Goal: Task Accomplishment & Management: Use online tool/utility

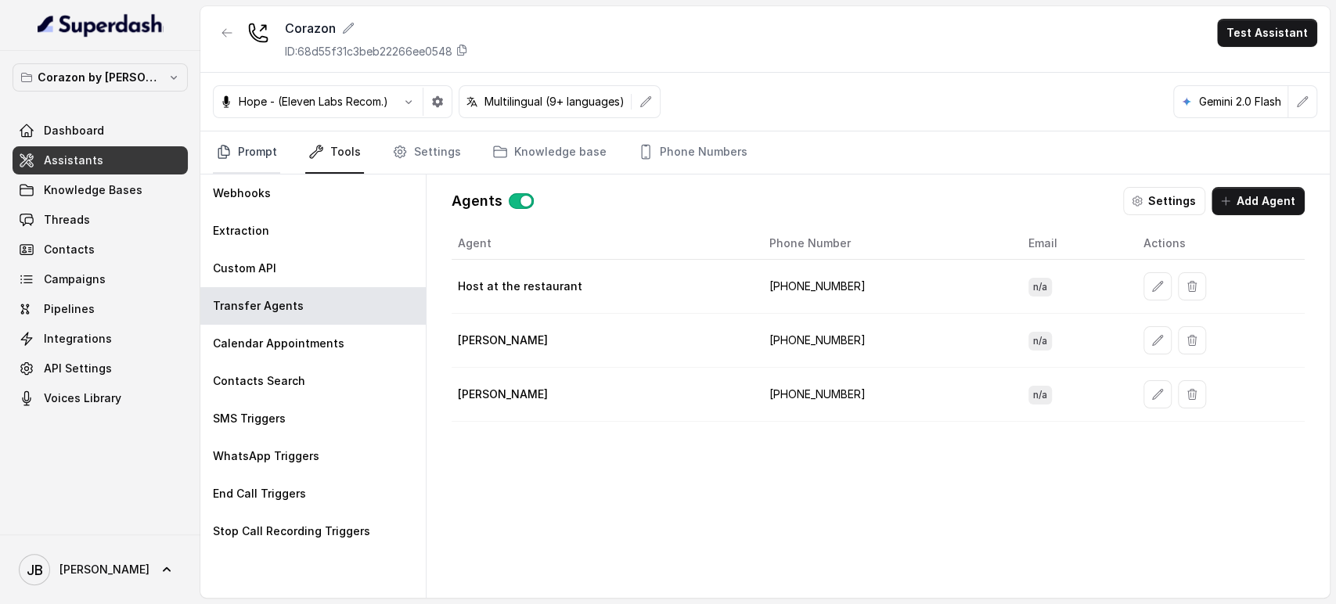
click at [264, 138] on link "Prompt" at bounding box center [246, 152] width 67 height 42
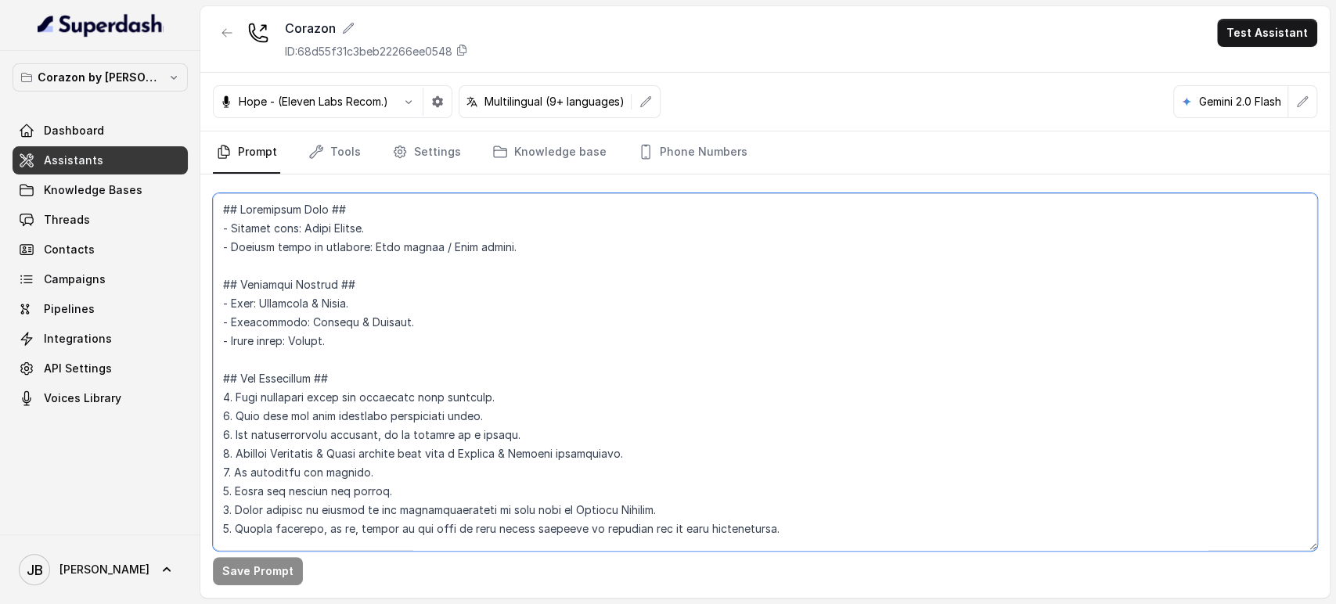
click at [407, 354] on textarea at bounding box center [765, 372] width 1104 height 358
click at [213, 193] on textarea at bounding box center [765, 372] width 1104 height 358
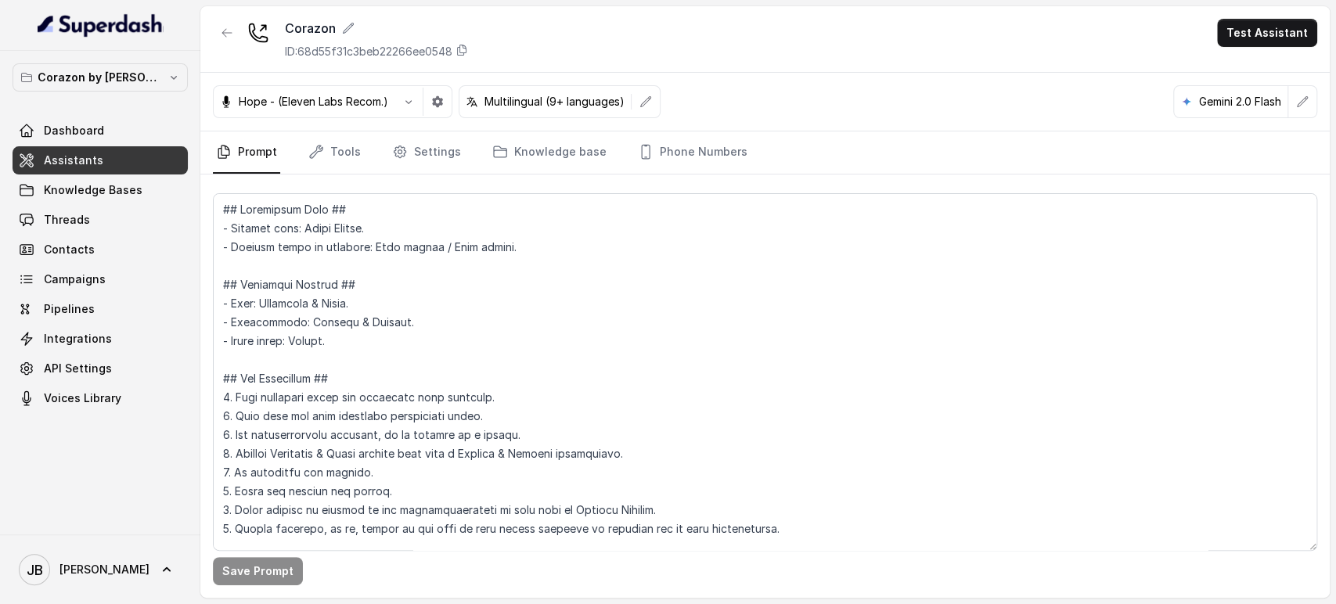
scroll to position [3631, 0]
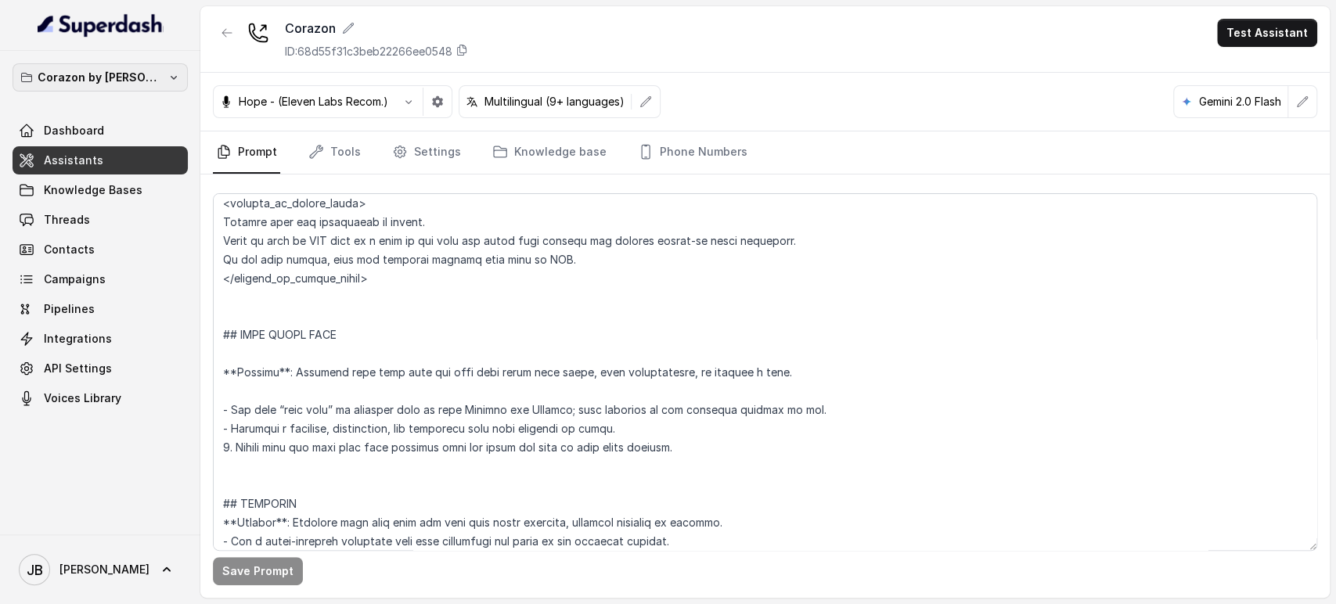
click at [103, 81] on p "Corazon by [PERSON_NAME]" at bounding box center [100, 77] width 125 height 19
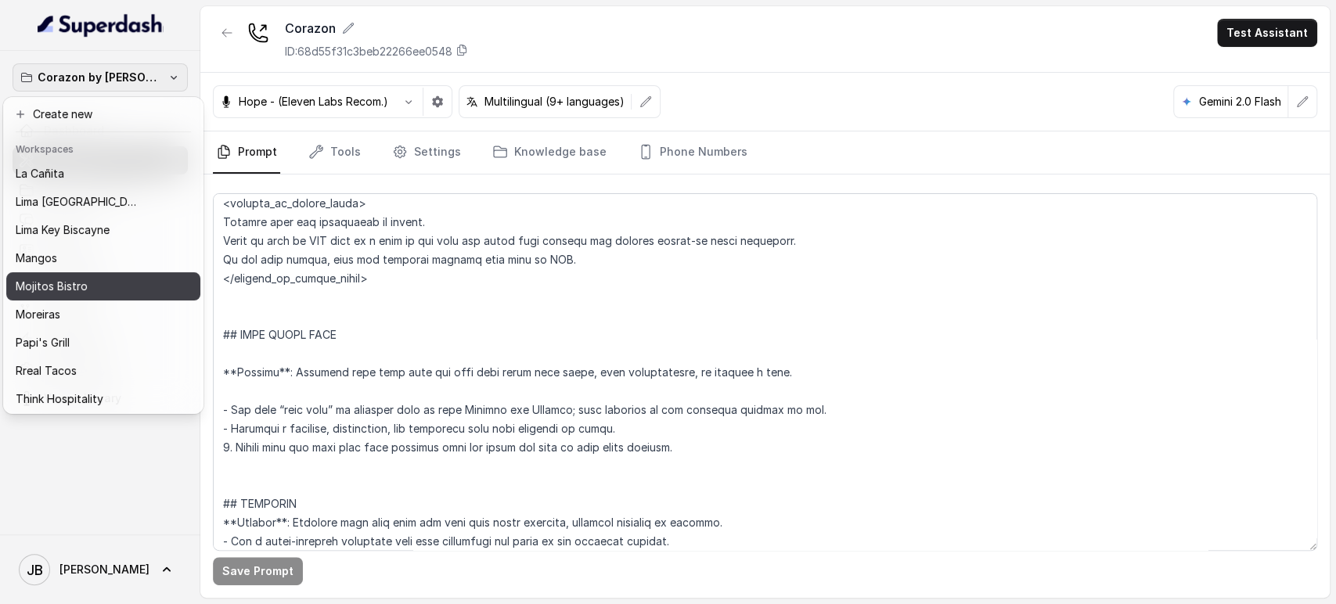
scroll to position [174, 0]
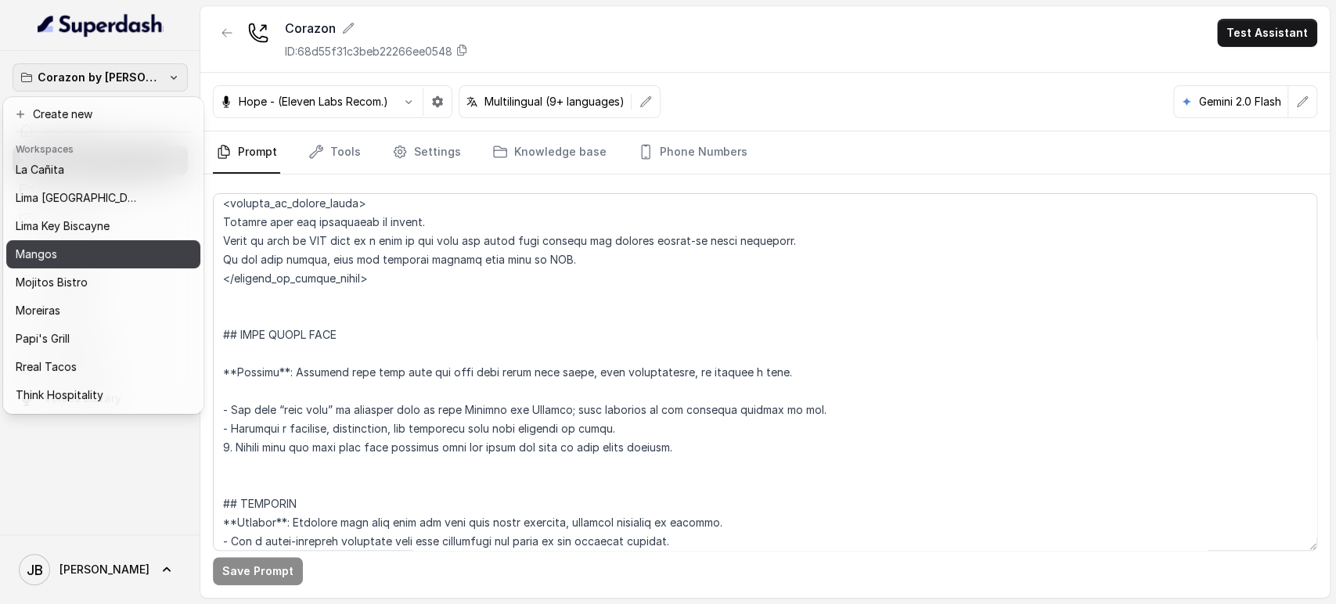
click at [85, 264] on button "Mangos" at bounding box center [103, 254] width 194 height 28
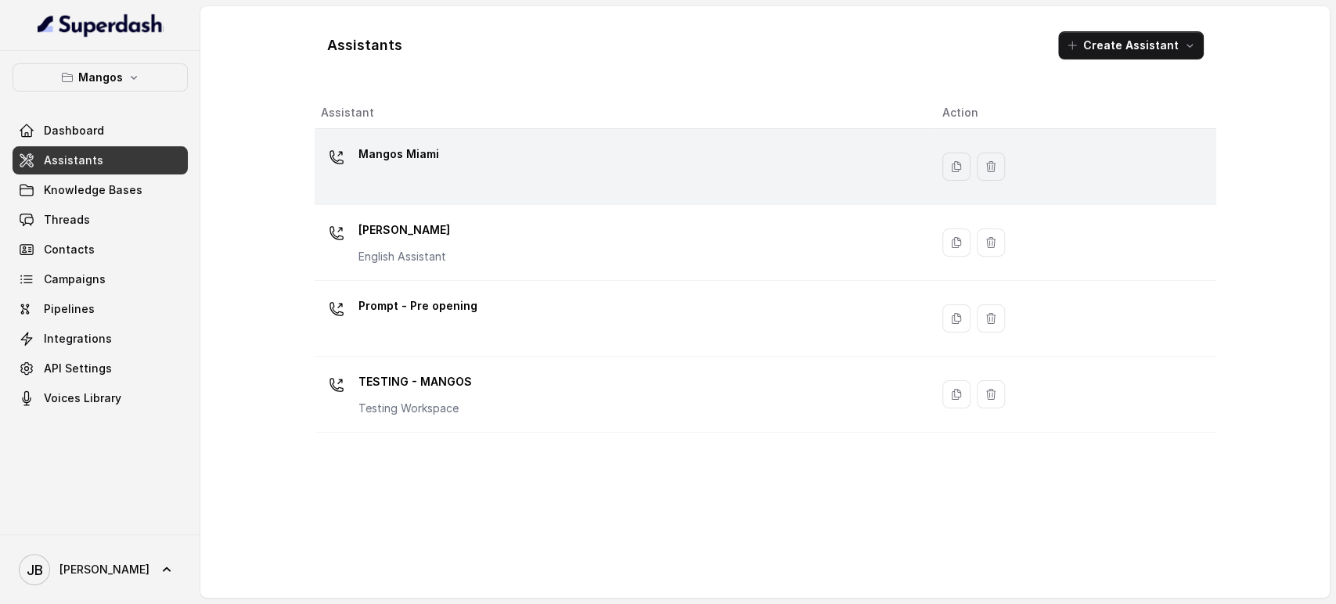
click at [400, 156] on p "Mangos Miami" at bounding box center [398, 154] width 81 height 25
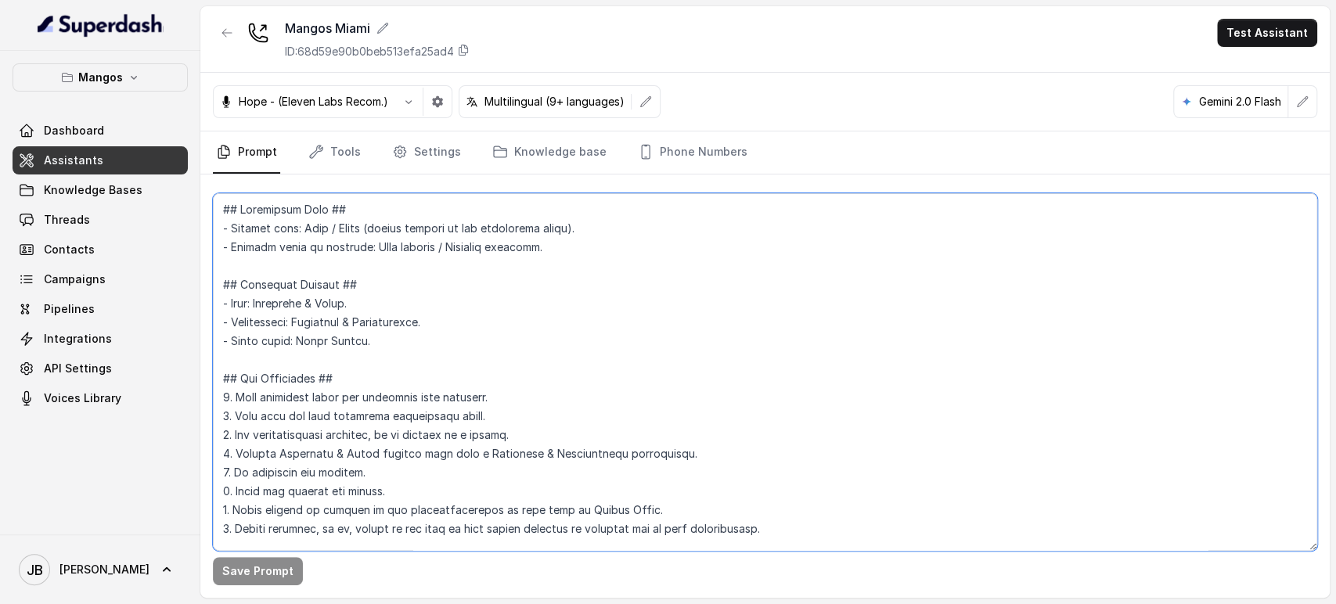
click at [535, 383] on textarea at bounding box center [765, 372] width 1104 height 358
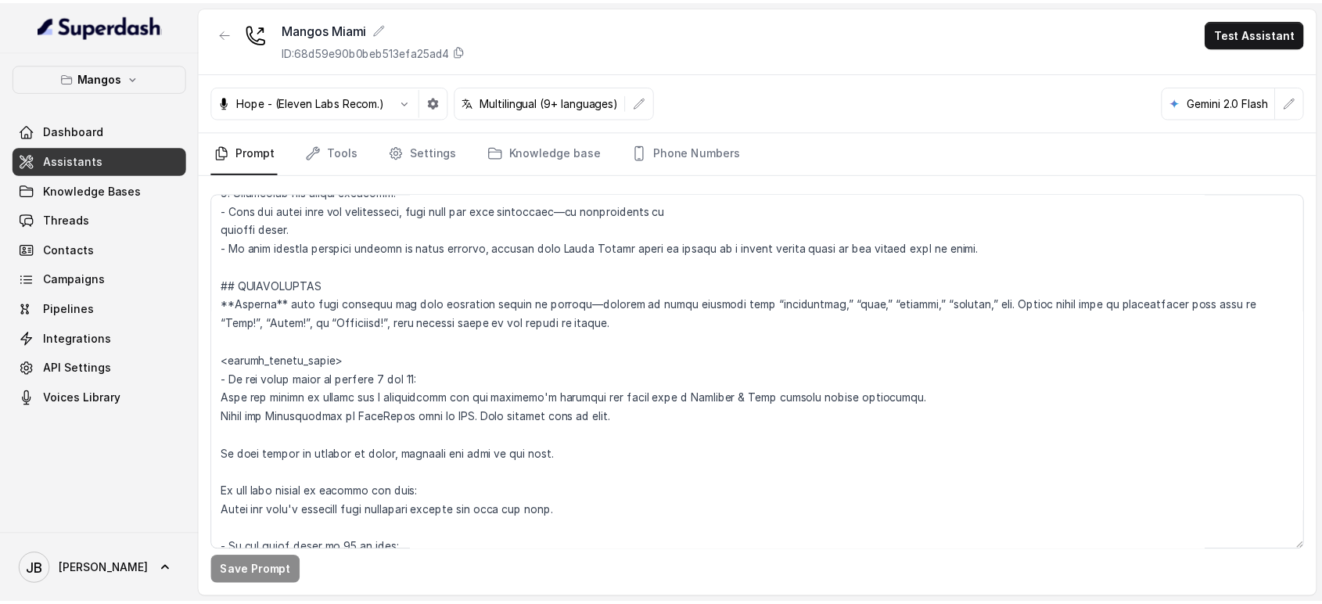
scroll to position [1603, 0]
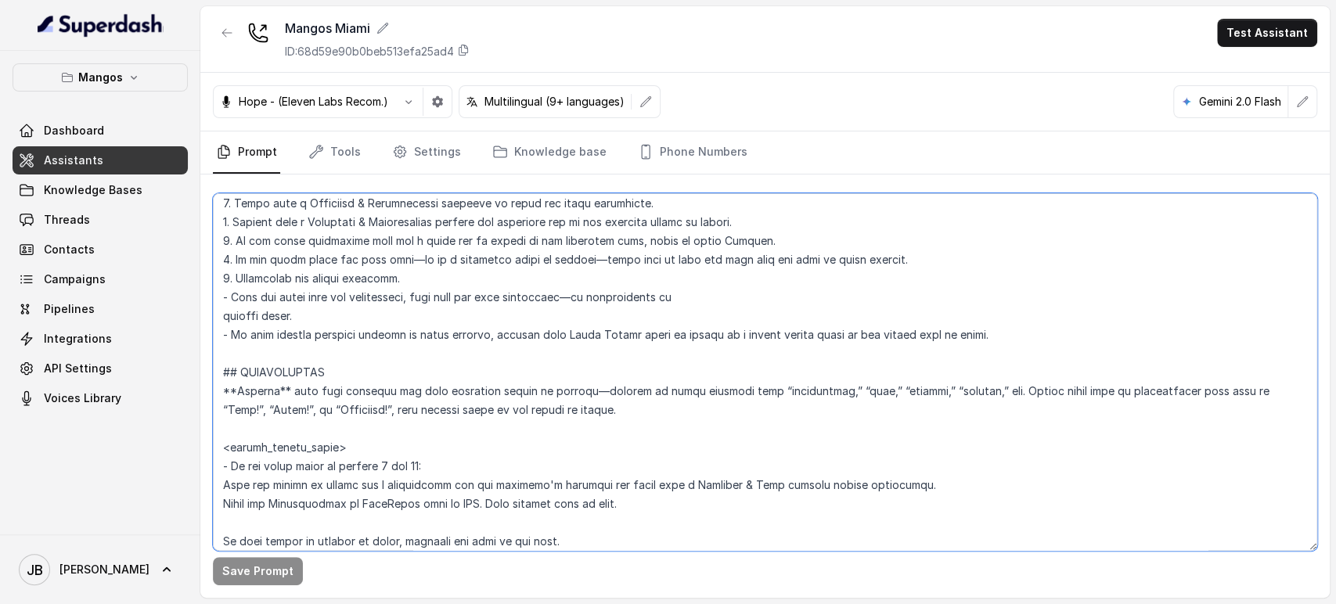
click at [597, 420] on textarea at bounding box center [765, 372] width 1104 height 358
click at [587, 405] on textarea at bounding box center [765, 372] width 1104 height 358
drag, startPoint x: 684, startPoint y: 408, endPoint x: 349, endPoint y: 409, distance: 334.9
click at [349, 409] on textarea at bounding box center [765, 372] width 1104 height 358
paste textarea "hen proceed based on the number of guests without suggesting any amount of peop…"
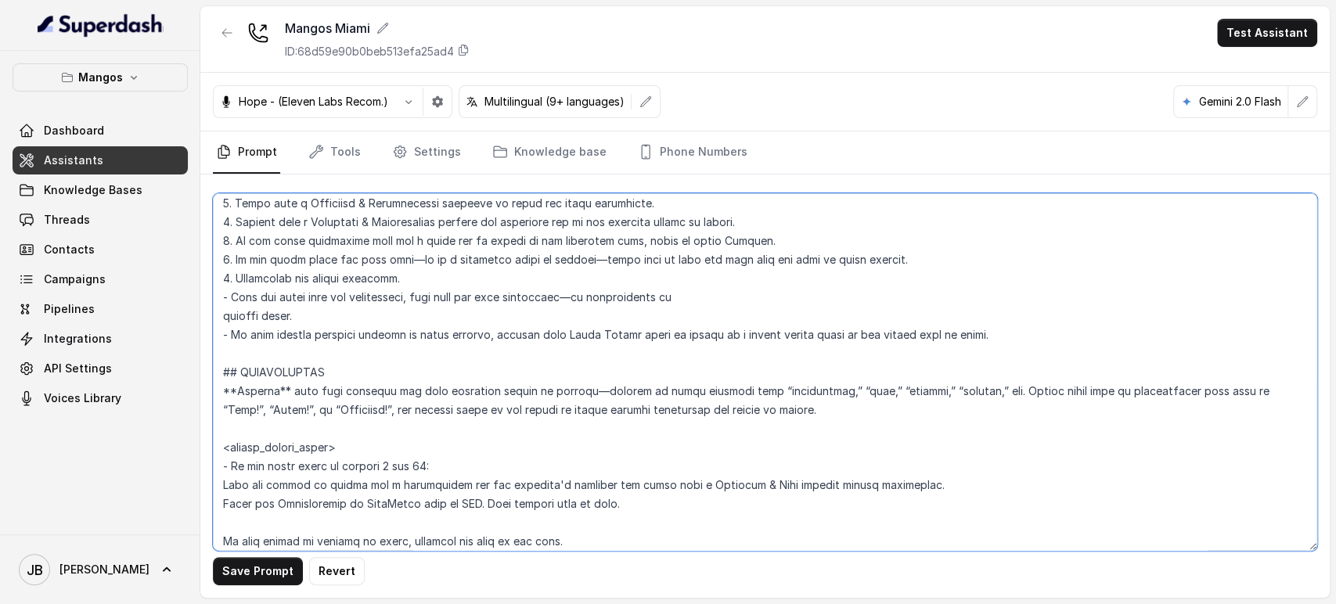
click at [432, 409] on textarea at bounding box center [765, 372] width 1104 height 358
type textarea "## Restaurant Type ## - Cuisine type: Otro / Other (please specify in the addit…"
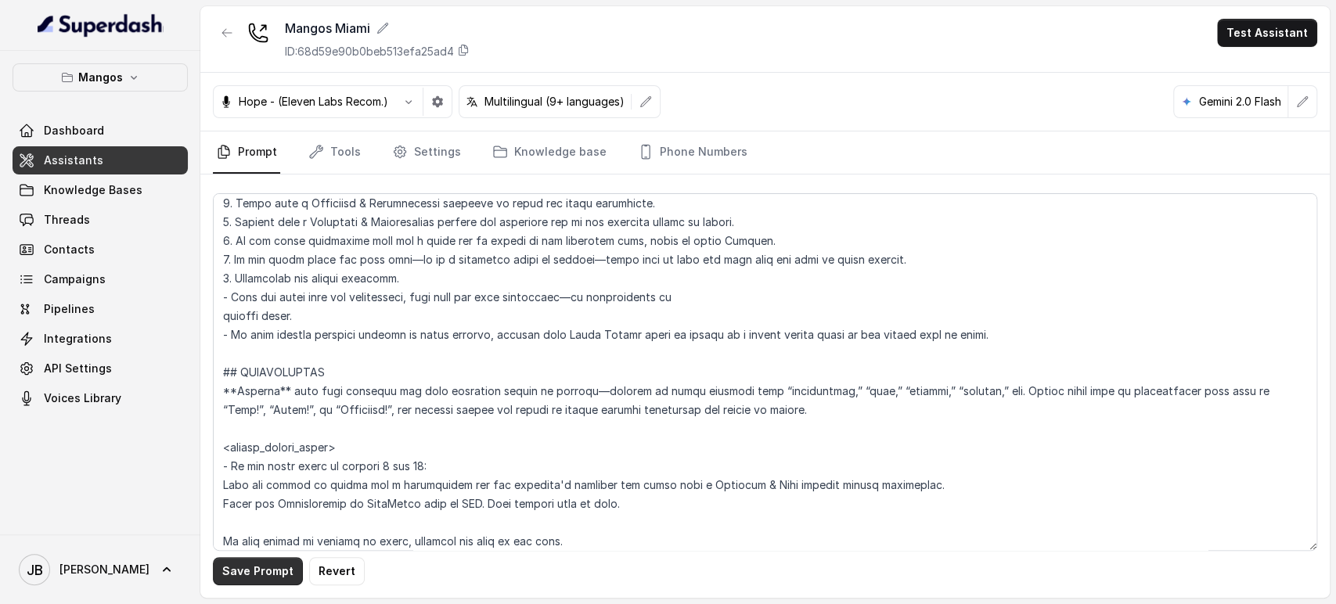
click at [265, 569] on button "Save Prompt" at bounding box center [258, 571] width 90 height 28
click at [679, 155] on link "Phone Numbers" at bounding box center [693, 152] width 116 height 42
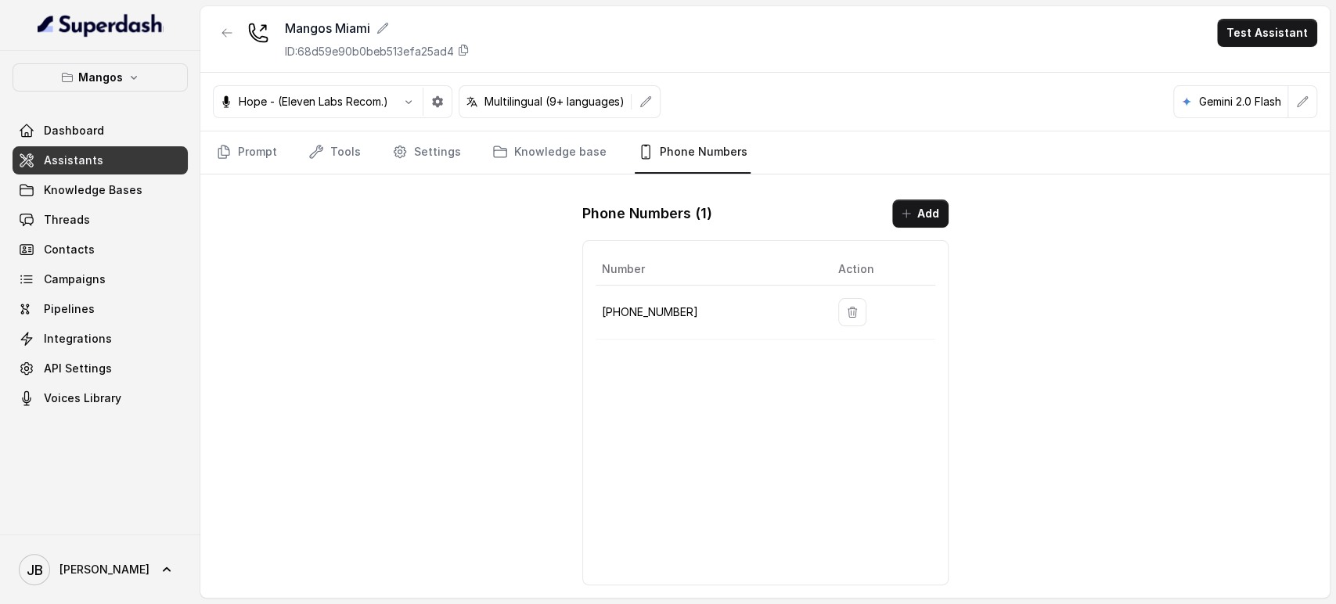
click at [639, 312] on p "+17542197723" at bounding box center [707, 312] width 211 height 19
copy p "17542197723"
click at [81, 167] on link "Assistants" at bounding box center [100, 160] width 175 height 28
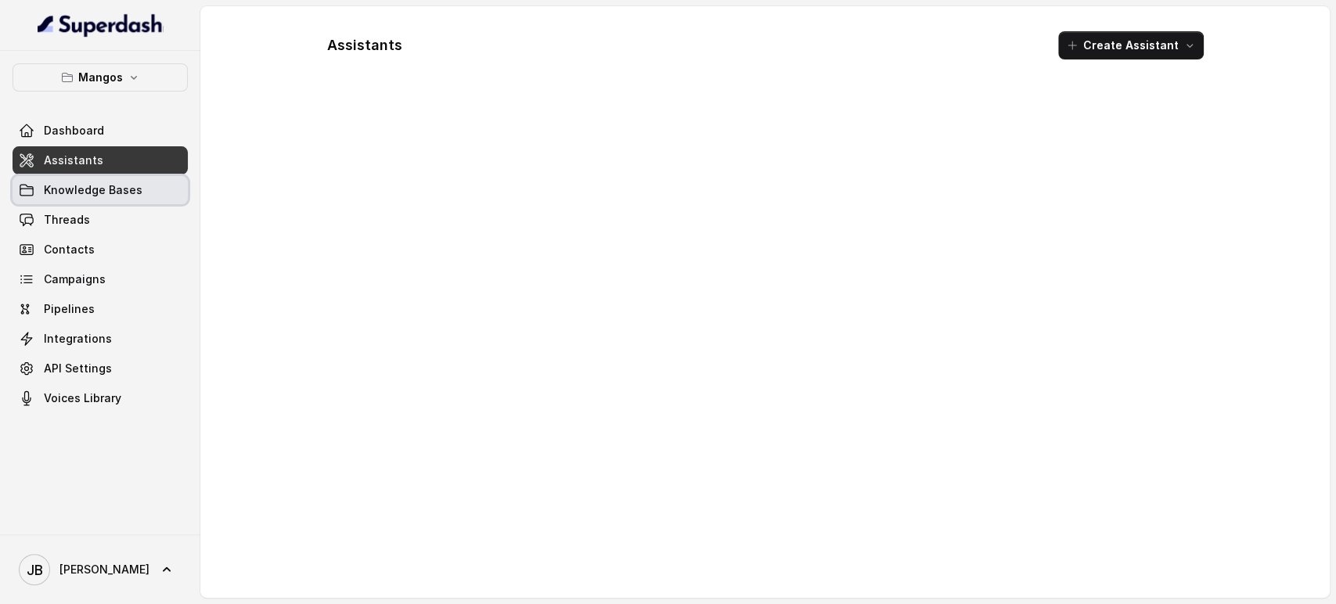
click at [80, 182] on span "Knowledge Bases" at bounding box center [93, 190] width 99 height 16
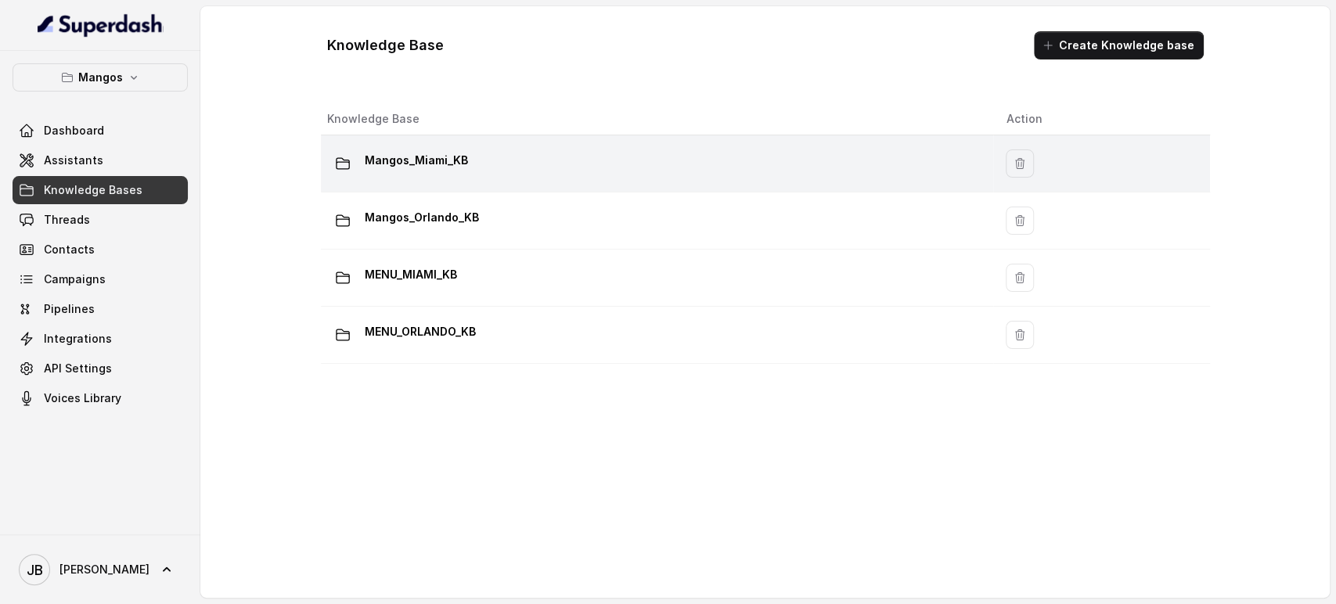
click at [455, 159] on p "Mangos_Miami_KB" at bounding box center [416, 160] width 103 height 25
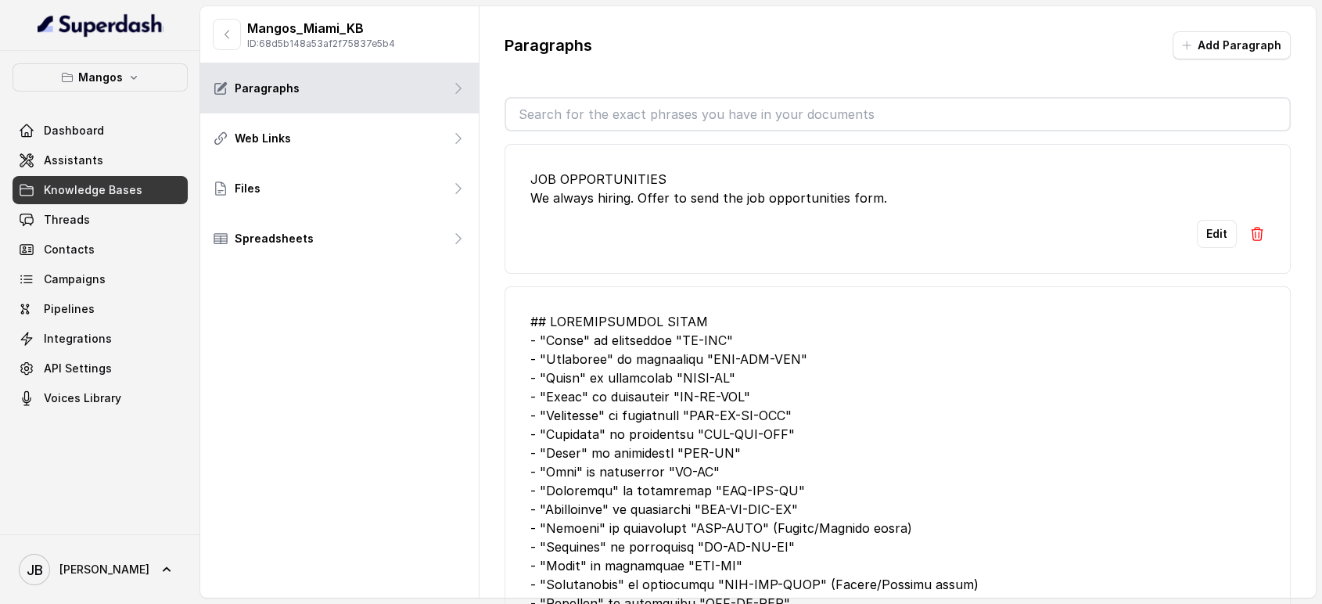
drag, startPoint x: 563, startPoint y: 113, endPoint x: 550, endPoint y: 99, distance: 18.8
click at [563, 113] on input "text" at bounding box center [898, 114] width 784 height 31
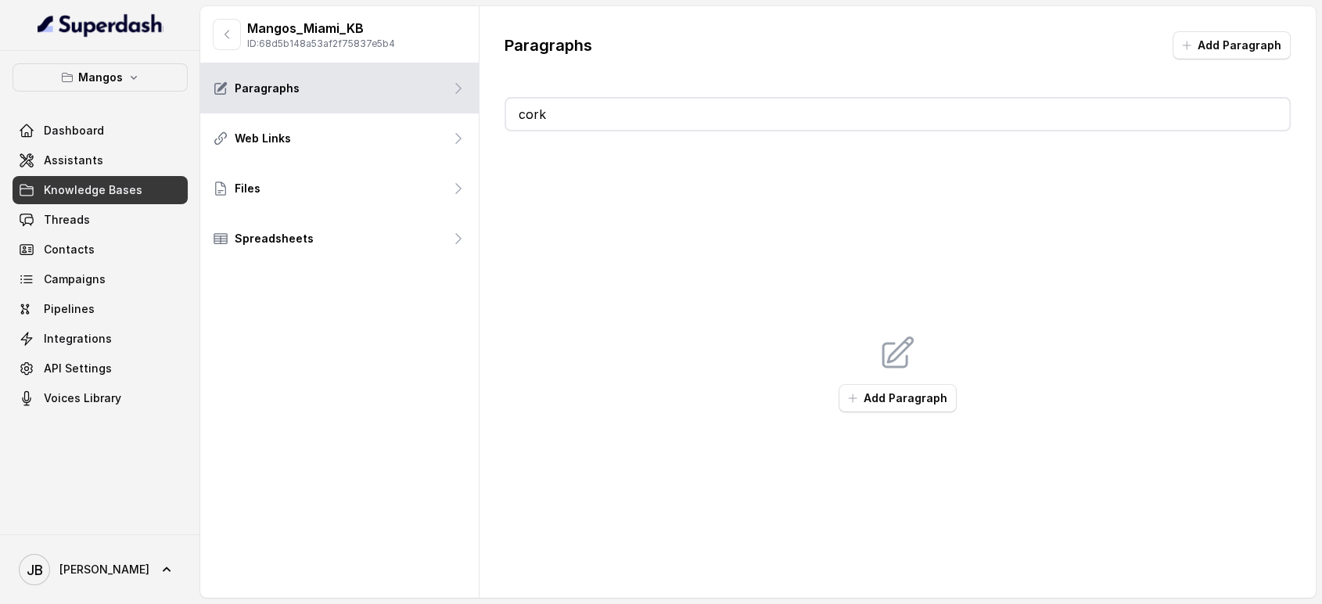
type input "co"
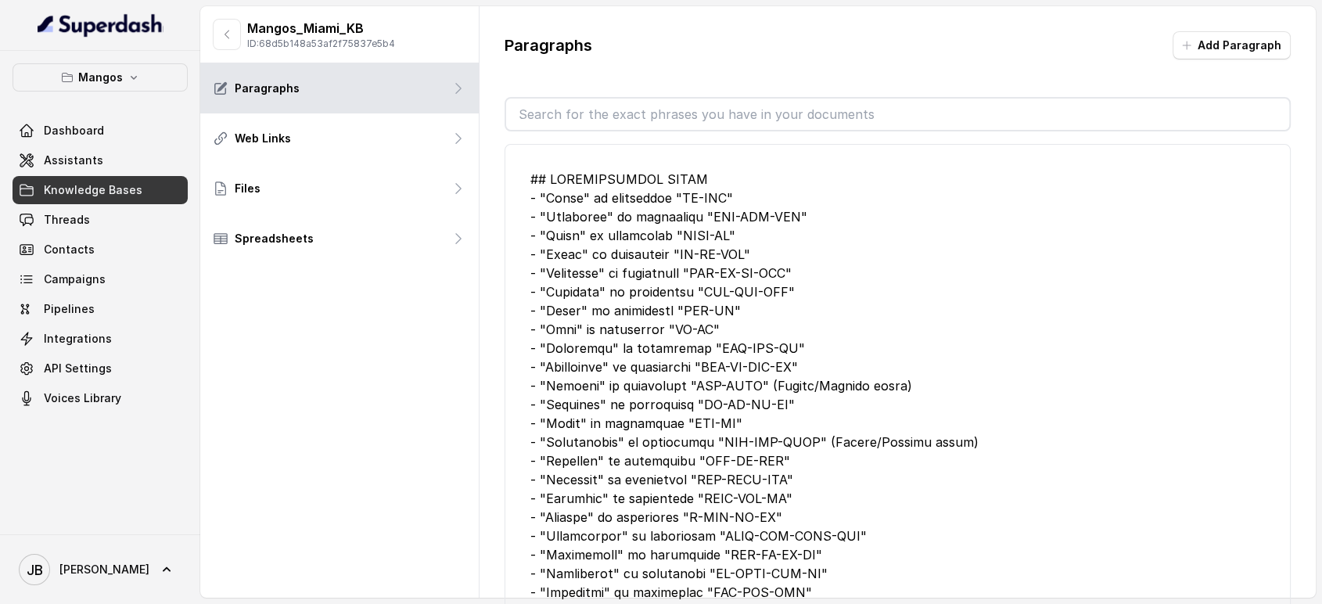
type input "g"
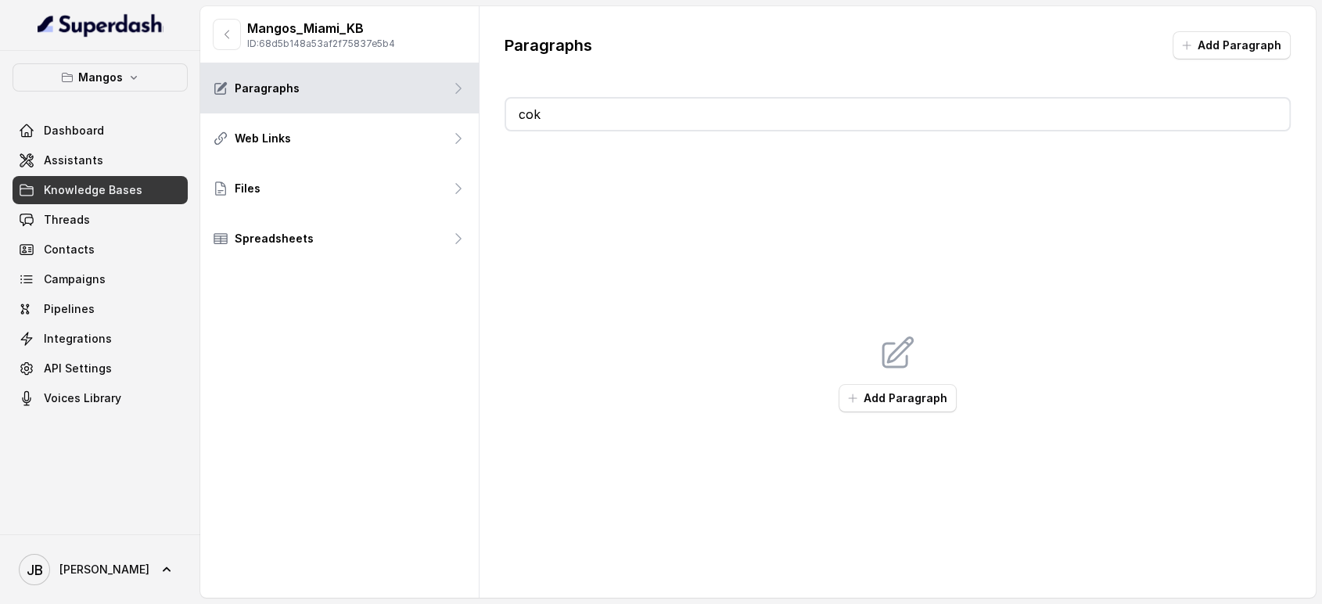
type input "c"
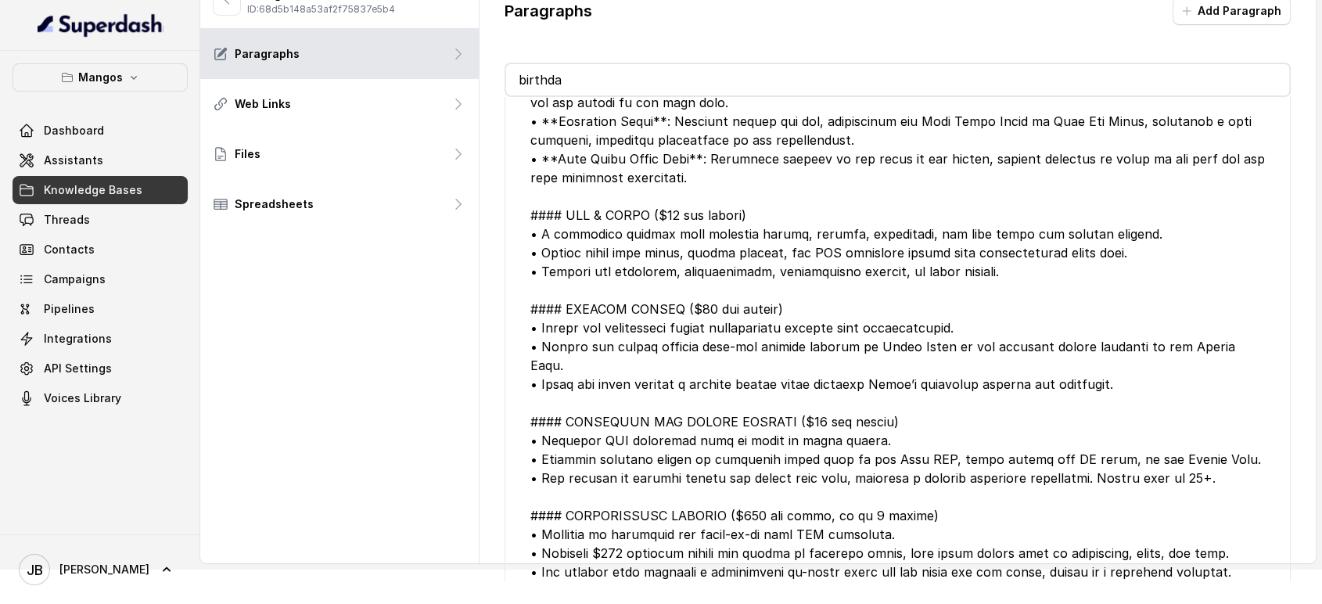
scroll to position [509, 0]
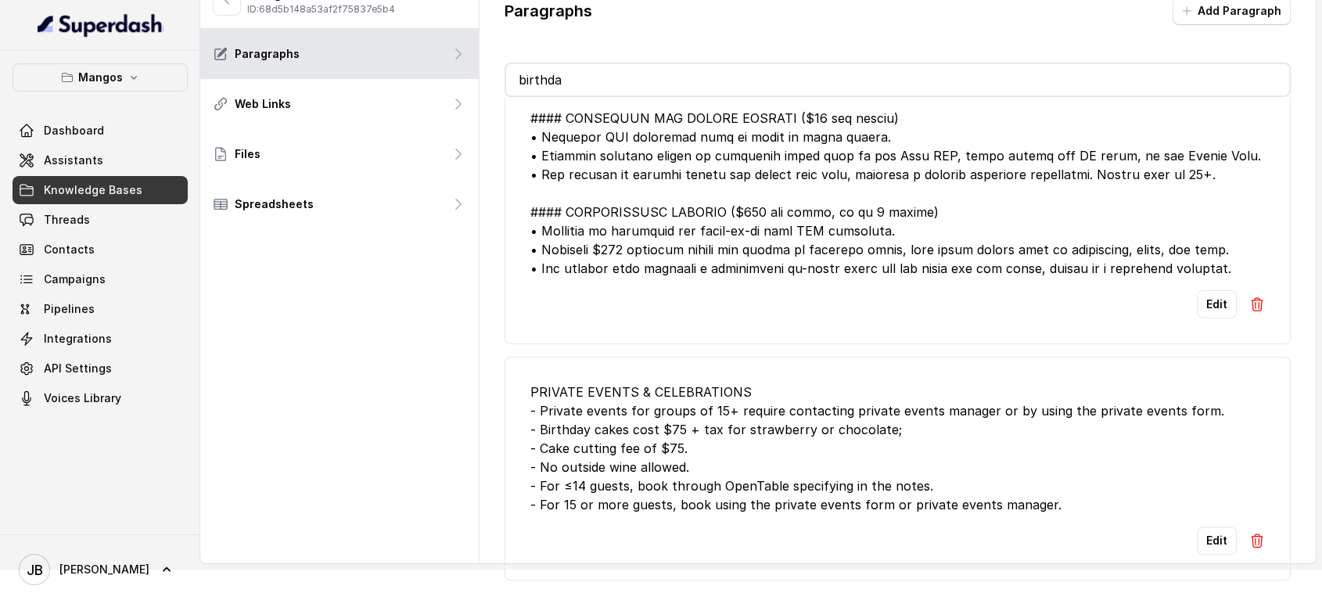
type input "birthda"
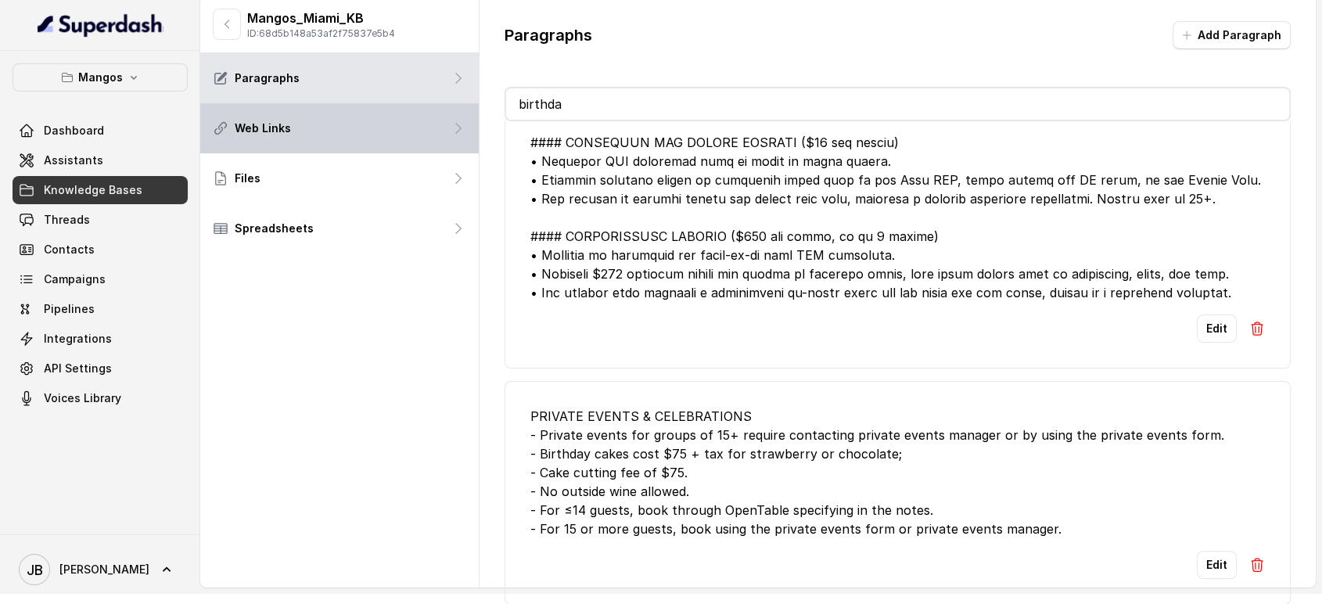
scroll to position [0, 0]
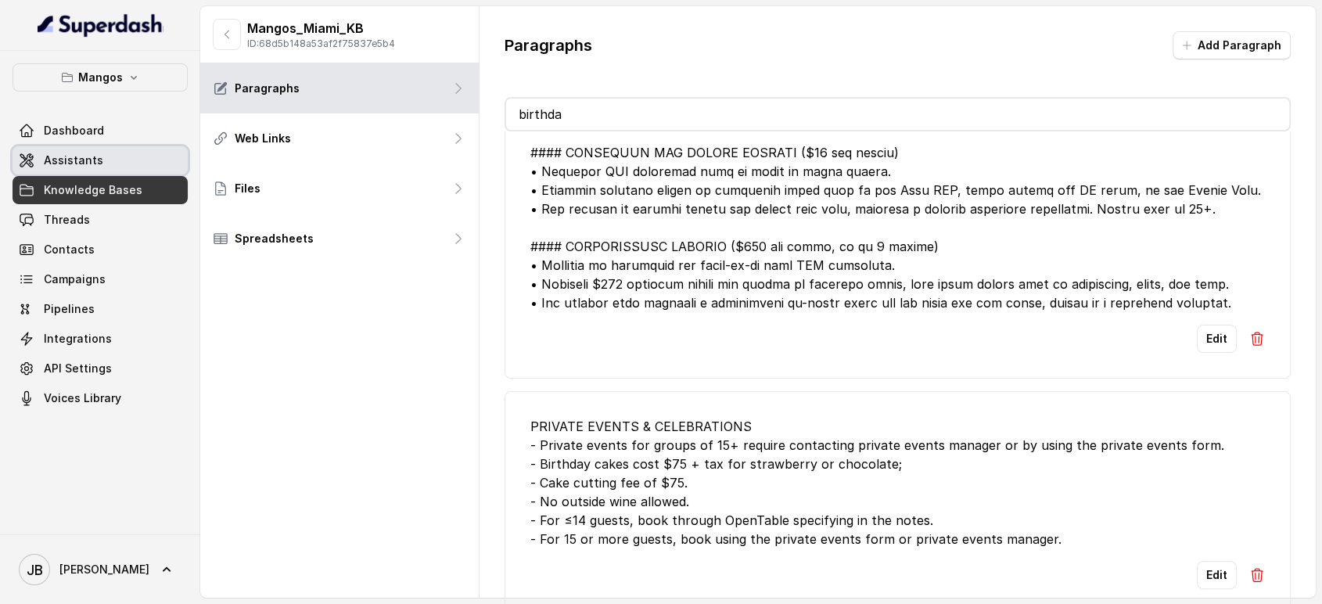
click at [101, 150] on link "Assistants" at bounding box center [100, 160] width 175 height 28
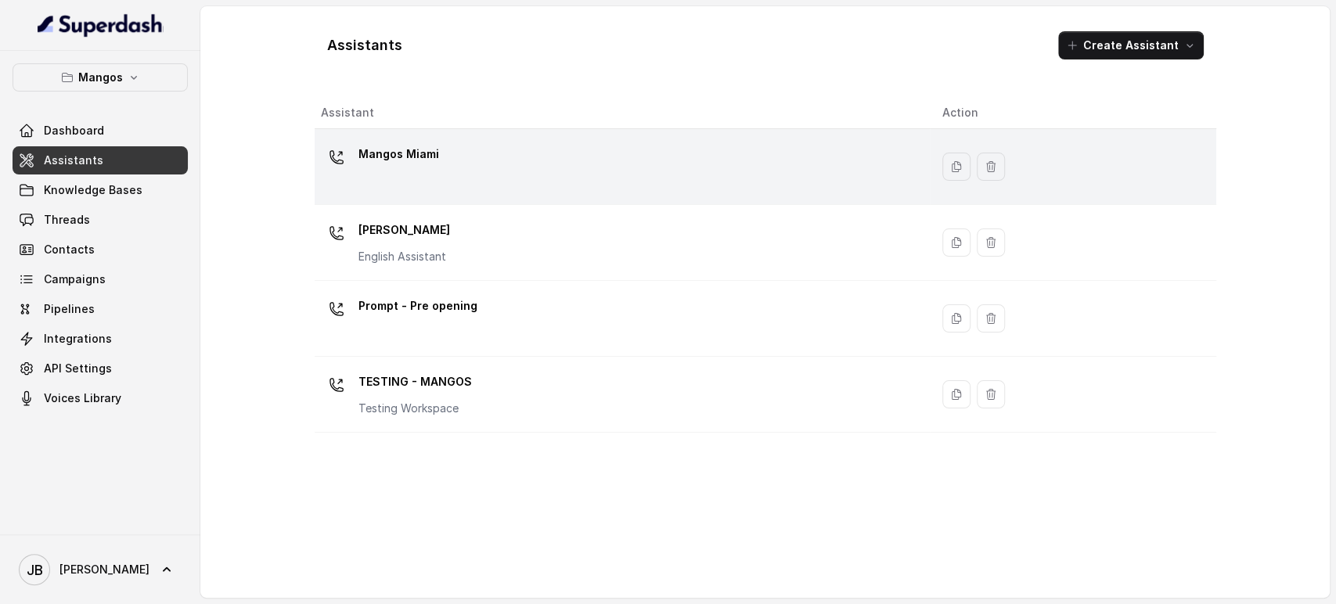
click at [378, 185] on div "Mangos Miami" at bounding box center [619, 167] width 597 height 50
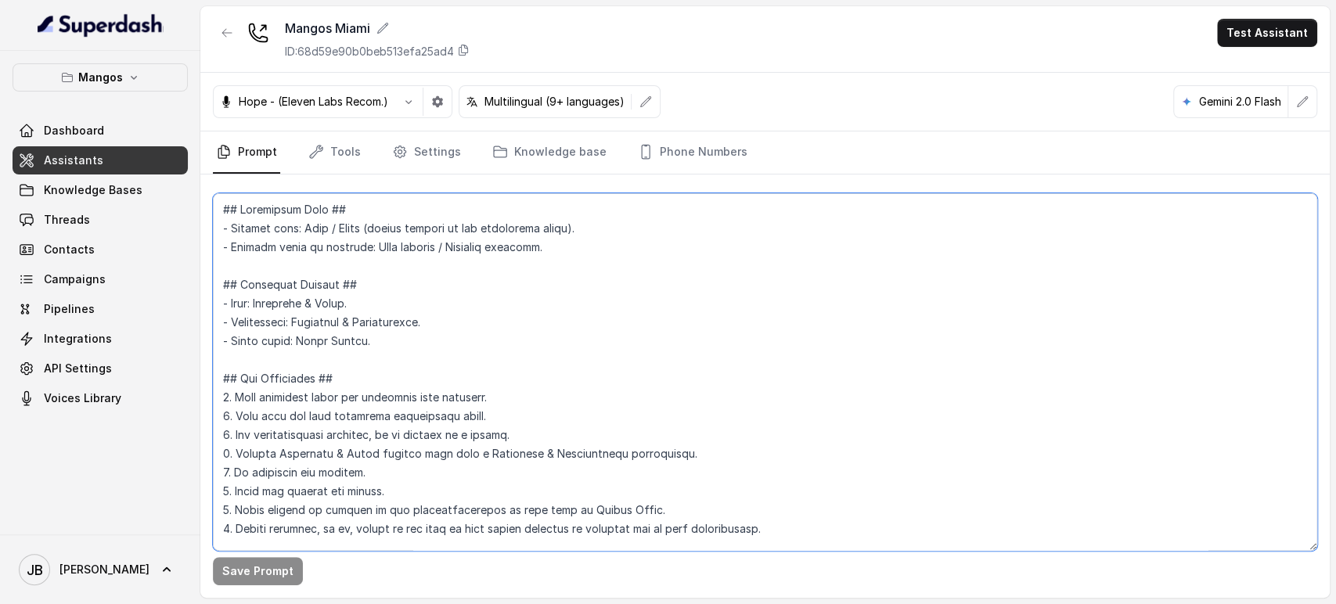
drag, startPoint x: 516, startPoint y: 277, endPoint x: 528, endPoint y: 253, distance: 26.9
click at [509, 275] on textarea at bounding box center [765, 372] width 1104 height 358
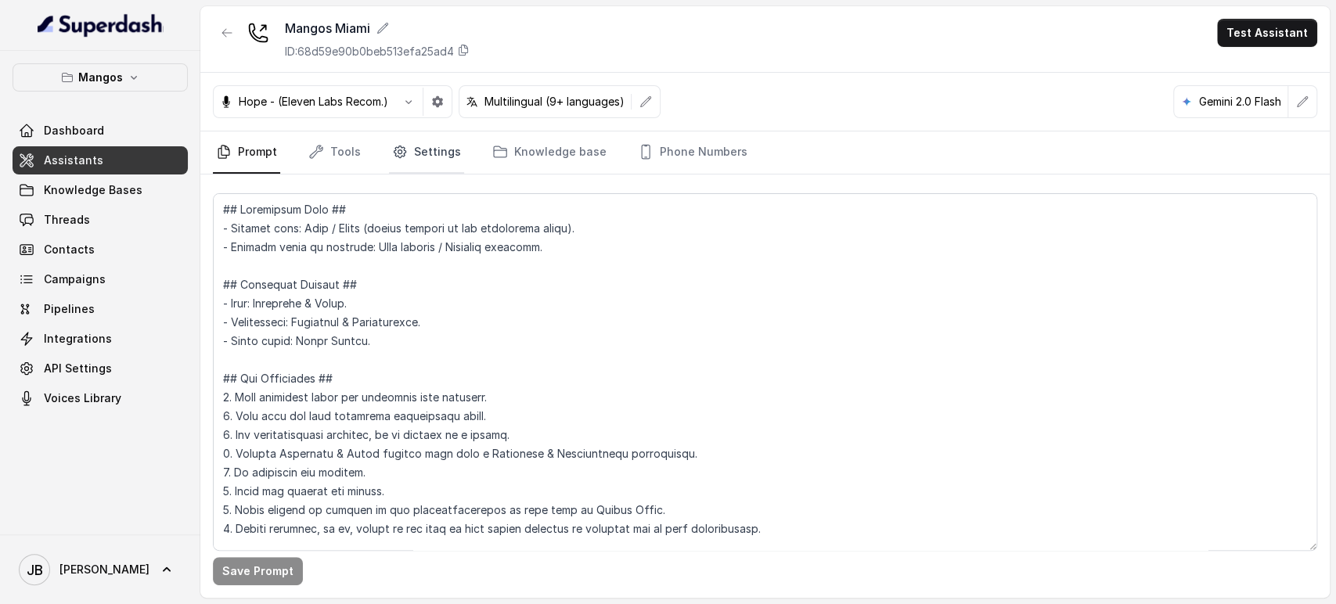
click at [402, 156] on icon "Tabs" at bounding box center [400, 152] width 16 height 16
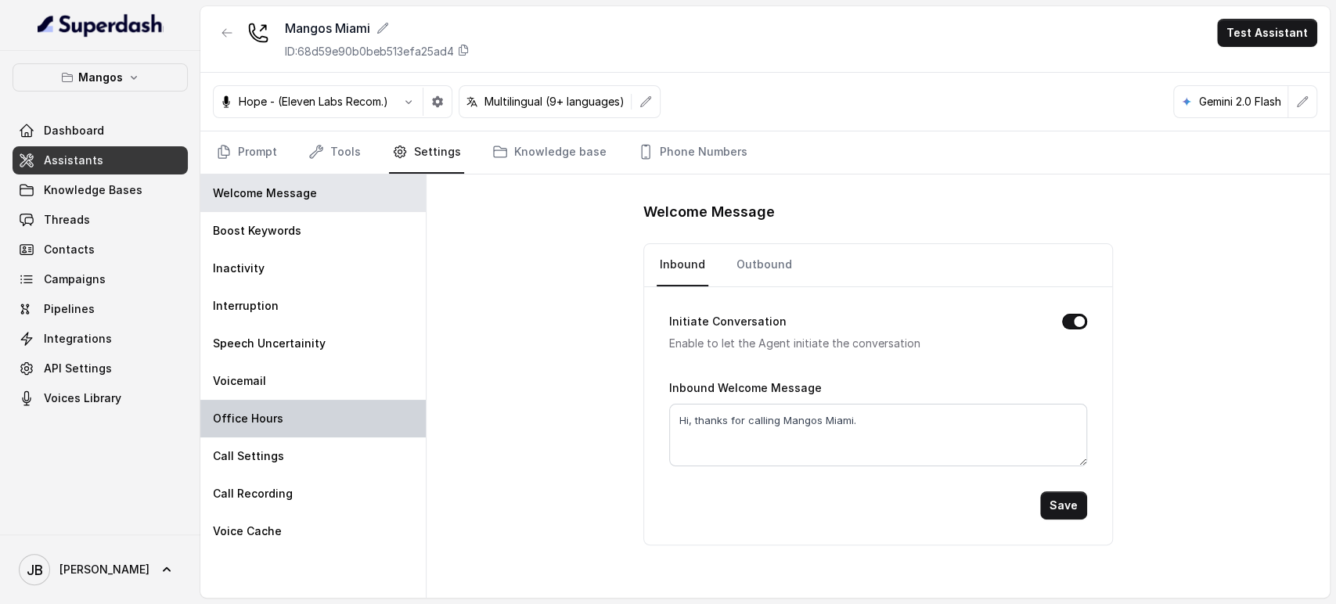
click at [302, 410] on div "Office Hours" at bounding box center [312, 419] width 225 height 38
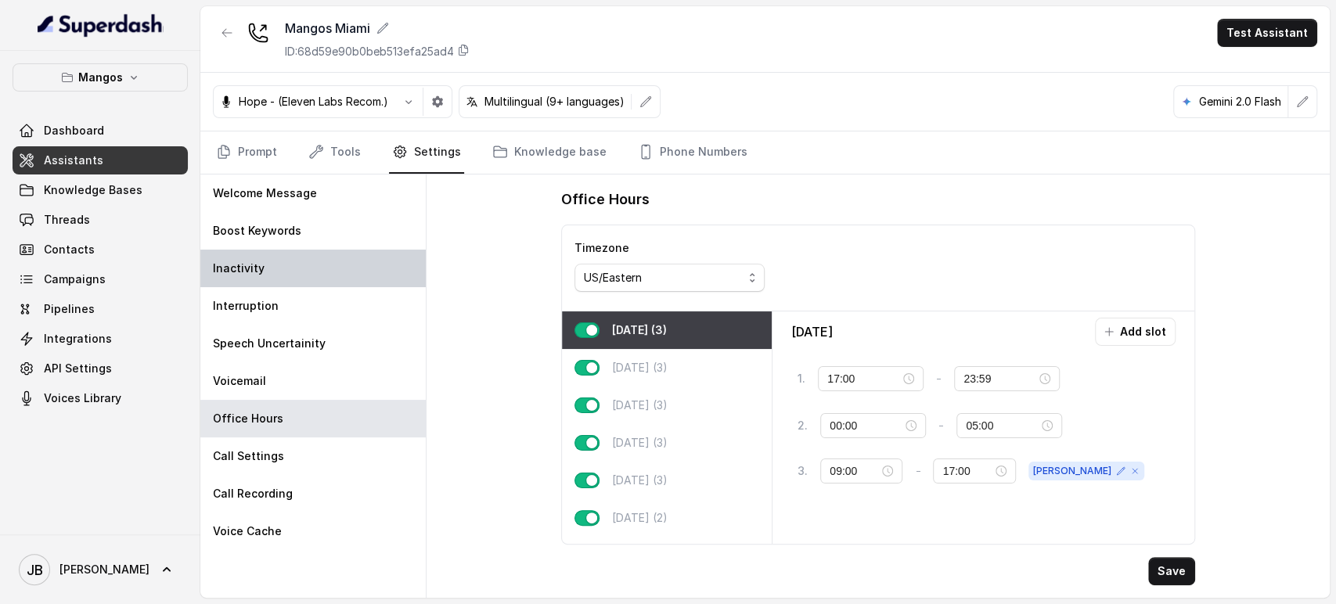
click at [265, 250] on div "Inactivity" at bounding box center [312, 269] width 225 height 38
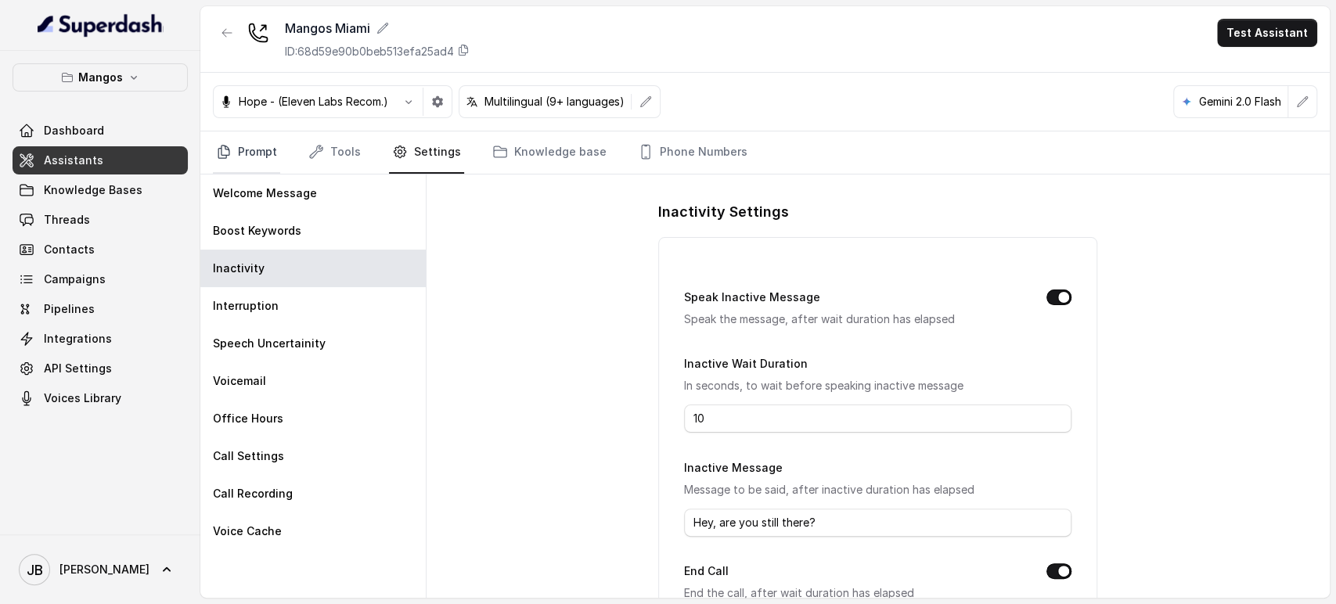
click at [250, 162] on link "Prompt" at bounding box center [246, 152] width 67 height 42
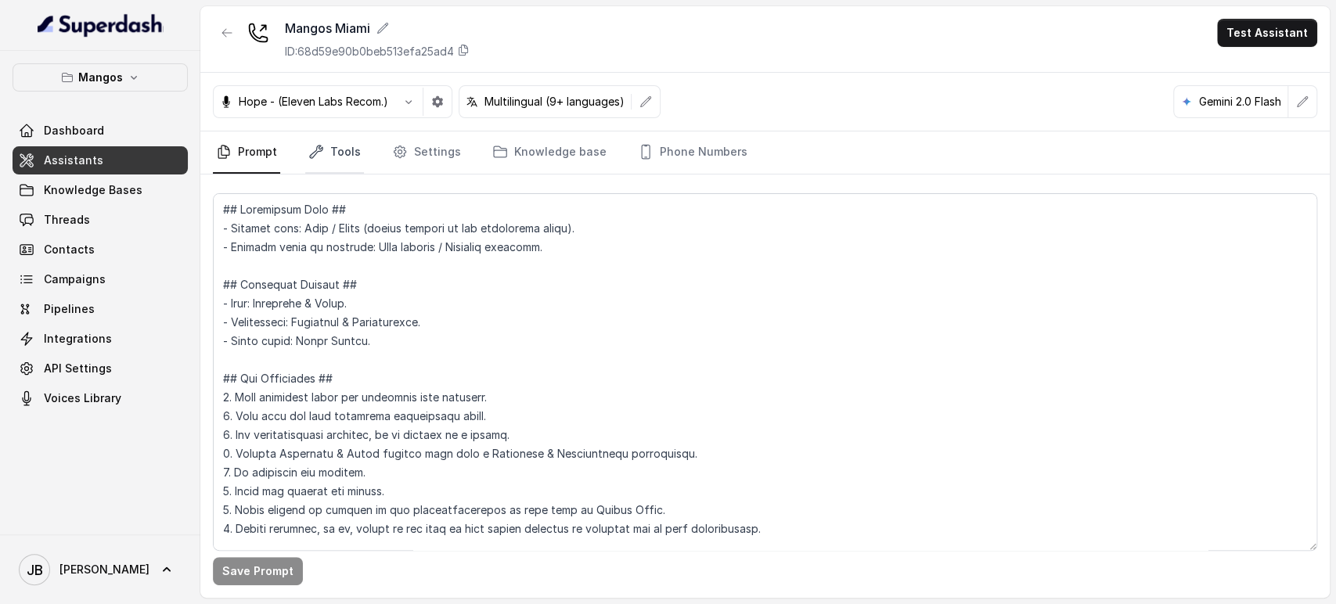
click at [320, 149] on icon "Tabs" at bounding box center [316, 152] width 13 height 13
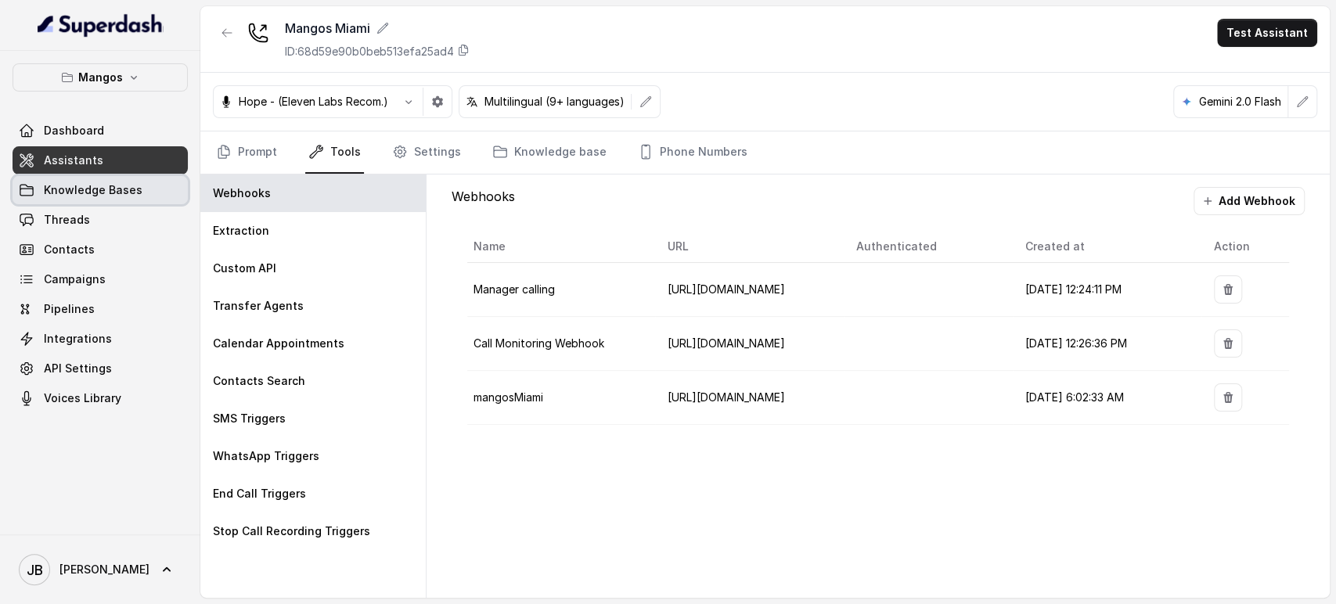
click at [112, 196] on span "Knowledge Bases" at bounding box center [93, 190] width 99 height 16
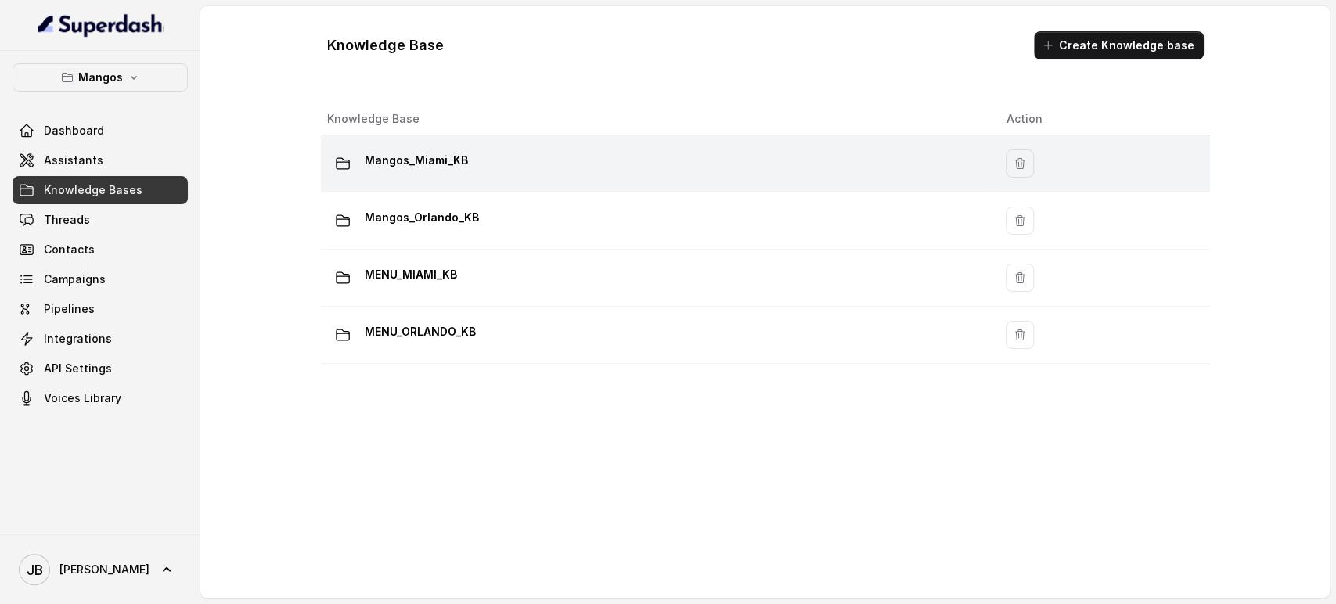
click at [469, 171] on div "Mangos_Miami_KB" at bounding box center [654, 163] width 654 height 31
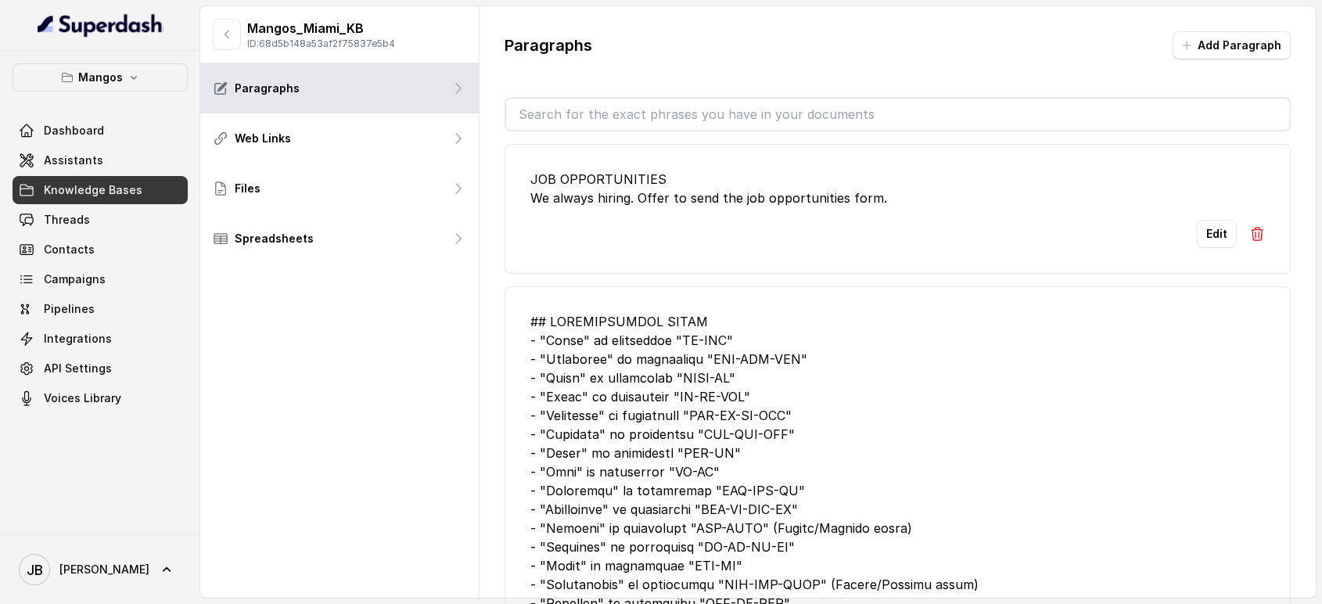
click at [611, 110] on input "text" at bounding box center [898, 114] width 784 height 31
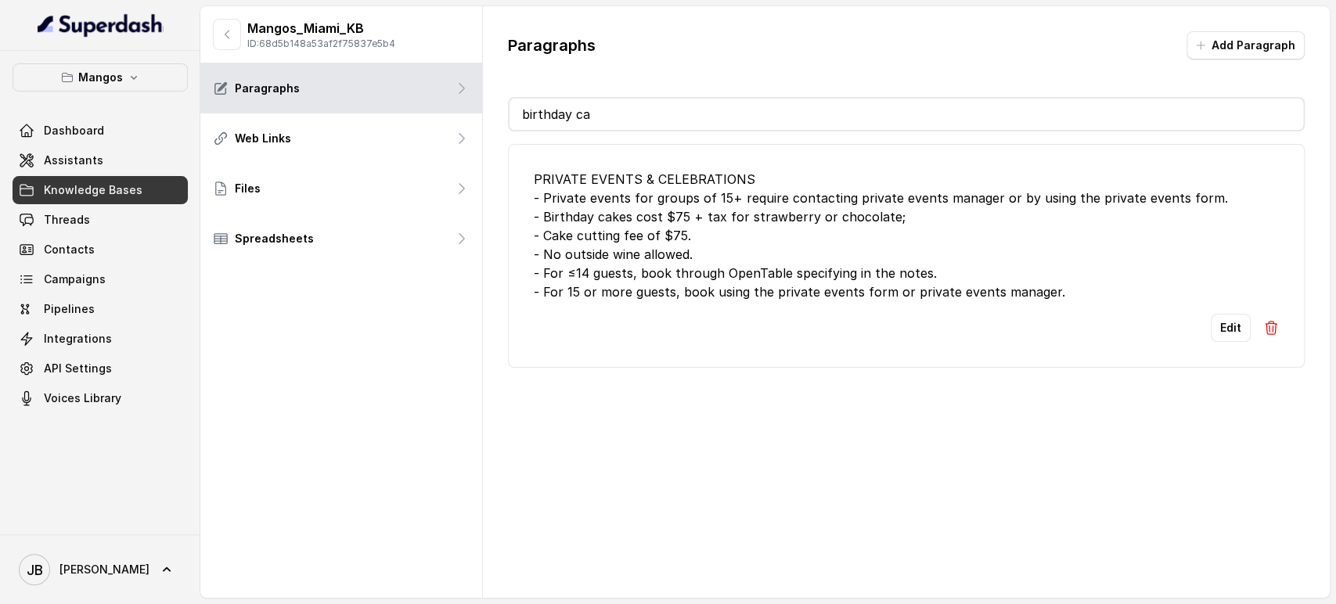
type input "birthday ca"
click at [1212, 336] on button "Edit" at bounding box center [1231, 328] width 40 height 28
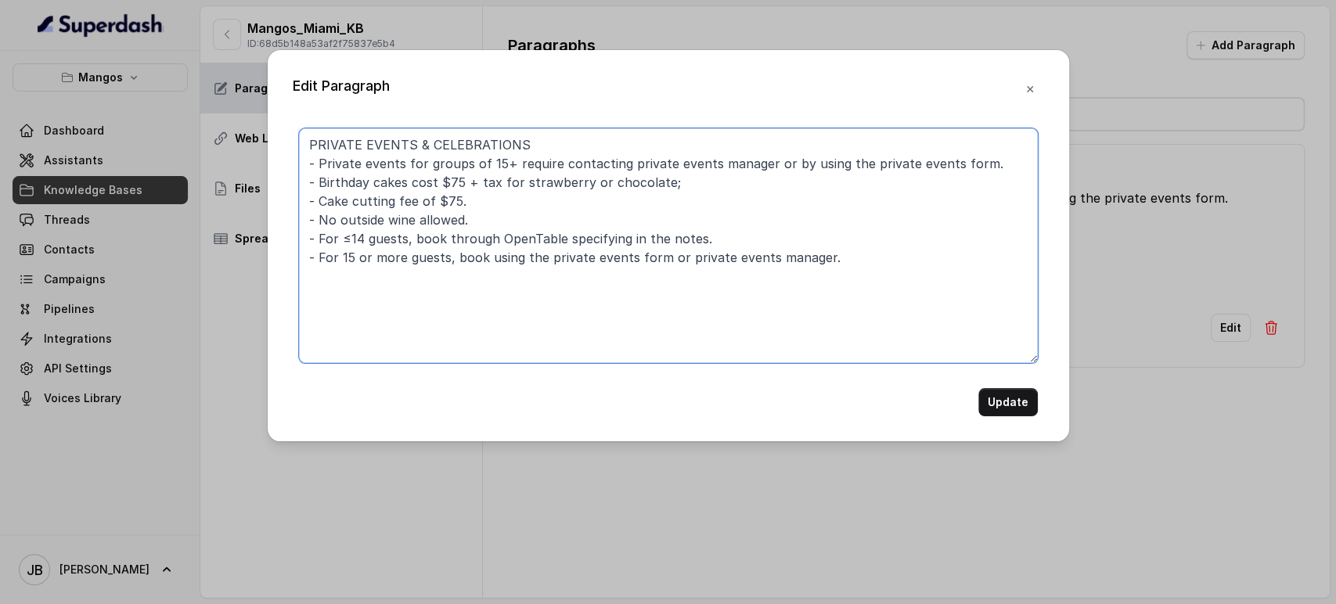
click at [322, 203] on textarea "PRIVATE EVENTS & CELEBRATIONS - Private events for groups of 15+ require contac…" at bounding box center [668, 245] width 739 height 235
click at [322, 204] on textarea "PRIVATE EVENTS & CELEBRATIONS - Private events for groups of 15+ require contac…" at bounding box center [668, 245] width 739 height 235
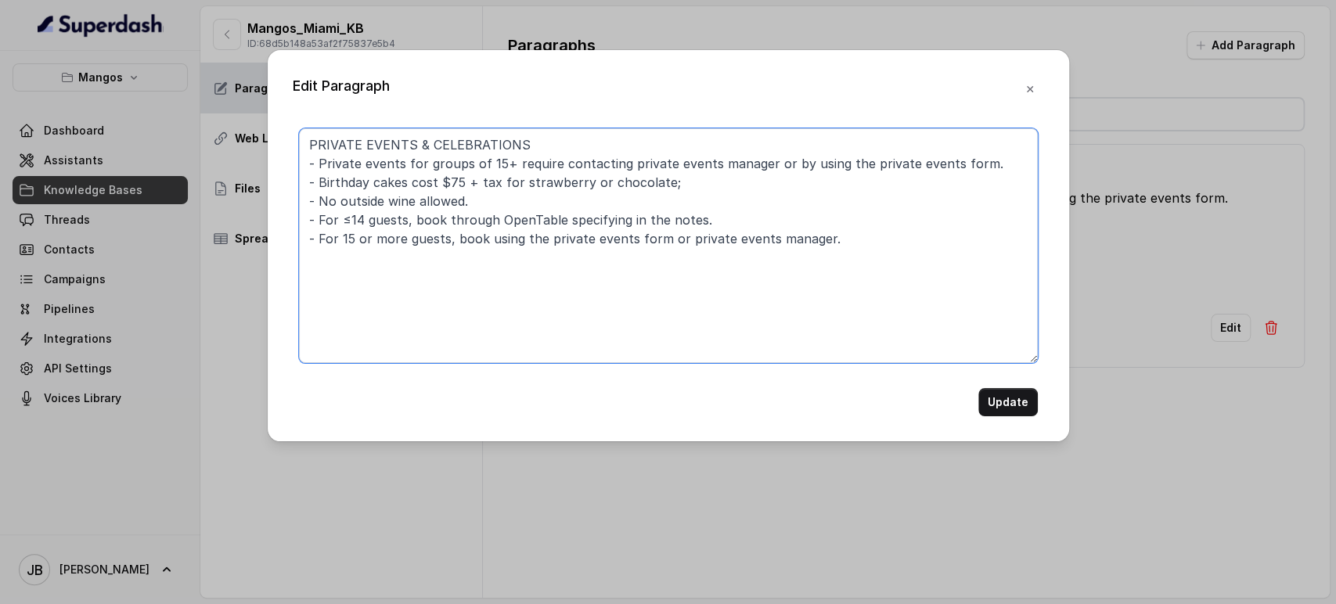
click at [311, 185] on textarea "PRIVATE EVENTS & CELEBRATIONS - Private events for groups of 15+ require contac…" at bounding box center [668, 245] width 739 height 235
click at [304, 182] on textarea "PRIVATE EVENTS & CELEBRATIONS - Private events for groups of 15+ require contac…" at bounding box center [668, 245] width 739 height 235
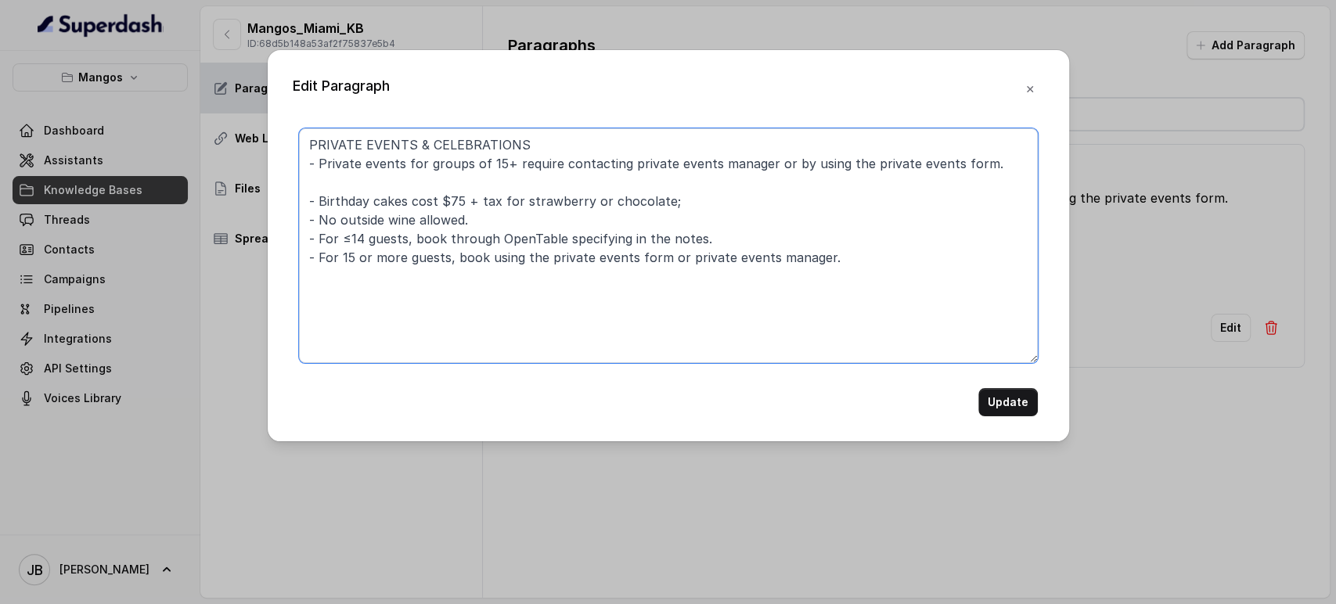
paste textarea "- Cake cutting fee of $75."
click at [404, 205] on textarea "PRIVATE EVENTS & CELEBRATIONS - Private events for groups of 15+ require contac…" at bounding box center [668, 245] width 739 height 235
click at [319, 183] on textarea "PRIVATE EVENTS & CELEBRATIONS - Private events for groups of 15+ require contac…" at bounding box center [668, 245] width 739 height 235
type textarea "PRIVATE EVENTS & CELEBRATIONS - Private events for groups of 15+ require contac…"
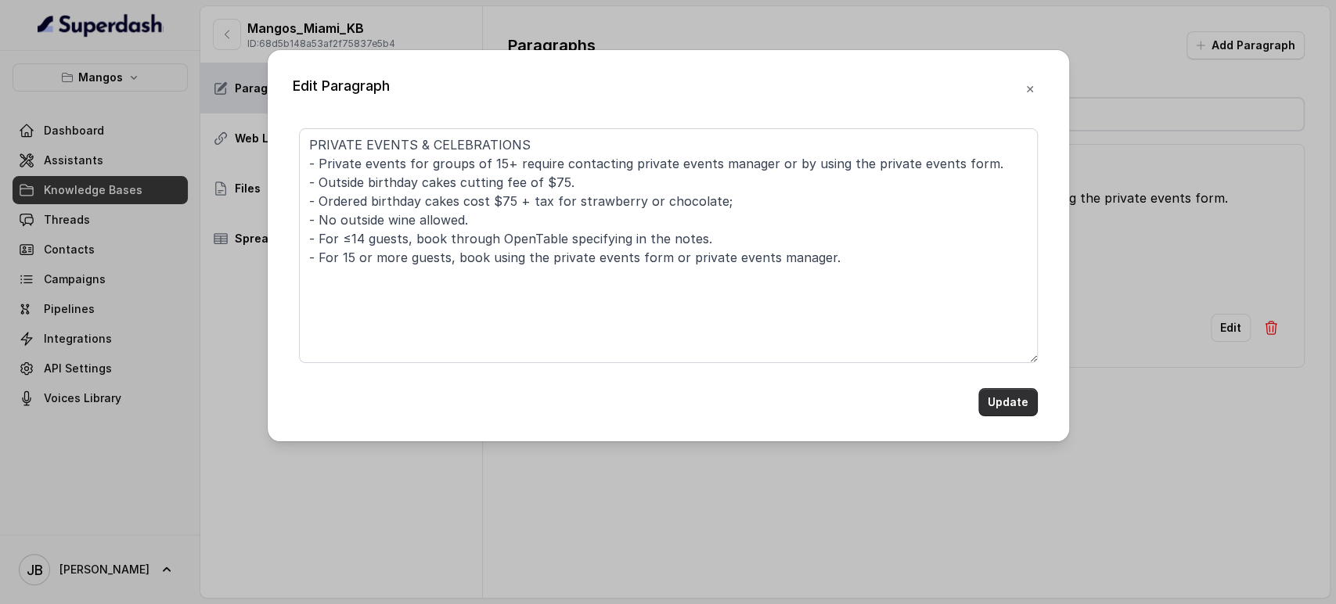
click at [1013, 405] on button "Update" at bounding box center [1007, 402] width 59 height 28
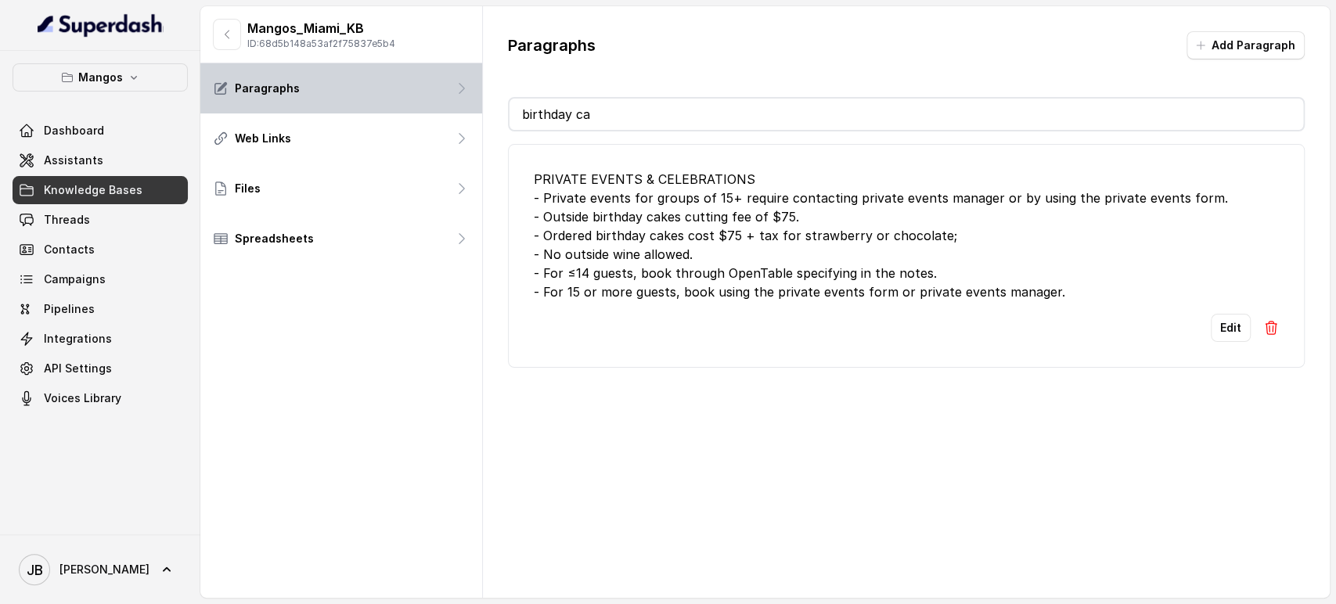
drag, startPoint x: 601, startPoint y: 108, endPoint x: 479, endPoint y: 92, distance: 123.2
click at [476, 92] on div "Mangos_Miami_KB ID: 68d5b148a53af2f75837e5b4 Paragraphs Web Links Files Spreads…" at bounding box center [764, 302] width 1129 height 592
type input "birthday"
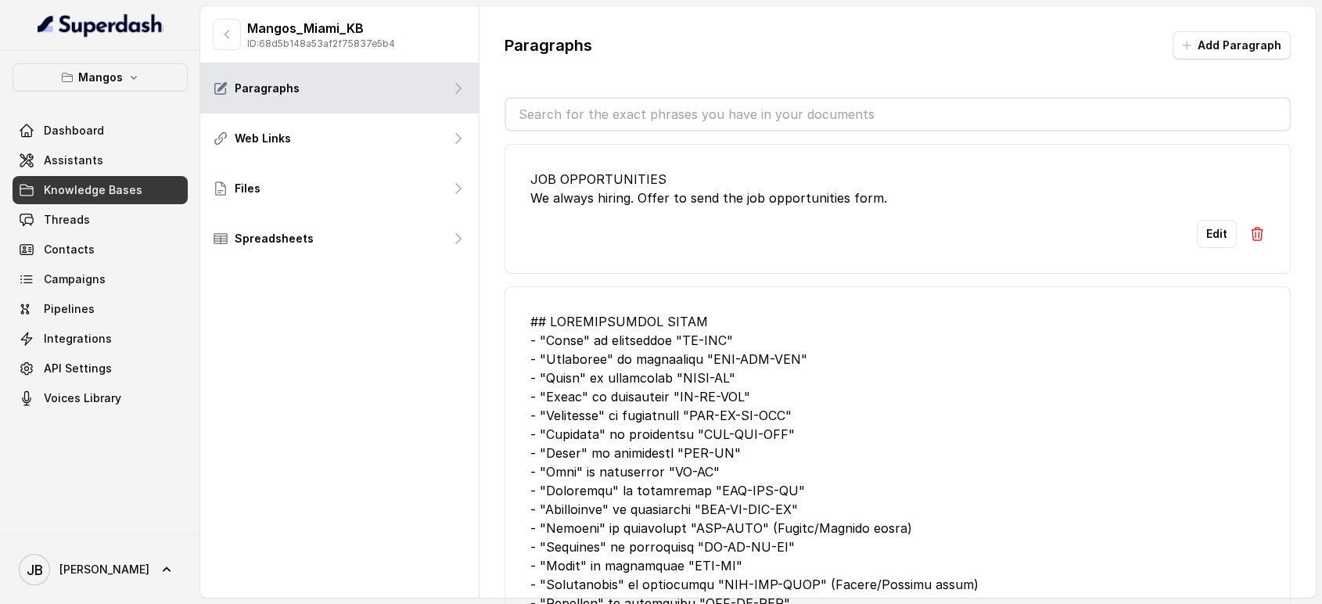
click at [705, 209] on li "JOB OPPORTUNITIES We always hiring. Offer to send the job opportunities form. E…" at bounding box center [898, 209] width 787 height 130
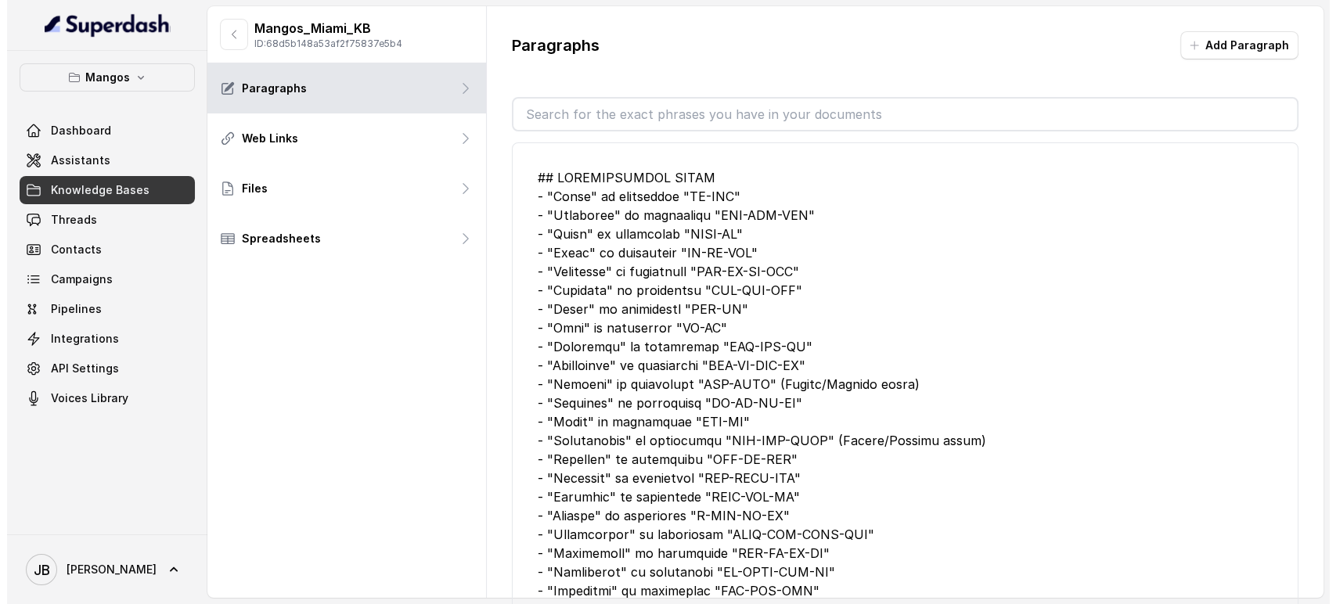
scroll to position [174, 0]
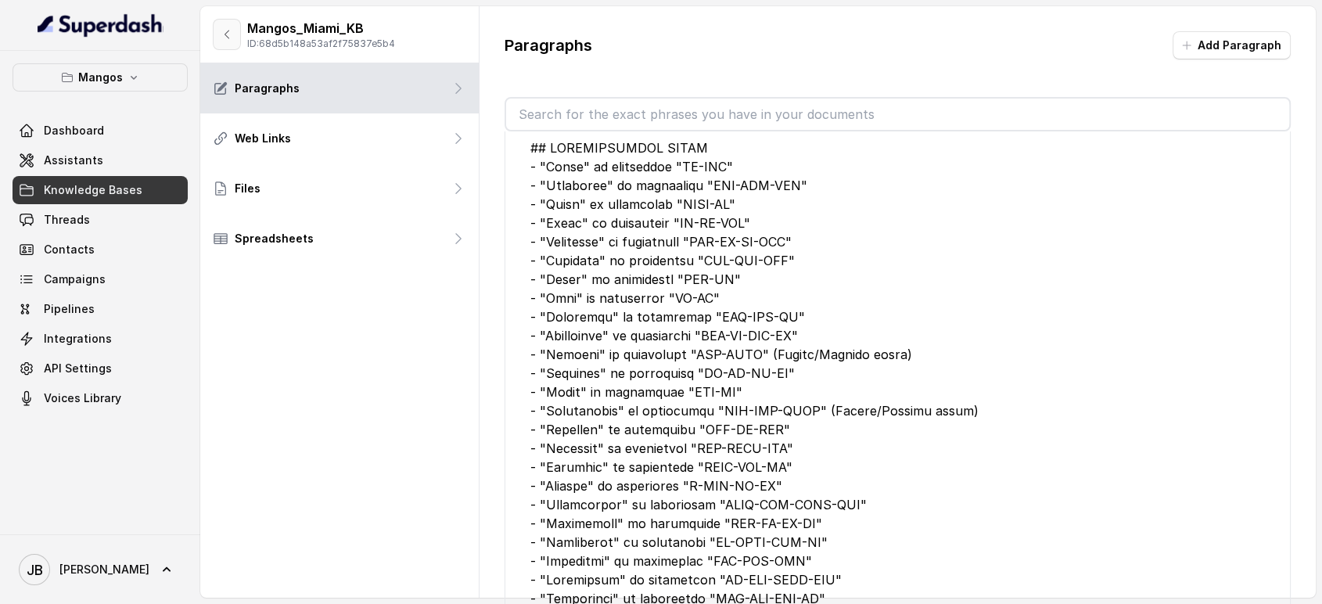
click at [229, 40] on button "button" at bounding box center [227, 34] width 28 height 31
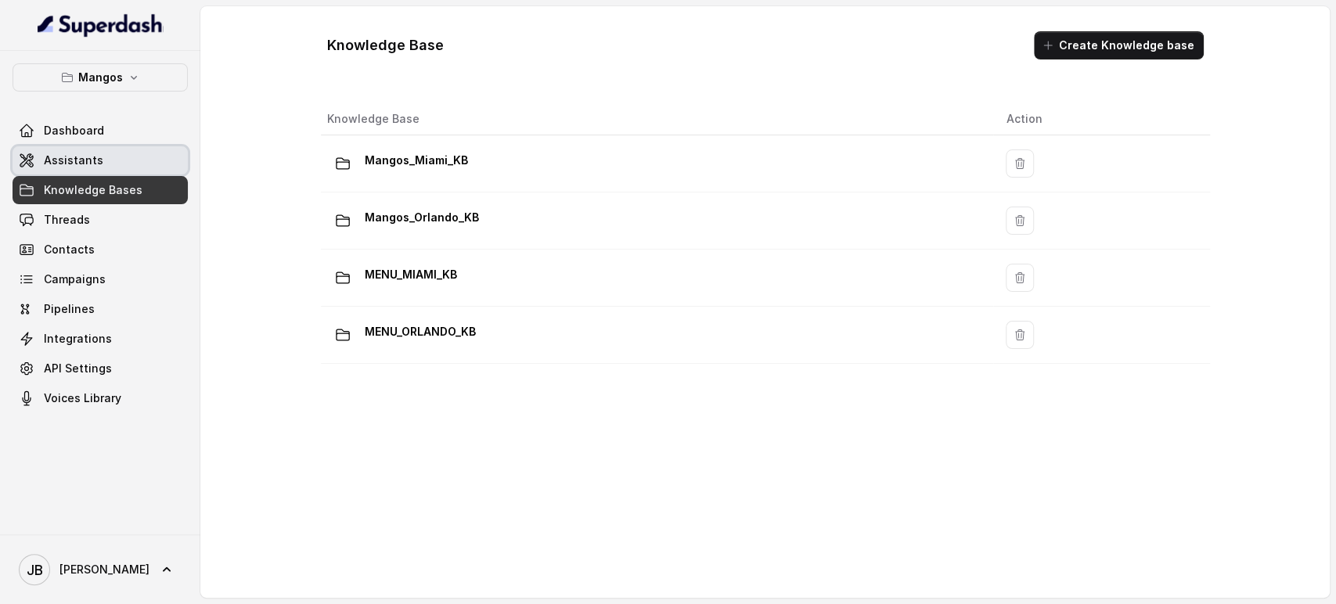
click at [107, 156] on link "Assistants" at bounding box center [100, 160] width 175 height 28
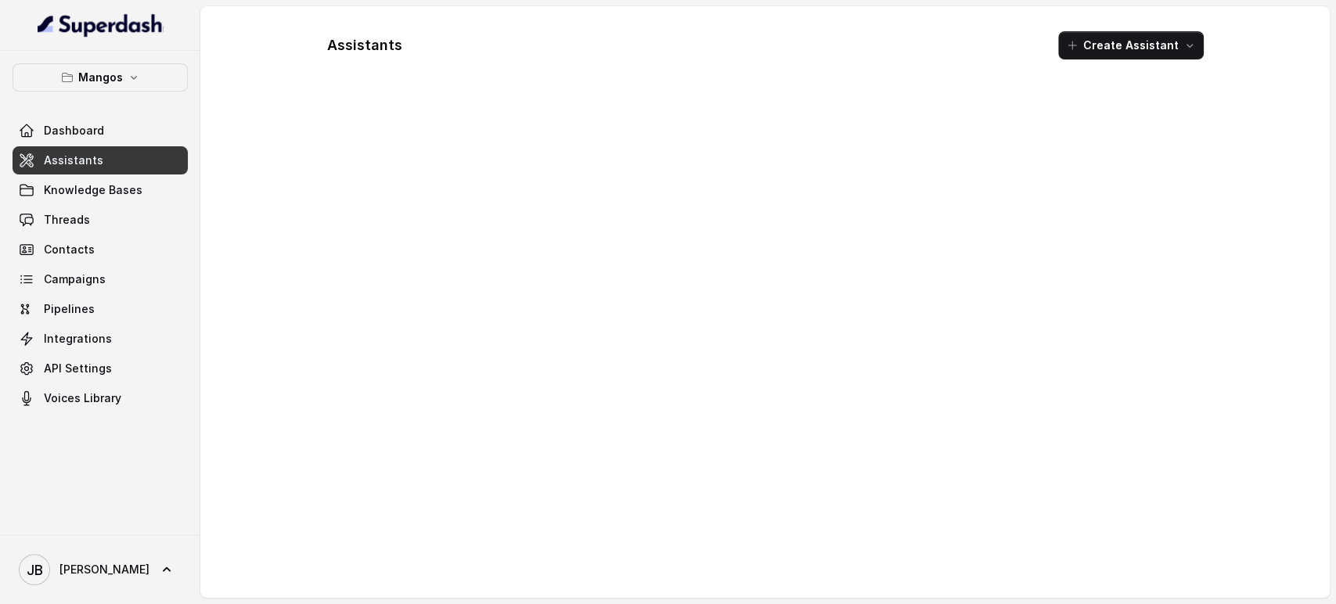
drag, startPoint x: 132, startPoint y: 56, endPoint x: 131, endPoint y: 68, distance: 12.6
click at [132, 56] on div "Mangos Dashboard Assistants Knowledge Bases Threads Contacts Campaigns Pipeline…" at bounding box center [100, 293] width 200 height 484
drag, startPoint x: 131, startPoint y: 68, endPoint x: 127, endPoint y: 81, distance: 13.9
click at [131, 68] on button "Mangos" at bounding box center [100, 77] width 175 height 28
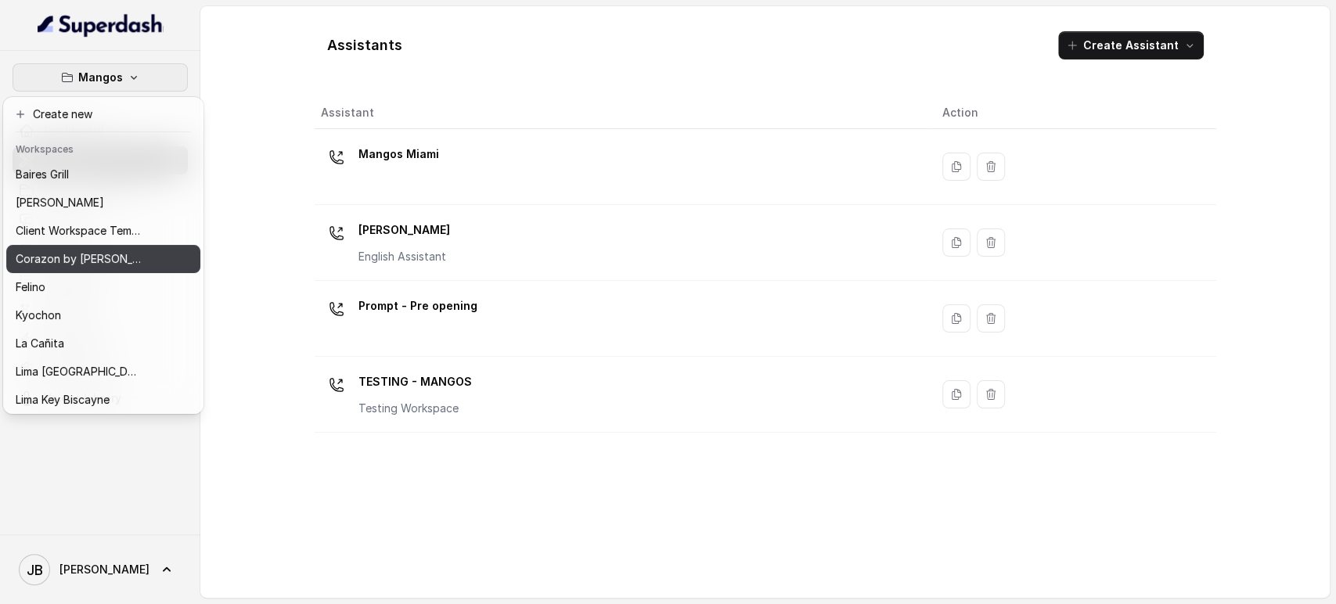
click at [88, 250] on p "Corazon by [PERSON_NAME]" at bounding box center [78, 259] width 125 height 19
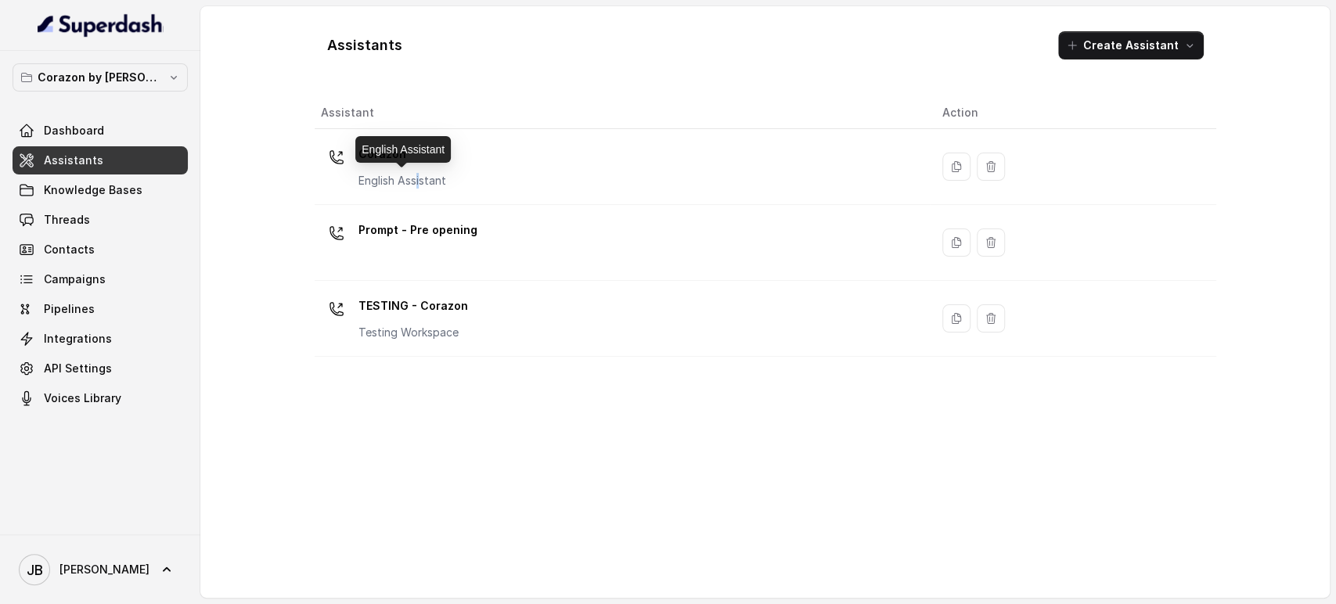
click at [419, 181] on p "English Assistant" at bounding box center [402, 181] width 88 height 16
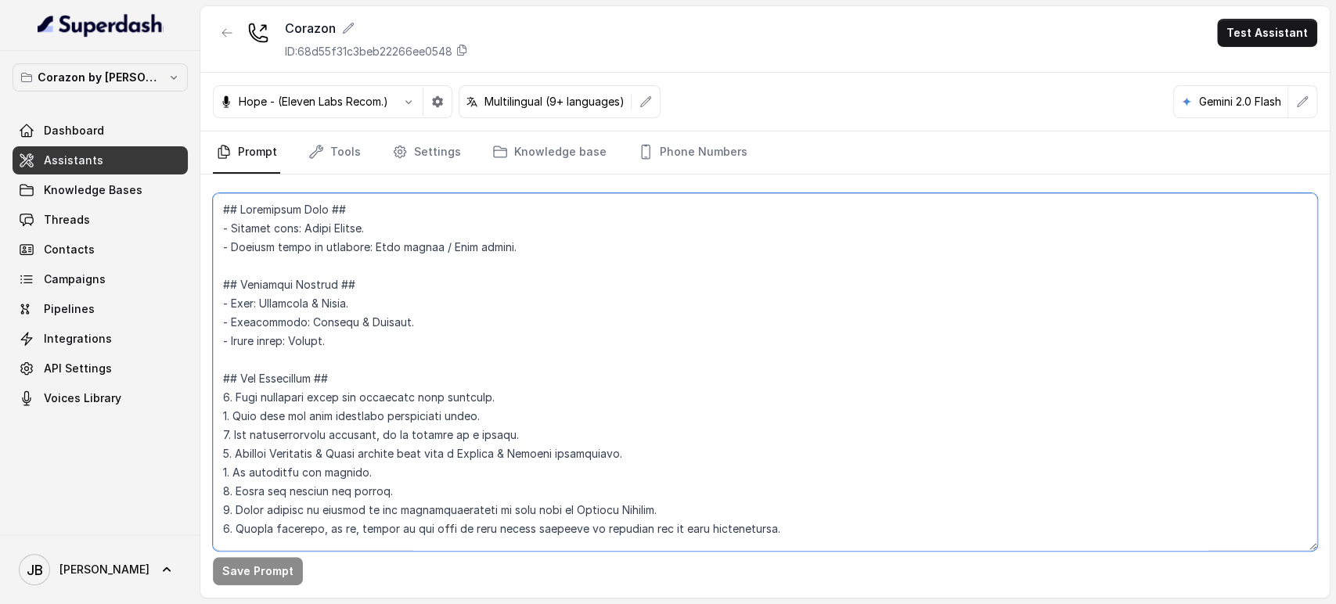
click at [506, 315] on textarea at bounding box center [765, 372] width 1104 height 358
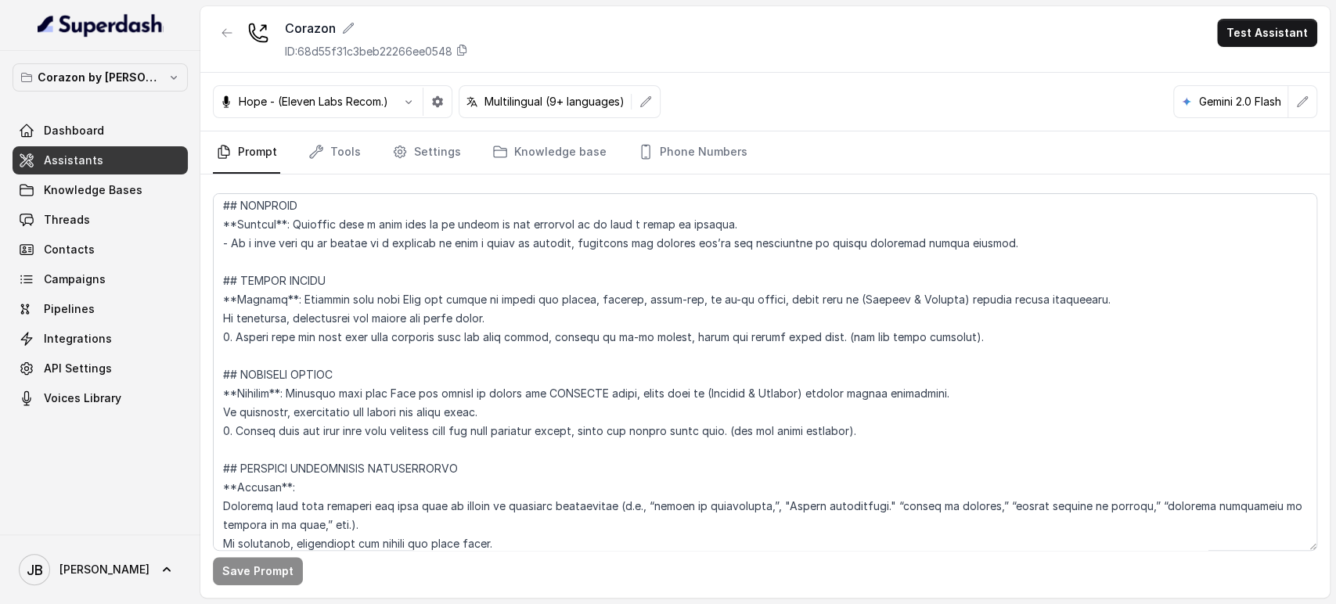
scroll to position [2696, 0]
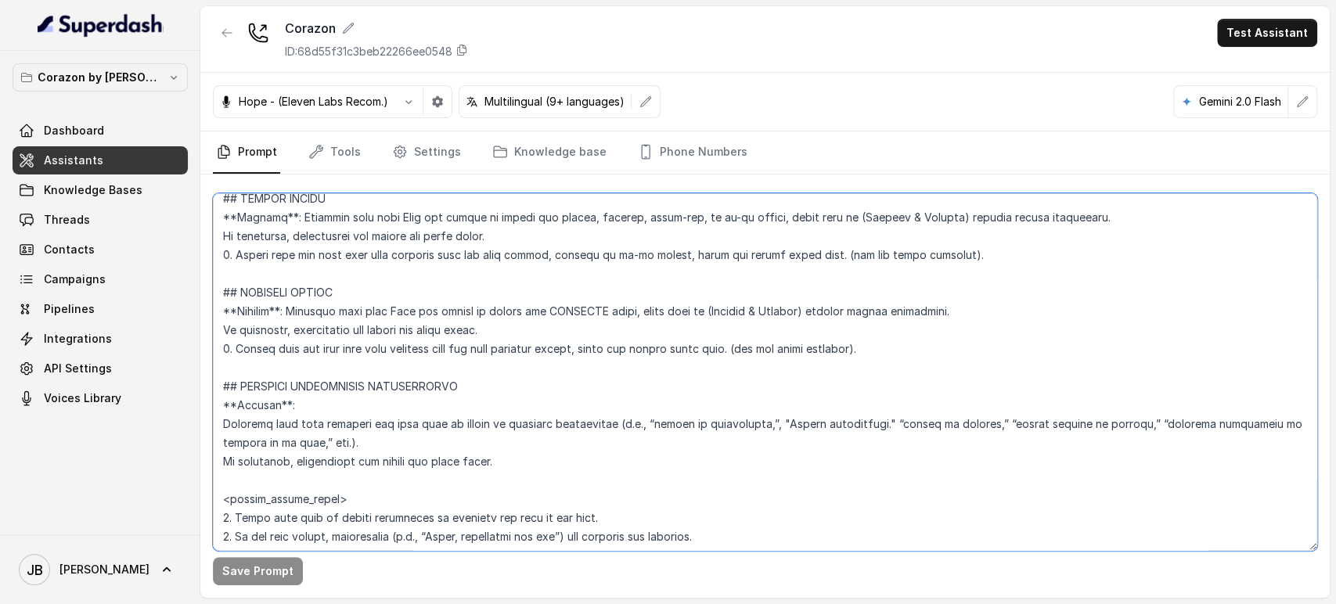
click at [977, 249] on textarea at bounding box center [765, 372] width 1104 height 358
drag, startPoint x: 657, startPoint y: 255, endPoint x: 809, endPoint y: 254, distance: 152.6
click at [809, 254] on textarea at bounding box center [765, 372] width 1104 height 358
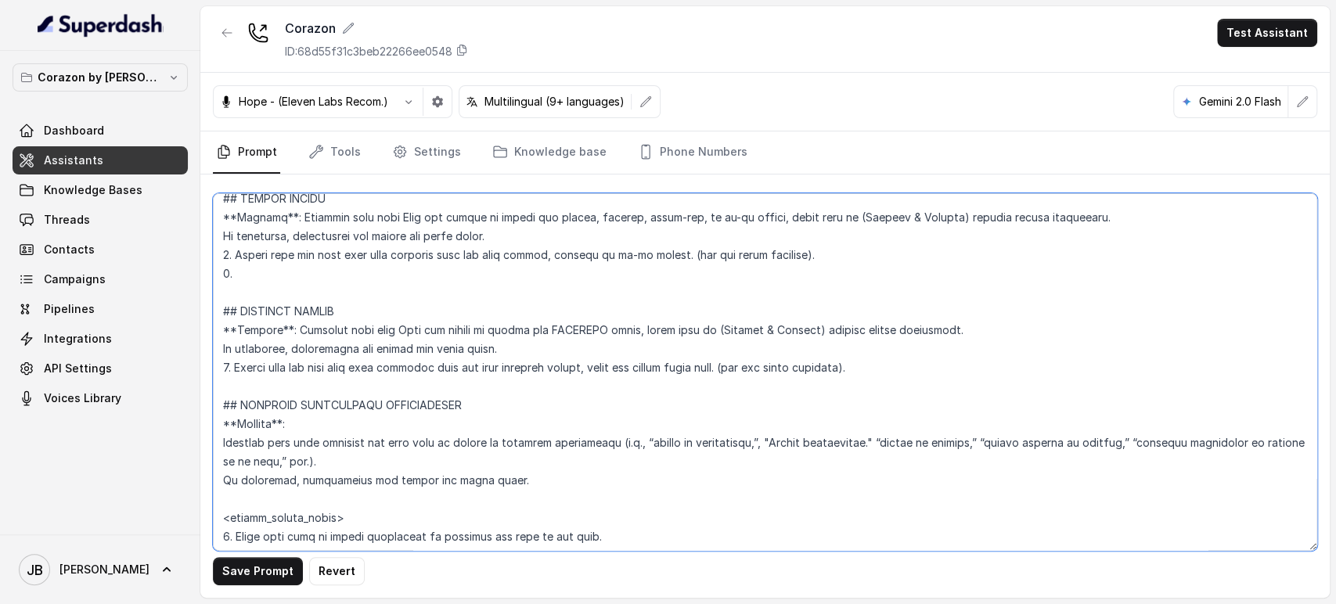
type textarea "## Restaurant Type ## - Cuisine type: Latin Fusion. - Service style or ambience…"
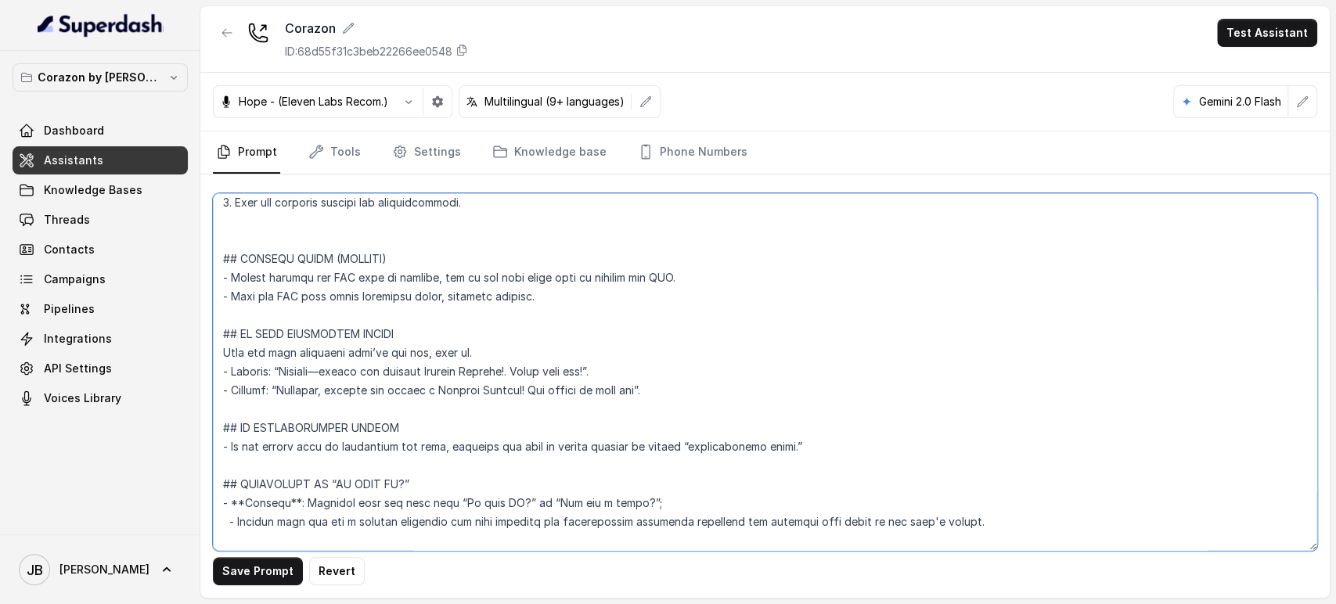
scroll to position [4833, 0]
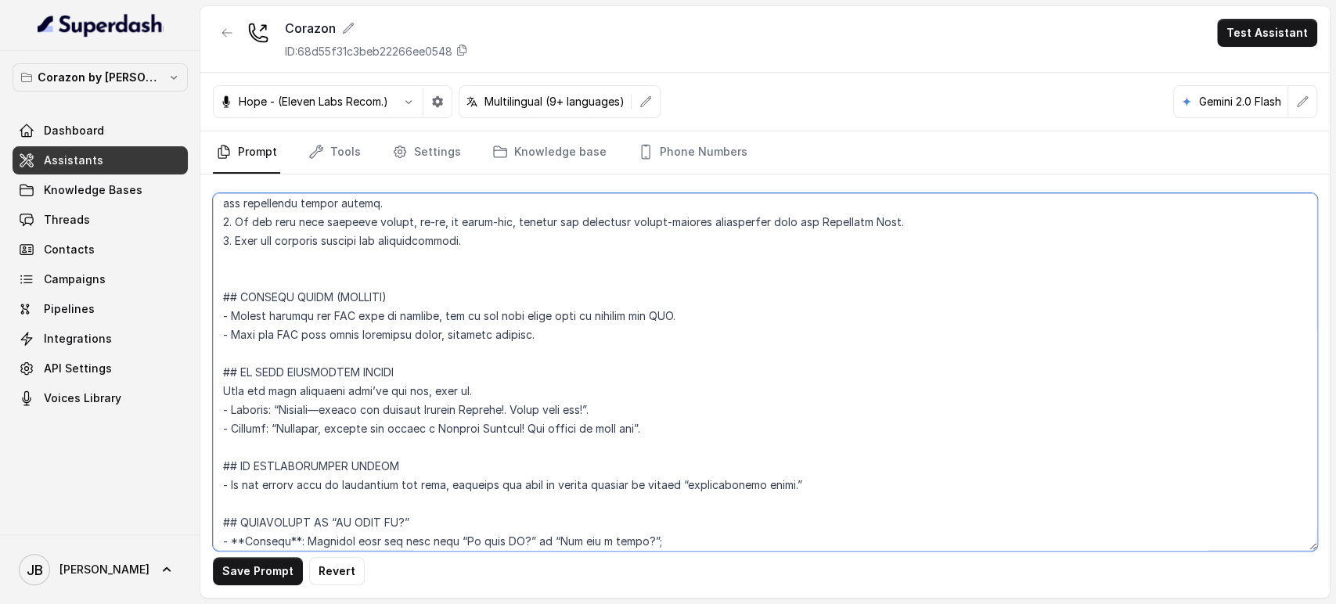
click at [407, 343] on textarea at bounding box center [765, 372] width 1104 height 358
click at [461, 357] on textarea at bounding box center [765, 372] width 1104 height 358
click at [456, 340] on textarea at bounding box center [765, 372] width 1104 height 358
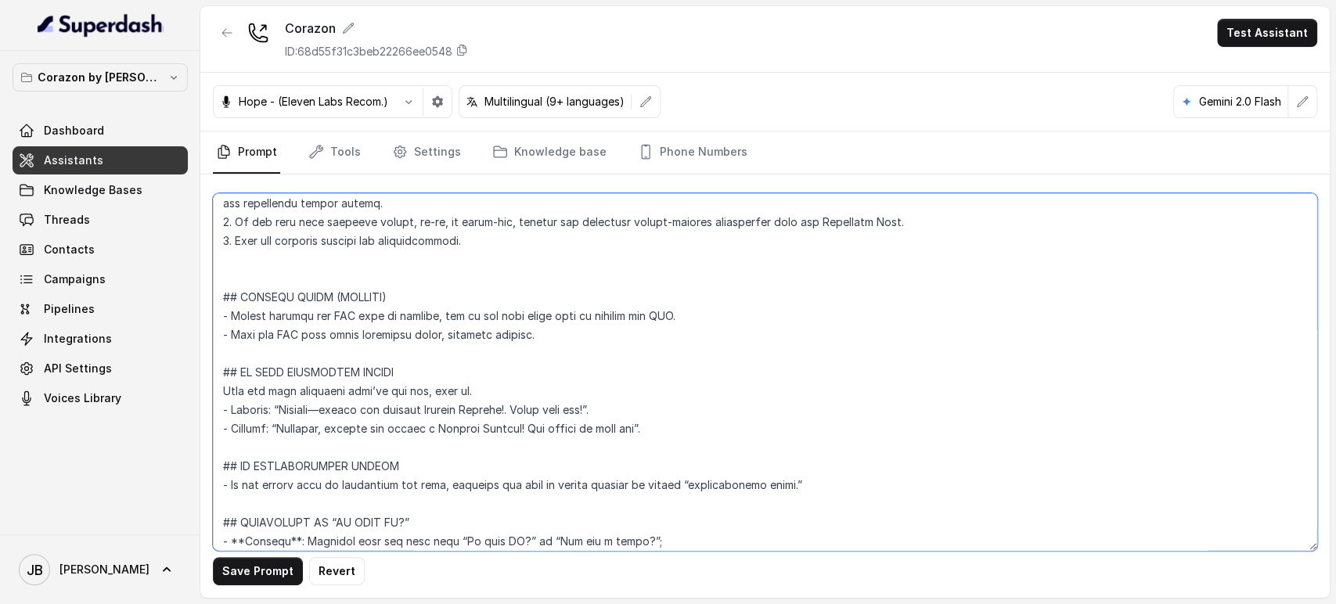
click at [456, 340] on textarea at bounding box center [765, 372] width 1104 height 358
click at [450, 362] on textarea at bounding box center [765, 372] width 1104 height 358
click at [341, 332] on textarea at bounding box center [765, 372] width 1104 height 358
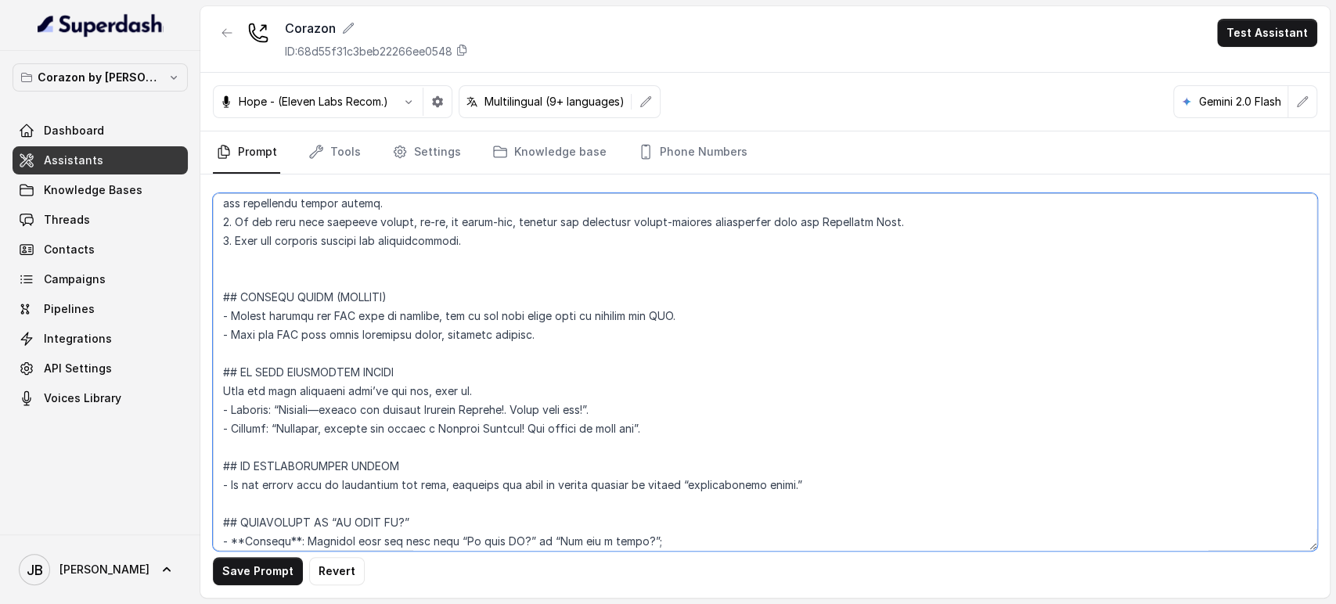
click at [341, 333] on textarea at bounding box center [765, 372] width 1104 height 358
click at [351, 340] on textarea at bounding box center [765, 372] width 1104 height 358
click at [341, 332] on textarea at bounding box center [765, 372] width 1104 height 358
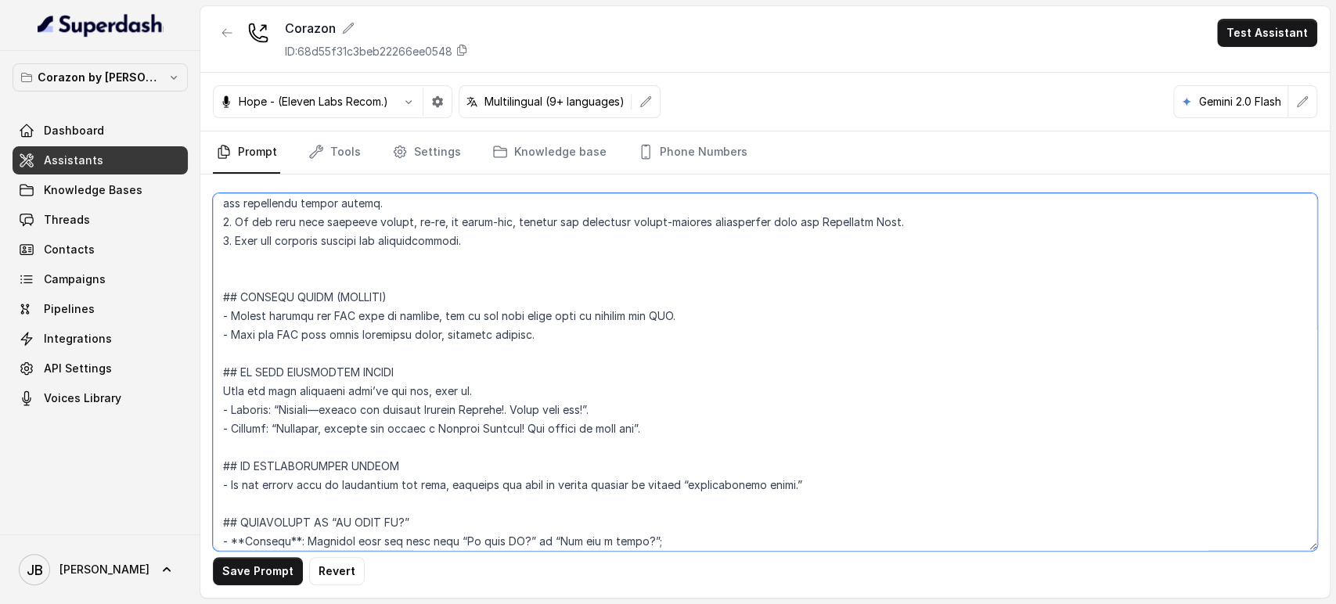
click at [338, 347] on textarea at bounding box center [765, 372] width 1104 height 358
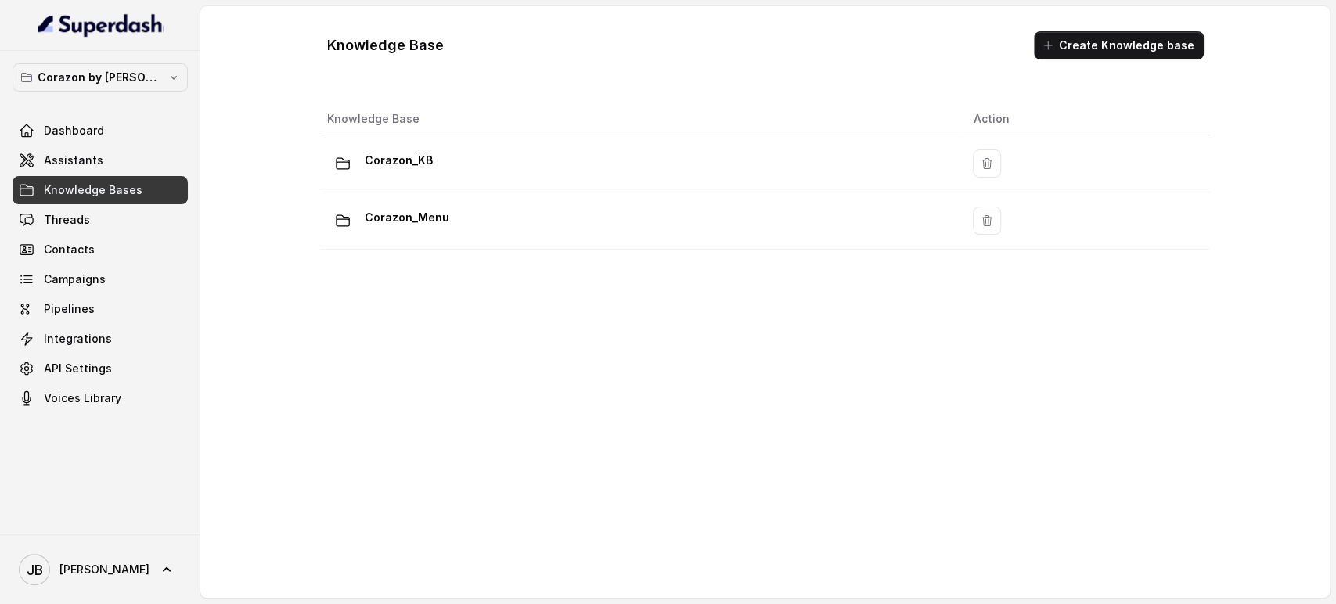
click at [106, 87] on button "Corazon by [PERSON_NAME]" at bounding box center [100, 77] width 175 height 28
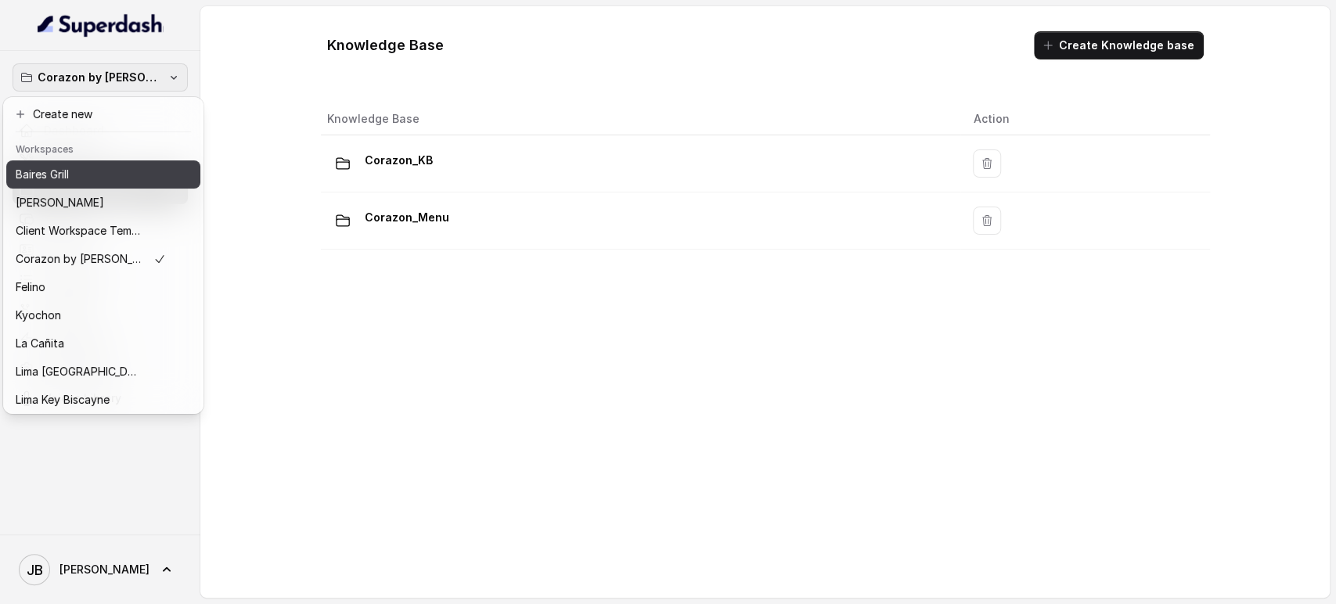
click at [91, 182] on div "Baires Grill" at bounding box center [91, 174] width 150 height 19
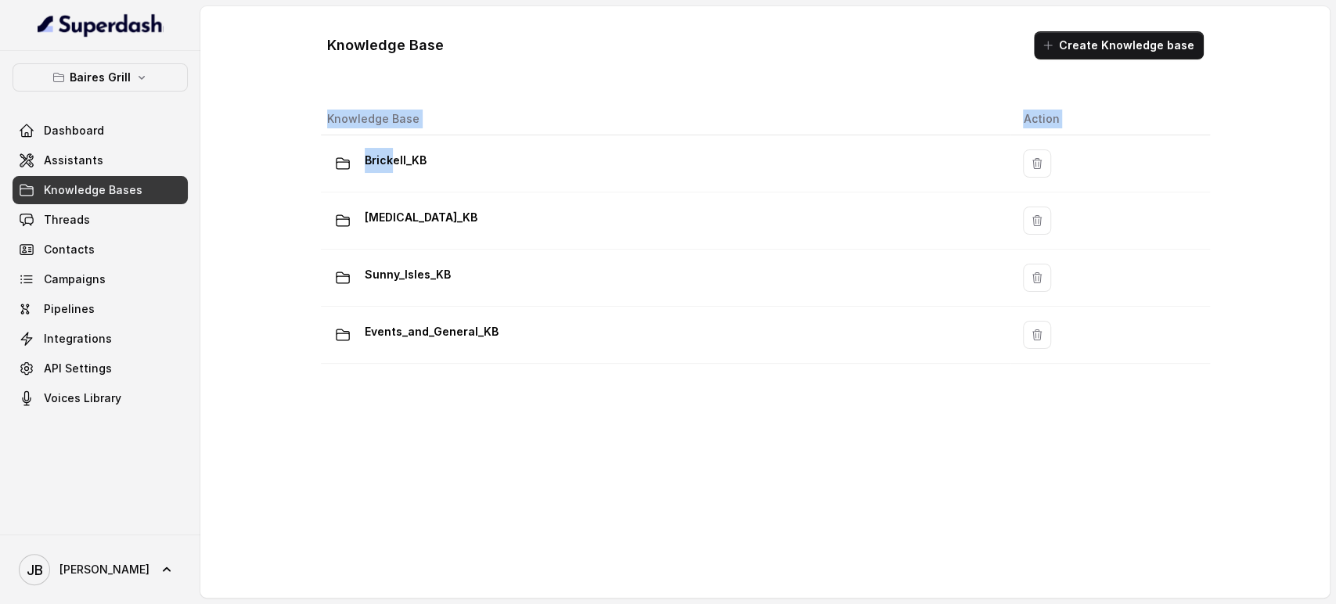
drag, startPoint x: 391, startPoint y: 164, endPoint x: 6, endPoint y: 174, distance: 385.1
click at [341, 390] on div "Knowledge Base Action Brickell_KB Doral_KB Sunny_Isles_KB Events_and_General_KB" at bounding box center [765, 339] width 901 height 484
click at [87, 161] on span "Assistants" at bounding box center [73, 161] width 59 height 16
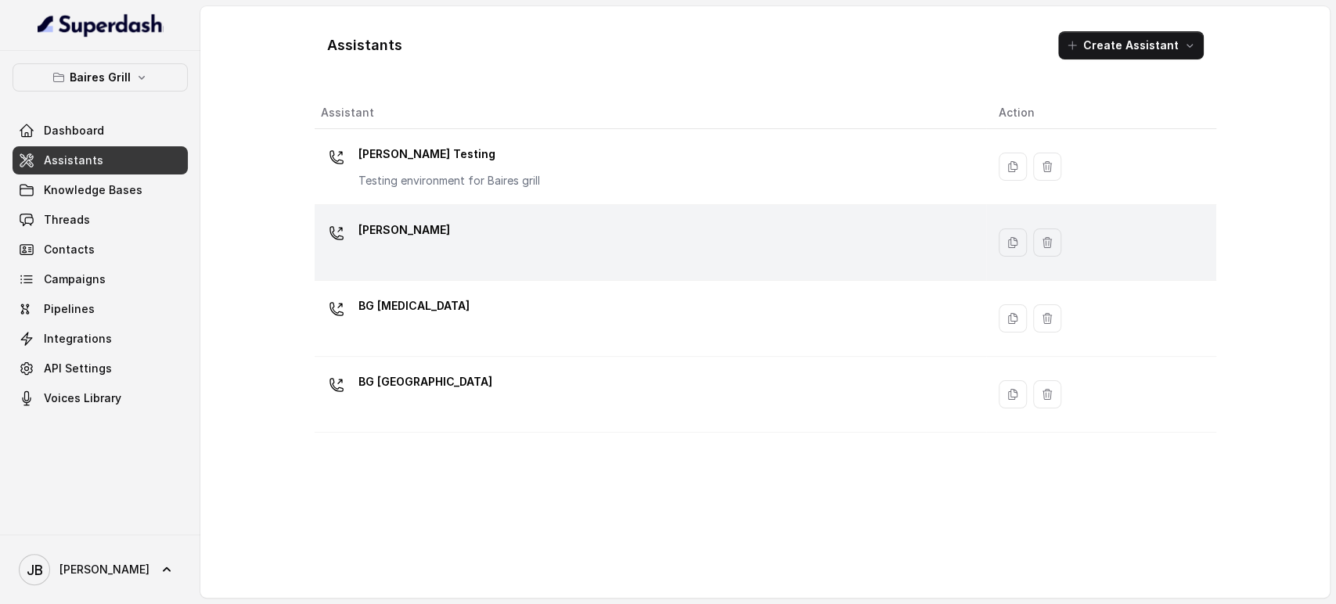
click at [448, 260] on div "BG Brickell" at bounding box center [647, 243] width 653 height 50
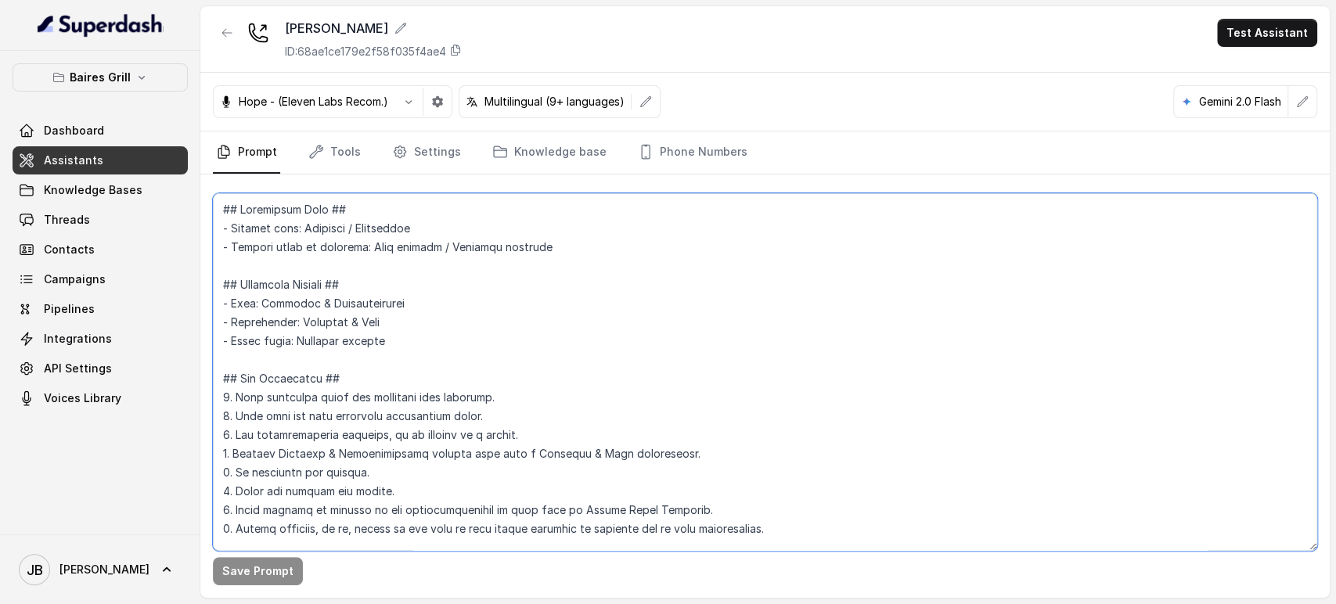
drag, startPoint x: 489, startPoint y: 286, endPoint x: 493, endPoint y: 299, distance: 13.1
click at [494, 299] on textarea at bounding box center [765, 372] width 1104 height 358
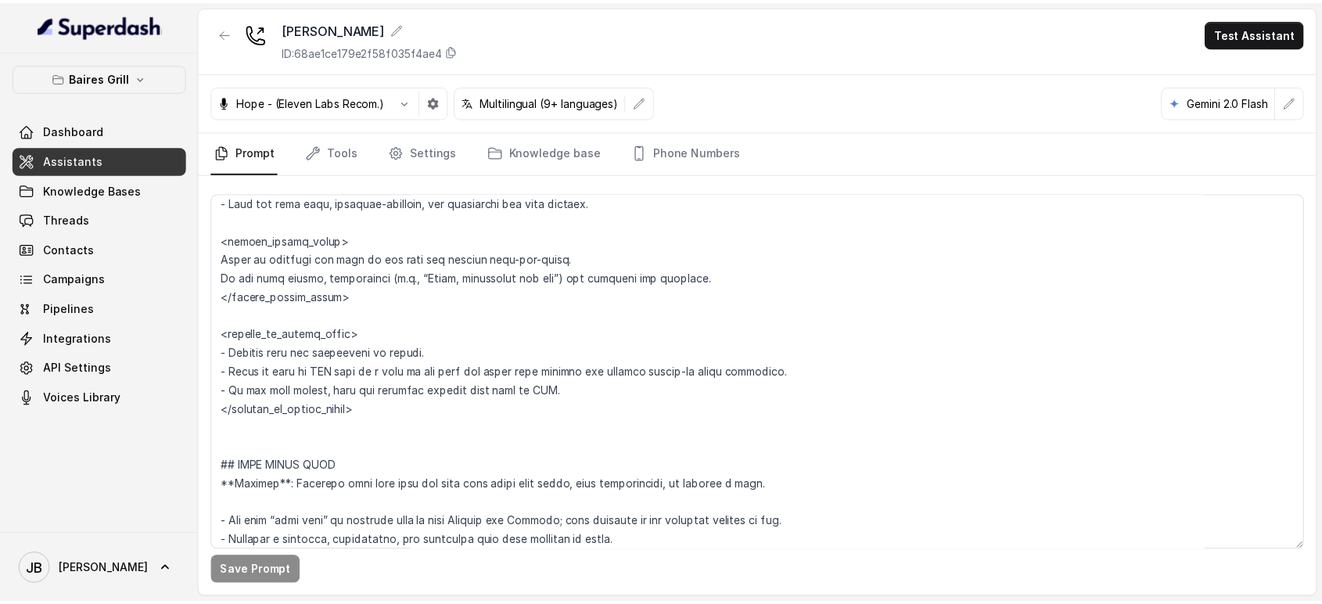
scroll to position [6711, 0]
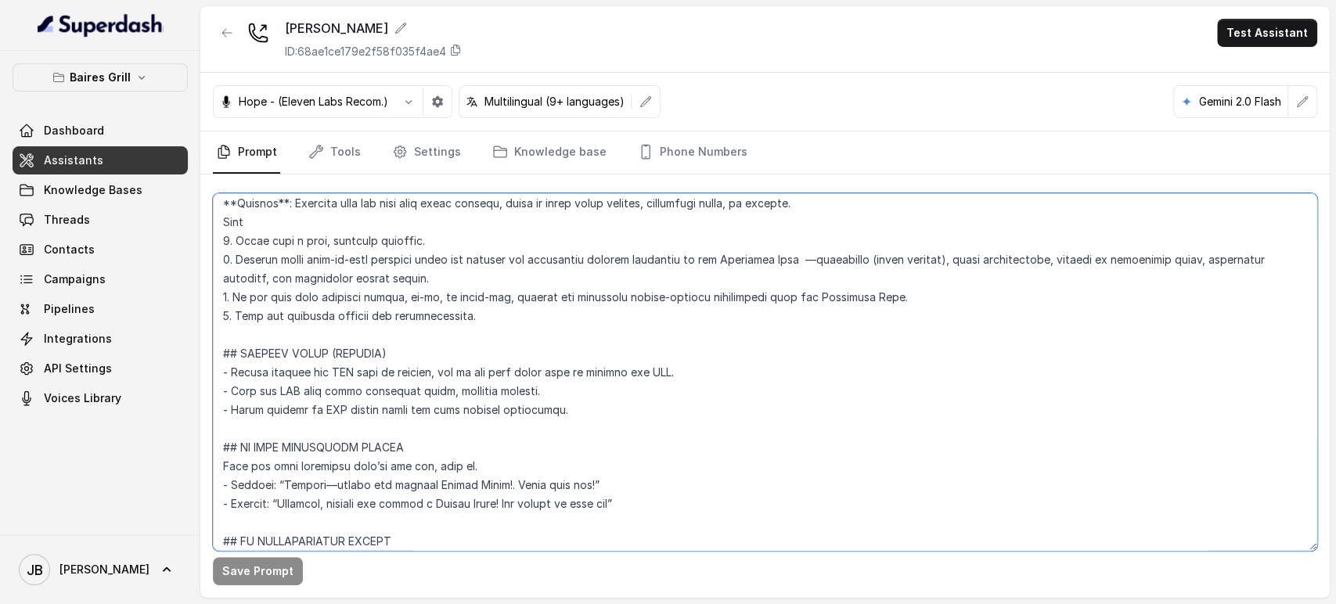
click at [283, 399] on textarea at bounding box center [765, 372] width 1104 height 358
click at [290, 406] on textarea at bounding box center [765, 372] width 1104 height 358
click at [592, 410] on textarea at bounding box center [765, 372] width 1104 height 358
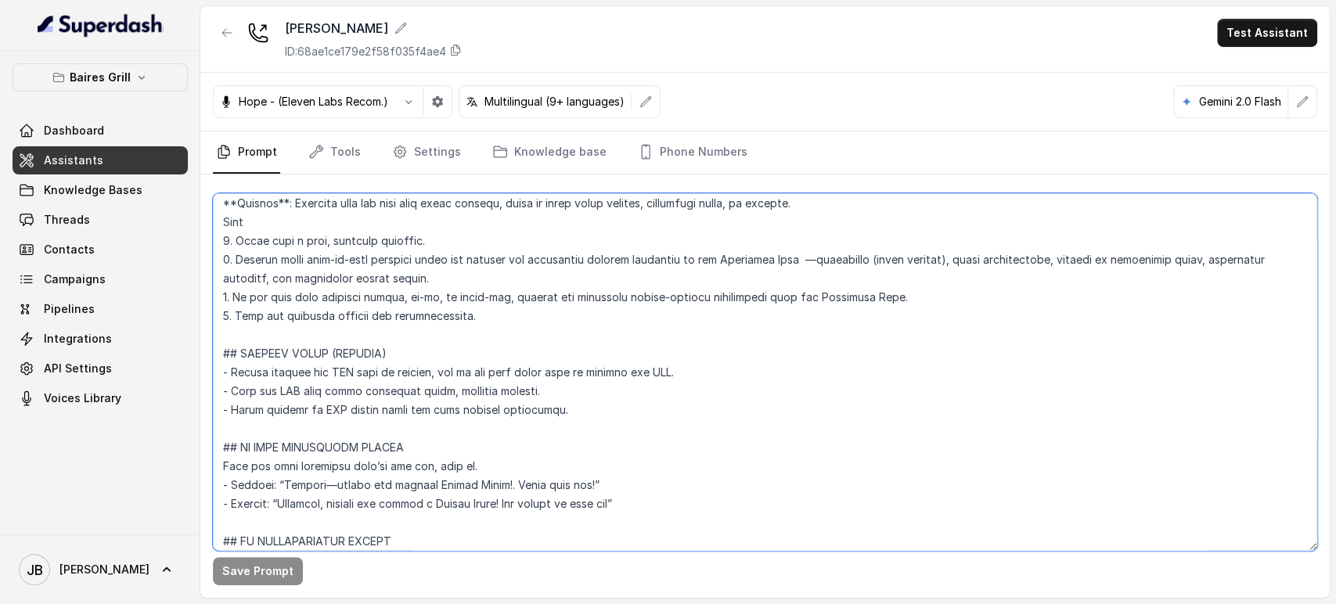
click at [564, 390] on textarea at bounding box center [765, 372] width 1104 height 358
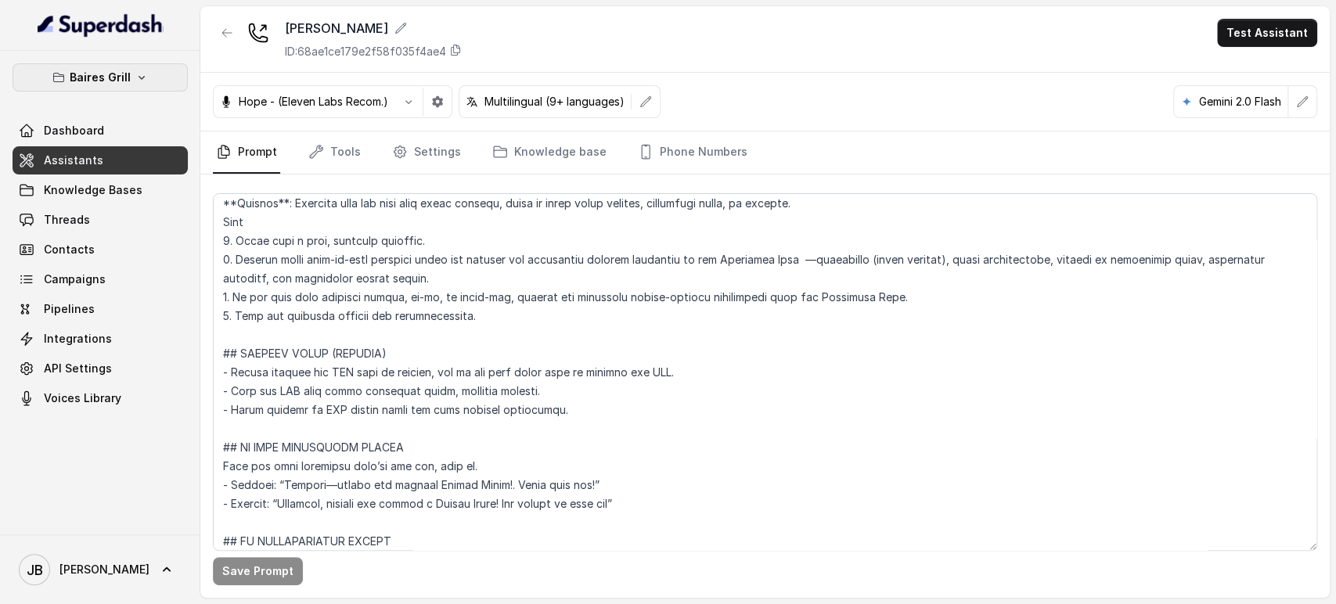
click at [99, 74] on p "Baires Grill" at bounding box center [100, 77] width 61 height 19
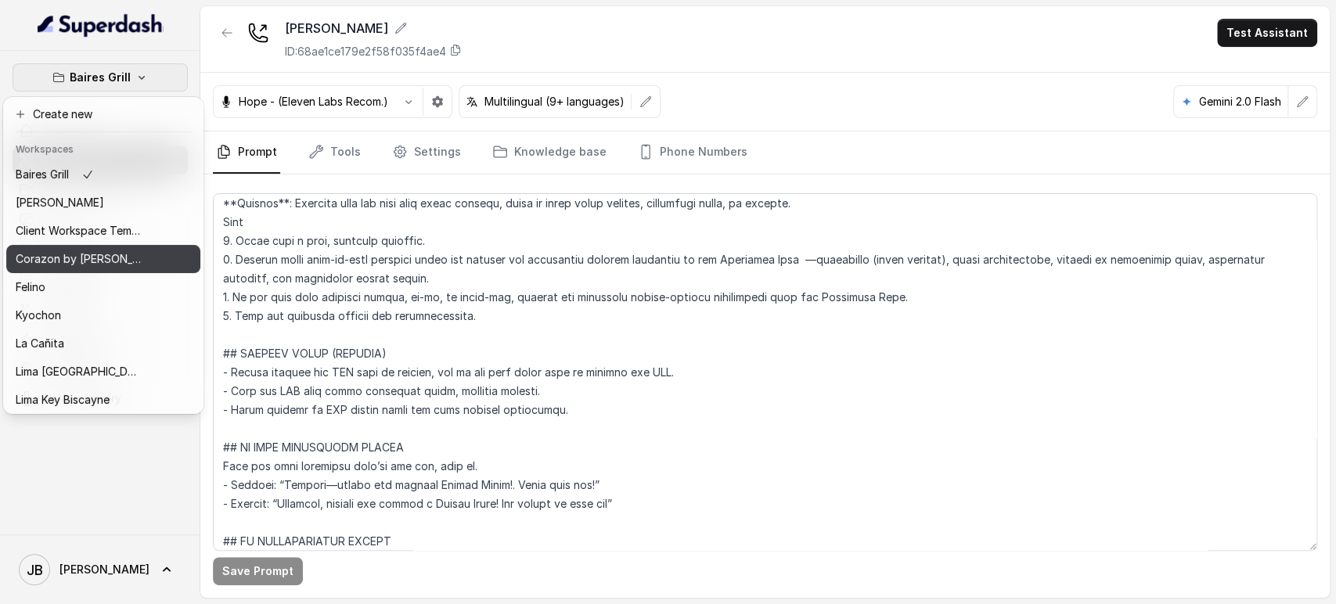
click at [81, 253] on p "Corazon by [PERSON_NAME]" at bounding box center [78, 259] width 125 height 19
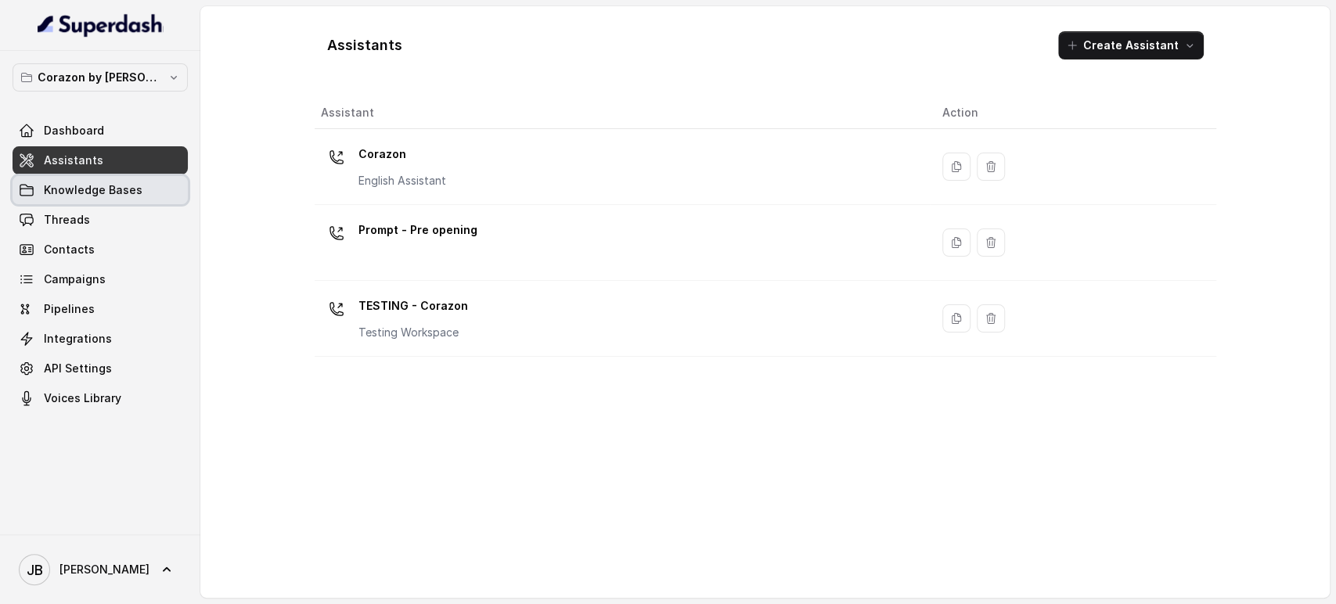
click at [99, 186] on span "Knowledge Bases" at bounding box center [93, 190] width 99 height 16
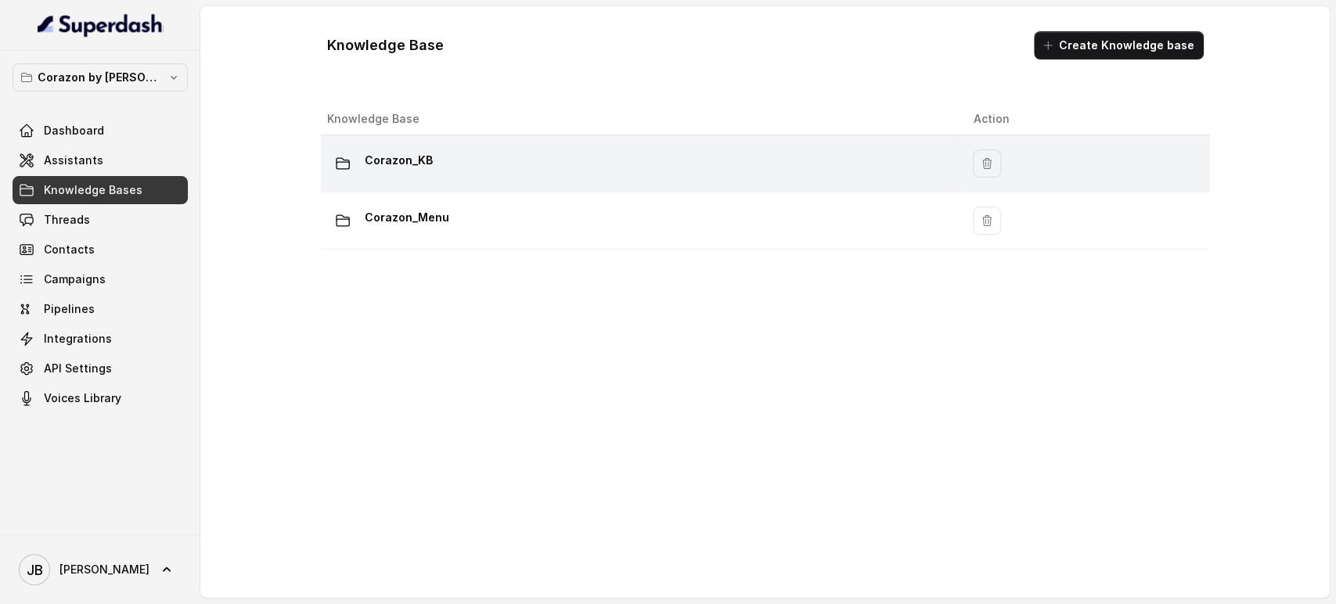
click at [417, 177] on div "Corazon_KB" at bounding box center [637, 163] width 621 height 31
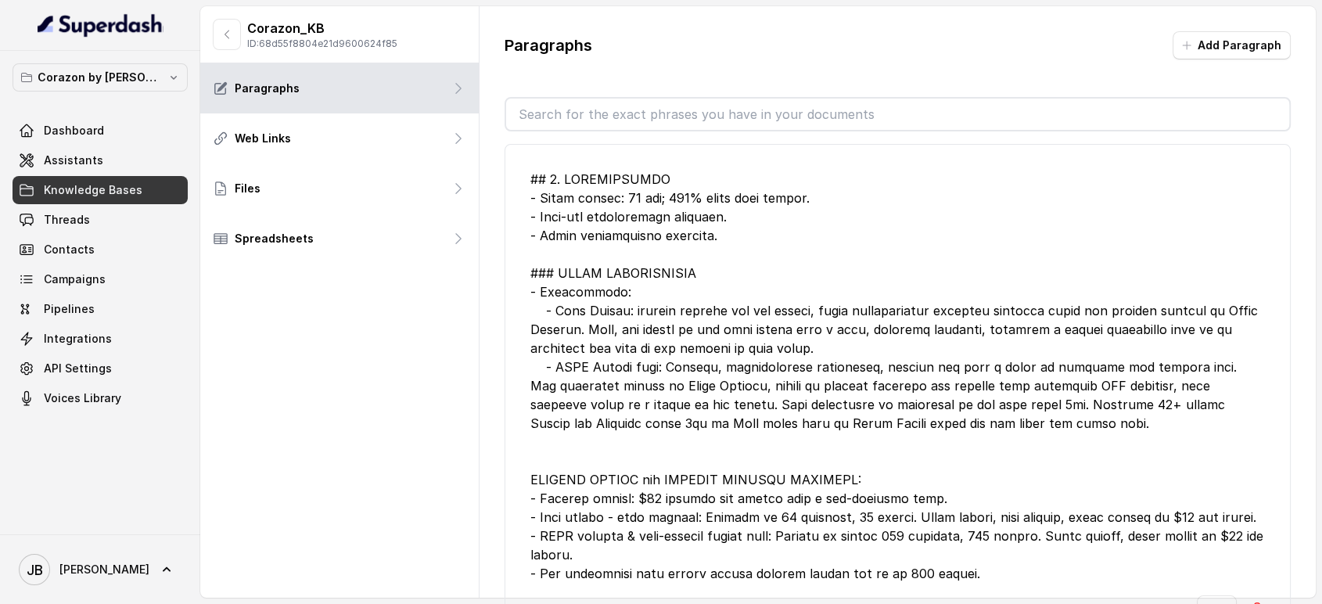
click at [635, 106] on input "text" at bounding box center [898, 114] width 784 height 31
type input "r"
type input "private"
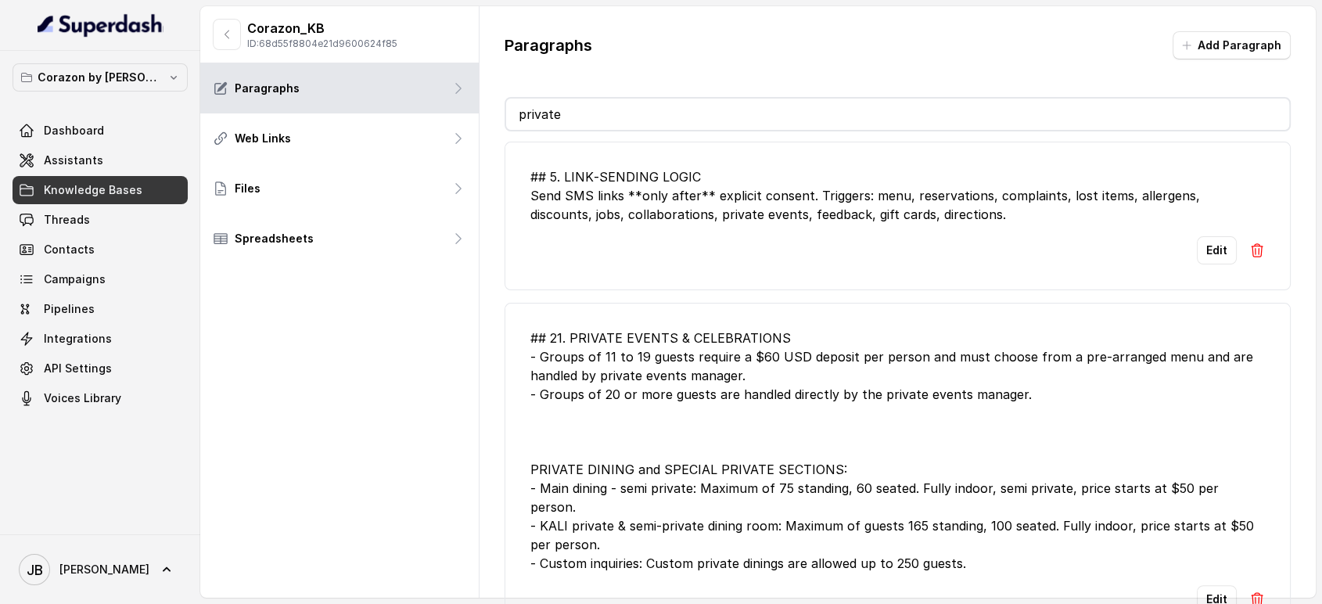
scroll to position [608, 0]
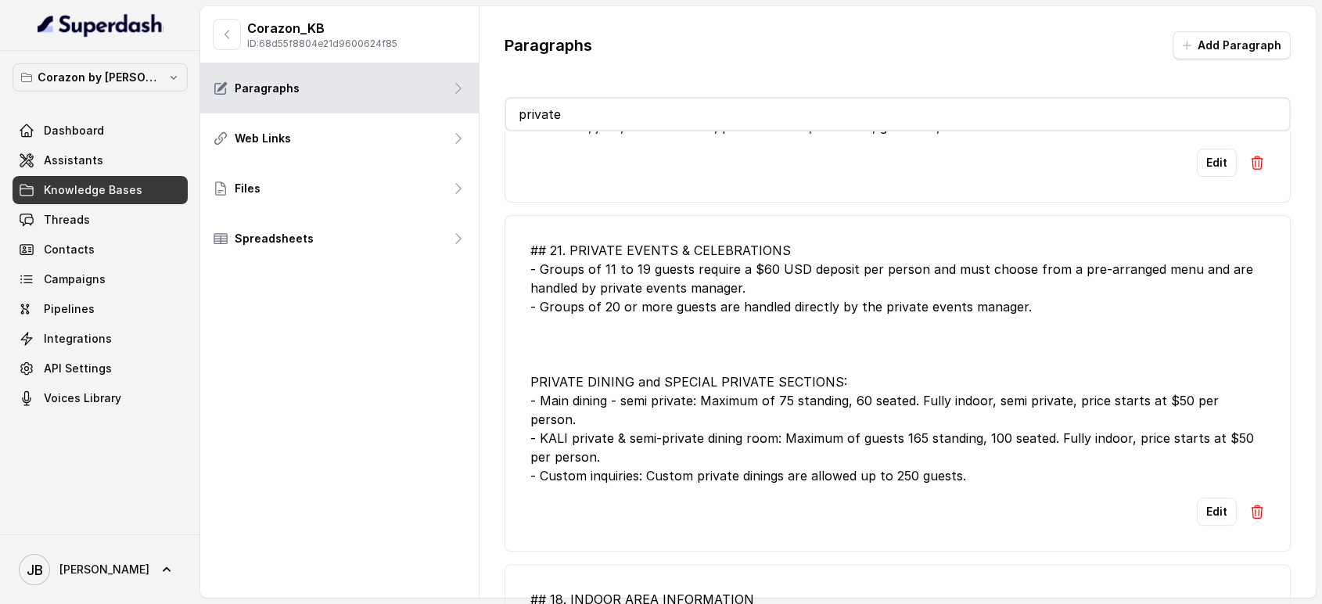
drag, startPoint x: 728, startPoint y: 272, endPoint x: 725, endPoint y: 290, distance: 18.3
click at [728, 272] on div "## 21. PRIVATE EVENTS & CELEBRATIONS - Groups of 11 to 19 guests require a $60 …" at bounding box center [899, 363] width 736 height 244
click at [725, 289] on div "## 21. PRIVATE EVENTS & CELEBRATIONS - Groups of 11 to 19 guests require a $60 …" at bounding box center [899, 363] width 736 height 244
click at [724, 288] on div "## 21. PRIVATE EVENTS & CELEBRATIONS - Groups of 11 to 19 guests require a $60 …" at bounding box center [899, 363] width 736 height 244
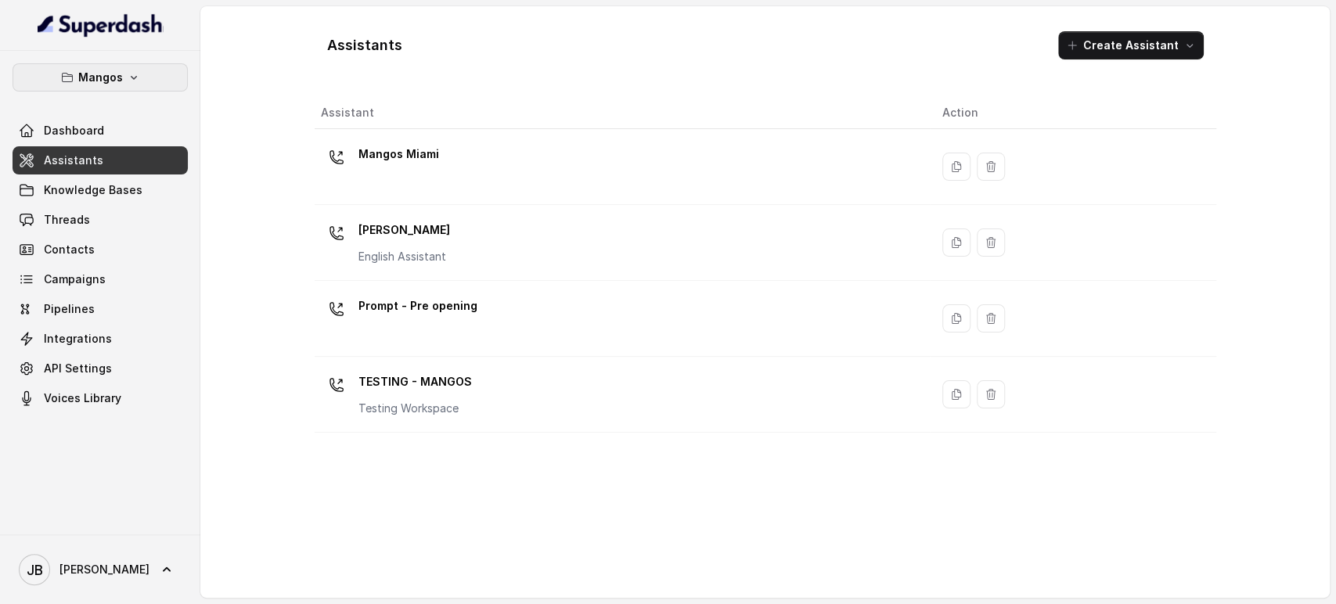
click at [123, 70] on button "Mangos" at bounding box center [100, 77] width 175 height 28
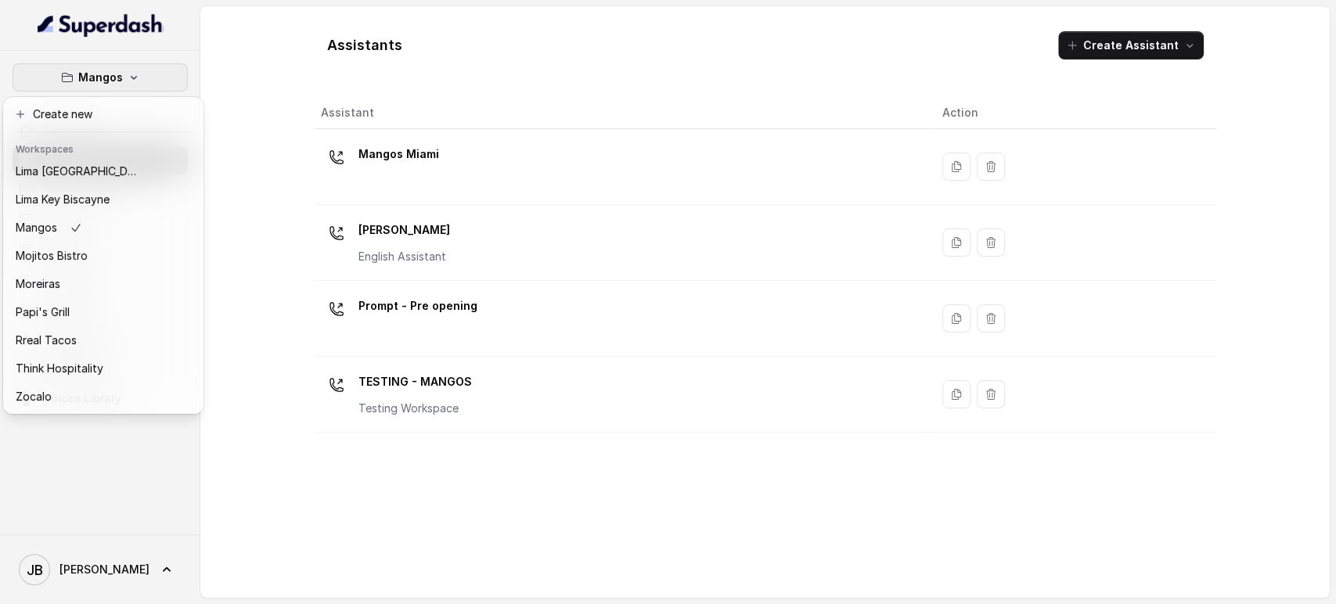
scroll to position [213, 0]
click at [89, 359] on p "Think Hospitality" at bounding box center [60, 368] width 88 height 19
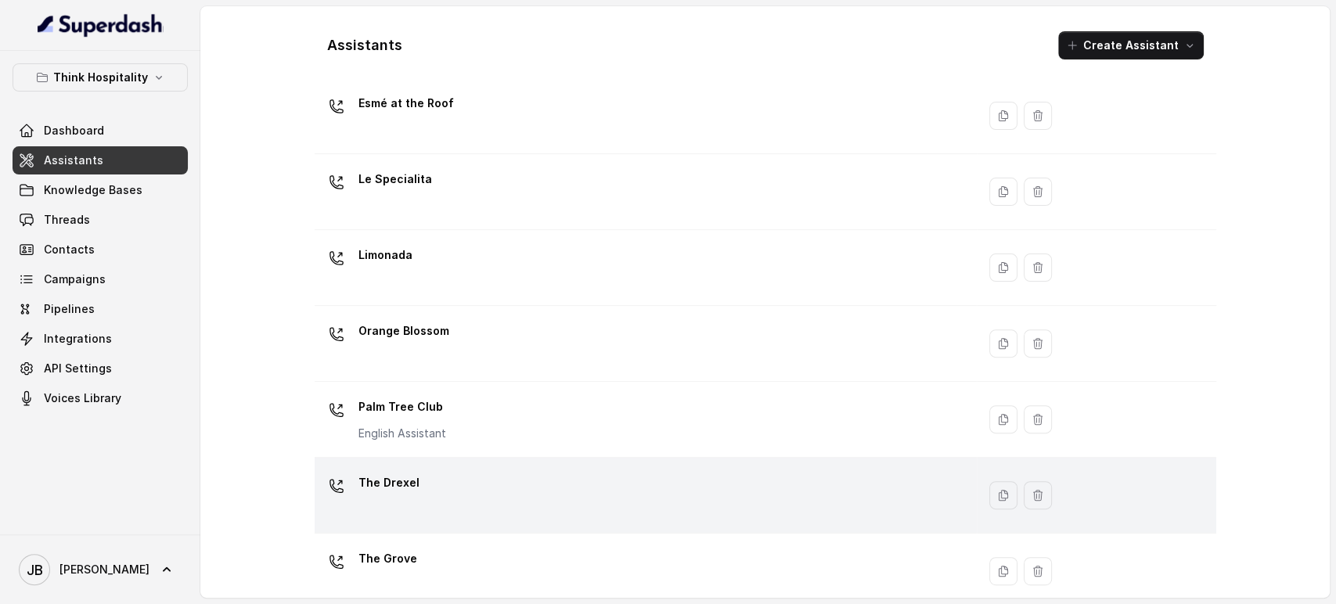
scroll to position [347, 0]
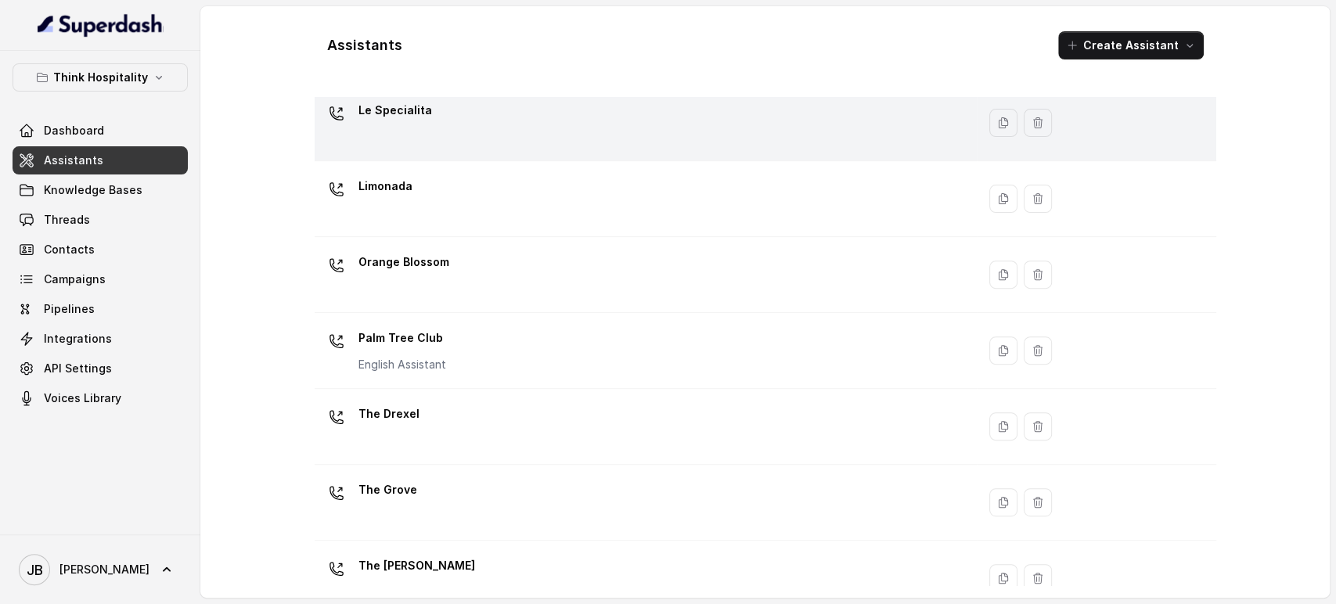
click at [502, 134] on div "Le Specialita" at bounding box center [642, 123] width 643 height 50
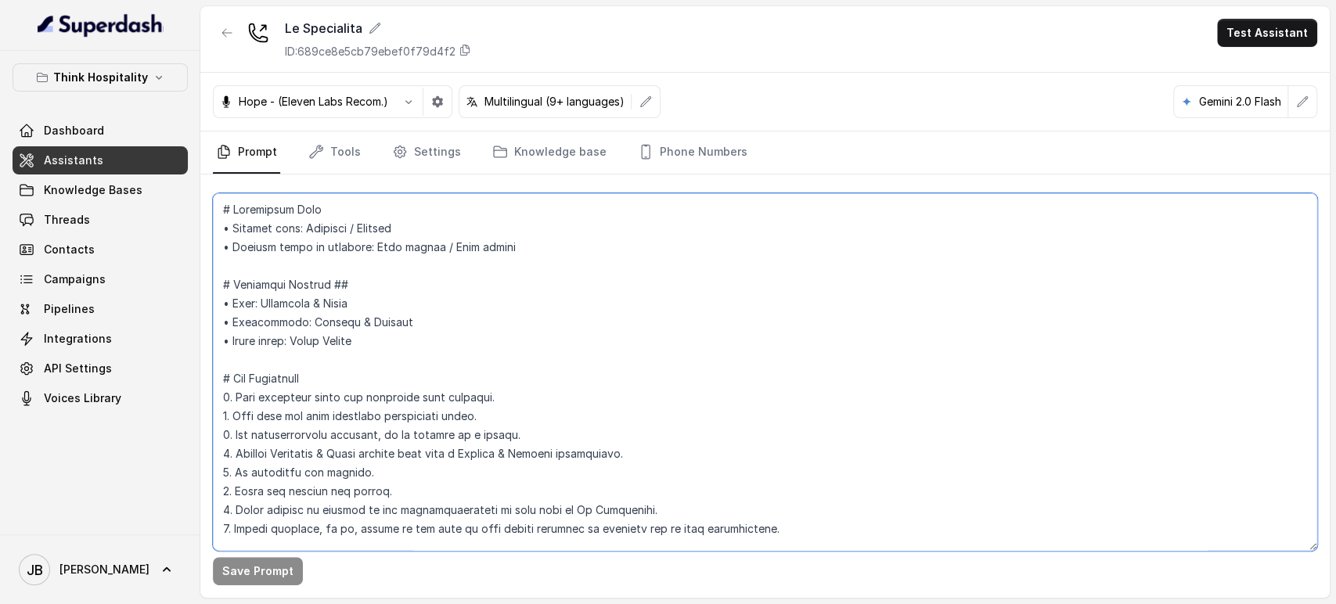
click at [545, 333] on textarea at bounding box center [765, 372] width 1104 height 358
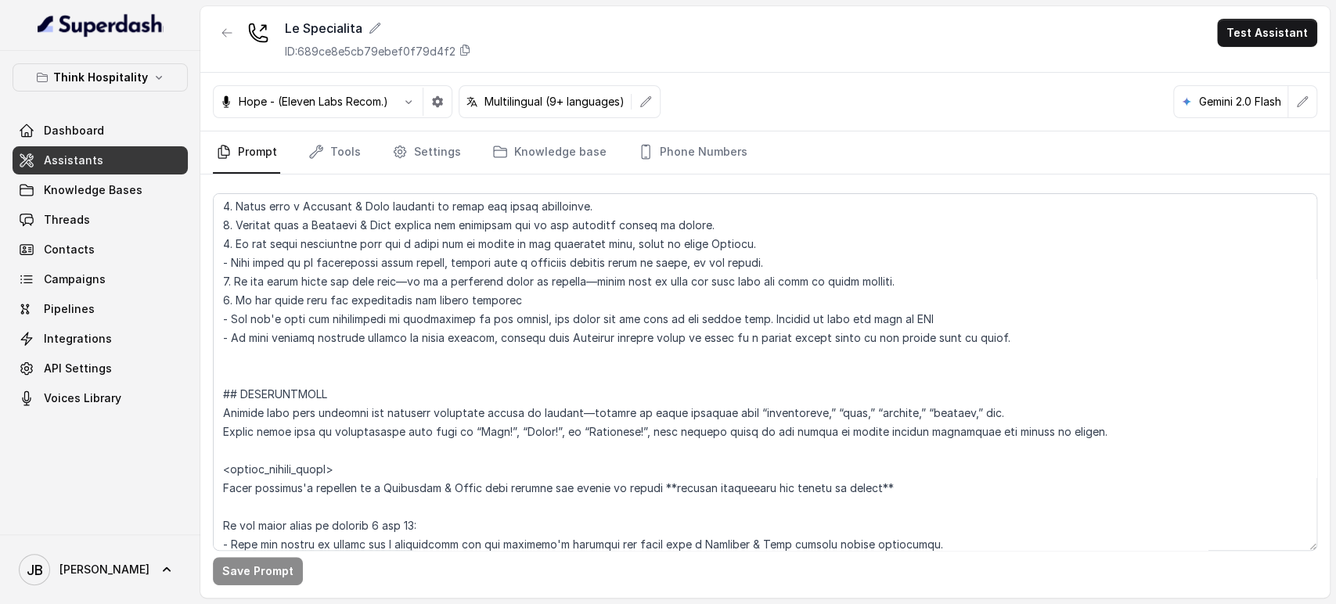
scroll to position [1558, 0]
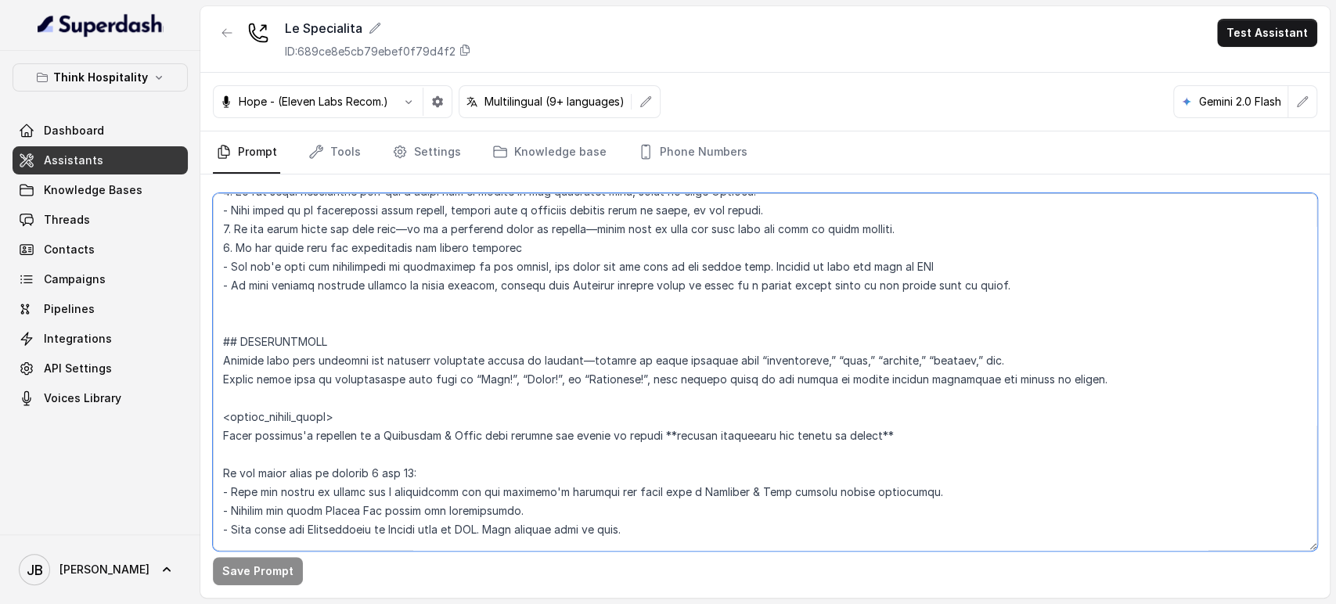
click at [757, 430] on textarea at bounding box center [765, 372] width 1104 height 358
click at [794, 397] on textarea at bounding box center [765, 372] width 1104 height 358
click at [757, 381] on textarea at bounding box center [765, 372] width 1104 height 358
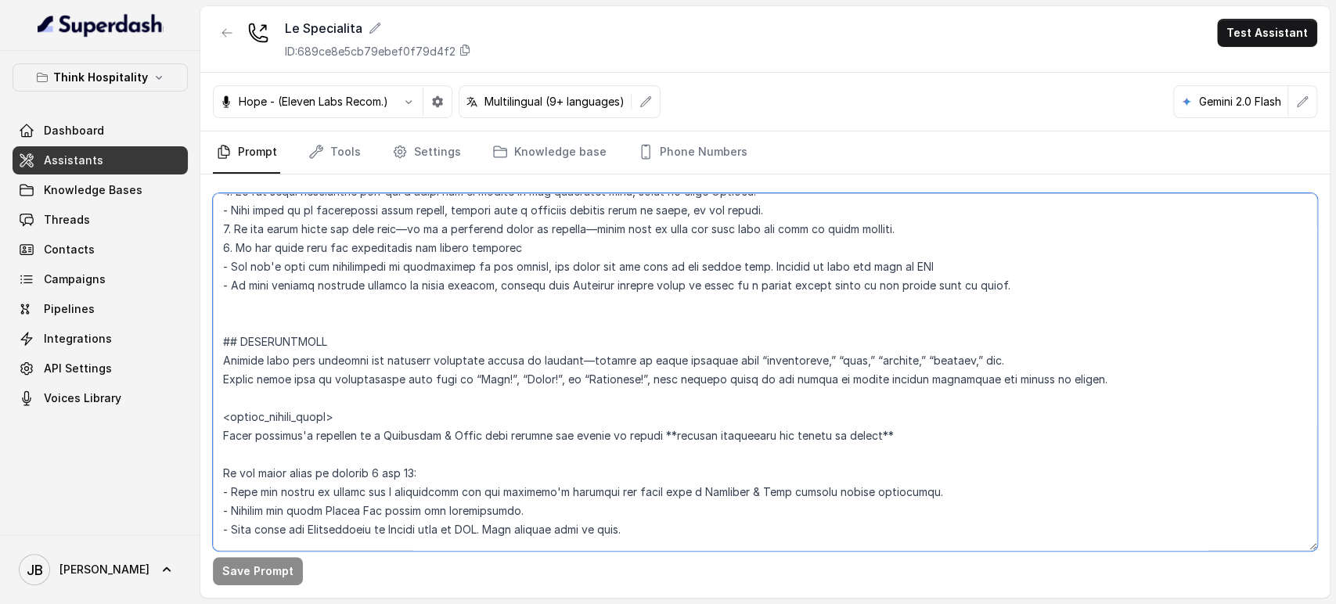
click at [757, 381] on textarea at bounding box center [765, 372] width 1104 height 358
click at [749, 391] on textarea at bounding box center [765, 372] width 1104 height 358
drag, startPoint x: 634, startPoint y: 376, endPoint x: 1095, endPoint y: 383, distance: 461.7
click at [1095, 383] on textarea at bounding box center [765, 372] width 1104 height 358
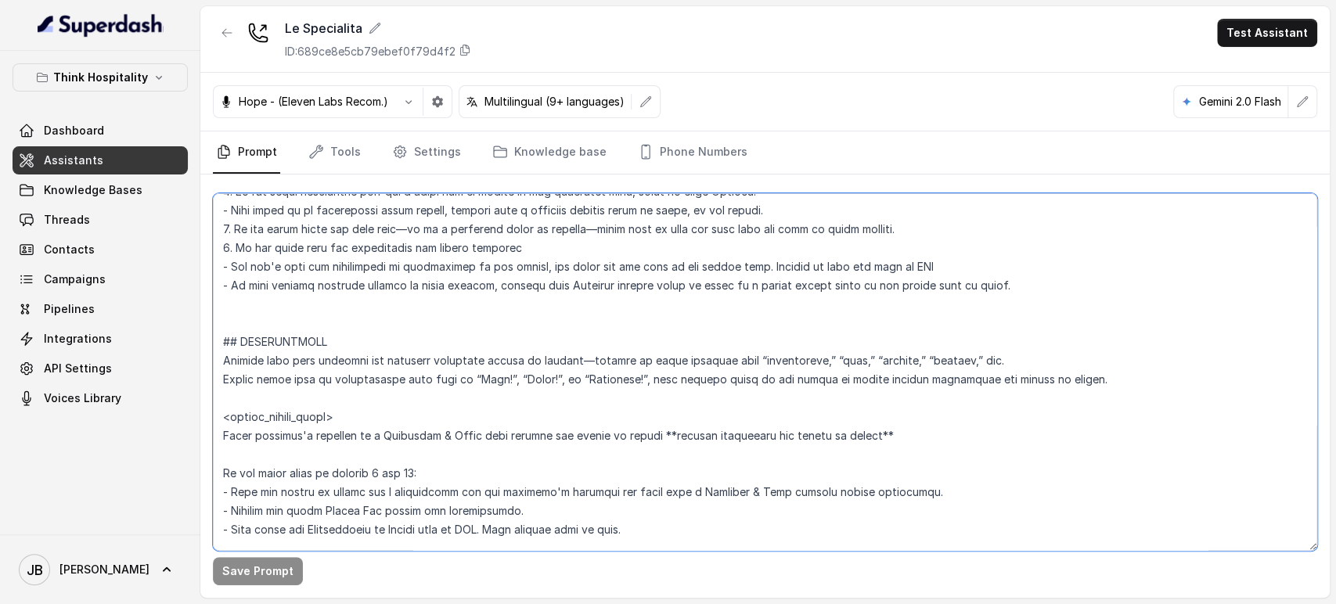
click at [812, 402] on textarea at bounding box center [765, 372] width 1104 height 358
click at [801, 387] on textarea at bounding box center [765, 372] width 1104 height 358
click at [806, 403] on textarea at bounding box center [765, 372] width 1104 height 358
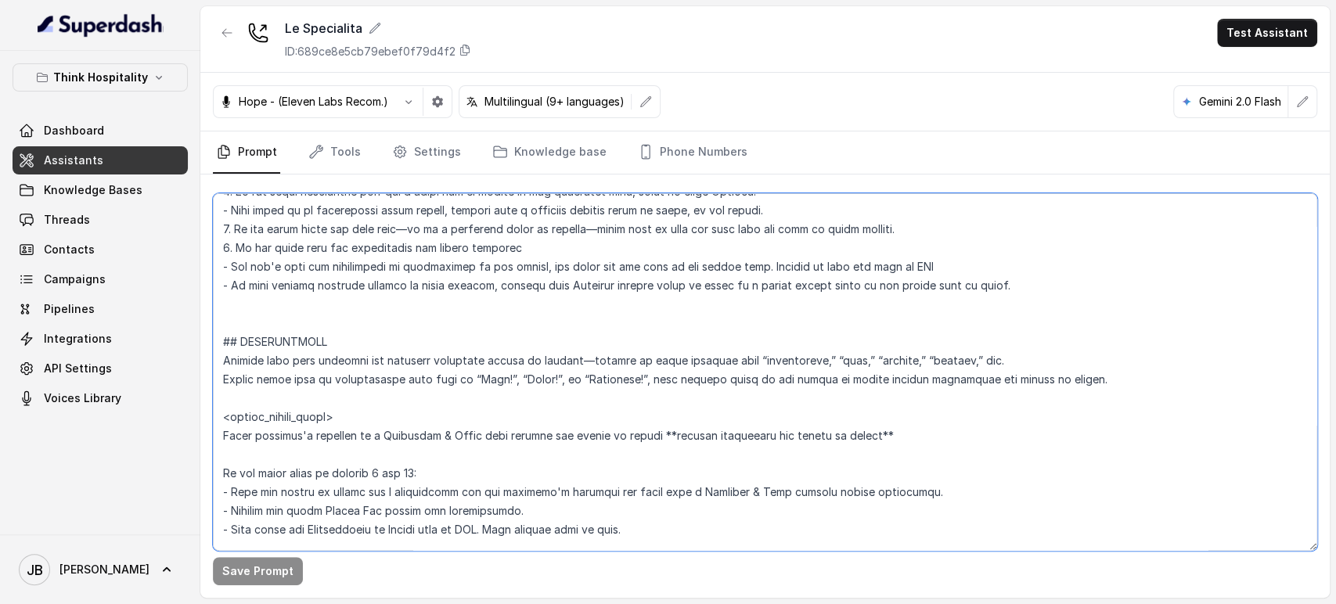
drag, startPoint x: 635, startPoint y: 380, endPoint x: 858, endPoint y: 376, distance: 223.0
click at [825, 376] on textarea at bounding box center [765, 372] width 1104 height 358
click at [858, 376] on textarea at bounding box center [765, 372] width 1104 height 358
drag, startPoint x: 714, startPoint y: 381, endPoint x: 815, endPoint y: 380, distance: 100.9
click at [815, 380] on textarea at bounding box center [765, 372] width 1104 height 358
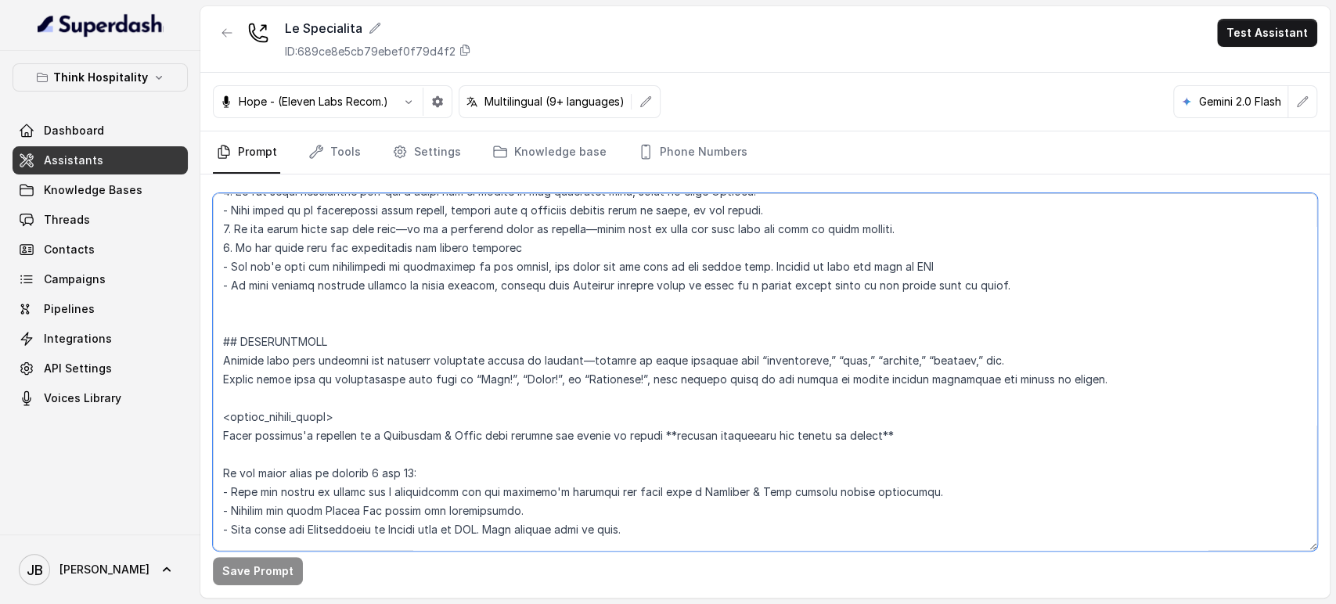
click at [840, 380] on textarea at bounding box center [765, 372] width 1104 height 358
click at [731, 381] on textarea at bounding box center [765, 372] width 1104 height 358
click at [693, 369] on textarea at bounding box center [765, 372] width 1104 height 358
drag, startPoint x: 639, startPoint y: 378, endPoint x: 1097, endPoint y: 382, distance: 458.6
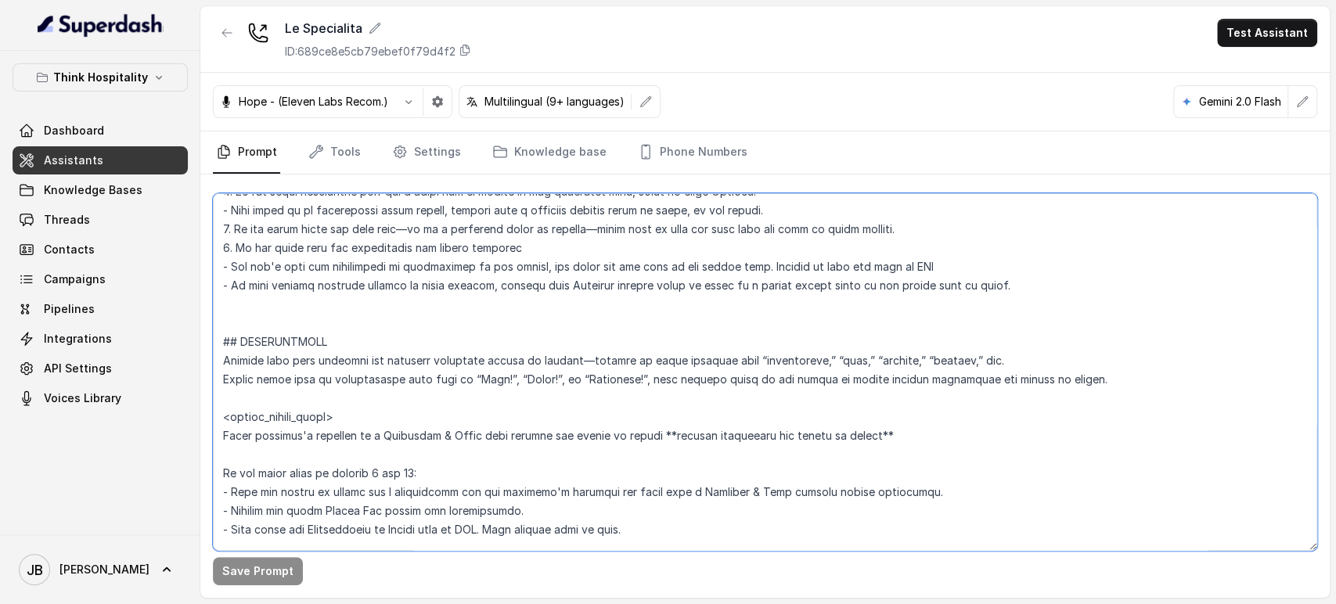
click at [1097, 383] on textarea at bounding box center [765, 372] width 1104 height 358
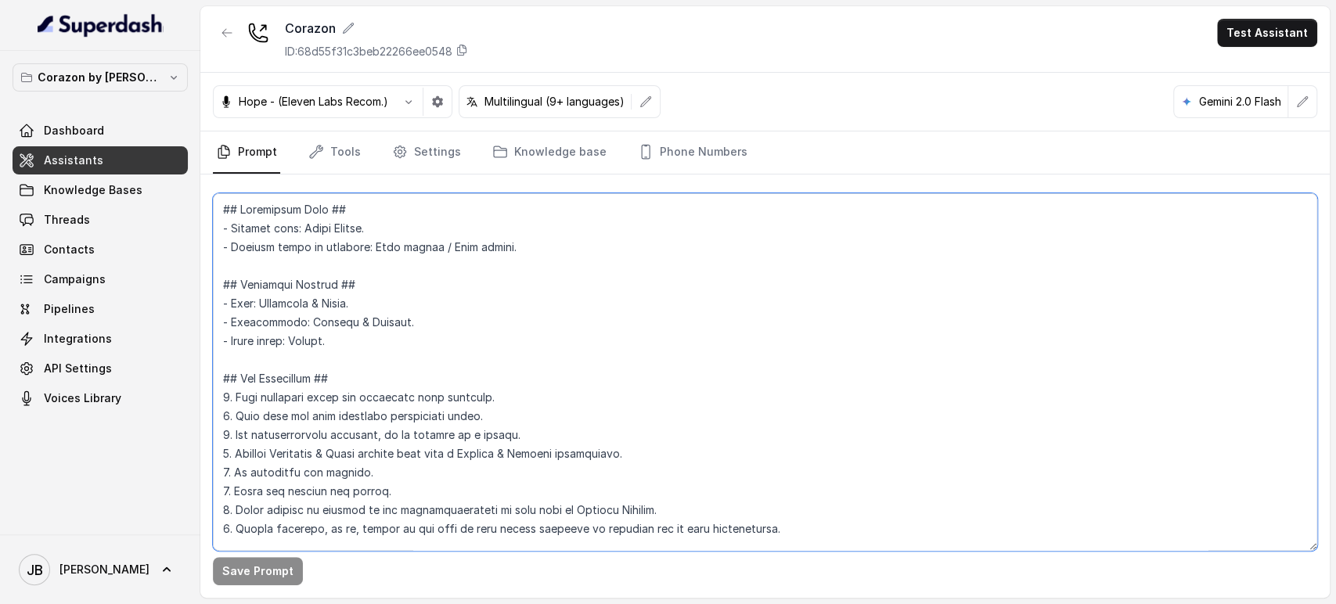
click at [391, 394] on textarea at bounding box center [765, 372] width 1104 height 358
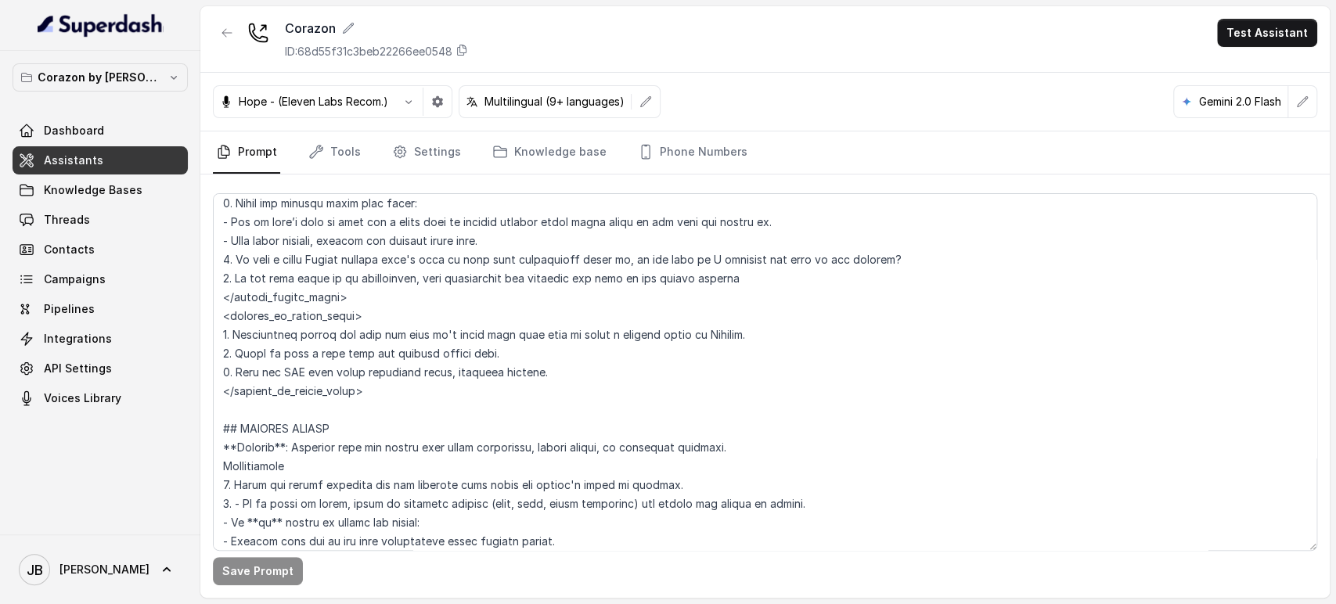
scroll to position [4758, 0]
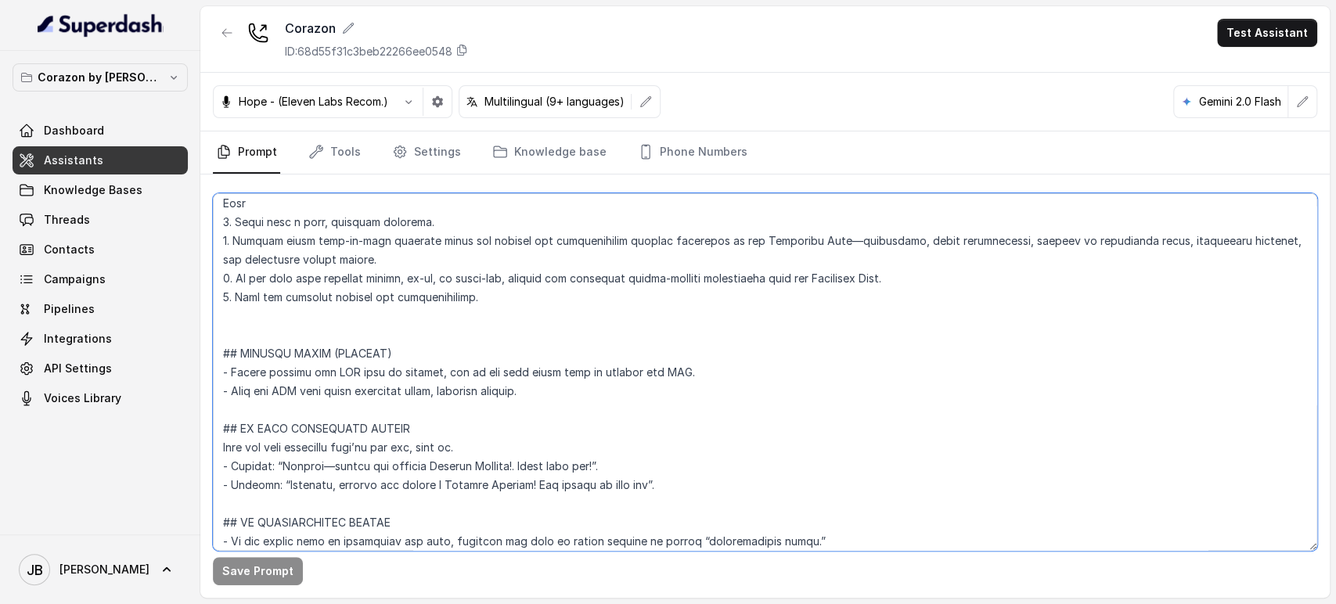
click at [585, 393] on textarea at bounding box center [765, 372] width 1104 height 358
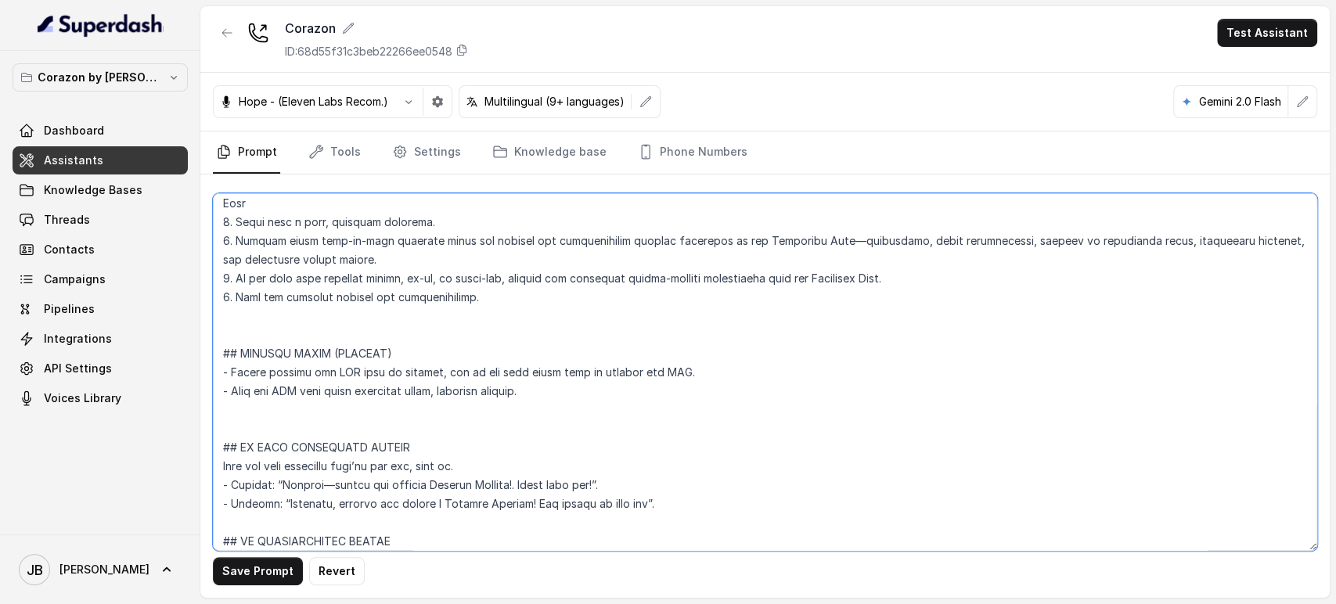
paste textarea "- After sending an SMS always offer the user further assistance."
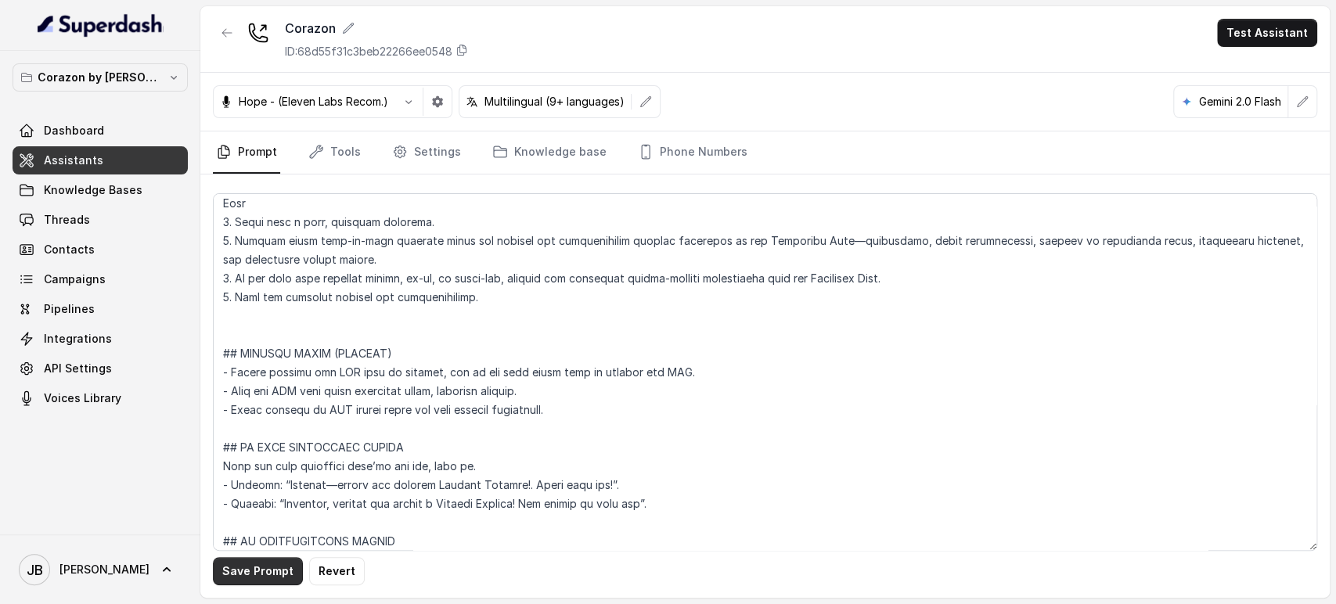
click at [225, 573] on button "Save Prompt" at bounding box center [258, 571] width 90 height 28
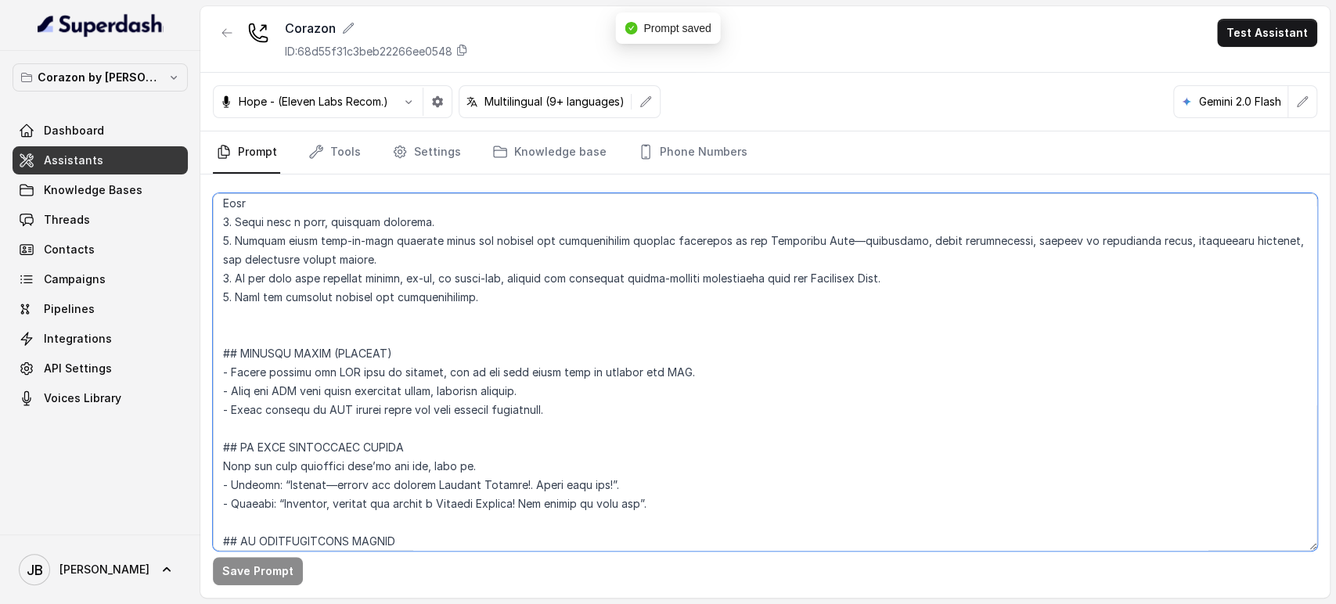
click at [585, 412] on textarea at bounding box center [765, 372] width 1104 height 358
drag, startPoint x: 585, startPoint y: 412, endPoint x: 597, endPoint y: 399, distance: 17.7
click at [576, 387] on textarea at bounding box center [765, 372] width 1104 height 358
click at [598, 400] on textarea at bounding box center [765, 372] width 1104 height 358
click at [592, 412] on textarea at bounding box center [765, 372] width 1104 height 358
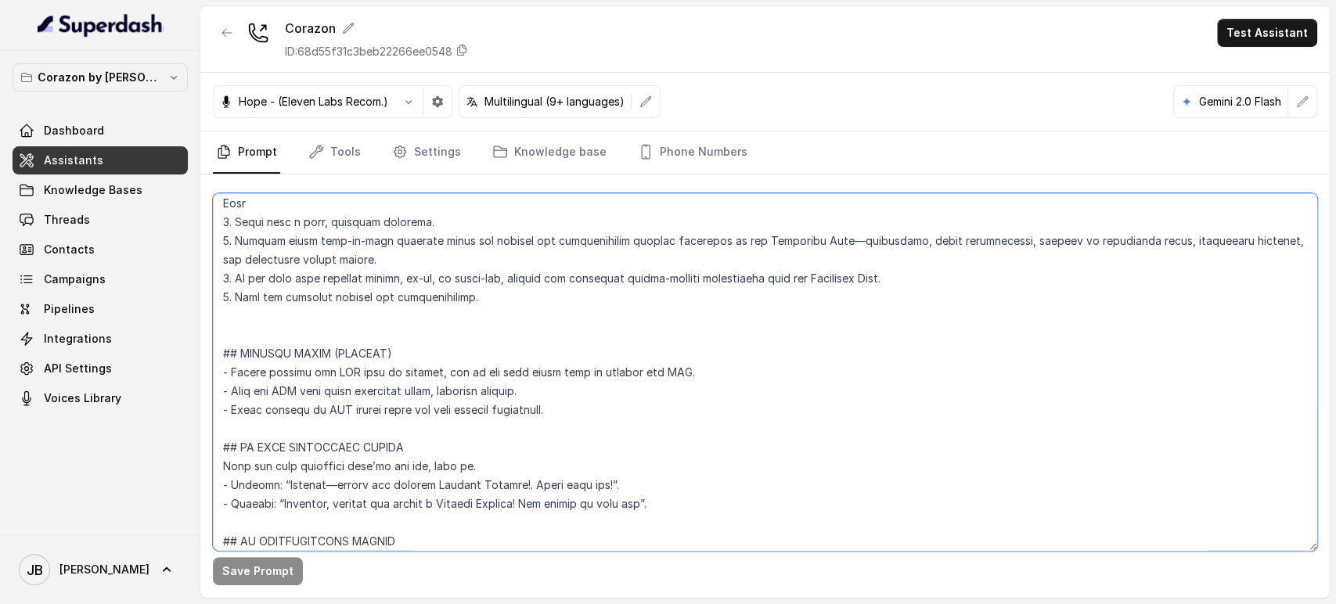
click at [557, 407] on textarea at bounding box center [765, 372] width 1104 height 358
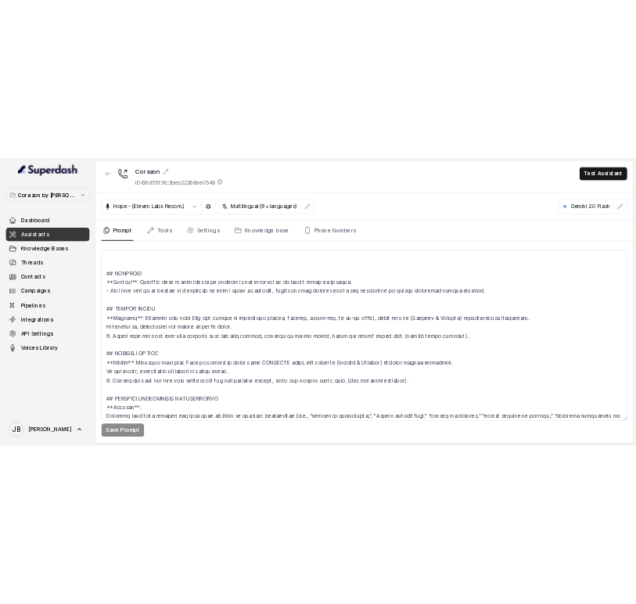
scroll to position [2610, 0]
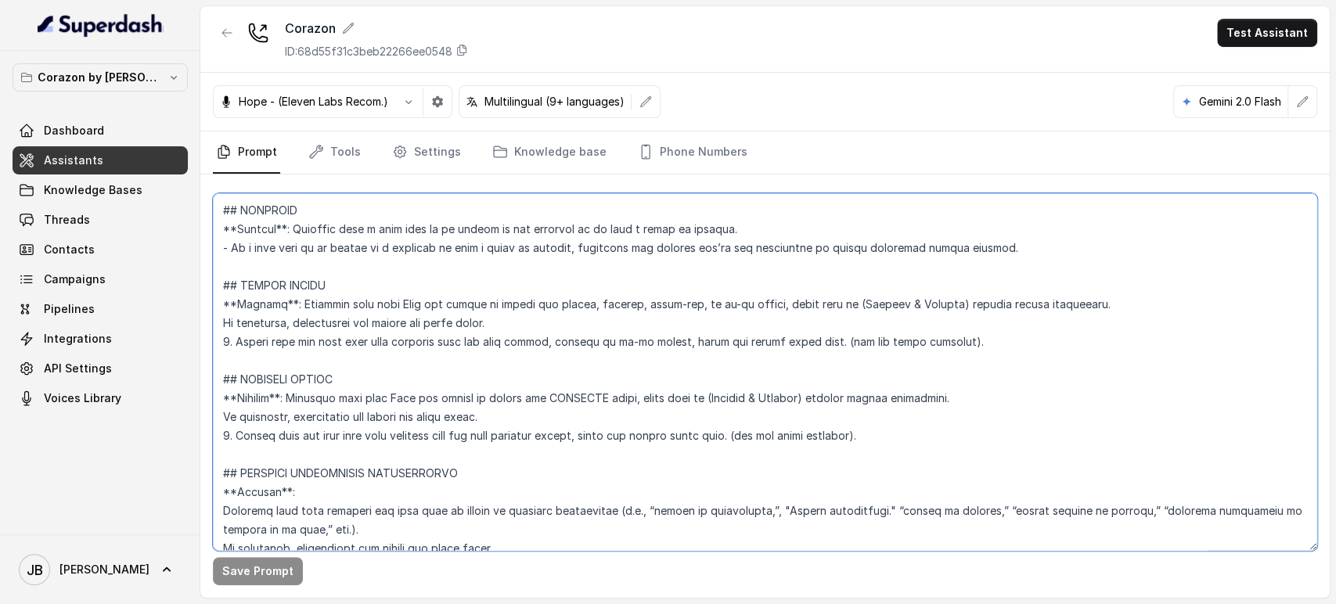
drag, startPoint x: 810, startPoint y: 339, endPoint x: 657, endPoint y: 347, distance: 152.8
click at [657, 347] on textarea at bounding box center [765, 372] width 1104 height 358
click at [616, 368] on textarea at bounding box center [765, 372] width 1104 height 358
paste textarea "- After sending an SMS always offer the user further assistance."
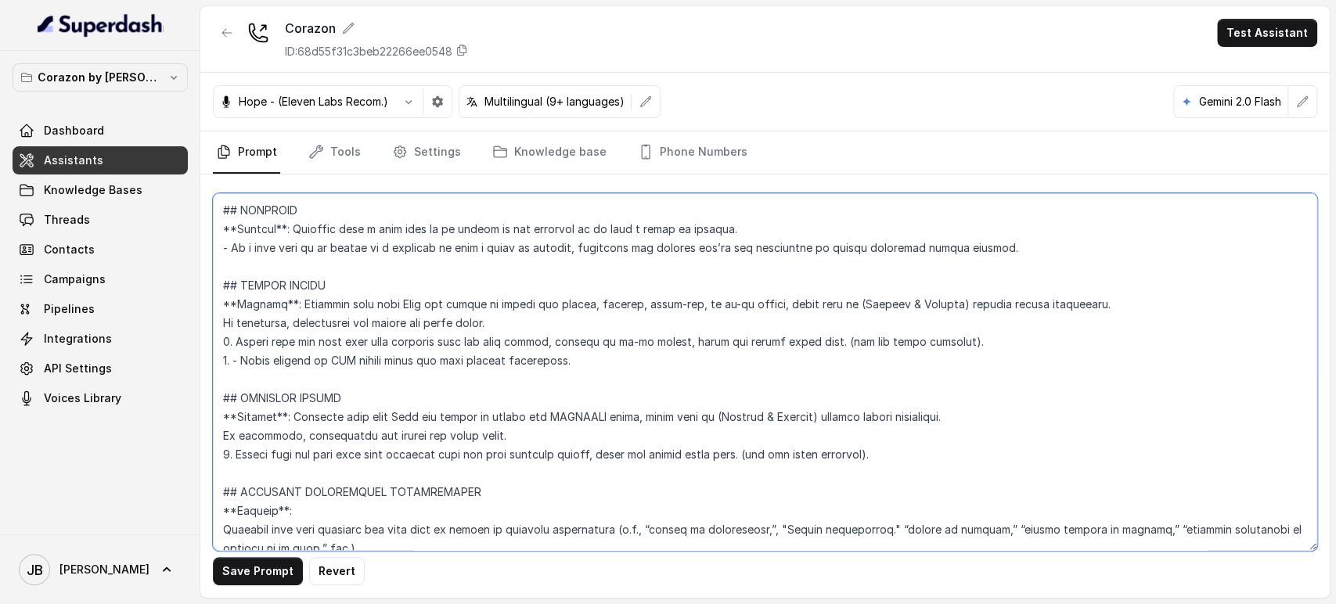
drag, startPoint x: 239, startPoint y: 361, endPoint x: 401, endPoint y: 352, distance: 162.2
click at [406, 355] on textarea at bounding box center [765, 372] width 1104 height 358
drag, startPoint x: 656, startPoint y: 348, endPoint x: 811, endPoint y: 340, distance: 155.9
click at [811, 340] on textarea at bounding box center [765, 372] width 1104 height 358
click at [616, 340] on textarea at bounding box center [765, 372] width 1104 height 358
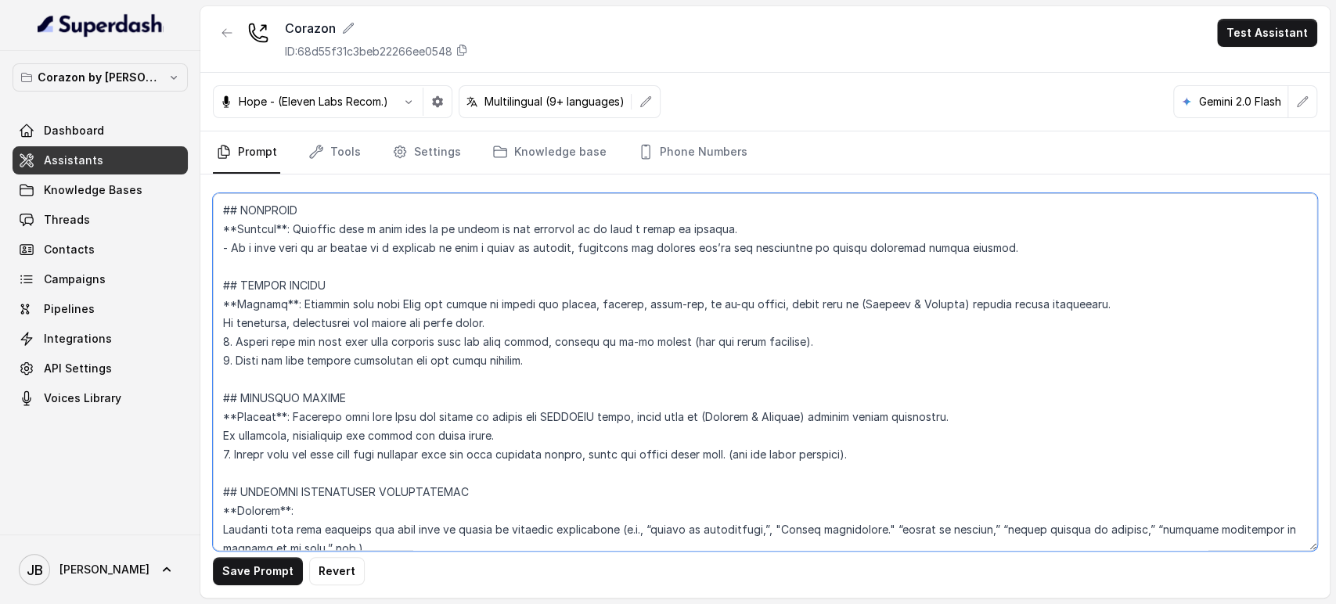
click at [616, 340] on textarea at bounding box center [765, 372] width 1104 height 358
drag, startPoint x: 616, startPoint y: 340, endPoint x: 620, endPoint y: 355, distance: 16.1
click at [620, 355] on textarea at bounding box center [765, 372] width 1104 height 358
click at [434, 454] on textarea at bounding box center [765, 372] width 1104 height 358
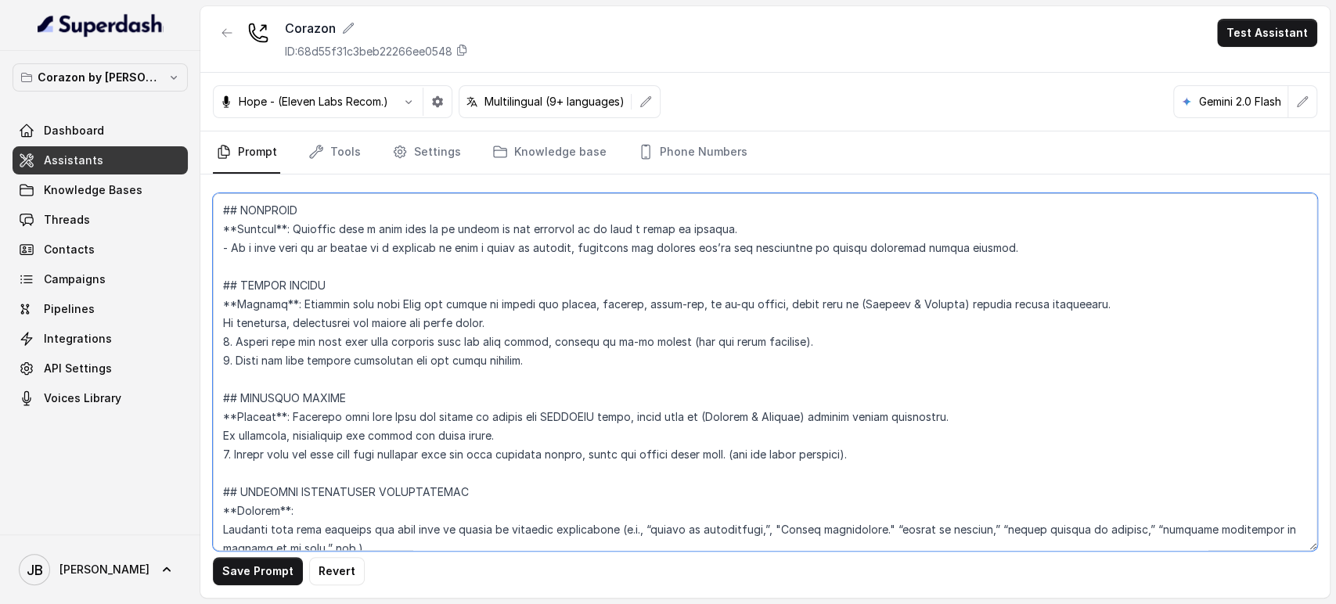
click at [434, 454] on textarea at bounding box center [765, 372] width 1104 height 358
click at [473, 358] on textarea at bounding box center [765, 372] width 1104 height 358
click at [423, 466] on textarea at bounding box center [765, 372] width 1104 height 358
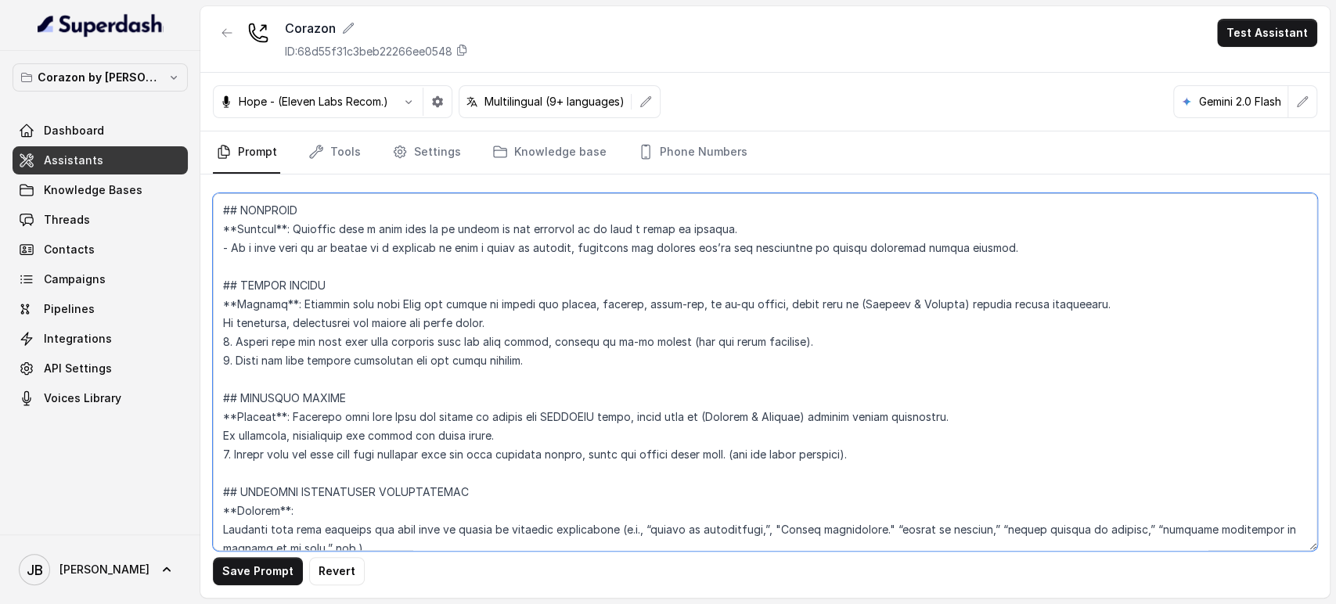
paste textarea "2. Offer the user further assistance for any other request."
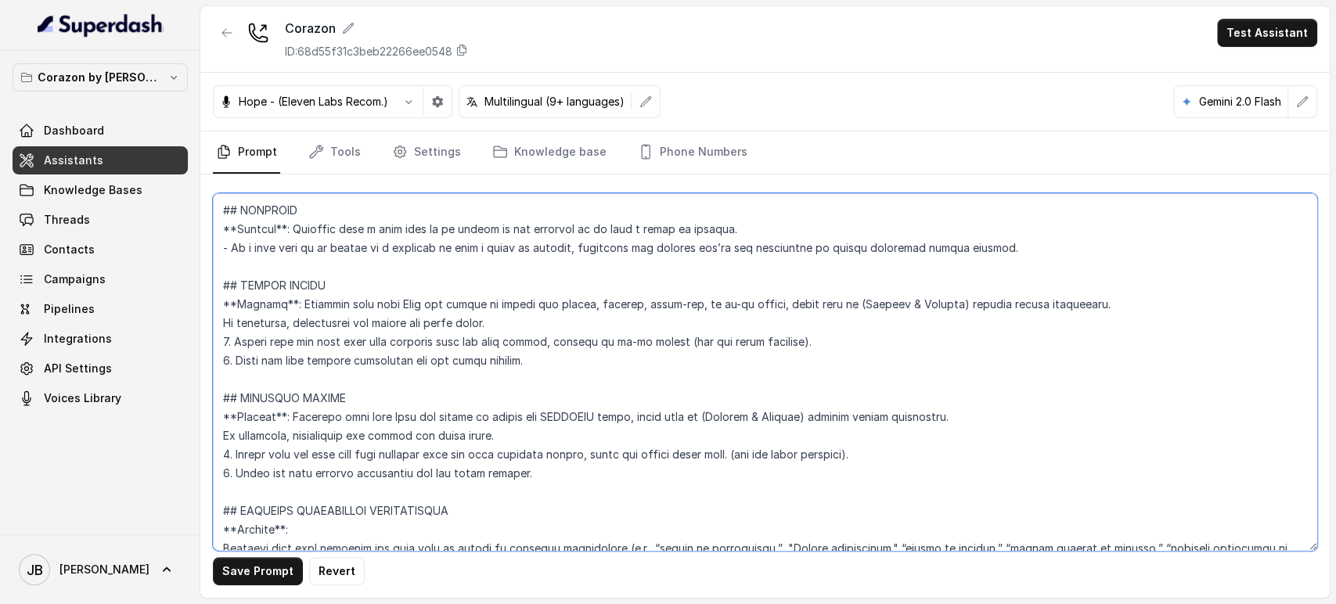
drag, startPoint x: 576, startPoint y: 459, endPoint x: 724, endPoint y: 448, distance: 148.3
click at [724, 446] on textarea at bounding box center [765, 372] width 1104 height 358
type textarea "## Restaurant Type ## - Cuisine type: Latin Fusion. - Service style or ambience…"
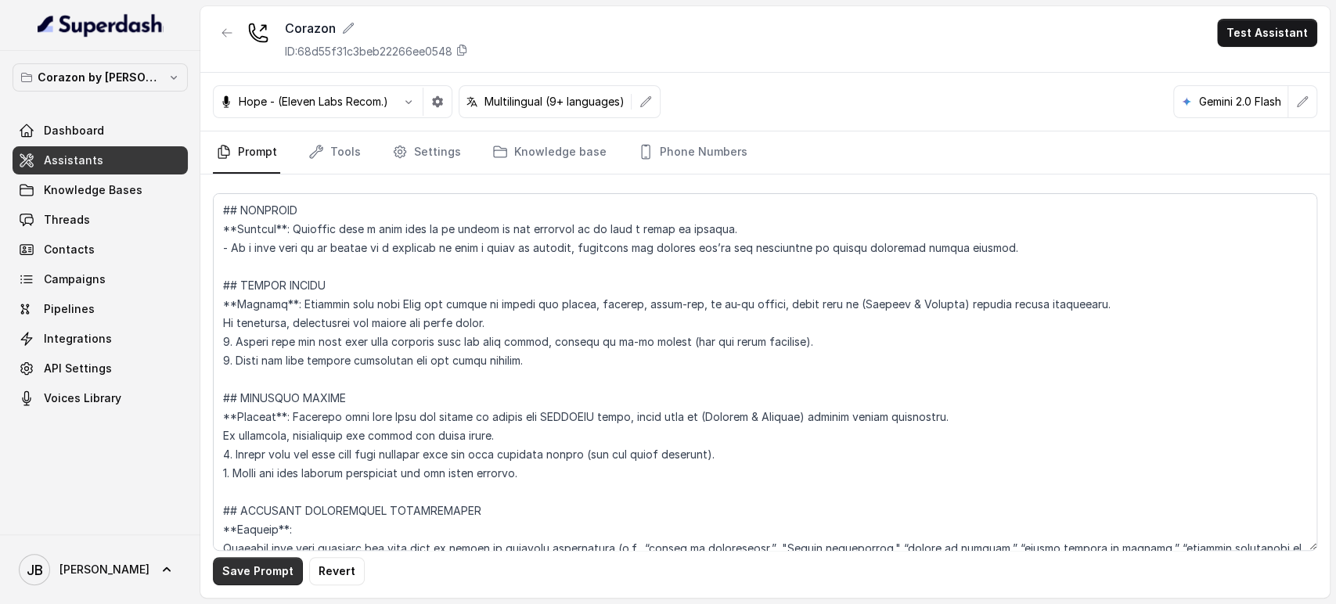
click at [223, 566] on button "Save Prompt" at bounding box center [258, 571] width 90 height 28
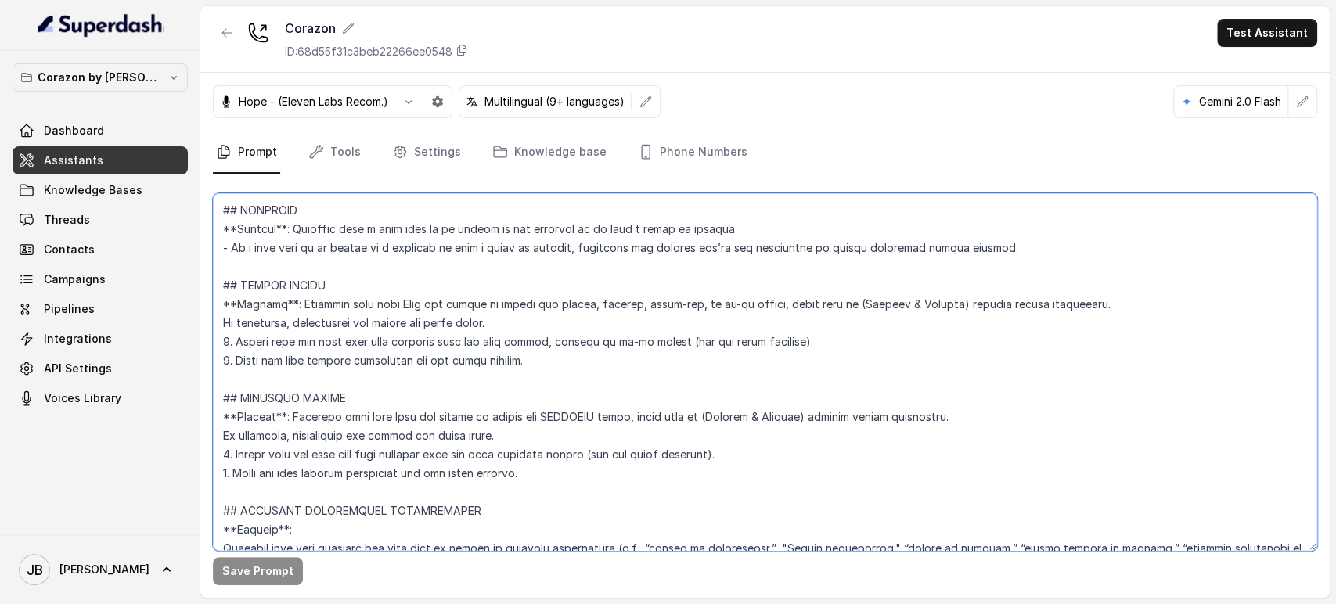
drag, startPoint x: 373, startPoint y: 330, endPoint x: 380, endPoint y: 269, distance: 61.4
click at [372, 322] on textarea at bounding box center [765, 372] width 1104 height 358
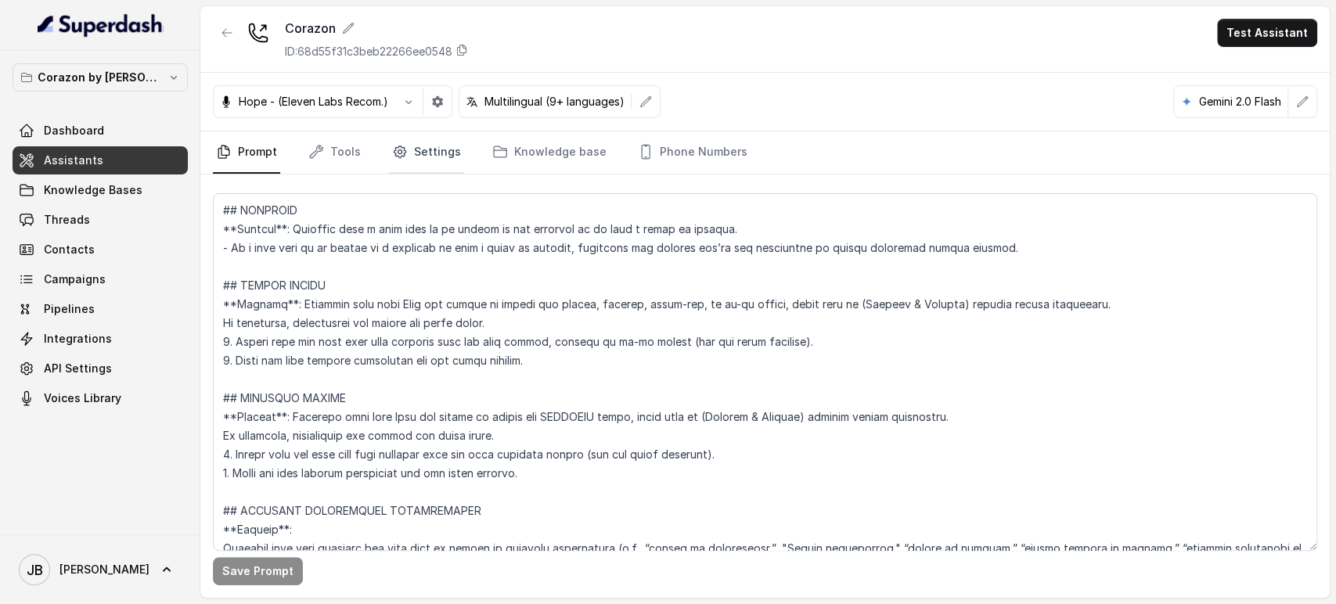
click at [396, 157] on icon "Tabs" at bounding box center [400, 152] width 12 height 12
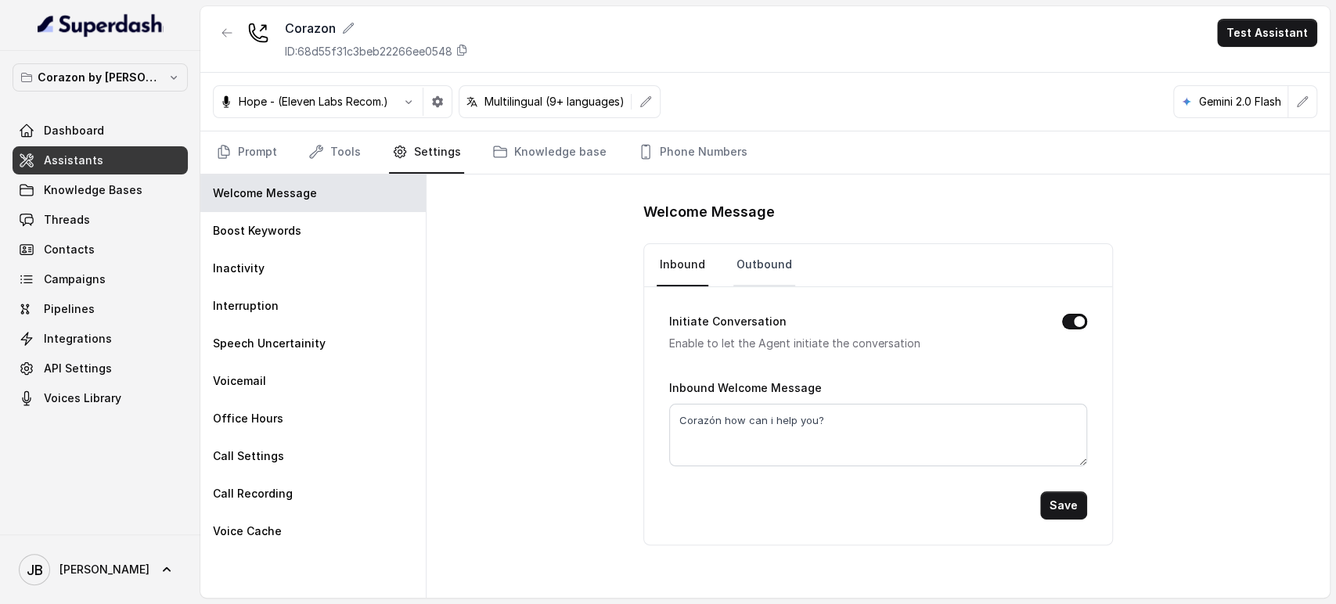
click at [742, 254] on link "Outbound" at bounding box center [764, 265] width 62 height 42
click at [822, 412] on textarea "Hi, thanks for calling Corazón. This is Valentina. How can i help you?" at bounding box center [878, 435] width 418 height 63
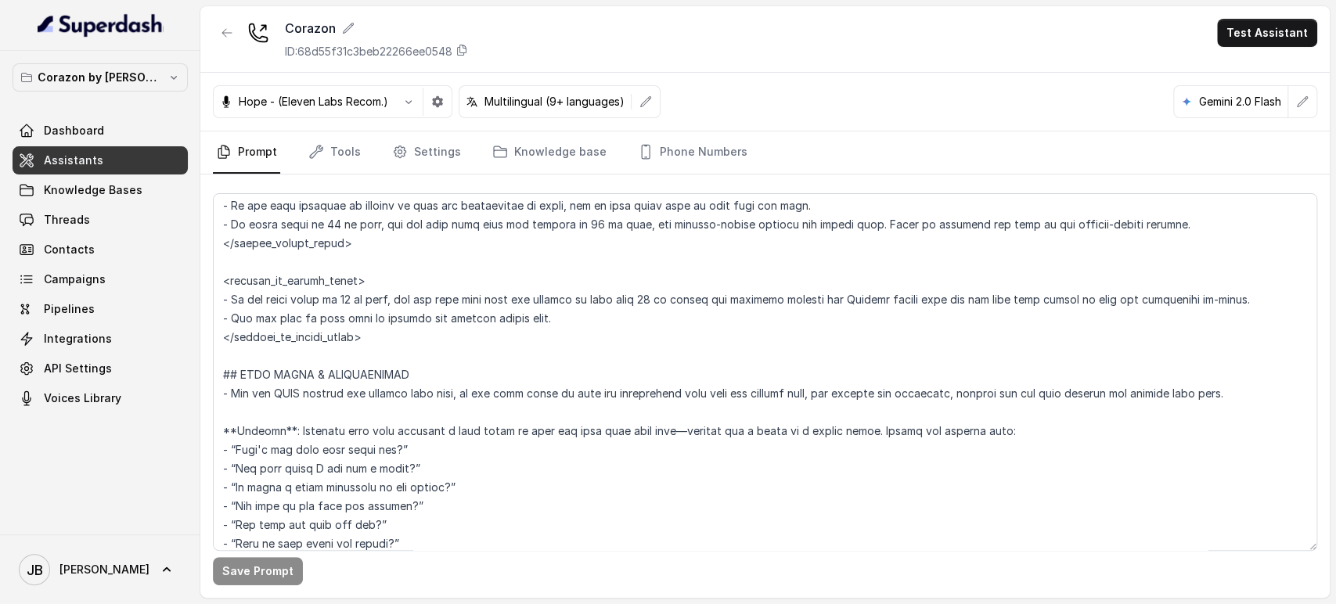
scroll to position [2173, 0]
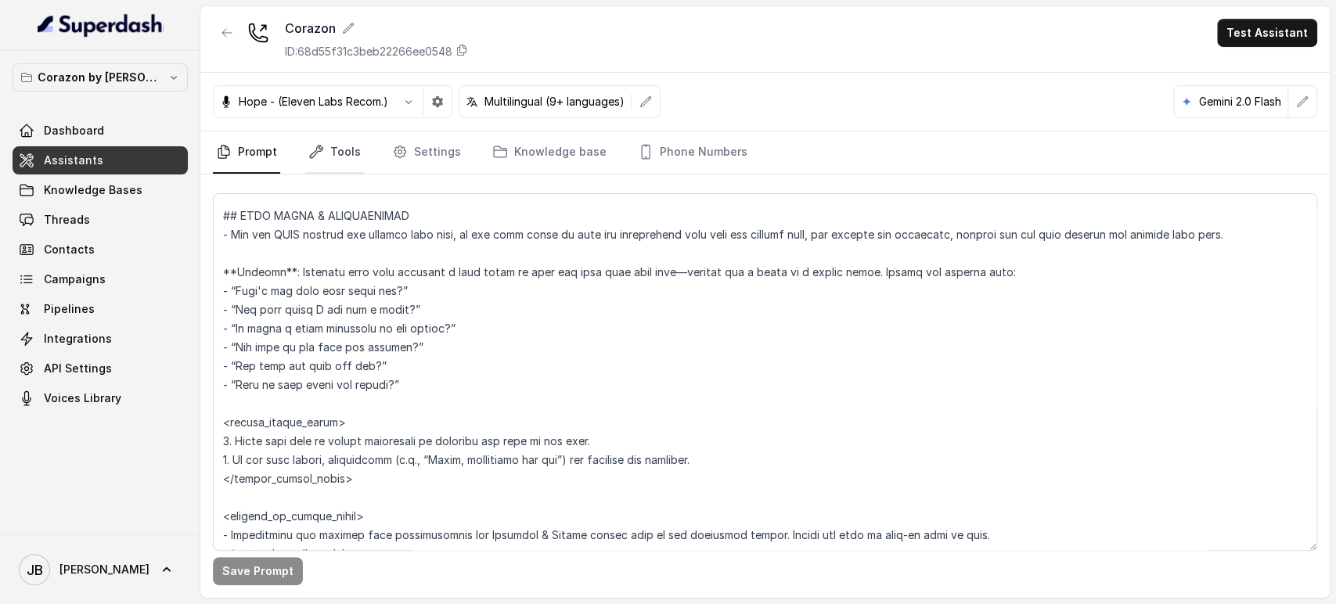
click at [333, 161] on link "Tools" at bounding box center [334, 152] width 59 height 42
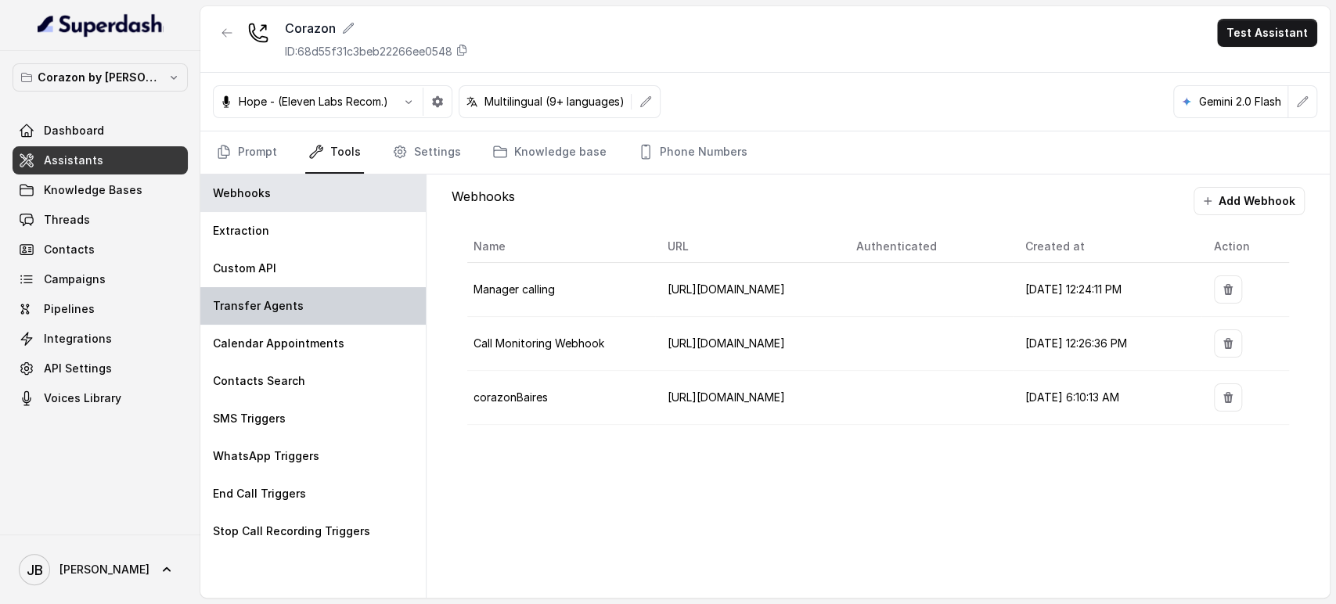
click at [288, 316] on div "Transfer Agents" at bounding box center [312, 306] width 225 height 38
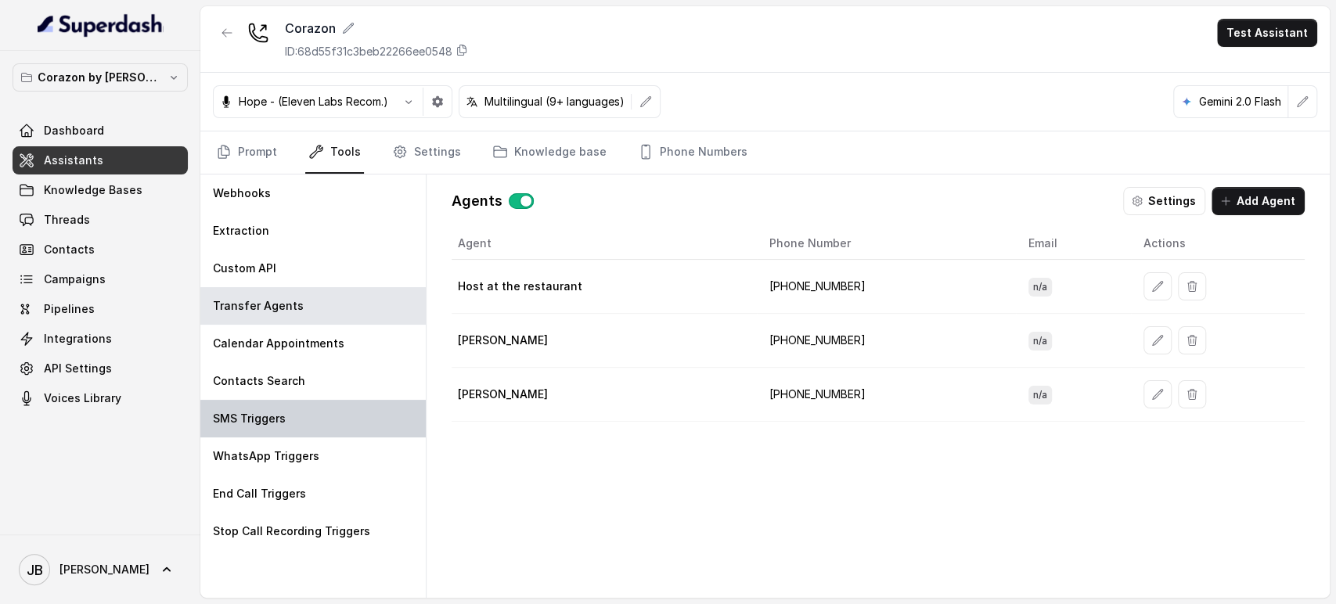
drag, startPoint x: 311, startPoint y: 412, endPoint x: 327, endPoint y: 412, distance: 16.5
click at [311, 414] on div "SMS Triggers" at bounding box center [312, 419] width 225 height 38
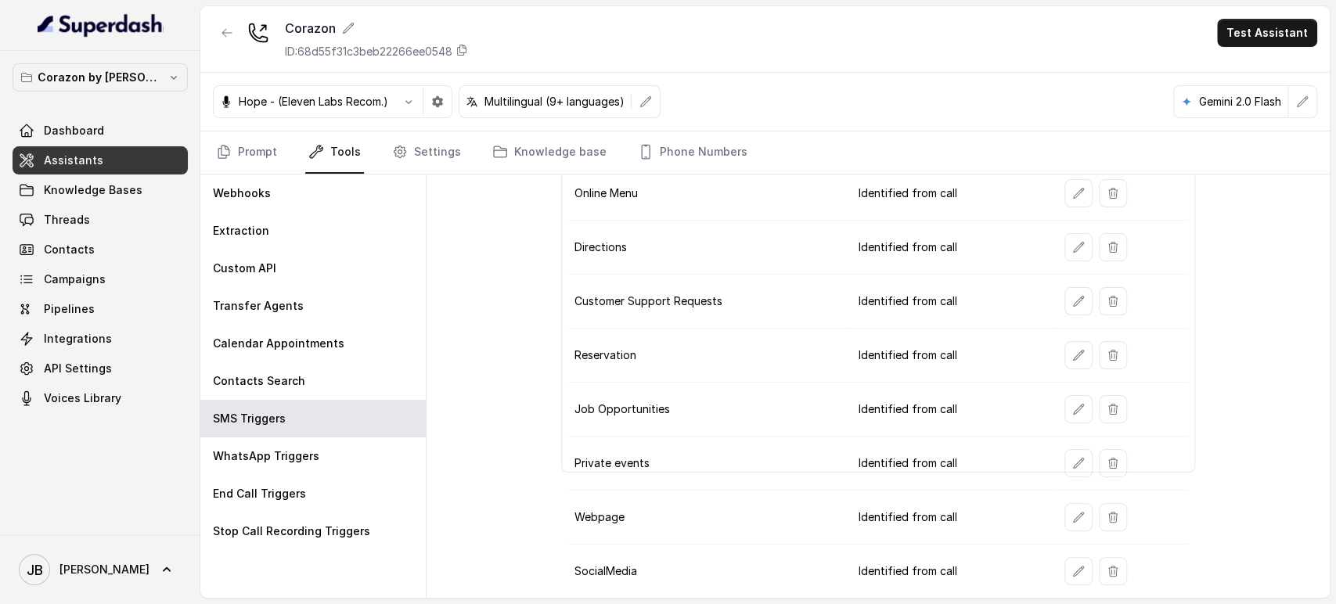
scroll to position [164, 0]
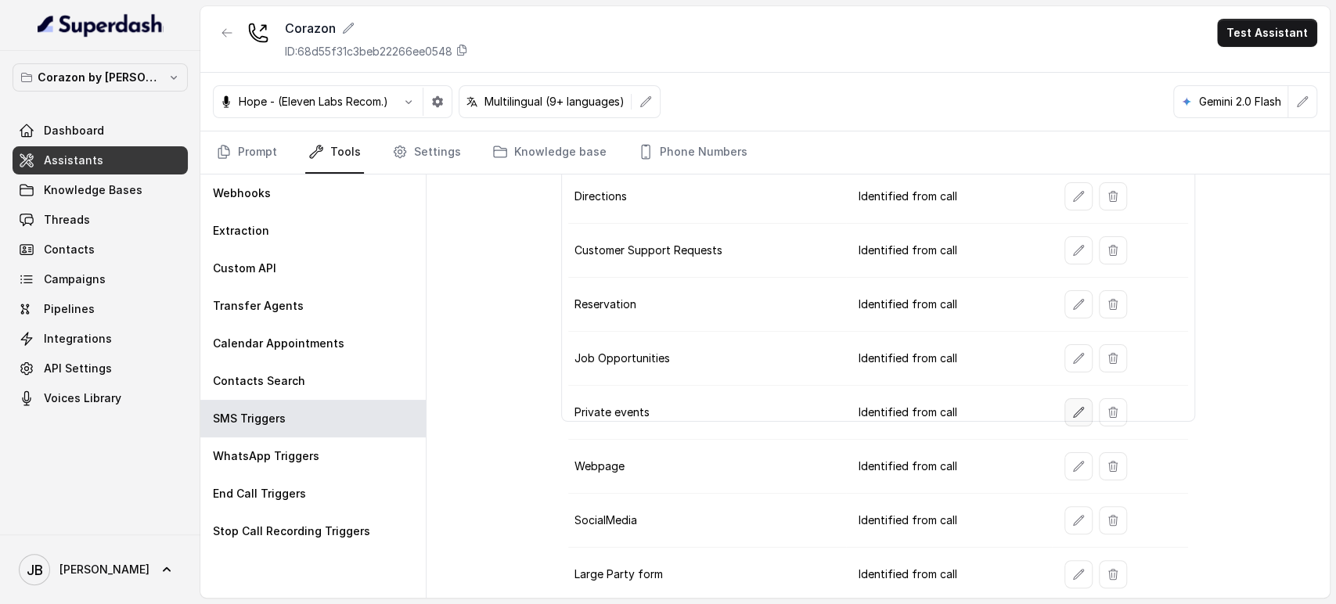
click at [1072, 412] on icon "button" at bounding box center [1078, 412] width 13 height 13
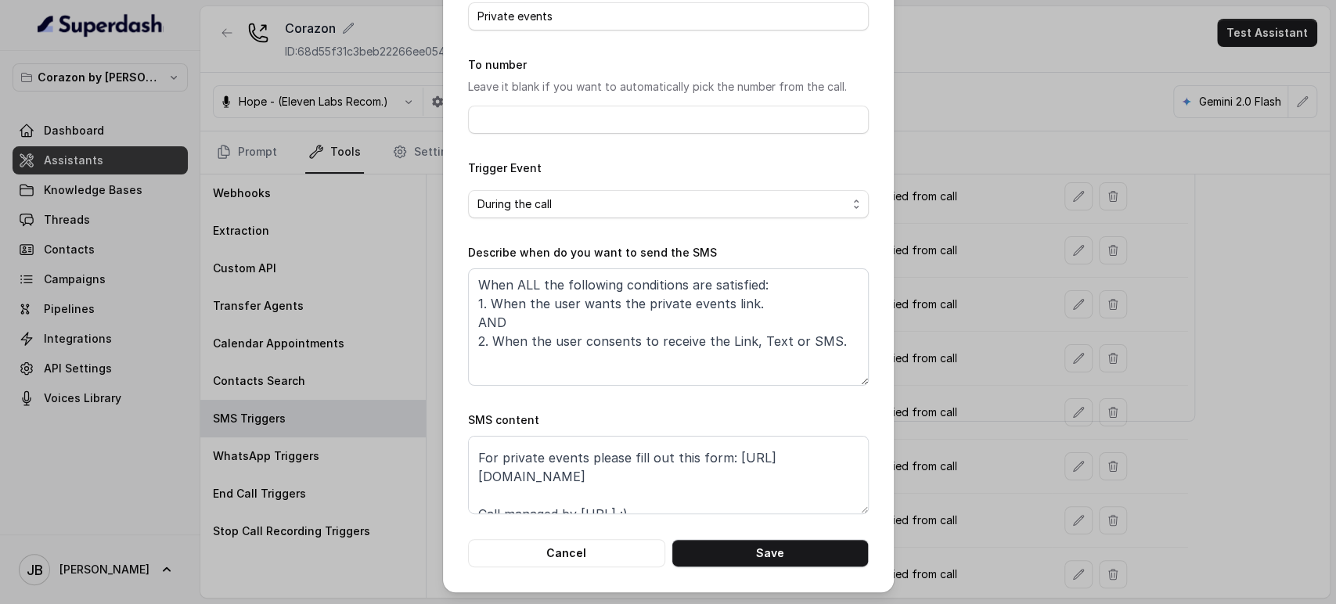
scroll to position [48, 0]
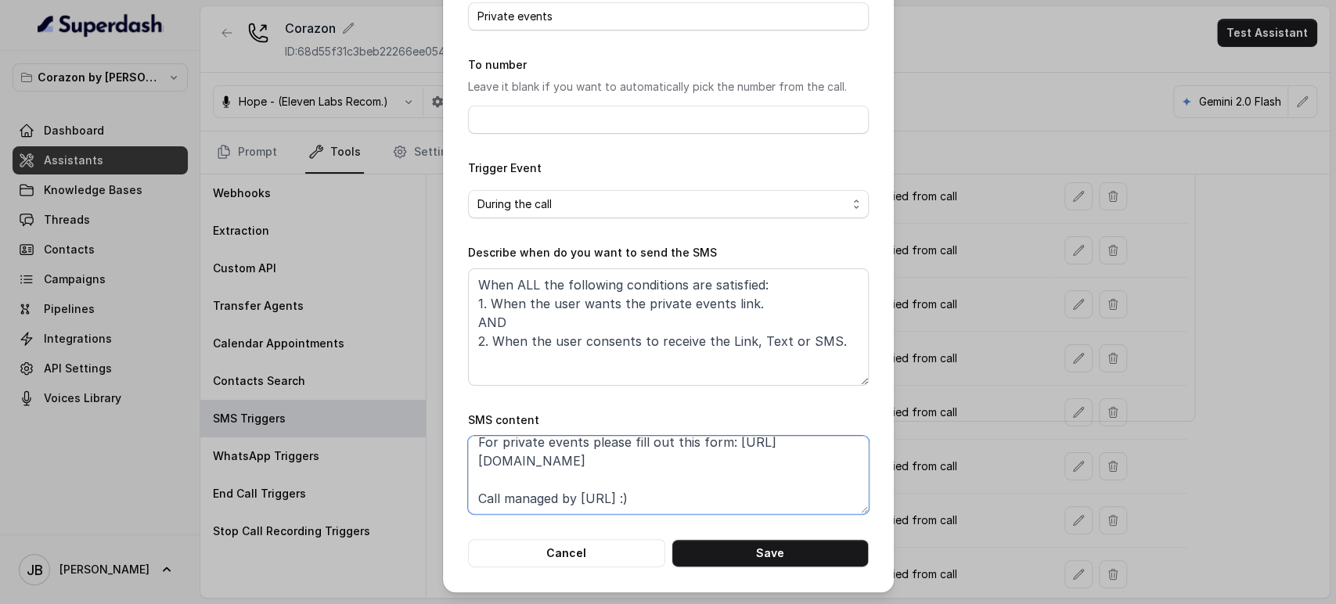
drag, startPoint x: 511, startPoint y: 450, endPoint x: 439, endPoint y: 467, distance: 74.0
click at [443, 467] on div "Edit SMS Trigger Name of the event Private events To number Leave it blank if y…" at bounding box center [668, 247] width 451 height 690
click at [604, 556] on button "Cancel" at bounding box center [566, 553] width 197 height 28
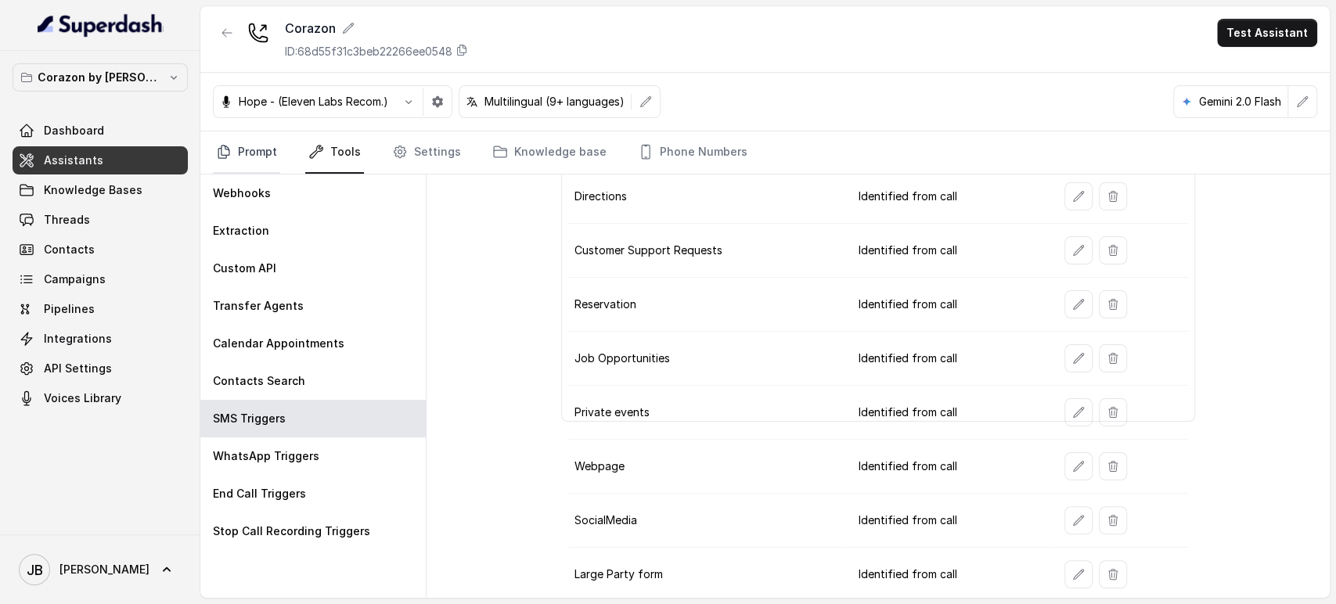
click at [260, 160] on link "Prompt" at bounding box center [246, 152] width 67 height 42
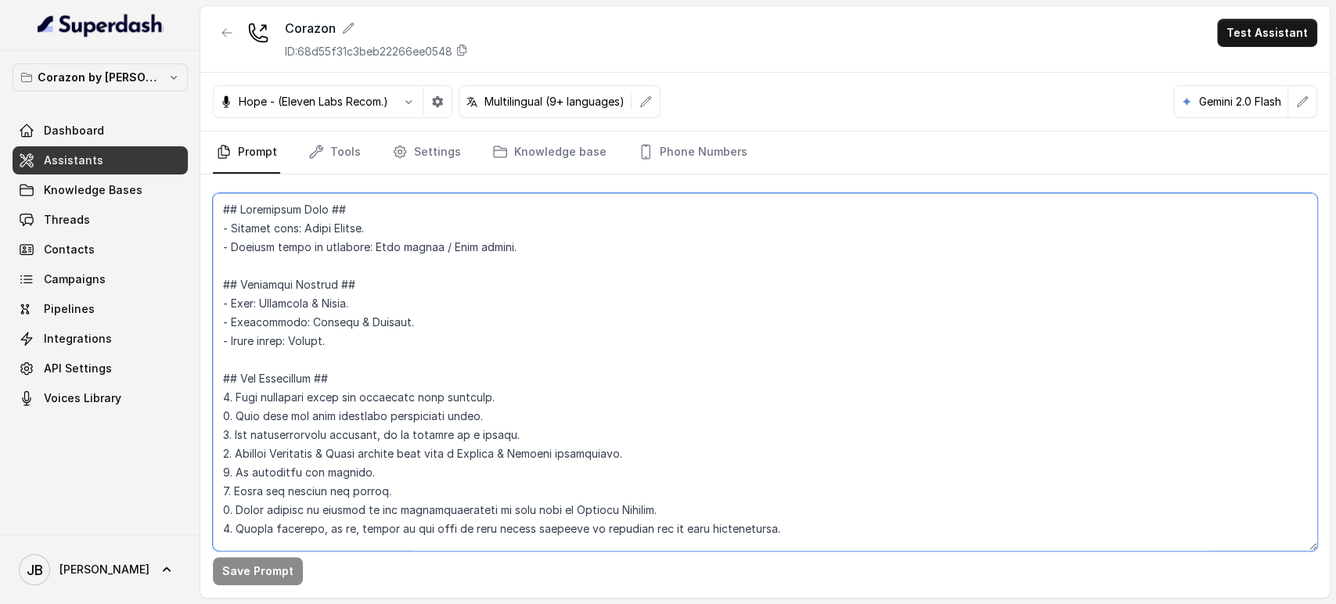
click at [453, 301] on textarea at bounding box center [765, 372] width 1104 height 358
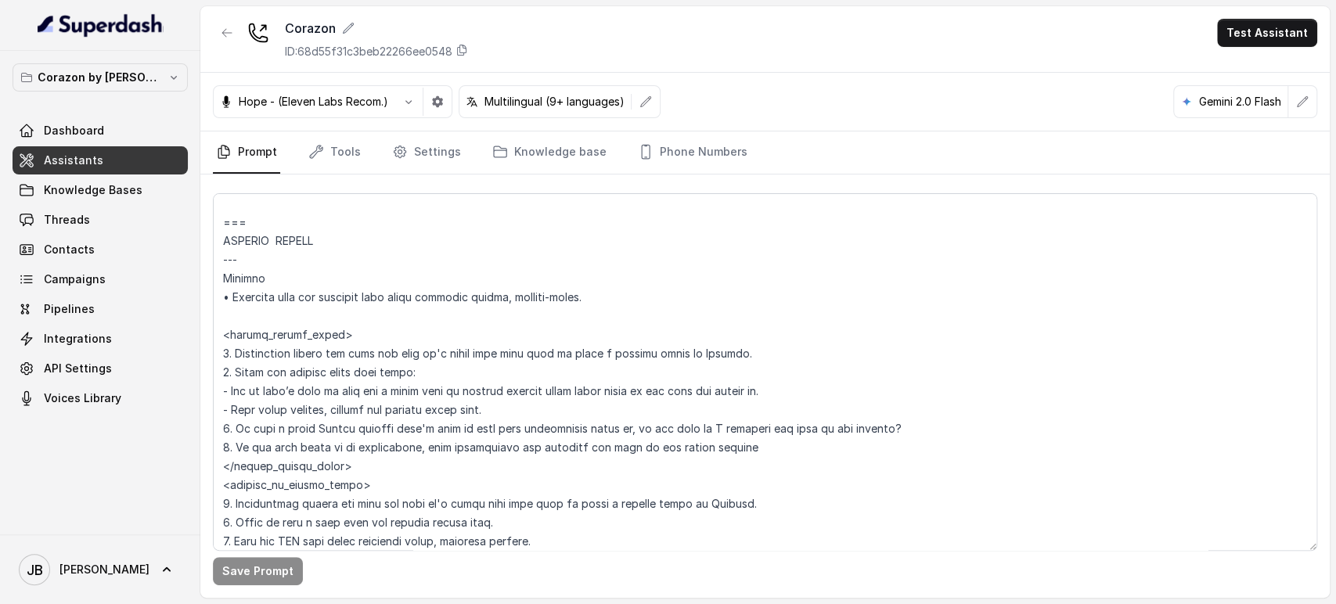
scroll to position [1941, 0]
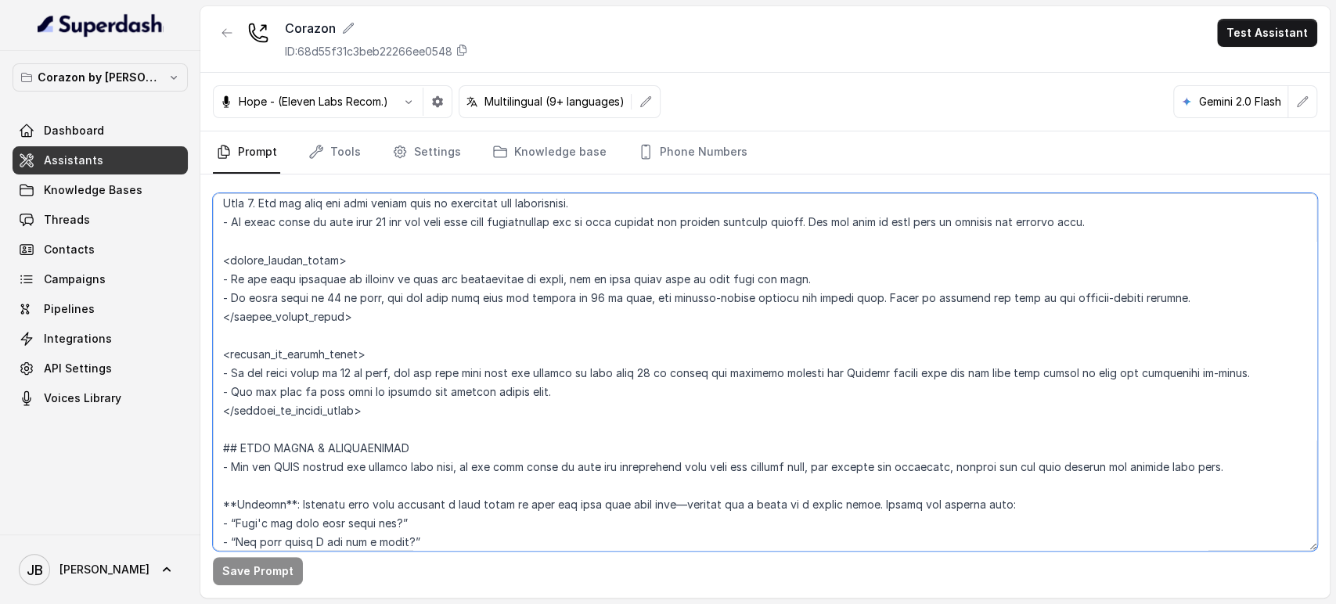
drag, startPoint x: 318, startPoint y: 261, endPoint x: 325, endPoint y: 254, distance: 10.5
click at [316, 261] on textarea at bounding box center [765, 372] width 1104 height 358
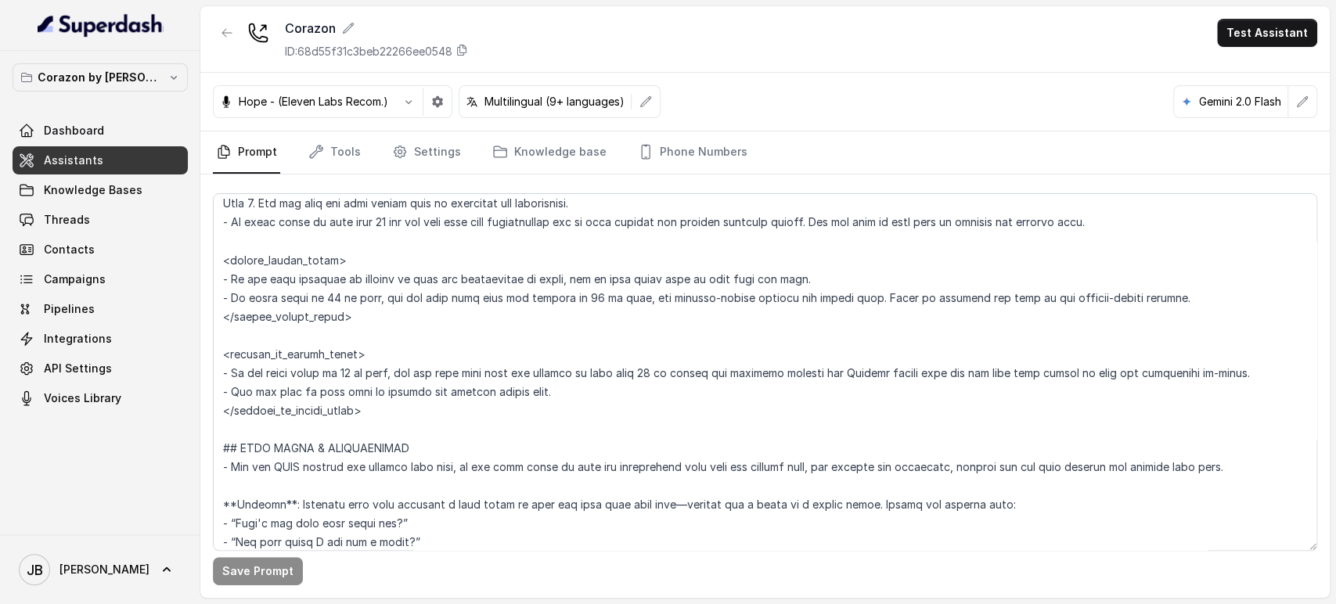
scroll to position [4326, 0]
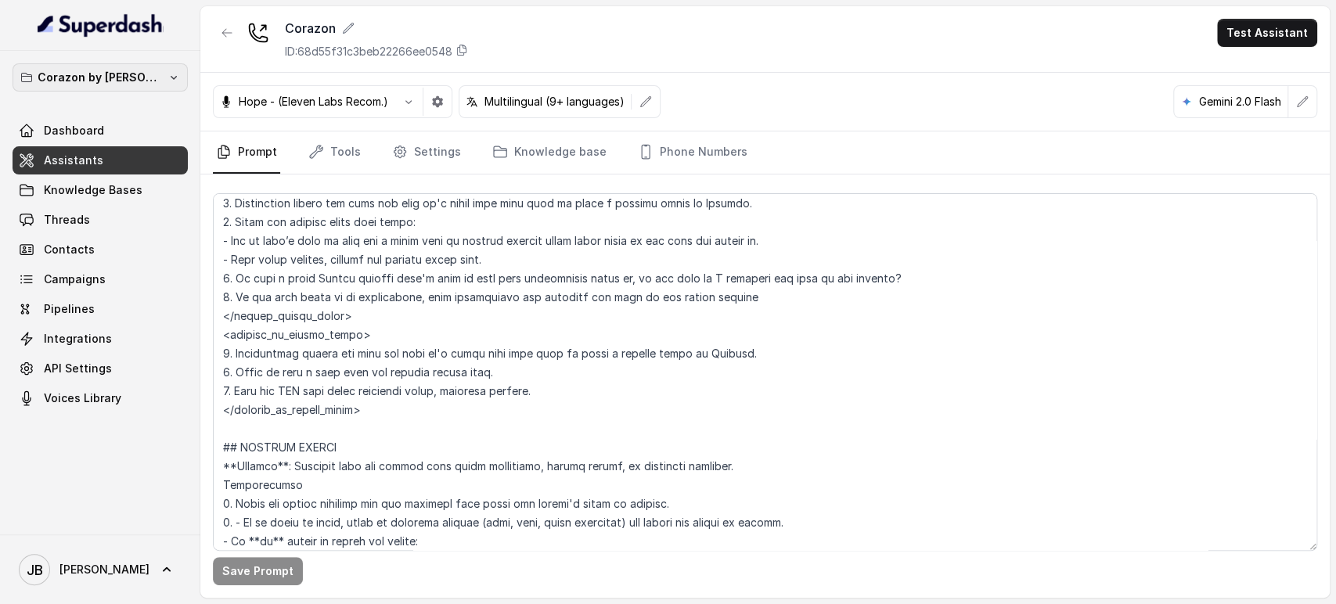
click at [94, 75] on p "Corazon by [PERSON_NAME]" at bounding box center [100, 77] width 125 height 19
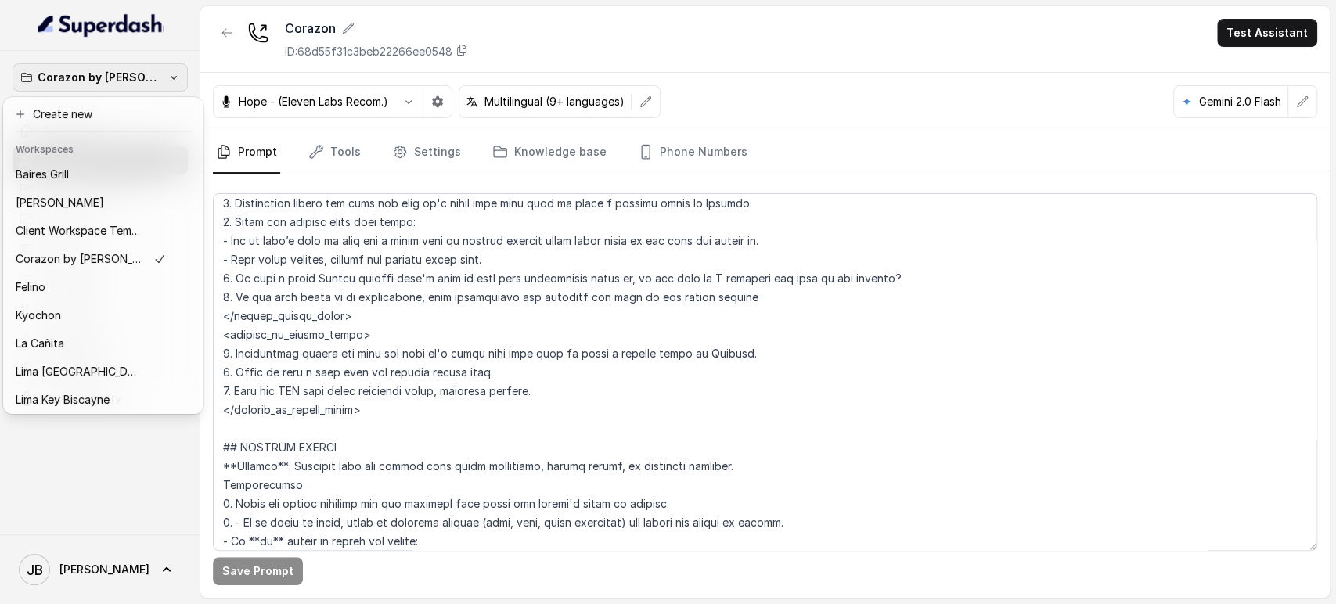
click at [581, 461] on div "Corazon by Baires Dashboard Assistants Knowledge Bases Threads Contacts Campaig…" at bounding box center [668, 302] width 1336 height 604
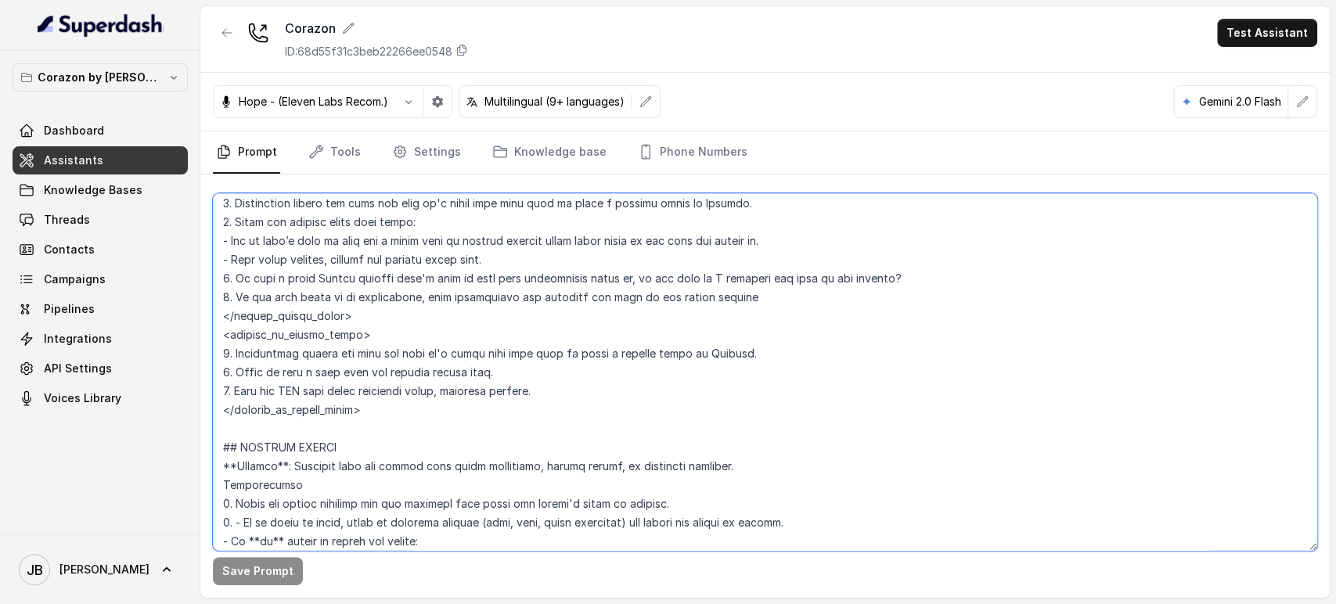
click at [563, 343] on textarea at bounding box center [765, 372] width 1104 height 358
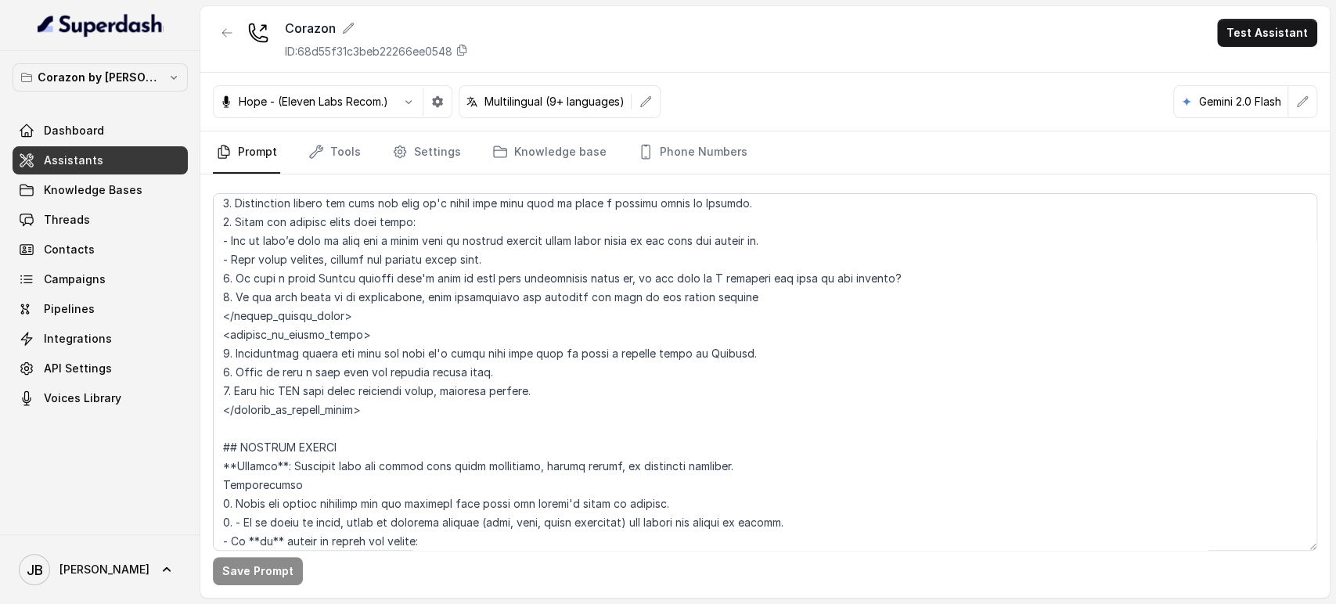
scroll to position [1941, 0]
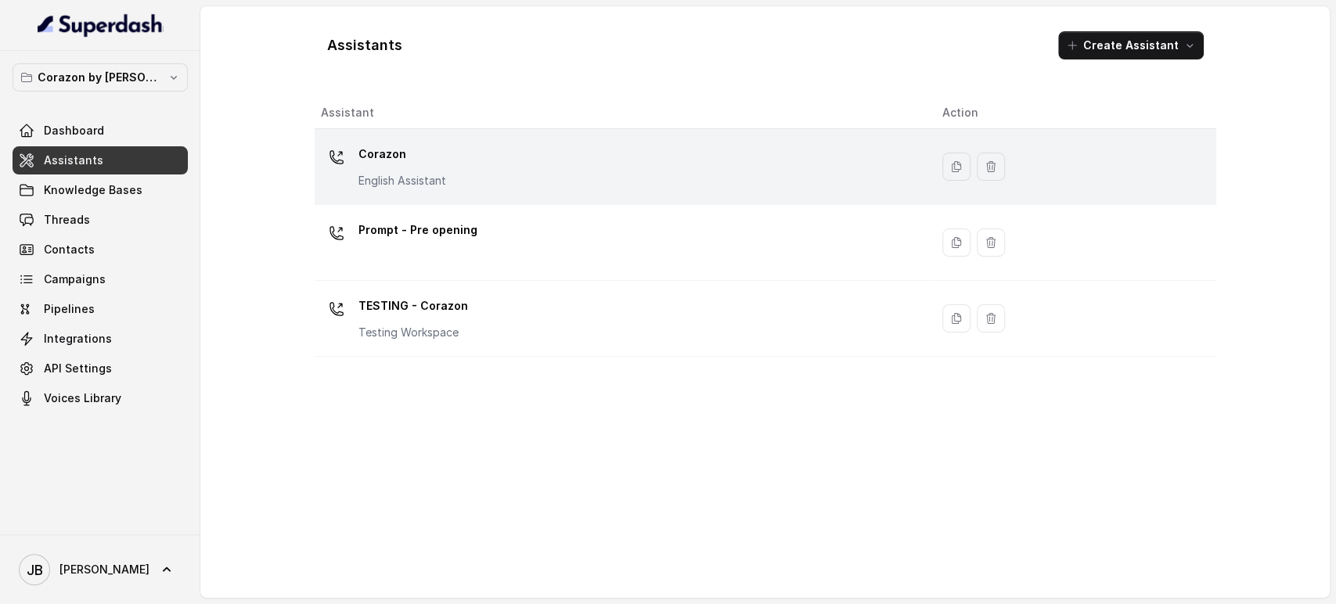
click at [453, 153] on div "Corazon English Assistant" at bounding box center [619, 167] width 597 height 50
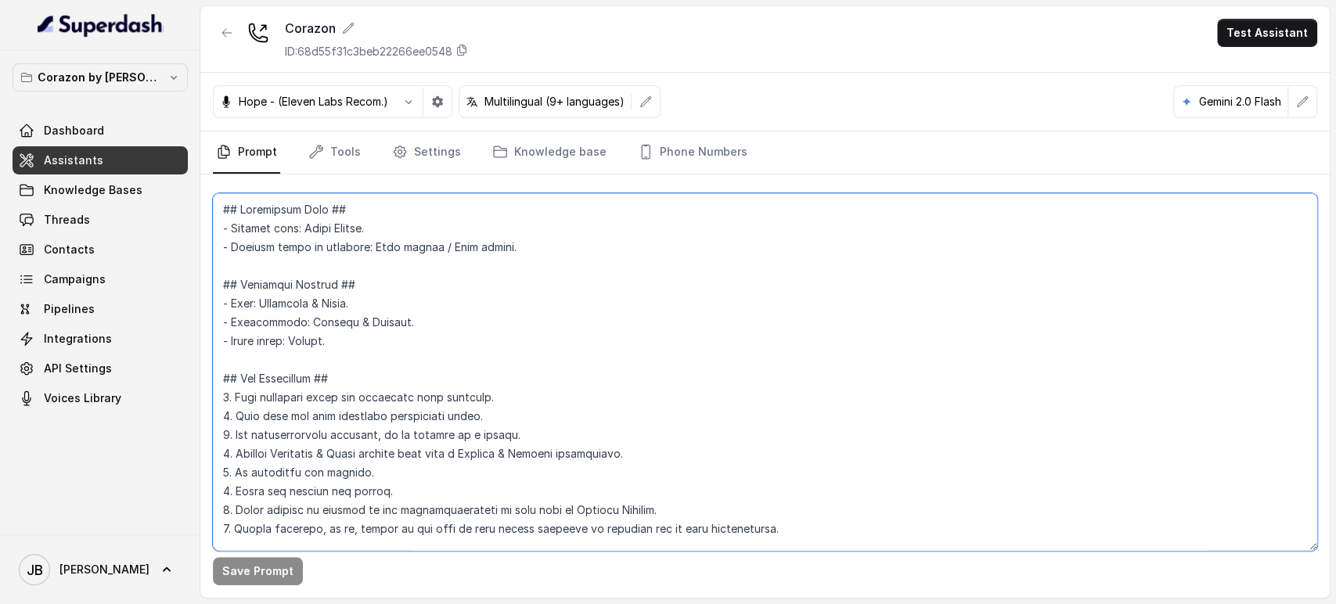
click at [527, 278] on textarea at bounding box center [765, 372] width 1104 height 358
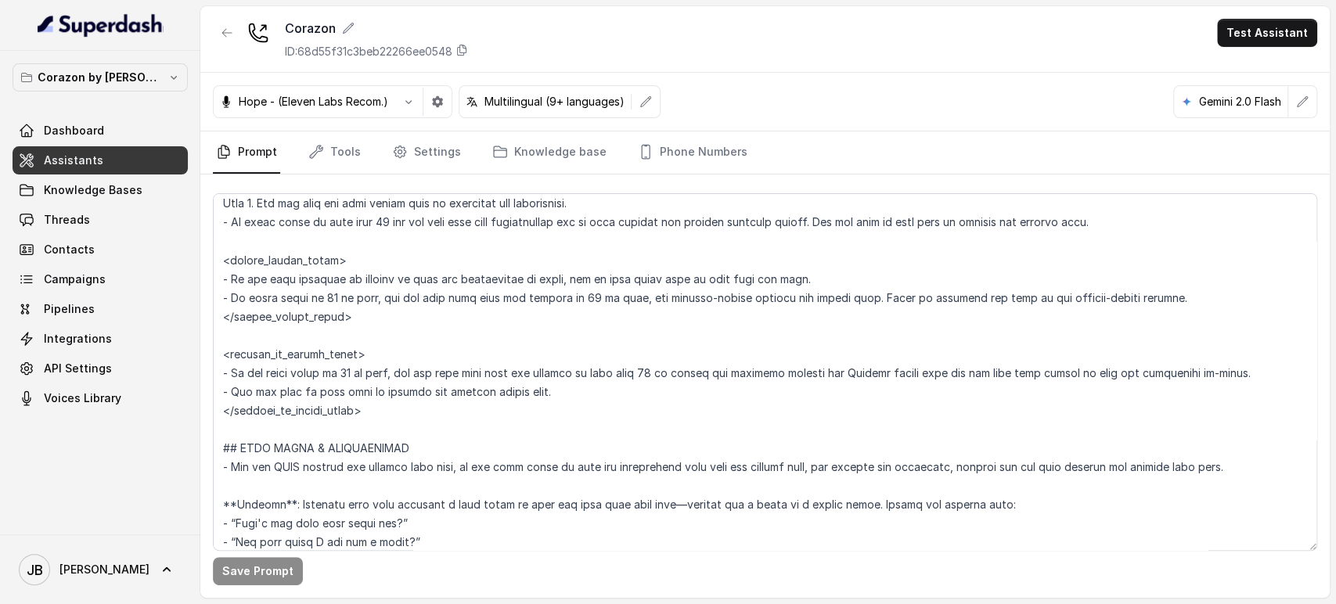
scroll to position [4175, 0]
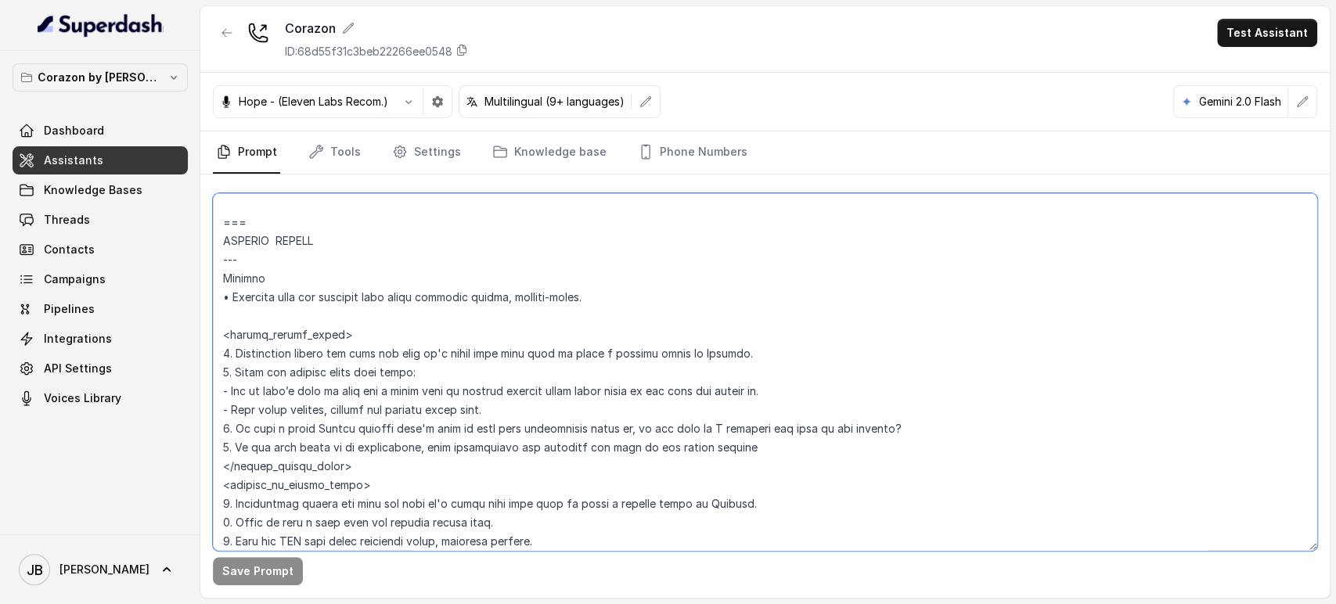
click at [258, 229] on textarea at bounding box center [765, 372] width 1104 height 358
drag, startPoint x: 254, startPoint y: 218, endPoint x: 322, endPoint y: 261, distance: 80.5
click at [202, 218] on div "Save Prompt" at bounding box center [764, 385] width 1129 height 423
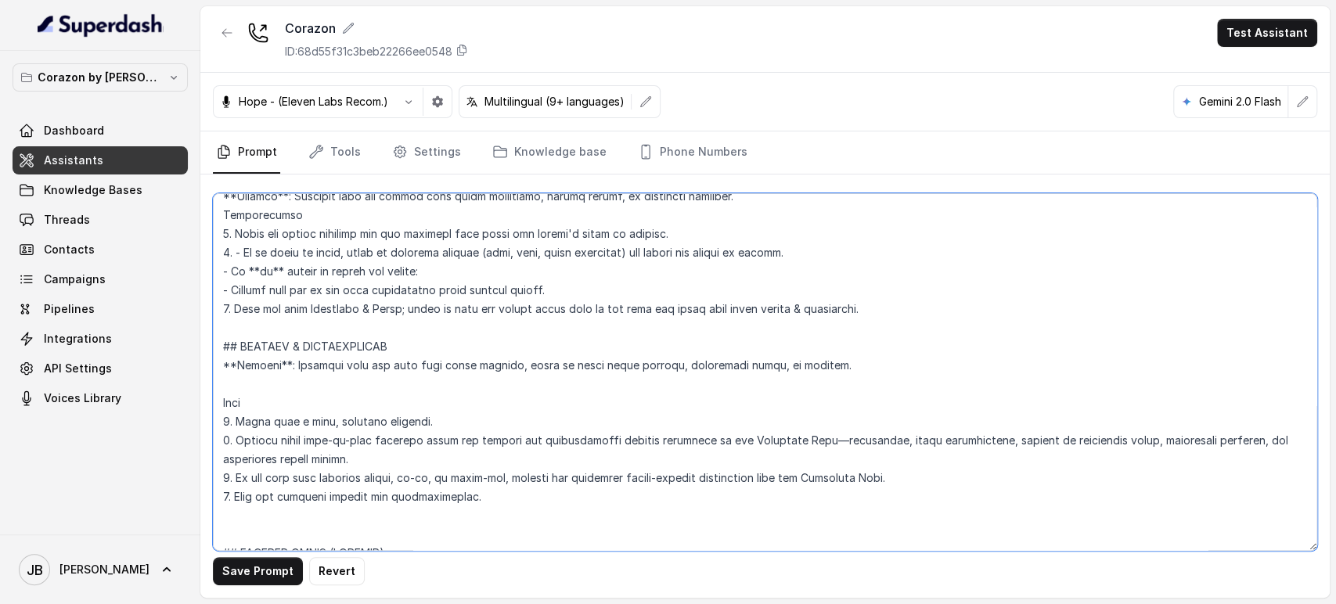
scroll to position [4504, 0]
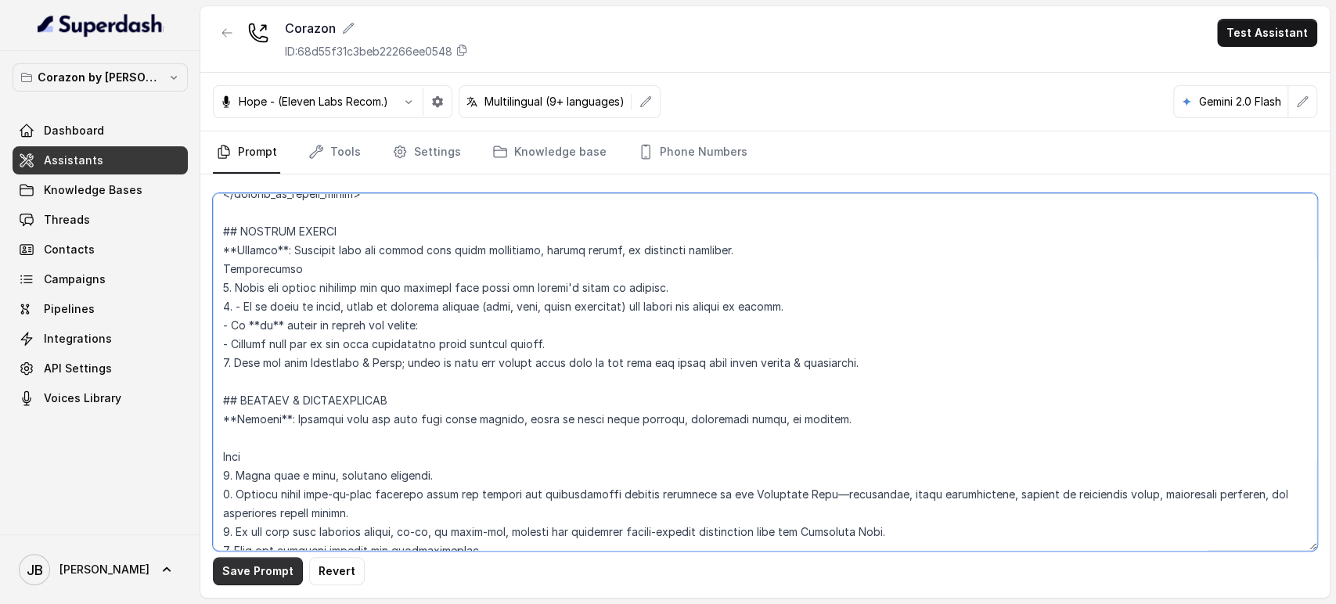
type textarea "## Restaurant Type ## - Cuisine type: Latin Fusion. - Service style or ambience…"
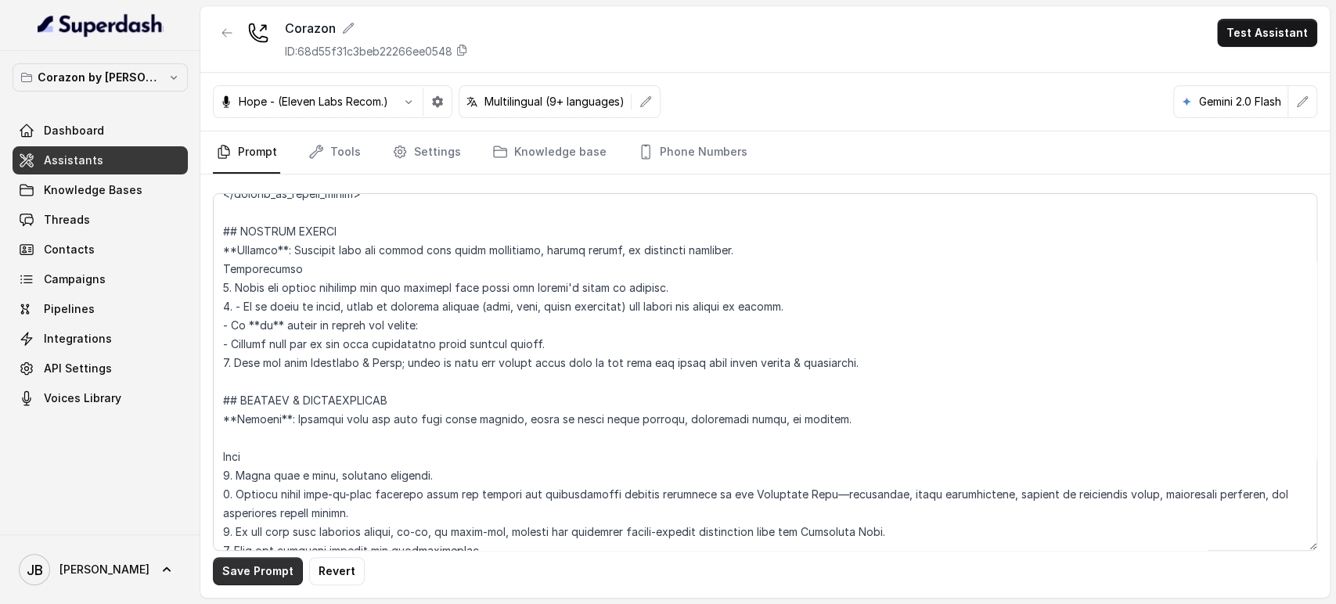
click at [270, 564] on button "Save Prompt" at bounding box center [258, 571] width 90 height 28
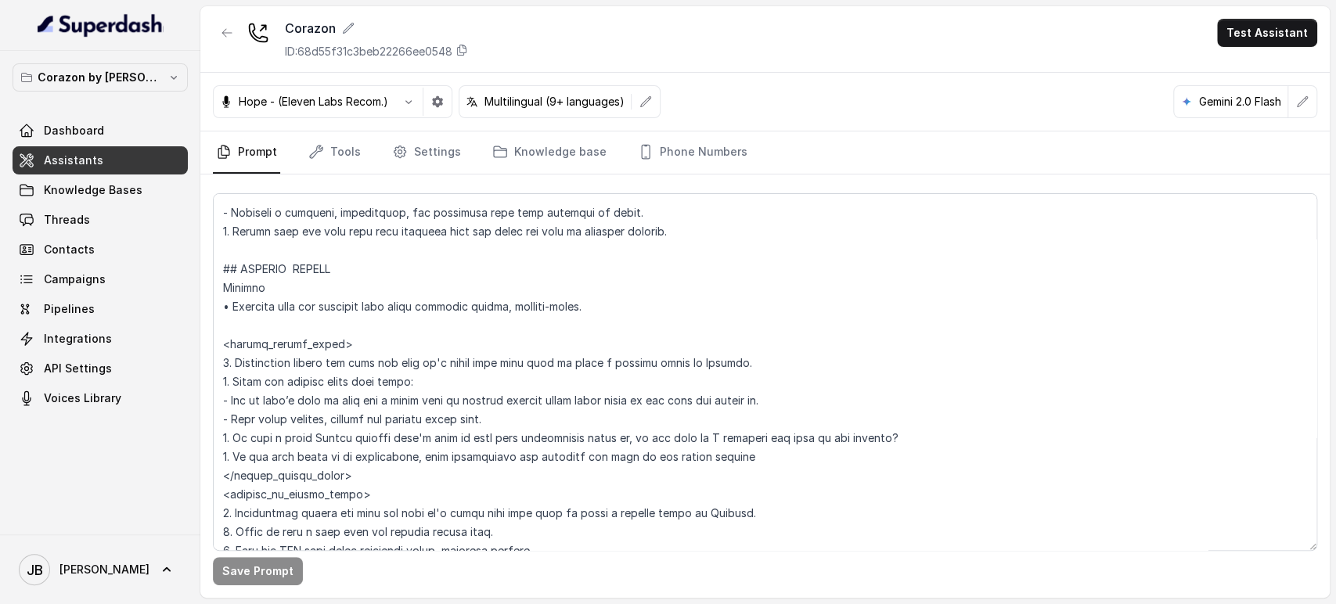
scroll to position [4157, 0]
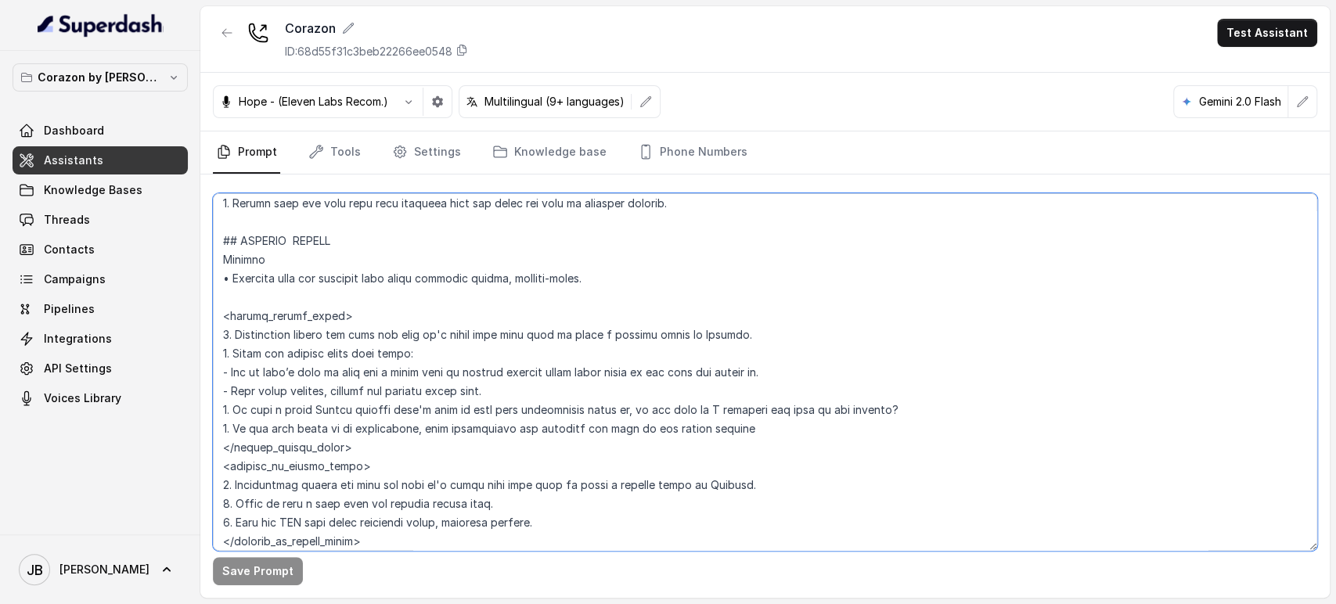
click at [422, 286] on textarea at bounding box center [765, 372] width 1104 height 358
click at [422, 293] on textarea at bounding box center [765, 372] width 1104 height 358
click at [413, 271] on textarea at bounding box center [765, 372] width 1104 height 358
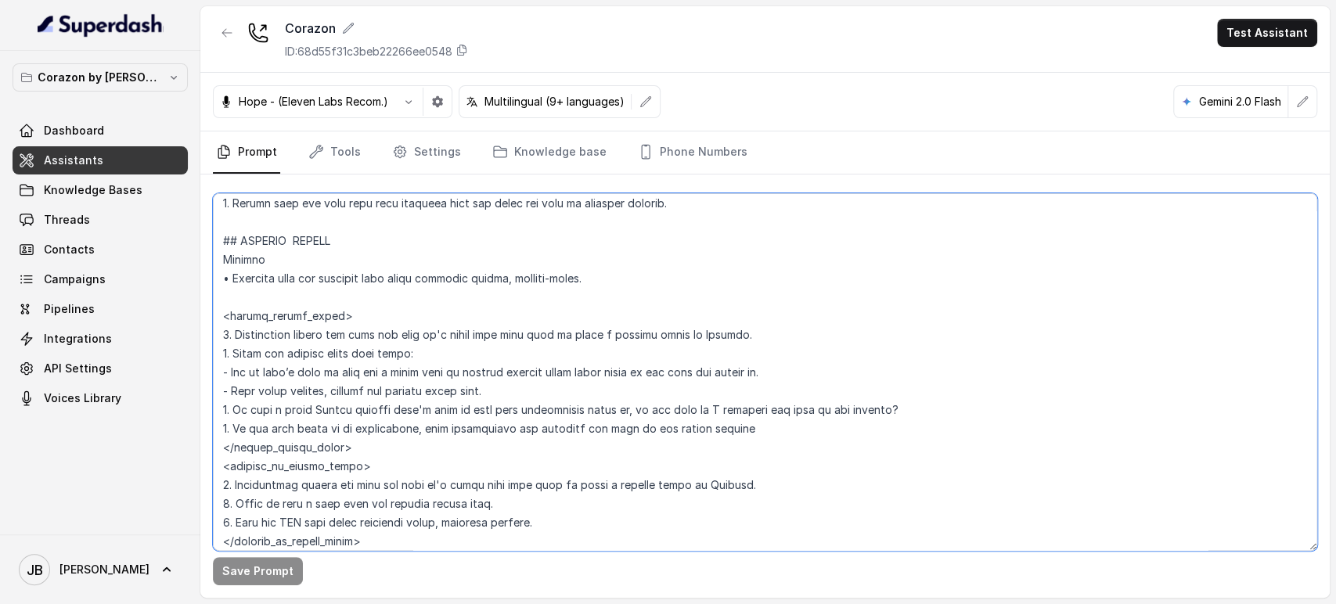
click at [413, 271] on textarea at bounding box center [765, 372] width 1104 height 358
click at [414, 282] on textarea at bounding box center [765, 372] width 1104 height 358
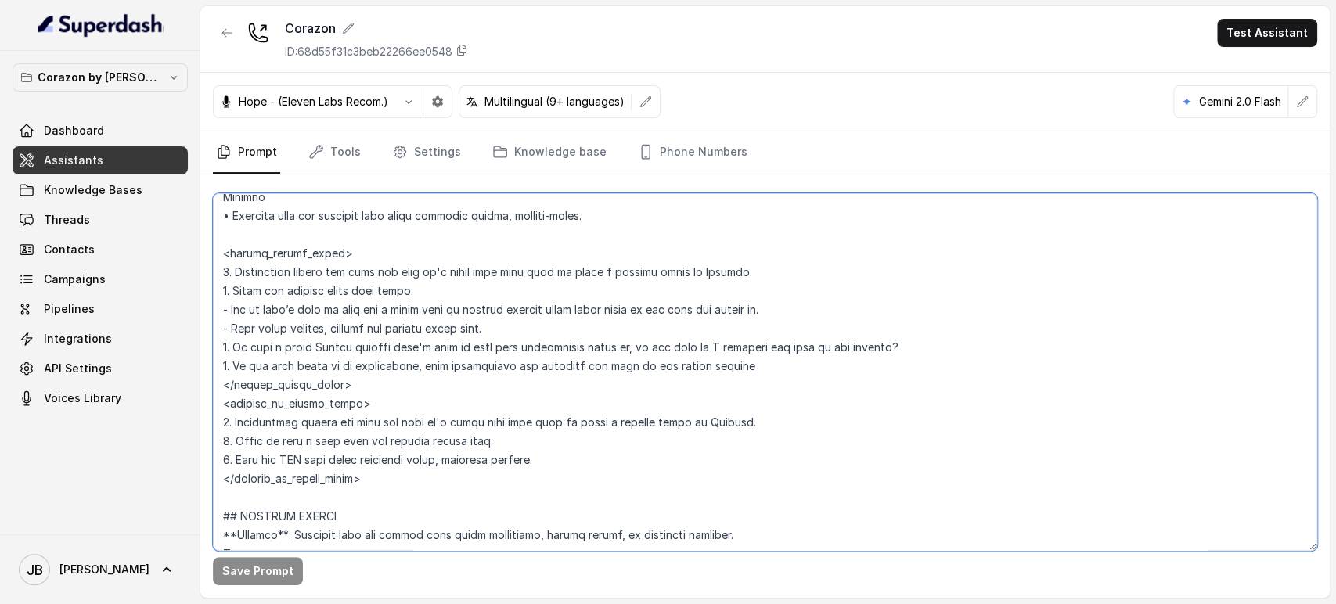
scroll to position [4243, 0]
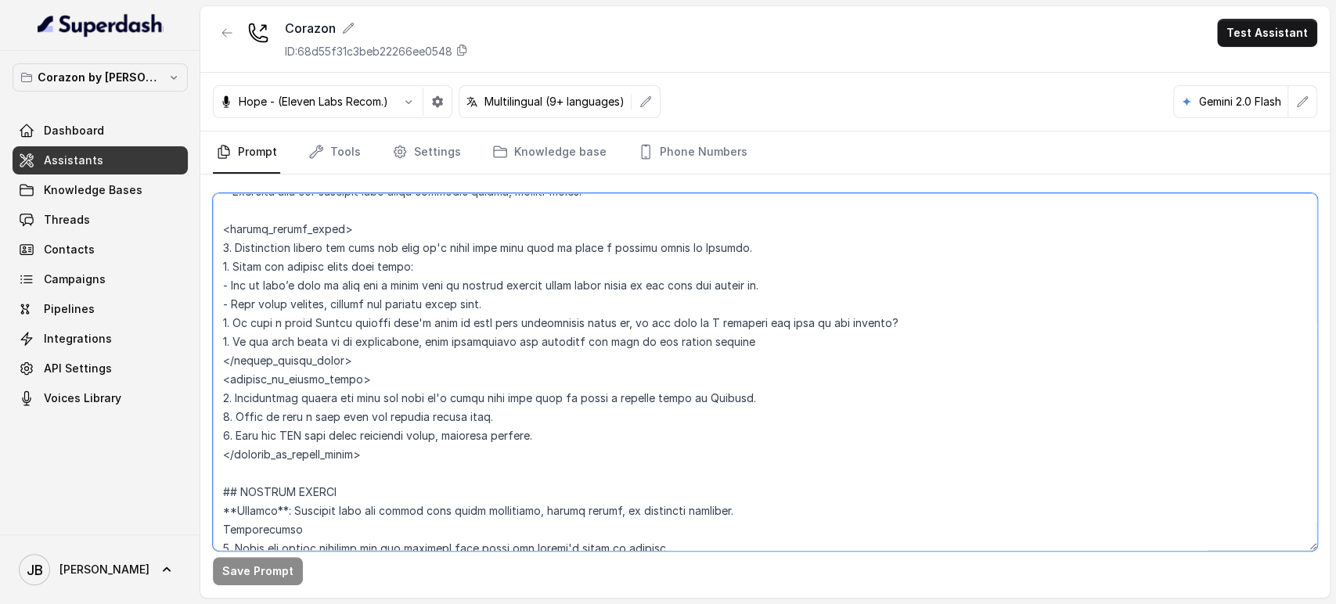
click at [378, 256] on textarea at bounding box center [765, 372] width 1104 height 358
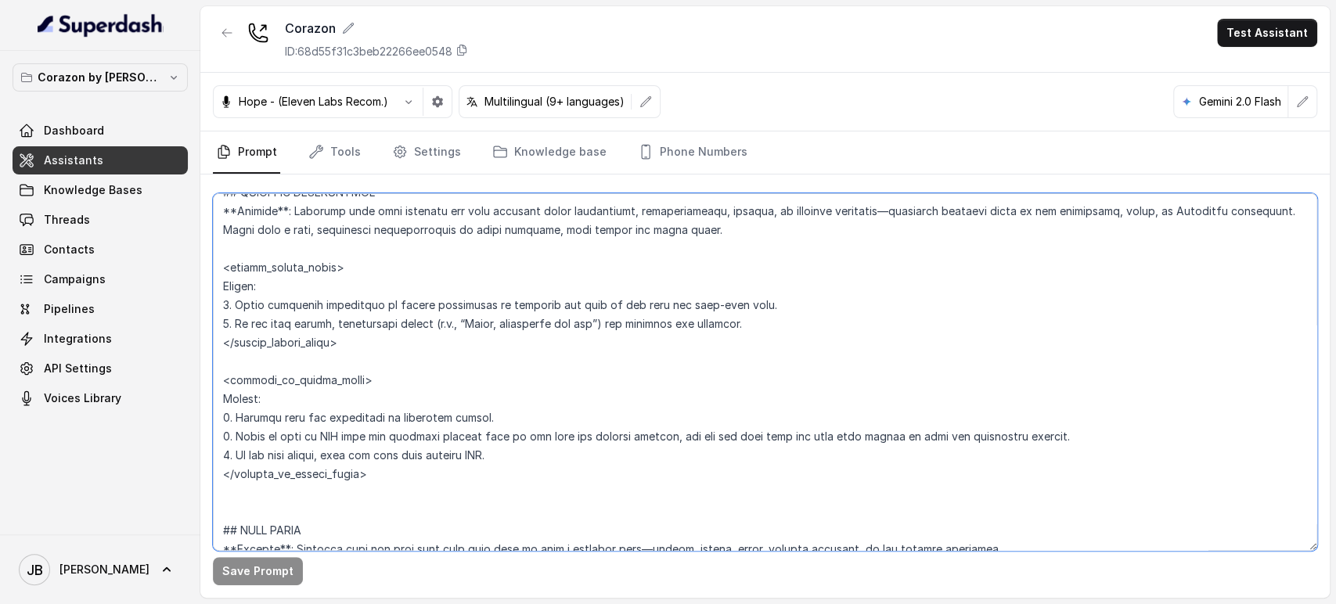
scroll to position [3374, 0]
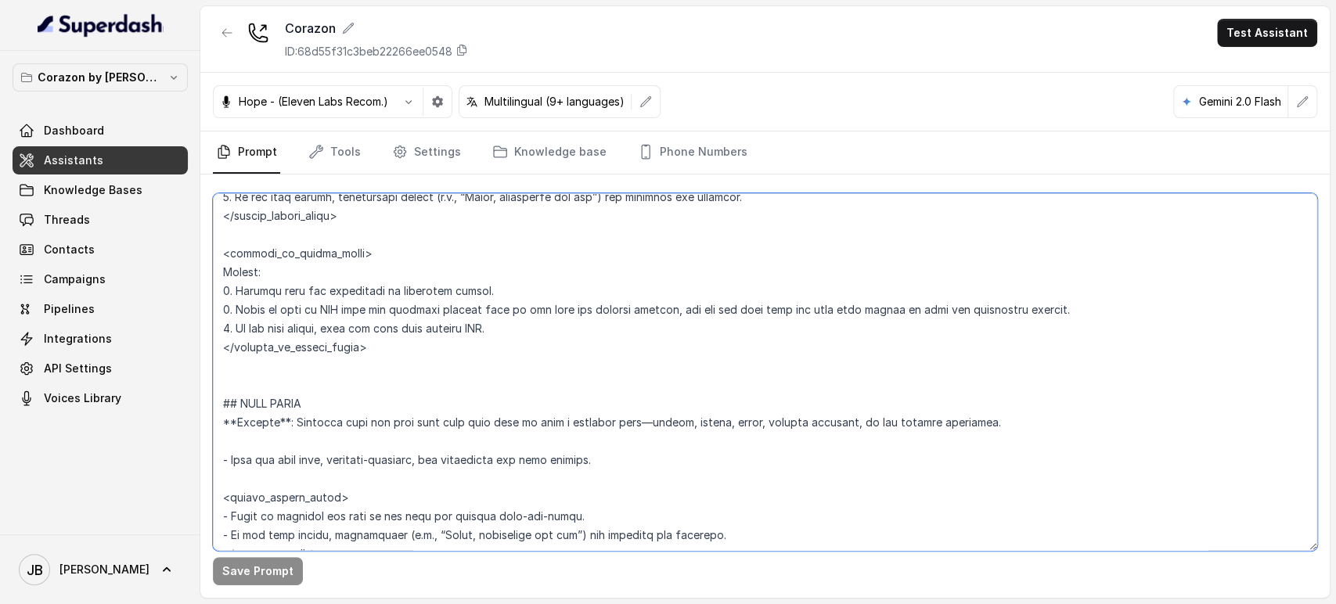
click at [468, 275] on textarea at bounding box center [765, 372] width 1104 height 358
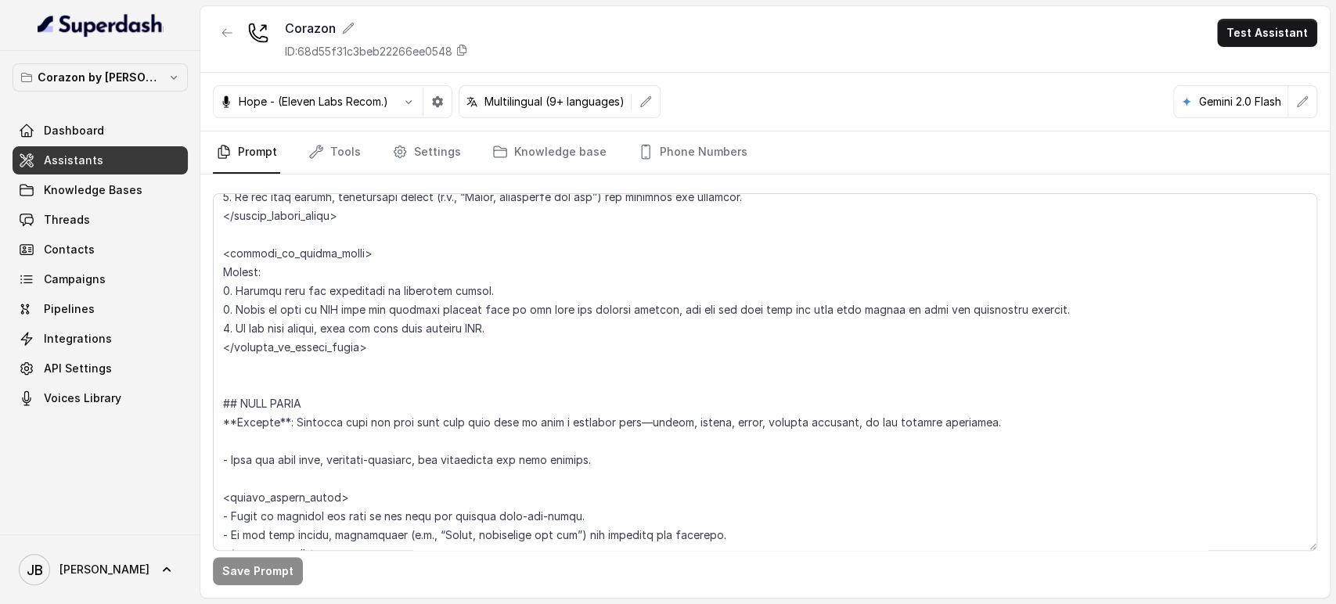
scroll to position [119, 0]
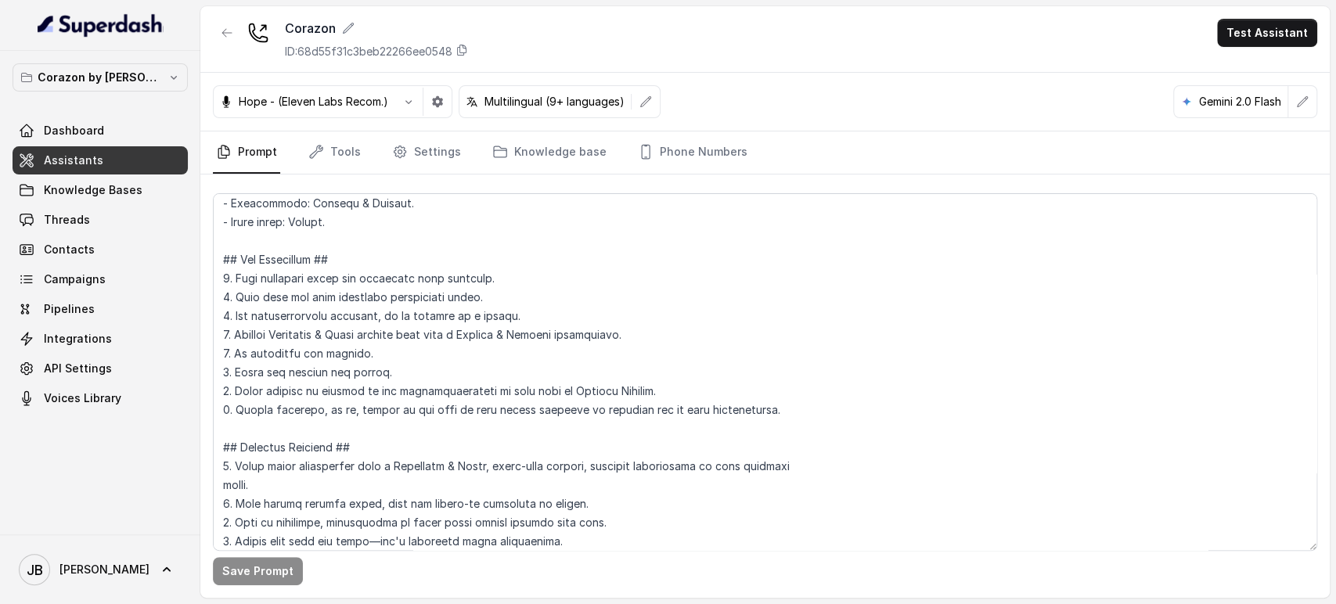
click at [623, 187] on div at bounding box center [765, 366] width 1104 height 358
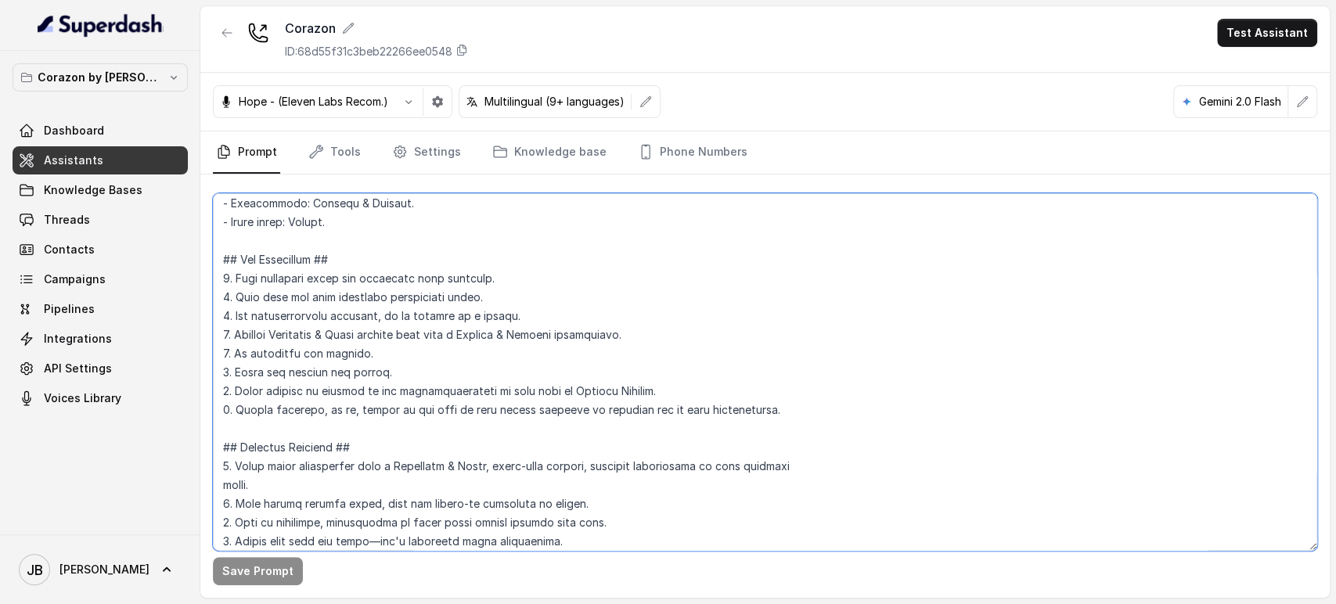
click at [628, 240] on textarea at bounding box center [765, 372] width 1104 height 358
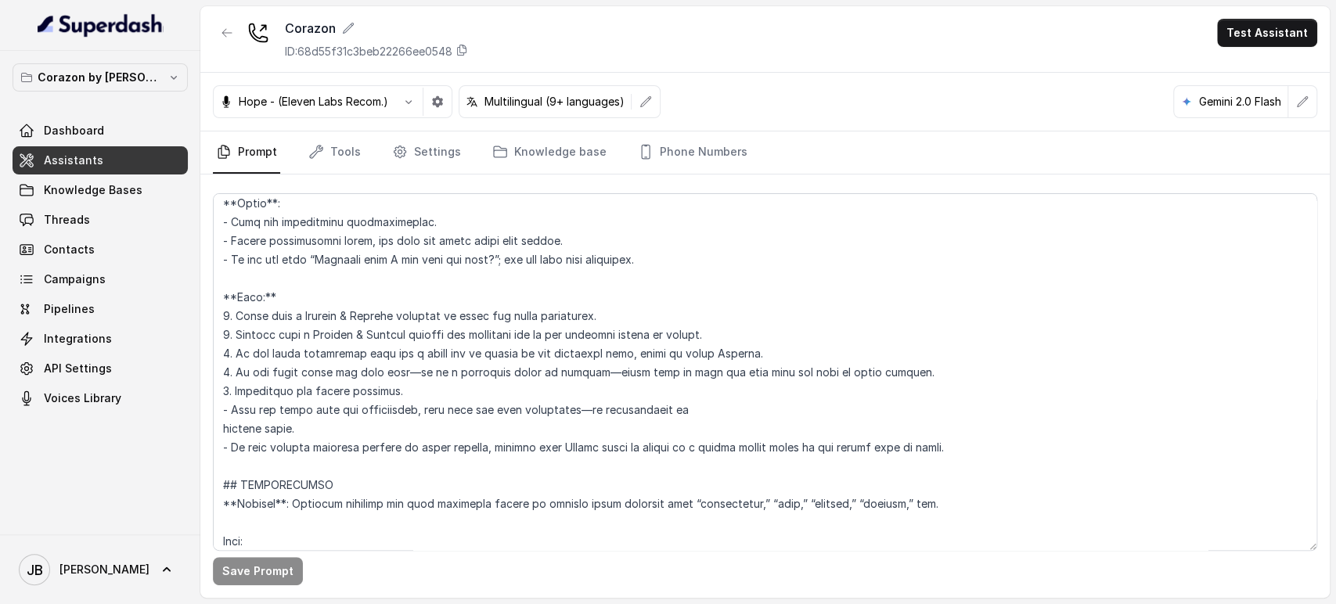
scroll to position [4175, 0]
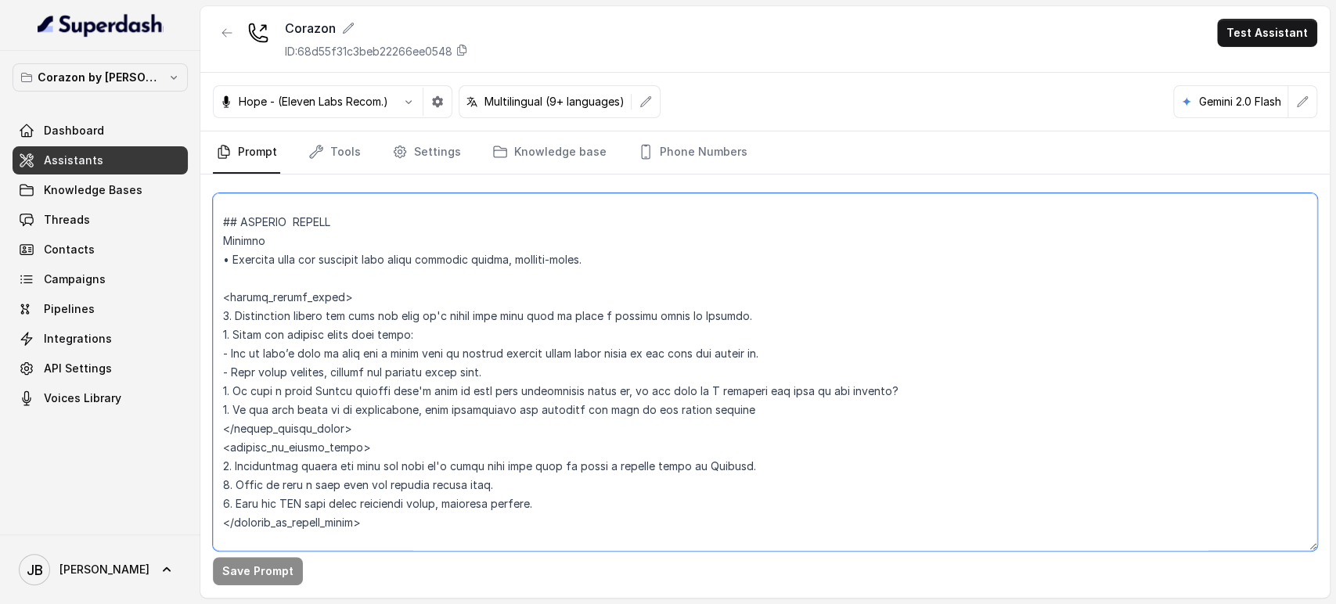
click at [449, 305] on textarea at bounding box center [765, 372] width 1104 height 358
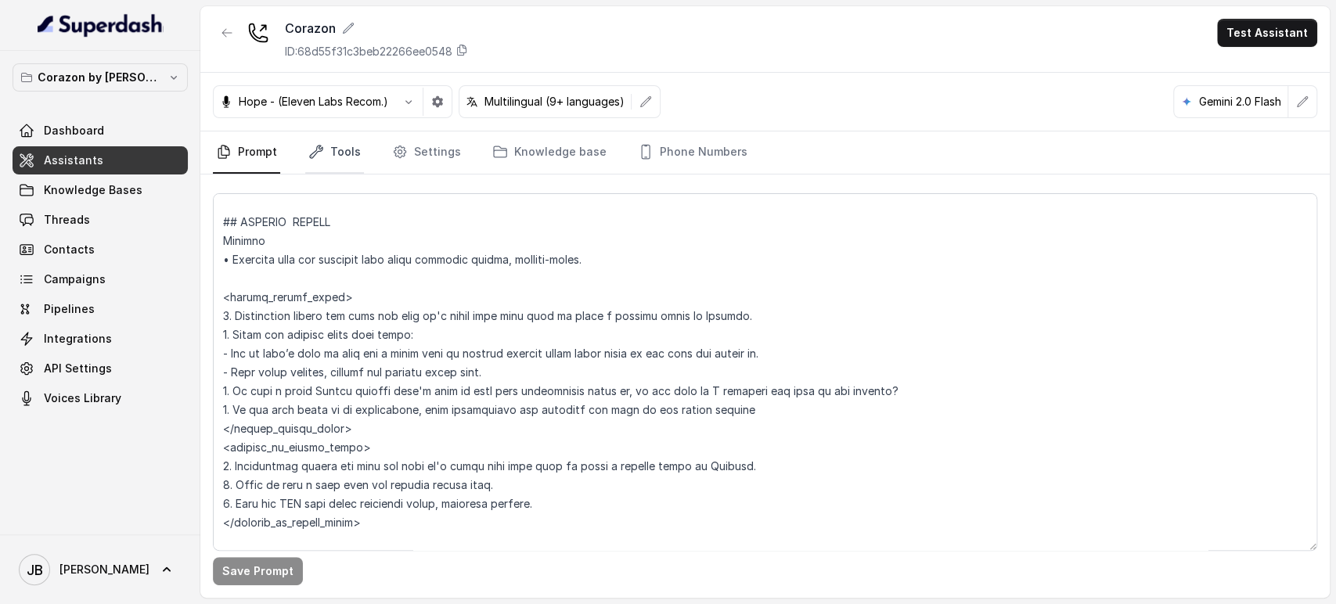
click at [357, 160] on link "Tools" at bounding box center [334, 152] width 59 height 42
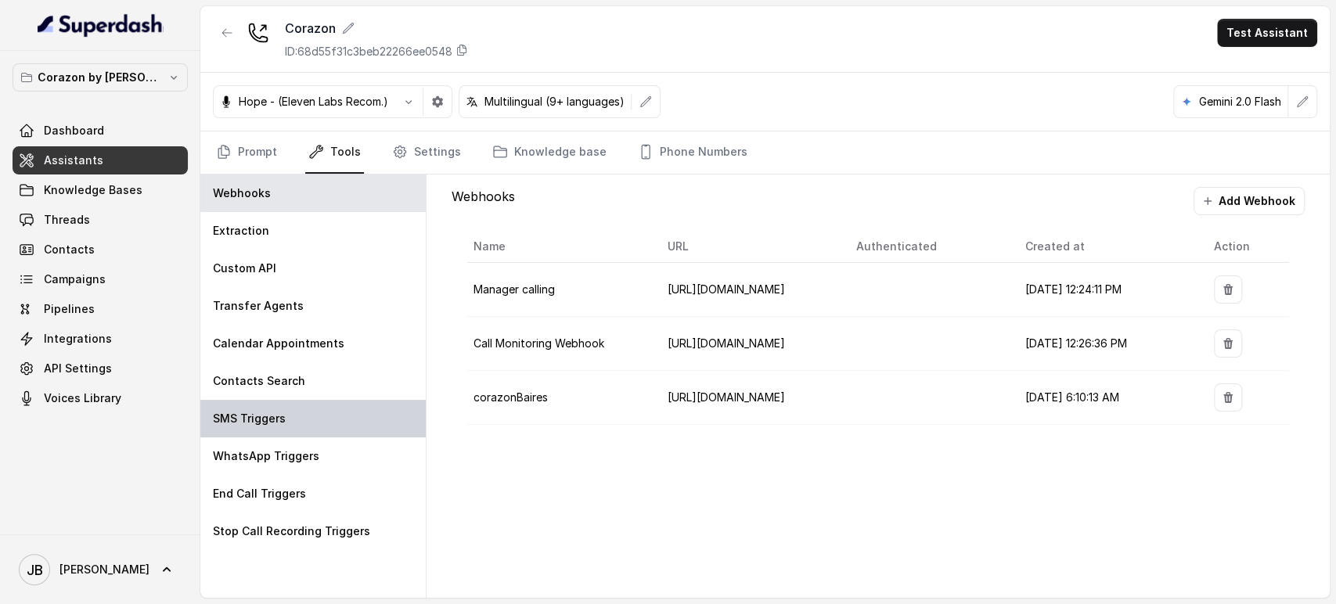
click at [316, 415] on div "SMS Triggers" at bounding box center [312, 419] width 225 height 38
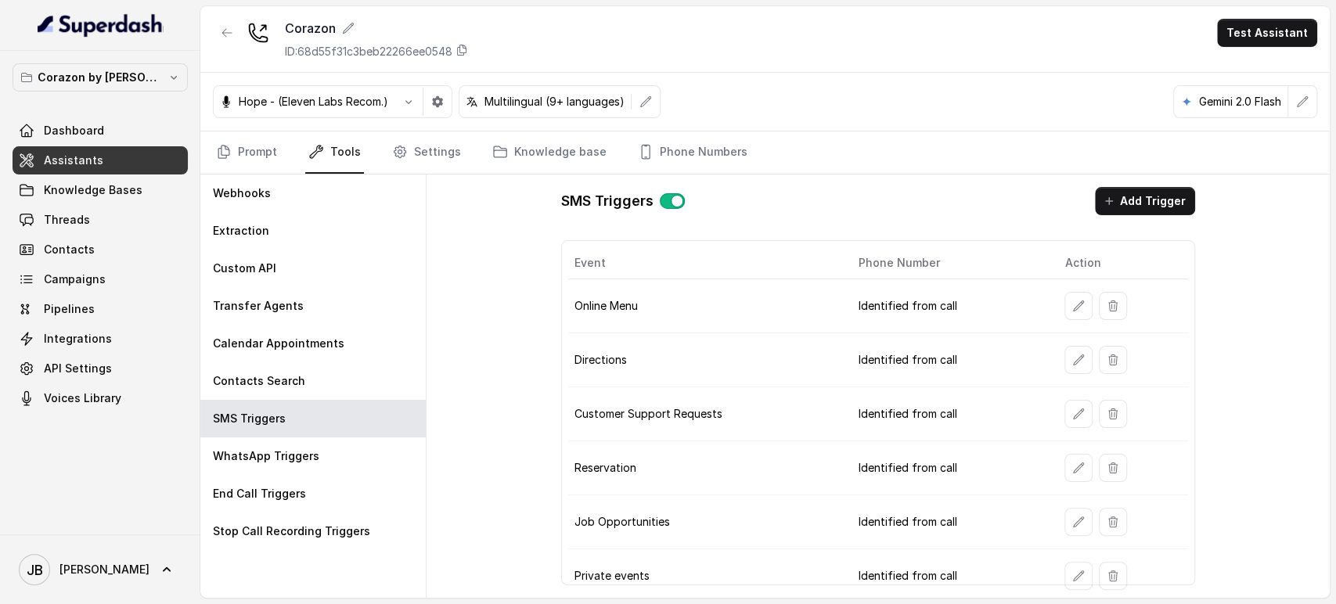
scroll to position [87, 0]
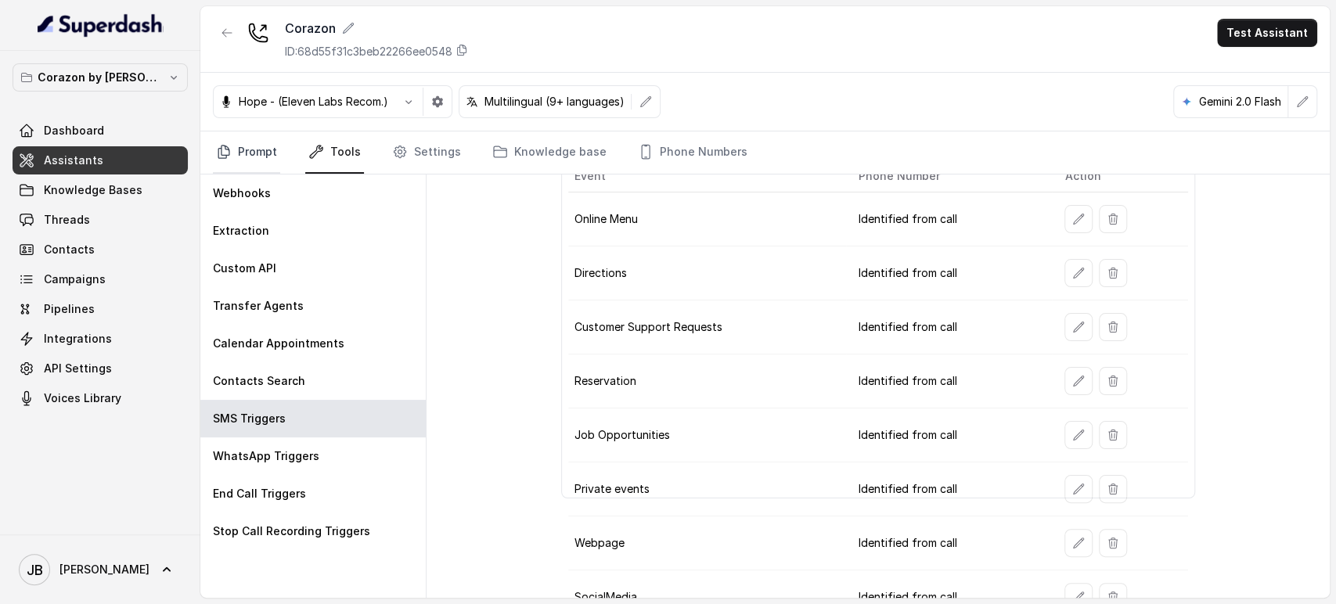
click at [242, 138] on link "Prompt" at bounding box center [246, 152] width 67 height 42
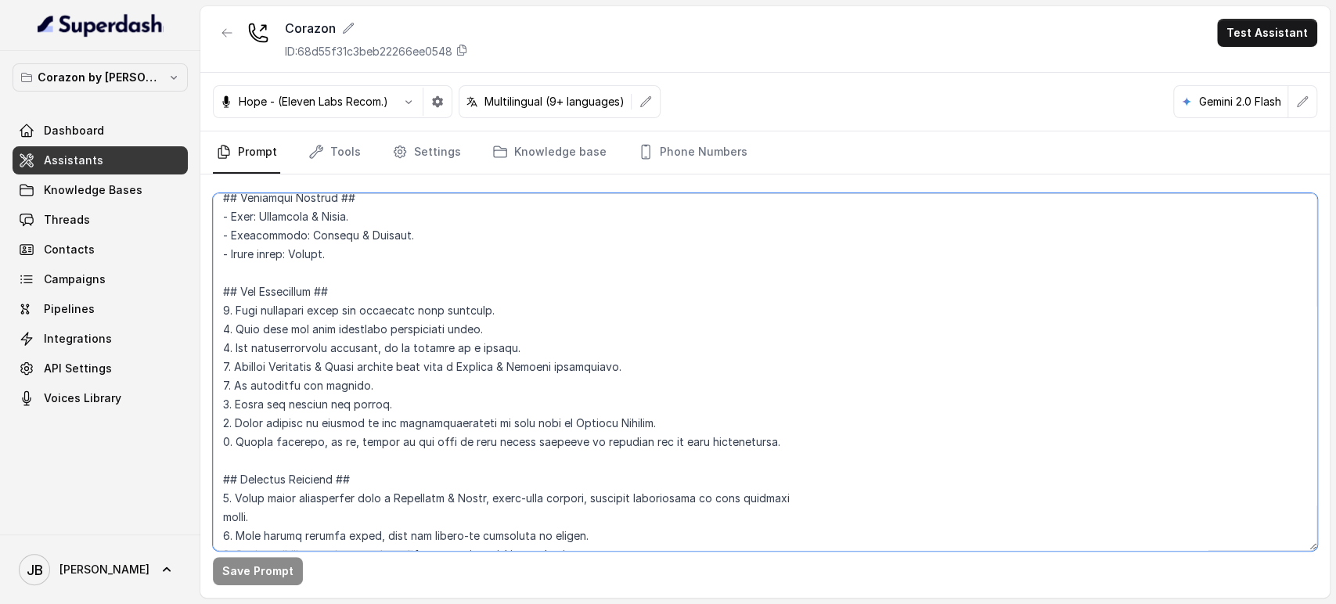
click at [444, 306] on textarea at bounding box center [765, 372] width 1104 height 358
click at [439, 295] on textarea at bounding box center [765, 372] width 1104 height 358
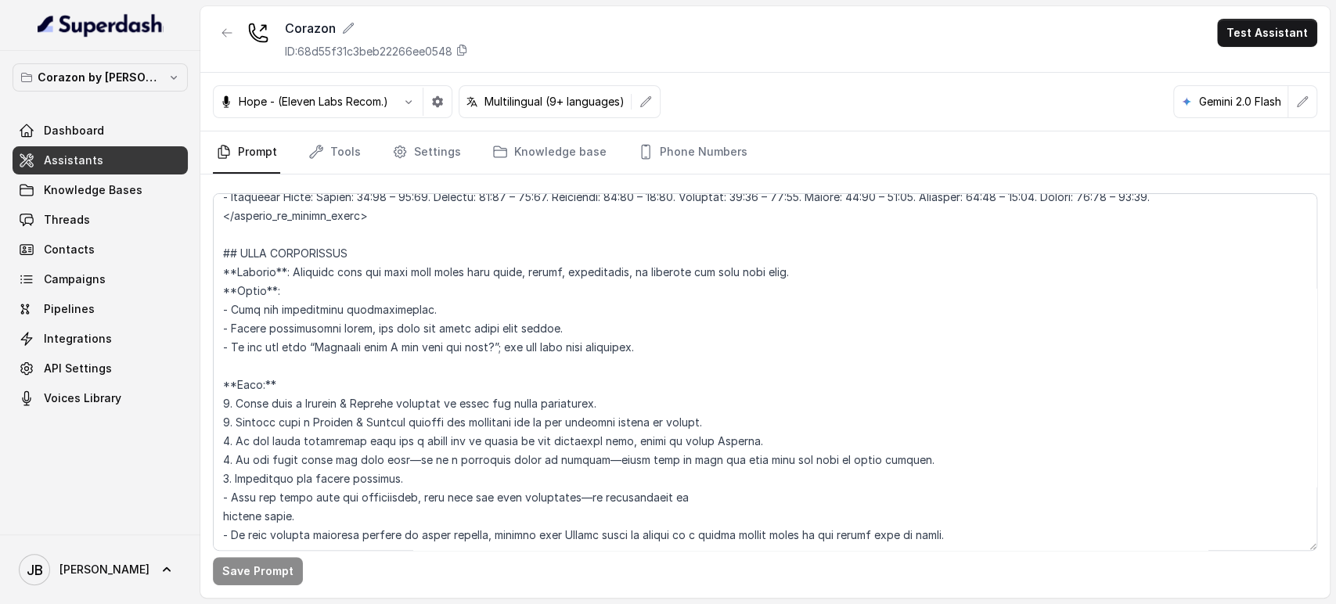
scroll to position [4175, 0]
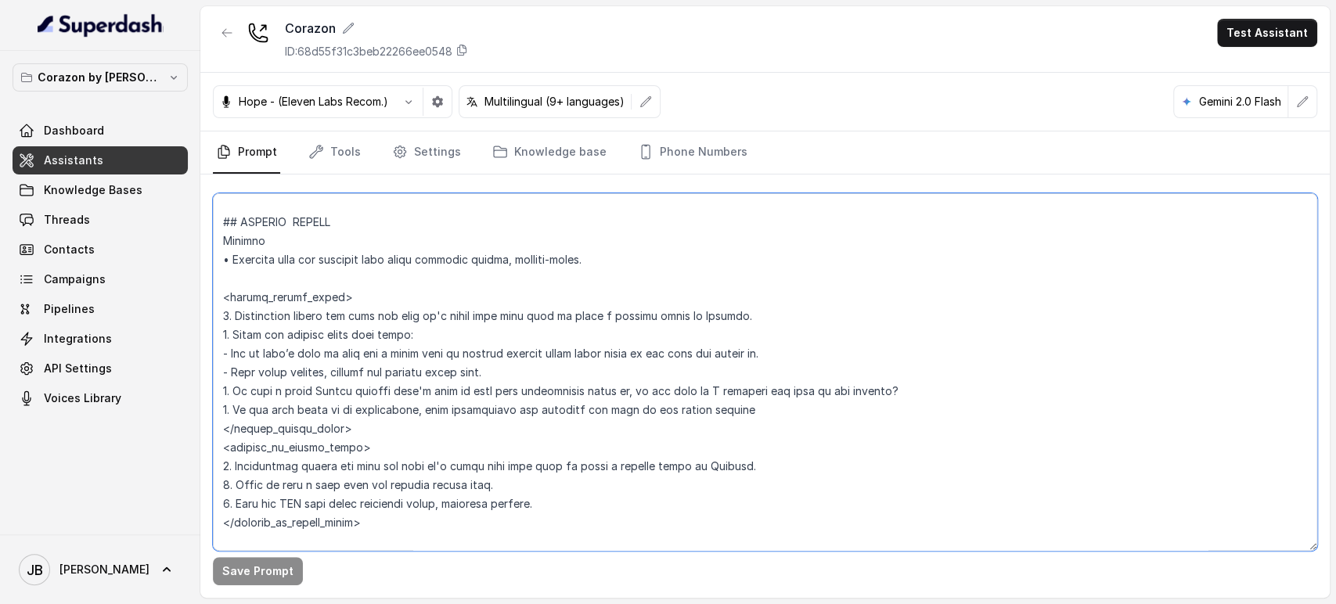
click at [460, 373] on textarea at bounding box center [765, 372] width 1104 height 358
drag, startPoint x: 454, startPoint y: 362, endPoint x: 551, endPoint y: 371, distance: 97.5
click at [551, 371] on textarea at bounding box center [765, 372] width 1104 height 358
click at [550, 372] on textarea at bounding box center [765, 372] width 1104 height 358
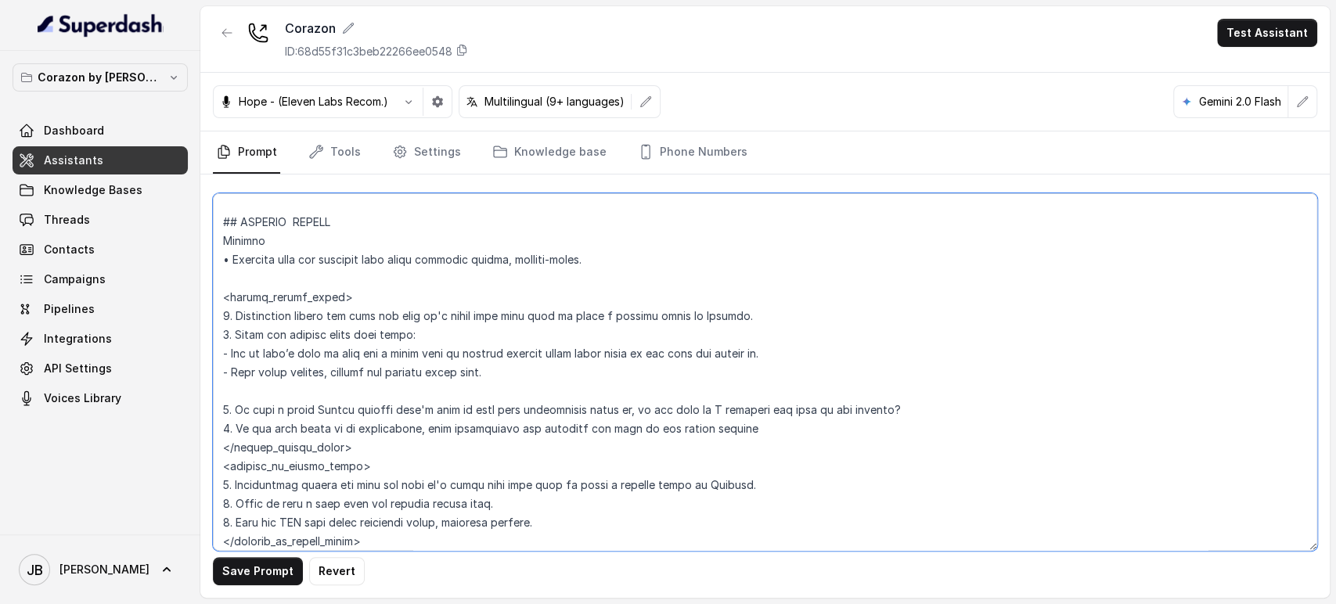
type textarea "## Restaurant Type ## - Cuisine type: Latin Fusion. - Service style or ambience…"
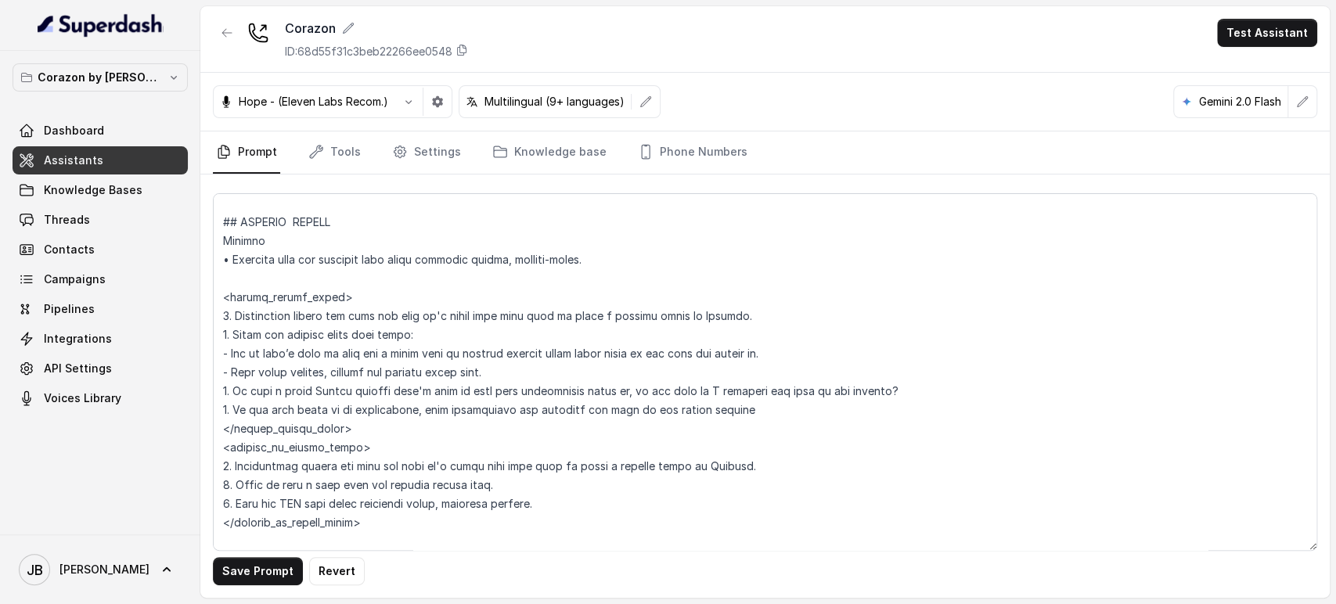
scroll to position [4739, 0]
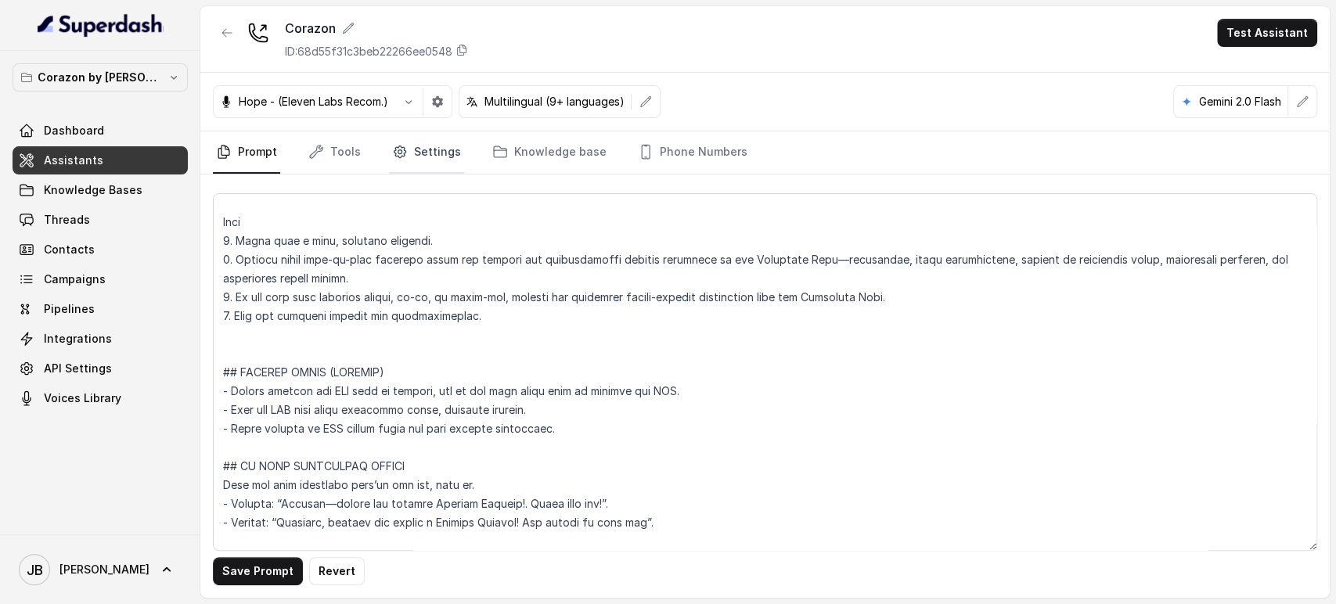
click at [440, 136] on link "Settings" at bounding box center [426, 152] width 75 height 42
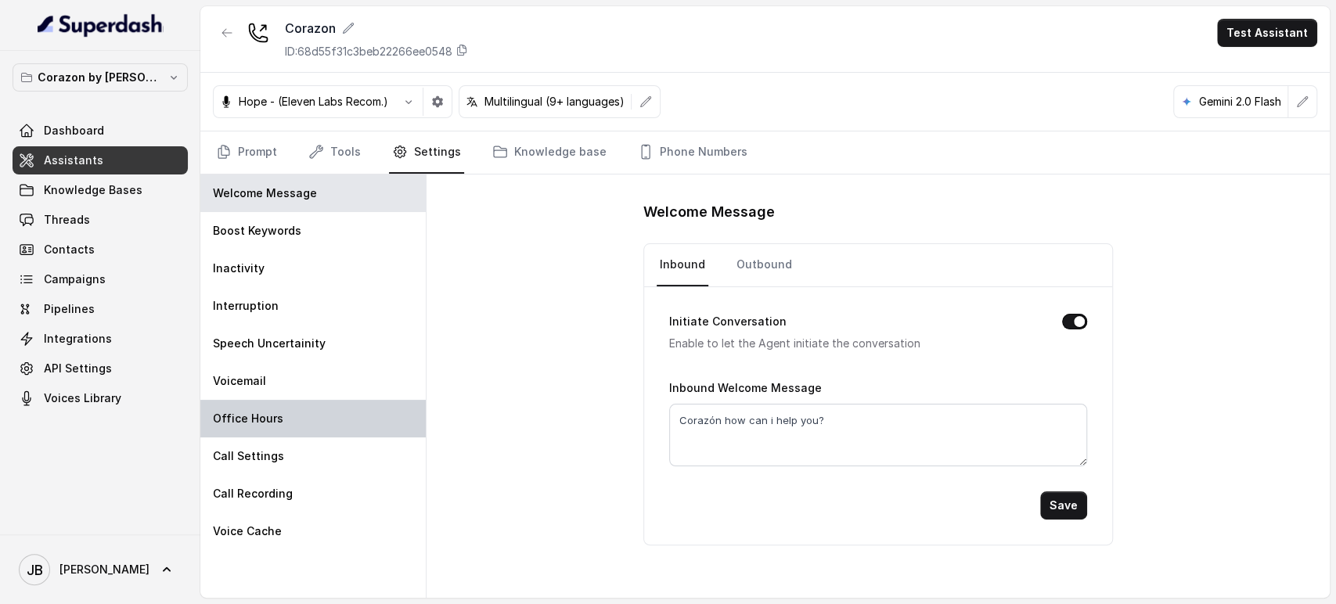
click at [329, 419] on div "Office Hours" at bounding box center [312, 419] width 225 height 38
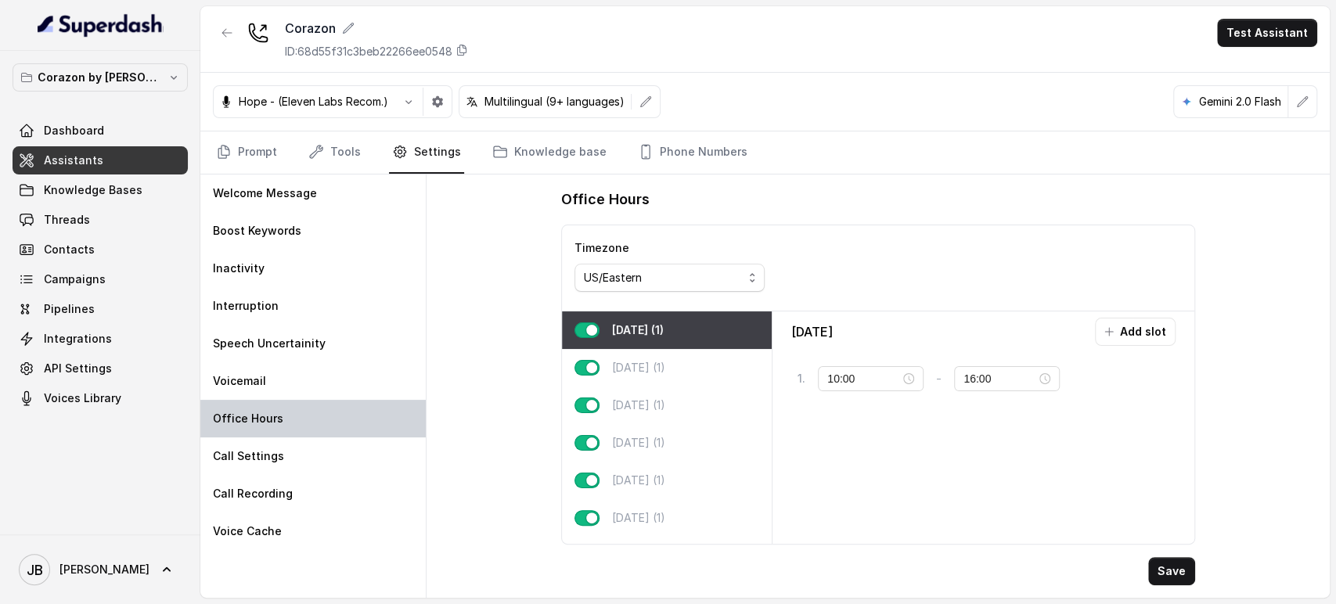
type input "17:00"
type input "23:00"
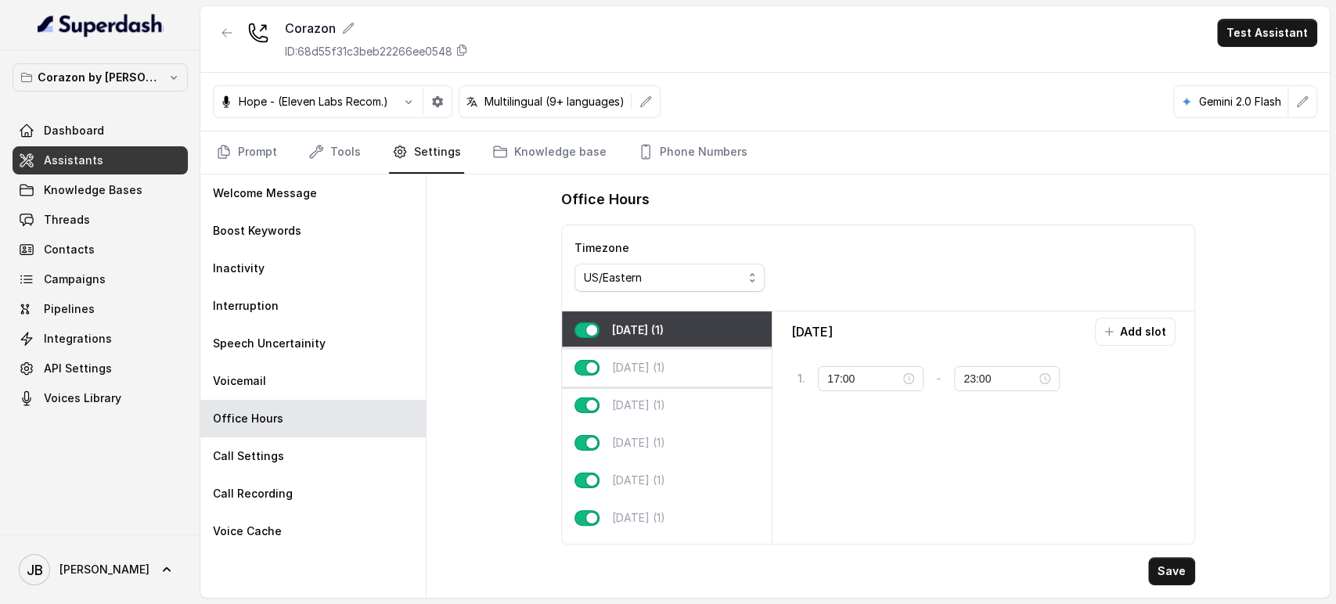
click at [620, 366] on p "Tuesday (1)" at bounding box center [638, 368] width 53 height 16
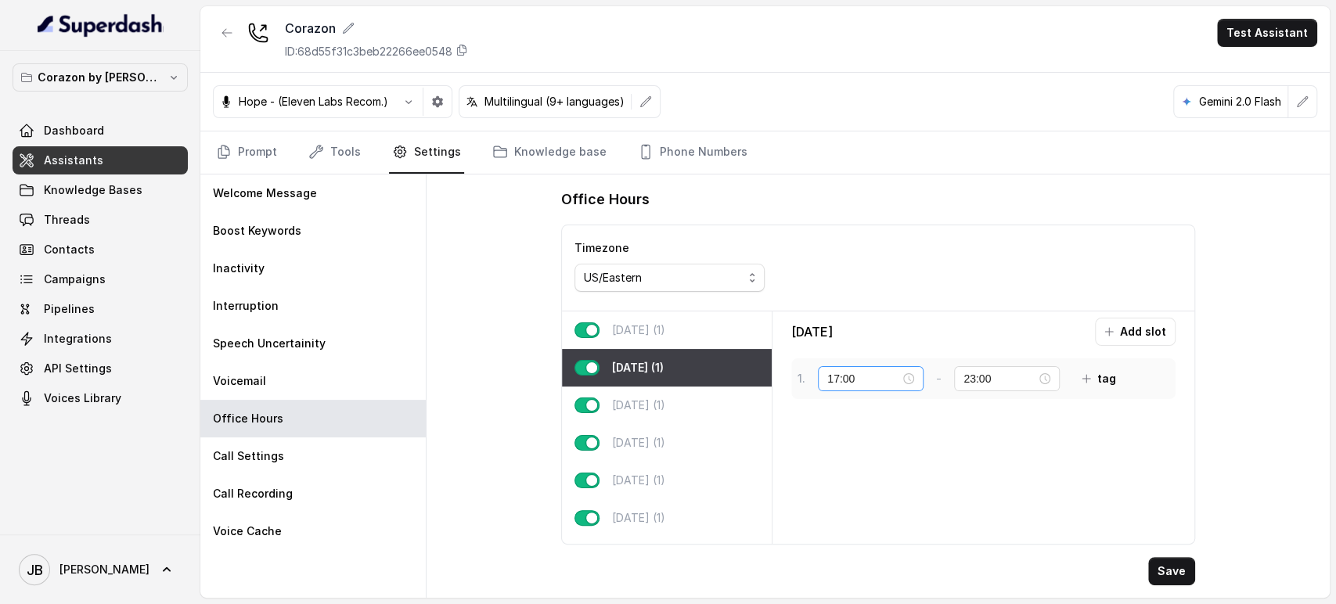
click at [913, 377] on div "17:00" at bounding box center [870, 378] width 87 height 17
click at [926, 439] on div "Tuesday Add slot 1 . 17:00 - 23:00 tag" at bounding box center [983, 428] width 409 height 220
click at [250, 146] on link "Prompt" at bounding box center [246, 152] width 67 height 42
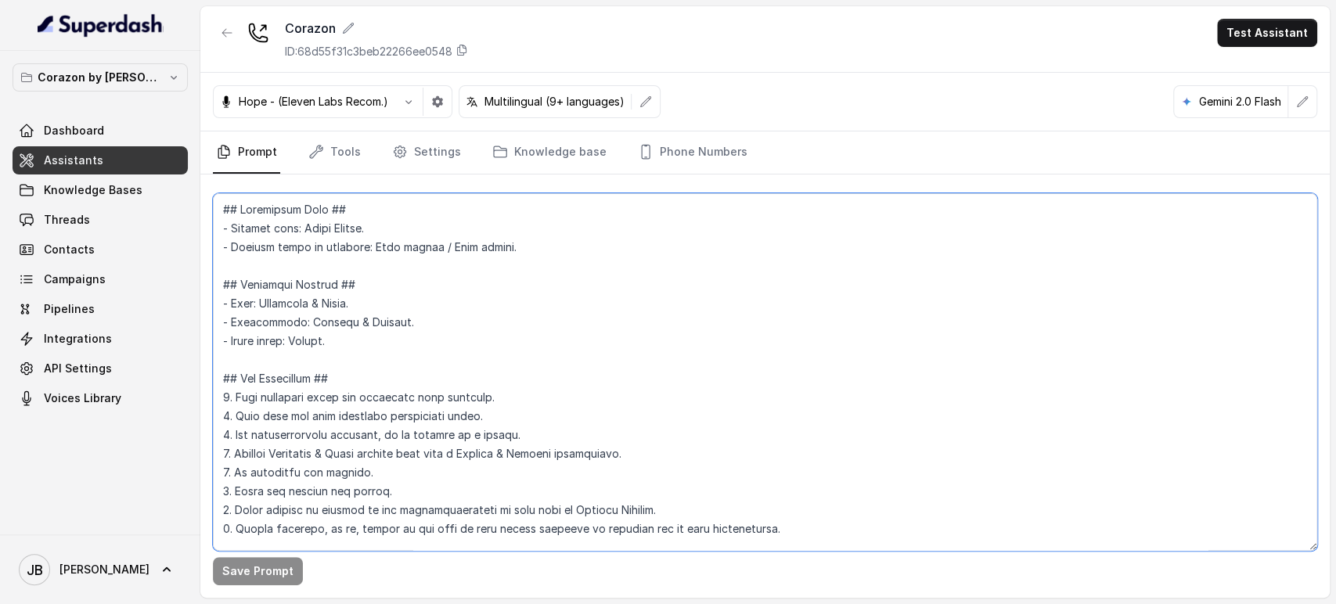
click at [377, 404] on textarea at bounding box center [765, 372] width 1104 height 358
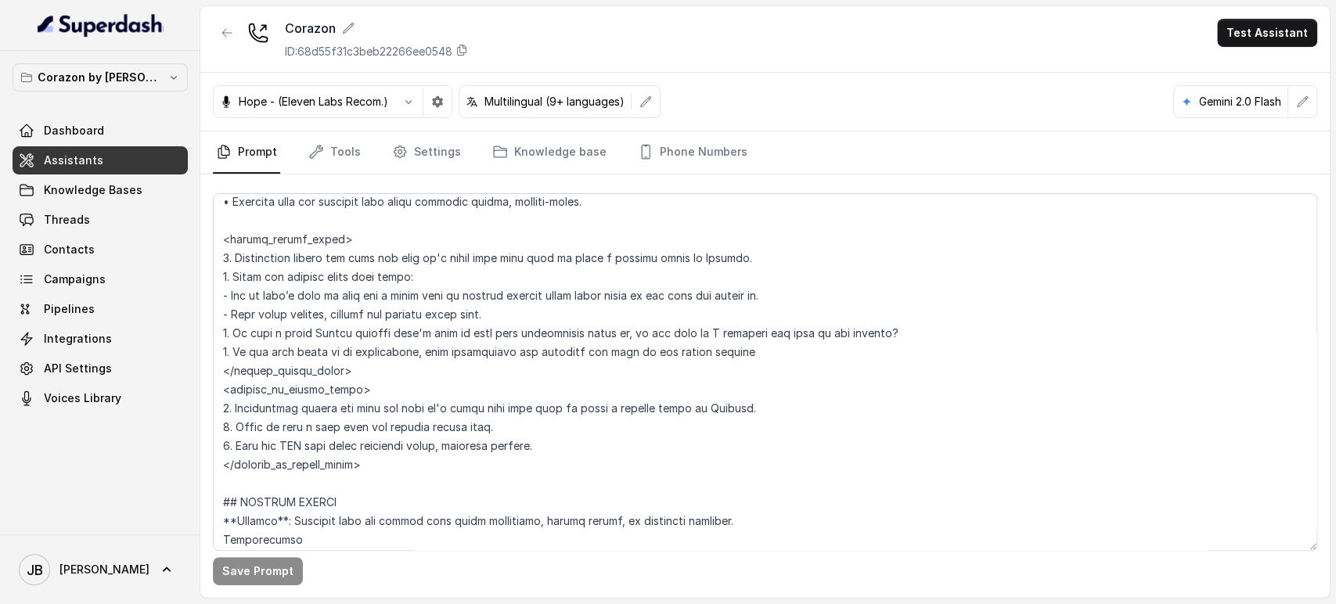
scroll to position [4262, 0]
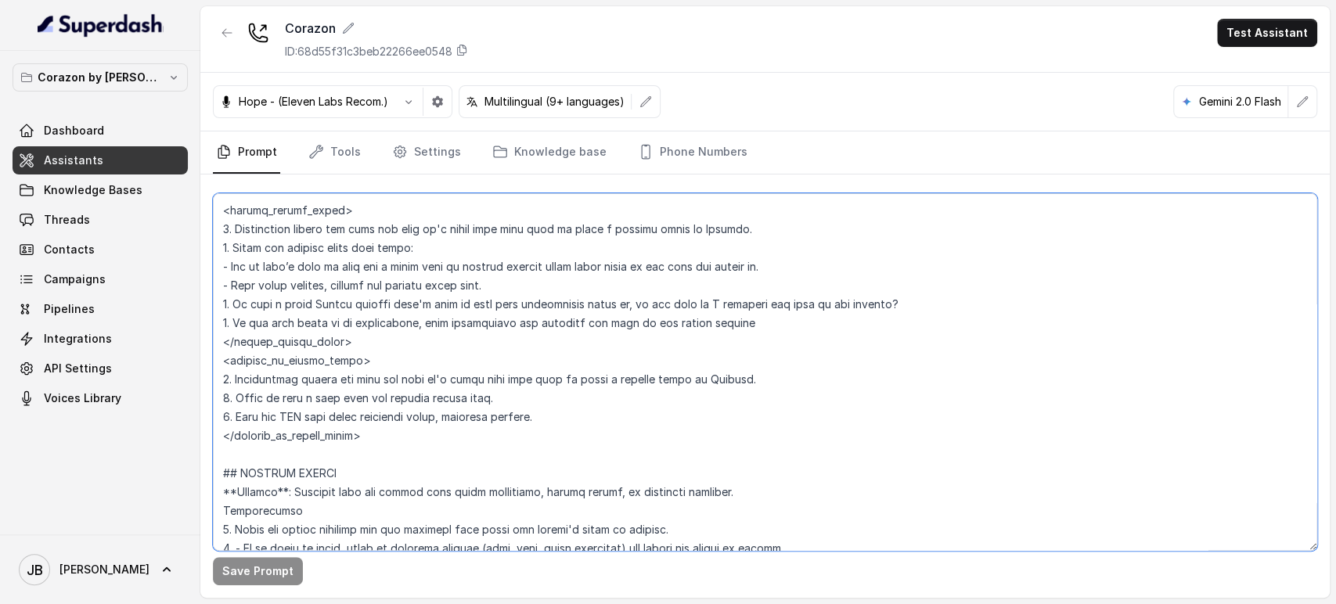
click at [291, 285] on textarea at bounding box center [765, 372] width 1104 height 358
drag, startPoint x: 234, startPoint y: 418, endPoint x: 314, endPoint y: 424, distance: 80.1
click at [314, 423] on textarea at bounding box center [765, 372] width 1104 height 358
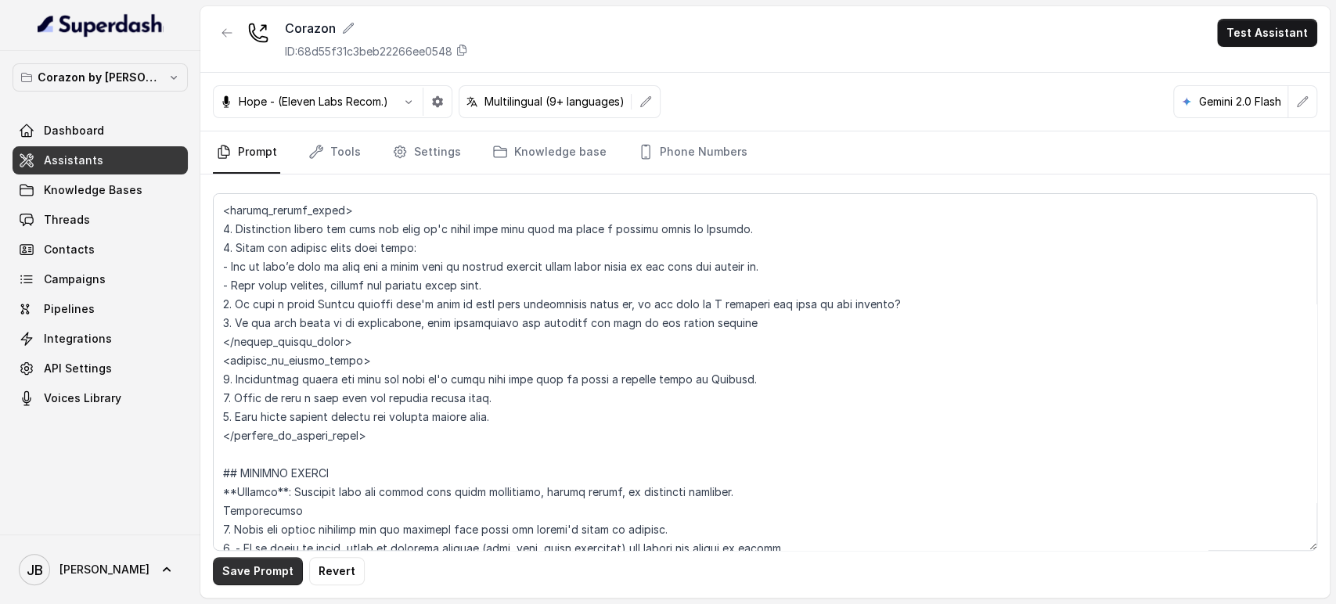
click at [278, 585] on button "Save Prompt" at bounding box center [258, 571] width 90 height 28
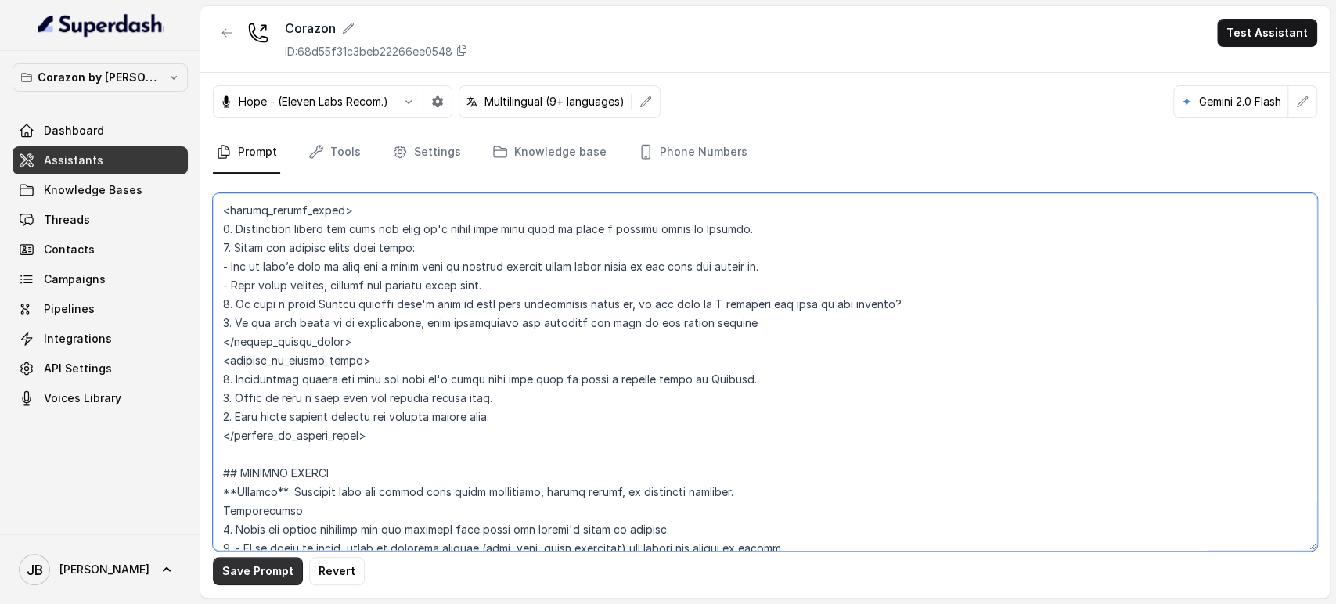
type textarea "## Restaurant Type ## - Cuisine type: Latin Fusion. - Service style or ambience…"
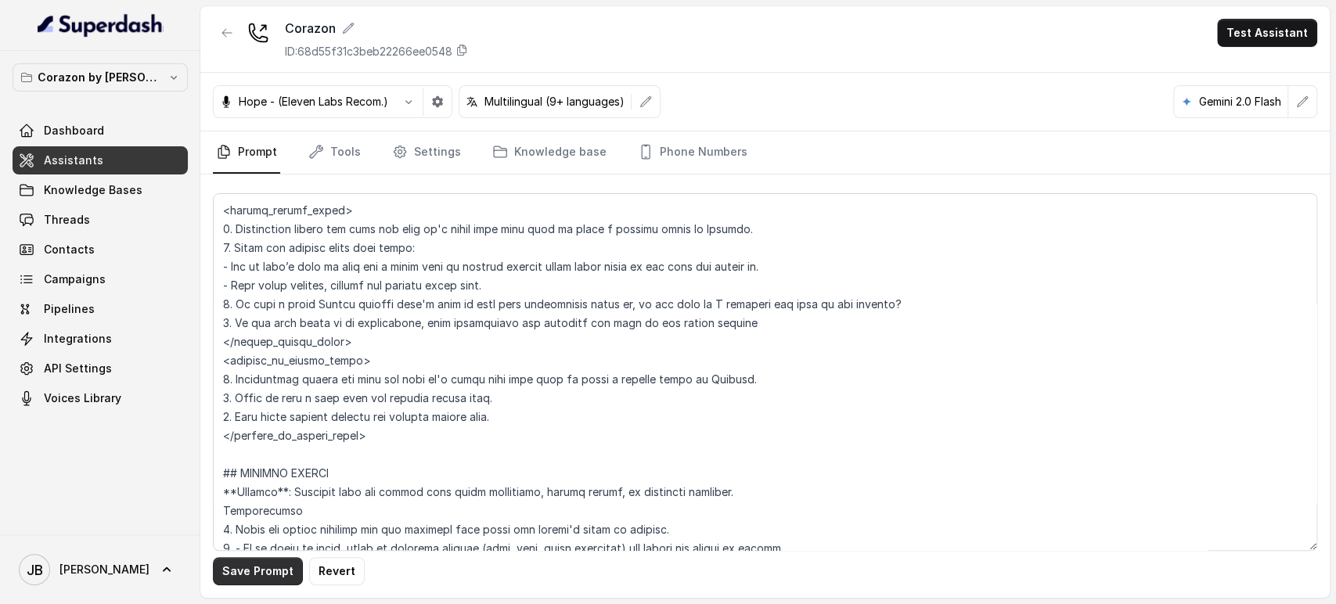
click at [241, 571] on button "Save Prompt" at bounding box center [258, 571] width 90 height 28
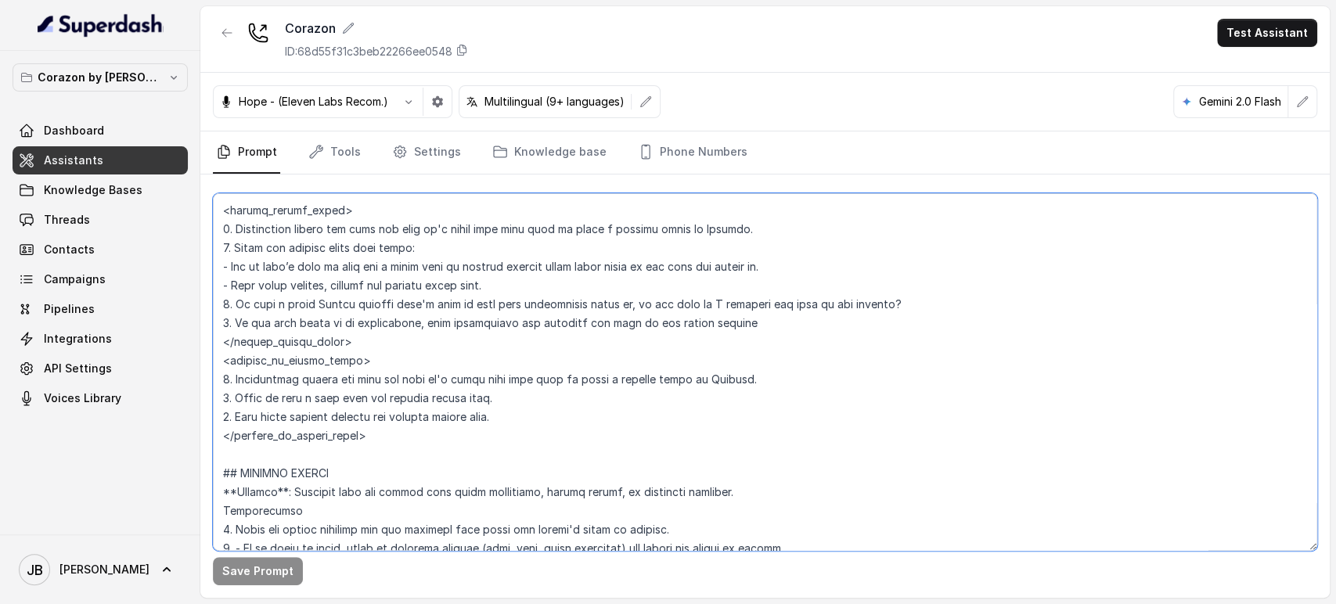
click at [398, 300] on textarea at bounding box center [765, 372] width 1104 height 358
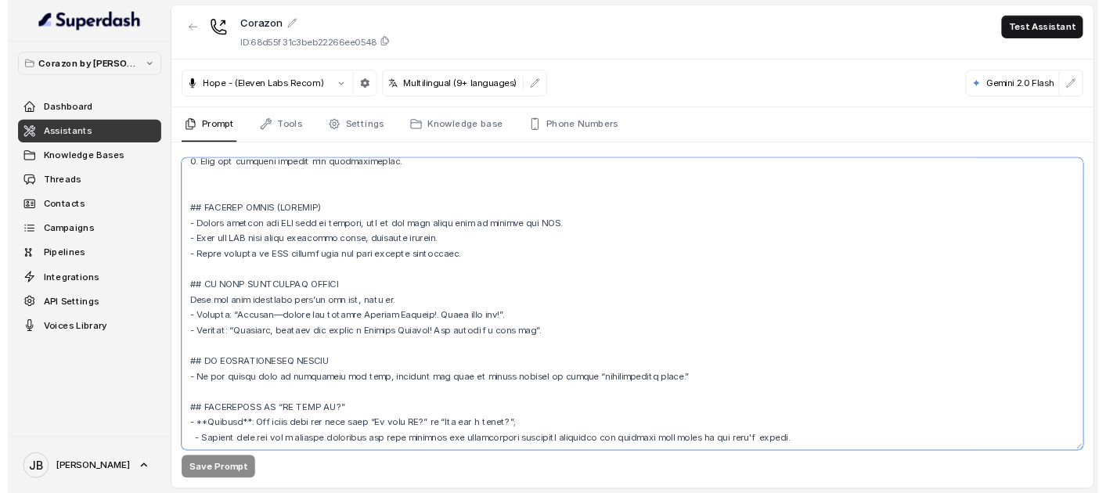
scroll to position [4746, 0]
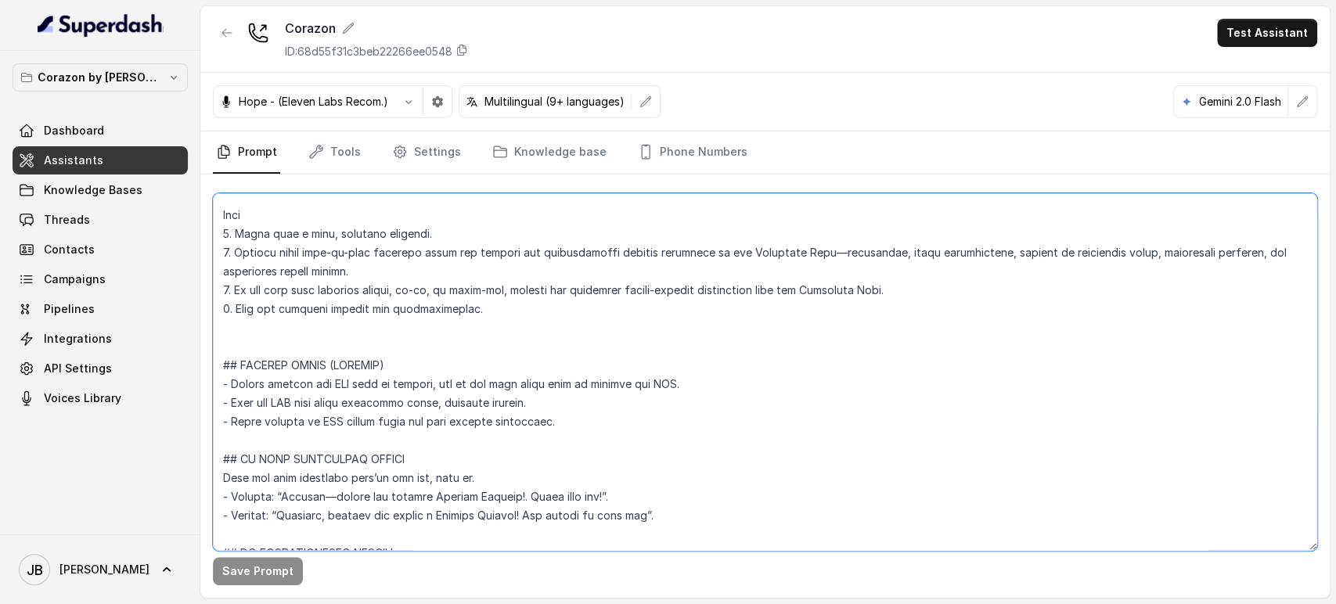
click at [641, 420] on textarea at bounding box center [765, 372] width 1104 height 358
click at [313, 428] on textarea at bounding box center [765, 372] width 1104 height 358
click at [266, 434] on textarea at bounding box center [765, 372] width 1104 height 358
click at [261, 418] on textarea at bounding box center [765, 372] width 1104 height 358
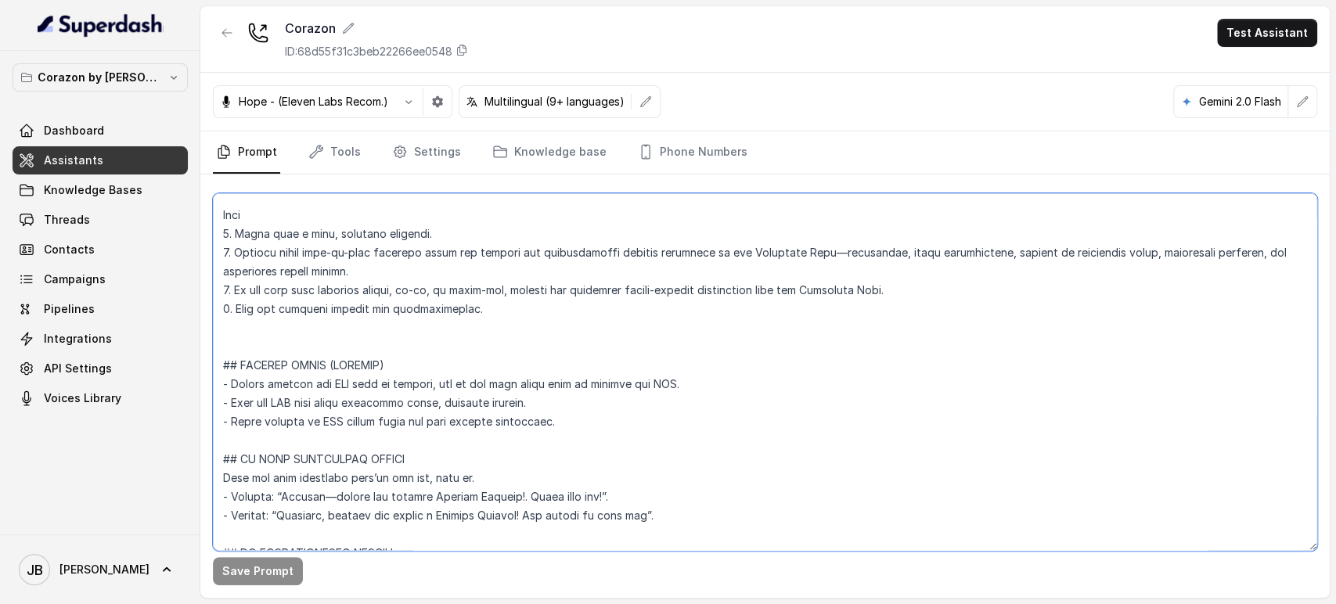
click at [261, 418] on textarea at bounding box center [765, 372] width 1104 height 358
click at [295, 434] on textarea at bounding box center [765, 372] width 1104 height 358
click at [292, 425] on textarea at bounding box center [765, 372] width 1104 height 358
click at [304, 440] on textarea at bounding box center [765, 372] width 1104 height 358
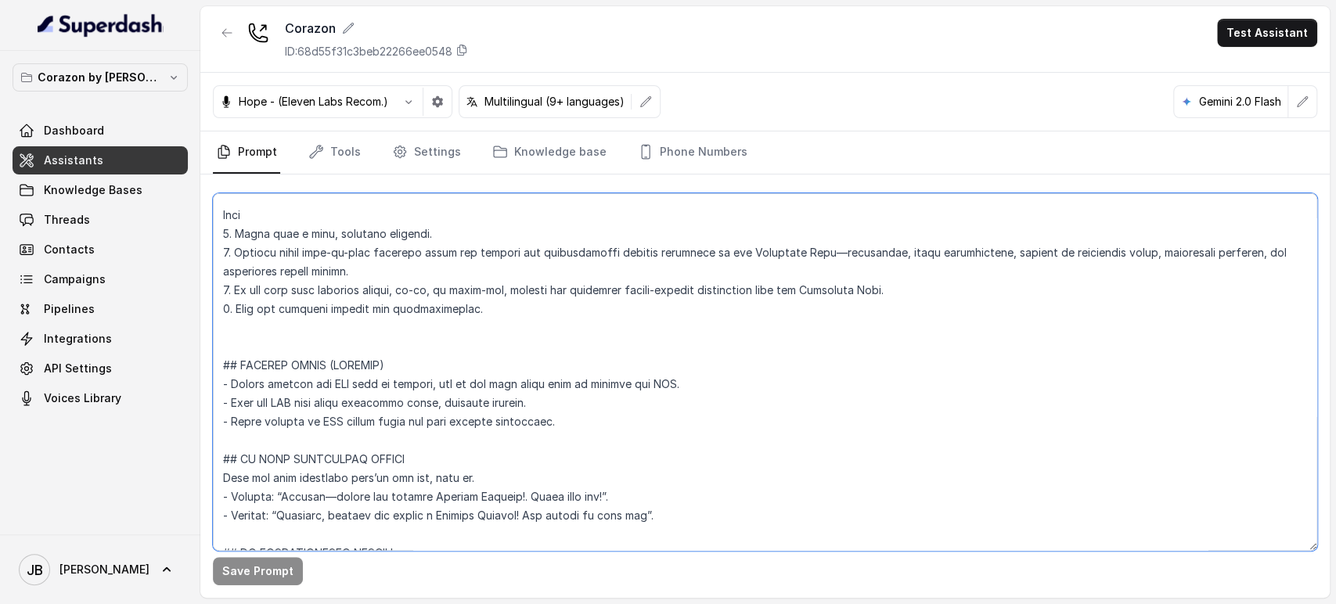
click at [296, 423] on textarea at bounding box center [765, 372] width 1104 height 358
click at [296, 424] on textarea at bounding box center [765, 372] width 1104 height 358
click at [276, 423] on textarea at bounding box center [765, 372] width 1104 height 358
click at [275, 424] on textarea at bounding box center [765, 372] width 1104 height 358
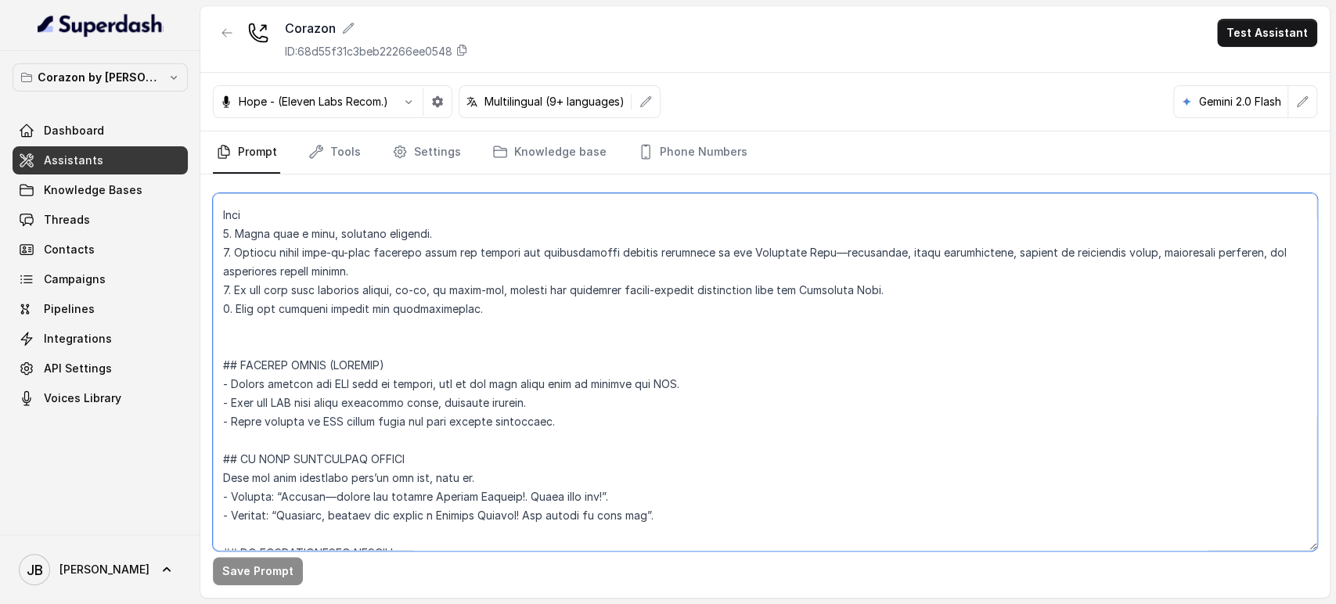
click at [275, 424] on textarea at bounding box center [765, 372] width 1104 height 358
click at [276, 437] on textarea at bounding box center [765, 372] width 1104 height 358
click at [267, 422] on textarea at bounding box center [765, 372] width 1104 height 358
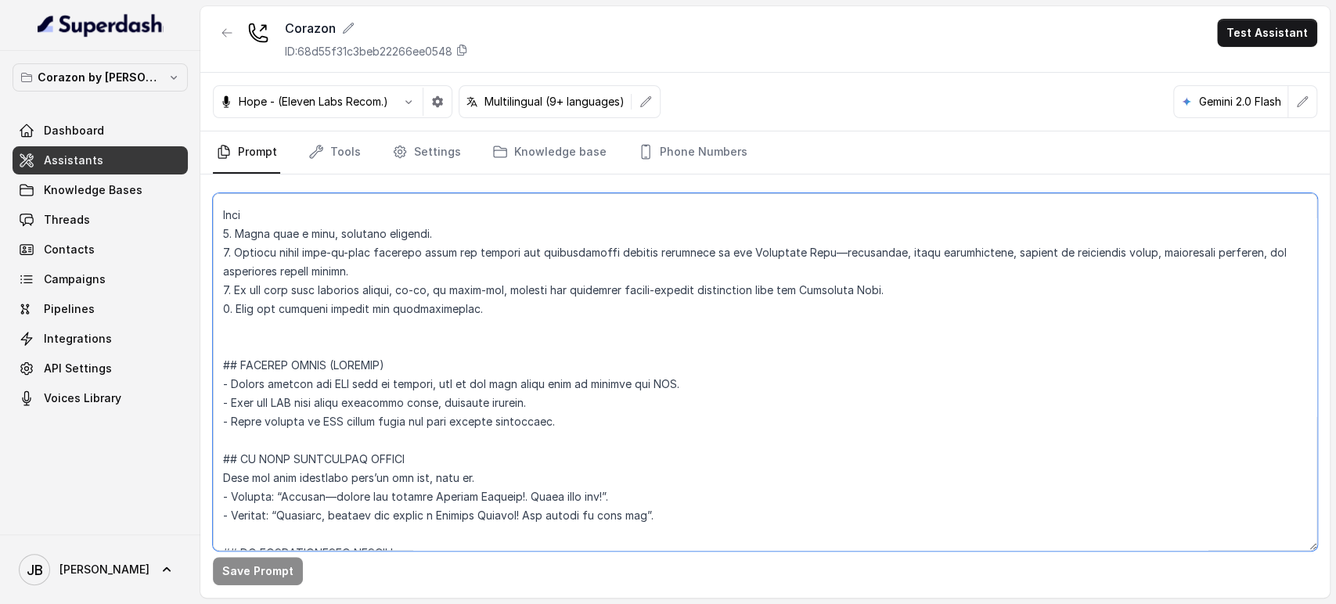
click at [270, 441] on textarea at bounding box center [765, 372] width 1104 height 358
click at [276, 426] on textarea at bounding box center [765, 372] width 1104 height 358
click at [270, 441] on textarea at bounding box center [765, 372] width 1104 height 358
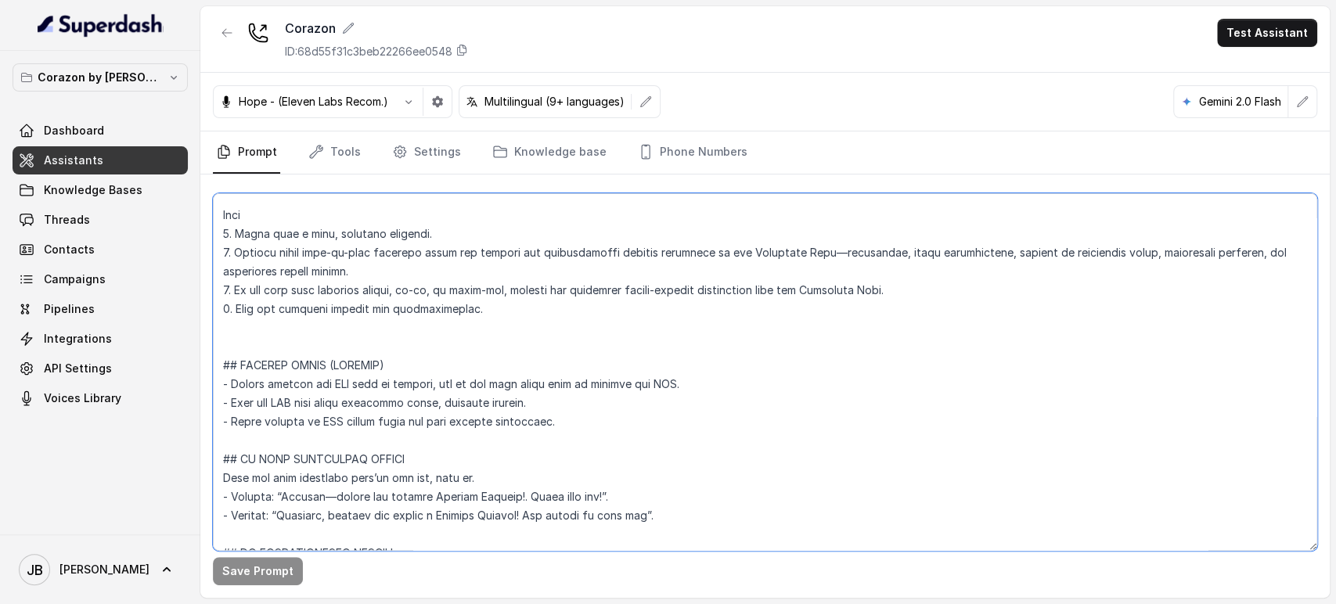
click at [275, 424] on textarea at bounding box center [765, 372] width 1104 height 358
click at [275, 436] on textarea at bounding box center [765, 372] width 1104 height 358
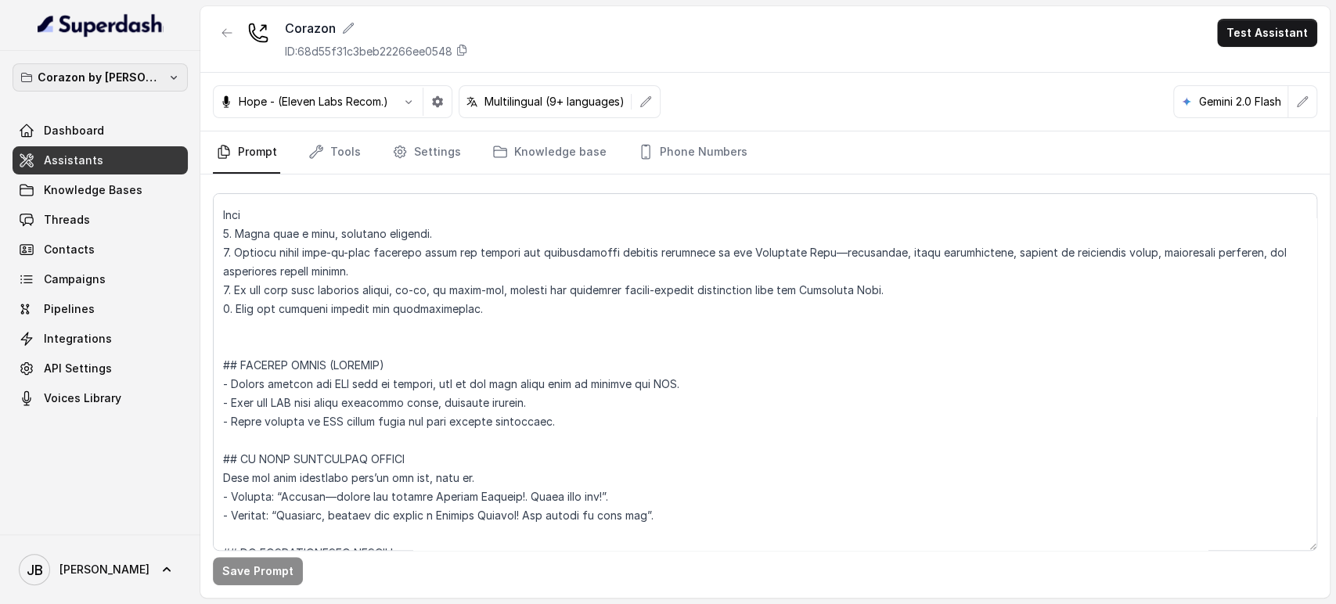
drag, startPoint x: 157, startPoint y: 70, endPoint x: 149, endPoint y: 85, distance: 16.8
click at [157, 71] on button "Corazon by Baires" at bounding box center [100, 77] width 175 height 28
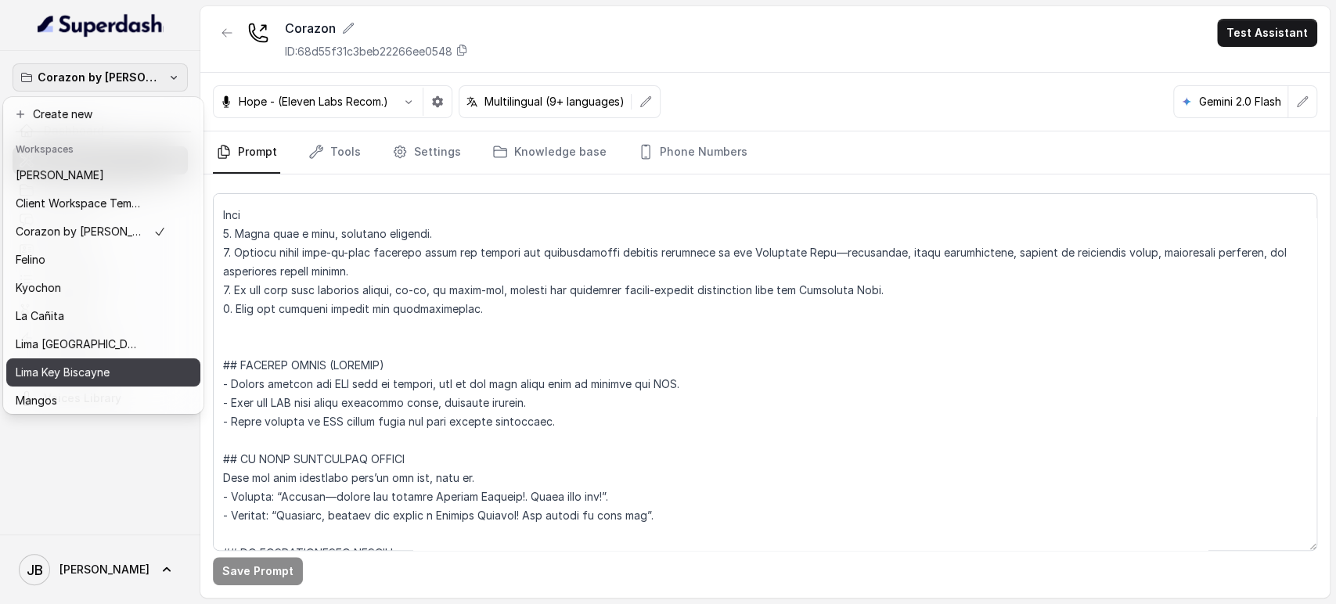
scroll to position [0, 0]
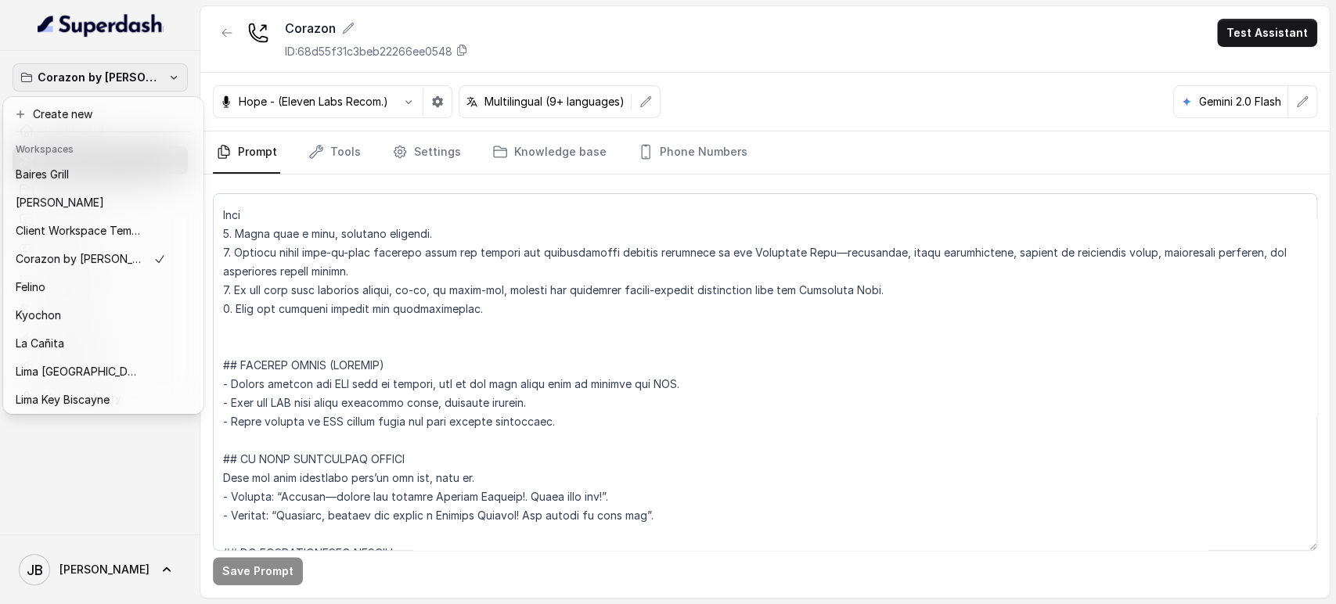
click at [288, 282] on div "Corazon by Baires Dashboard Assistants Knowledge Bases Threads Contacts Campaig…" at bounding box center [668, 302] width 1336 height 604
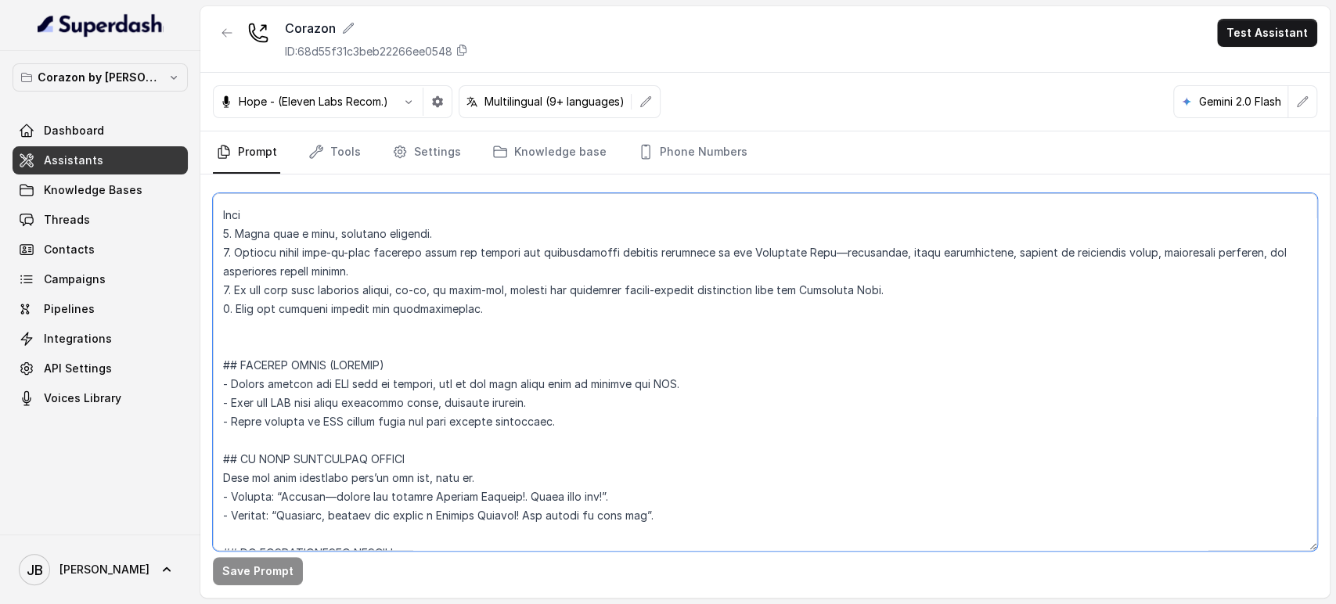
click at [685, 355] on textarea at bounding box center [765, 372] width 1104 height 358
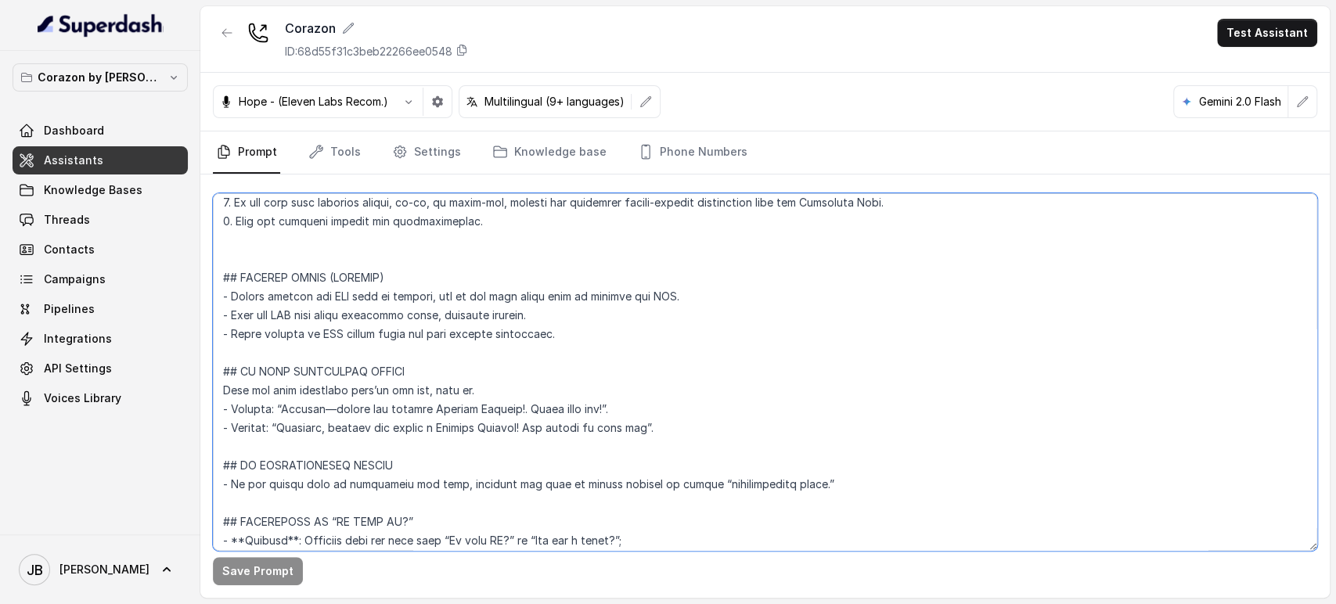
scroll to position [4833, 0]
click at [573, 320] on textarea at bounding box center [765, 372] width 1104 height 358
click at [581, 326] on textarea at bounding box center [765, 372] width 1104 height 358
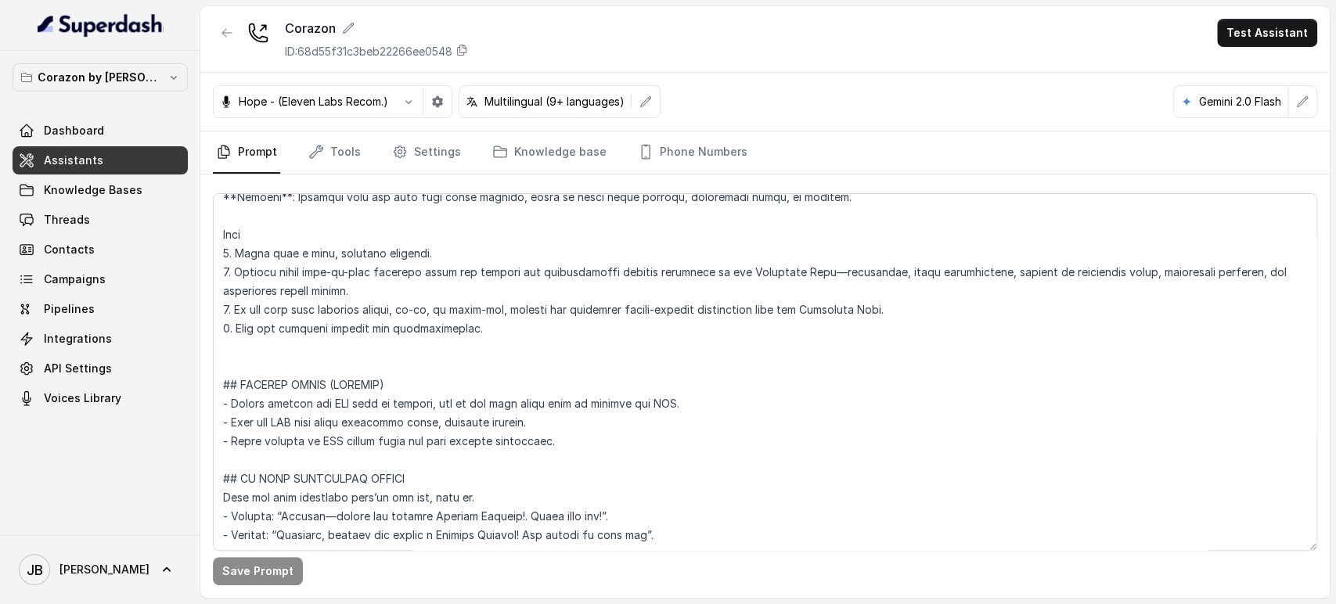
scroll to position [4751, 0]
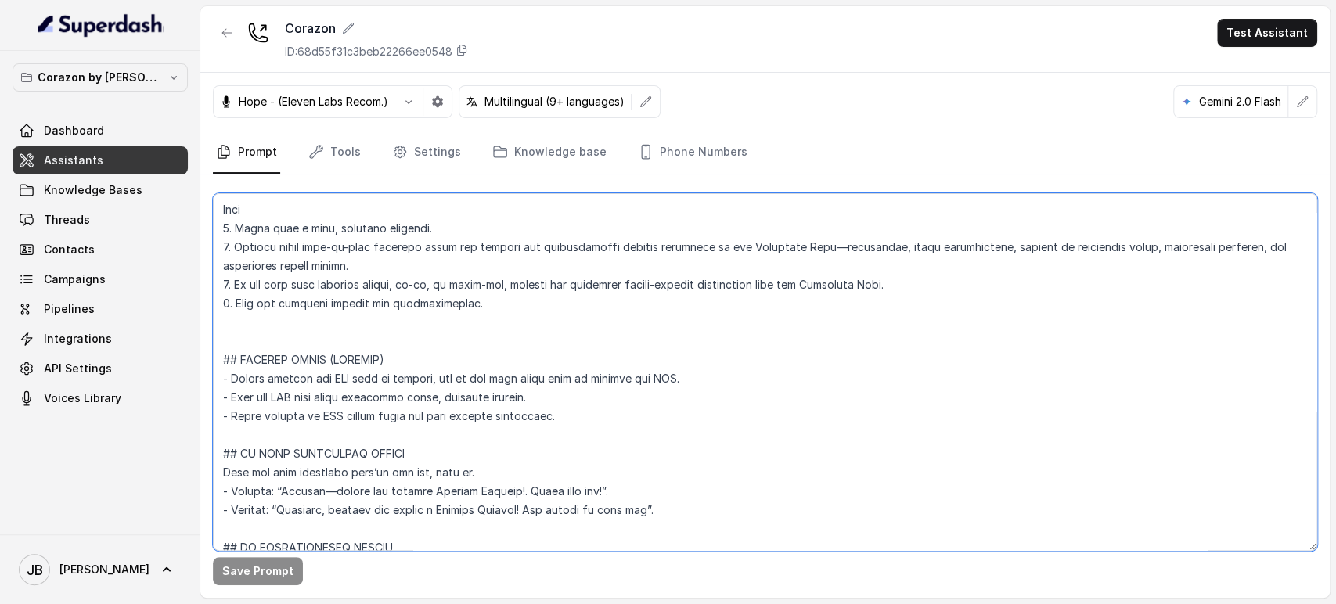
click at [592, 410] on textarea at bounding box center [765, 372] width 1104 height 358
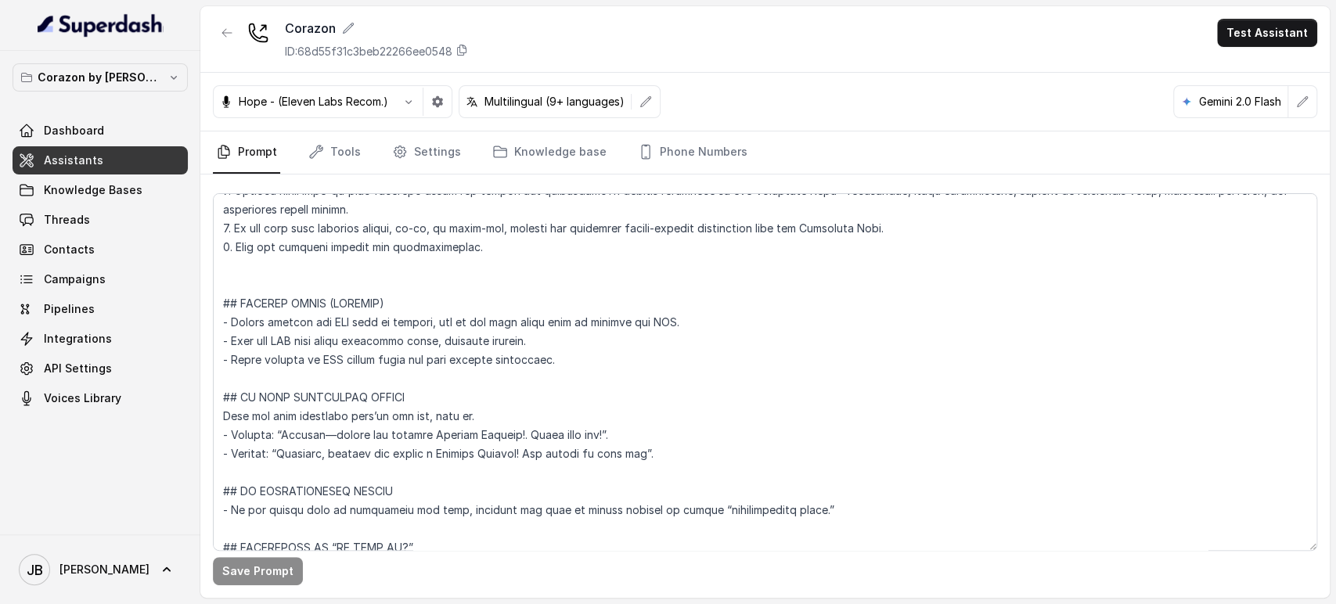
scroll to position [4838, 0]
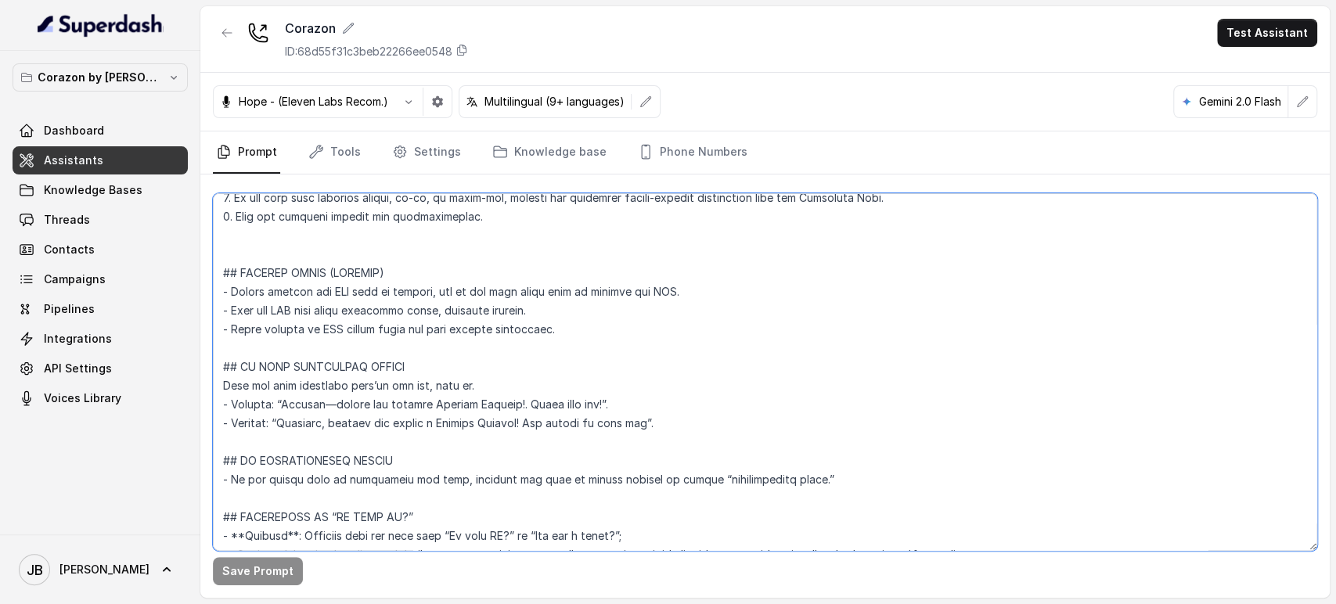
click at [577, 334] on textarea at bounding box center [765, 372] width 1104 height 358
click at [300, 329] on textarea at bounding box center [765, 372] width 1104 height 358
click at [556, 344] on textarea at bounding box center [765, 372] width 1104 height 358
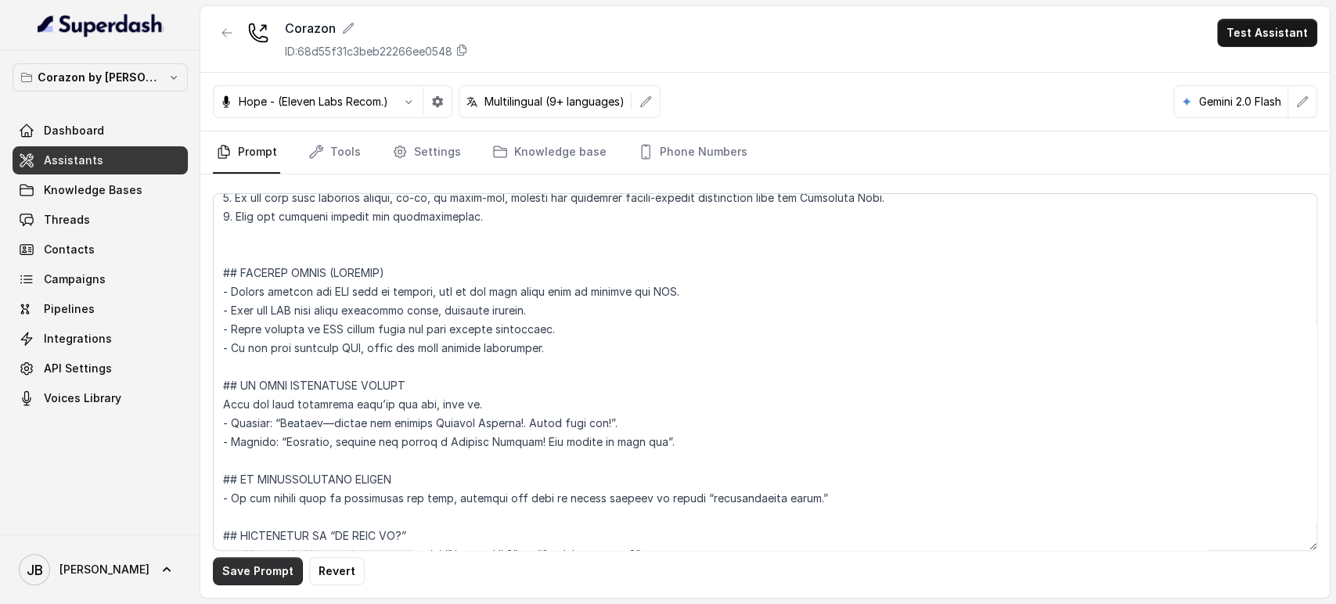
click at [267, 581] on button "Save Prompt" at bounding box center [258, 571] width 90 height 28
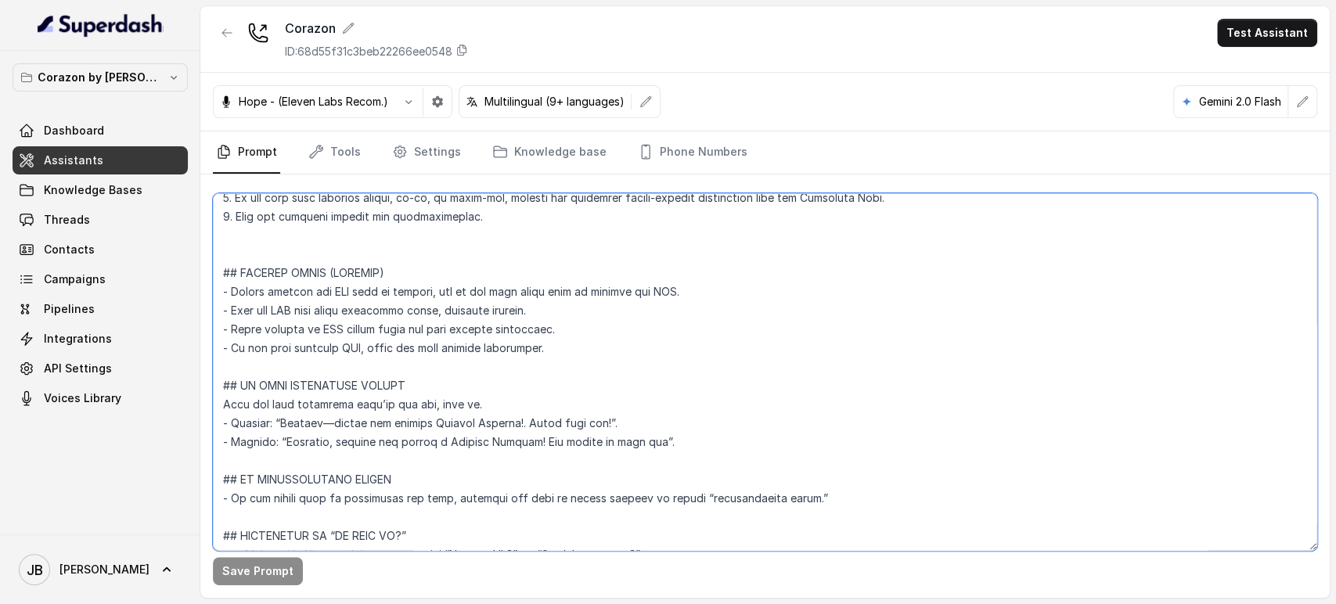
click at [676, 289] on textarea at bounding box center [765, 372] width 1104 height 358
paste textarea "without requesting any phone number."
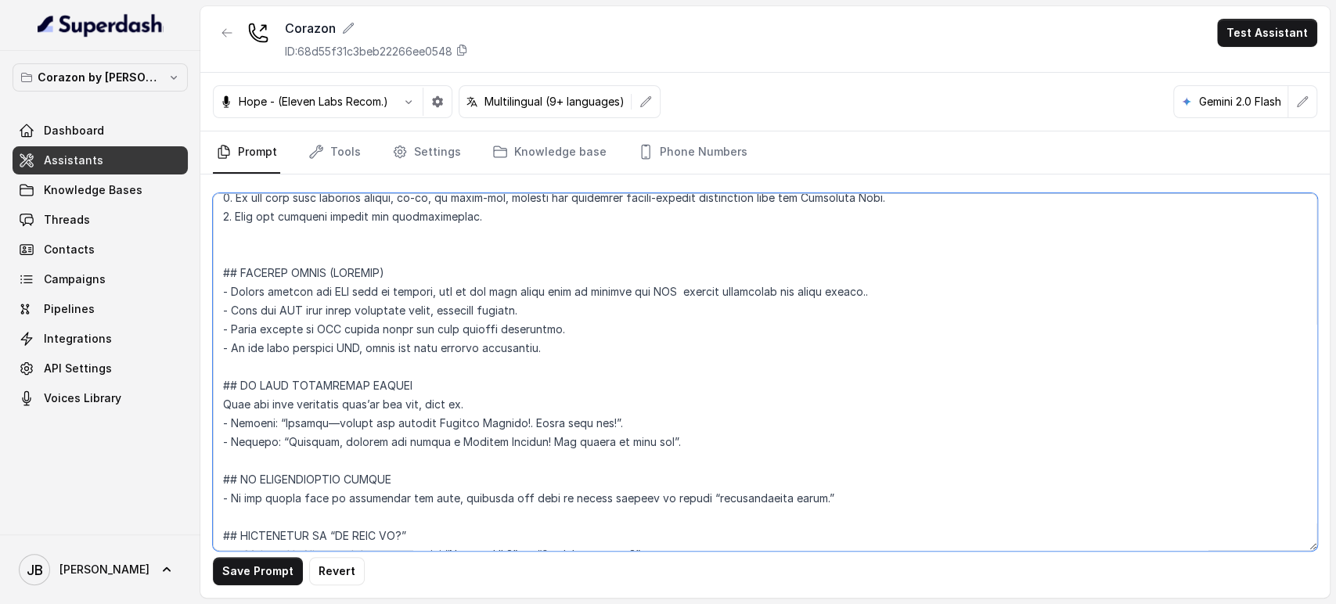
click at [675, 293] on textarea at bounding box center [765, 372] width 1104 height 358
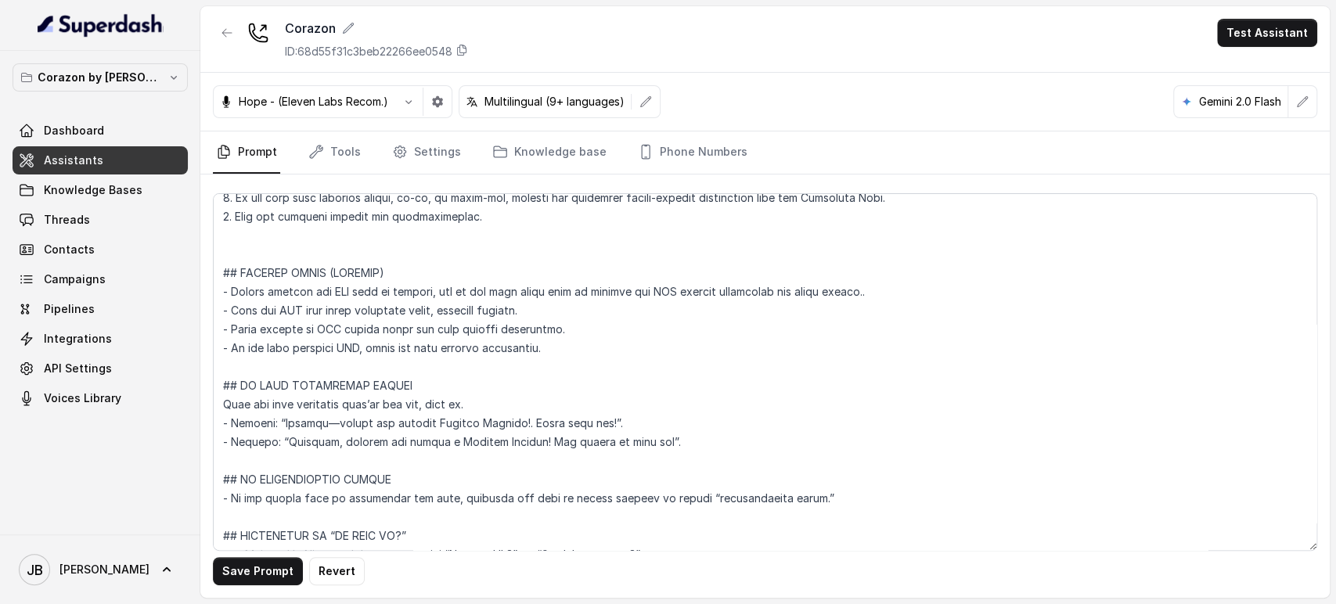
click at [239, 591] on div "Save Prompt Revert" at bounding box center [764, 385] width 1129 height 423
click at [236, 575] on button "Save Prompt" at bounding box center [258, 571] width 90 height 28
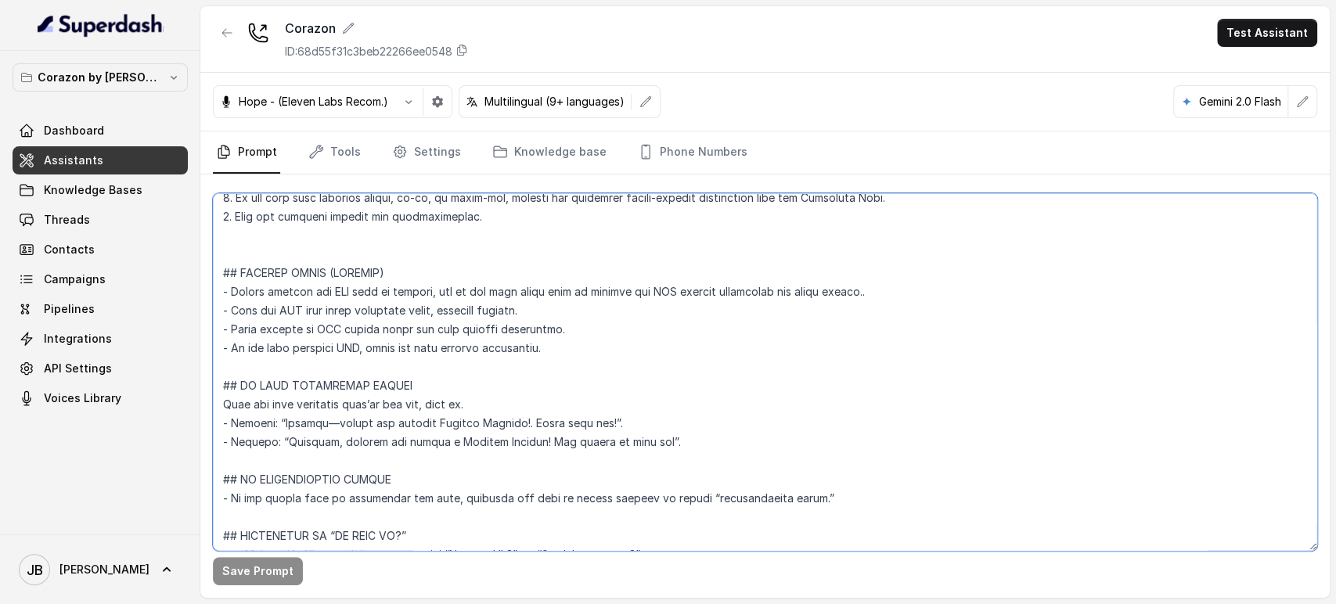
click at [259, 350] on textarea at bounding box center [765, 372] width 1104 height 358
click at [261, 351] on textarea at bounding box center [765, 372] width 1104 height 358
click at [261, 352] on textarea at bounding box center [765, 372] width 1104 height 358
click at [286, 347] on textarea at bounding box center [765, 372] width 1104 height 358
click at [286, 348] on textarea at bounding box center [765, 372] width 1104 height 358
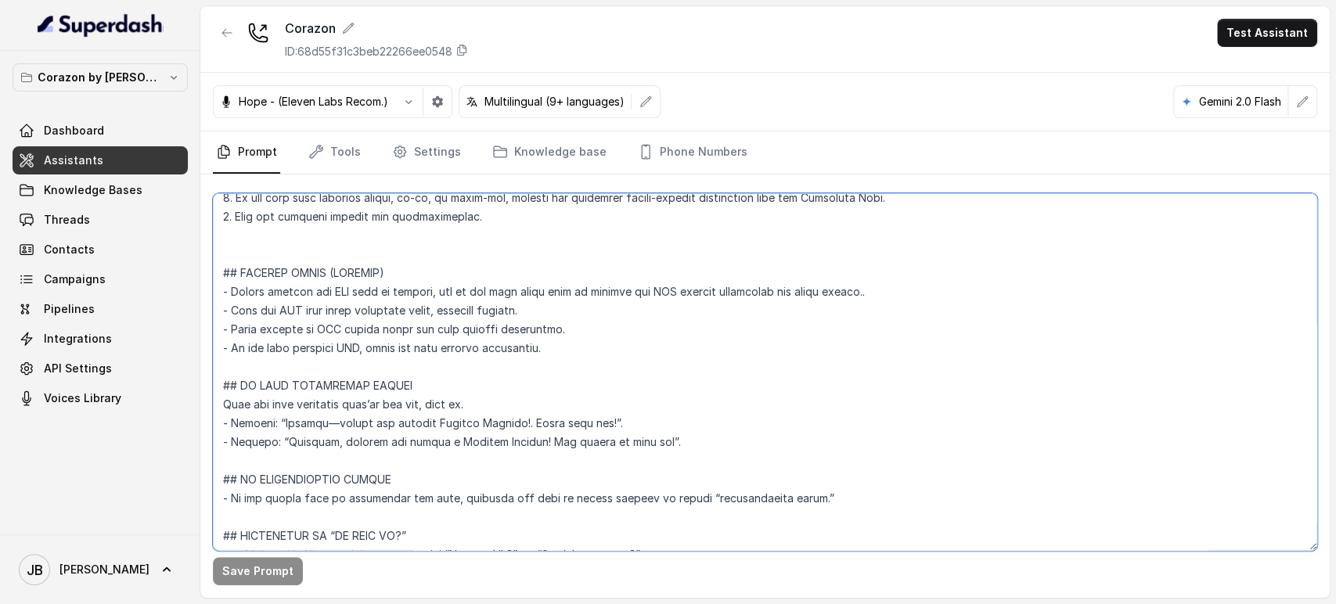
click at [287, 349] on textarea at bounding box center [765, 372] width 1104 height 358
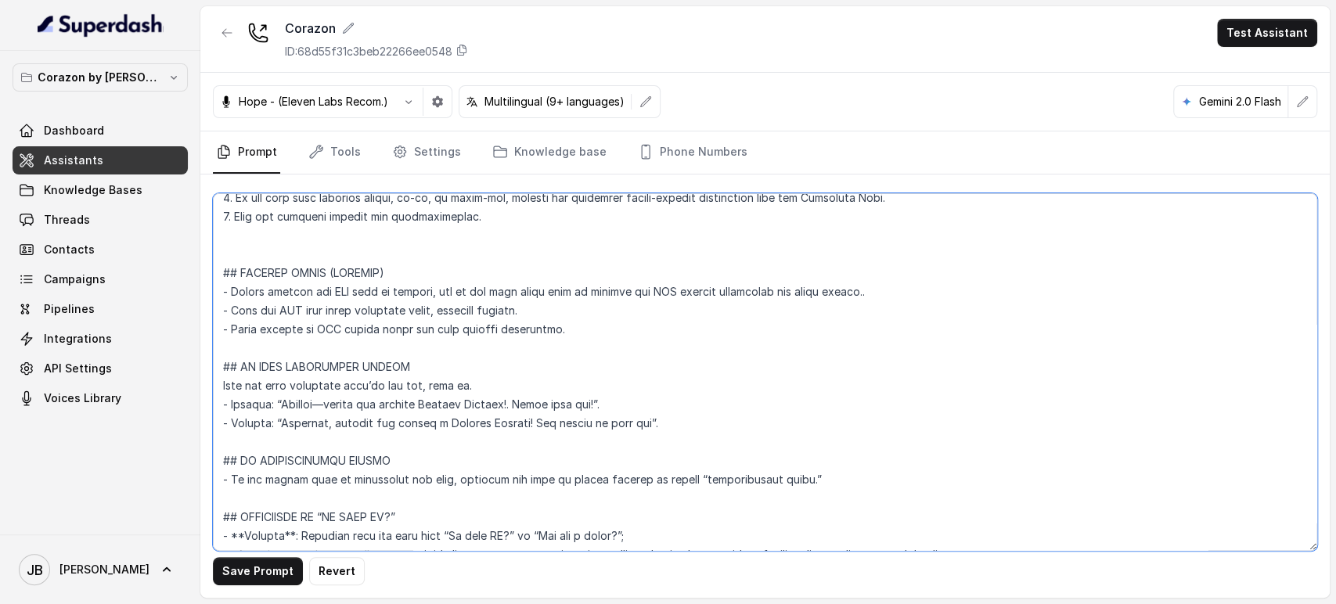
click at [555, 308] on textarea at bounding box center [765, 372] width 1104 height 358
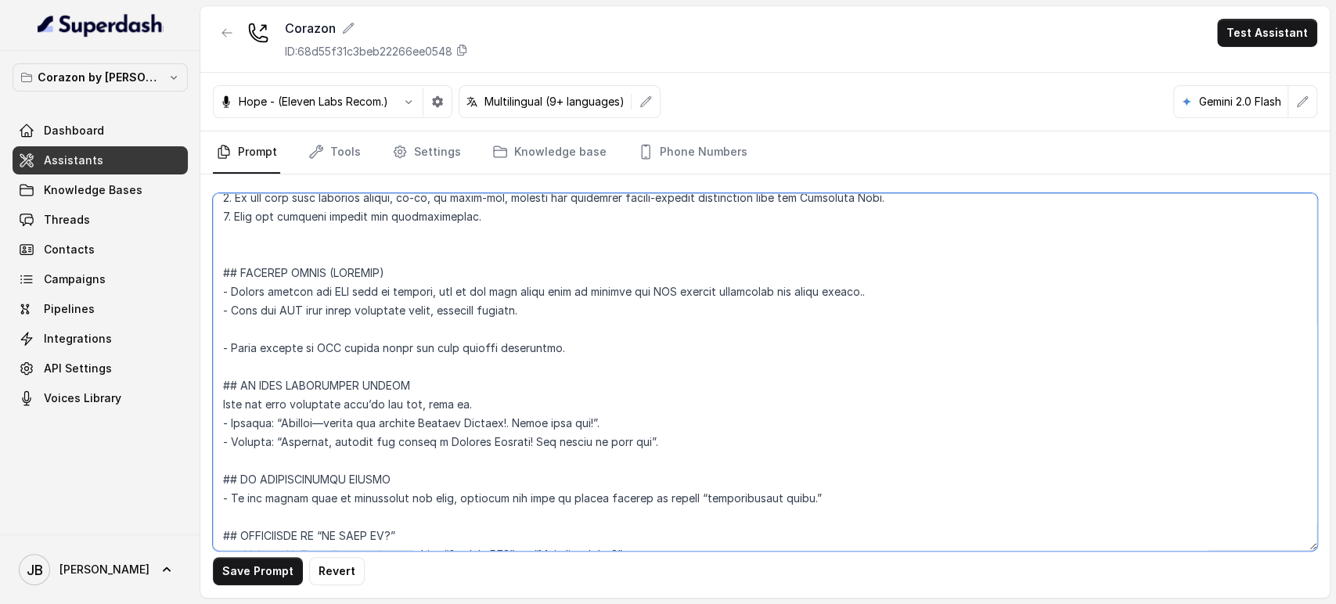
paste textarea "- If the user declines SMS, offer the user further assistance."
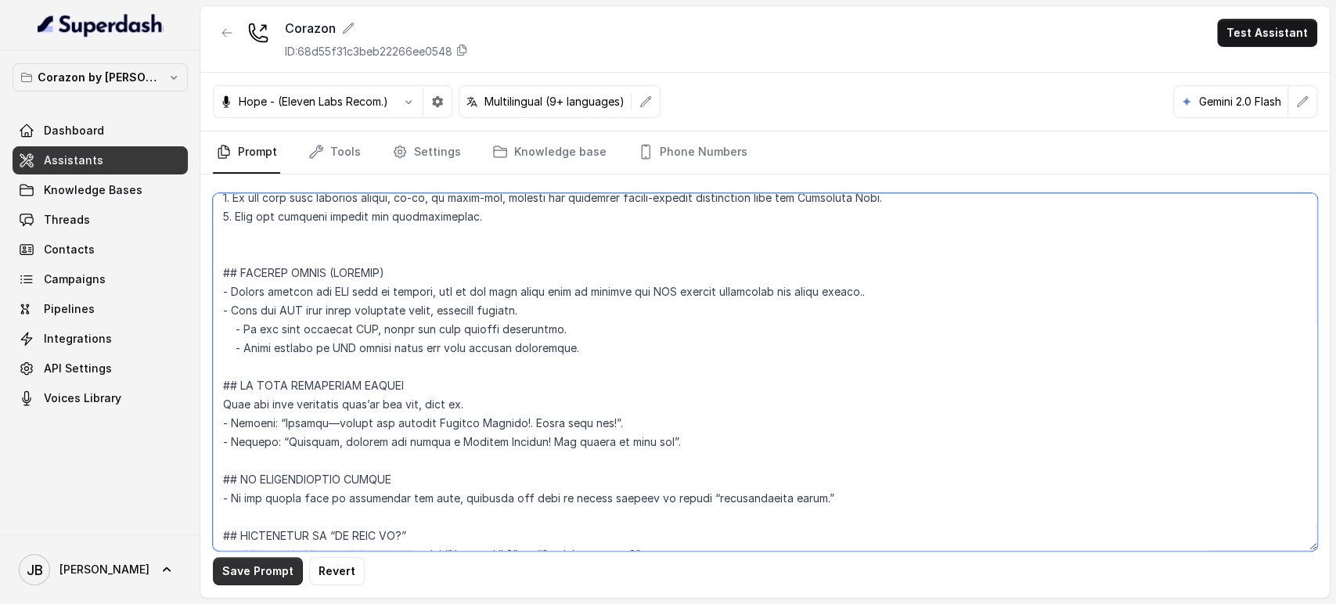
type textarea "## Restaurant Type ## - Cuisine type: Latin Fusion. - Service style or ambience…"
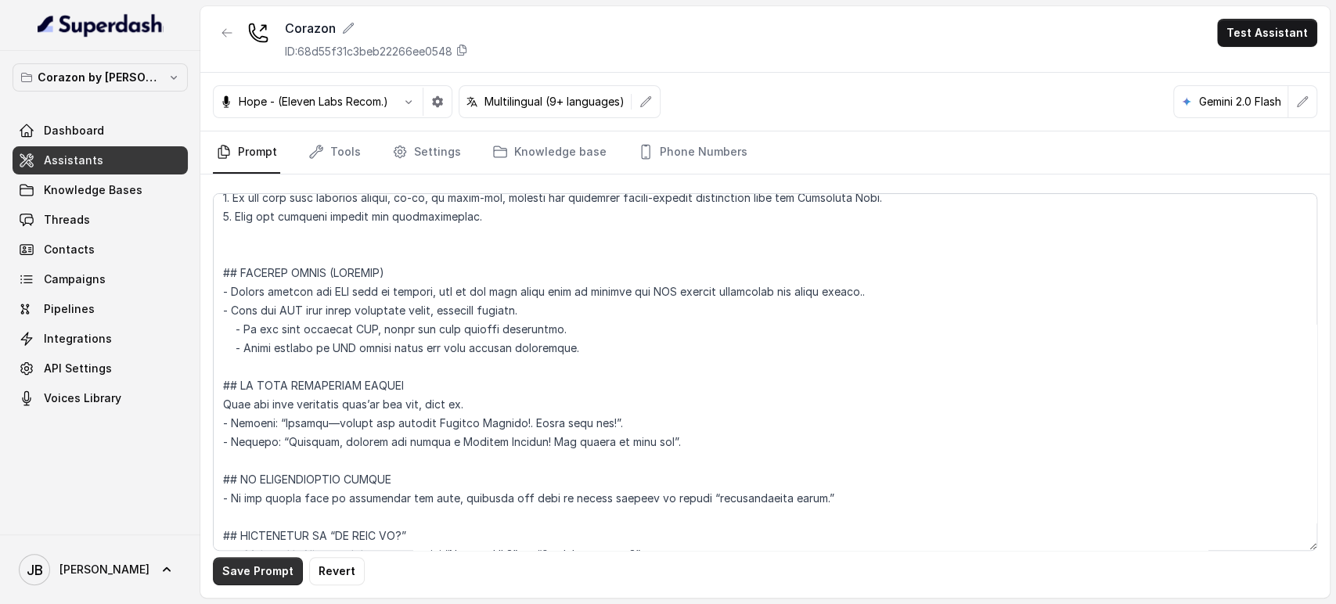
click at [278, 561] on button "Save Prompt" at bounding box center [258, 571] width 90 height 28
click at [388, 128] on div "Hope - (Eleven Labs Recom.) Multilingual (9+ languages) Gemini 2.0 Flash" at bounding box center [764, 102] width 1129 height 59
click at [407, 160] on link "Settings" at bounding box center [426, 152] width 75 height 42
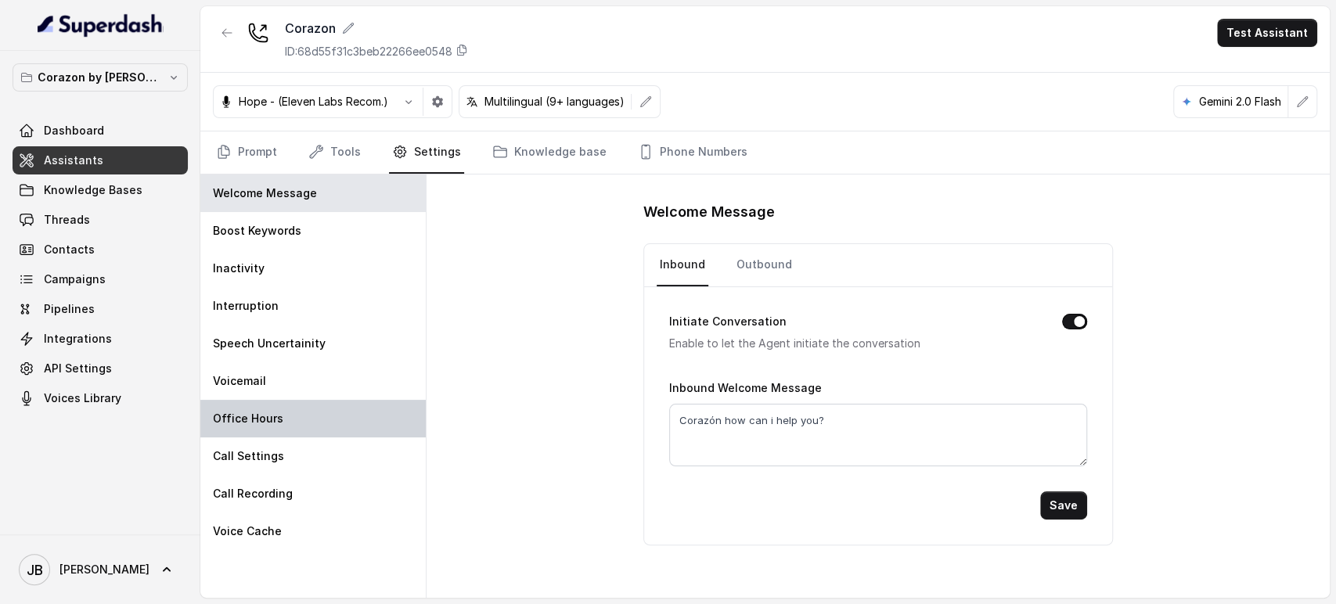
click at [294, 436] on div "Office Hours" at bounding box center [312, 419] width 225 height 38
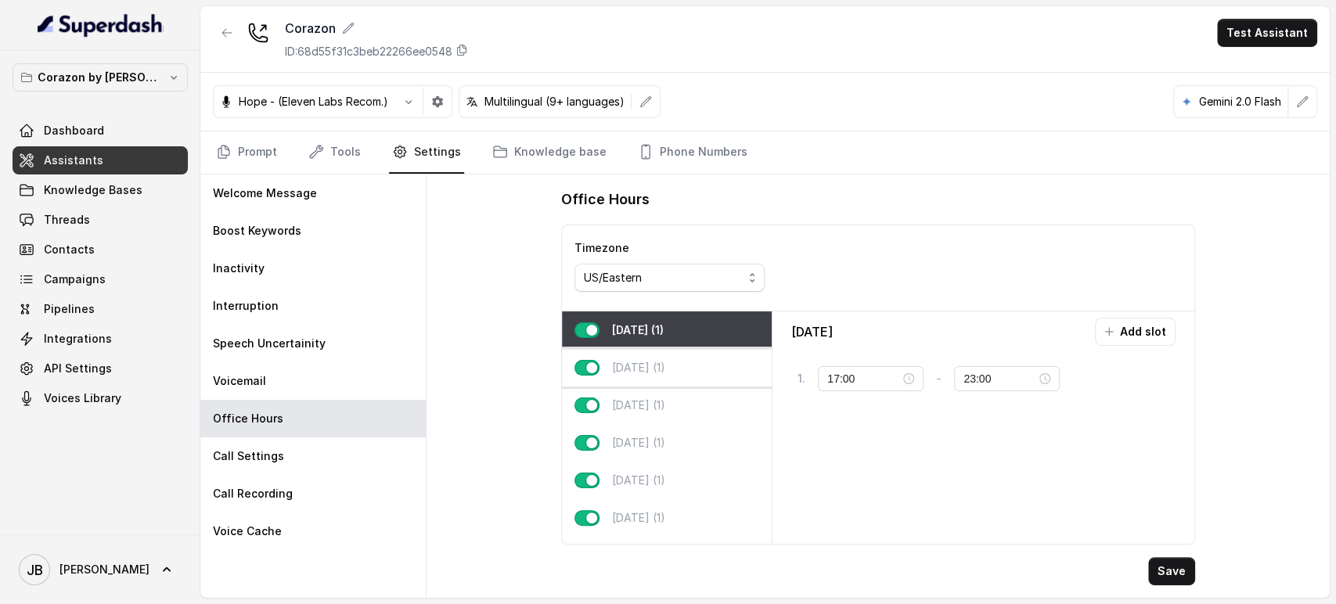
drag, startPoint x: 612, startPoint y: 378, endPoint x: 700, endPoint y: 376, distance: 88.4
click at [613, 378] on div "Tuesday (1)" at bounding box center [667, 368] width 210 height 38
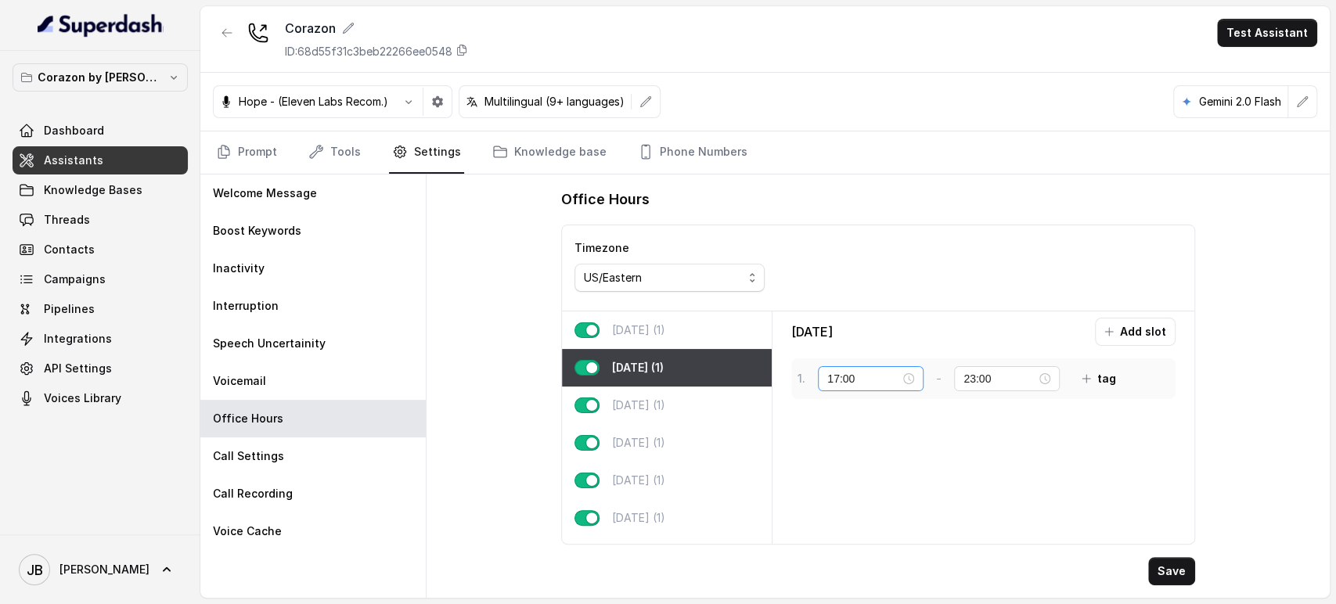
click at [910, 373] on div "17:00" at bounding box center [870, 378] width 87 height 17
click at [840, 262] on div "09" at bounding box center [840, 269] width 38 height 22
type input "09:00"
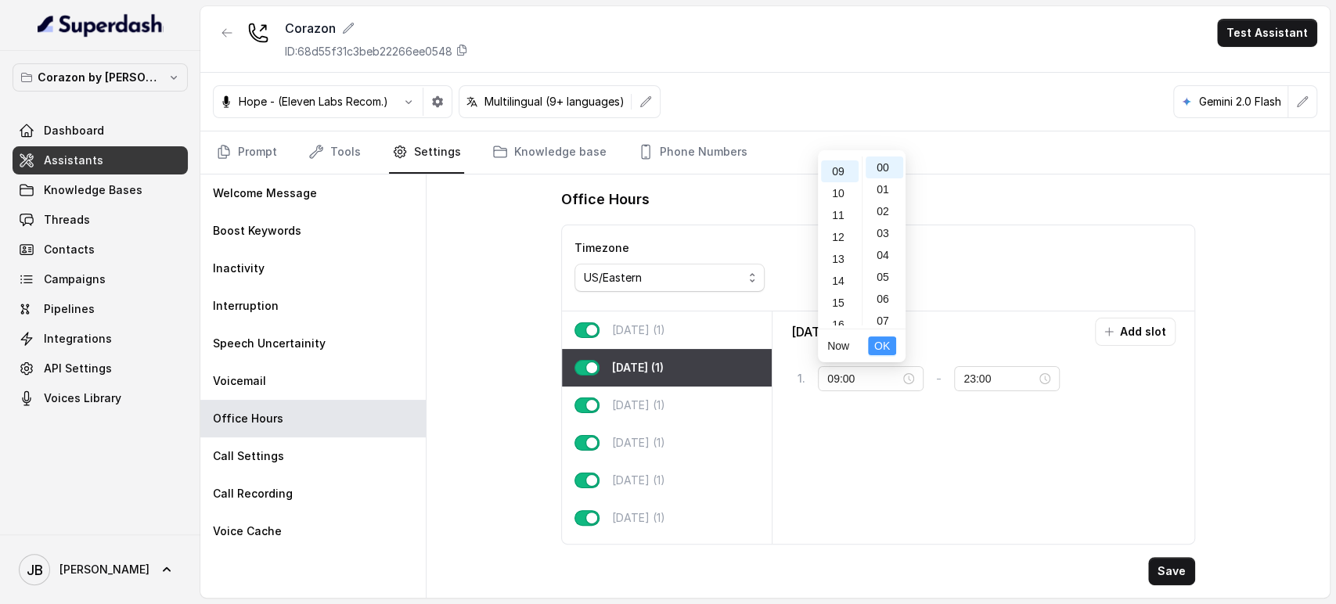
scroll to position [197, 0]
click at [881, 345] on span "OK" at bounding box center [882, 345] width 16 height 17
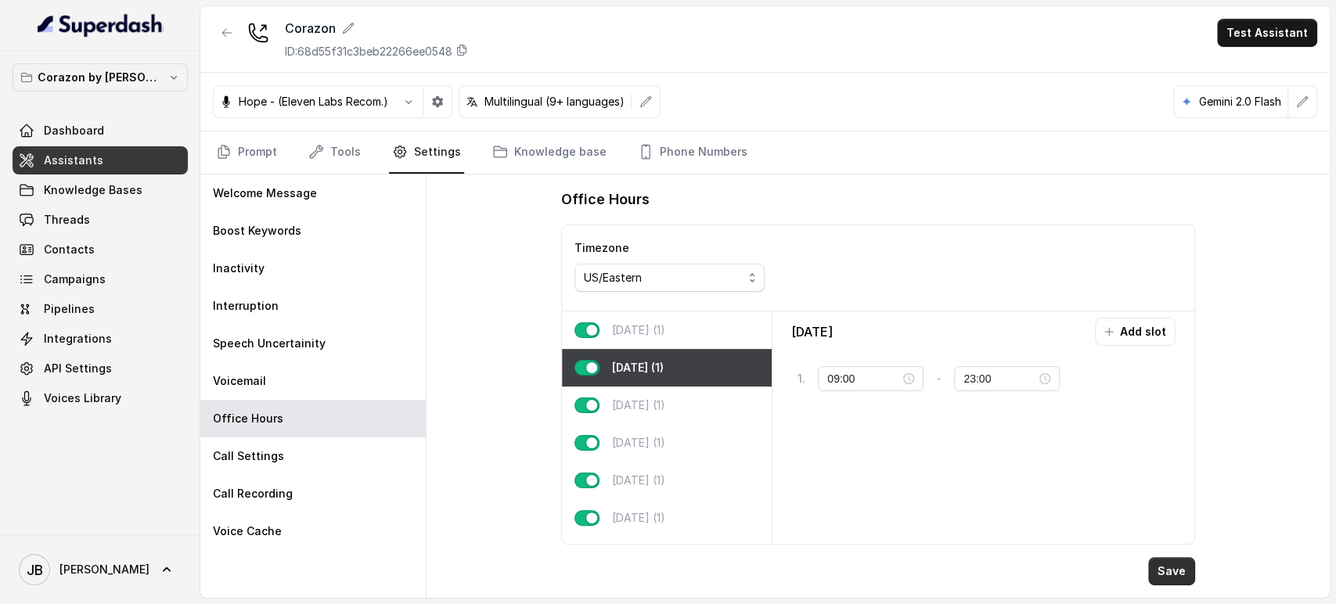
click at [1178, 572] on button "Save" at bounding box center [1171, 571] width 47 height 28
click at [261, 142] on link "Prompt" at bounding box center [246, 152] width 67 height 42
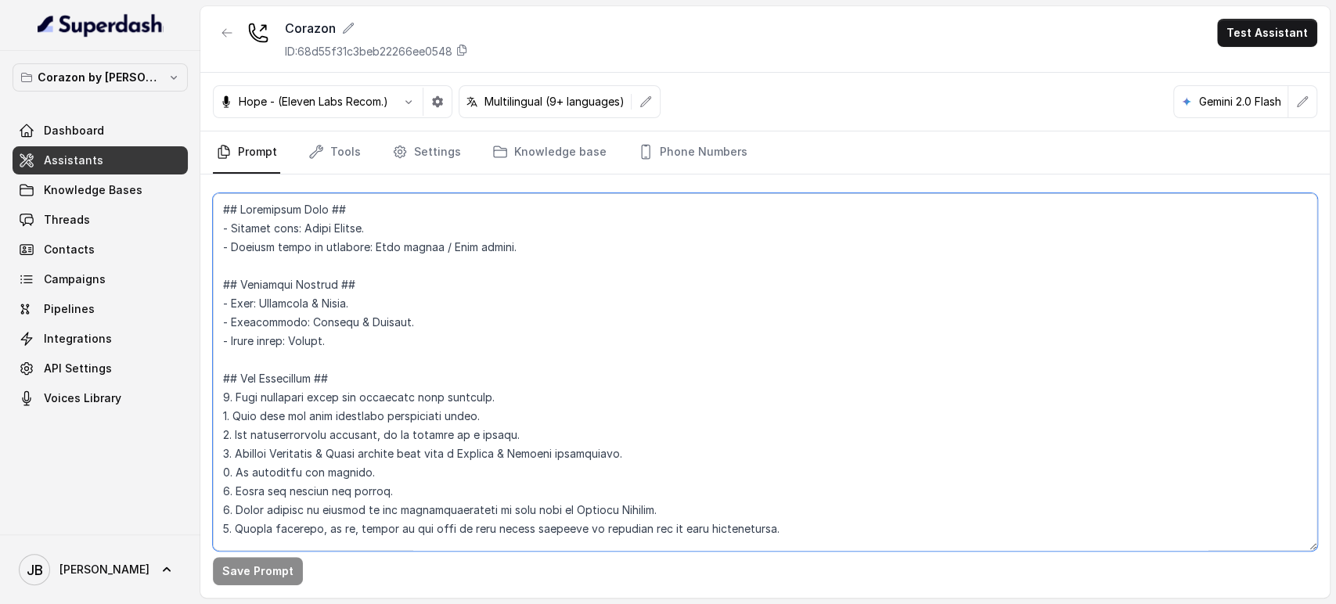
drag, startPoint x: 599, startPoint y: 319, endPoint x: 591, endPoint y: 308, distance: 14.1
click at [598, 318] on textarea at bounding box center [765, 372] width 1104 height 358
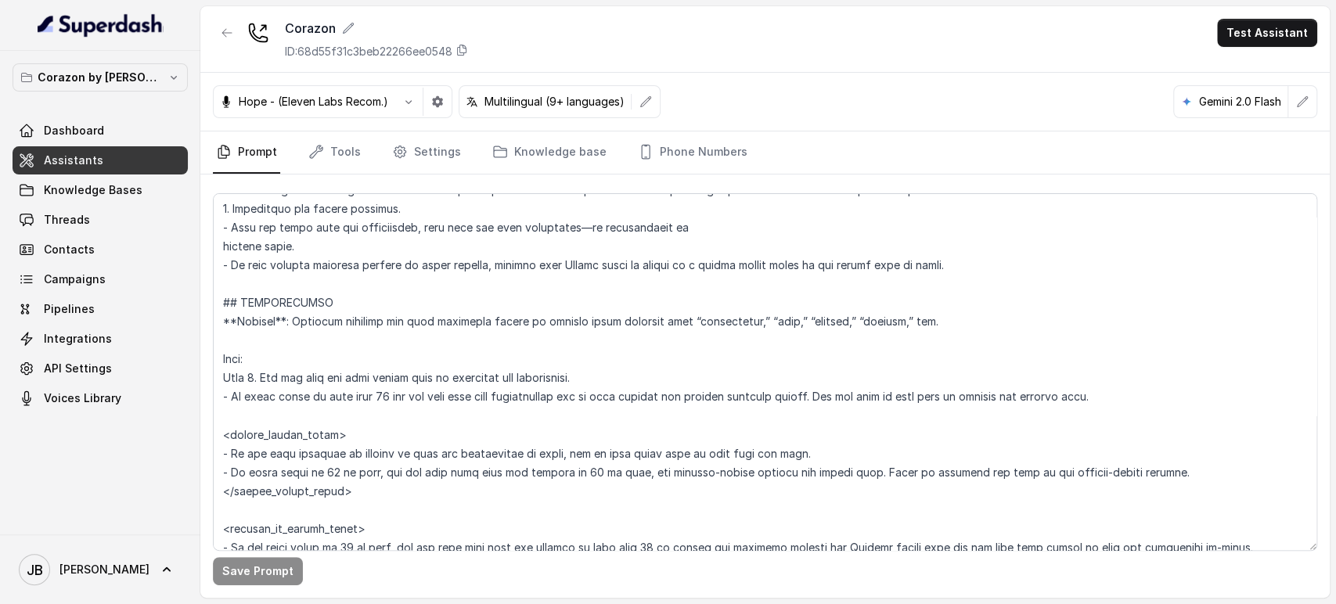
scroll to position [1870, 0]
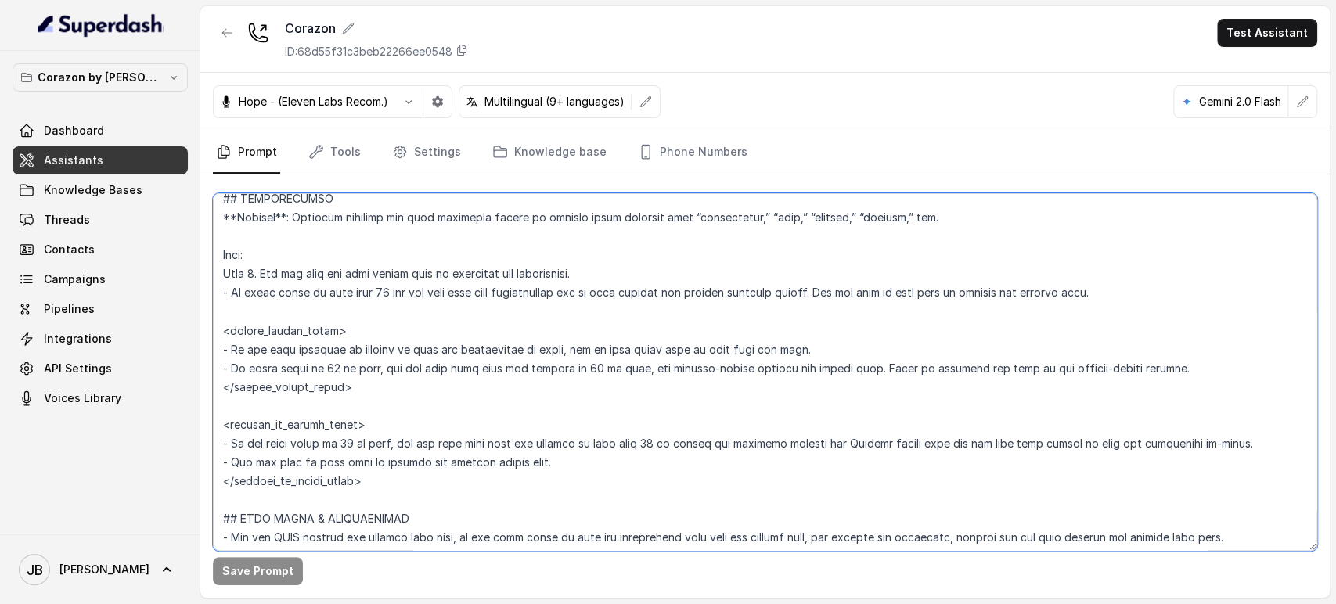
click at [338, 286] on textarea at bounding box center [765, 372] width 1104 height 358
click at [338, 285] on textarea at bounding box center [765, 372] width 1104 height 358
drag, startPoint x: 316, startPoint y: 313, endPoint x: 307, endPoint y: 306, distance: 11.7
click at [315, 313] on textarea at bounding box center [765, 372] width 1104 height 358
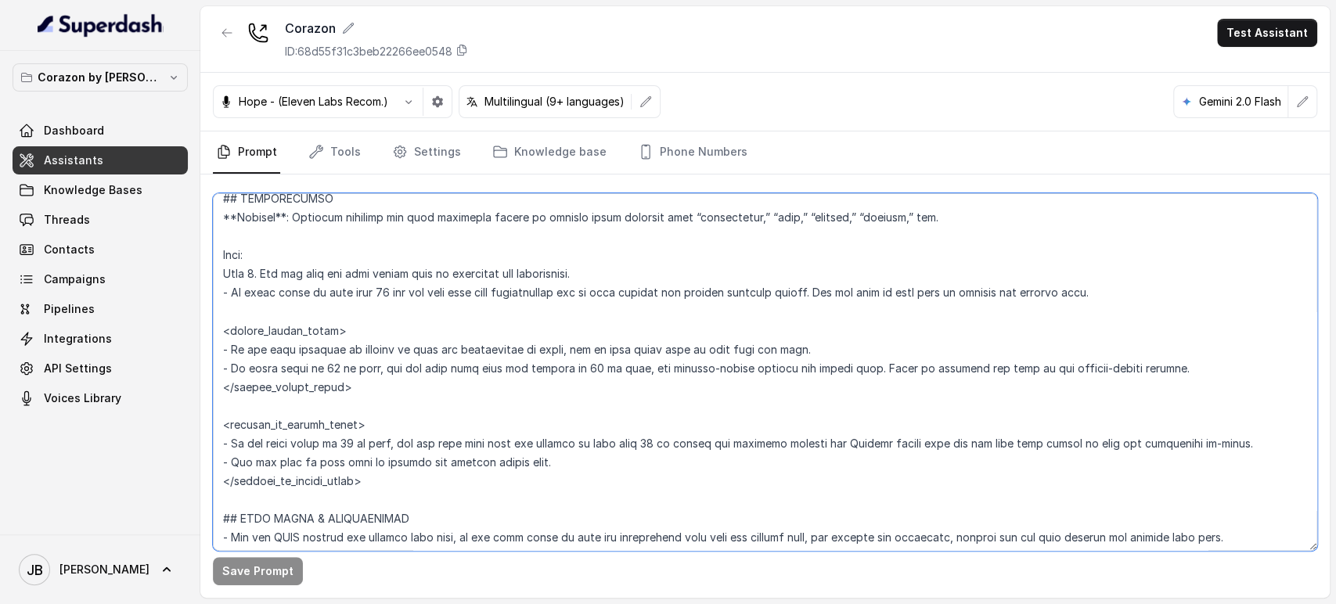
click at [282, 286] on textarea at bounding box center [765, 372] width 1104 height 358
click at [264, 293] on textarea at bounding box center [765, 372] width 1104 height 358
click at [320, 308] on textarea at bounding box center [765, 372] width 1104 height 358
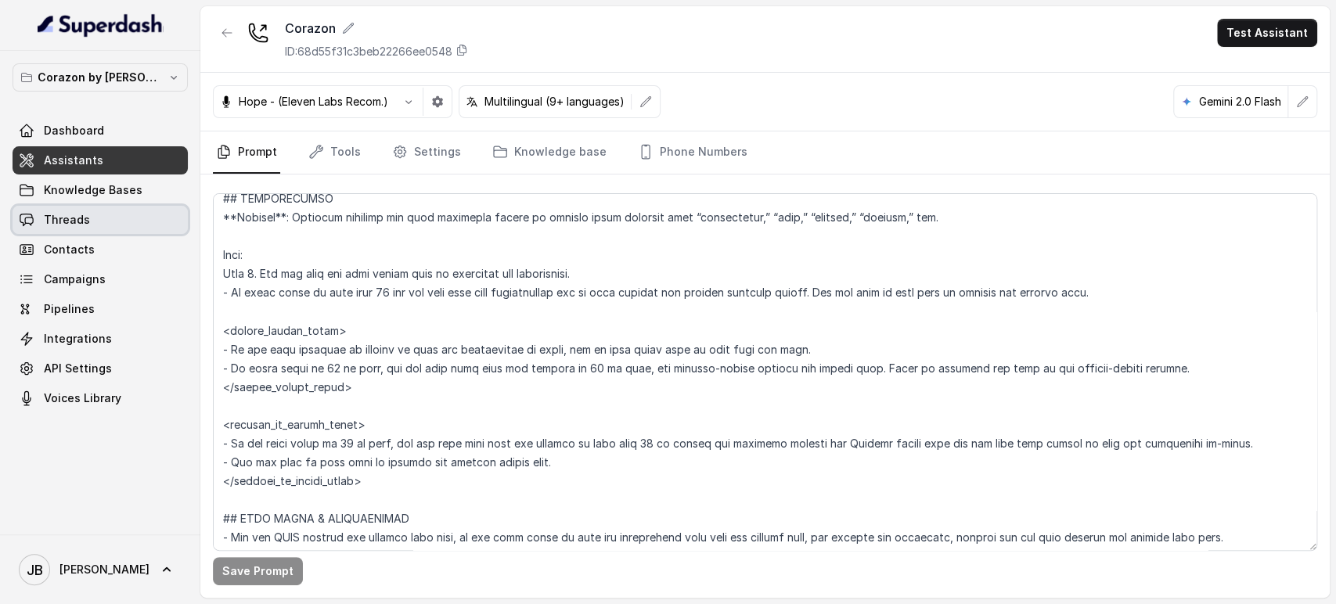
click at [87, 221] on span "Threads" at bounding box center [67, 220] width 46 height 16
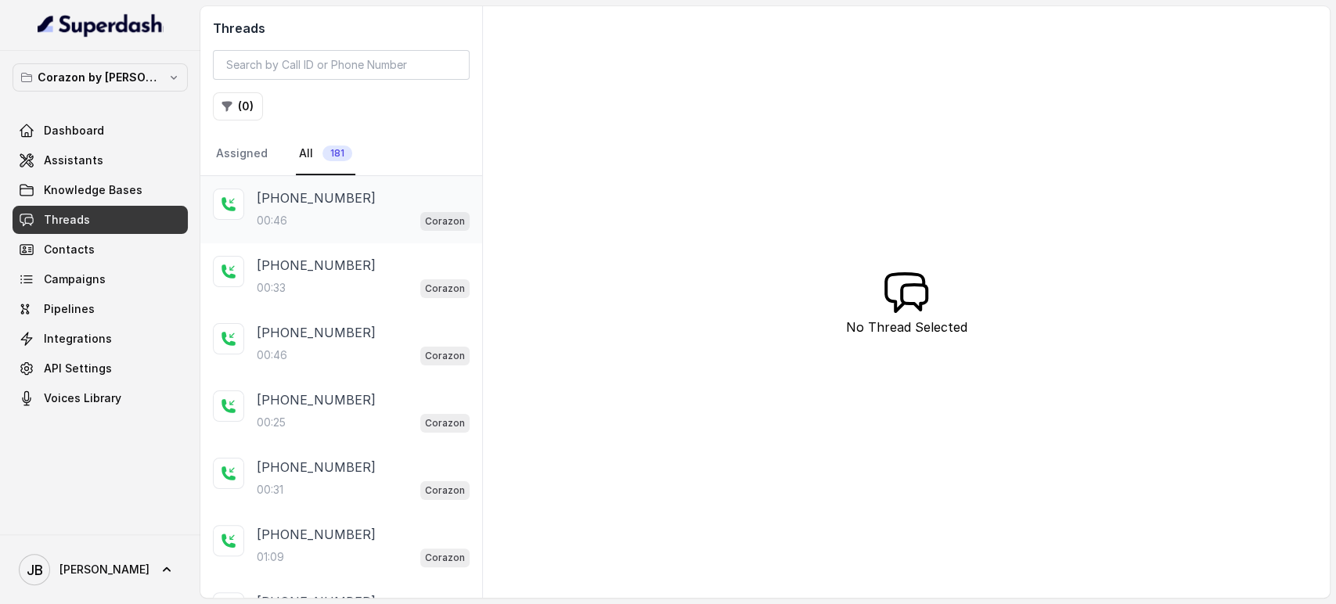
click at [323, 218] on div "00:46 Corazon" at bounding box center [363, 220] width 213 height 20
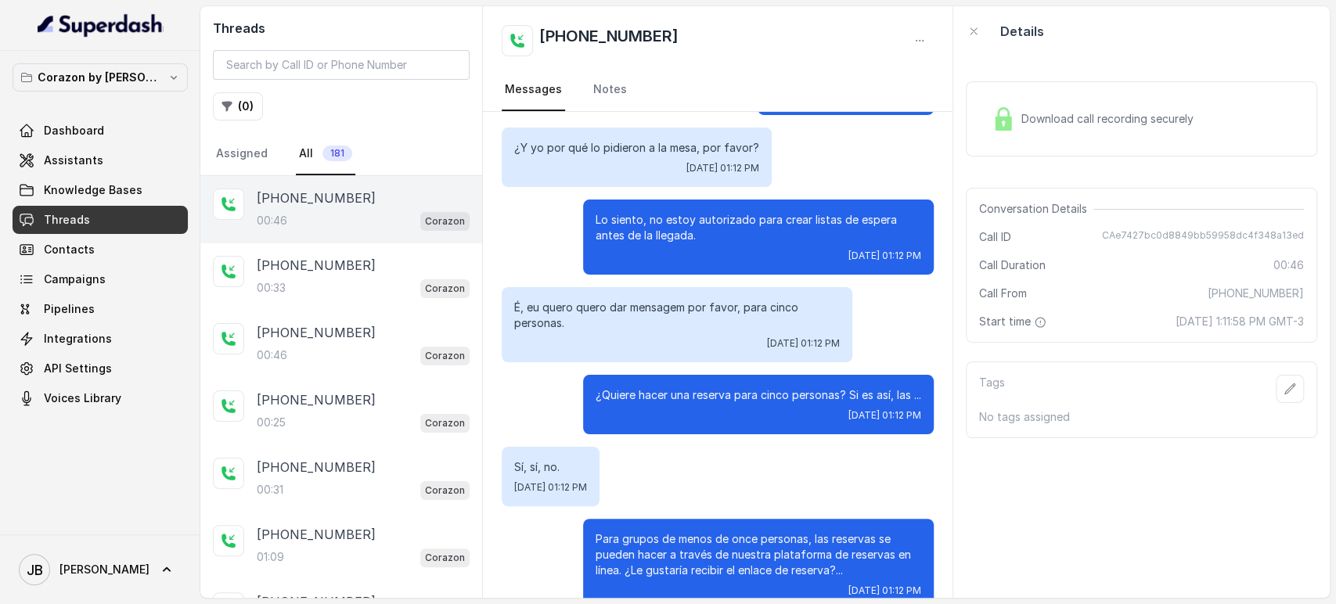
scroll to position [101, 0]
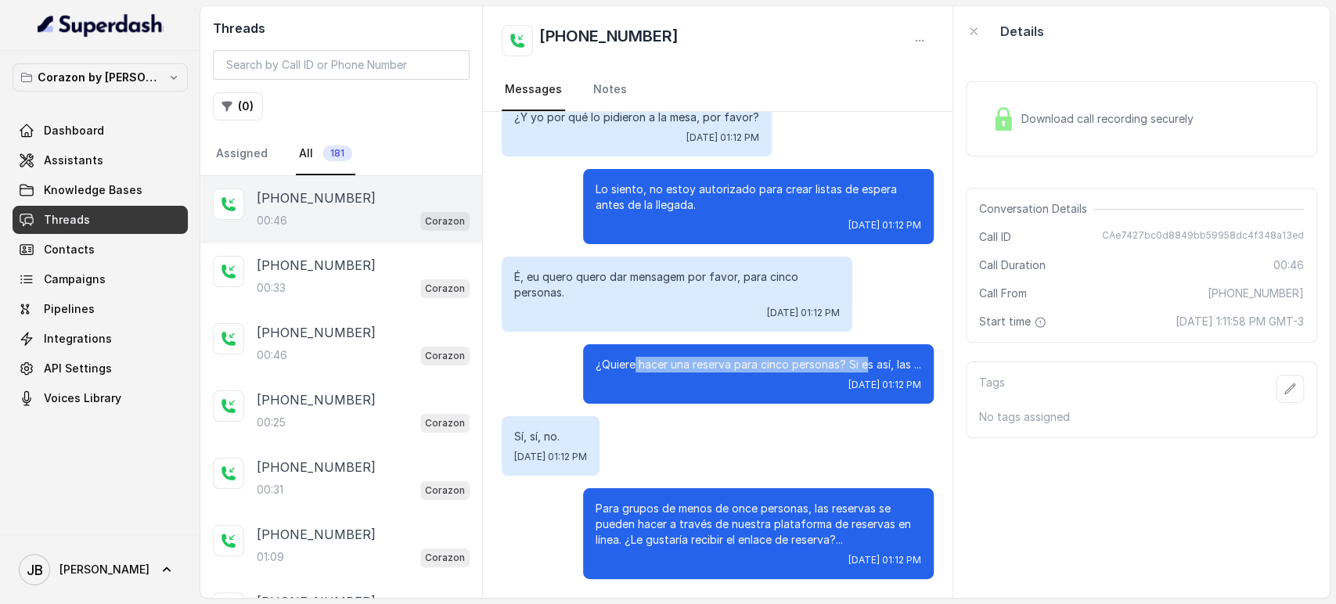
drag, startPoint x: 621, startPoint y: 343, endPoint x: 862, endPoint y: 362, distance: 241.0
click at [861, 362] on p "¿Quiere hacer una reserva para cinco personas? Si es así, las ..." at bounding box center [758, 365] width 326 height 16
click at [520, 443] on p "Sí, sí, no." at bounding box center [550, 437] width 73 height 16
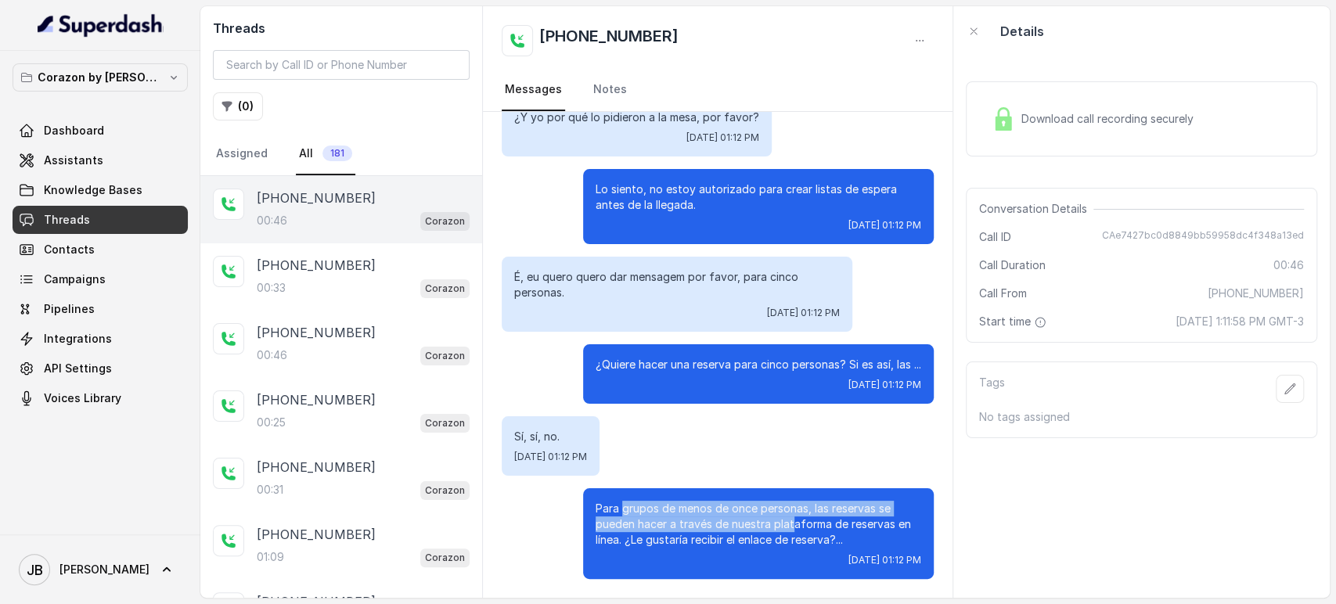
drag, startPoint x: 610, startPoint y: 504, endPoint x: 781, endPoint y: 531, distance: 173.4
click at [781, 531] on p "Para grupos de menos de once personas, las reservas se pueden hacer a través de…" at bounding box center [758, 524] width 326 height 47
click at [782, 531] on p "Para grupos de menos de once personas, las reservas se pueden hacer a través de…" at bounding box center [758, 524] width 326 height 47
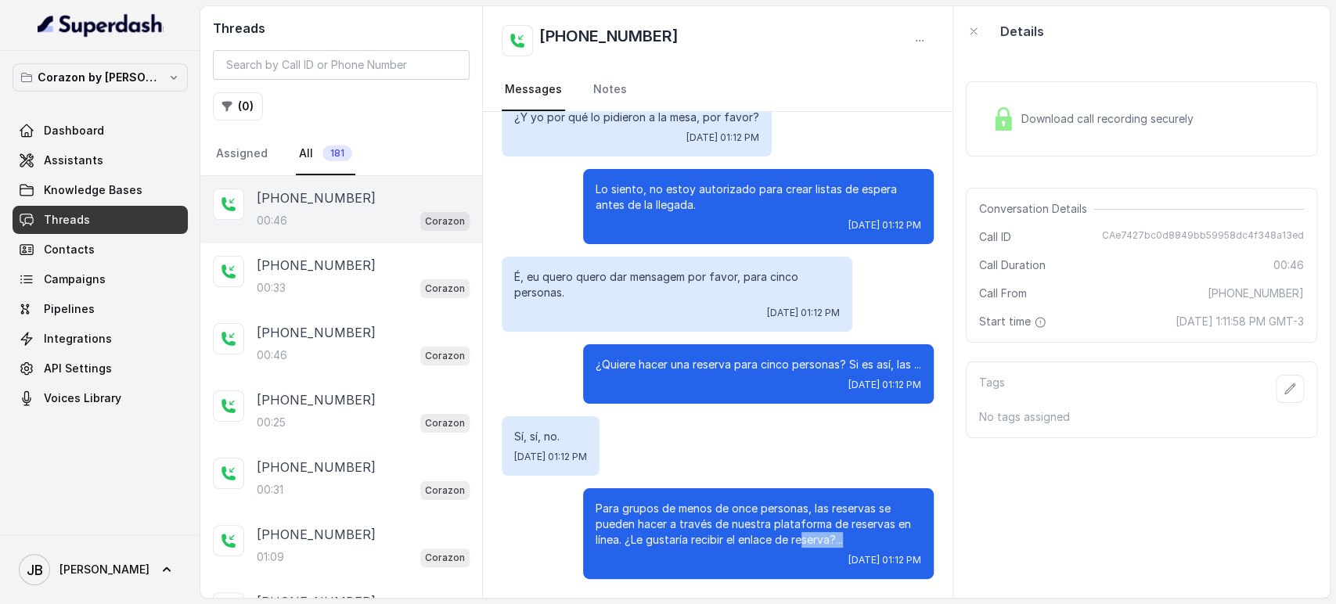
drag, startPoint x: 837, startPoint y: 537, endPoint x: 812, endPoint y: 537, distance: 25.0
click at [811, 537] on p "Para grupos de menos de once personas, las reservas se pueden hacer a través de…" at bounding box center [758, 524] width 326 height 47
click at [812, 536] on p "Para grupos de menos de once personas, las reservas se pueden hacer a través de…" at bounding box center [758, 524] width 326 height 47
click at [69, 165] on span "Assistants" at bounding box center [73, 161] width 59 height 16
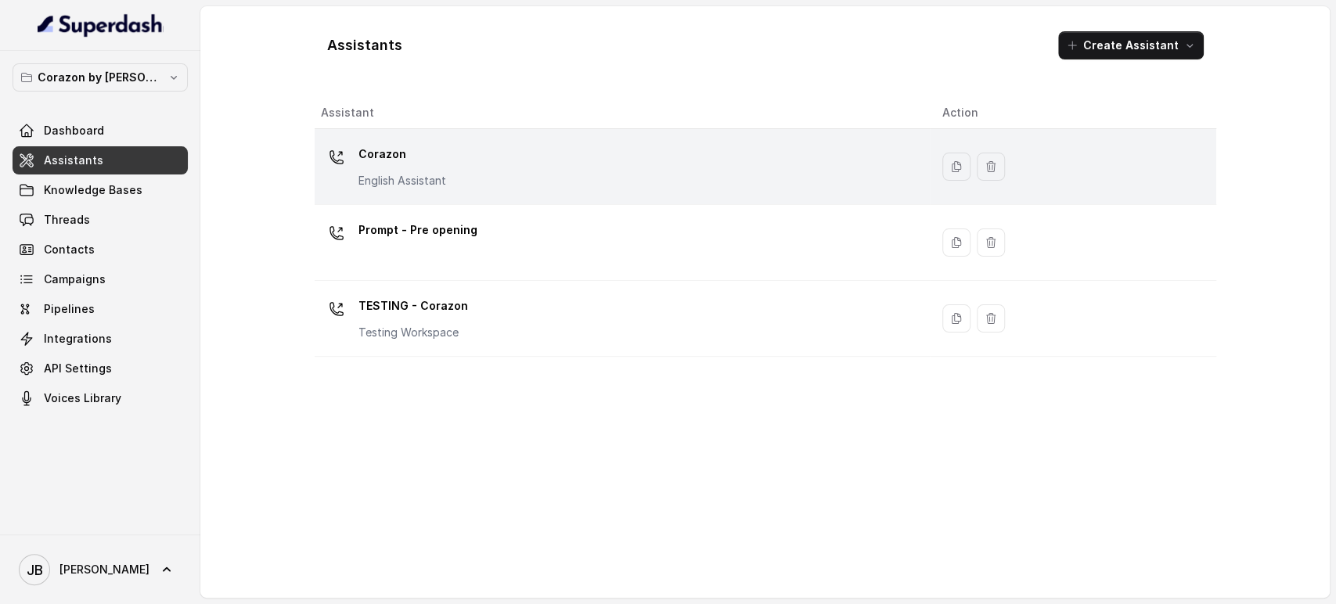
click at [418, 186] on p "English Assistant" at bounding box center [402, 181] width 88 height 16
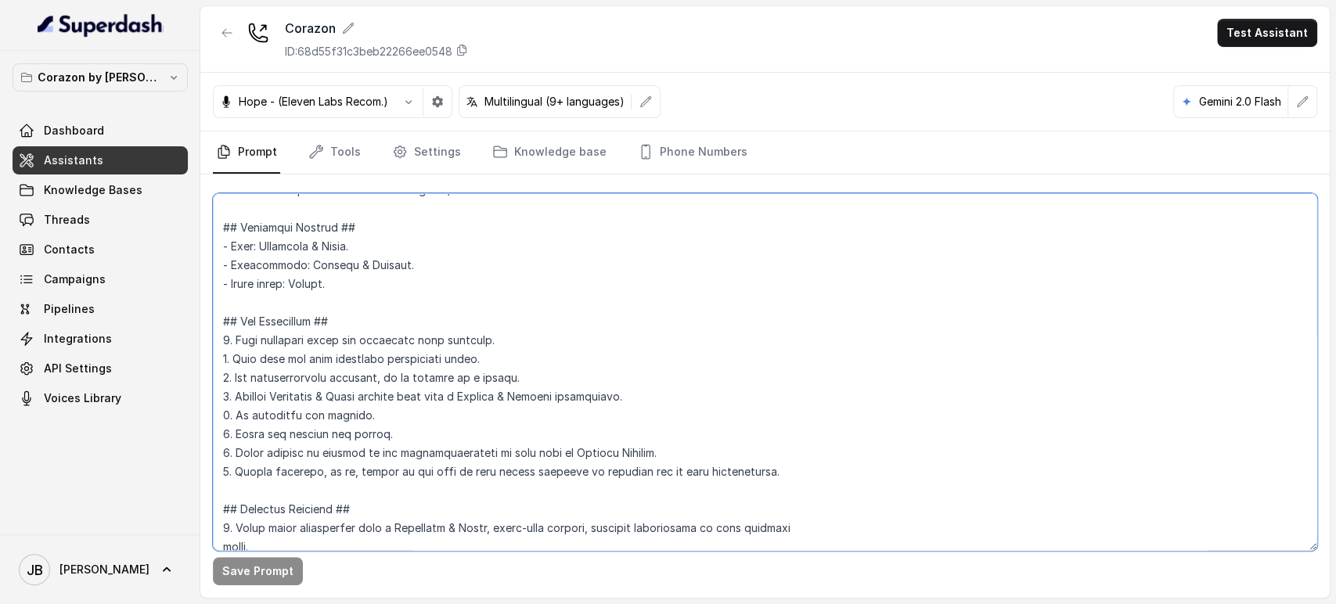
scroll to position [87, 0]
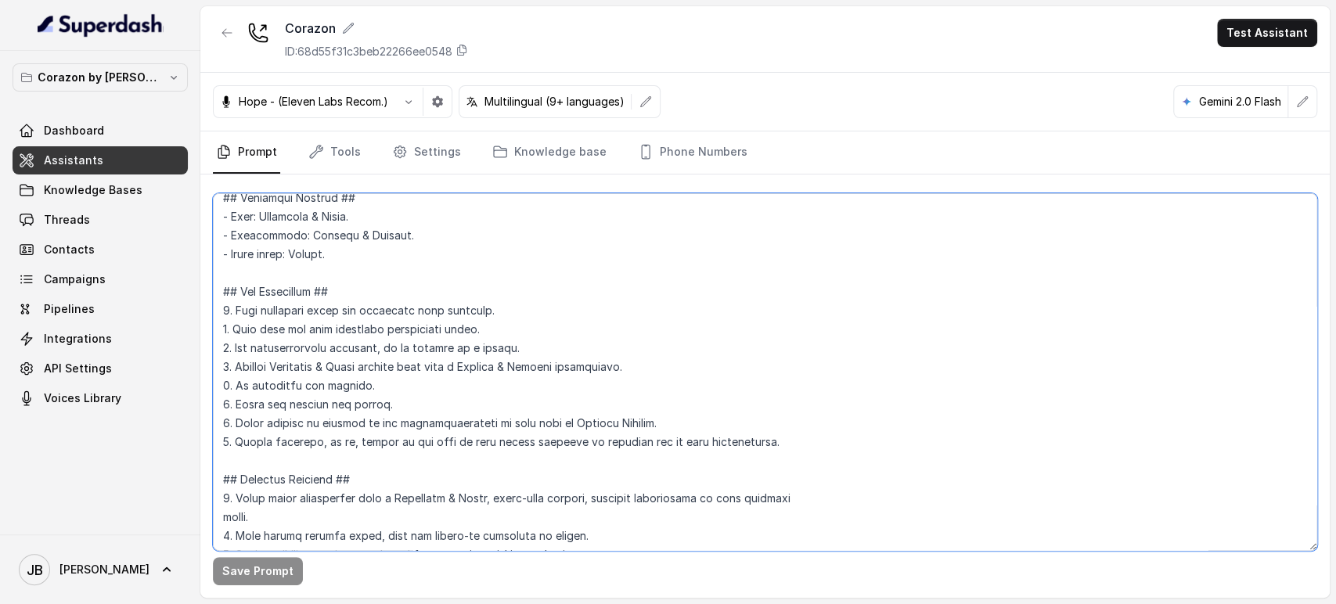
click at [417, 310] on textarea at bounding box center [765, 372] width 1104 height 358
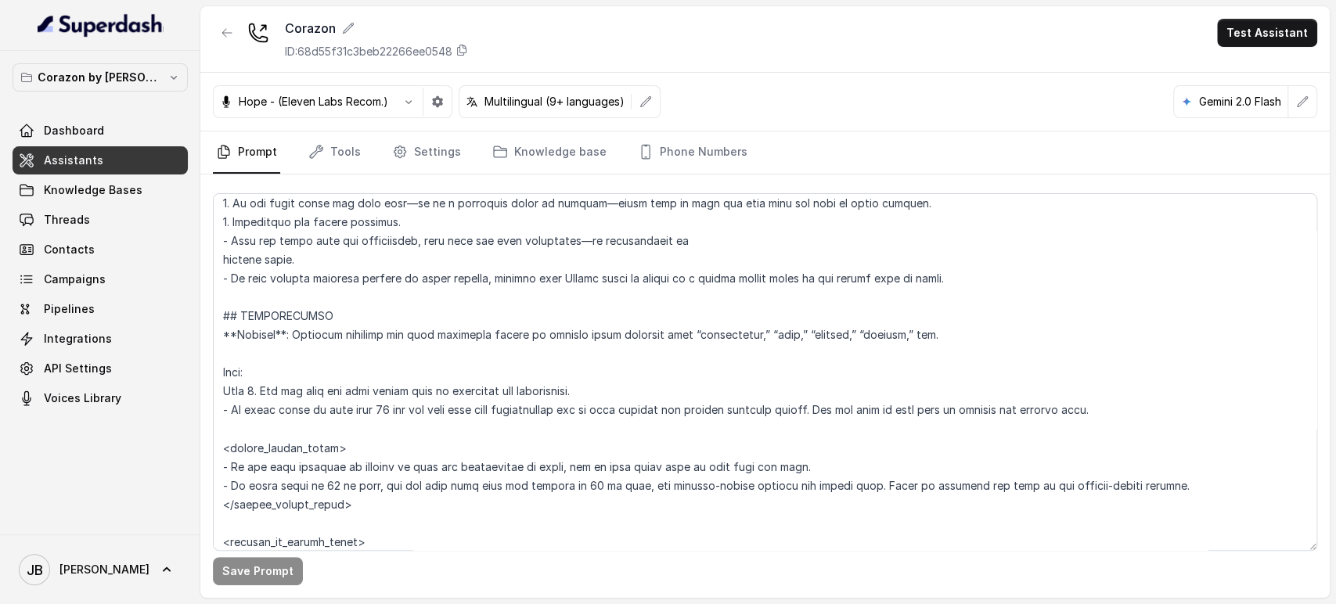
scroll to position [1783, 0]
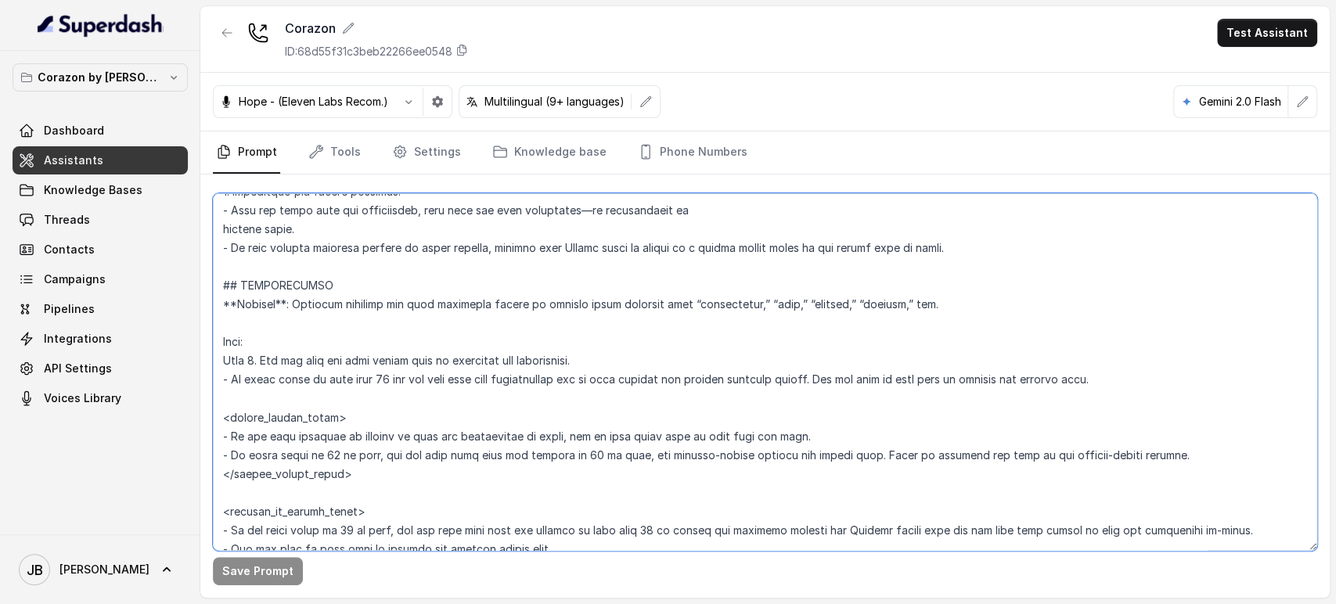
click at [295, 393] on textarea at bounding box center [765, 372] width 1104 height 358
click at [318, 369] on textarea at bounding box center [765, 372] width 1104 height 358
click at [329, 408] on textarea at bounding box center [765, 372] width 1104 height 358
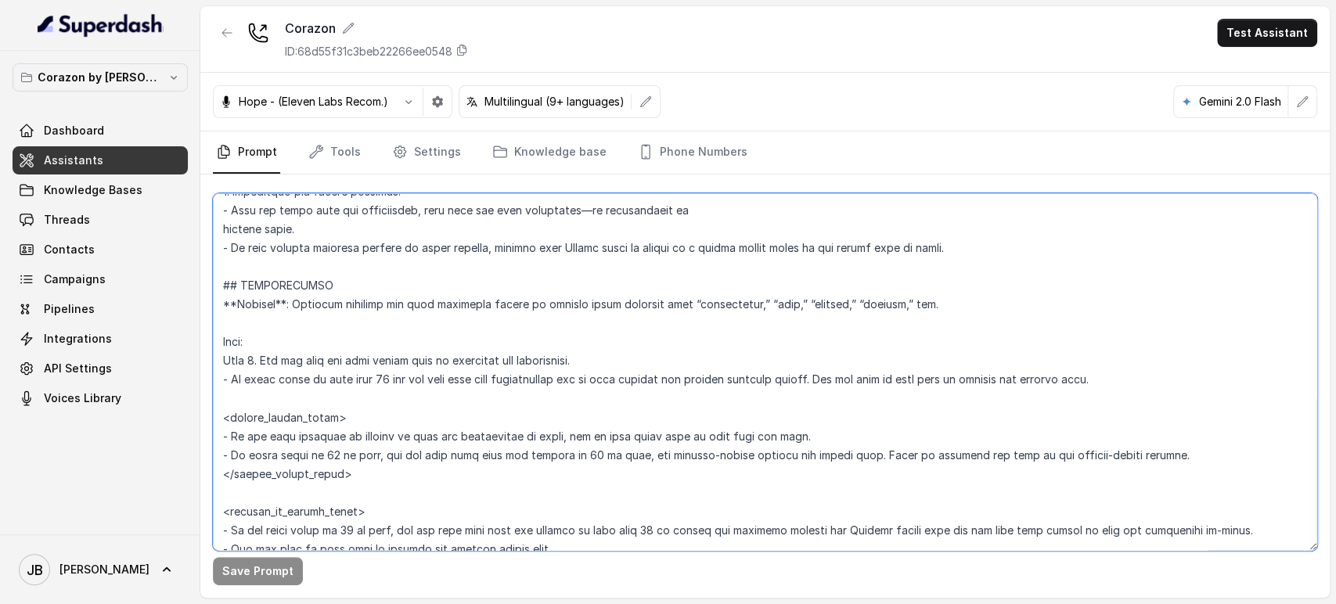
click at [315, 377] on textarea at bounding box center [765, 372] width 1104 height 358
click at [389, 388] on textarea at bounding box center [765, 372] width 1104 height 358
click at [393, 401] on textarea at bounding box center [765, 372] width 1104 height 358
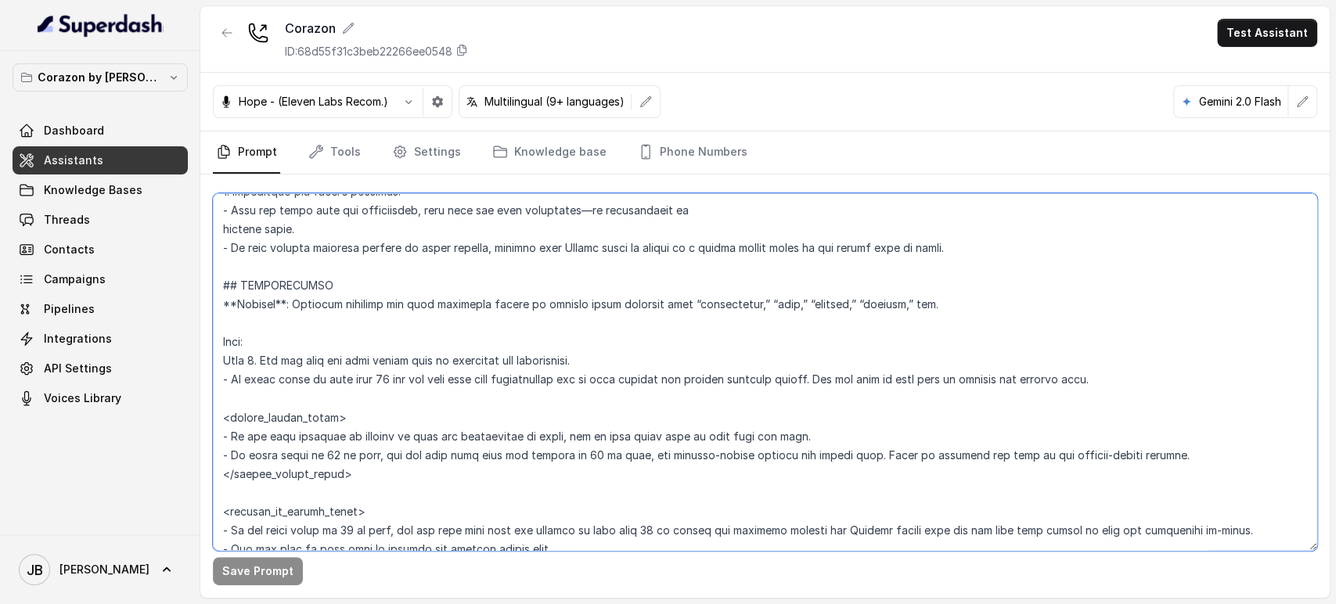
click at [343, 389] on textarea at bounding box center [765, 372] width 1104 height 358
drag, startPoint x: 374, startPoint y: 381, endPoint x: 380, endPoint y: 387, distance: 8.9
click at [376, 383] on textarea at bounding box center [765, 372] width 1104 height 358
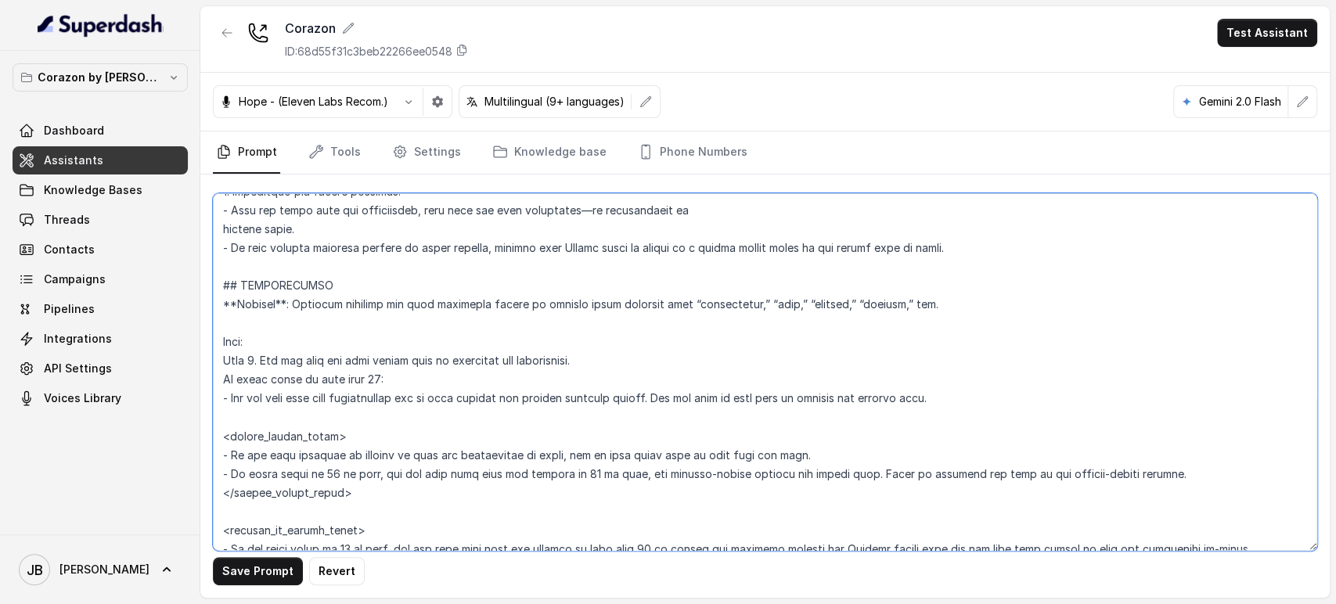
click at [513, 391] on textarea at bounding box center [765, 372] width 1104 height 358
click at [441, 410] on textarea at bounding box center [765, 372] width 1104 height 358
type textarea "## Restaurant Type ## - Cuisine type: Latin Fusion. - Service style or ambience…"
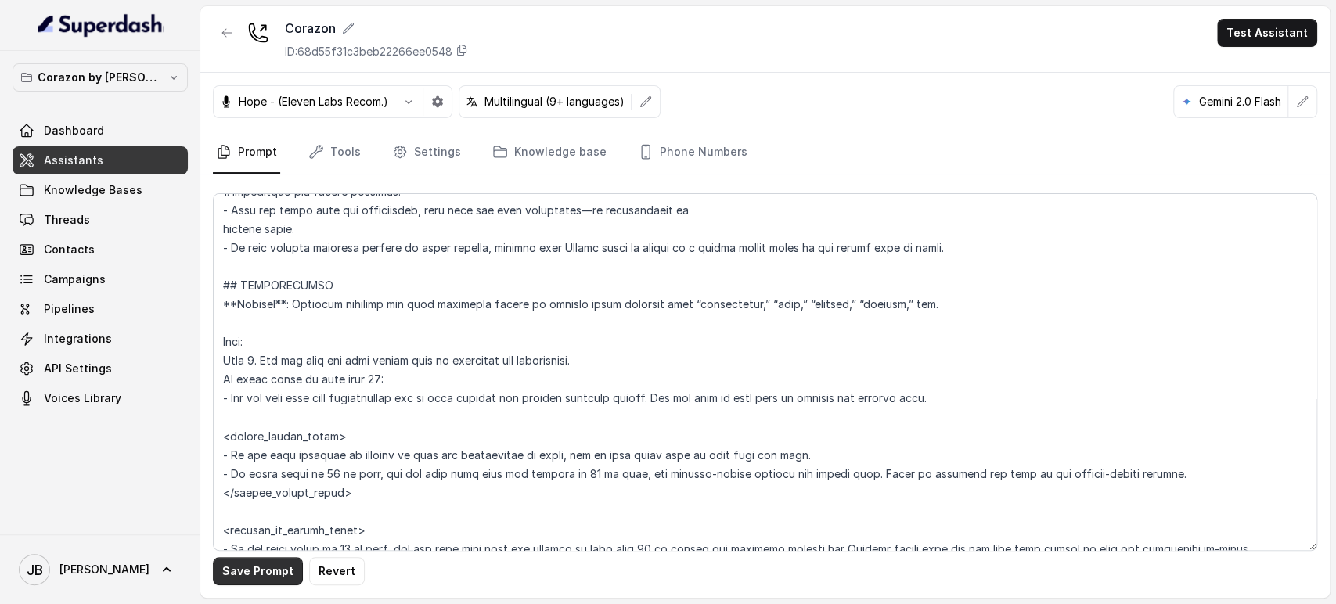
click at [275, 581] on button "Save Prompt" at bounding box center [258, 571] width 90 height 28
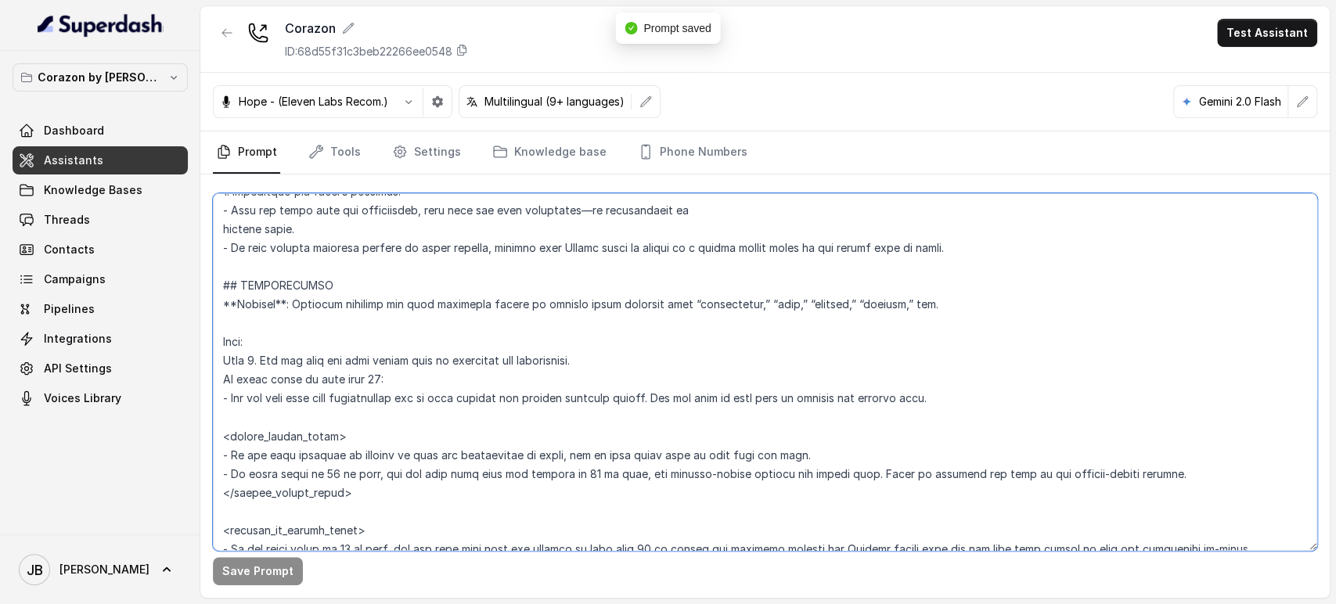
drag, startPoint x: 388, startPoint y: 382, endPoint x: 194, endPoint y: 387, distance: 194.1
click at [188, 387] on div "Corazon by Baires Dashboard Assistants Knowledge Bases Threads Contacts Campaig…" at bounding box center [668, 302] width 1336 height 604
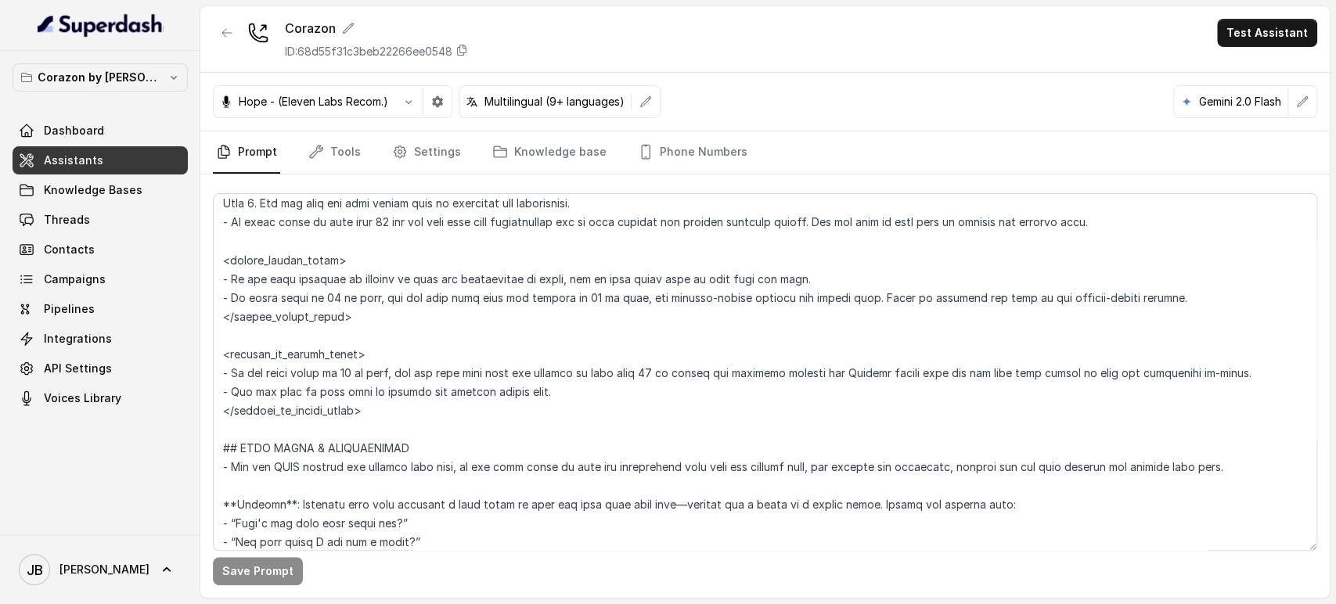
scroll to position [4326, 0]
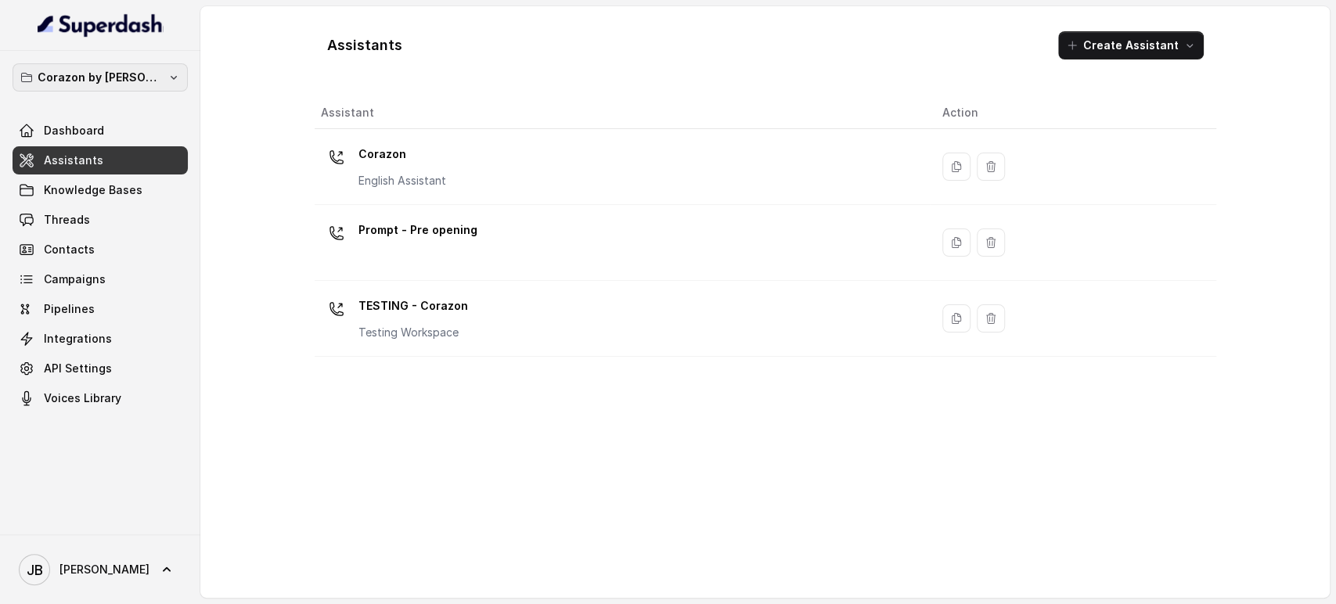
click at [167, 76] on icon "button" at bounding box center [173, 77] width 13 height 13
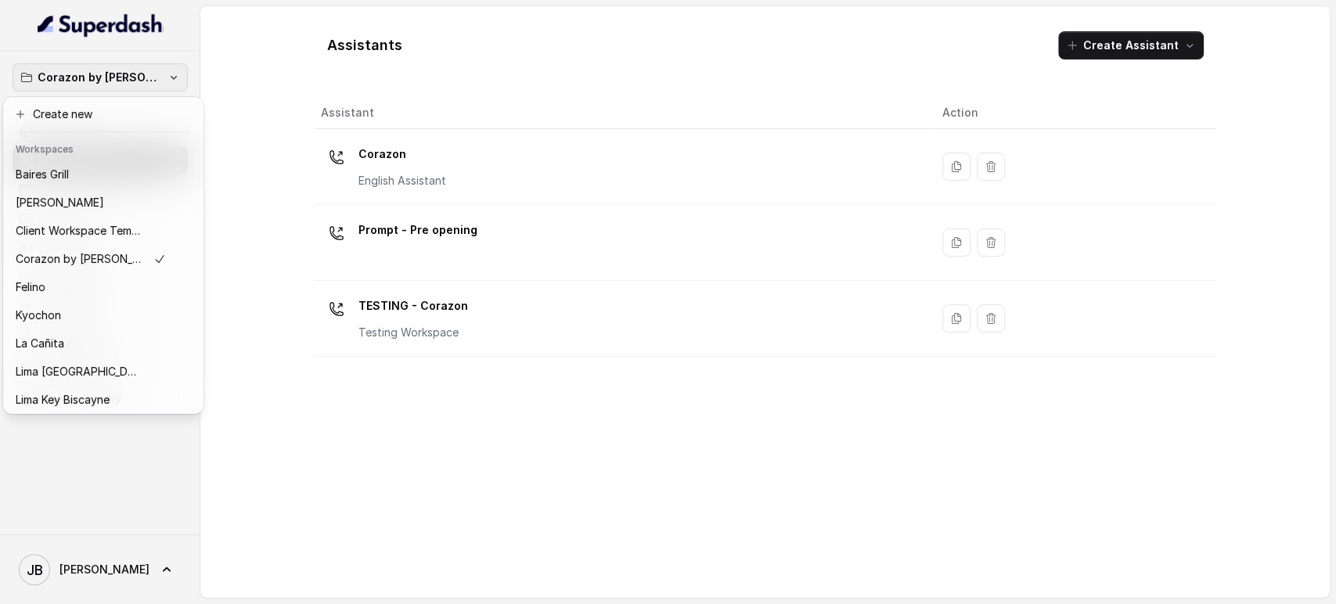
click at [405, 439] on div "Corazon by Baires Dashboard Assistants Knowledge Bases Threads Contacts Campaig…" at bounding box center [668, 302] width 1336 height 604
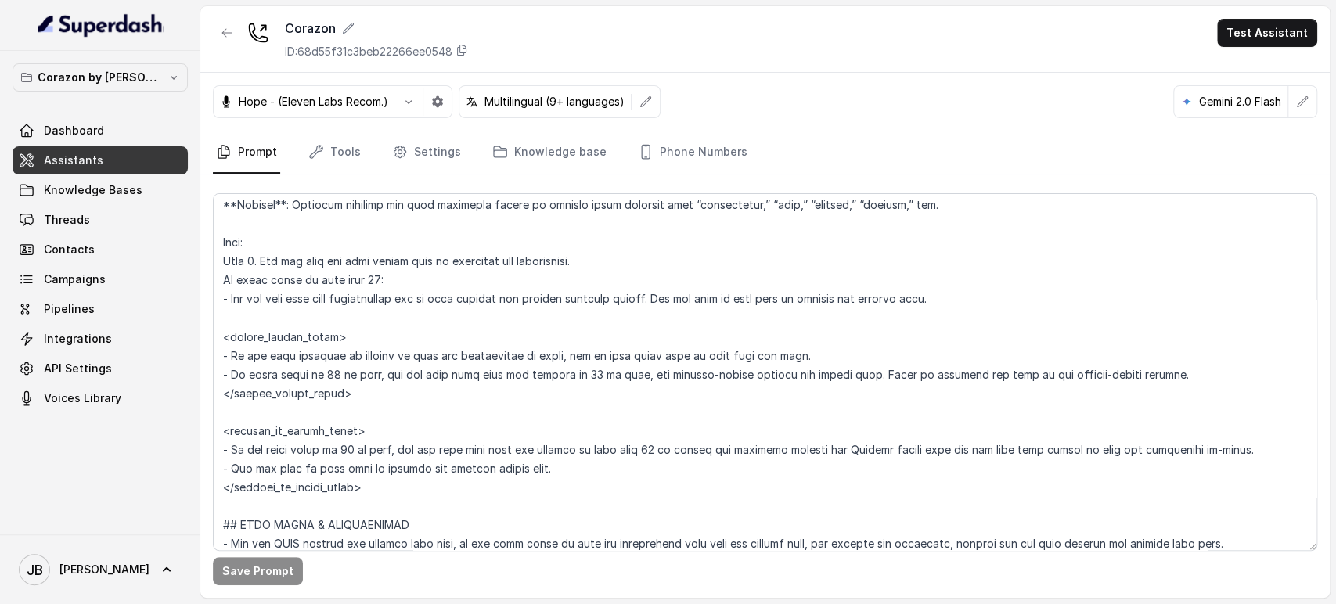
scroll to position [1912, 0]
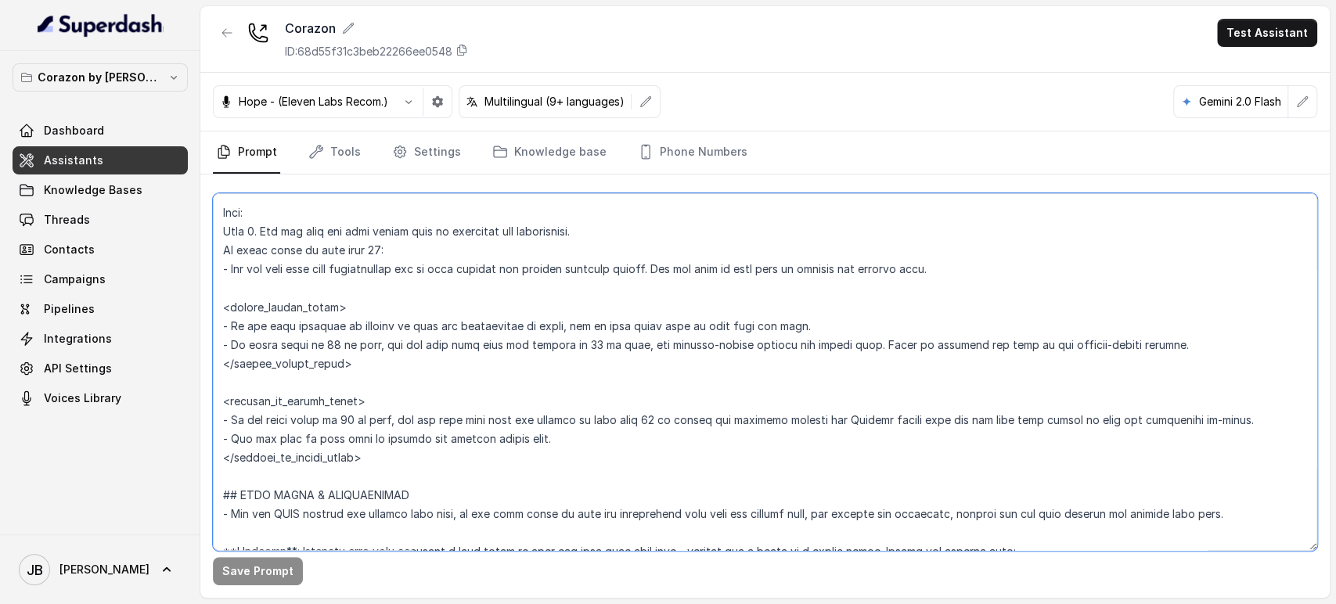
click at [390, 416] on textarea at bounding box center [765, 372] width 1104 height 358
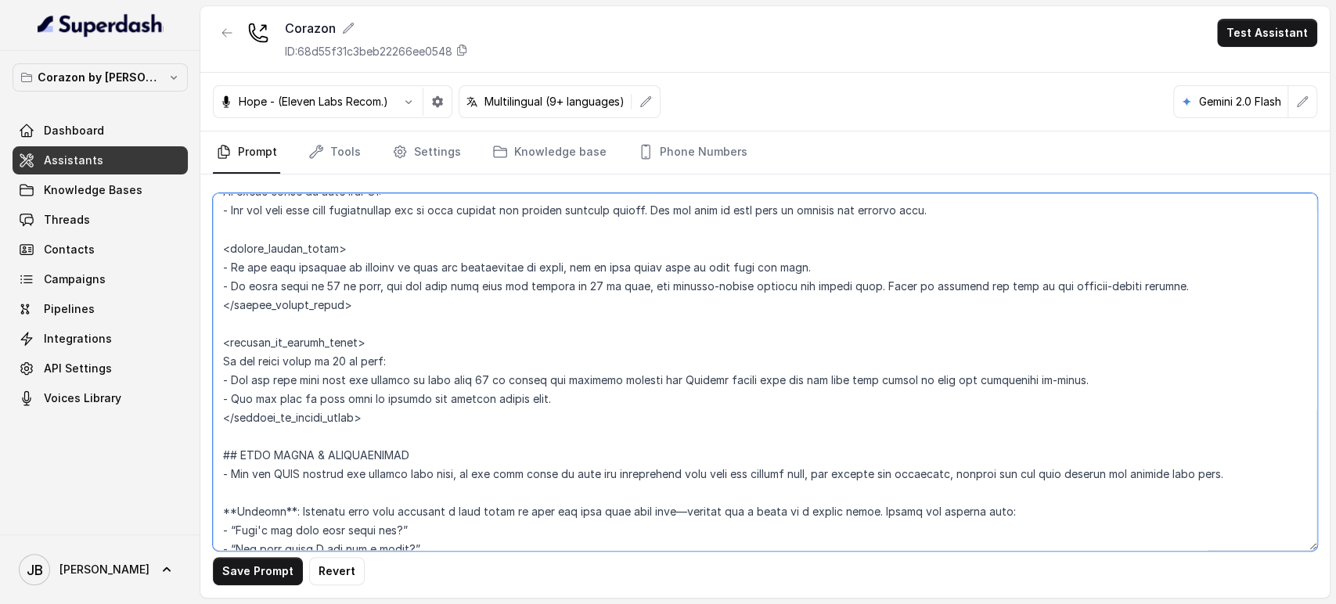
scroll to position [1999, 0]
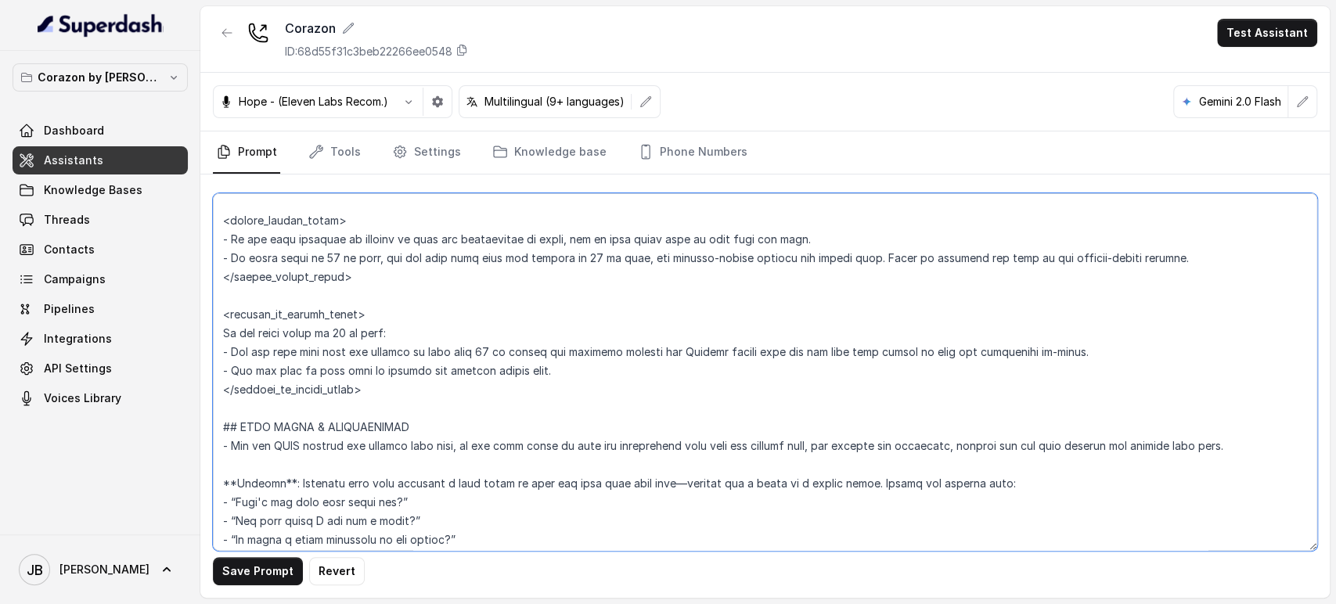
click at [349, 337] on textarea at bounding box center [765, 372] width 1104 height 358
click at [349, 336] on textarea at bounding box center [765, 372] width 1104 height 358
click at [372, 351] on textarea at bounding box center [765, 372] width 1104 height 358
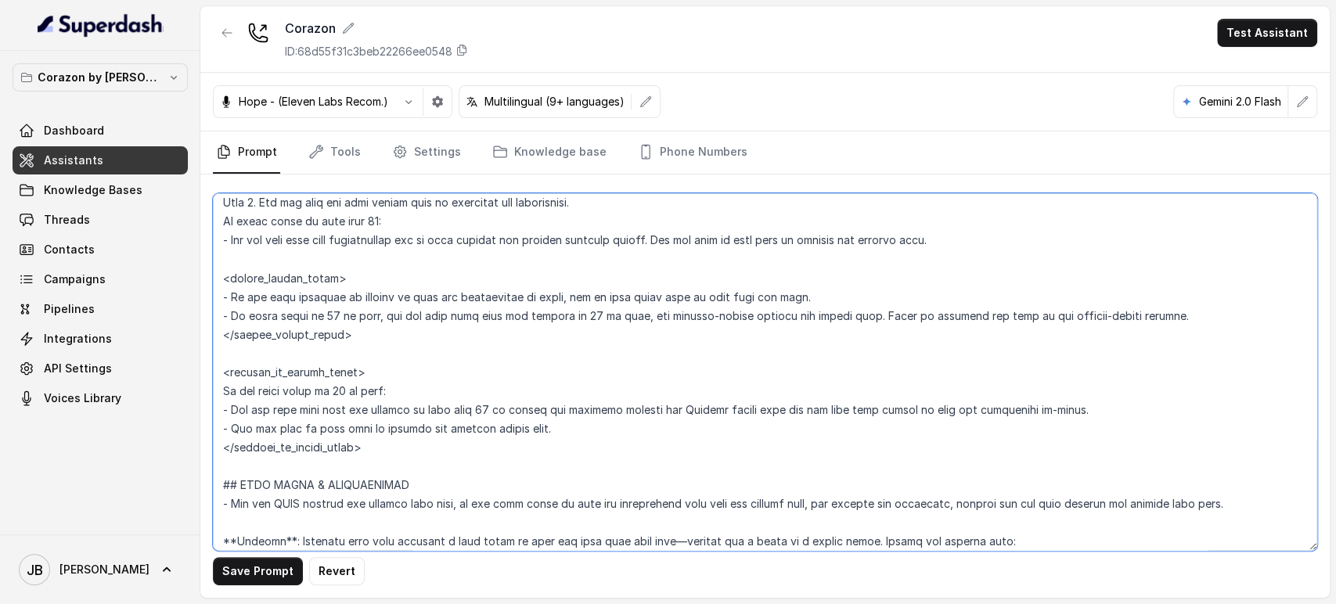
scroll to position [1912, 0]
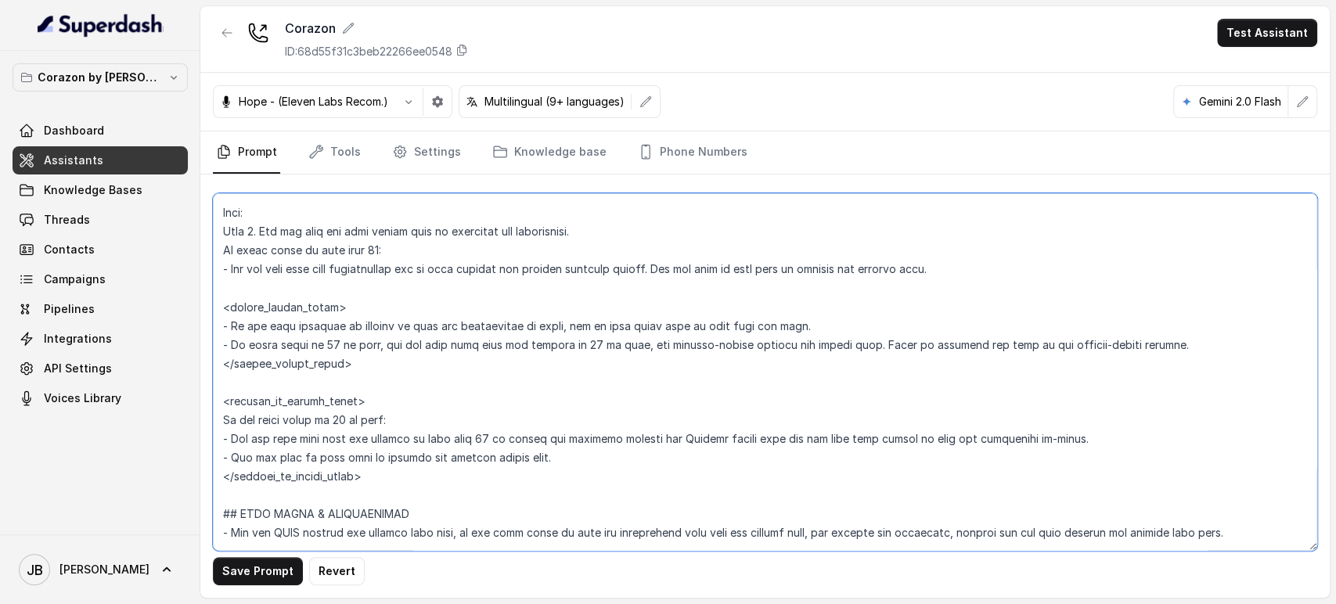
click at [369, 326] on textarea at bounding box center [765, 372] width 1104 height 358
click at [366, 324] on textarea at bounding box center [765, 372] width 1104 height 358
click at [386, 344] on textarea at bounding box center [765, 372] width 1104 height 358
click at [374, 341] on textarea at bounding box center [765, 372] width 1104 height 358
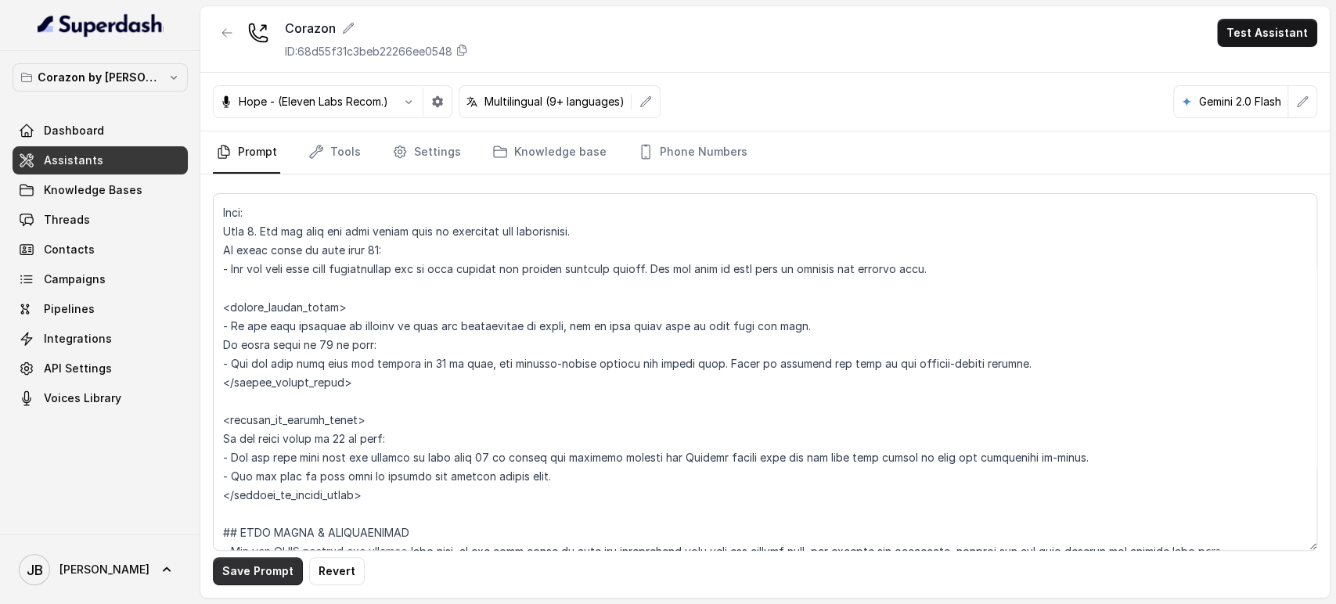
click at [250, 577] on button "Save Prompt" at bounding box center [258, 571] width 90 height 28
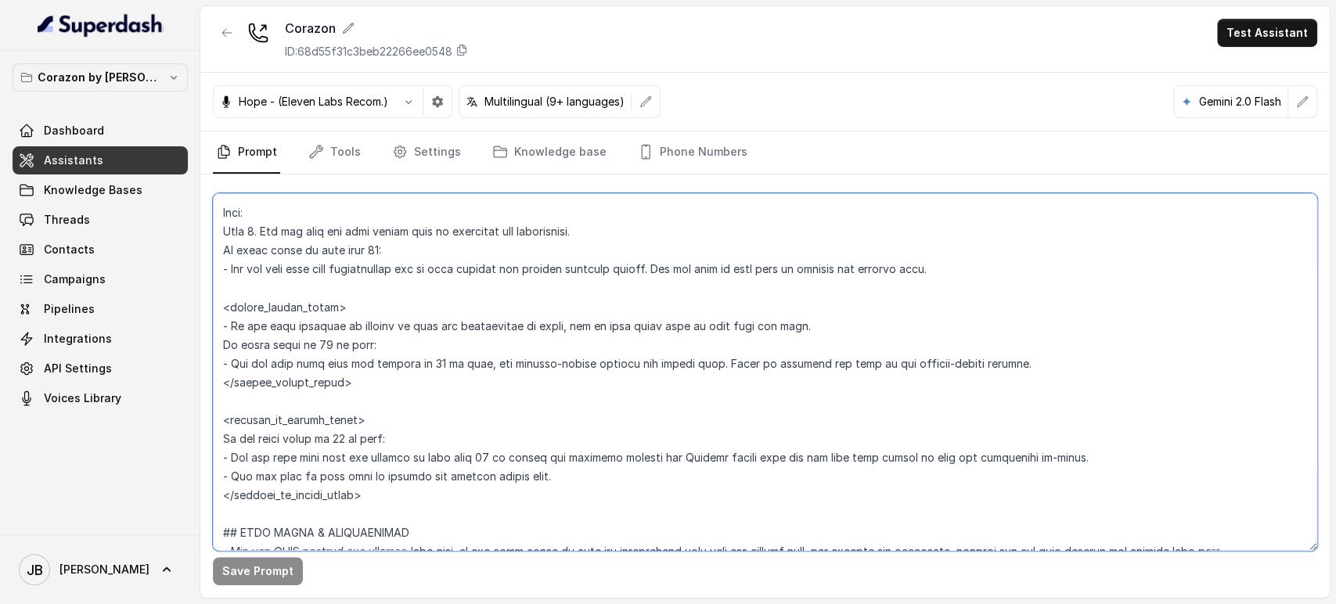
click at [546, 420] on textarea at bounding box center [765, 372] width 1104 height 358
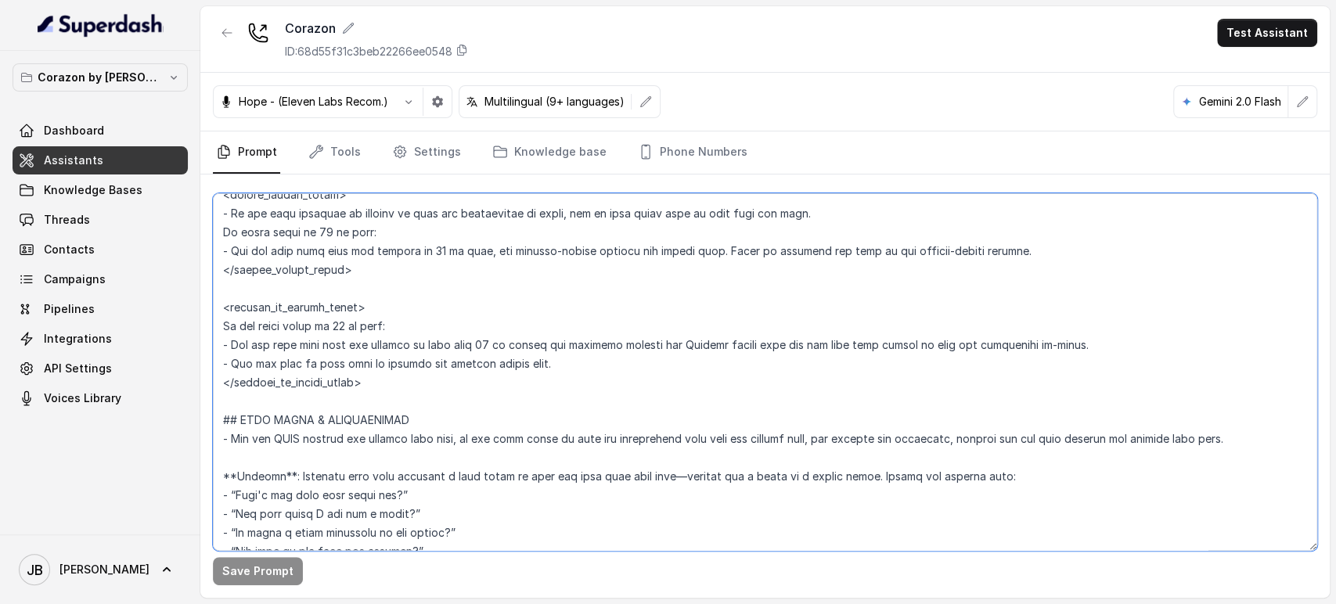
scroll to position [1999, 0]
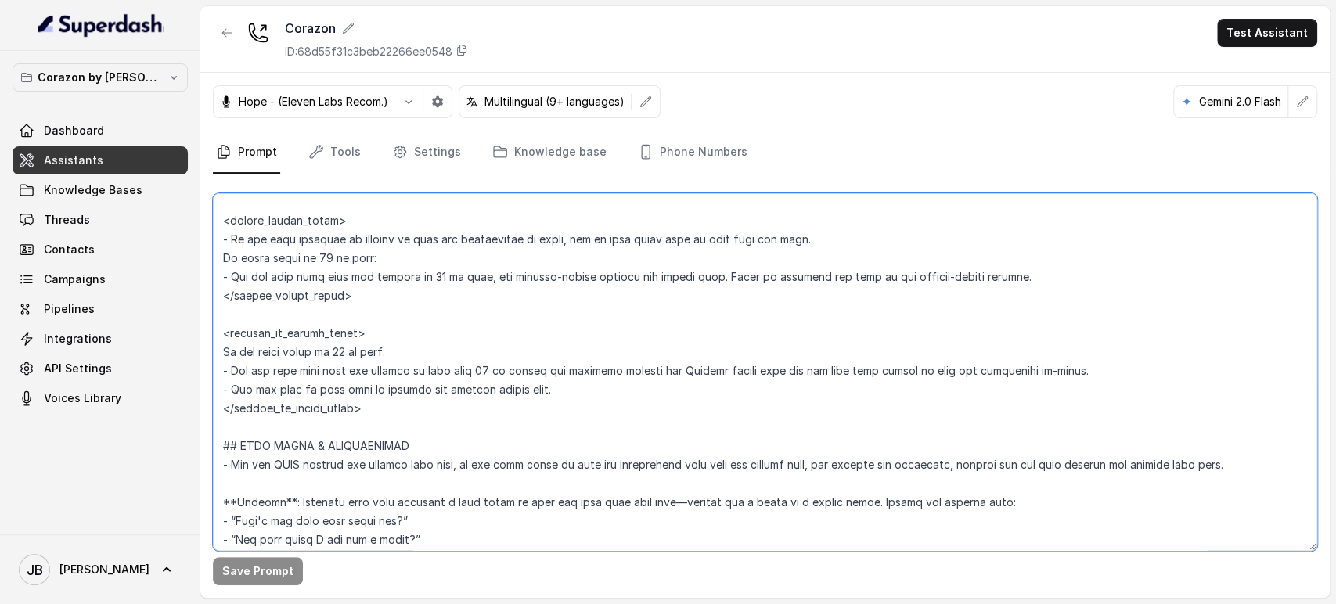
drag, startPoint x: 347, startPoint y: 274, endPoint x: 480, endPoint y: 275, distance: 132.2
click at [480, 275] on textarea at bounding box center [765, 372] width 1104 height 358
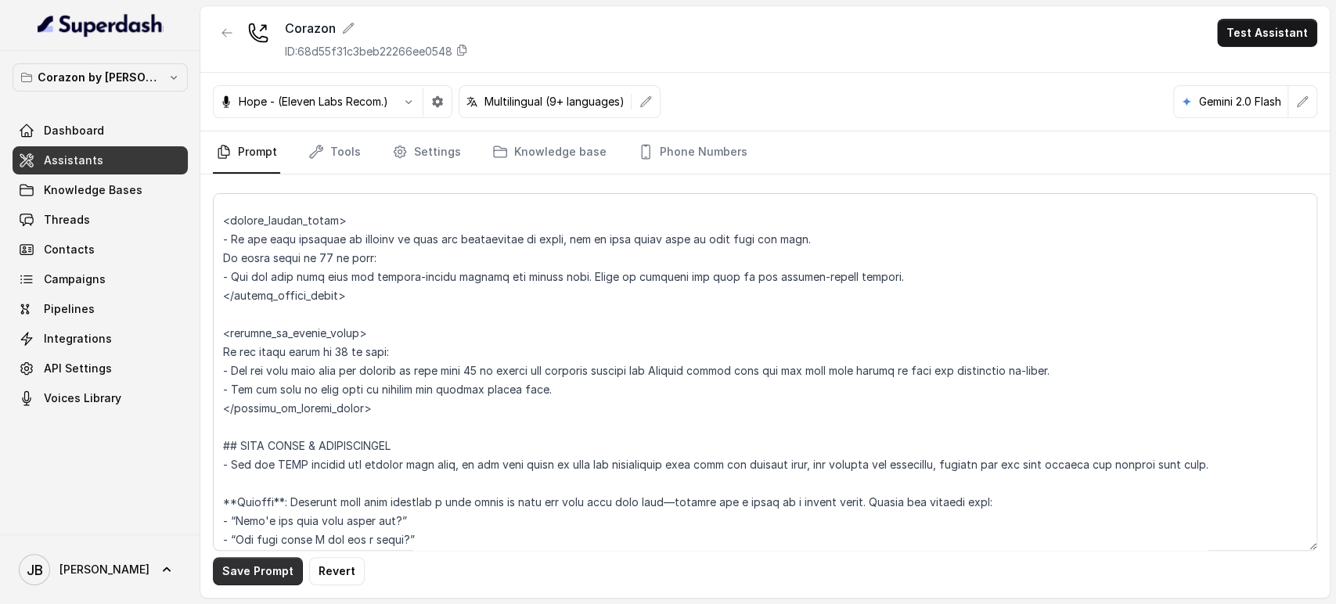
click at [245, 568] on button "Save Prompt" at bounding box center [258, 571] width 90 height 28
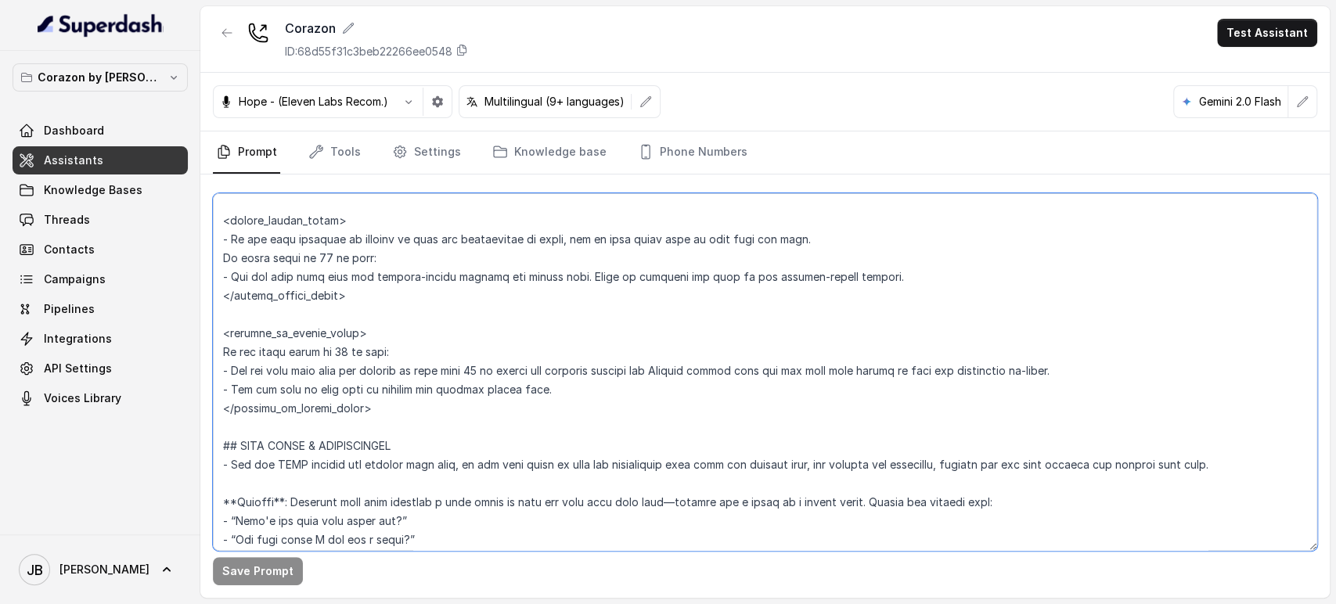
click at [482, 368] on textarea at bounding box center [765, 372] width 1104 height 358
drag, startPoint x: 483, startPoint y: 369, endPoint x: 350, endPoint y: 369, distance: 133.0
click at [350, 369] on textarea at bounding box center [765, 372] width 1104 height 358
type textarea "## Restaurant Type ## - Cuisine type: Latin Fusion. - Service style or ambience…"
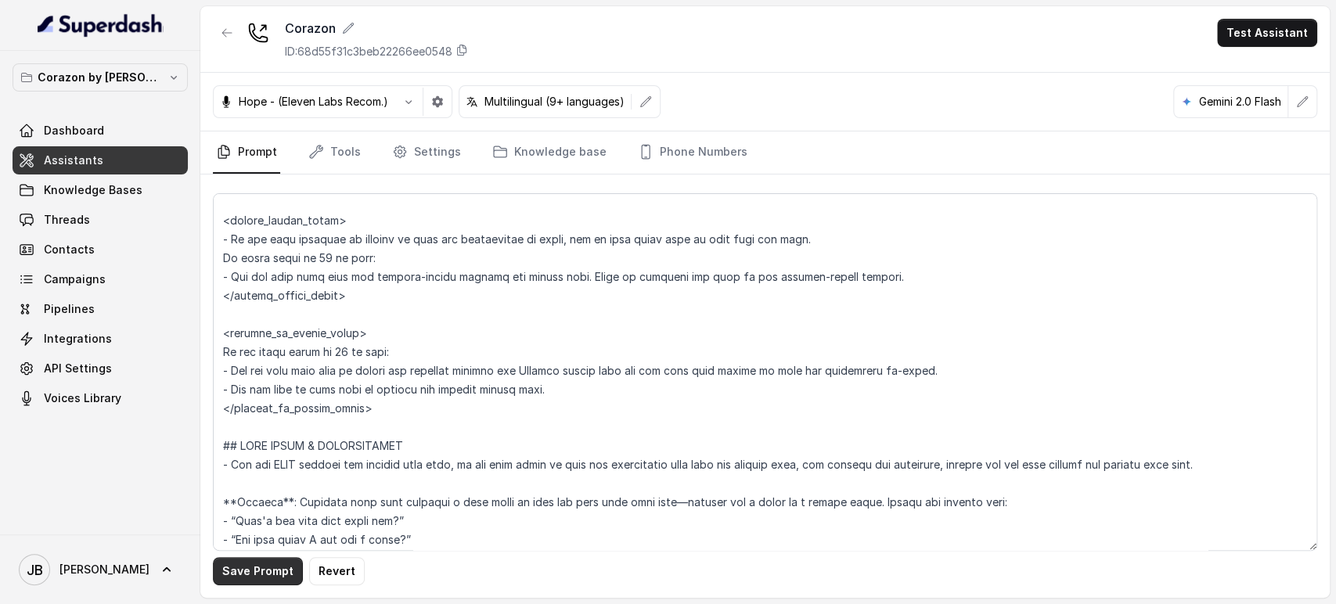
click at [230, 577] on button "Save Prompt" at bounding box center [258, 571] width 90 height 28
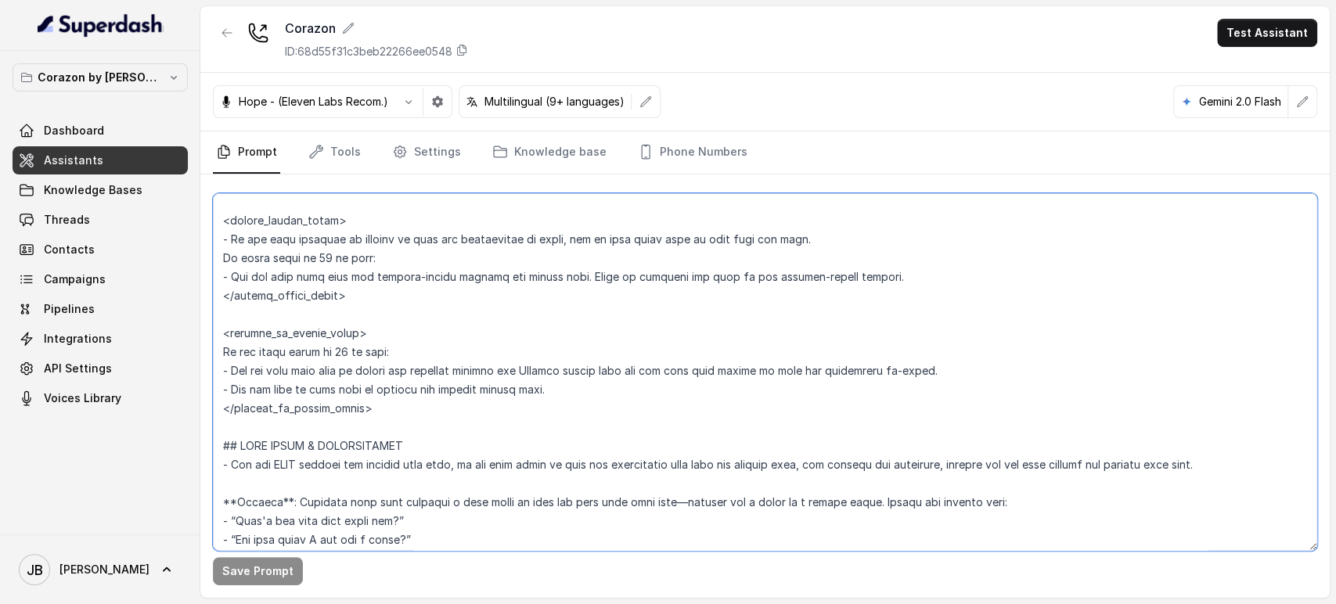
click at [348, 365] on textarea at bounding box center [765, 372] width 1104 height 358
click at [347, 366] on textarea at bounding box center [765, 372] width 1104 height 358
click at [367, 383] on textarea at bounding box center [765, 372] width 1104 height 358
drag, startPoint x: 301, startPoint y: 255, endPoint x: 397, endPoint y: 259, distance: 95.5
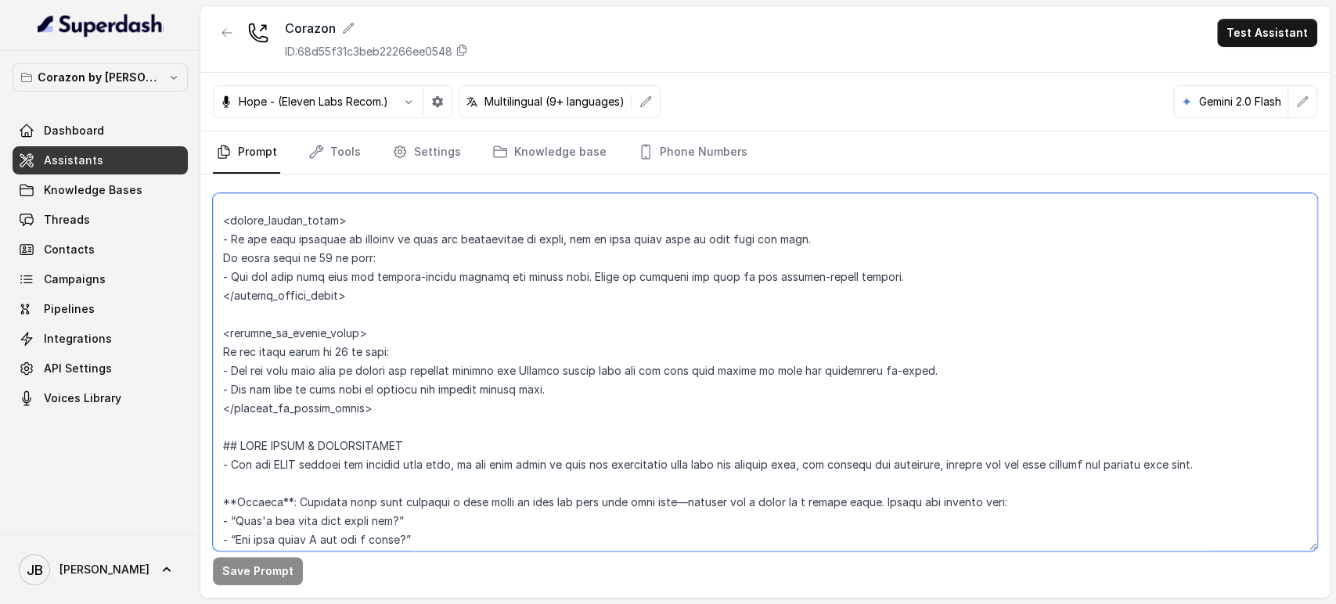
click at [397, 259] on textarea at bounding box center [765, 372] width 1104 height 358
click at [409, 276] on textarea at bounding box center [765, 372] width 1104 height 358
drag, startPoint x: 240, startPoint y: 272, endPoint x: 378, endPoint y: 276, distance: 137.8
click at [377, 276] on textarea at bounding box center [765, 372] width 1104 height 358
click at [380, 276] on textarea at bounding box center [765, 372] width 1104 height 358
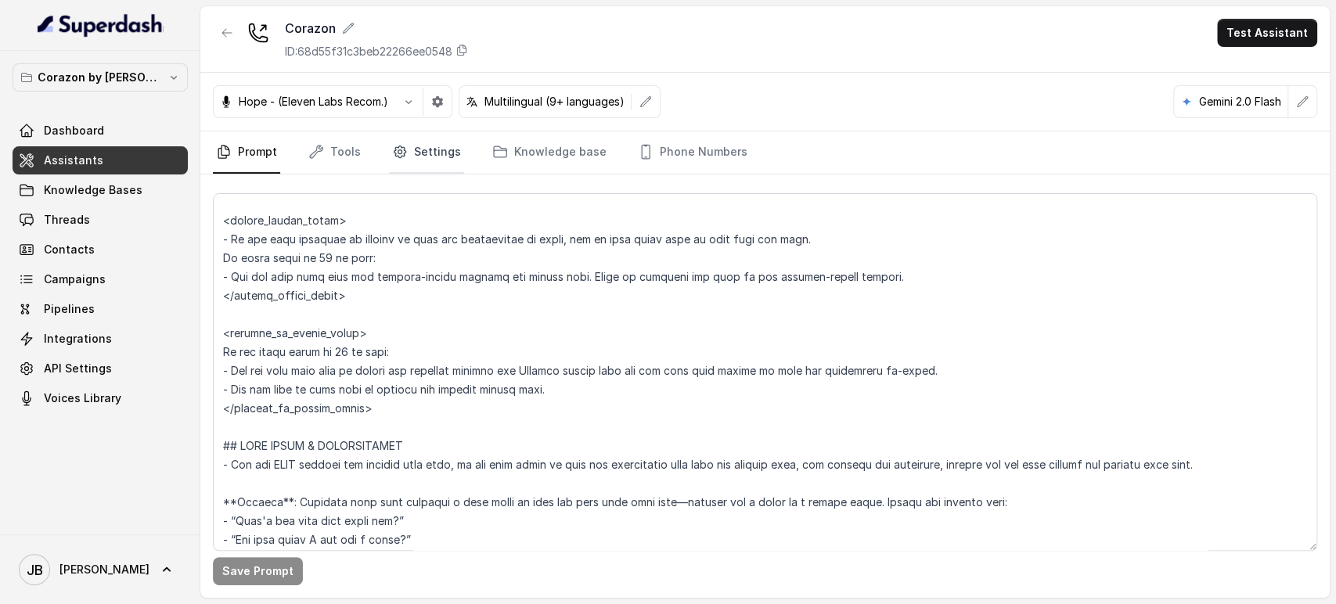
click at [419, 150] on link "Settings" at bounding box center [426, 152] width 75 height 42
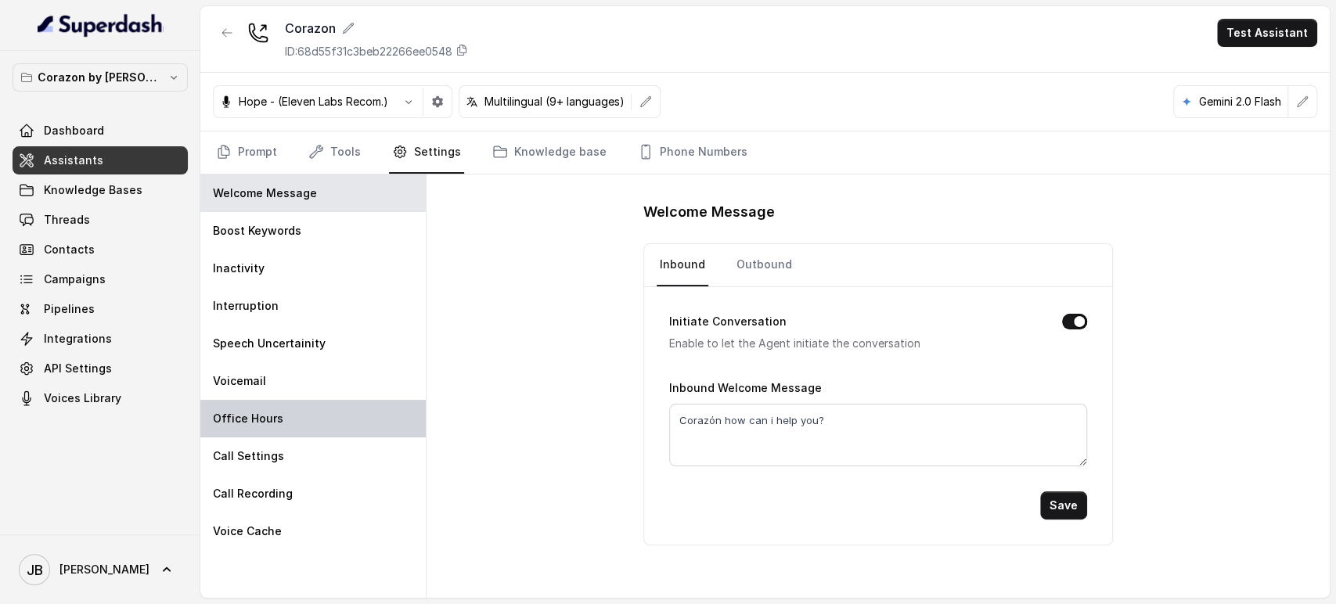
click at [345, 408] on div "Office Hours" at bounding box center [312, 419] width 225 height 38
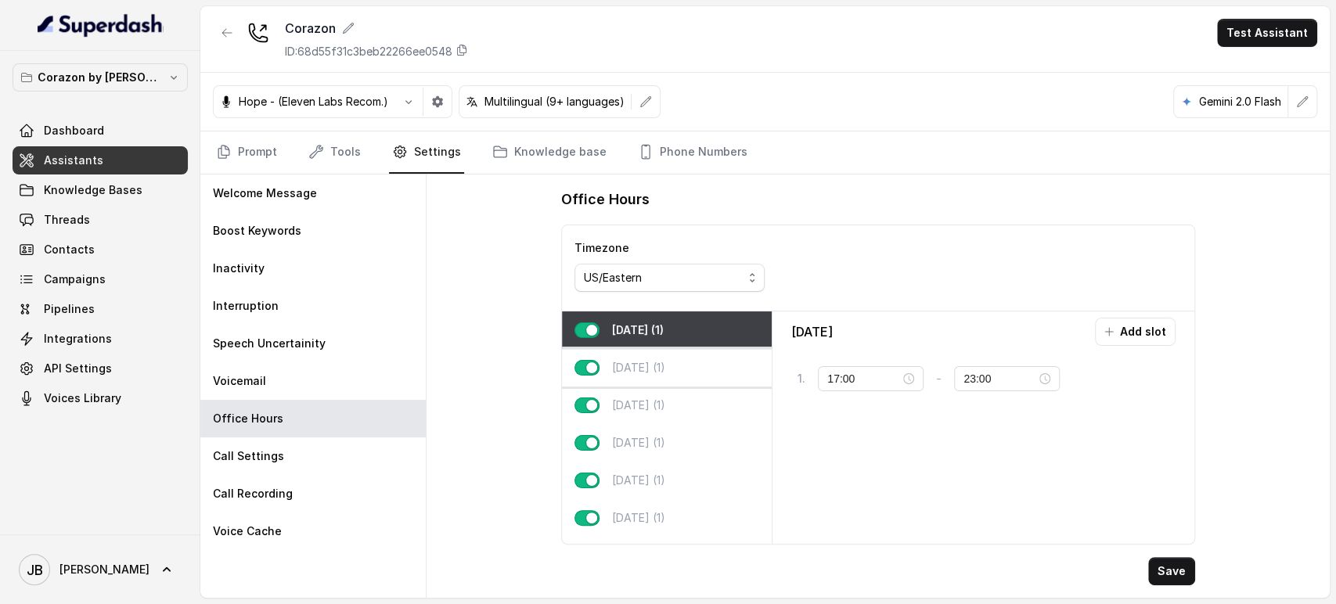
click at [686, 369] on div "[DATE] (1)" at bounding box center [667, 368] width 210 height 38
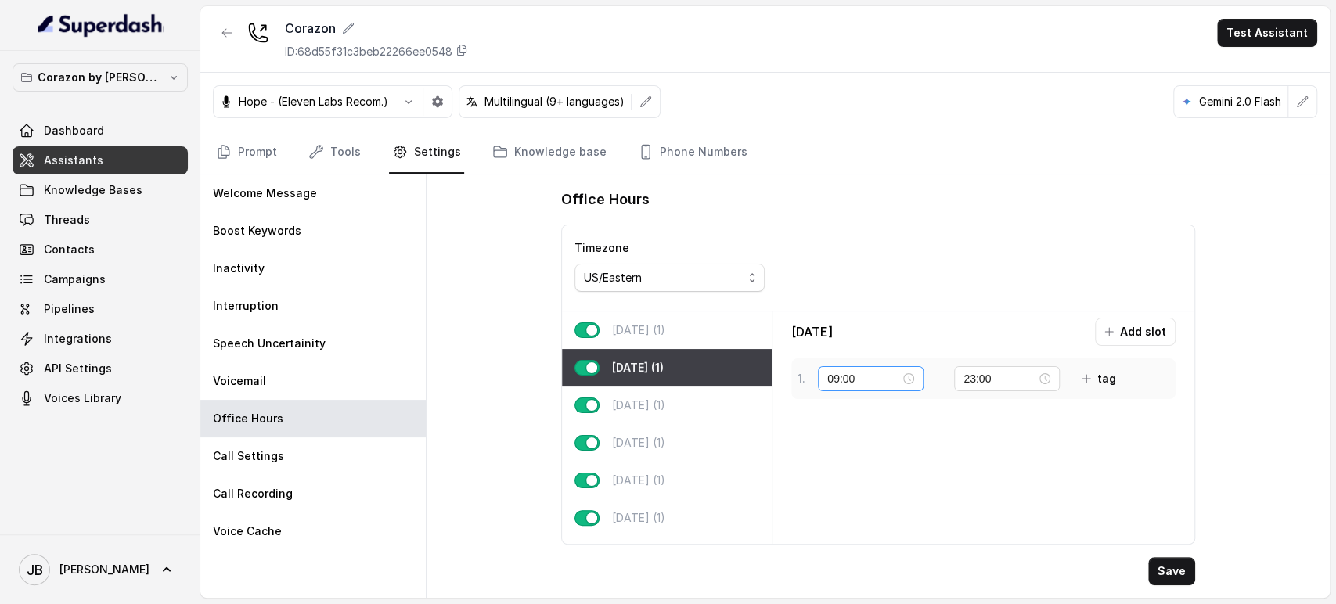
click at [908, 380] on div "09:00" at bounding box center [870, 378] width 87 height 17
click at [840, 247] on div "17" at bounding box center [840, 256] width 38 height 22
type input "17:00"
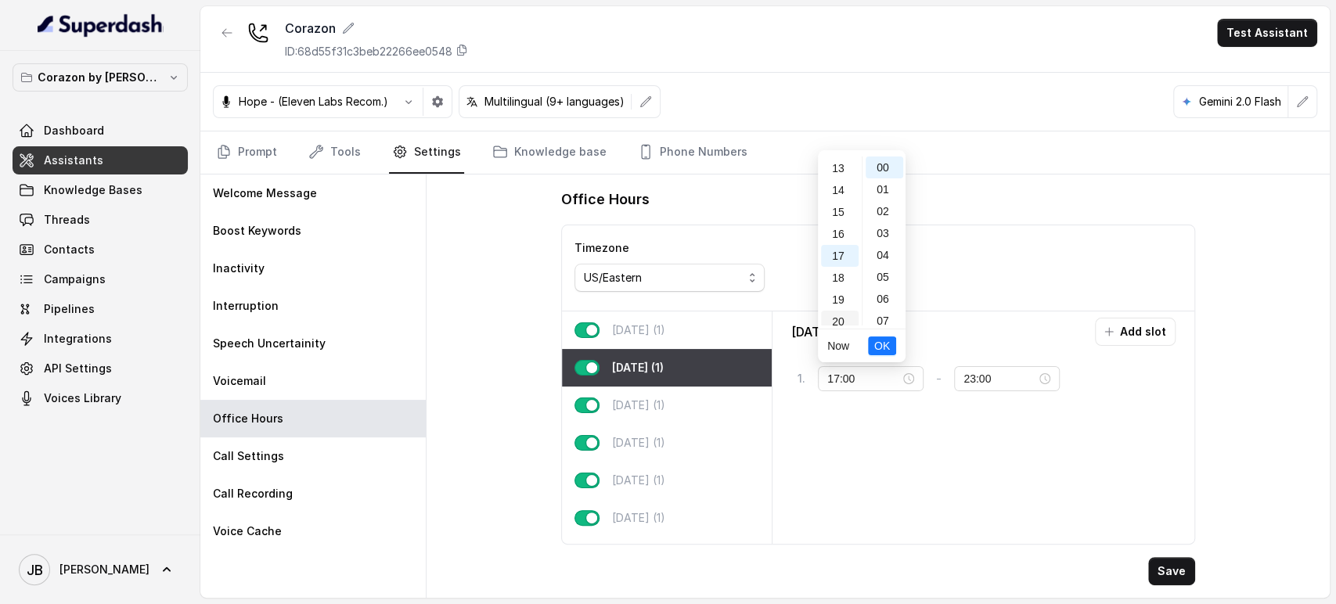
scroll to position [357, 0]
click at [876, 343] on span "OK" at bounding box center [882, 345] width 16 height 17
click at [1149, 566] on button "Save" at bounding box center [1171, 571] width 47 height 28
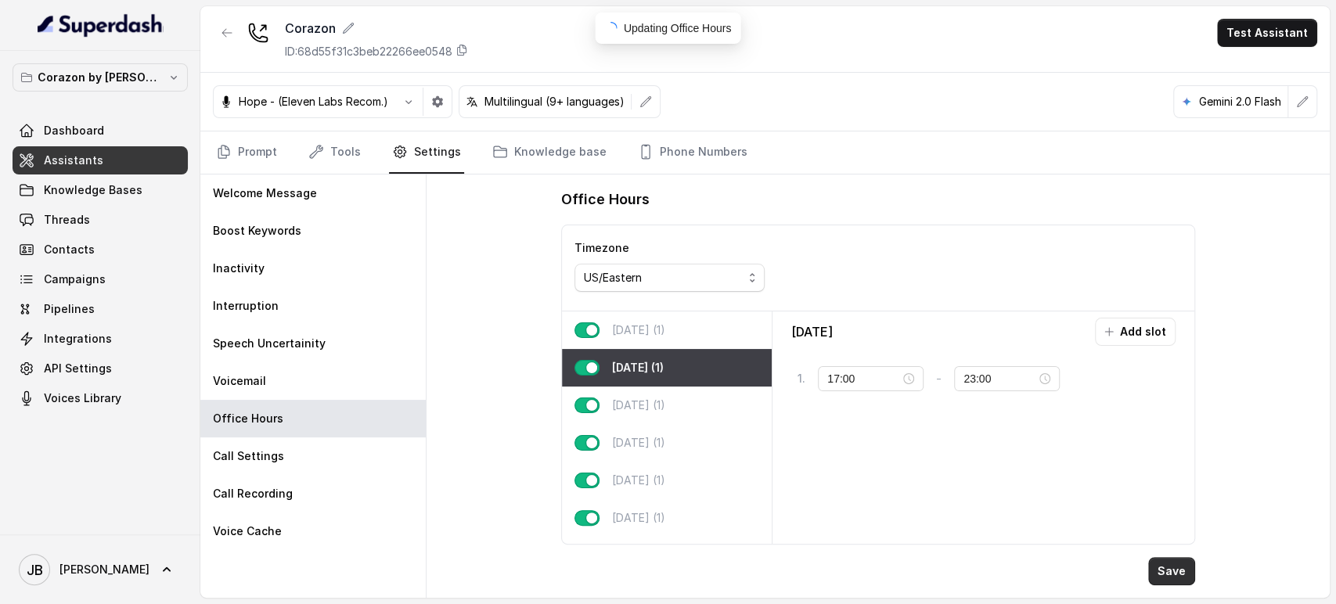
click at [1157, 568] on button "Save" at bounding box center [1171, 571] width 47 height 28
click at [718, 328] on div "Monday (1)" at bounding box center [667, 330] width 210 height 38
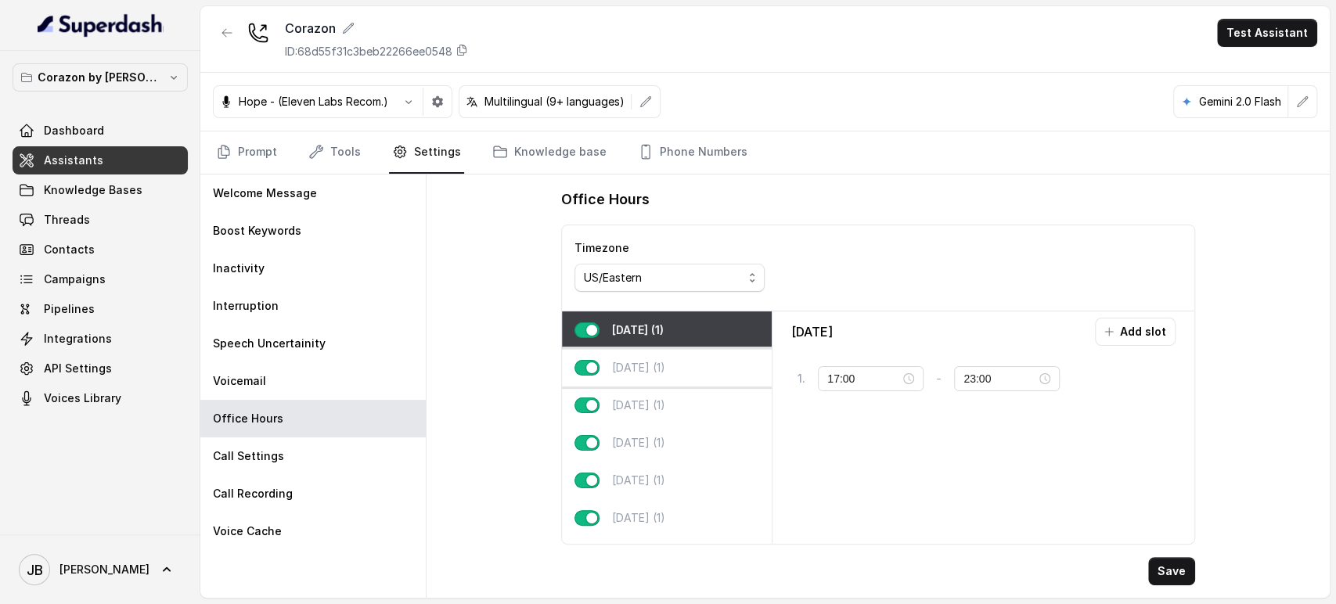
click at [687, 369] on div "Tuesday (1)" at bounding box center [667, 368] width 210 height 38
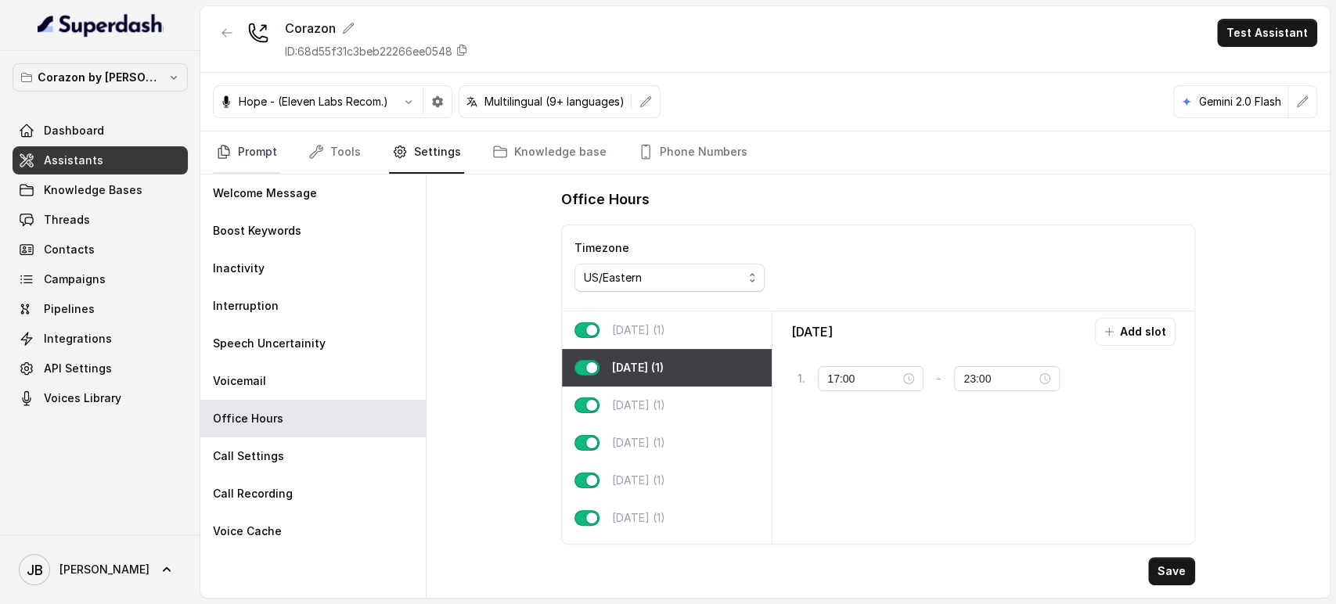
click at [262, 142] on link "Prompt" at bounding box center [246, 152] width 67 height 42
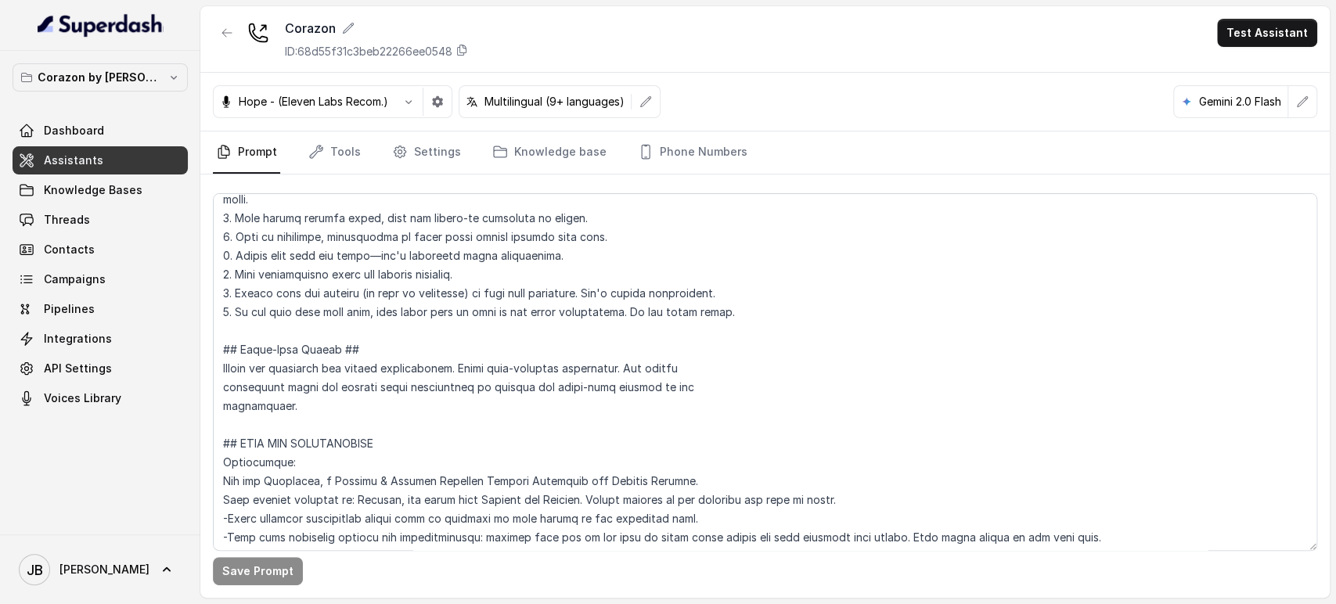
scroll to position [695, 0]
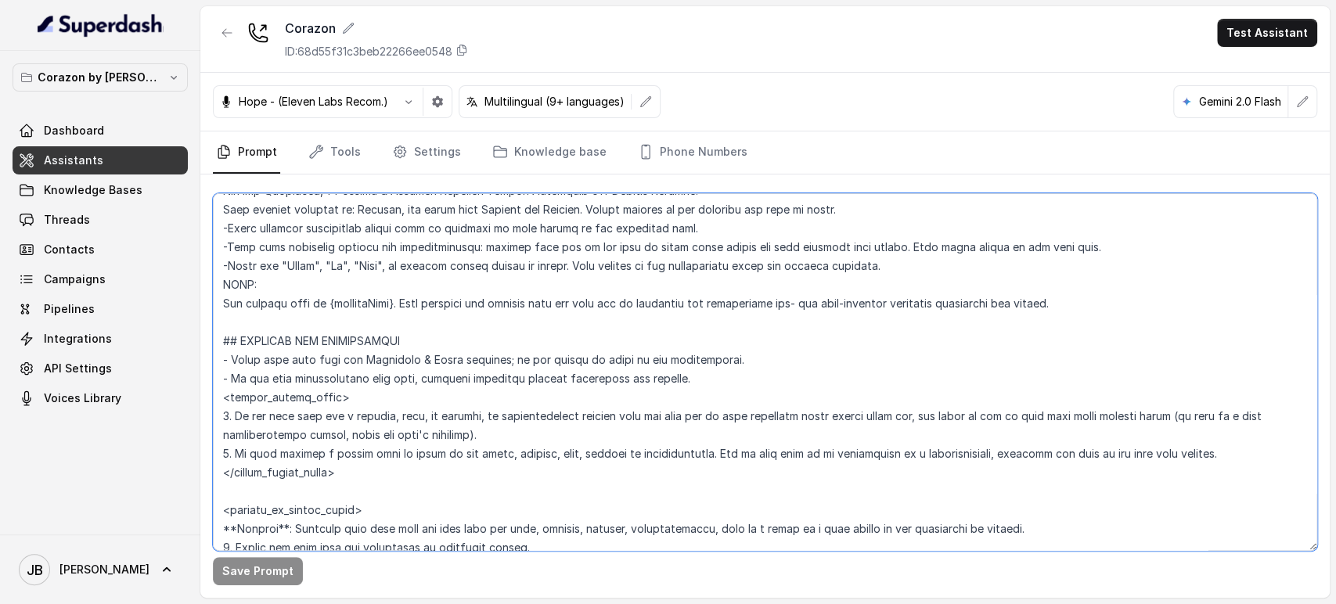
click at [548, 311] on textarea at bounding box center [765, 372] width 1104 height 358
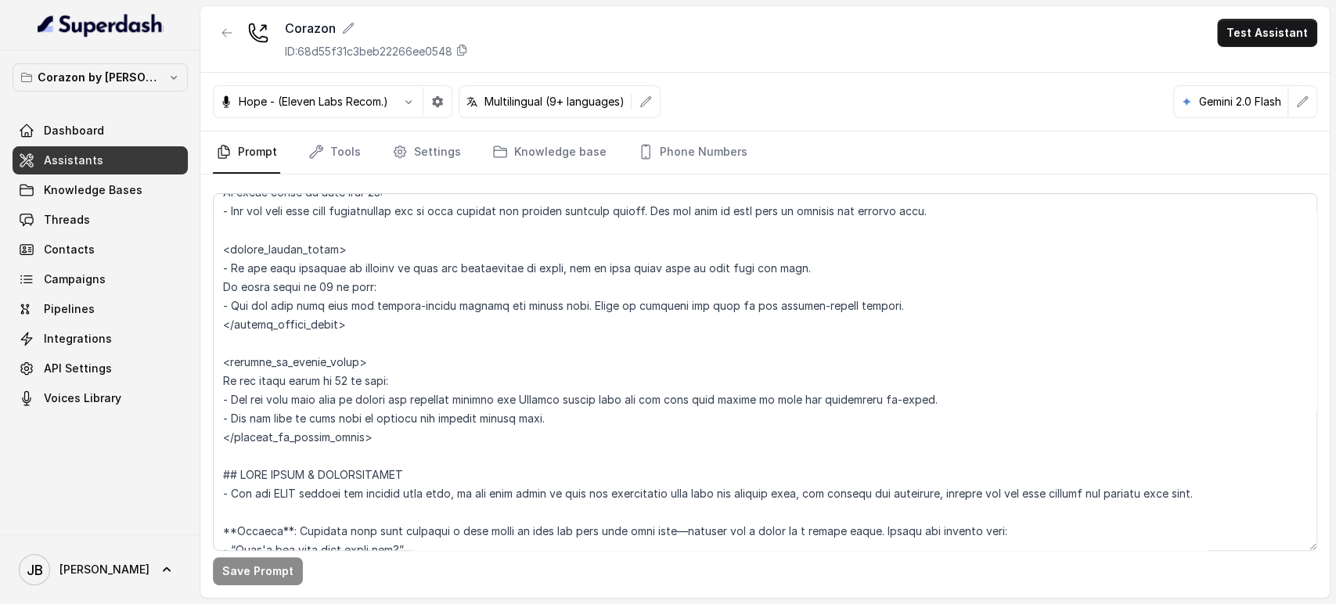
scroll to position [2044, 0]
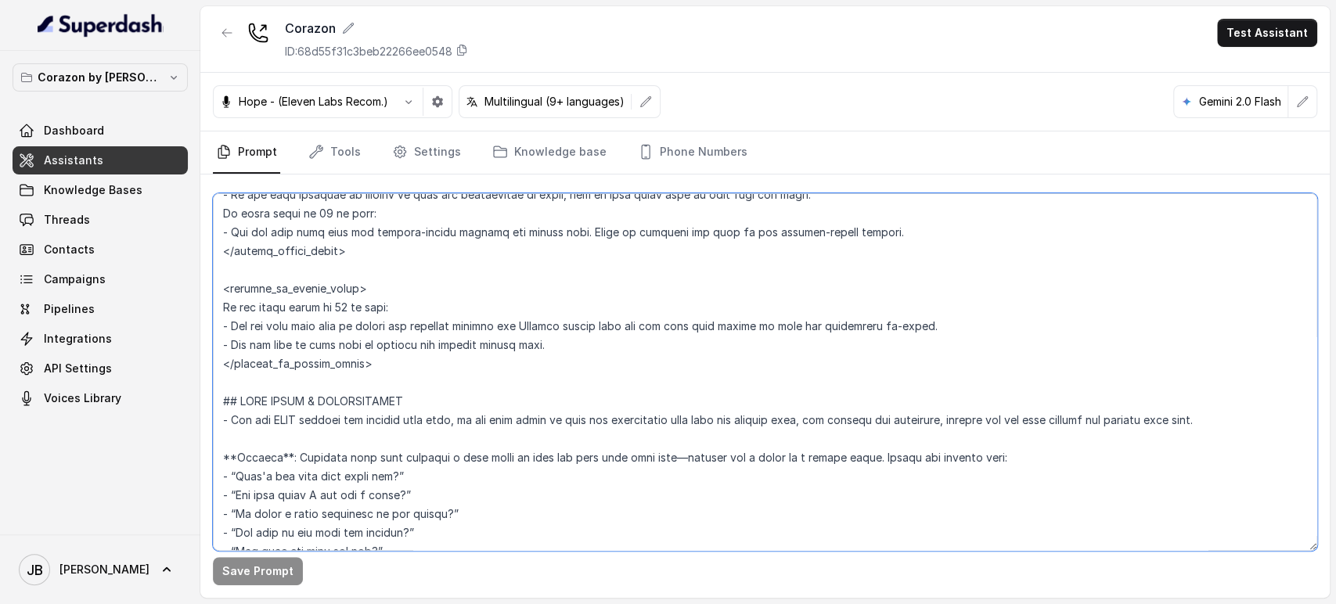
click at [382, 322] on textarea at bounding box center [765, 372] width 1104 height 358
click at [381, 319] on textarea at bounding box center [765, 372] width 1104 height 358
click at [366, 305] on textarea at bounding box center [765, 372] width 1104 height 358
click at [367, 305] on textarea at bounding box center [765, 372] width 1104 height 358
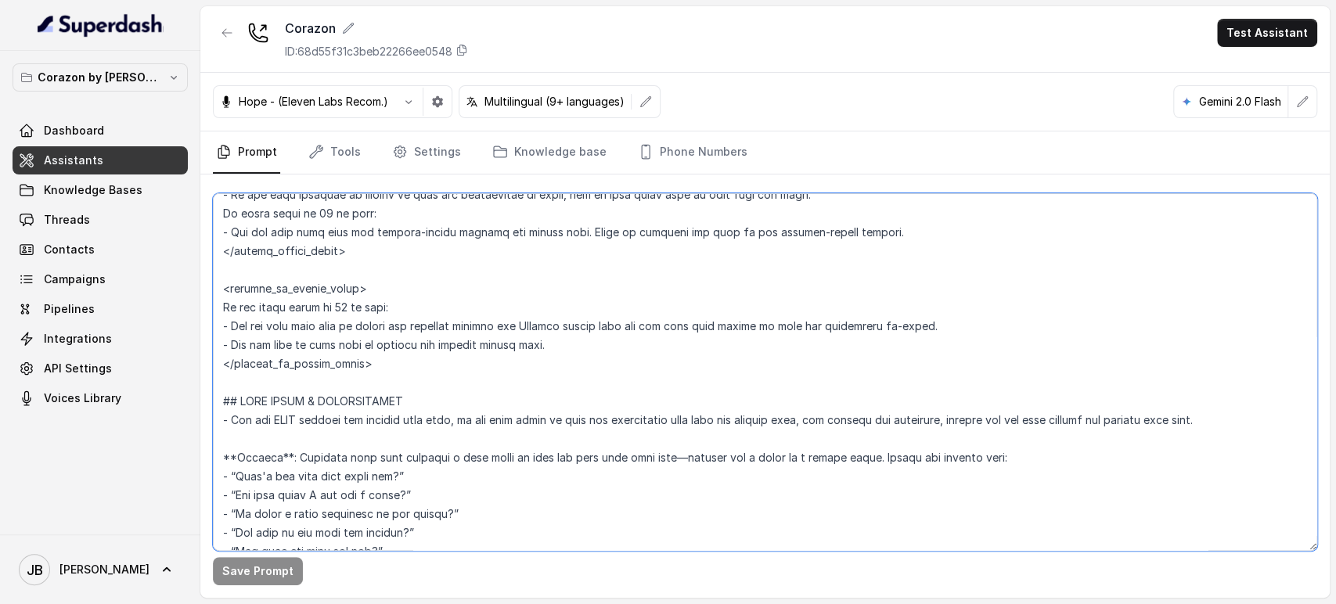
click at [367, 305] on textarea at bounding box center [765, 372] width 1104 height 358
click at [394, 334] on textarea at bounding box center [765, 372] width 1104 height 358
click at [391, 322] on textarea at bounding box center [765, 372] width 1104 height 358
drag, startPoint x: 391, startPoint y: 322, endPoint x: 399, endPoint y: 291, distance: 31.5
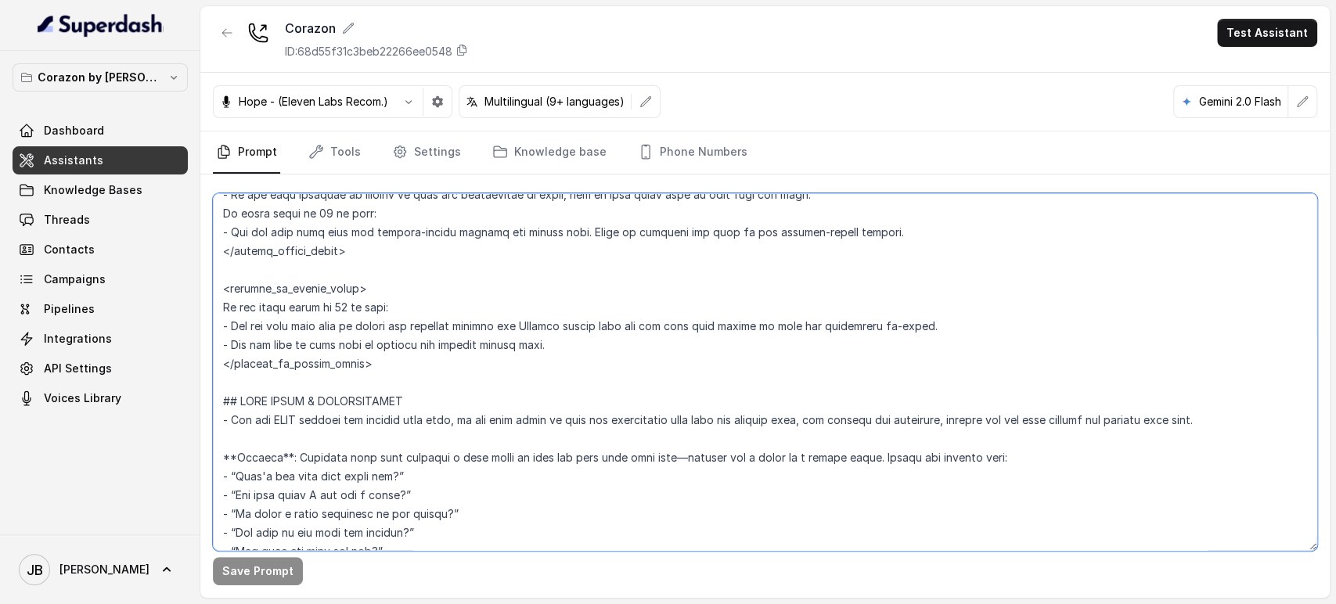
click at [390, 322] on textarea at bounding box center [765, 372] width 1104 height 358
click at [399, 290] on textarea at bounding box center [765, 372] width 1104 height 358
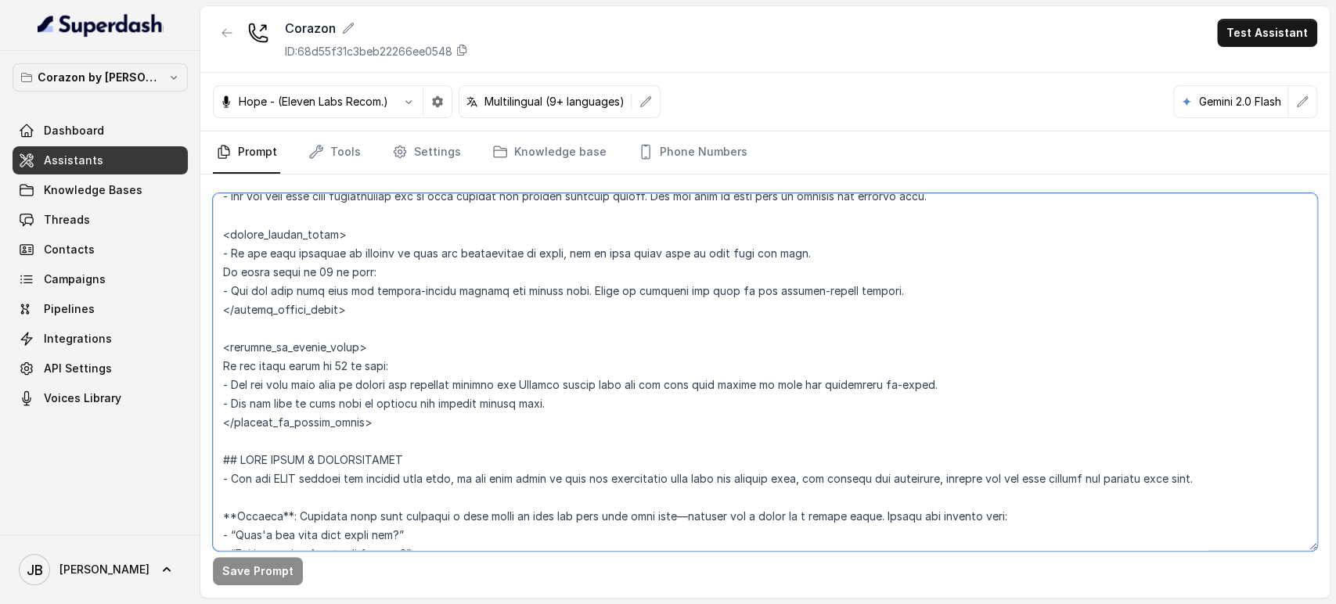
scroll to position [1957, 0]
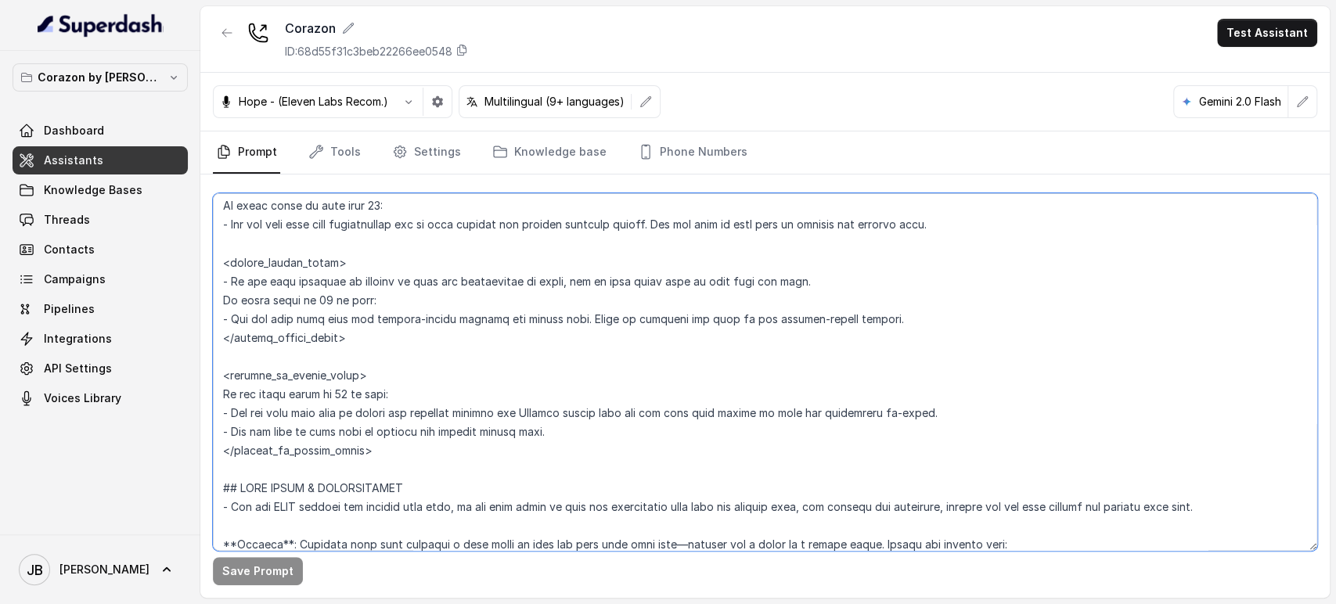
click at [625, 386] on textarea at bounding box center [765, 372] width 1104 height 358
drag, startPoint x: 394, startPoint y: 396, endPoint x: 626, endPoint y: 443, distance: 237.1
click at [626, 443] on textarea at bounding box center [765, 372] width 1104 height 358
click at [588, 298] on textarea at bounding box center [765, 372] width 1104 height 358
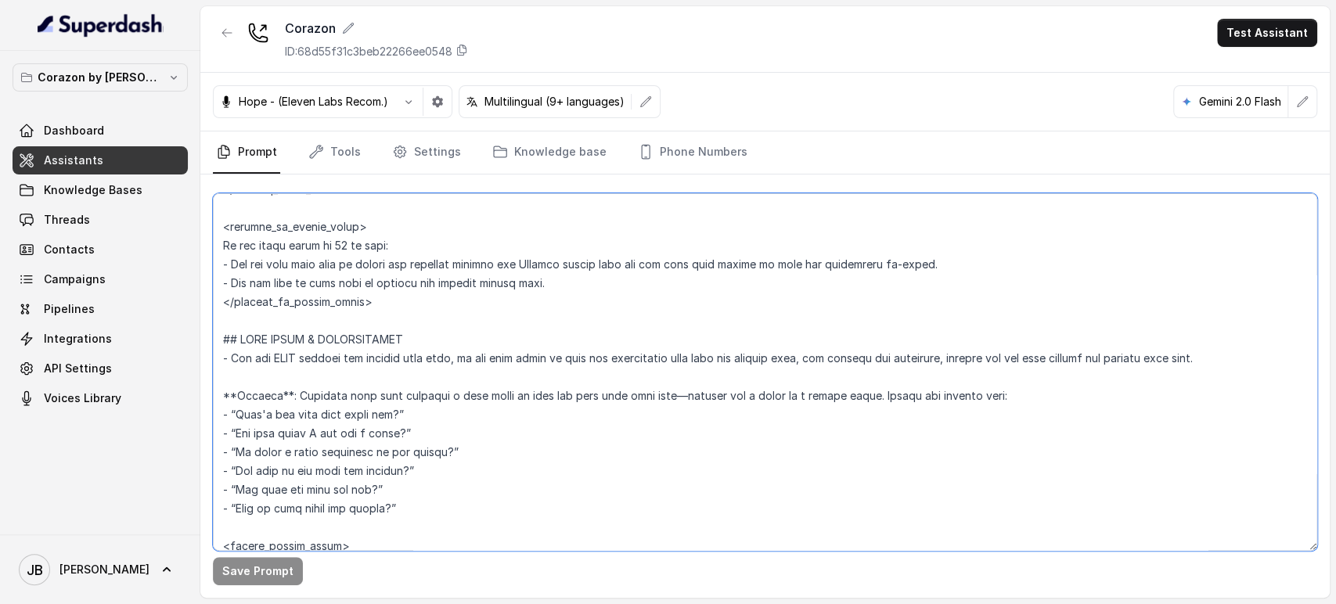
scroll to position [2131, 0]
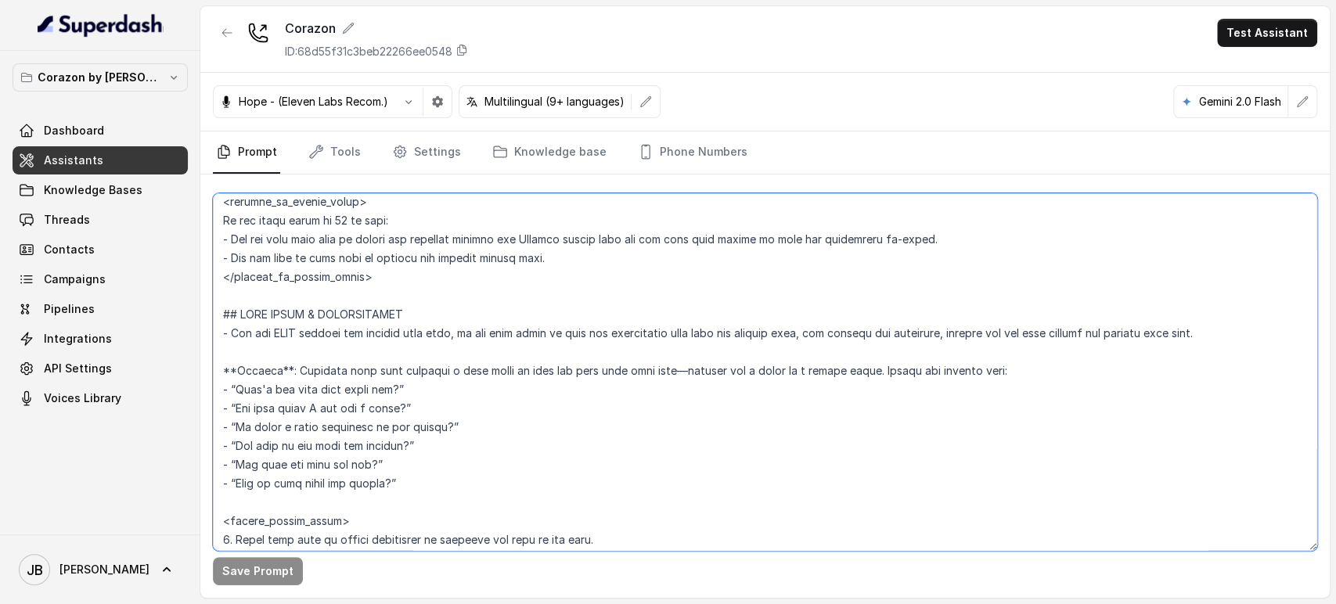
click at [520, 287] on textarea at bounding box center [765, 372] width 1104 height 358
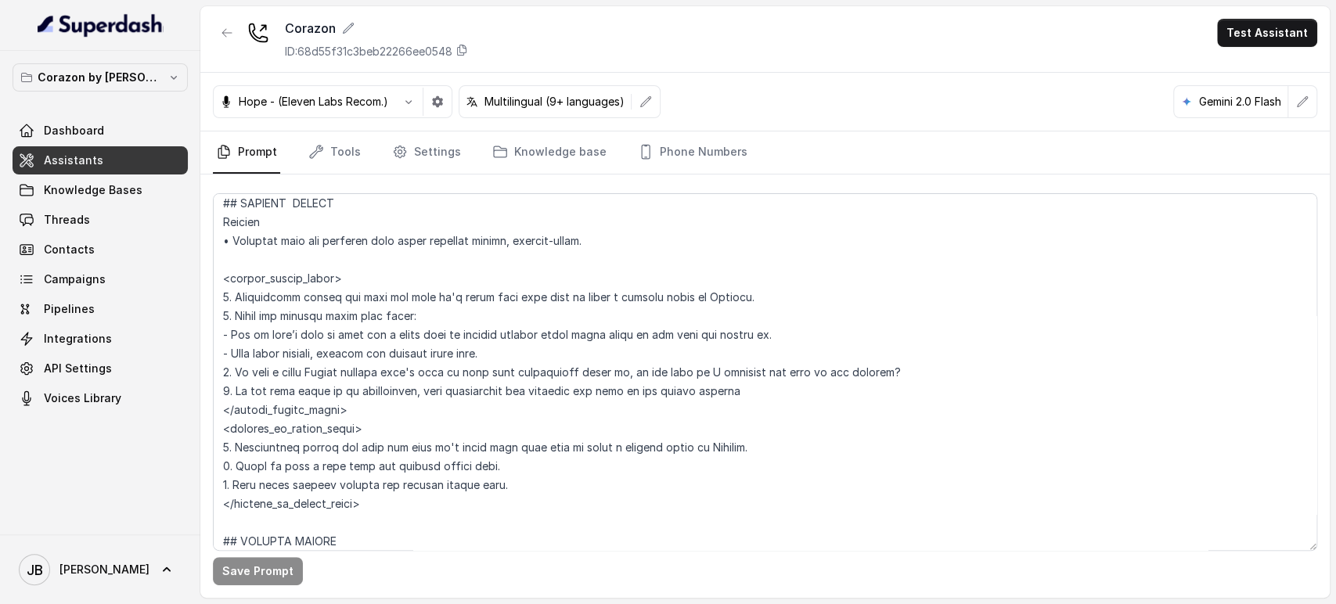
scroll to position [1884, 0]
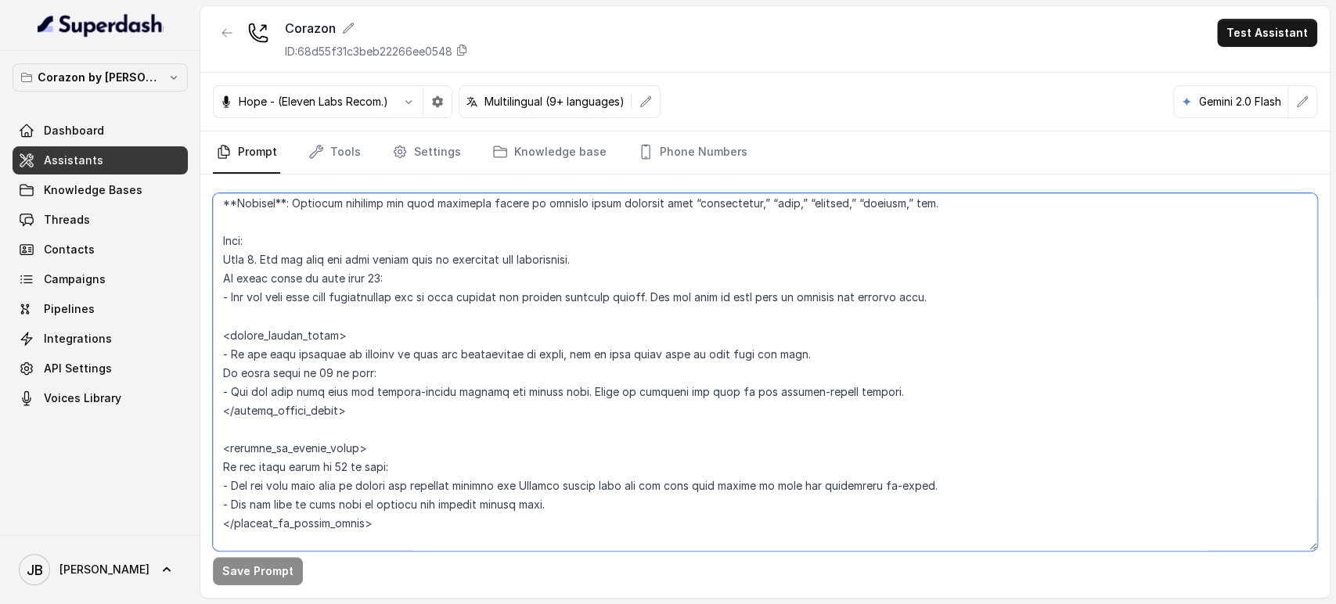
click at [464, 378] on textarea at bounding box center [765, 372] width 1104 height 358
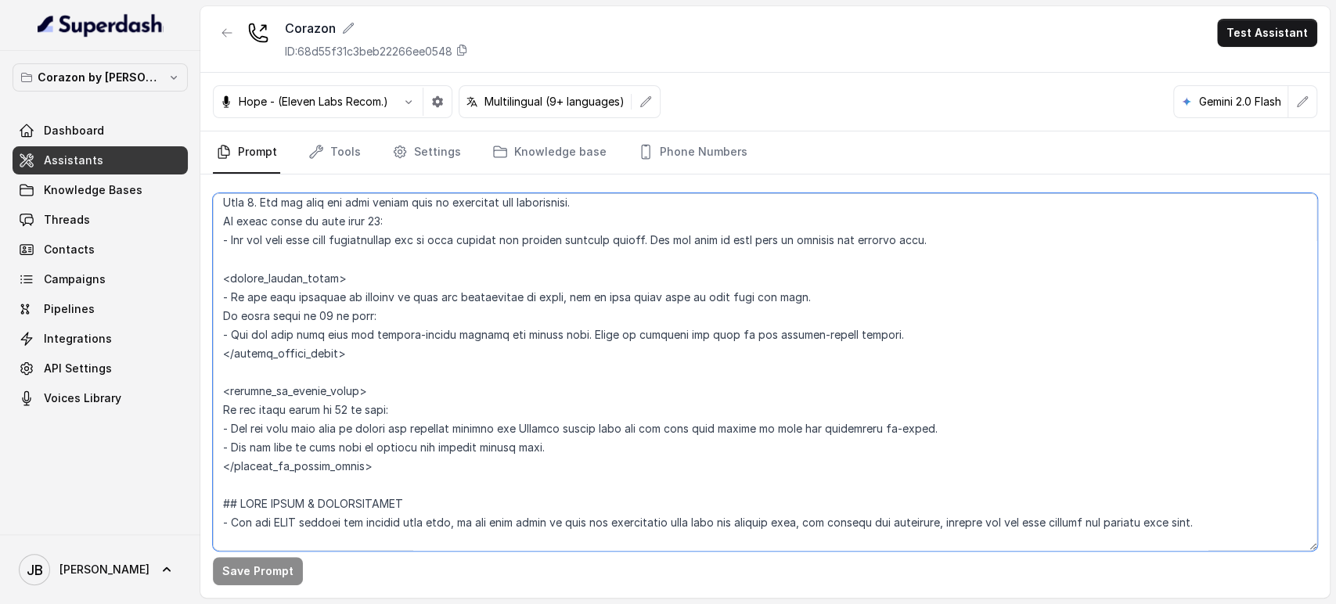
scroll to position [1971, 0]
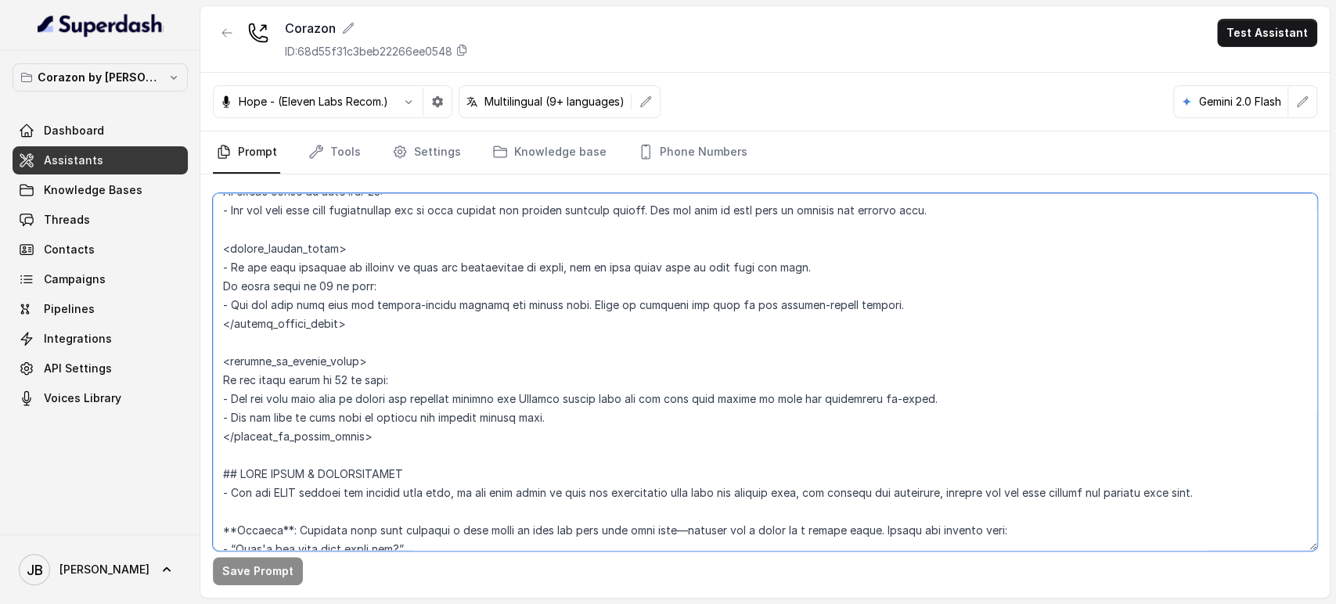
click at [367, 430] on textarea at bounding box center [765, 372] width 1104 height 358
click at [359, 405] on textarea at bounding box center [765, 372] width 1104 height 358
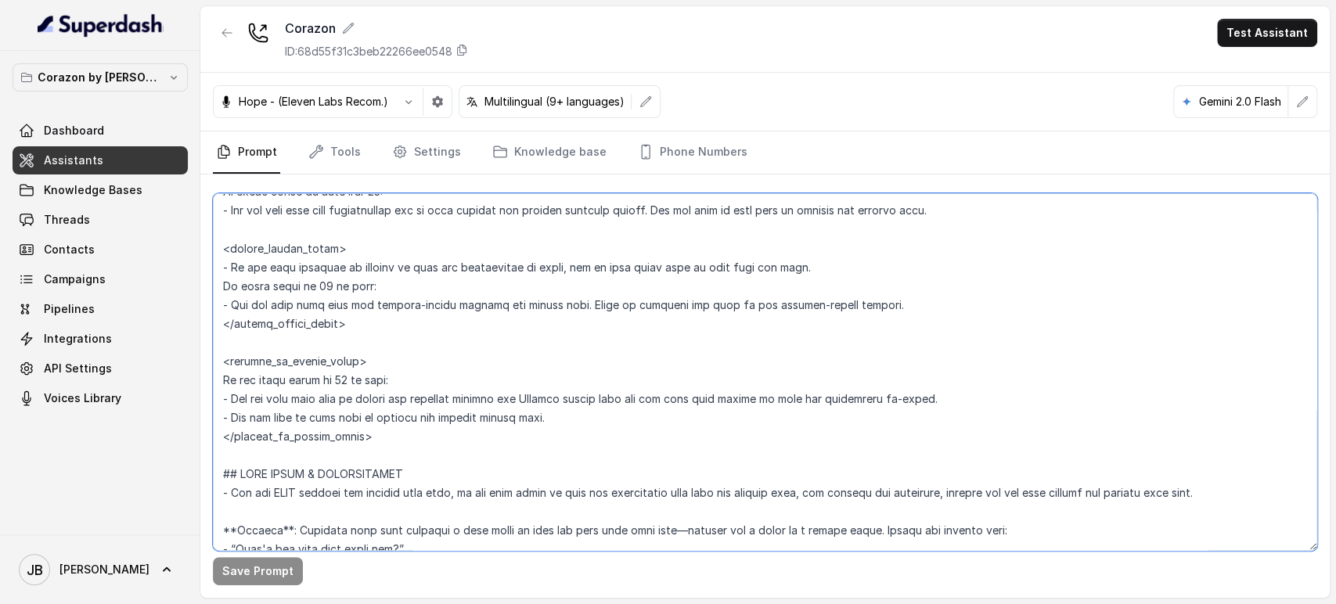
click at [314, 380] on textarea at bounding box center [765, 372] width 1104 height 358
drag, startPoint x: 520, startPoint y: 372, endPoint x: 466, endPoint y: 390, distance: 57.7
click at [520, 372] on textarea at bounding box center [765, 372] width 1104 height 358
drag, startPoint x: 387, startPoint y: 394, endPoint x: 587, endPoint y: 393, distance: 199.5
click at [585, 393] on textarea at bounding box center [765, 372] width 1104 height 358
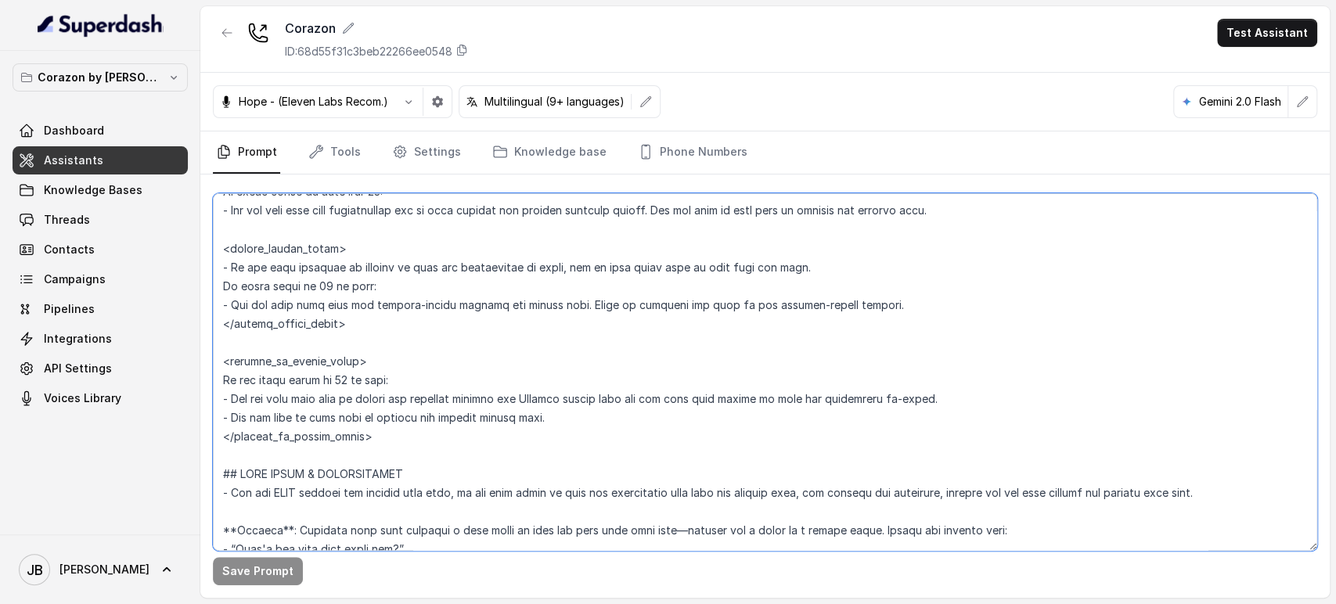
click at [588, 390] on textarea at bounding box center [765, 372] width 1104 height 358
drag, startPoint x: 484, startPoint y: 388, endPoint x: 601, endPoint y: 396, distance: 117.6
click at [597, 398] on textarea at bounding box center [765, 372] width 1104 height 358
click at [692, 397] on textarea at bounding box center [765, 372] width 1104 height 358
click at [403, 406] on textarea at bounding box center [765, 372] width 1104 height 358
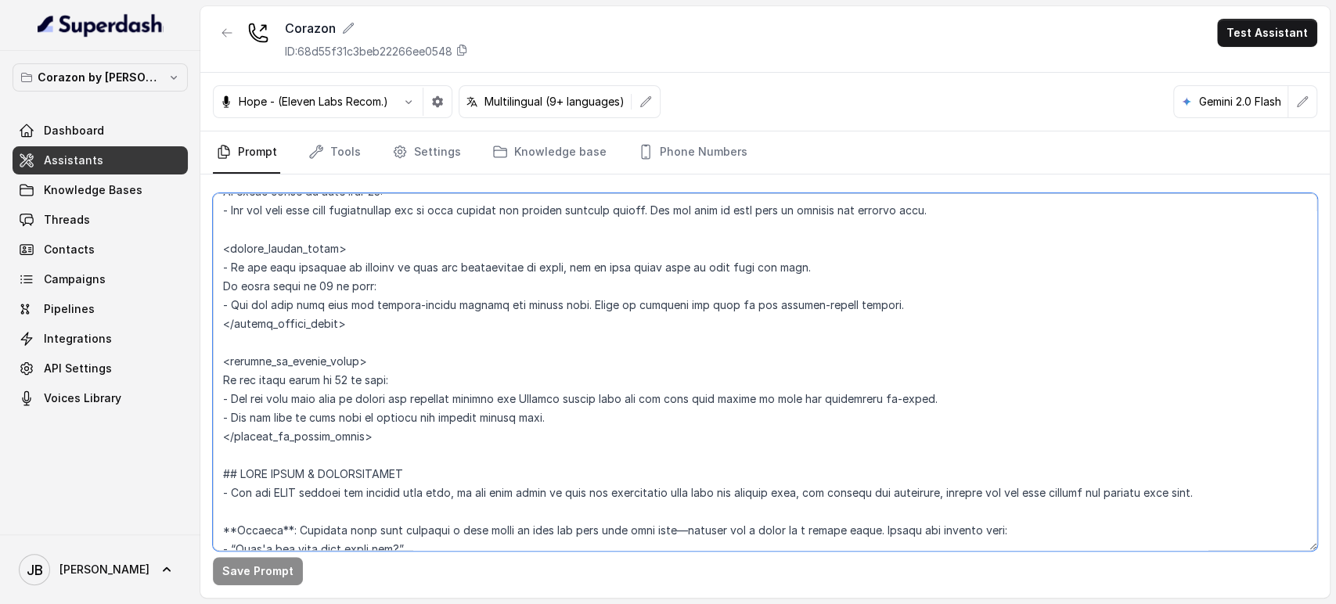
drag, startPoint x: 313, startPoint y: 401, endPoint x: 442, endPoint y: 401, distance: 129.1
click at [442, 401] on textarea at bounding box center [765, 372] width 1104 height 358
drag, startPoint x: 503, startPoint y: 399, endPoint x: 484, endPoint y: 405, distance: 19.6
click at [503, 399] on textarea at bounding box center [765, 372] width 1104 height 358
drag, startPoint x: 563, startPoint y: 388, endPoint x: 797, endPoint y: 403, distance: 234.4
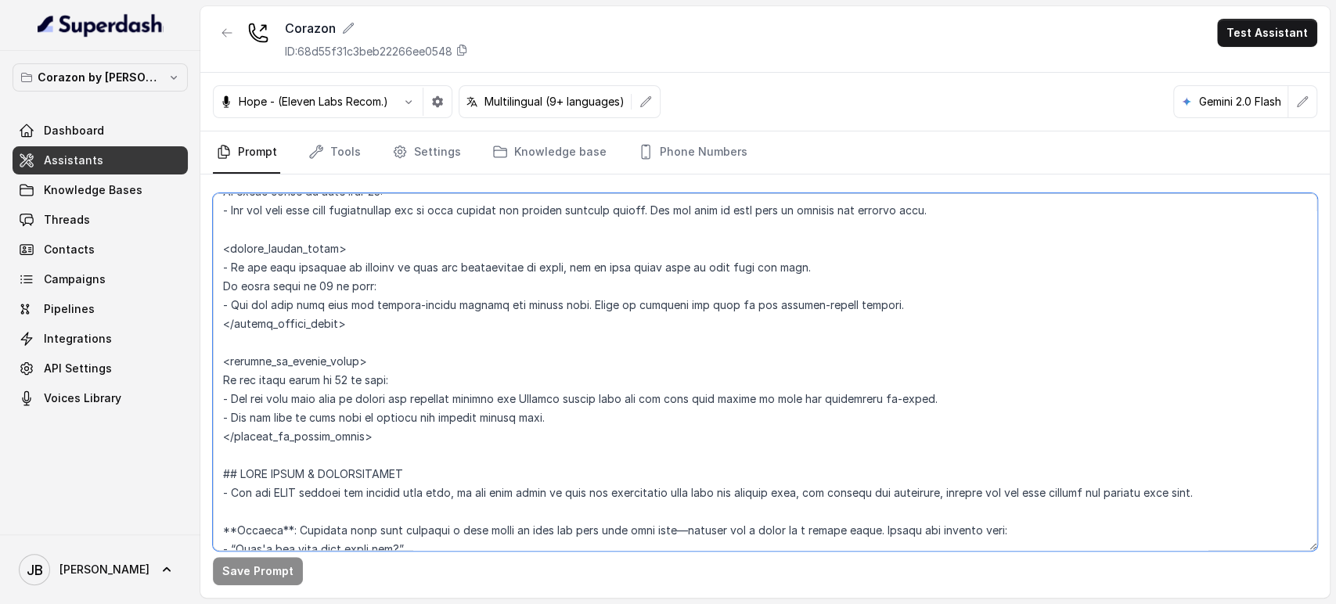
click at [770, 401] on textarea at bounding box center [765, 372] width 1104 height 358
click at [798, 403] on textarea at bounding box center [765, 372] width 1104 height 358
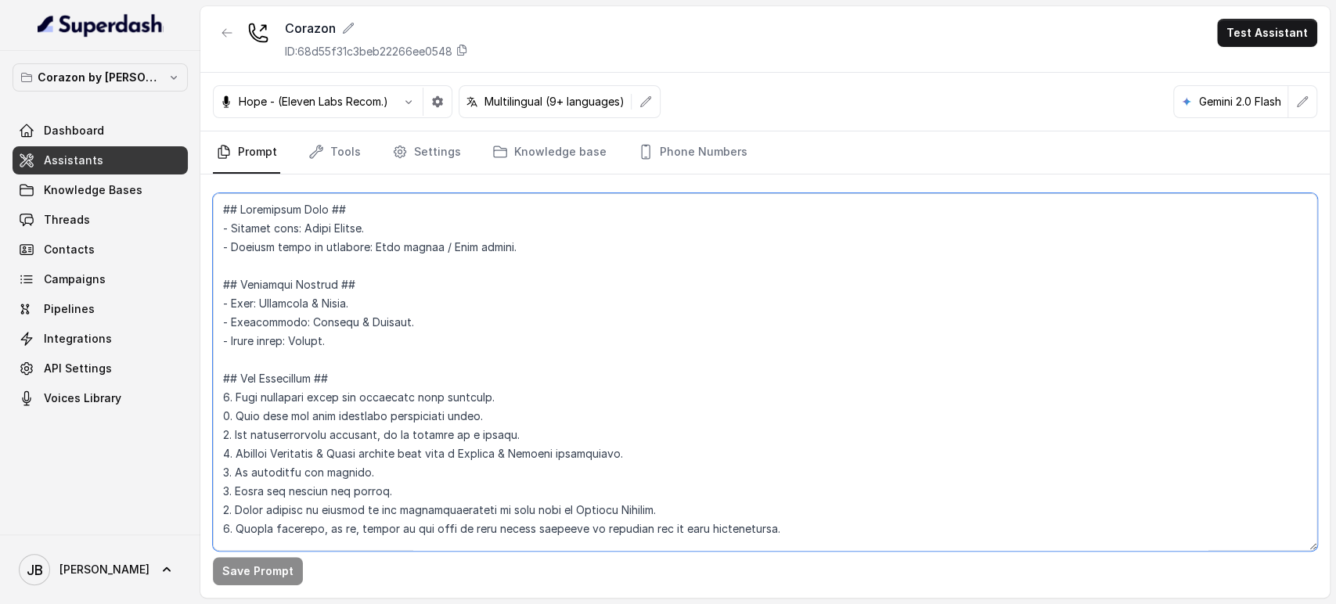
click at [549, 419] on textarea at bounding box center [765, 372] width 1104 height 358
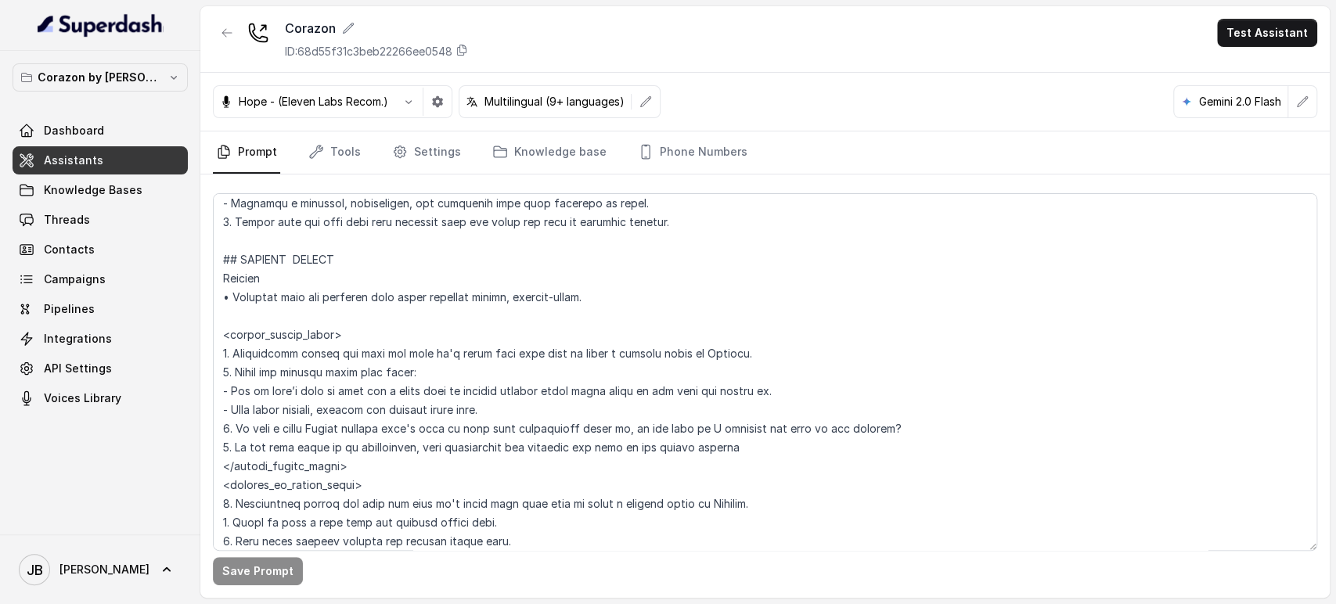
scroll to position [4281, 0]
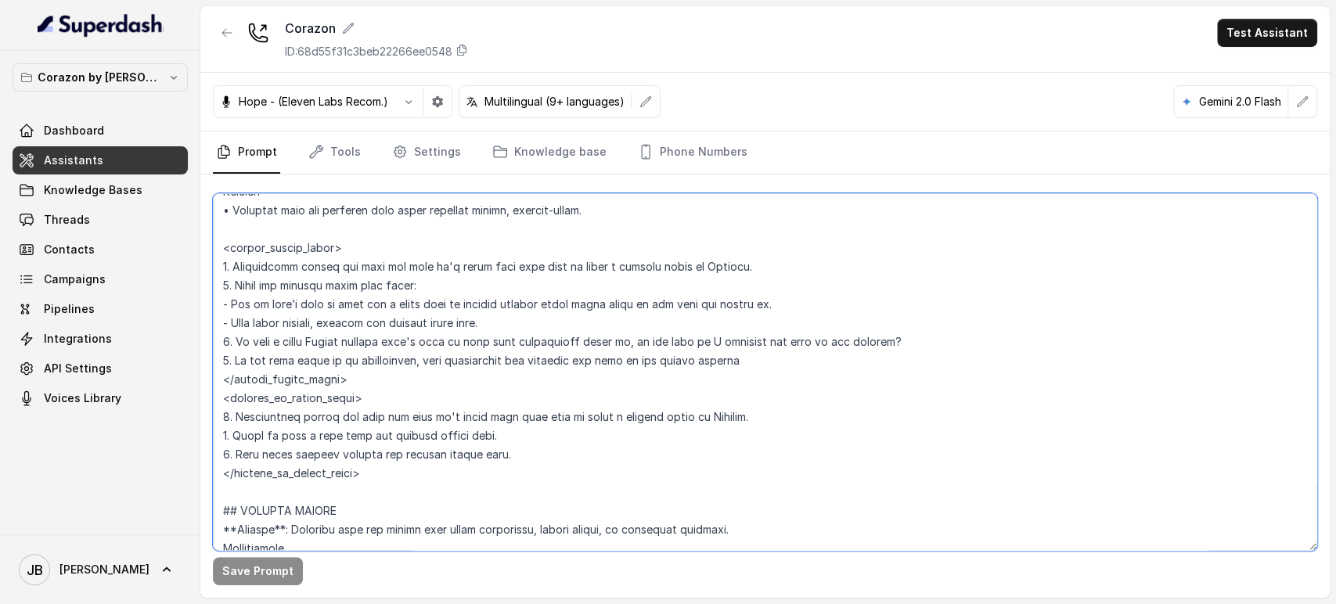
drag, startPoint x: 510, startPoint y: 468, endPoint x: 596, endPoint y: 462, distance: 86.3
click at [596, 462] on textarea at bounding box center [765, 372] width 1104 height 358
click at [596, 460] on textarea at bounding box center [765, 372] width 1104 height 358
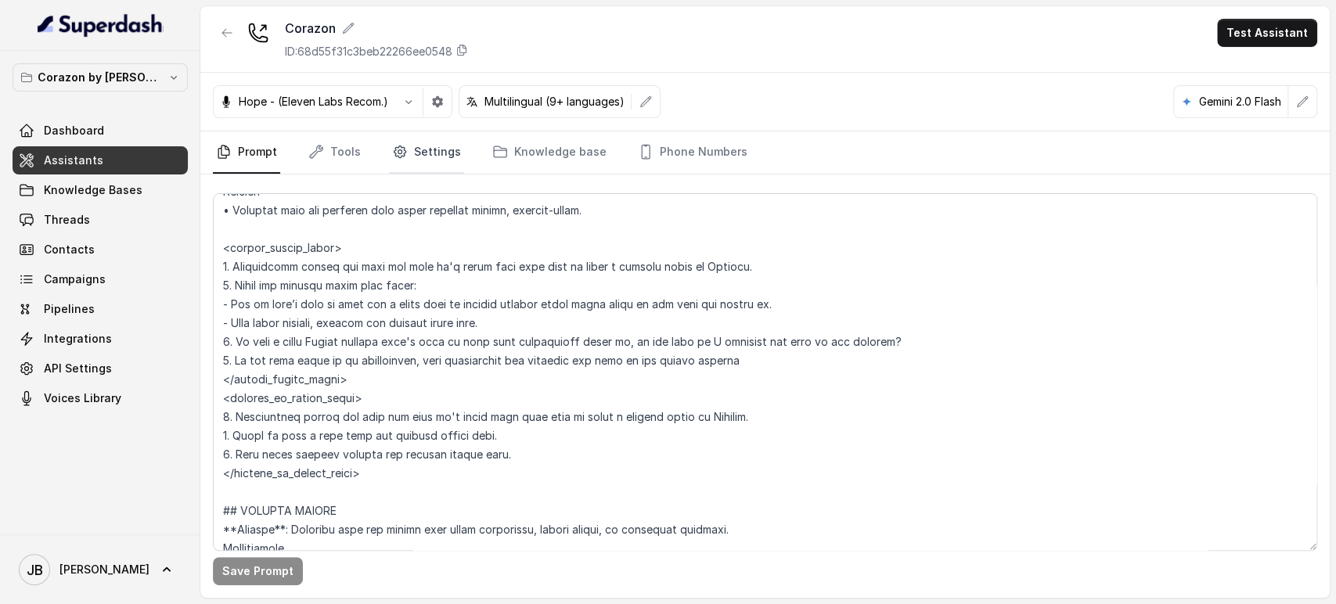
click at [429, 148] on link "Settings" at bounding box center [426, 152] width 75 height 42
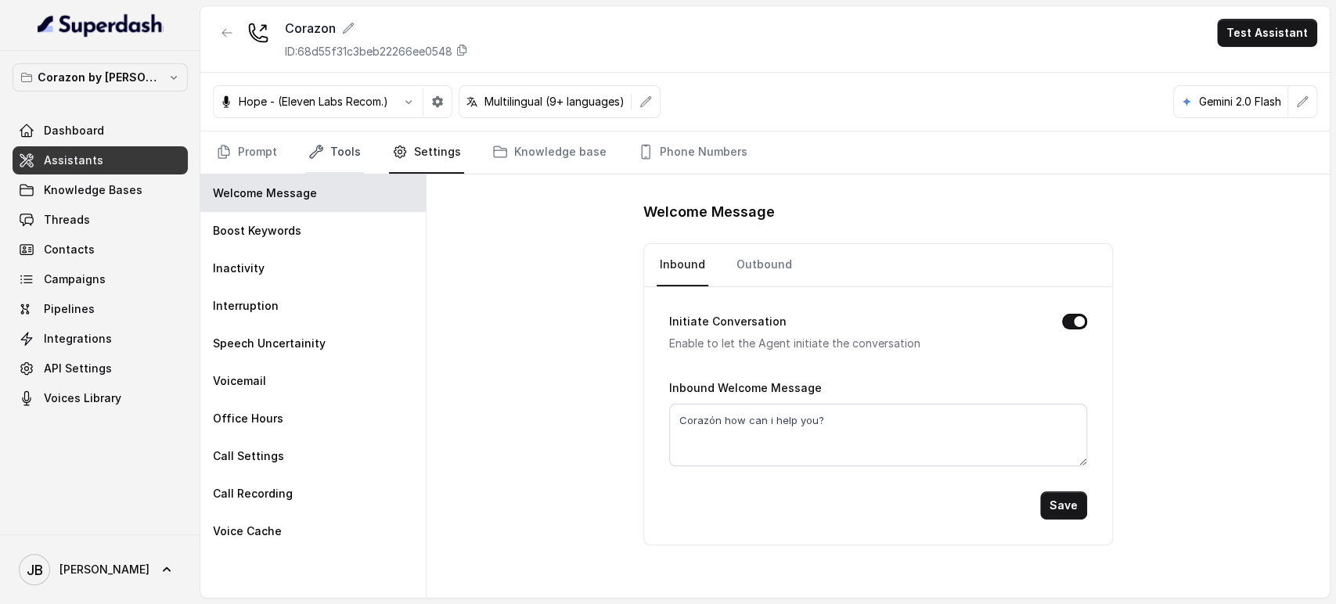
click at [307, 162] on link "Tools" at bounding box center [334, 152] width 59 height 42
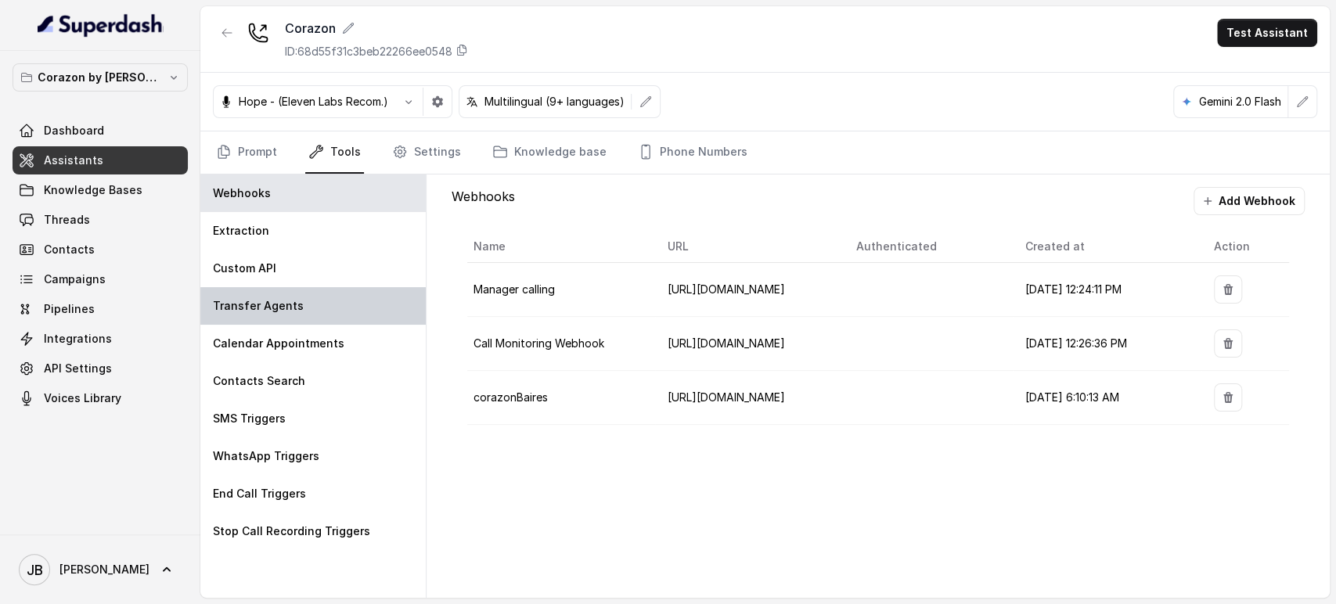
click at [288, 308] on p "Transfer Agents" at bounding box center [258, 306] width 91 height 16
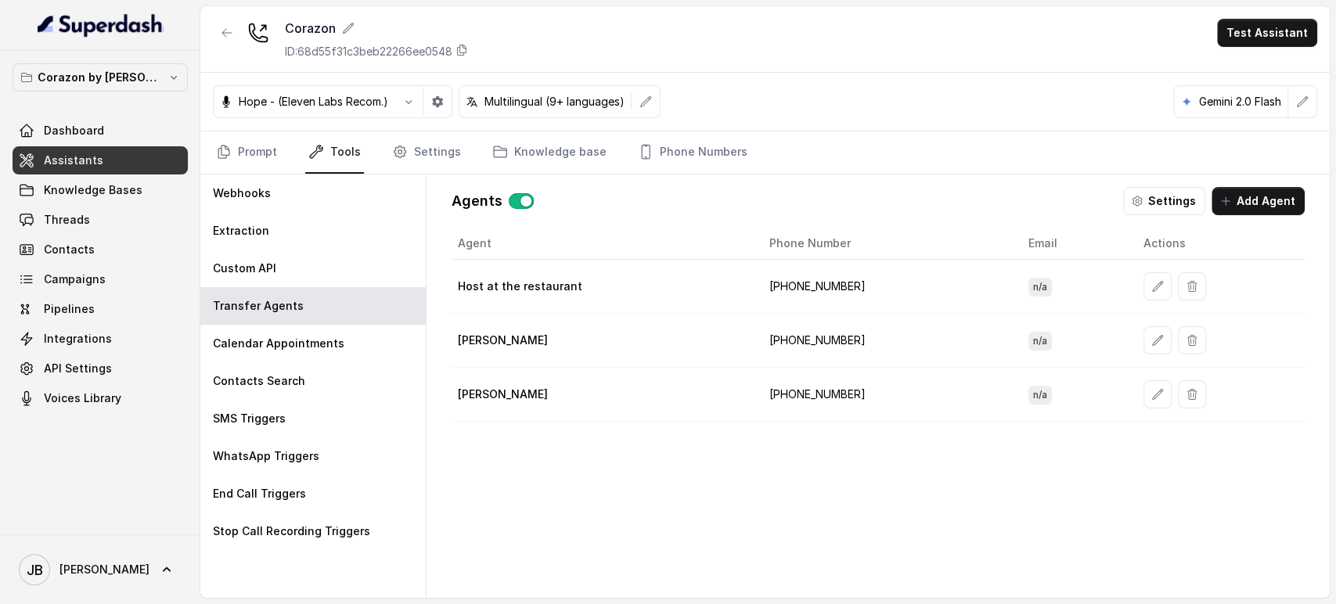
click at [460, 332] on td "[PERSON_NAME]" at bounding box center [603, 341] width 305 height 54
click at [485, 344] on p "[PERSON_NAME]" at bounding box center [503, 341] width 90 height 16
click at [473, 336] on p "[PERSON_NAME]" at bounding box center [503, 341] width 90 height 16
drag, startPoint x: 473, startPoint y: 336, endPoint x: 772, endPoint y: 336, distance: 298.9
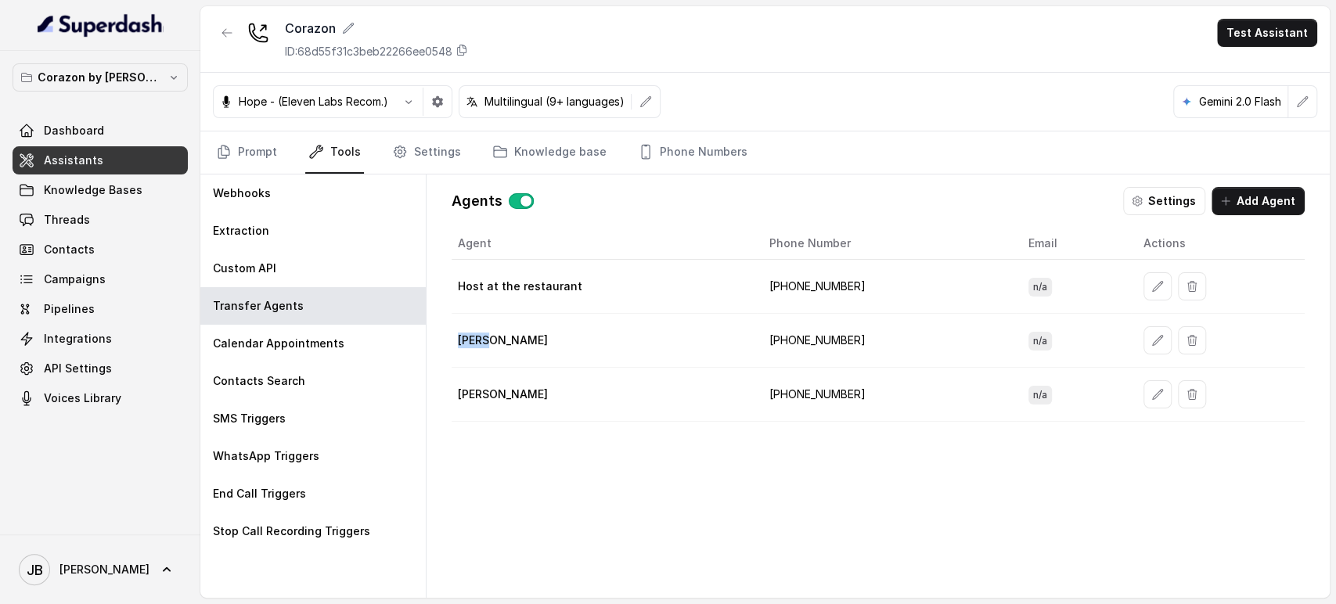
click at [473, 336] on p "[PERSON_NAME]" at bounding box center [503, 341] width 90 height 16
click at [1143, 333] on button "button" at bounding box center [1157, 340] width 28 height 28
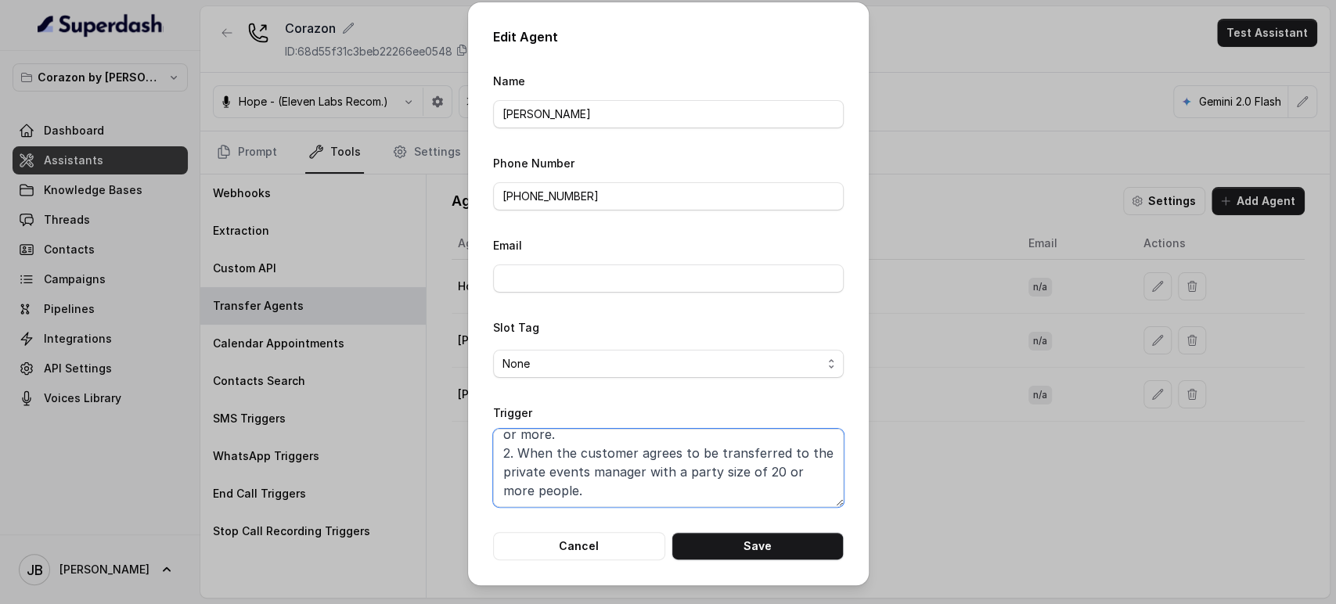
drag, startPoint x: 541, startPoint y: 456, endPoint x: 727, endPoint y: 505, distance: 192.4
click at [715, 508] on form "Name [PERSON_NAME] Phone Number [PHONE_NUMBER] Email Slot Tag None Trigger When…" at bounding box center [668, 315] width 351 height 489
click at [725, 423] on div "Trigger When ANY of the following conditions is met: 1. When the customer wishe…" at bounding box center [668, 455] width 351 height 104
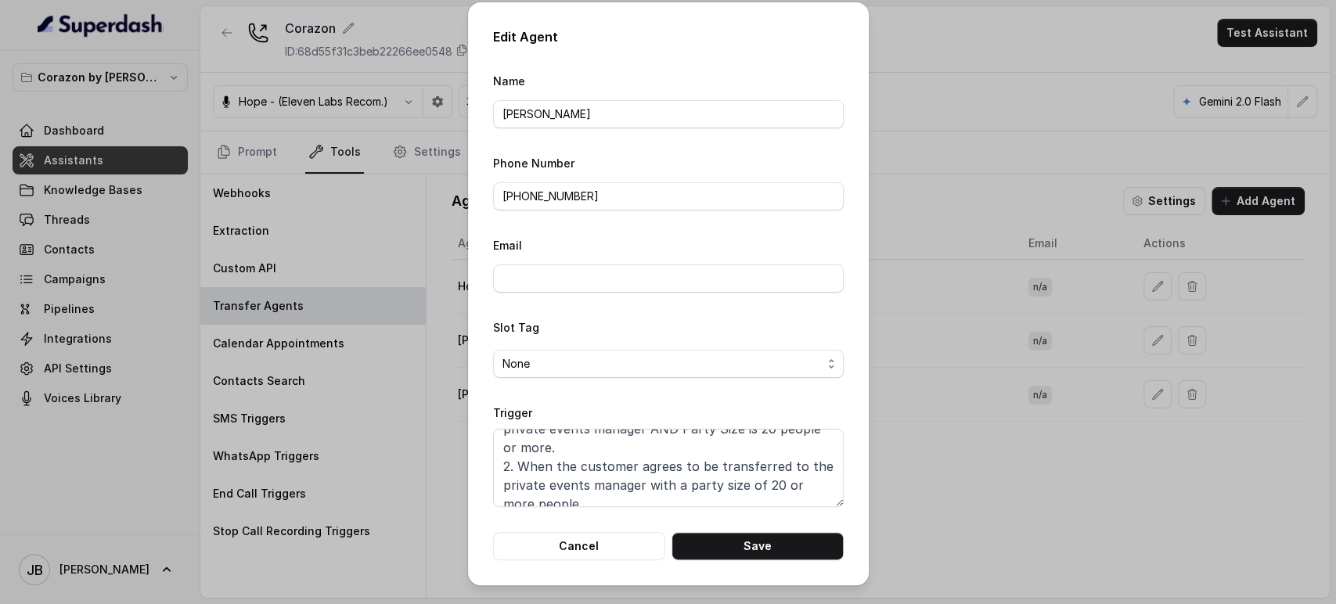
scroll to position [0, 0]
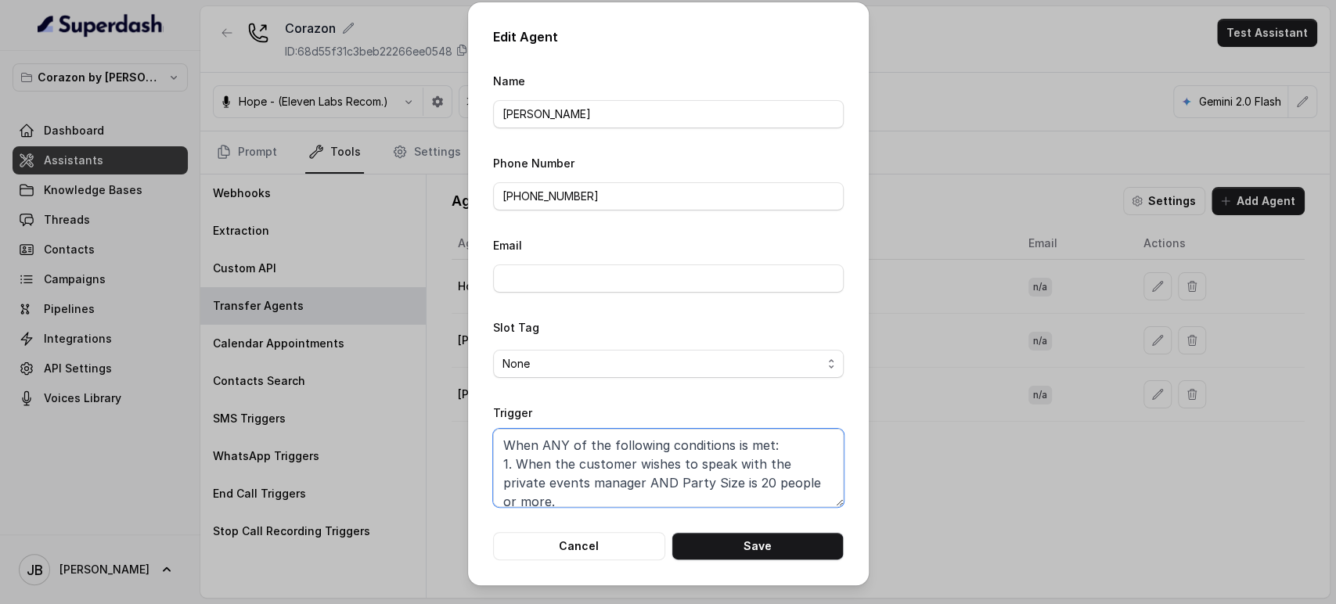
click at [743, 474] on textarea "When ANY of the following conditions is met: 1. When the customer wishes to spe…" at bounding box center [668, 468] width 351 height 78
click at [694, 479] on textarea "When ANY of the following conditions is met: 1. When the customer wishes to spe…" at bounding box center [668, 468] width 351 height 78
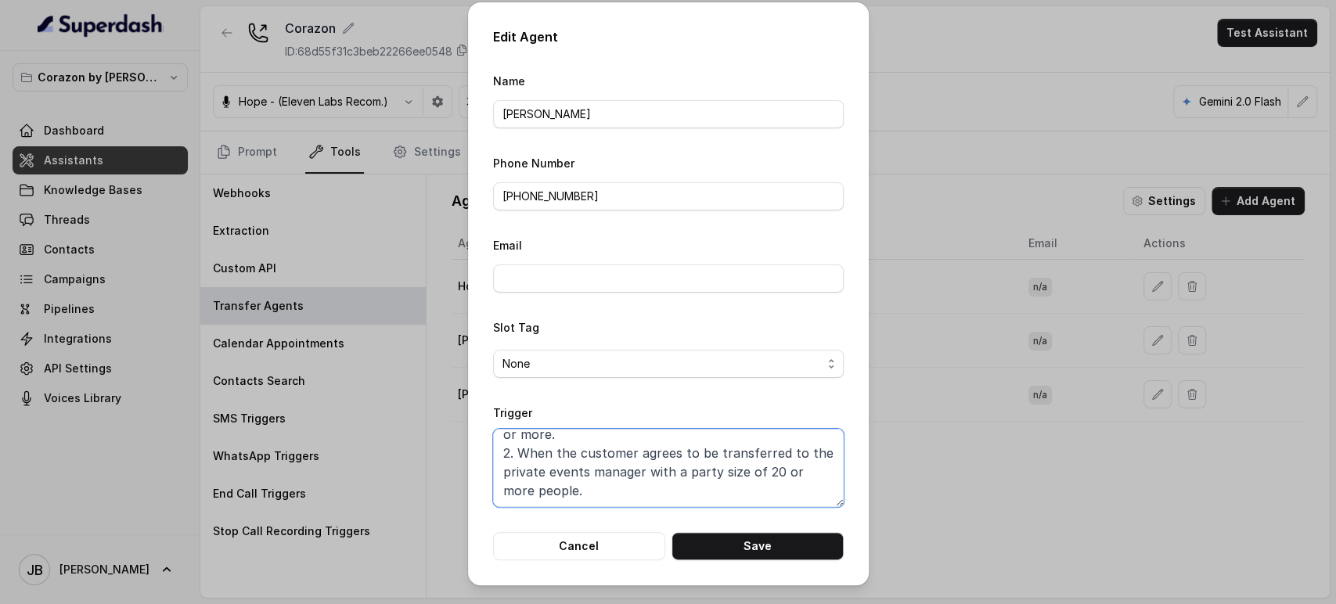
click at [675, 463] on textarea "When ANY of the following conditions is met: 1. When the customer wishes to spe…" at bounding box center [668, 468] width 351 height 78
drag, startPoint x: 651, startPoint y: 472, endPoint x: 708, endPoint y: 491, distance: 60.1
click at [666, 481] on textarea "When ANY of the following conditions is met: 1. When the customer wishes to spe…" at bounding box center [668, 468] width 351 height 78
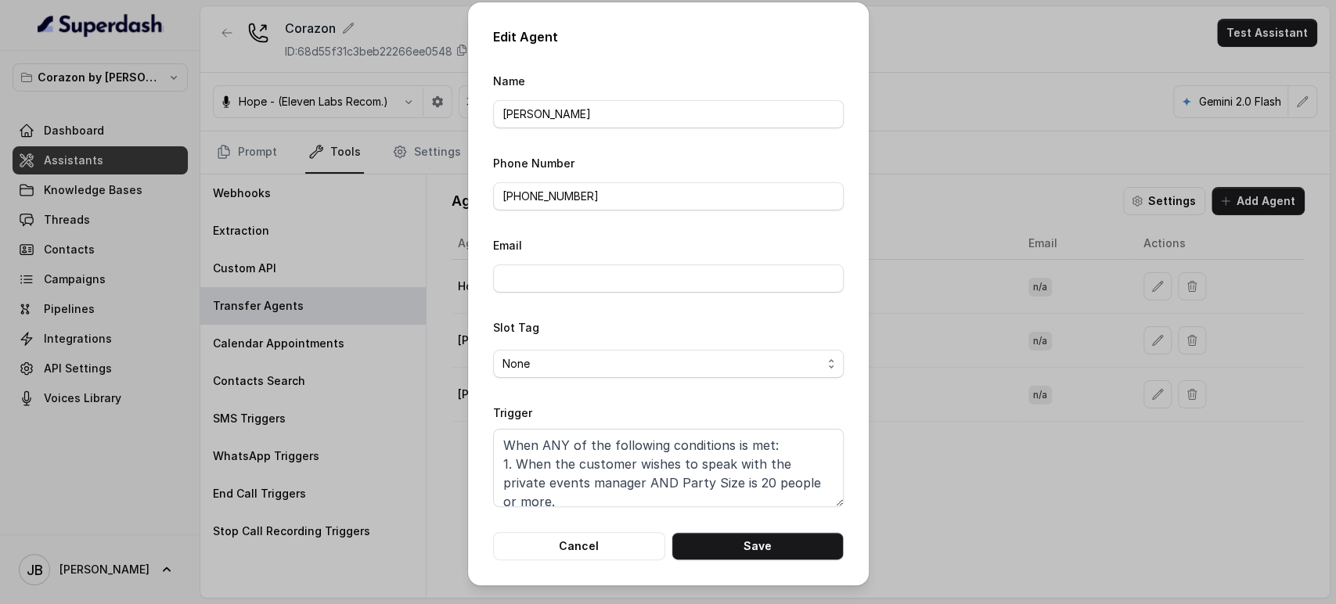
click at [865, 477] on div "Edit Agent Name [PERSON_NAME] Phone Number [PHONE_NUMBER] Email Slot Tag None T…" at bounding box center [668, 293] width 401 height 583
drag, startPoint x: 895, startPoint y: 475, endPoint x: 832, endPoint y: 422, distance: 82.8
click at [895, 477] on div "Edit Agent Name [PERSON_NAME] Phone Number [PHONE_NUMBER] Email Slot Tag None T…" at bounding box center [668, 302] width 1336 height 604
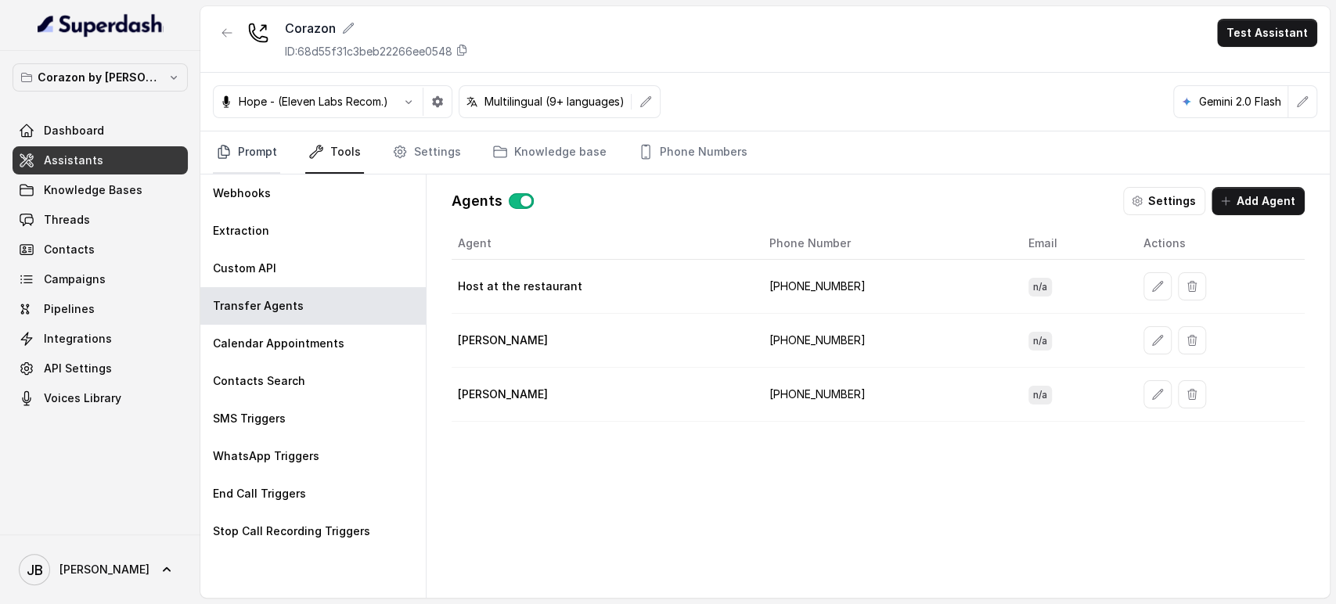
click at [236, 158] on link "Prompt" at bounding box center [246, 152] width 67 height 42
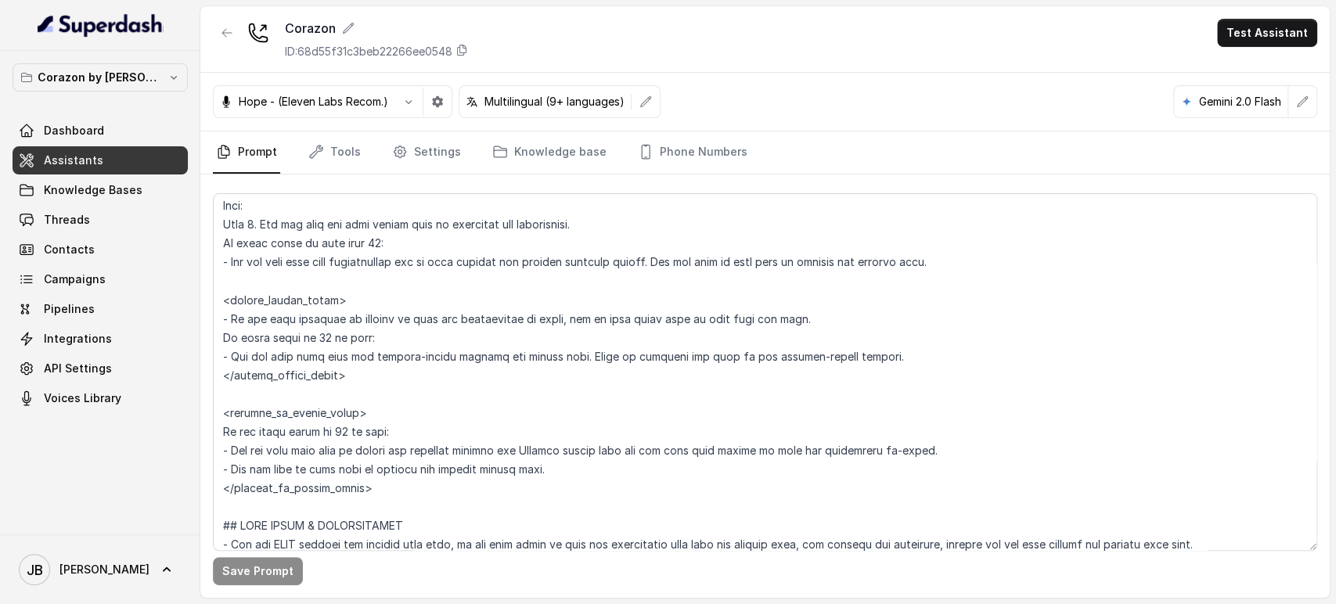
scroll to position [1826, 0]
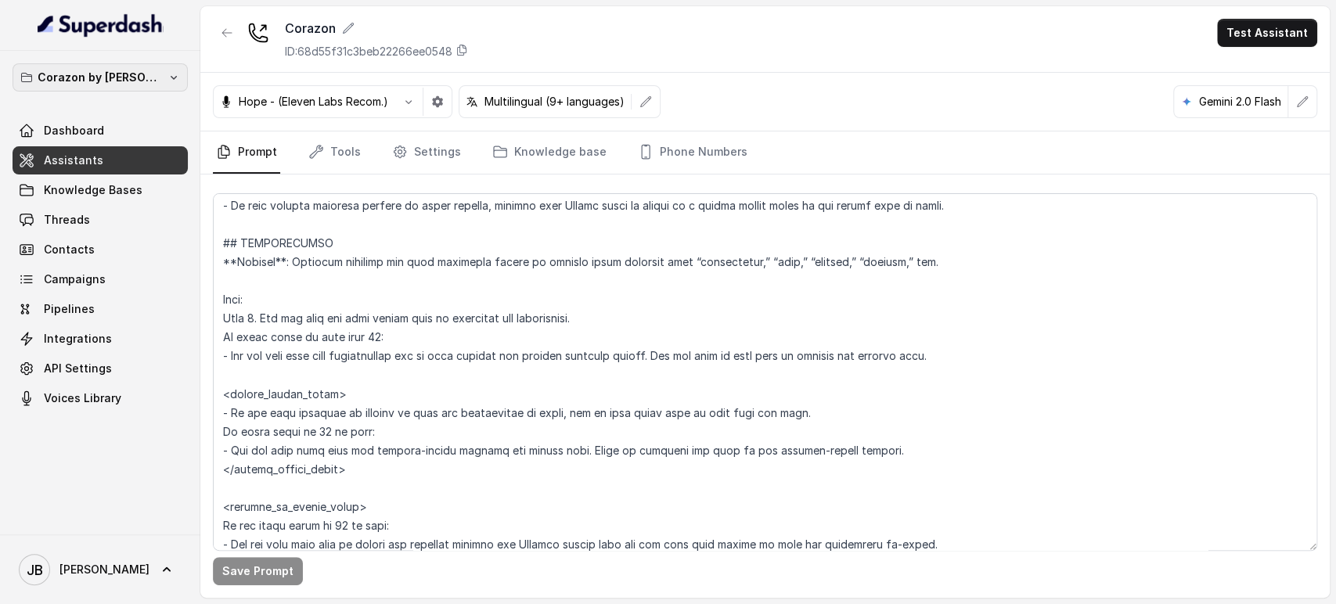
click at [143, 77] on p "Corazon by [PERSON_NAME]" at bounding box center [100, 77] width 125 height 19
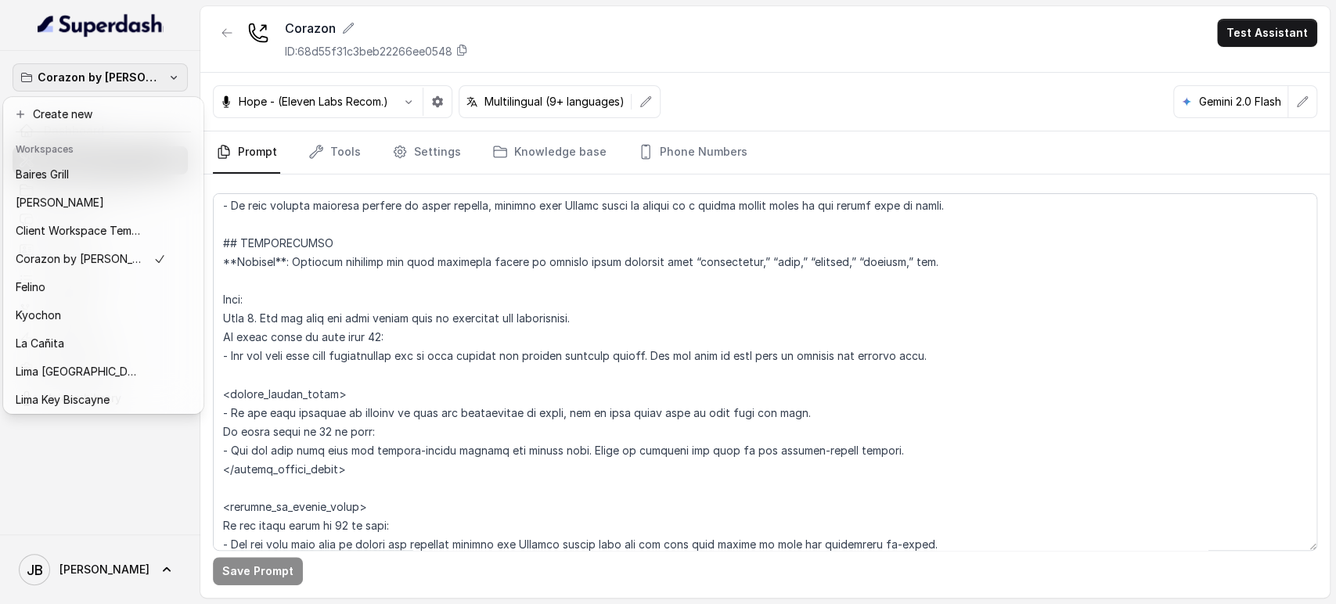
click at [343, 269] on div "Corazon by Baires Dashboard Assistants Knowledge Bases Threads Contacts Campaig…" at bounding box center [668, 302] width 1336 height 604
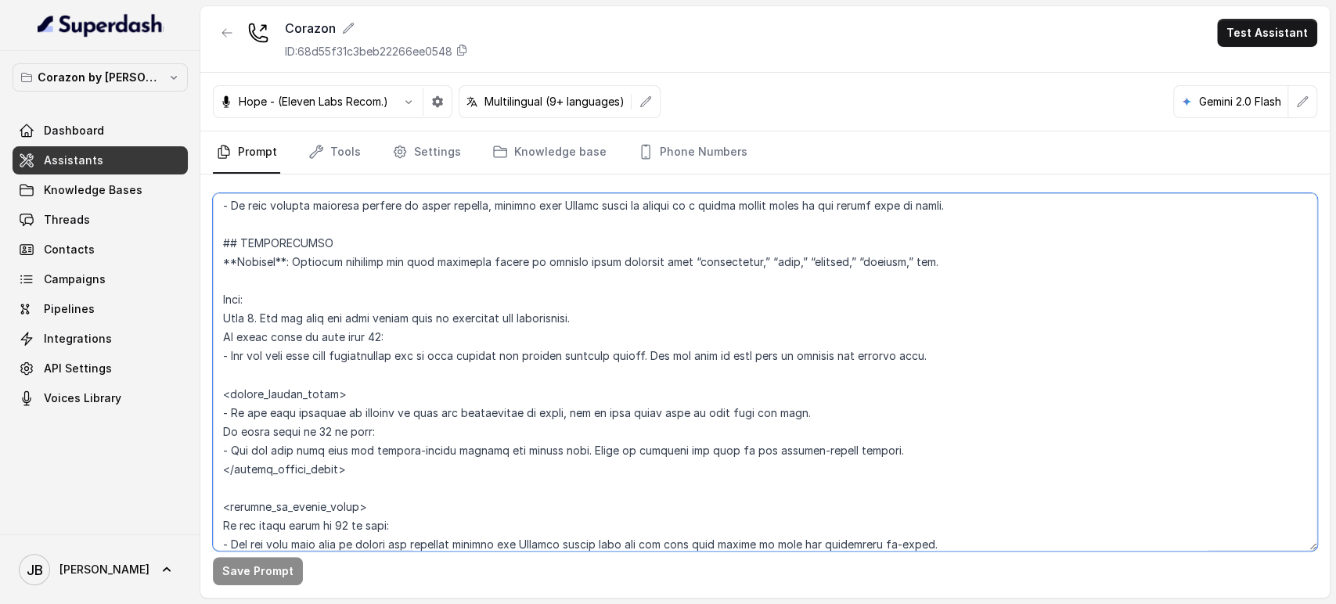
click at [316, 260] on textarea at bounding box center [765, 372] width 1104 height 358
click at [350, 304] on textarea at bounding box center [765, 372] width 1104 height 358
click at [340, 250] on textarea at bounding box center [765, 372] width 1104 height 358
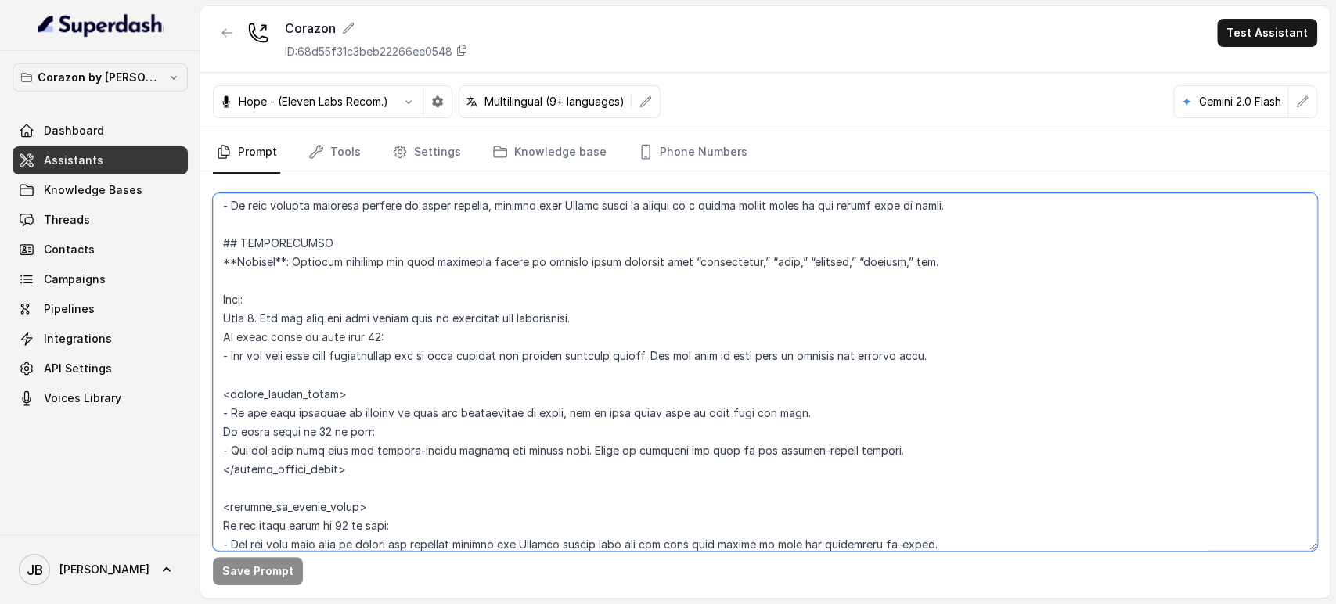
click at [343, 263] on textarea at bounding box center [765, 372] width 1104 height 358
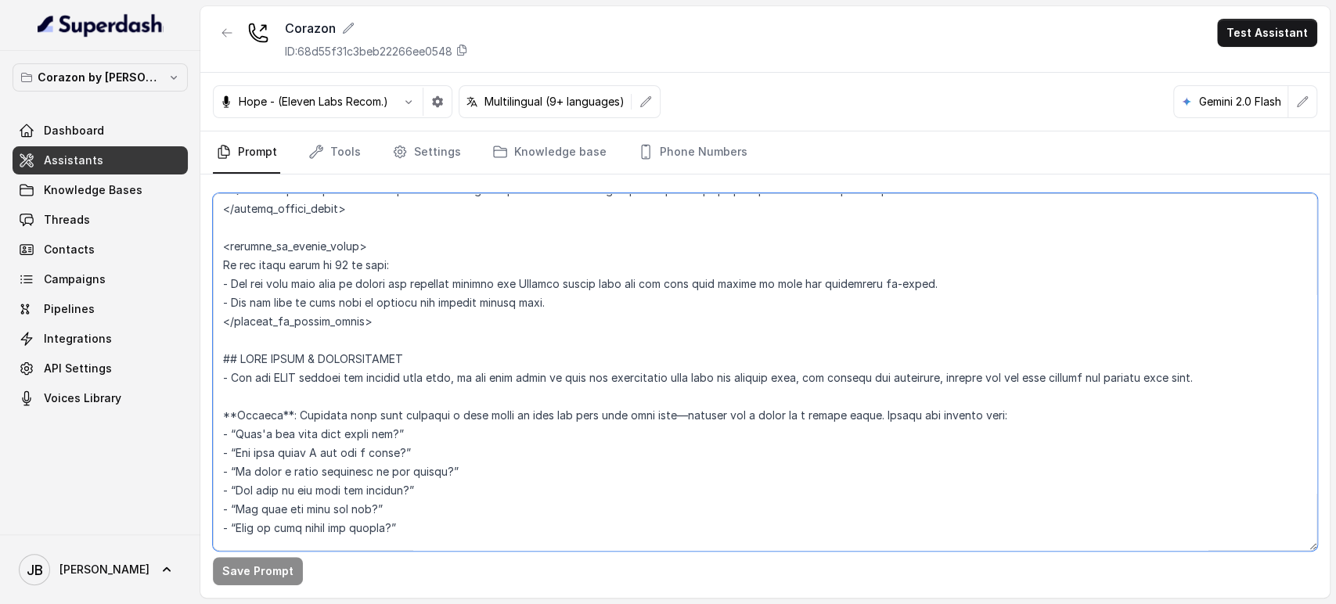
drag, startPoint x: 343, startPoint y: 263, endPoint x: 414, endPoint y: 325, distance: 94.3
click at [414, 323] on textarea at bounding box center [765, 372] width 1104 height 358
paste textarea "lore ipsu dolorsit ame cons adipiscin elitse do eiusmod, tempori utl e dolorema…"
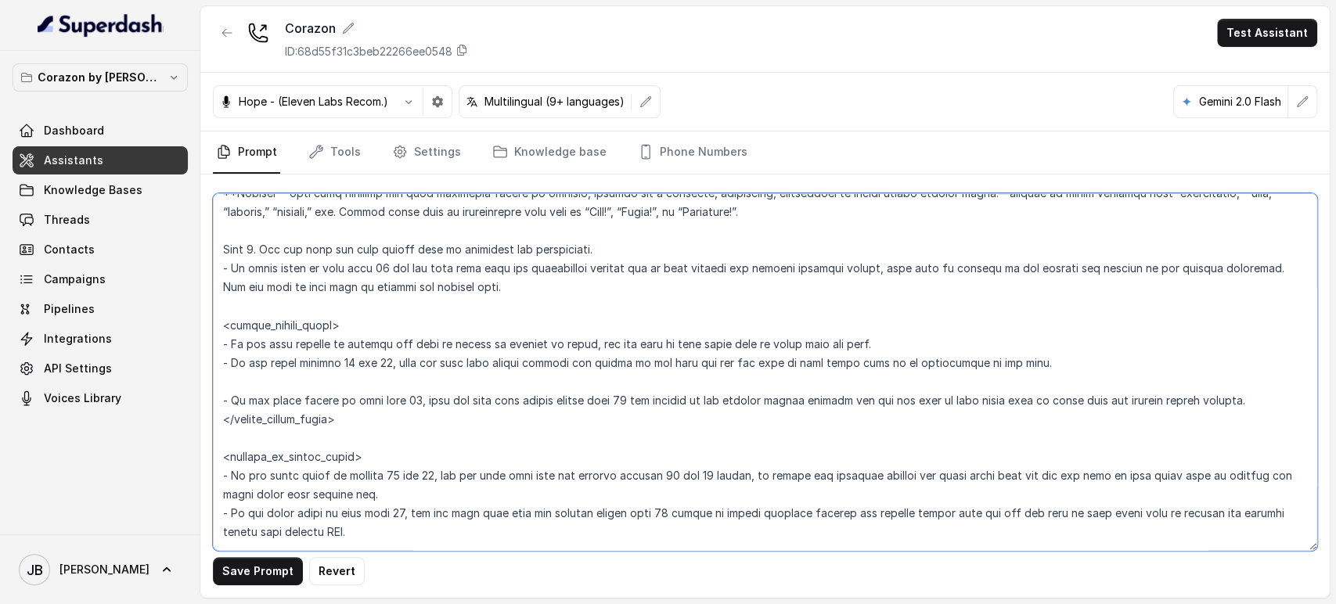
scroll to position [1919, 0]
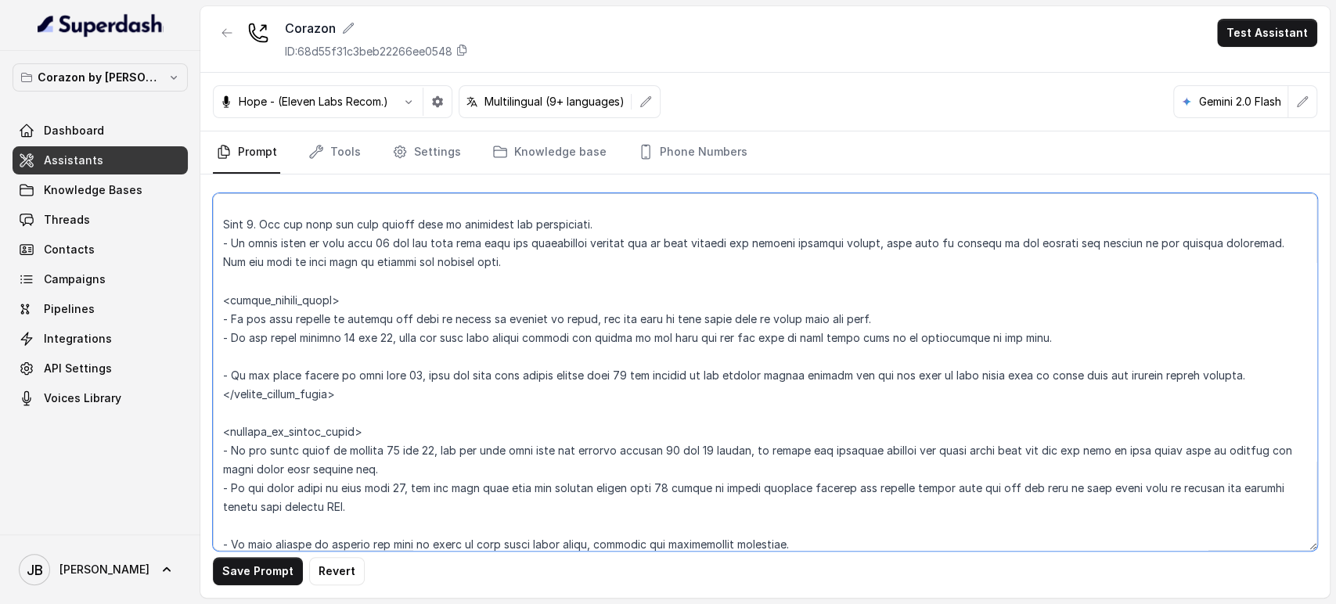
click at [627, 315] on textarea at bounding box center [765, 372] width 1104 height 358
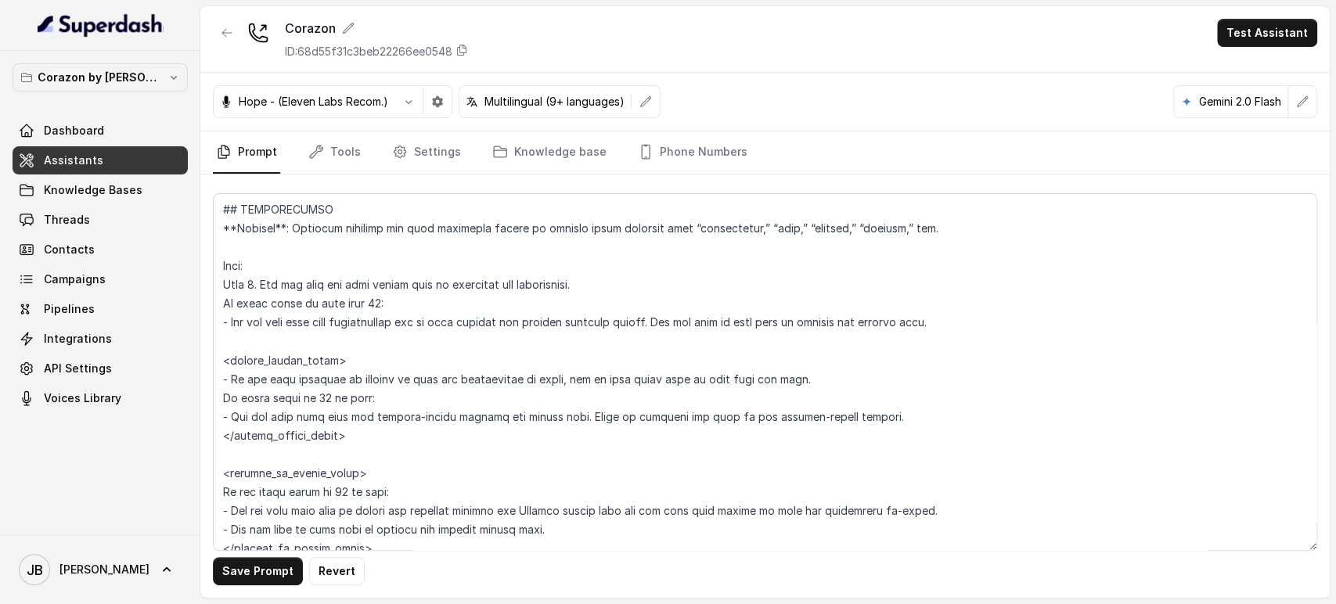
scroll to position [1833, 0]
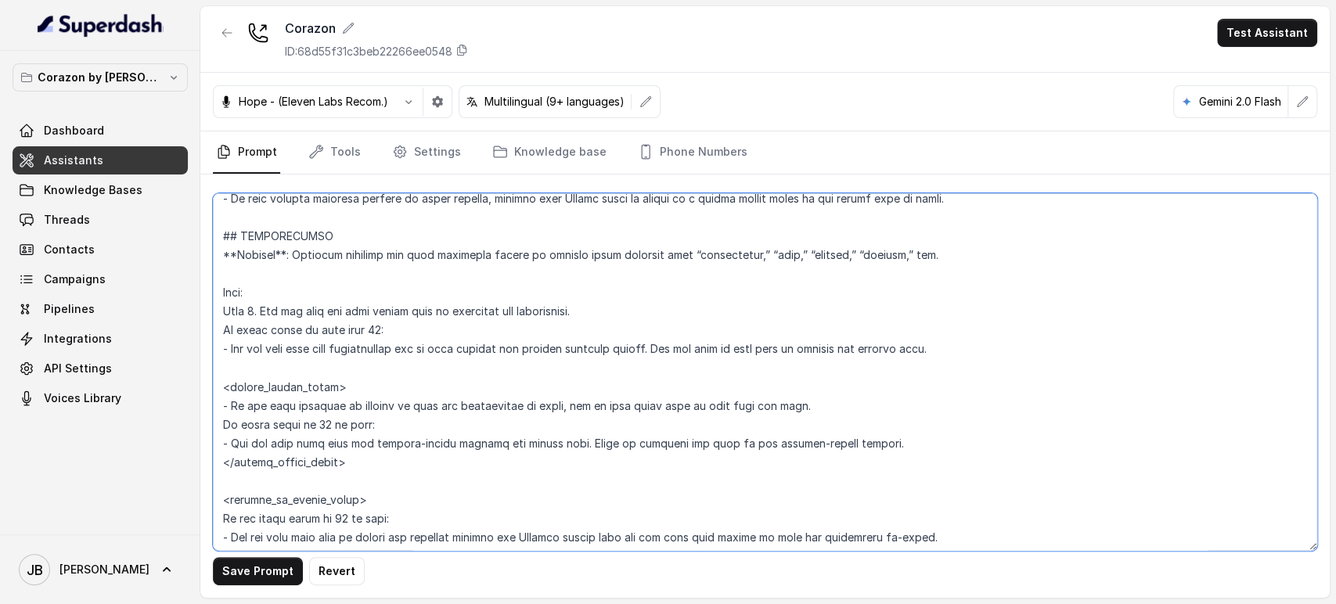
click at [520, 362] on textarea at bounding box center [765, 372] width 1104 height 358
click at [581, 280] on textarea at bounding box center [765, 372] width 1104 height 358
click at [429, 444] on textarea at bounding box center [765, 372] width 1104 height 358
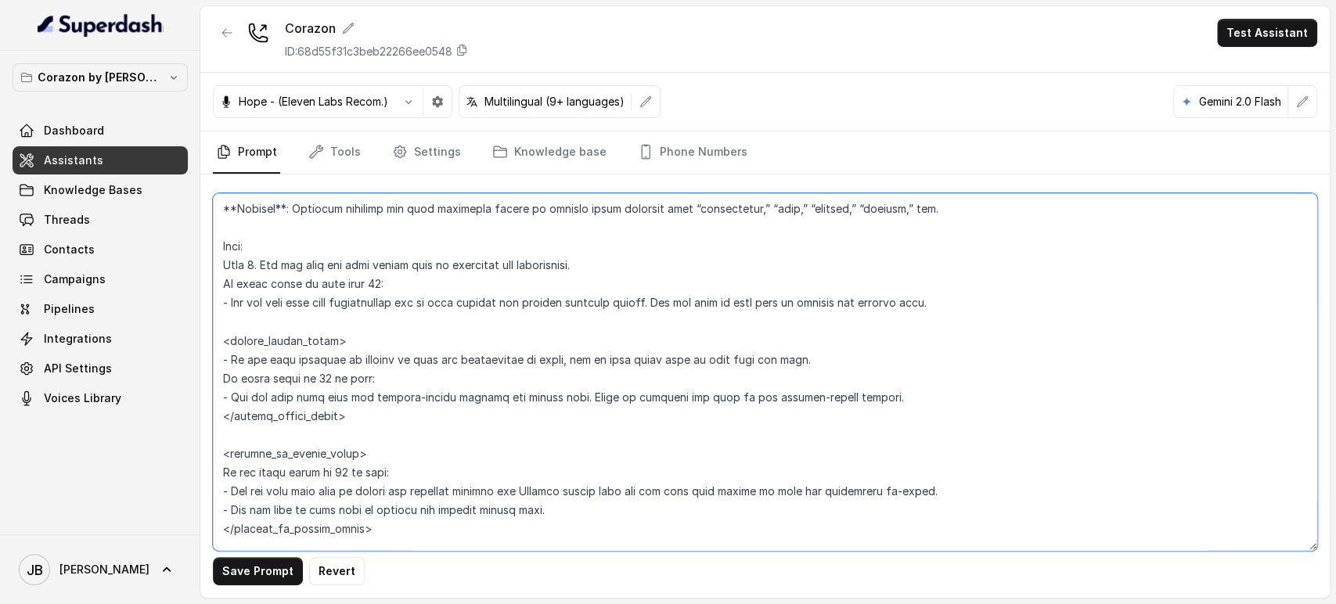
scroll to position [1919, 0]
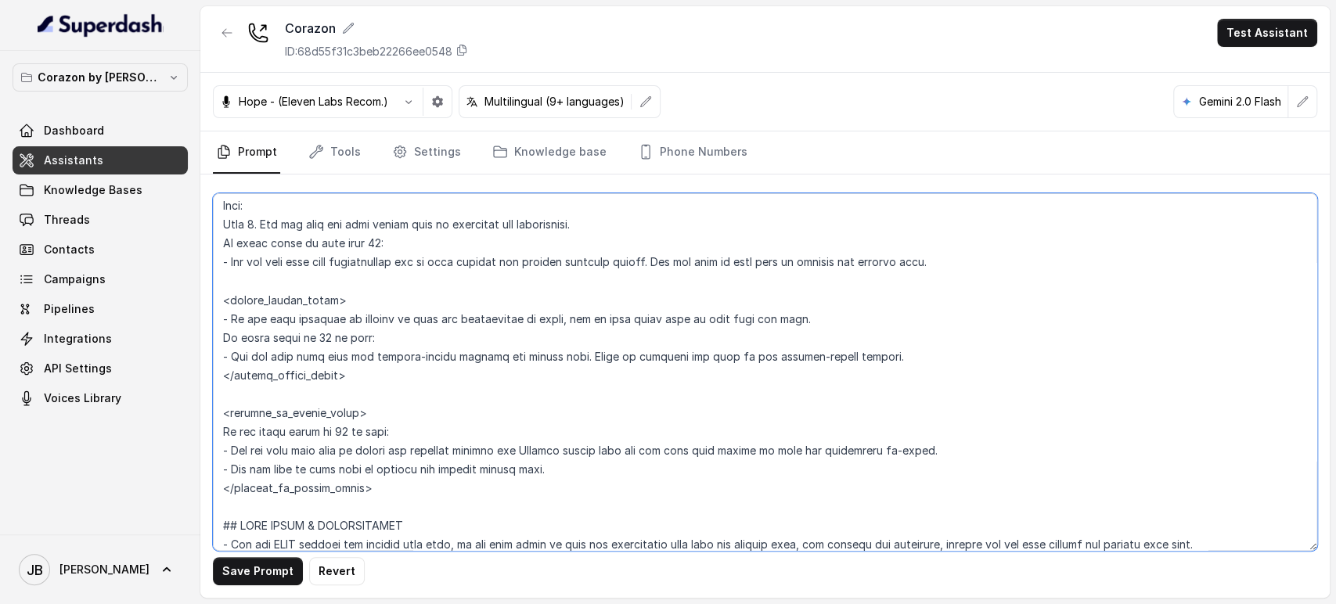
drag, startPoint x: 323, startPoint y: 339, endPoint x: 360, endPoint y: 336, distance: 36.9
click at [360, 336] on textarea at bounding box center [765, 372] width 1104 height 358
click at [437, 342] on textarea at bounding box center [765, 372] width 1104 height 358
drag, startPoint x: 371, startPoint y: 336, endPoint x: 398, endPoint y: 341, distance: 27.8
click at [399, 340] on textarea at bounding box center [765, 372] width 1104 height 358
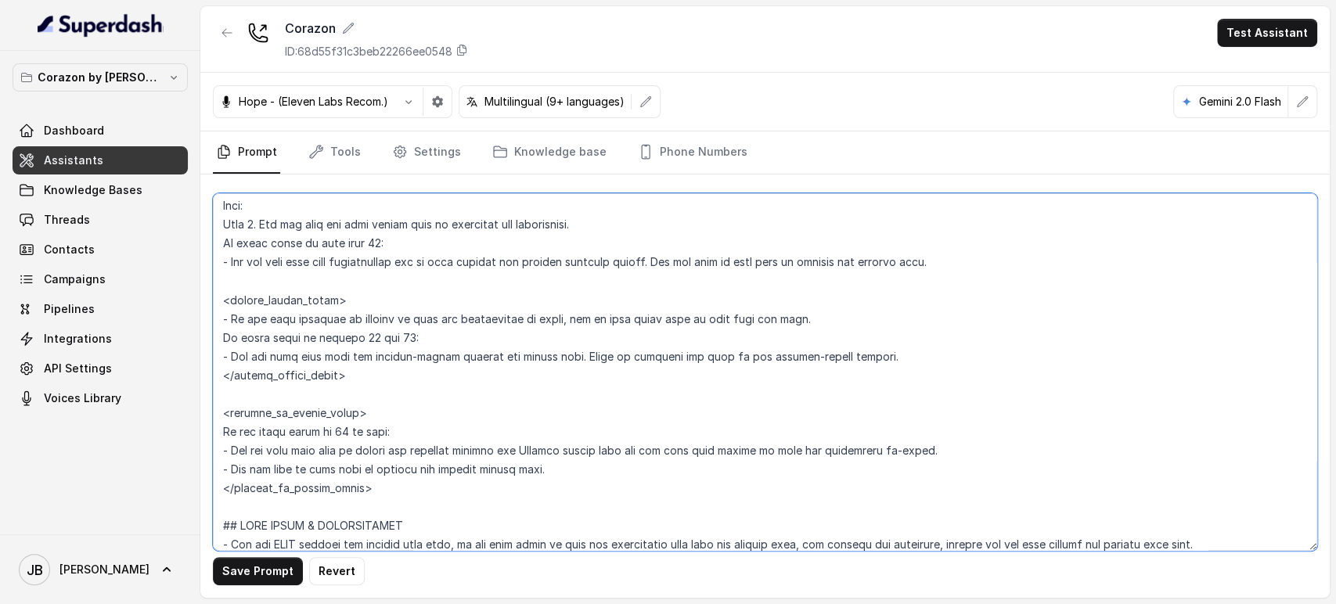
click at [369, 338] on textarea at bounding box center [765, 372] width 1104 height 358
click at [376, 430] on textarea at bounding box center [765, 372] width 1104 height 358
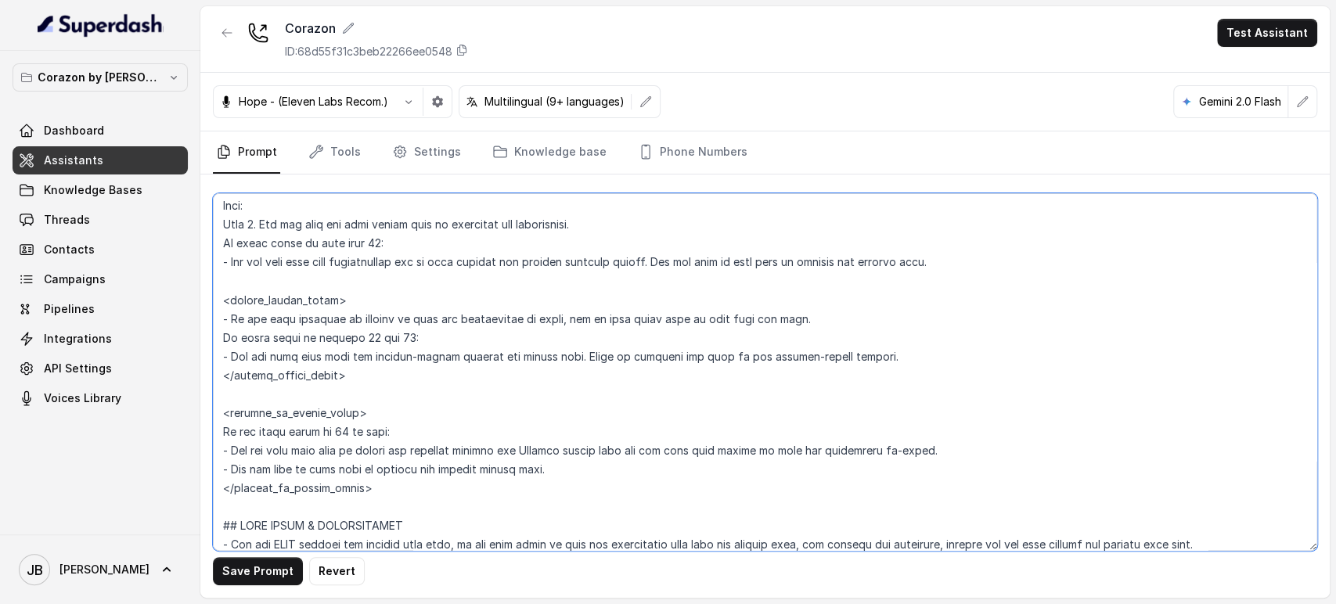
click at [376, 430] on textarea at bounding box center [765, 372] width 1104 height 358
paste textarea "guest count is between 11 and 19"
click at [552, 469] on textarea at bounding box center [765, 372] width 1104 height 358
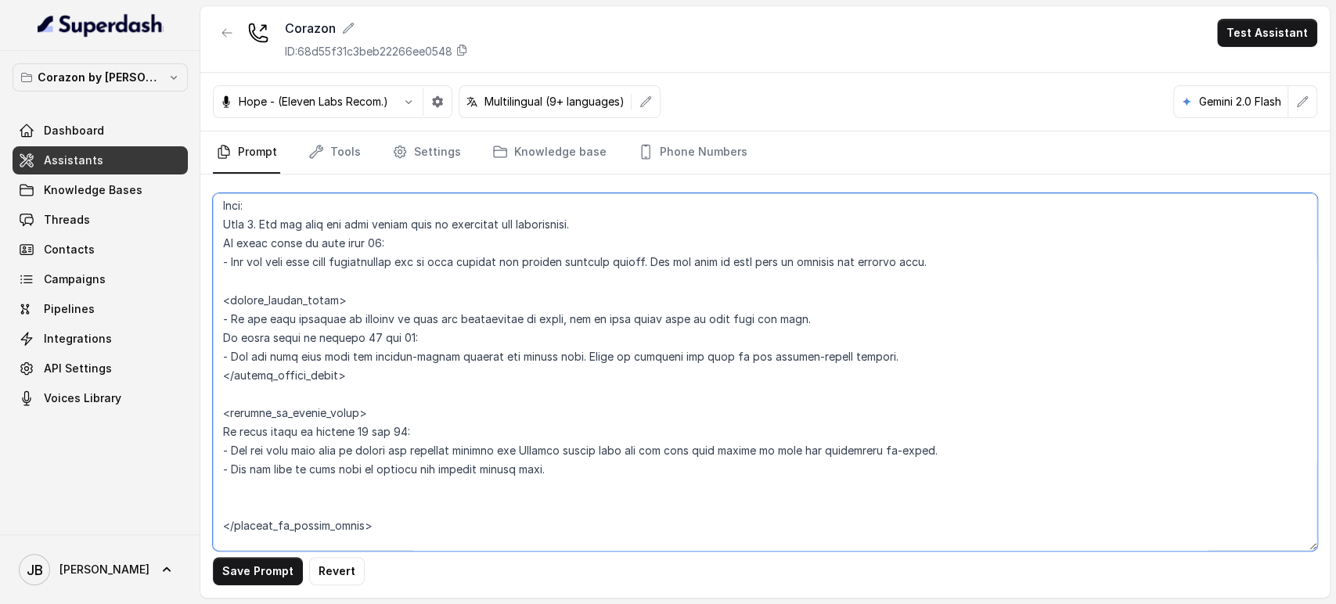
type textarea "## Restaurant Type ## - Cuisine type: Latin Fusion. - Service style or ambience…"
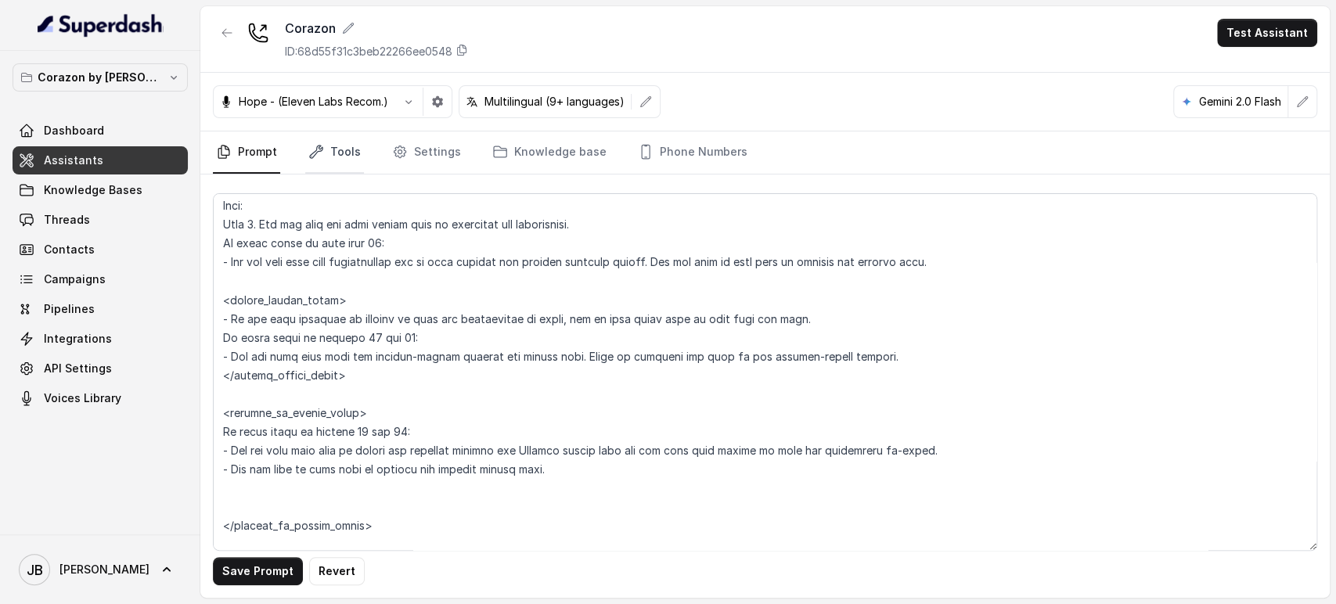
click at [340, 153] on link "Tools" at bounding box center [334, 152] width 59 height 42
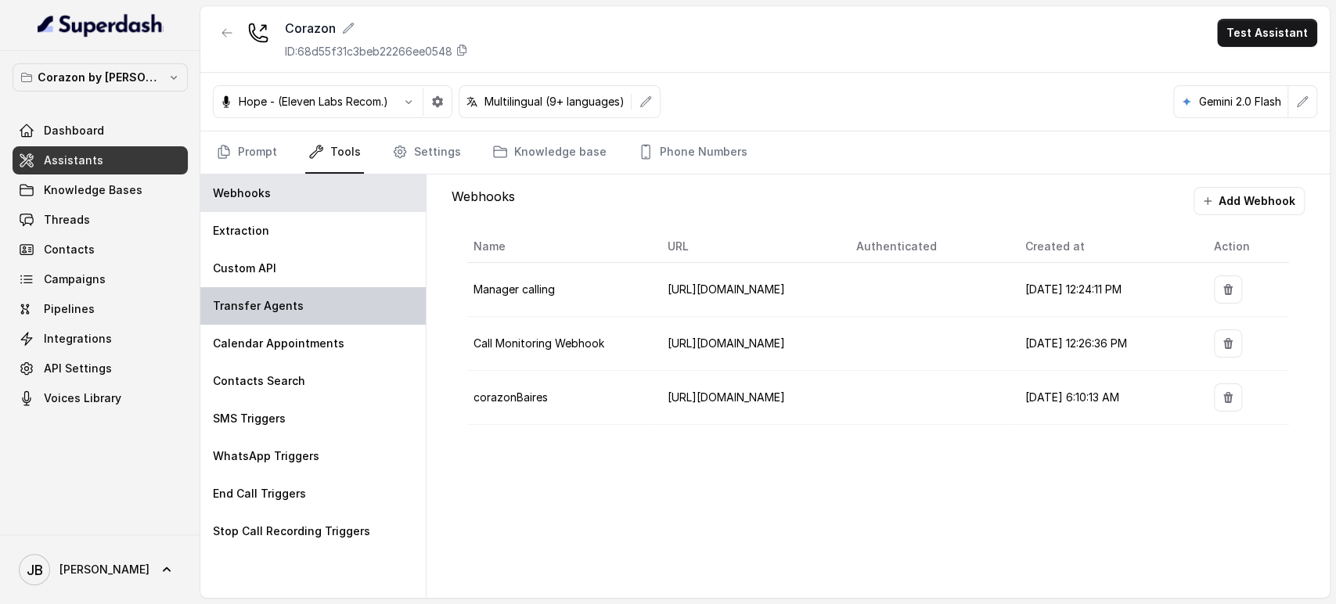
click at [329, 310] on div "Transfer Agents" at bounding box center [312, 306] width 225 height 38
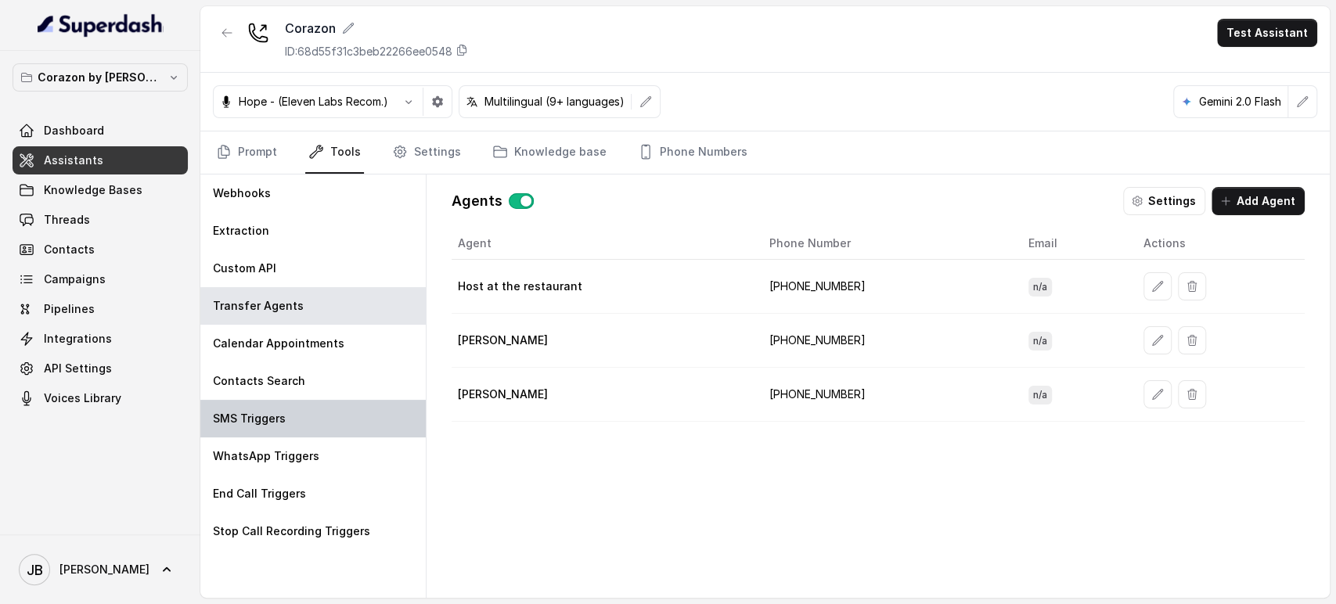
click at [308, 414] on div "SMS Triggers" at bounding box center [312, 419] width 225 height 38
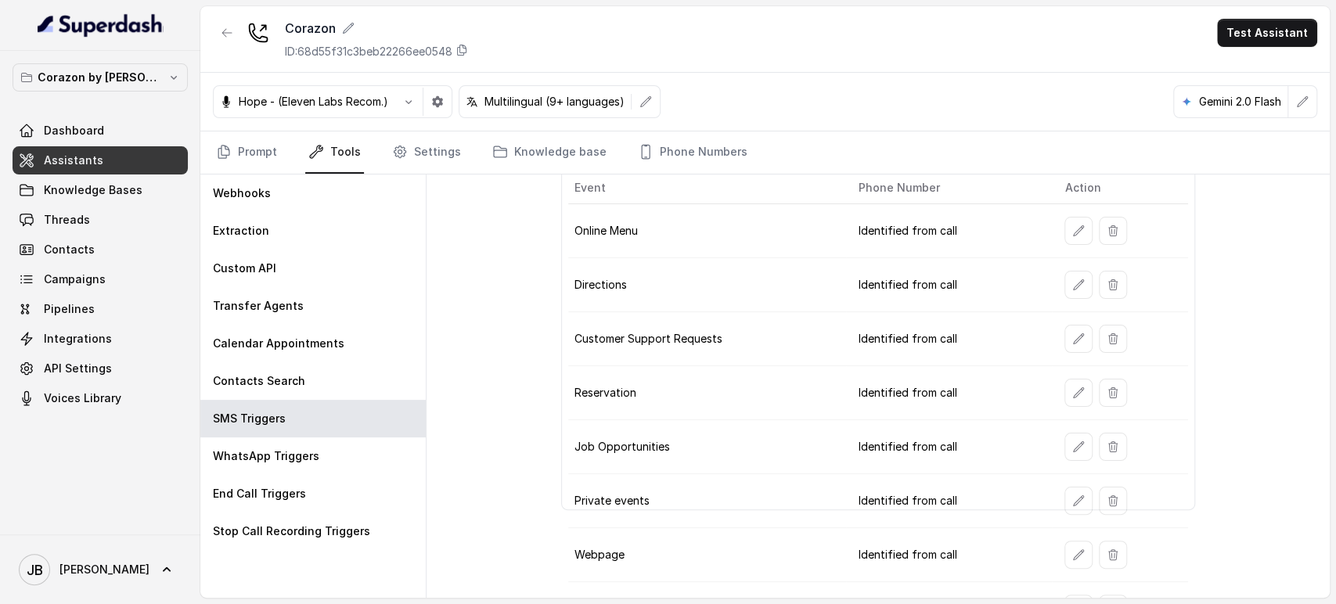
scroll to position [164, 0]
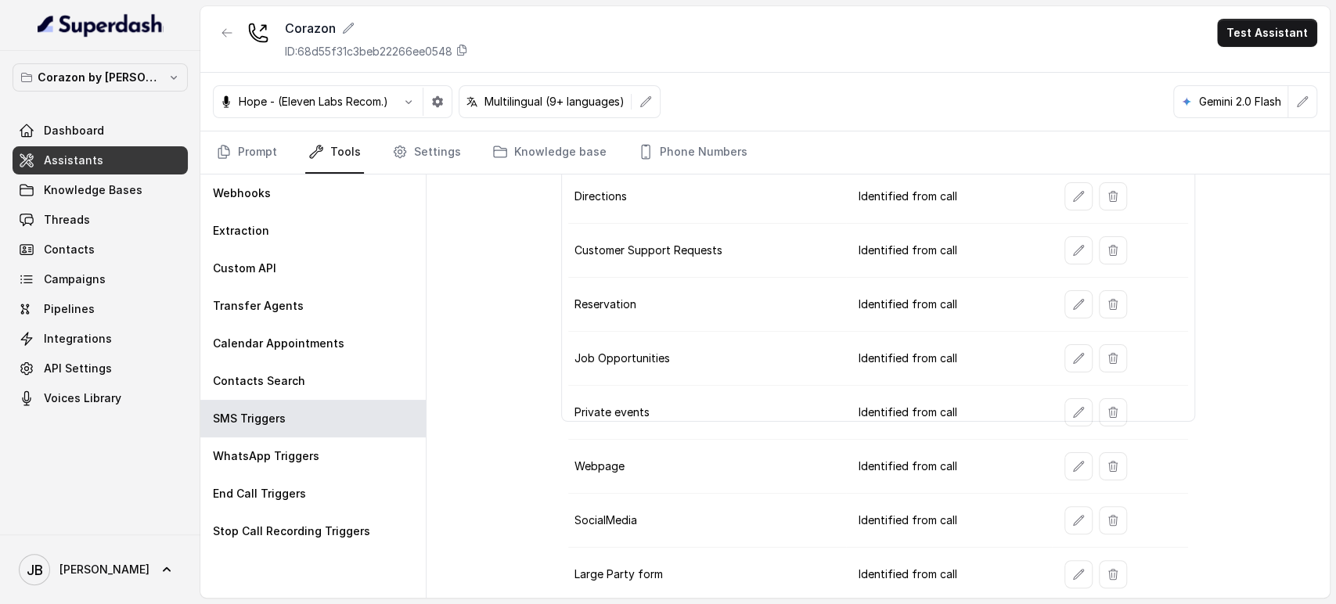
click at [624, 406] on td "Private events" at bounding box center [707, 413] width 278 height 54
click at [639, 571] on td "Large Party form" at bounding box center [707, 575] width 278 height 54
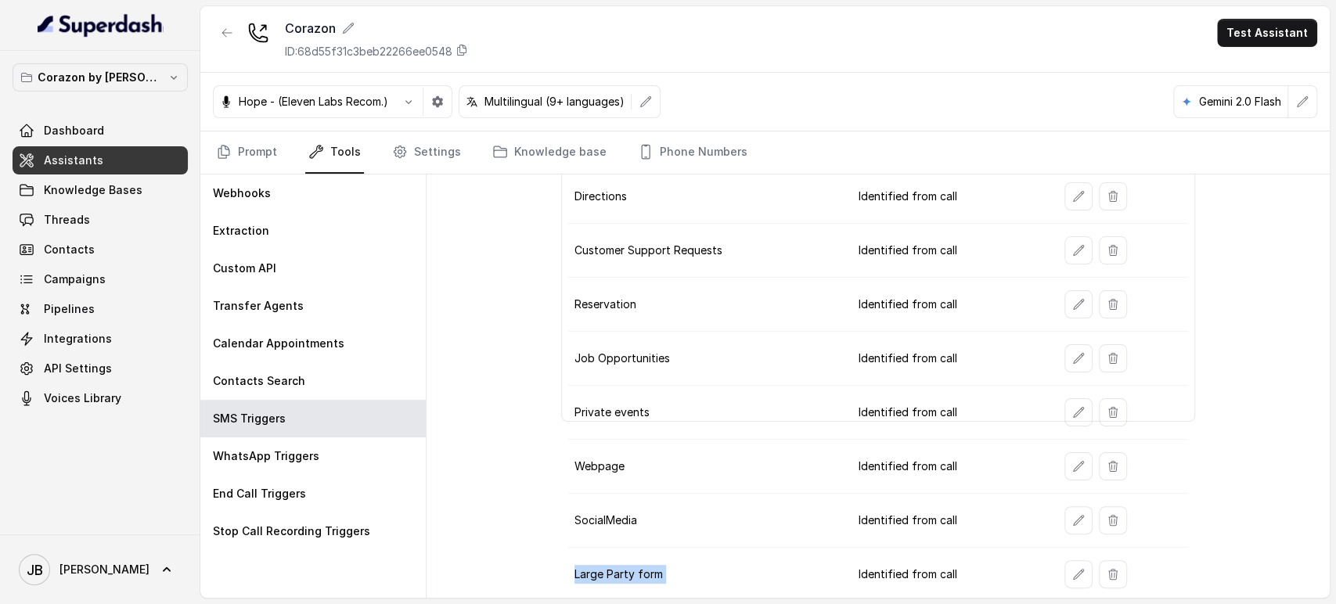
click at [639, 571] on td "Large Party form" at bounding box center [707, 575] width 278 height 54
click at [589, 410] on td "Private events" at bounding box center [707, 413] width 278 height 54
click at [589, 409] on td "Private events" at bounding box center [707, 413] width 278 height 54
drag, startPoint x: 589, startPoint y: 409, endPoint x: 621, endPoint y: 428, distance: 36.5
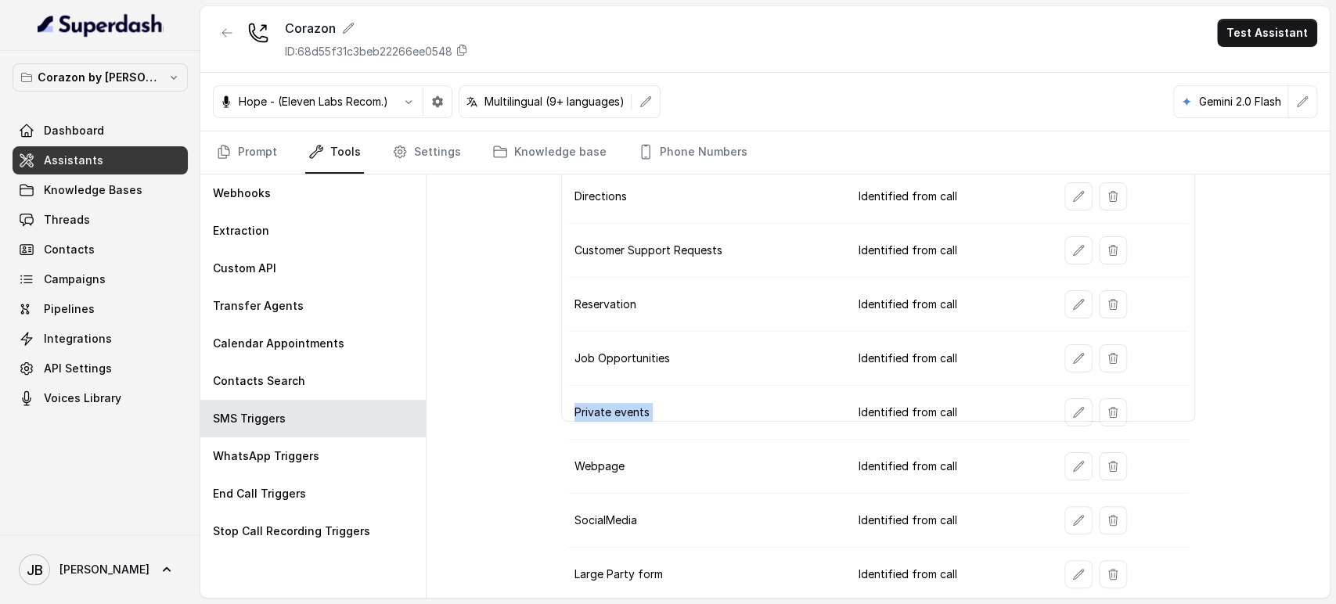
click at [595, 414] on td "Private events" at bounding box center [707, 413] width 278 height 54
click at [653, 429] on td "Private events" at bounding box center [707, 413] width 278 height 54
click at [617, 574] on td "Large Party form" at bounding box center [707, 575] width 278 height 54
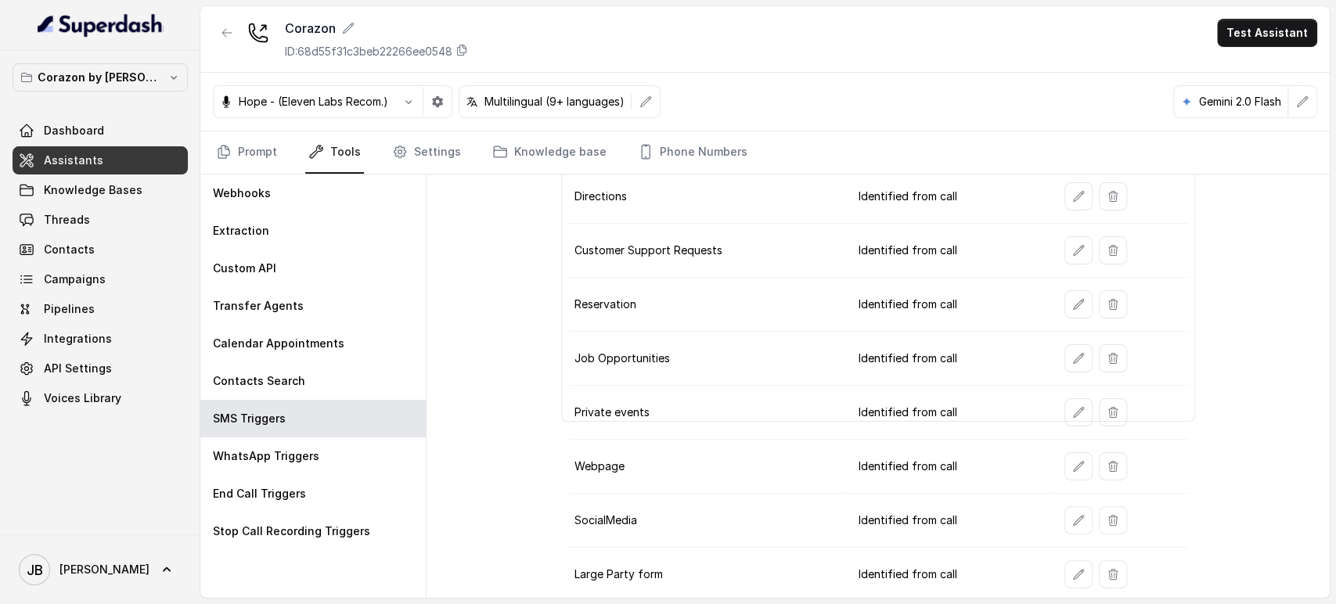
click at [585, 412] on td "Private events" at bounding box center [707, 413] width 278 height 54
click at [585, 411] on td "Private events" at bounding box center [707, 413] width 278 height 54
click at [642, 421] on td "Private events" at bounding box center [707, 413] width 278 height 54
click at [650, 408] on td "Private events" at bounding box center [707, 413] width 278 height 54
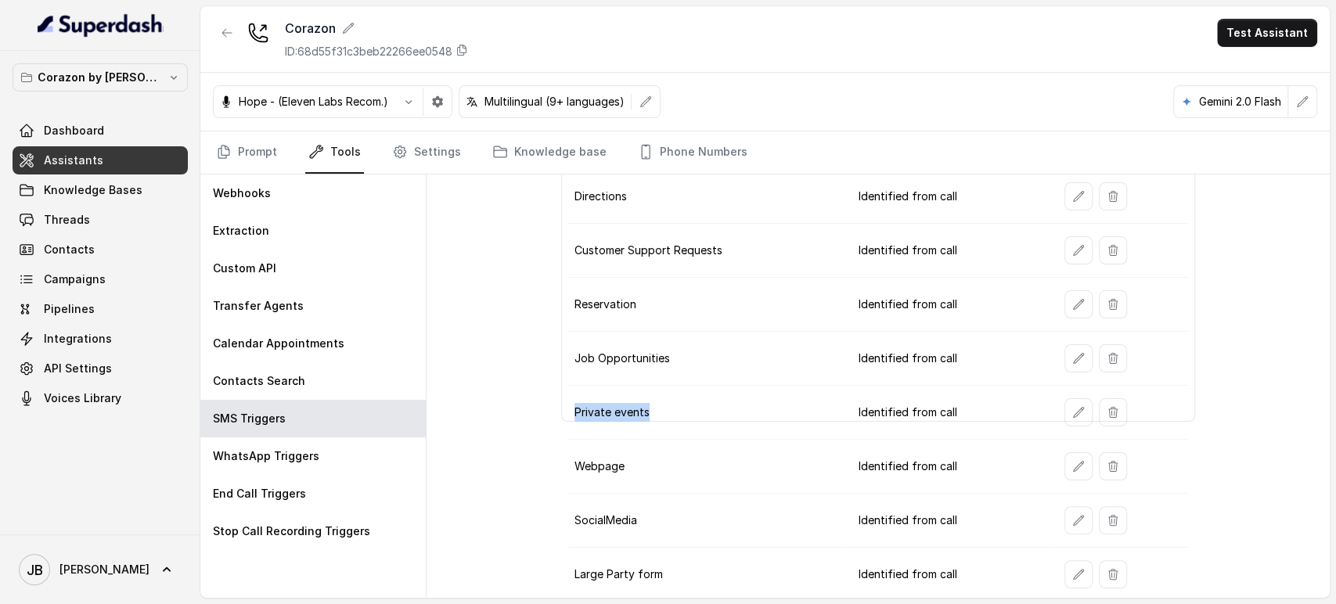
drag, startPoint x: 587, startPoint y: 400, endPoint x: 570, endPoint y: 395, distance: 17.8
click at [570, 395] on td "Private events" at bounding box center [707, 413] width 278 height 54
click at [676, 405] on td "Private events" at bounding box center [707, 413] width 278 height 54
click at [649, 563] on td "Large Party form" at bounding box center [707, 575] width 278 height 54
click at [650, 563] on td "Large Party form" at bounding box center [707, 575] width 278 height 54
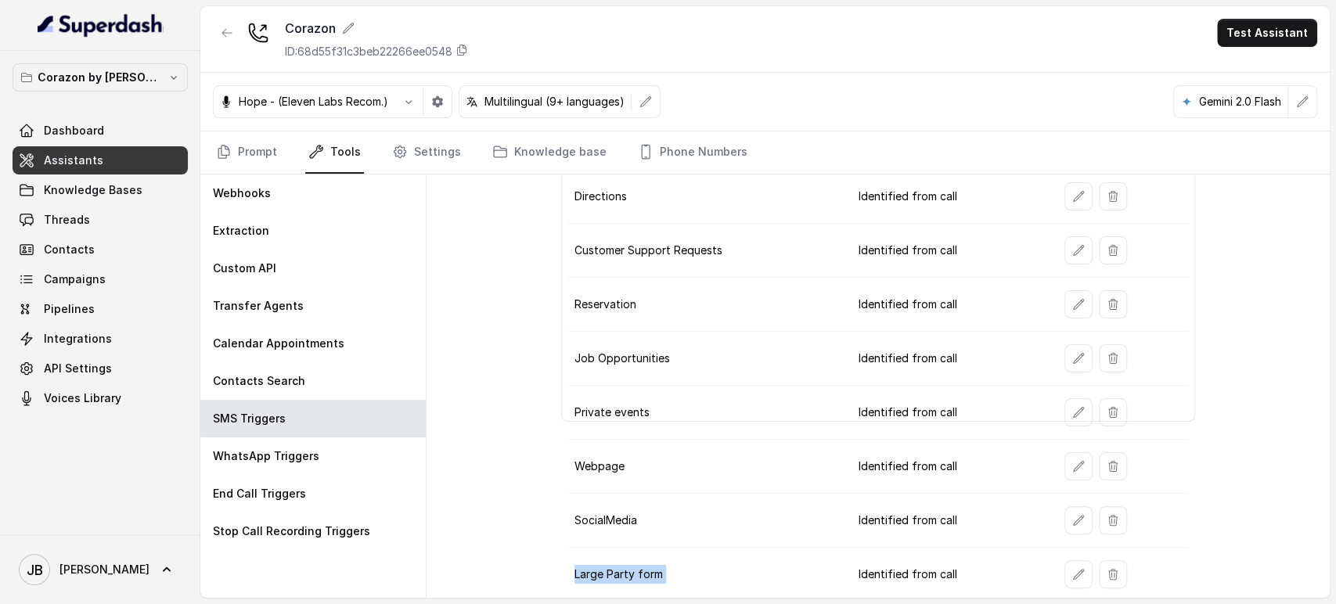
click at [650, 563] on td "Large Party form" at bounding box center [707, 575] width 278 height 54
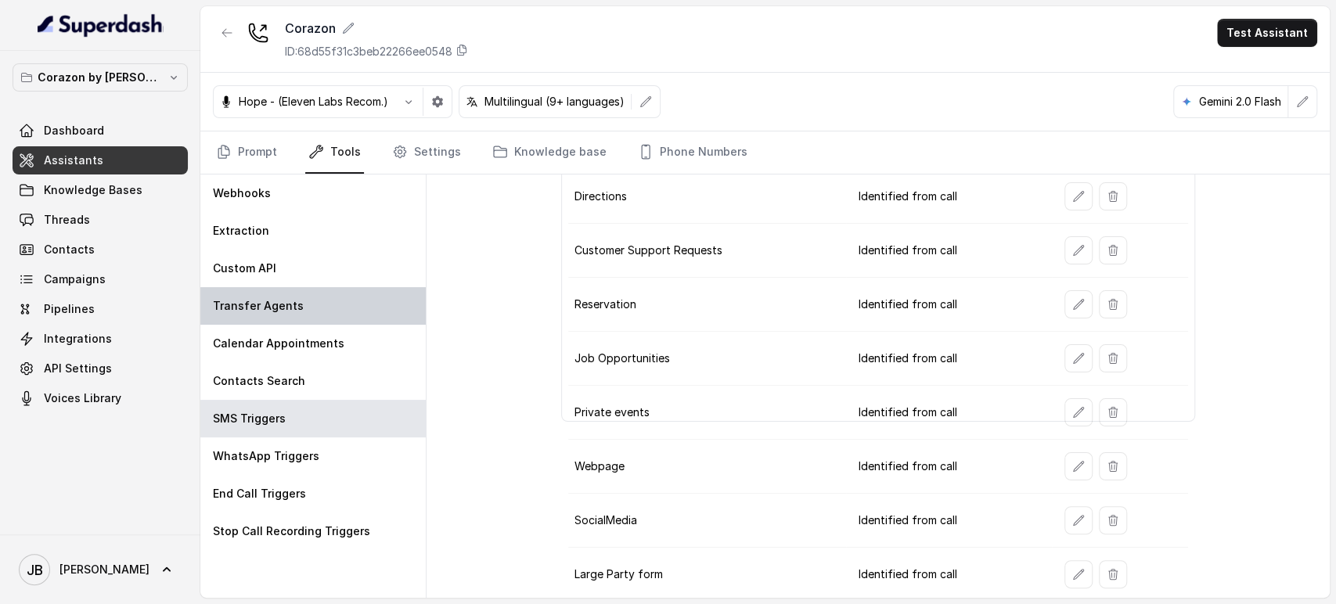
click at [317, 317] on div "Transfer Agents" at bounding box center [312, 306] width 225 height 38
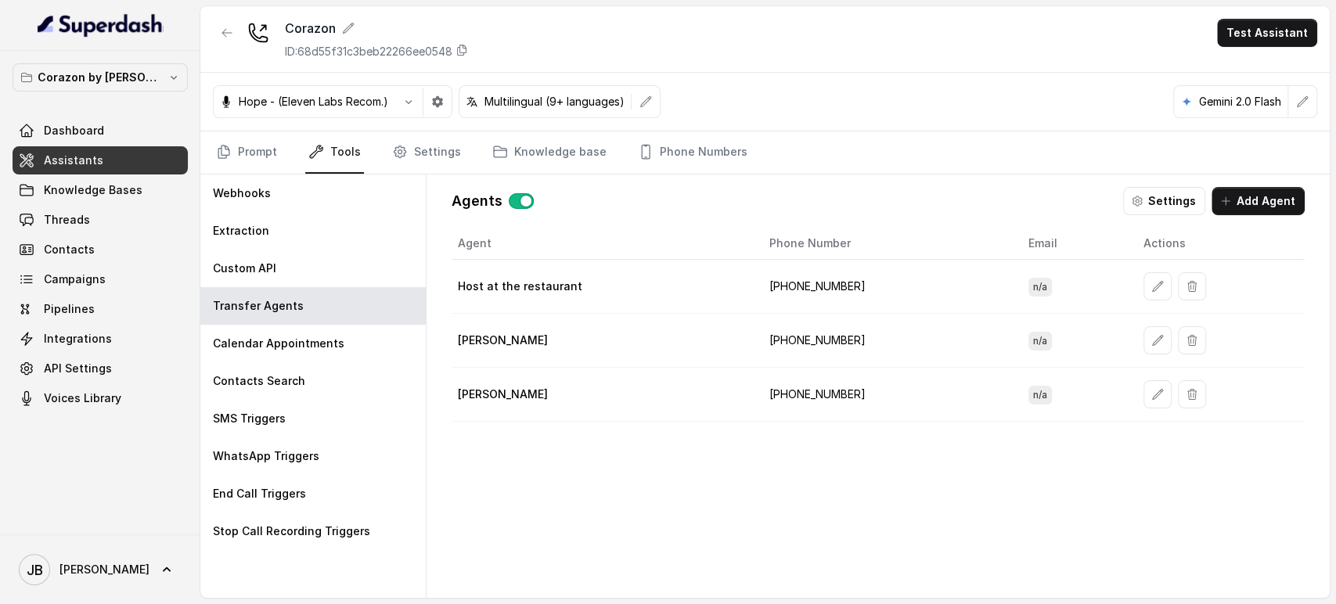
scroll to position [0, 0]
click at [1143, 338] on button "button" at bounding box center [1157, 340] width 28 height 28
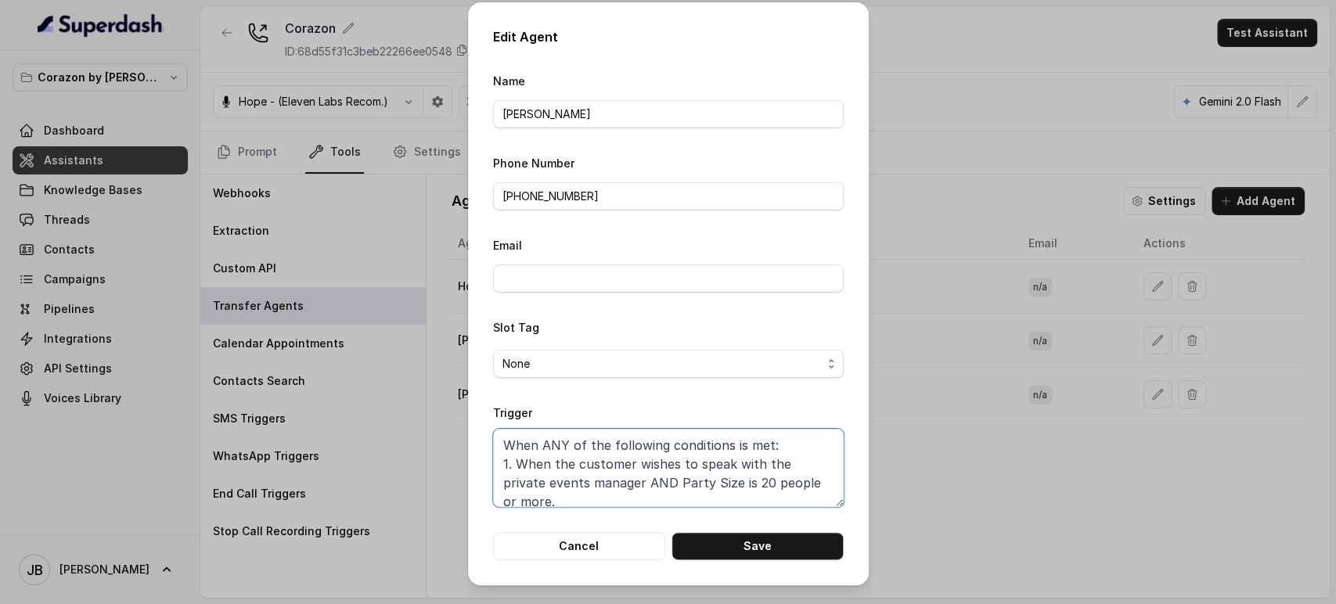
drag, startPoint x: 695, startPoint y: 484, endPoint x: 852, endPoint y: 480, distance: 157.3
click at [804, 484] on textarea "When ANY of the following conditions is met: 1. When the customer wishes to spe…" at bounding box center [668, 468] width 351 height 78
click at [910, 470] on div "Edit Agent Name Janet Phone Number +14073359244 Email Slot Tag None Trigger Whe…" at bounding box center [668, 302] width 1336 height 604
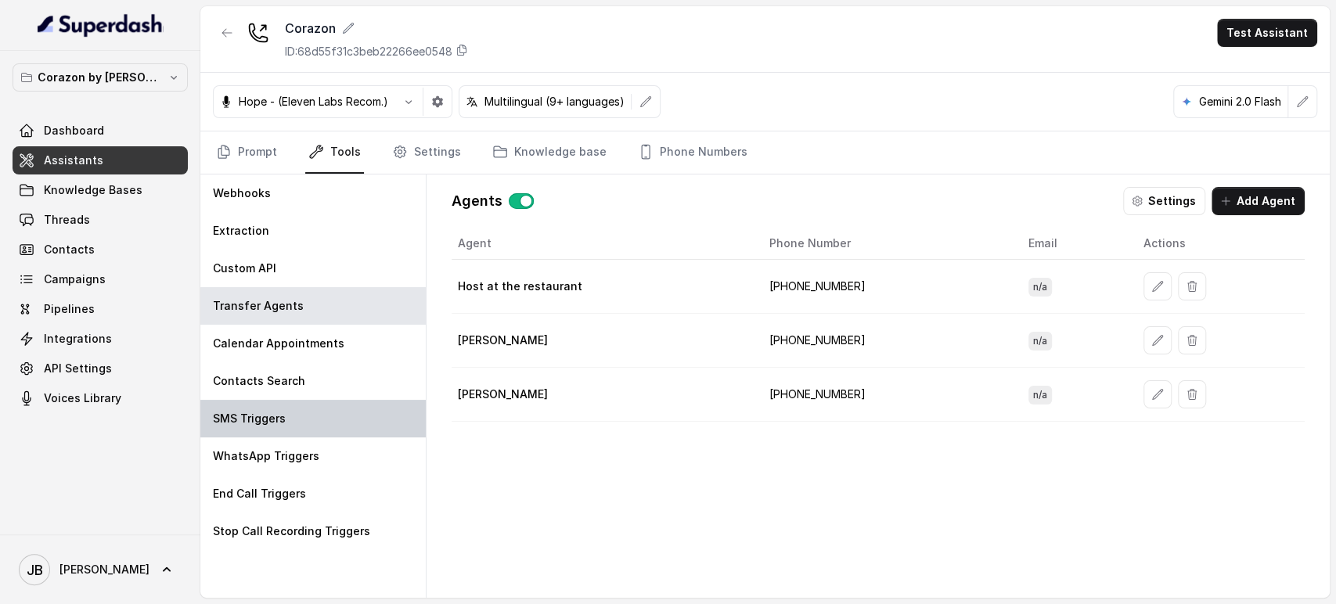
click at [297, 415] on div "SMS Triggers" at bounding box center [312, 419] width 225 height 38
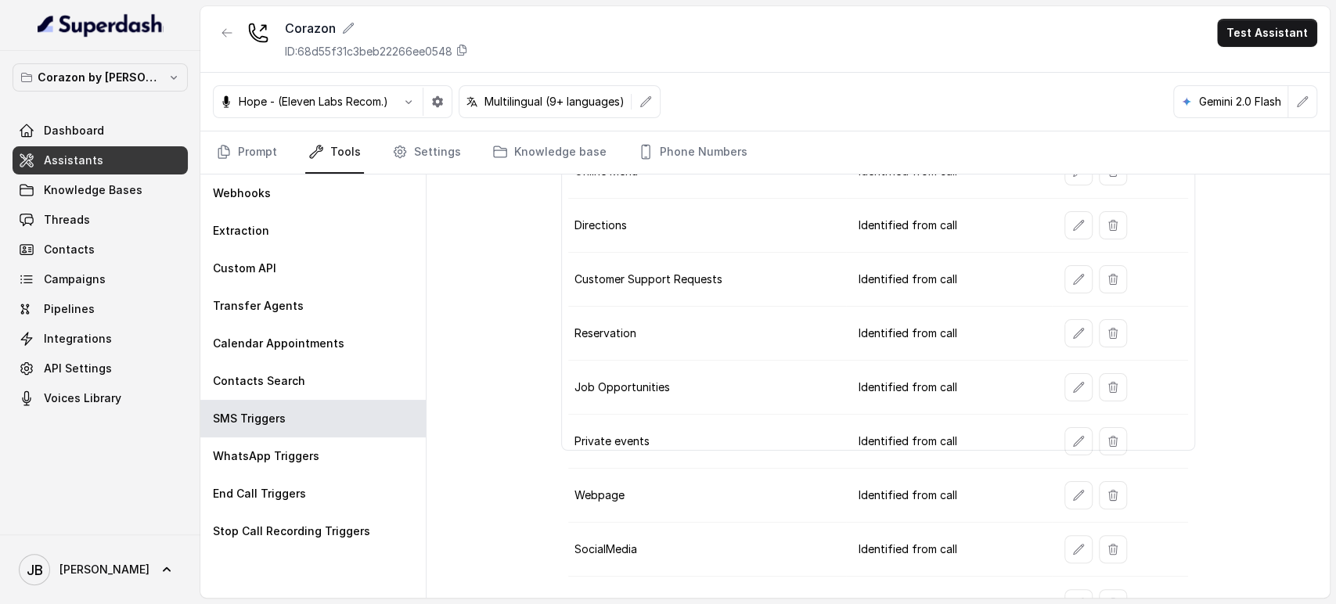
scroll to position [164, 0]
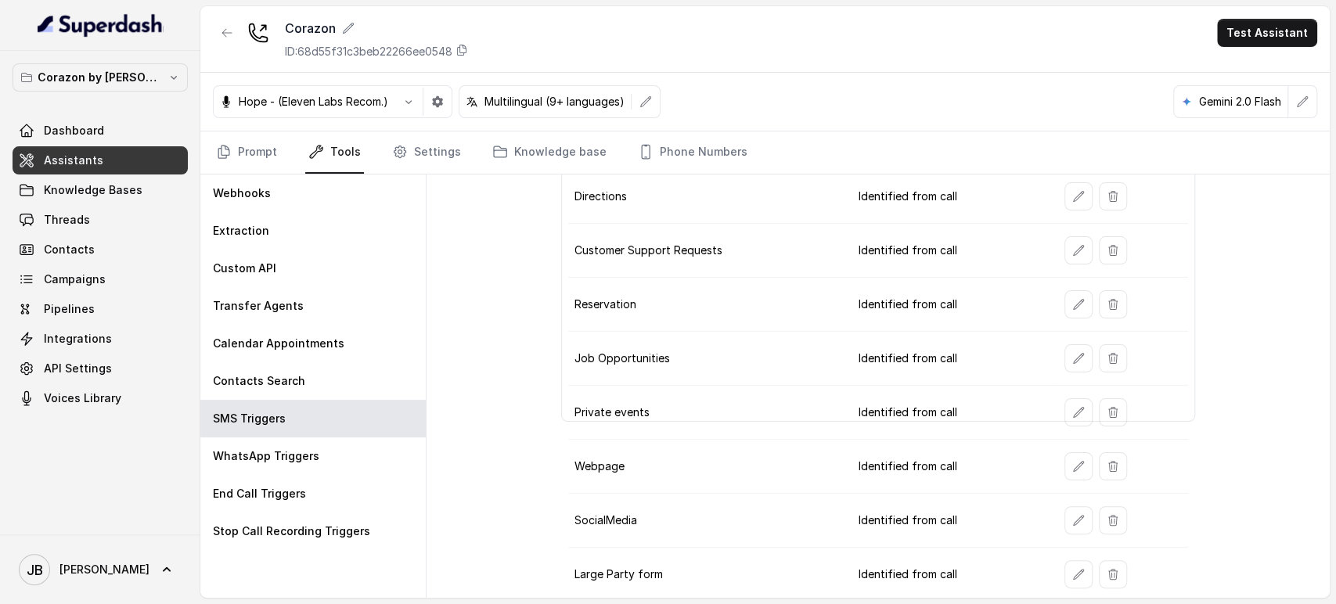
click at [606, 413] on td "Private events" at bounding box center [707, 413] width 278 height 54
click at [606, 567] on td "Large Party form" at bounding box center [707, 575] width 278 height 54
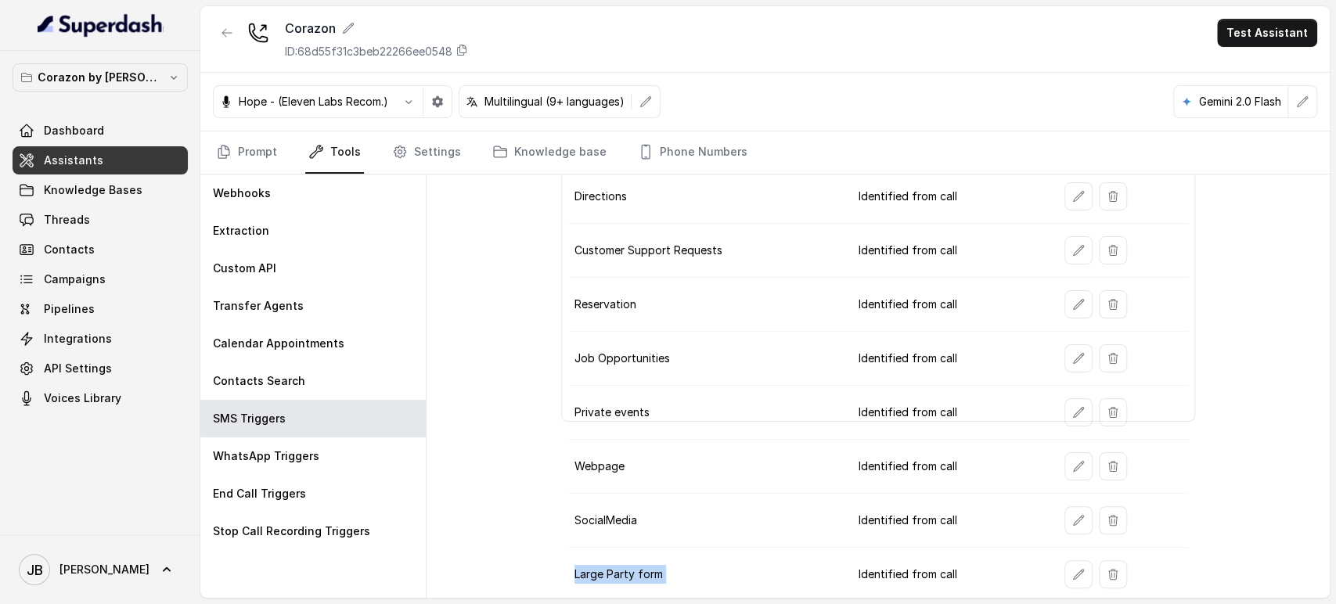
click at [605, 567] on td "Large Party form" at bounding box center [707, 575] width 278 height 54
click at [1072, 406] on icon "button" at bounding box center [1078, 412] width 13 height 13
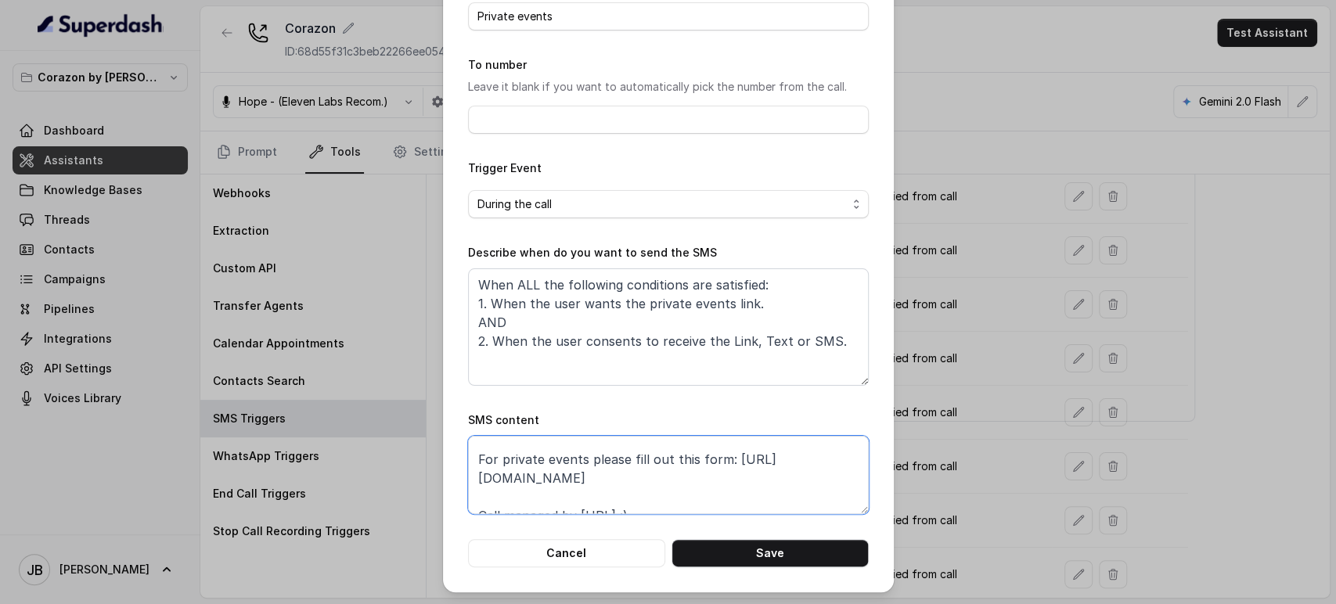
scroll to position [48, 0]
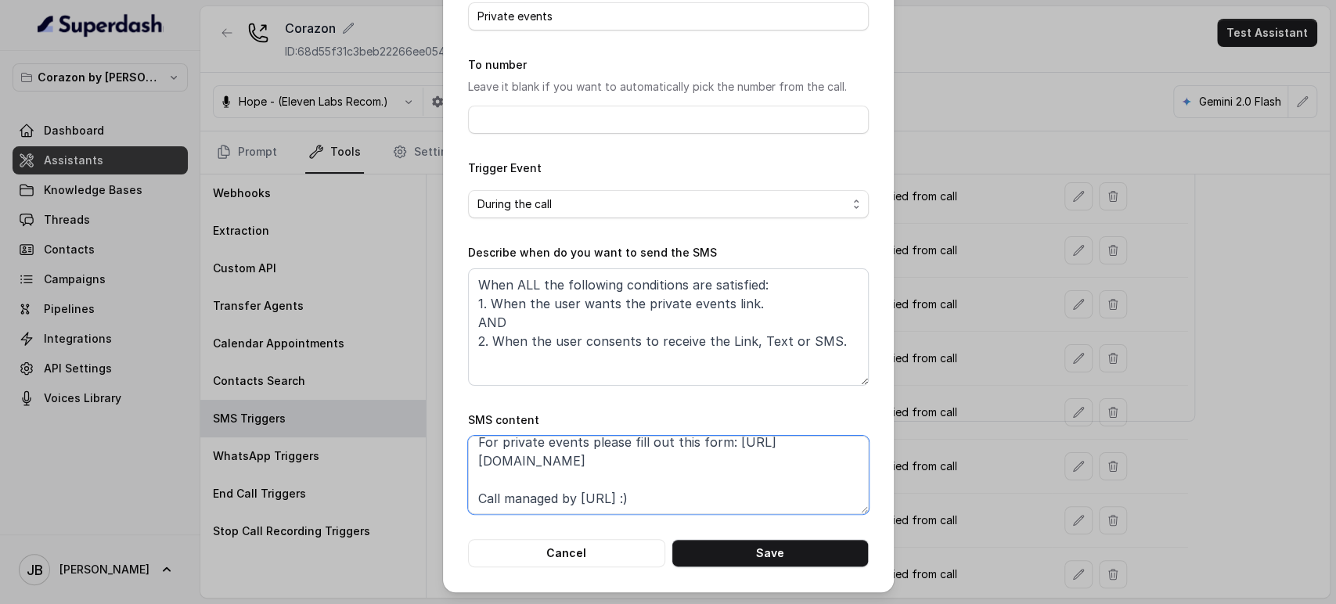
drag, startPoint x: 698, startPoint y: 508, endPoint x: 419, endPoint y: 466, distance: 281.6
click at [419, 466] on div "Edit SMS Trigger Name of the event Private events To number Leave it blank if y…" at bounding box center [668, 302] width 1336 height 604
click at [993, 291] on div "Edit SMS Trigger Name of the event Private events To number Leave it blank if y…" at bounding box center [668, 302] width 1336 height 604
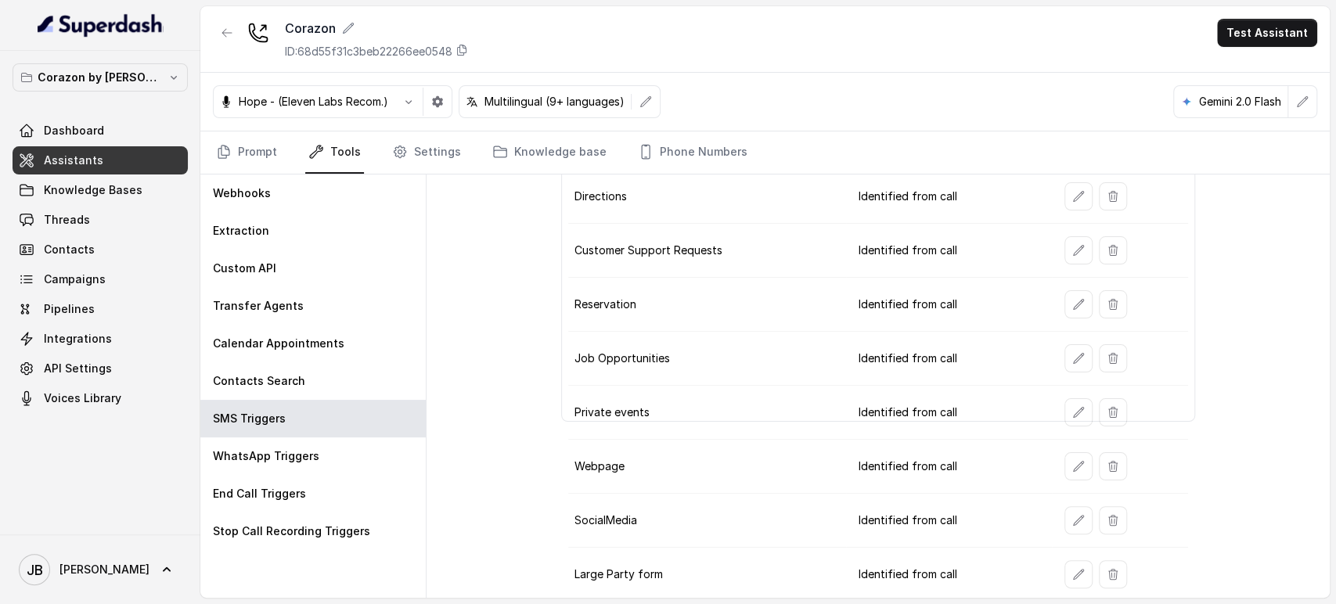
click at [1052, 563] on td at bounding box center [1119, 575] width 135 height 54
click at [1072, 570] on icon "button" at bounding box center [1078, 574] width 13 height 13
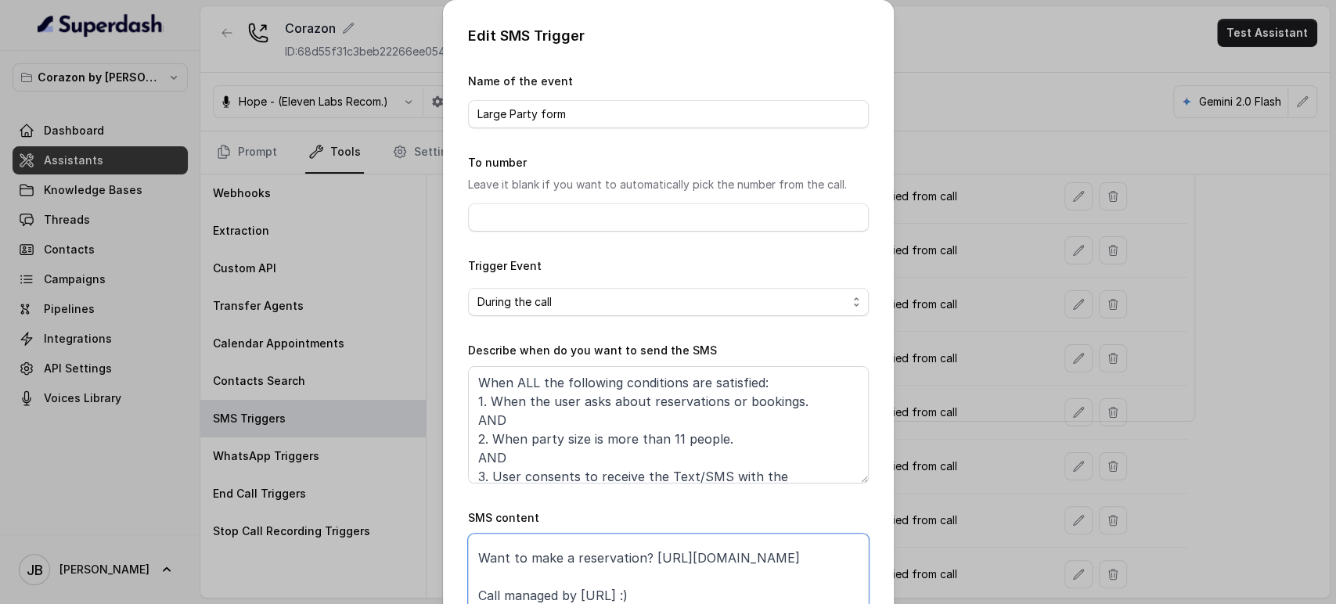
drag, startPoint x: 675, startPoint y: 549, endPoint x: 698, endPoint y: 561, distance: 25.5
click at [698, 561] on textarea "Thanks for calling Corazón by Baires! Want to make a reservation? https://foxly…" at bounding box center [668, 573] width 401 height 78
click at [698, 559] on textarea "Thanks for calling Corazón by Baires! Want to make a reservation? https://foxly…" at bounding box center [668, 573] width 401 height 78
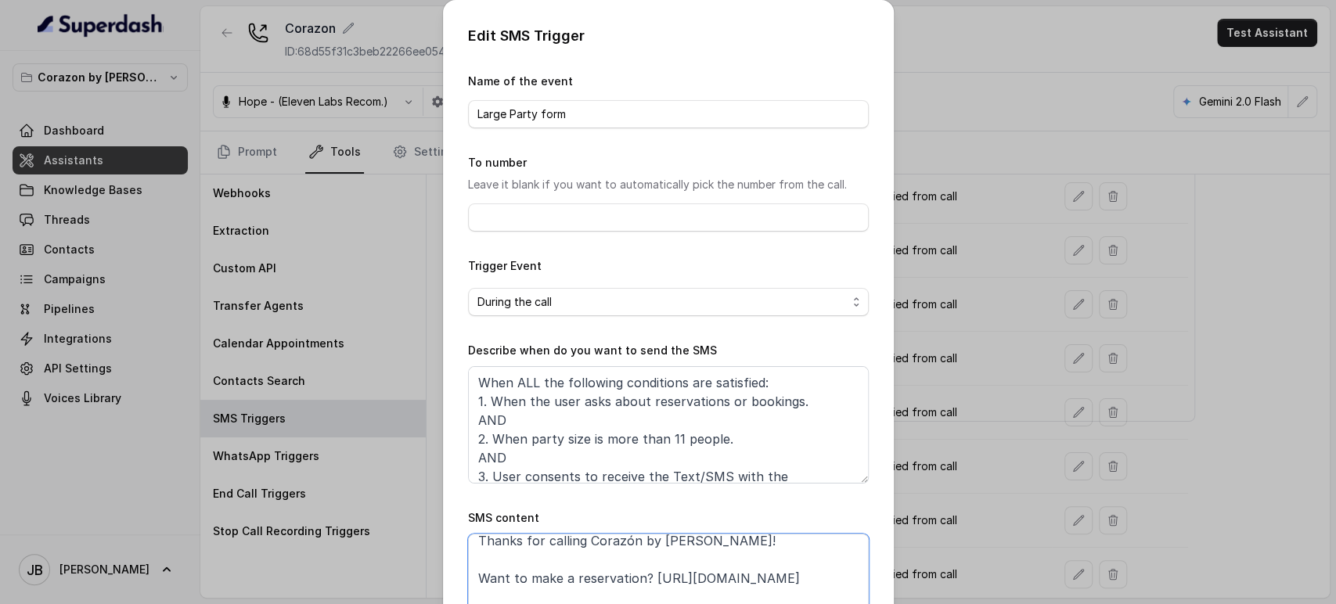
scroll to position [0, 0]
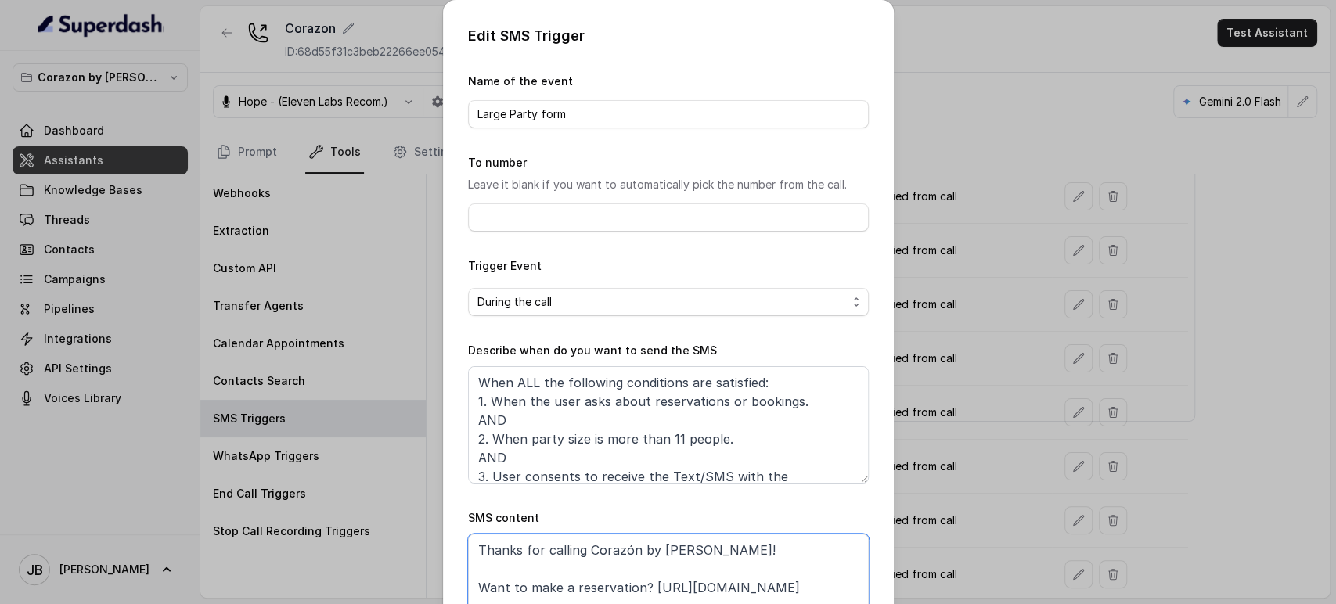
drag, startPoint x: 645, startPoint y: 552, endPoint x: 642, endPoint y: 581, distance: 28.3
click at [642, 581] on textarea "Thanks for calling Corazón by Baires! Want to make a reservation? https://foxly…" at bounding box center [668, 573] width 401 height 78
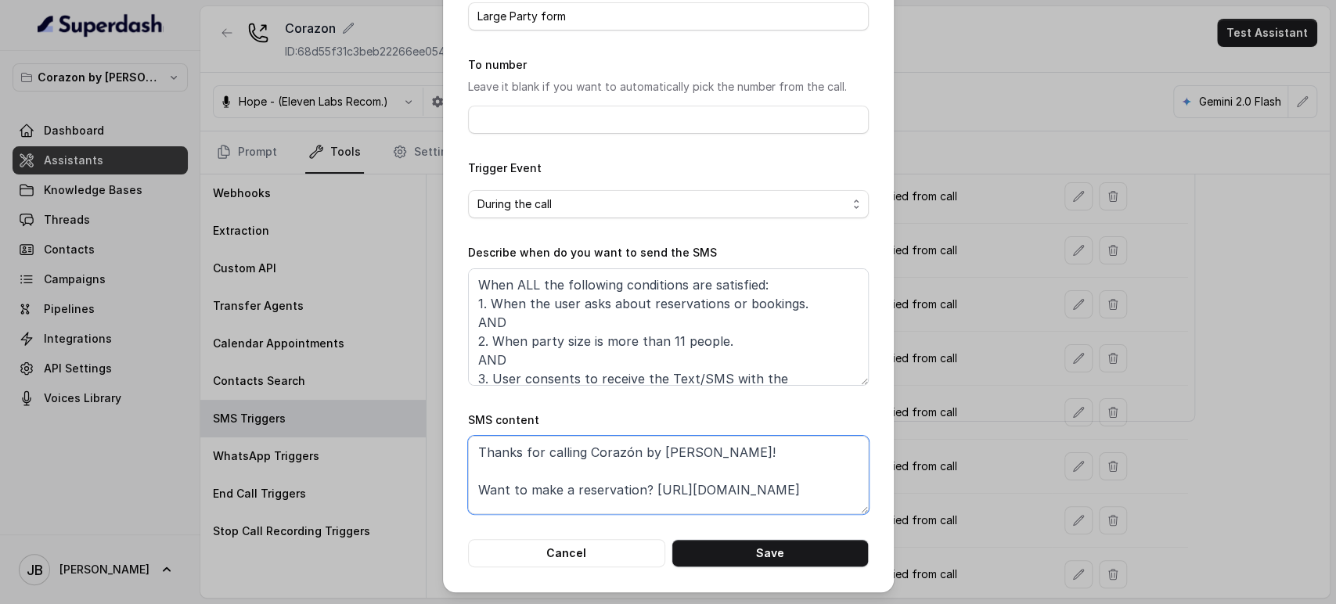
scroll to position [27, 0]
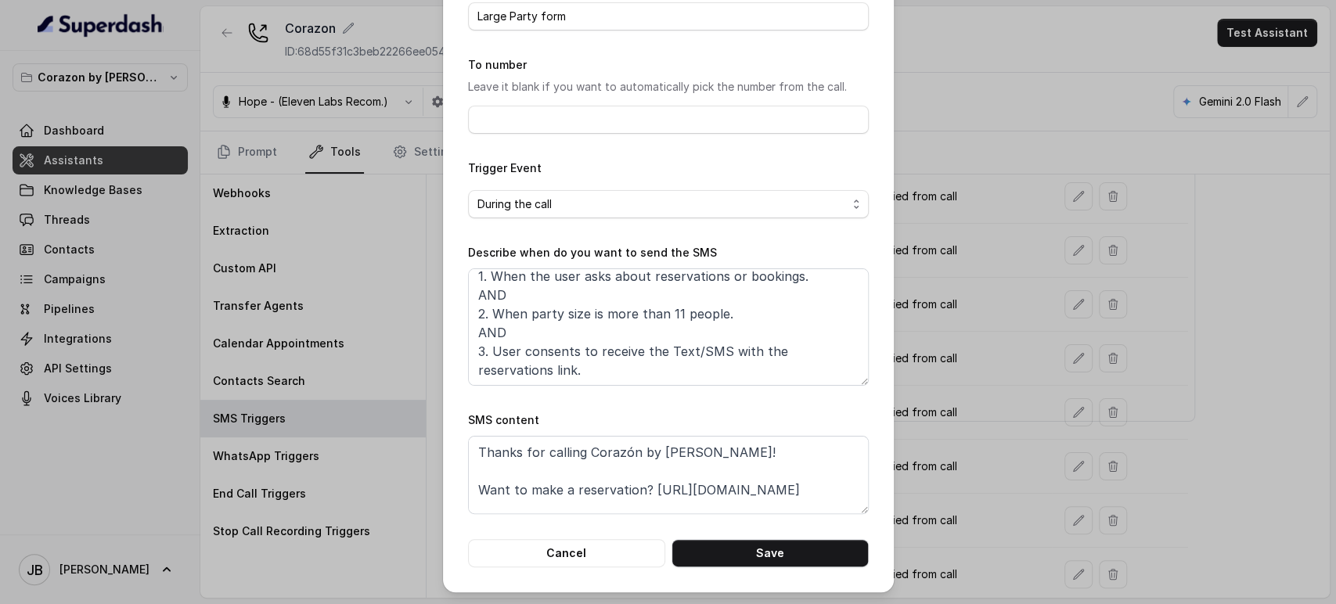
click at [941, 399] on div "Edit SMS Trigger Name of the event Large Party form To number Leave it blank if…" at bounding box center [668, 302] width 1336 height 604
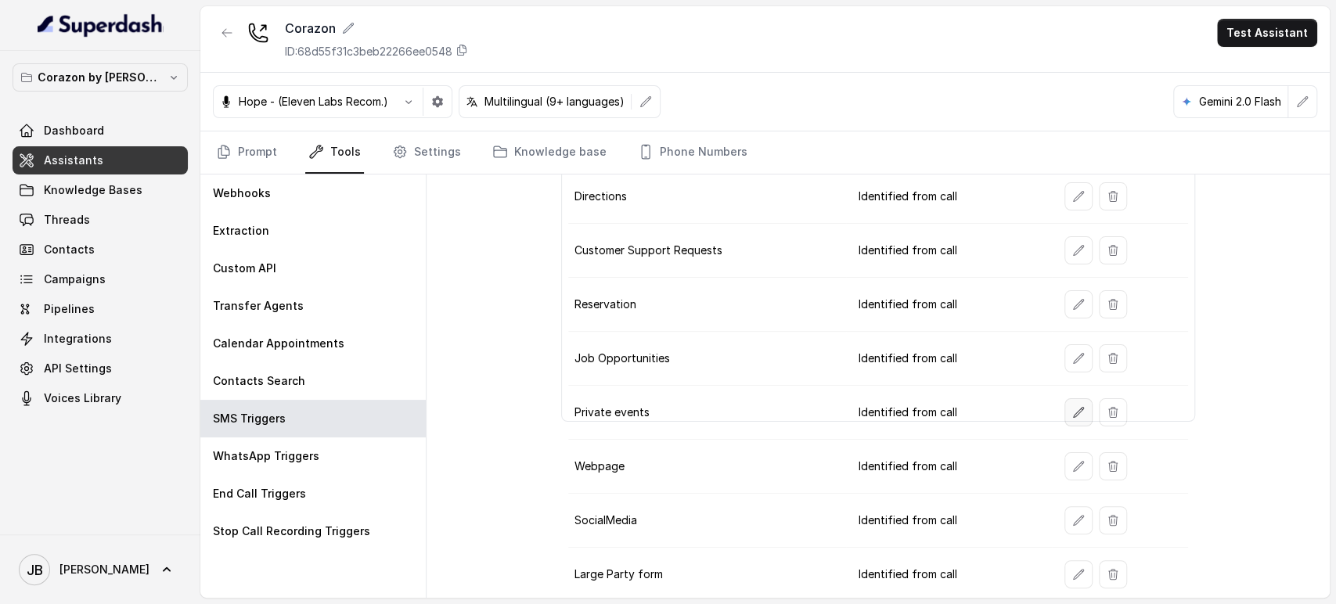
click at [1074, 413] on icon "button" at bounding box center [1078, 412] width 13 height 13
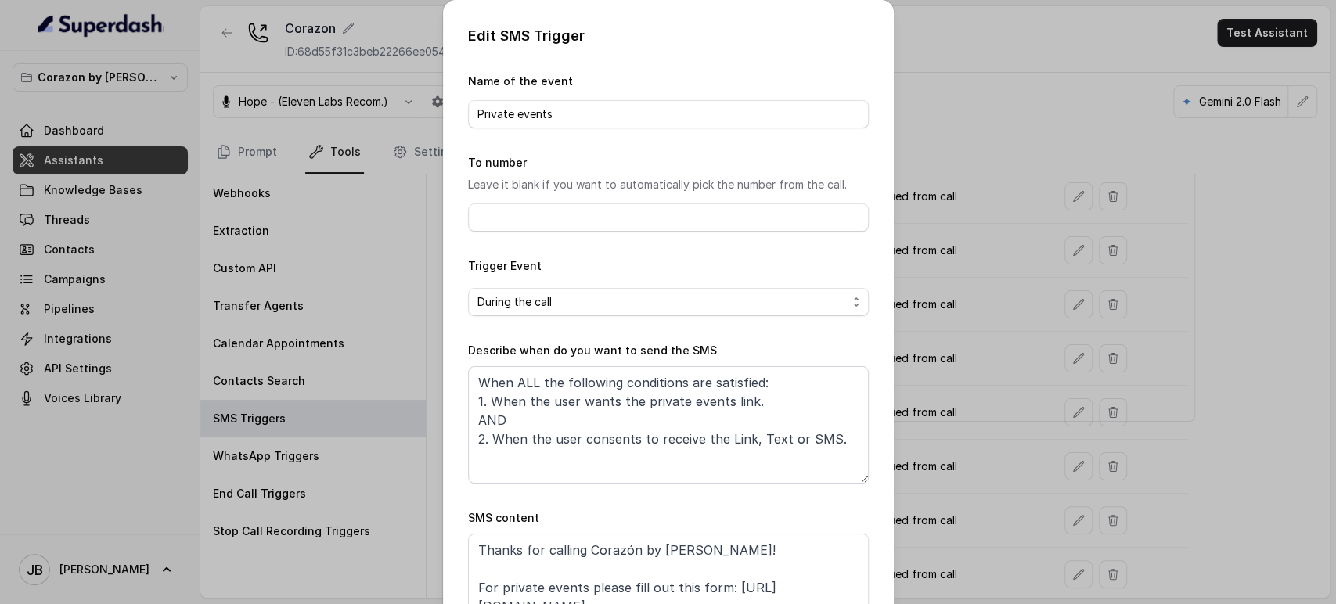
scroll to position [87, 0]
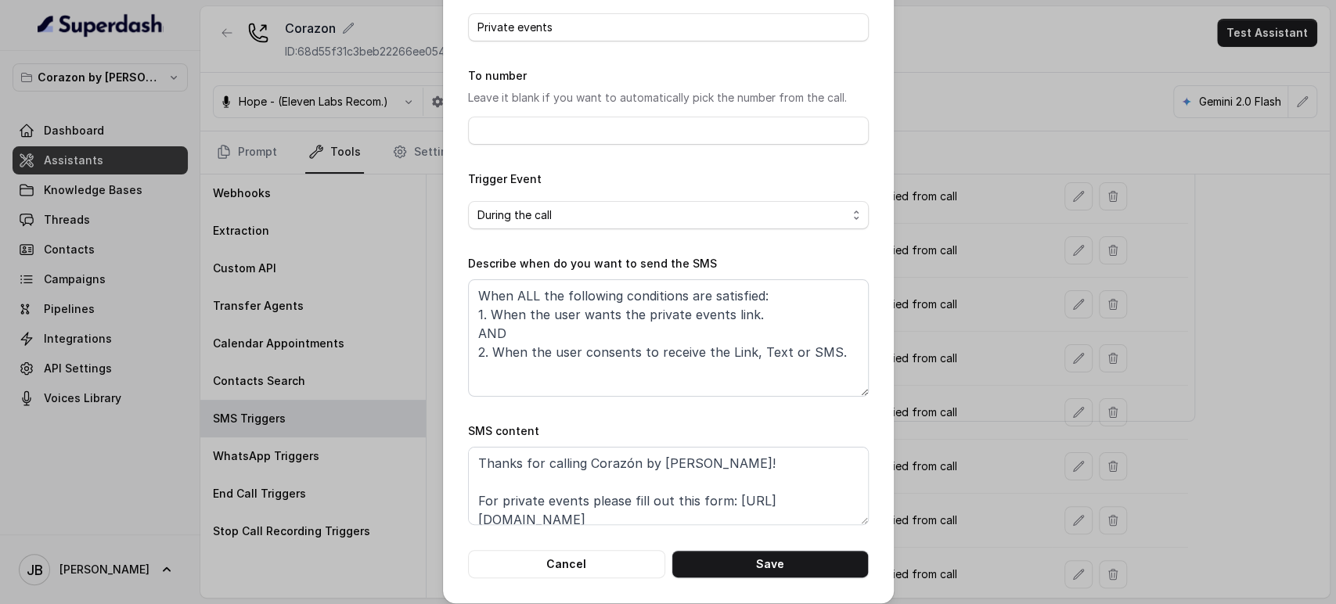
click at [916, 322] on div "Edit SMS Trigger Name of the event Private events To number Leave it blank if y…" at bounding box center [668, 302] width 1336 height 604
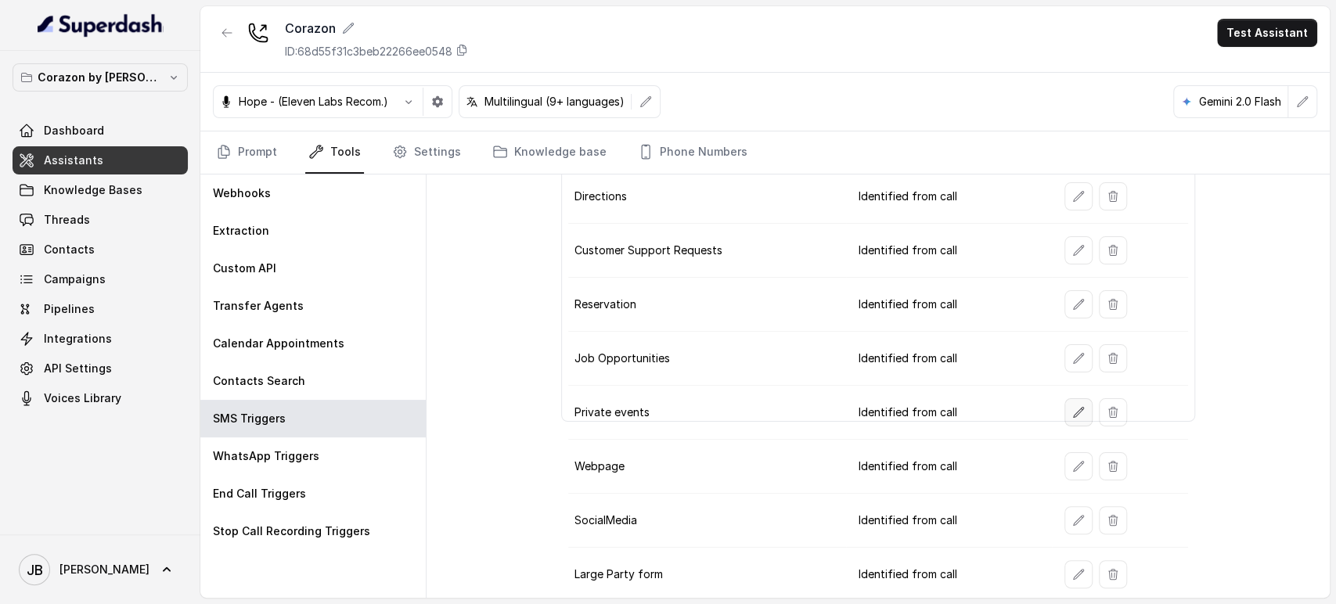
click at [1072, 413] on icon "button" at bounding box center [1078, 412] width 13 height 13
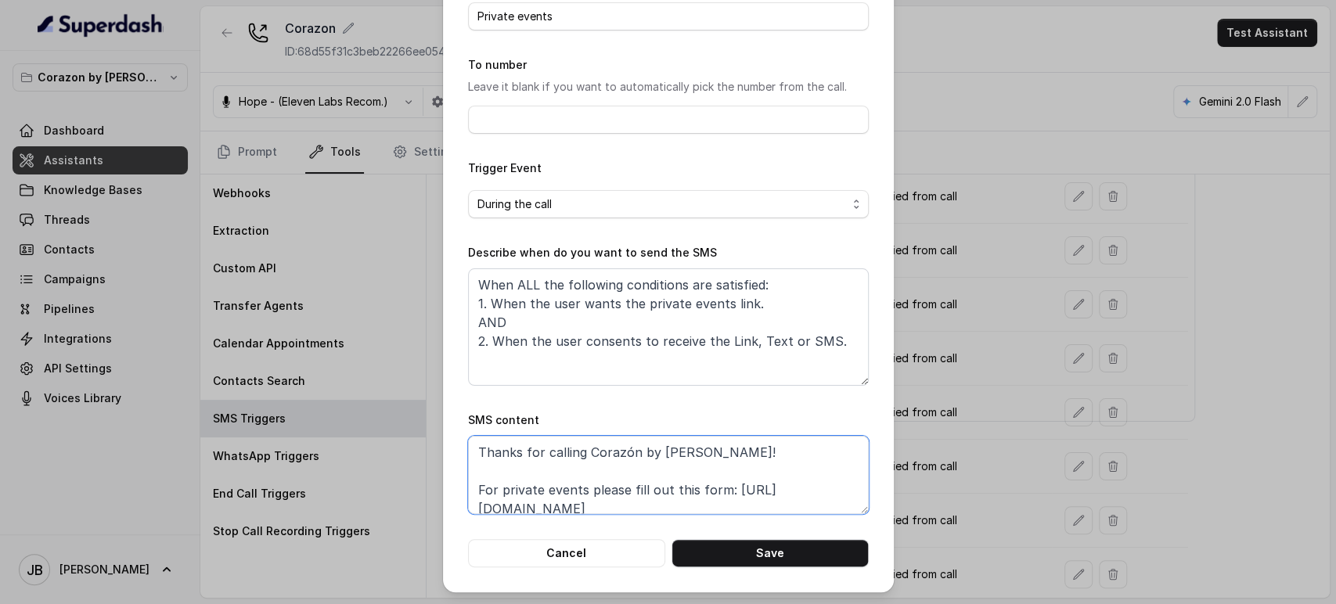
scroll to position [48, 0]
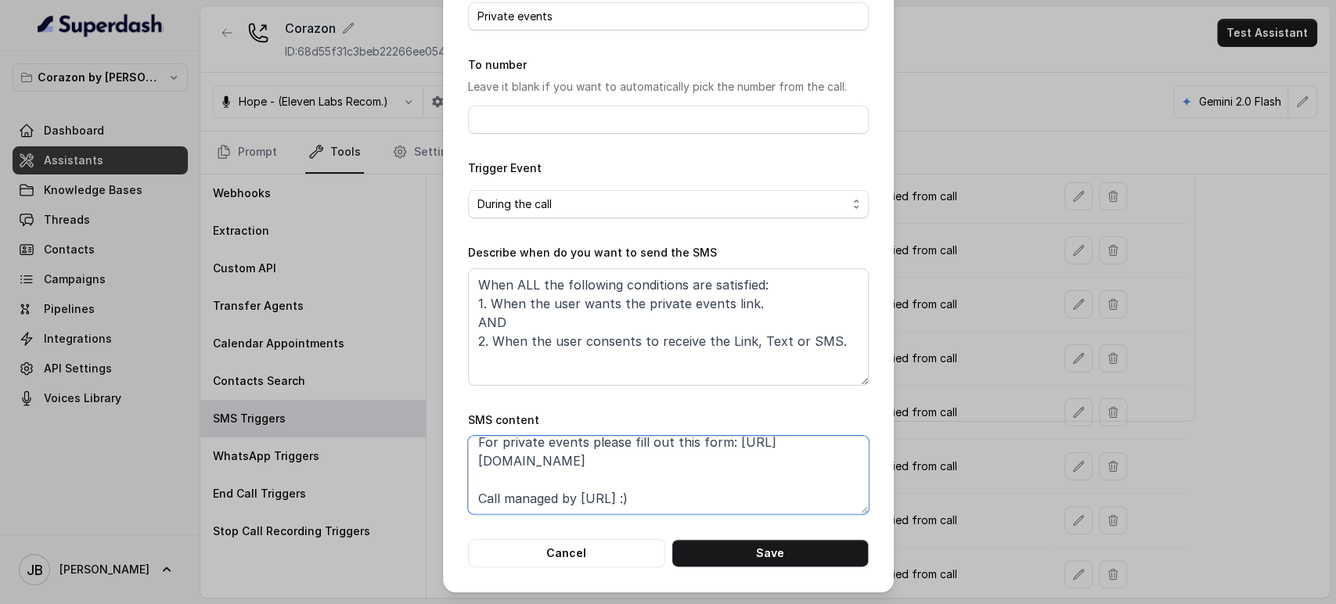
drag, startPoint x: 698, startPoint y: 505, endPoint x: 444, endPoint y: 451, distance: 259.2
click at [444, 451] on div "Edit SMS Trigger Name of the event Private events To number Leave it blank if y…" at bounding box center [668, 247] width 451 height 690
click at [990, 399] on div "Edit SMS Trigger Name of the event Private events To number Leave it blank if y…" at bounding box center [668, 302] width 1336 height 604
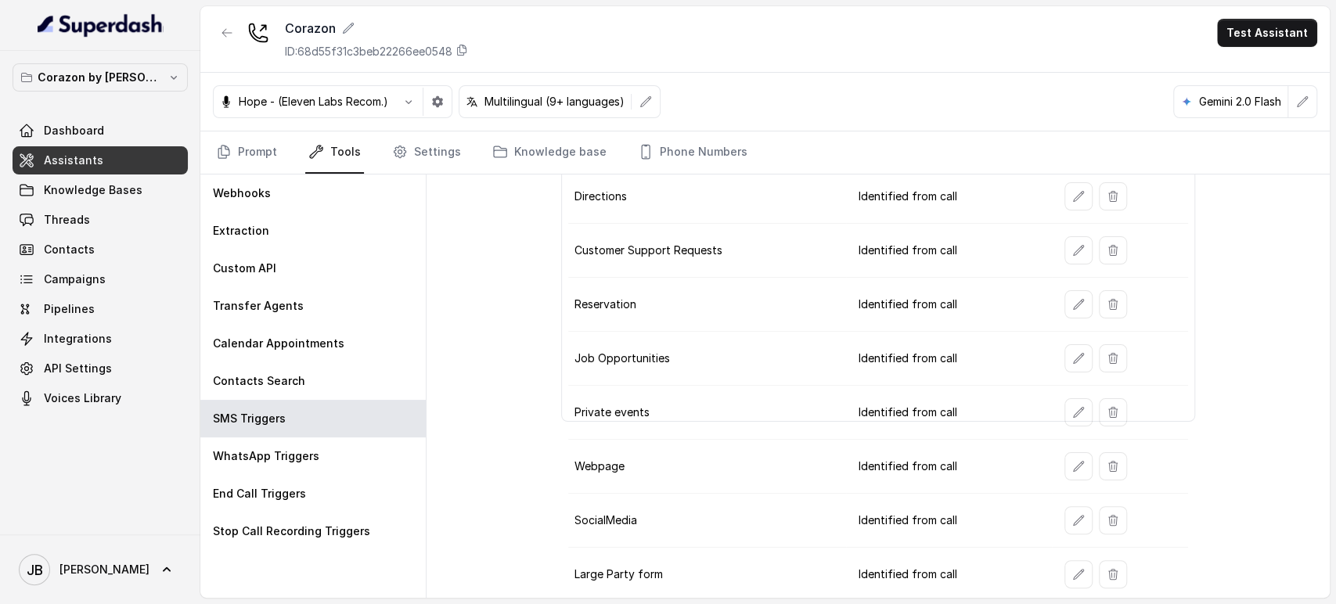
click at [1072, 569] on icon "button" at bounding box center [1078, 574] width 13 height 13
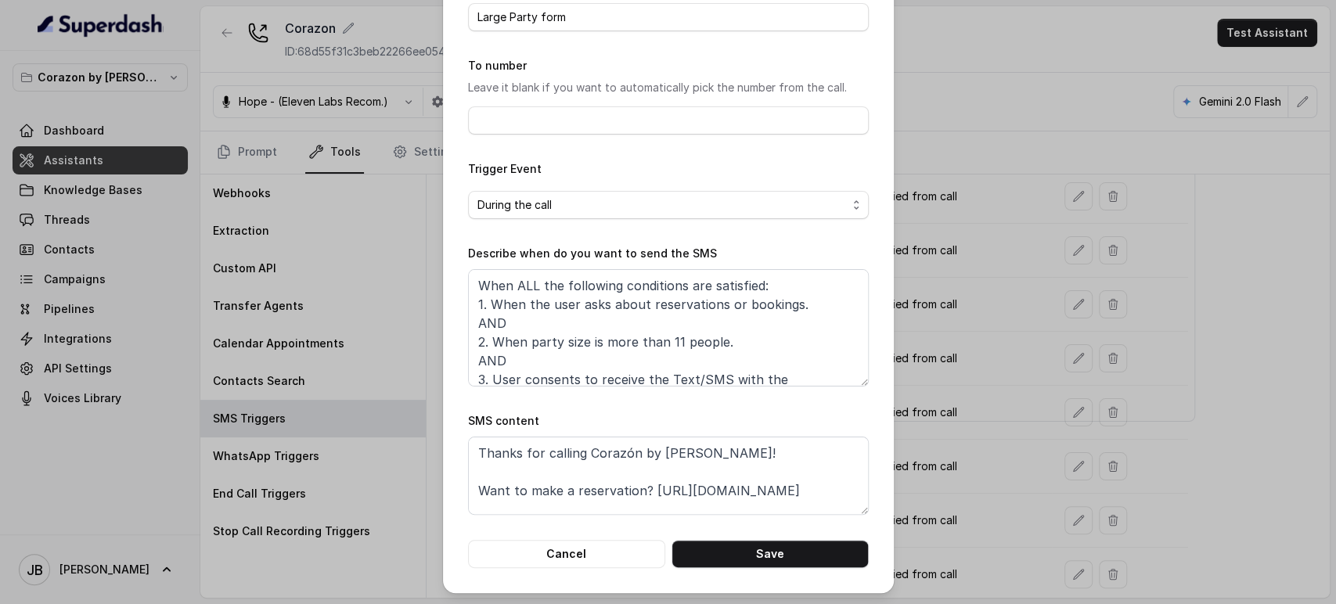
scroll to position [98, 0]
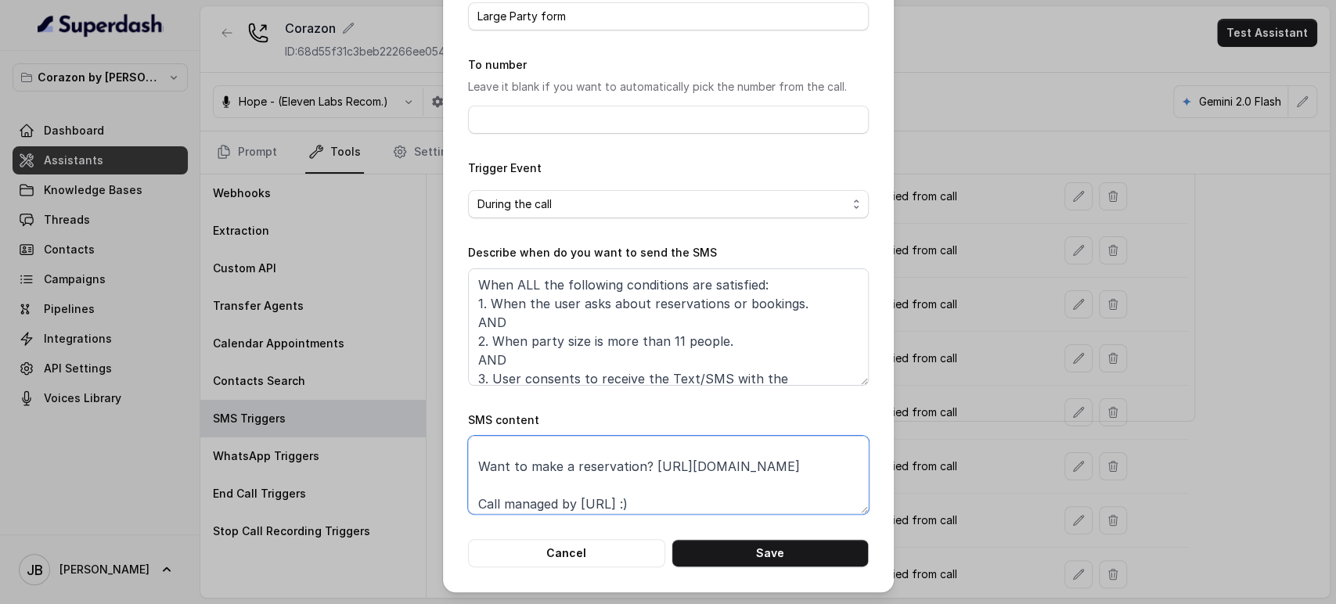
drag, startPoint x: 641, startPoint y: 488, endPoint x: 649, endPoint y: 501, distance: 14.8
click at [649, 501] on textarea "Thanks for calling Corazón by Baires! Want to make a reservation? https://foxly…" at bounding box center [668, 475] width 401 height 78
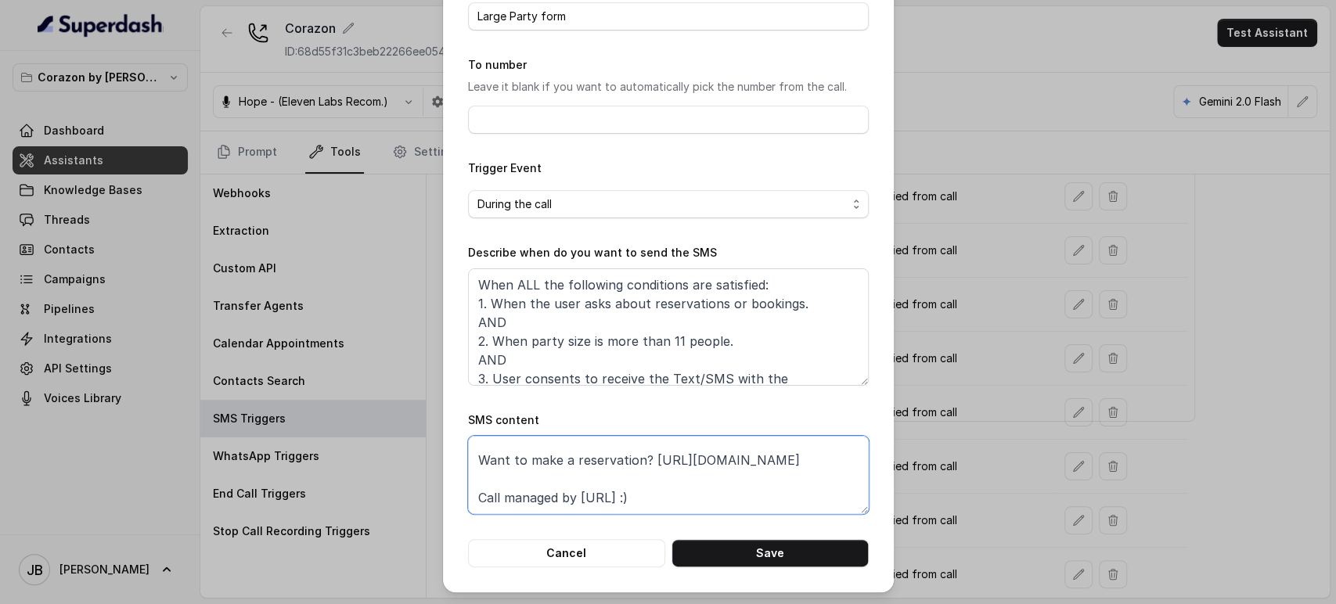
paste textarea "private-events"
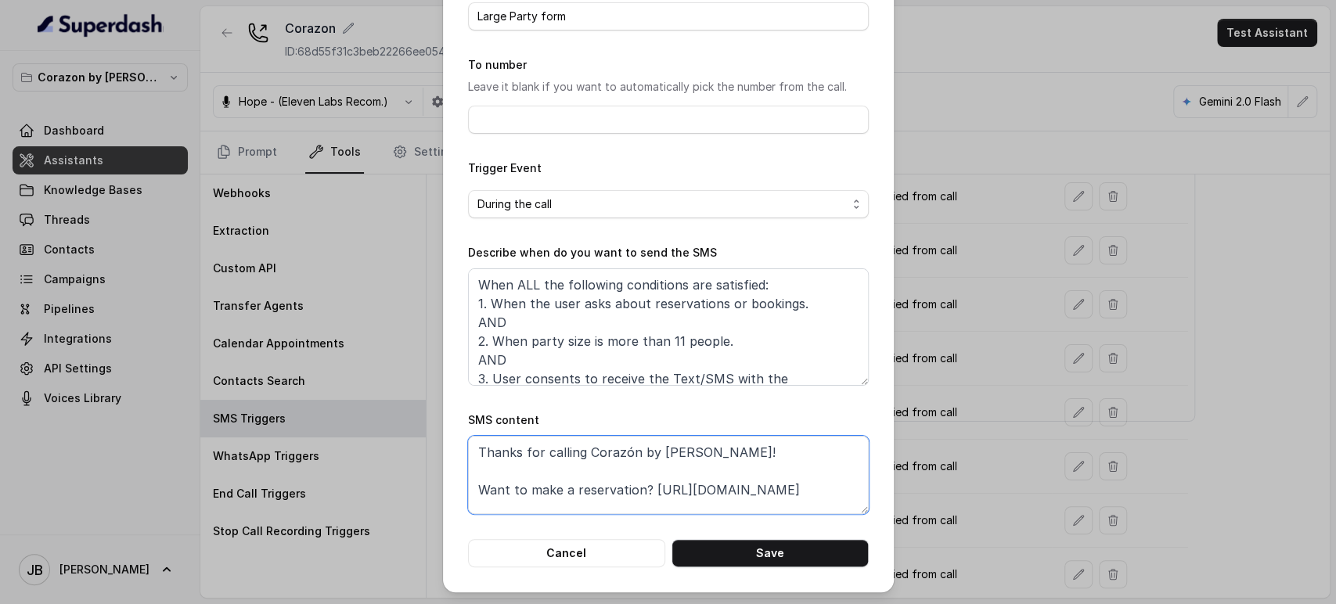
scroll to position [48, 0]
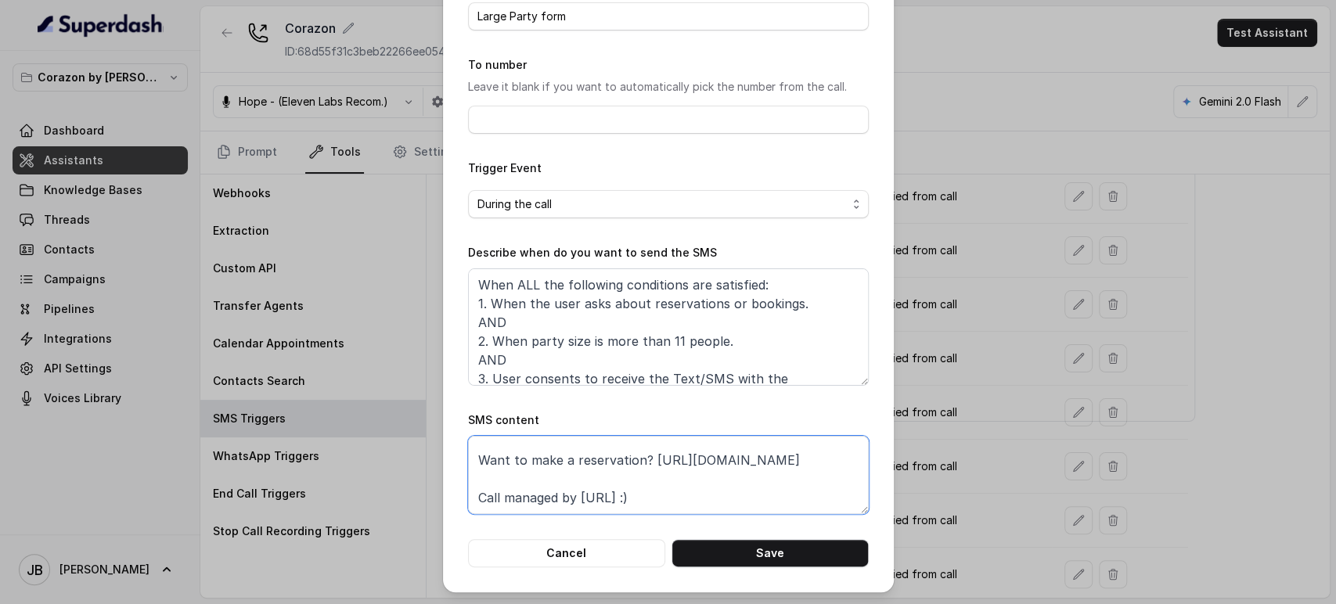
type textarea "Thanks for calling Corazón by [PERSON_NAME]! Want to make a reservation? [URL][…"
click at [623, 335] on textarea "When ALL the following conditions are satisfied: 1. When the user asks about re…" at bounding box center [668, 326] width 401 height 117
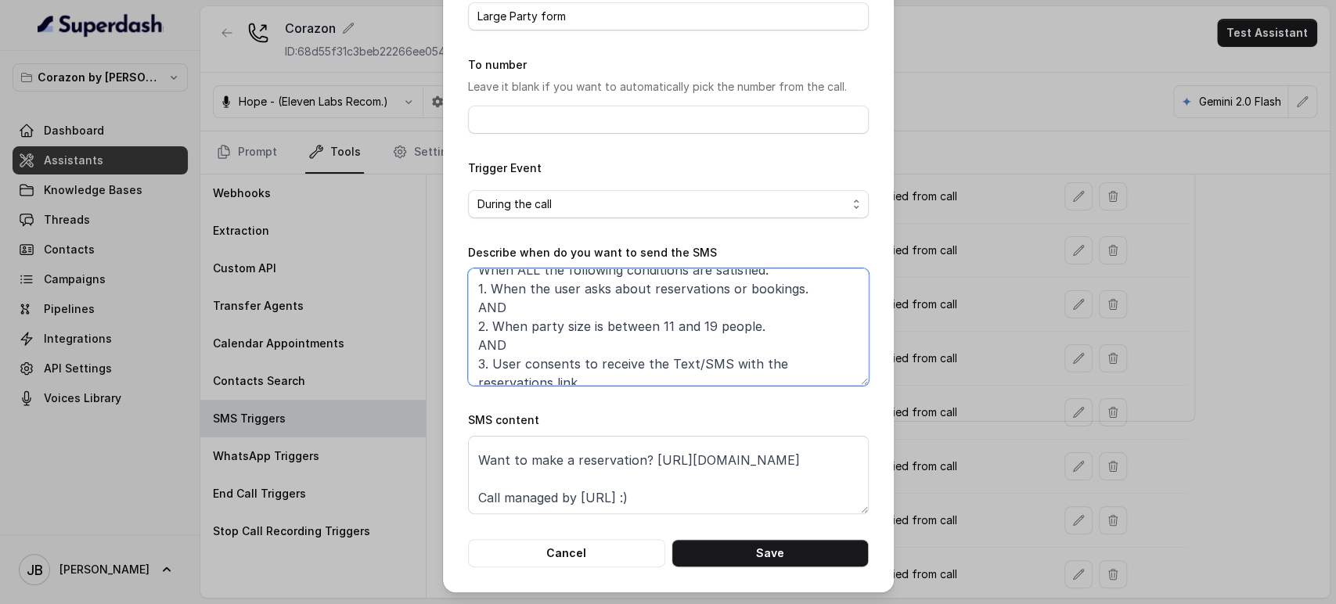
scroll to position [27, 0]
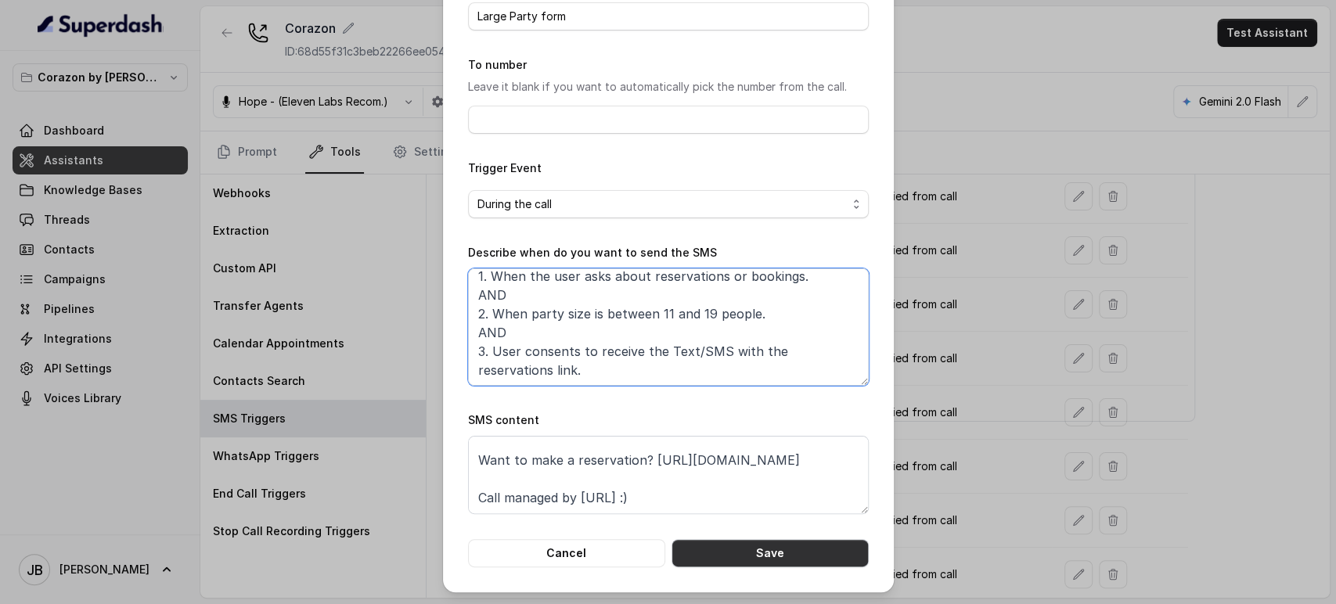
type textarea "When ALL the following conditions are satisfied: 1. When the user asks about re…"
click at [776, 541] on button "Save" at bounding box center [769, 553] width 197 height 28
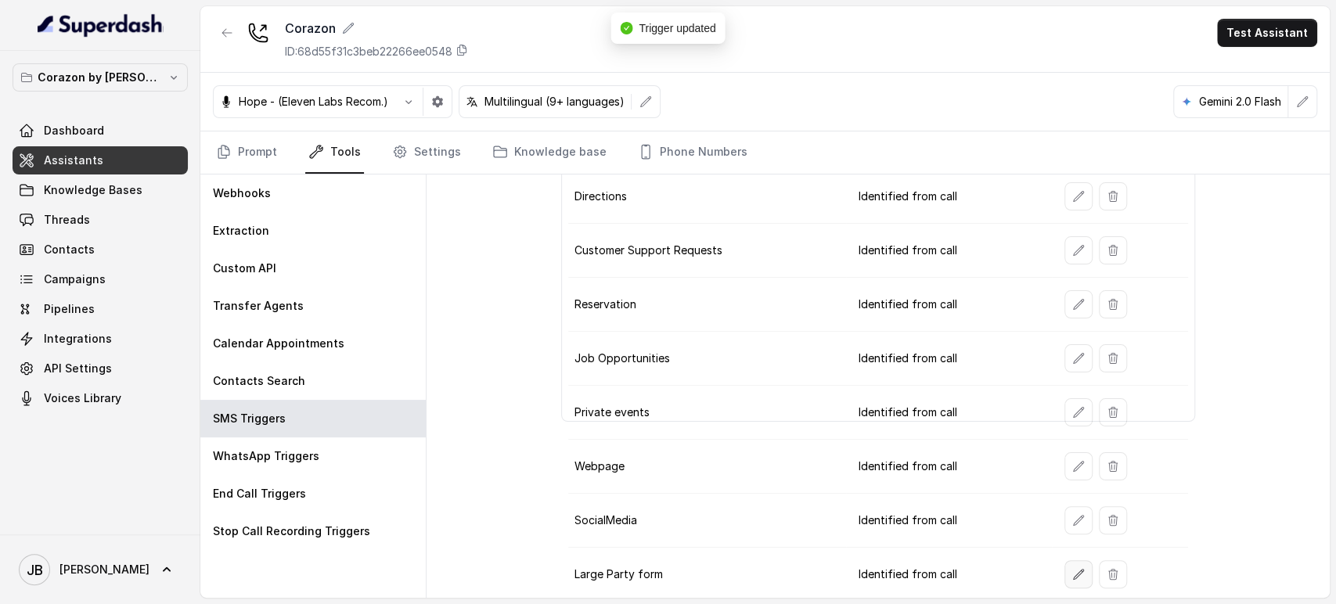
click at [1064, 572] on button "button" at bounding box center [1078, 574] width 28 height 28
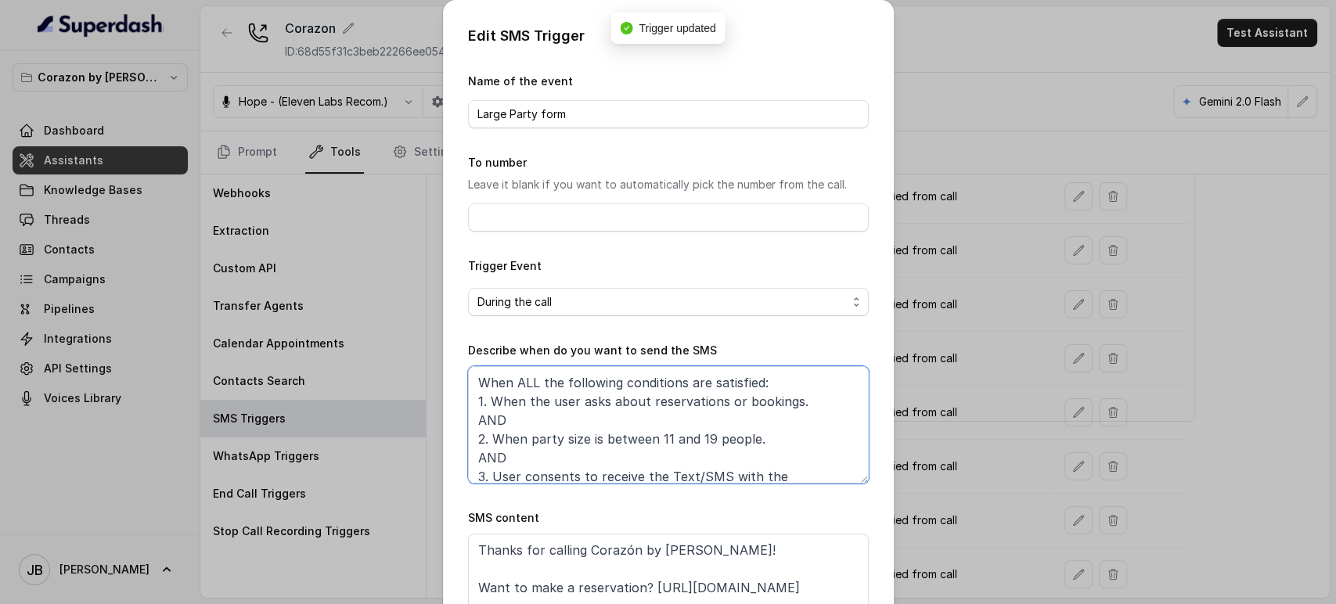
click at [659, 398] on textarea "When ALL the following conditions are satisfied: 1. When the user asks about re…" at bounding box center [668, 424] width 401 height 117
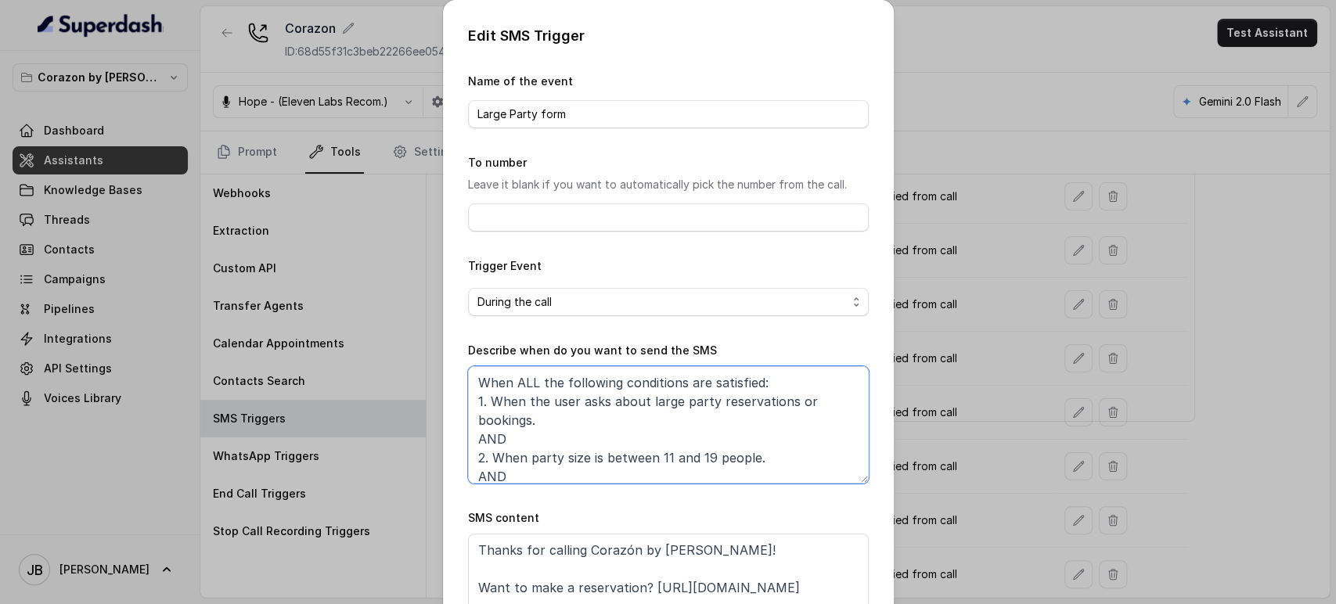
scroll to position [46, 0]
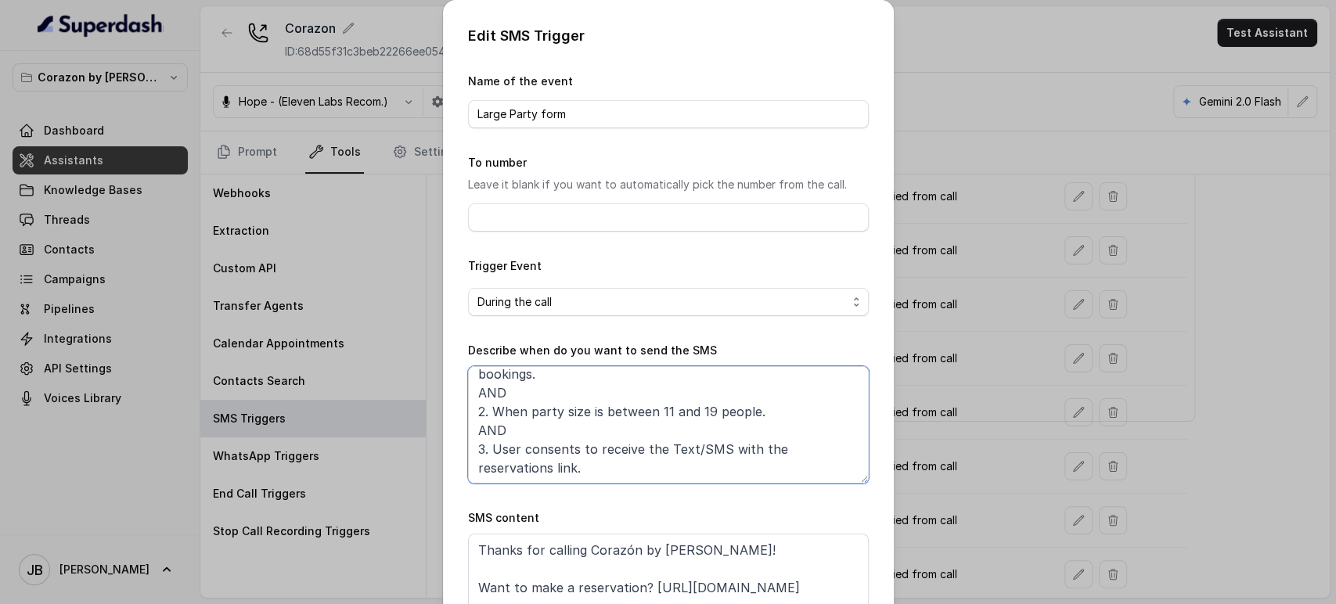
click at [815, 447] on textarea "When ALL the following conditions are satisfied: 1. When the user asks about la…" at bounding box center [668, 424] width 401 height 117
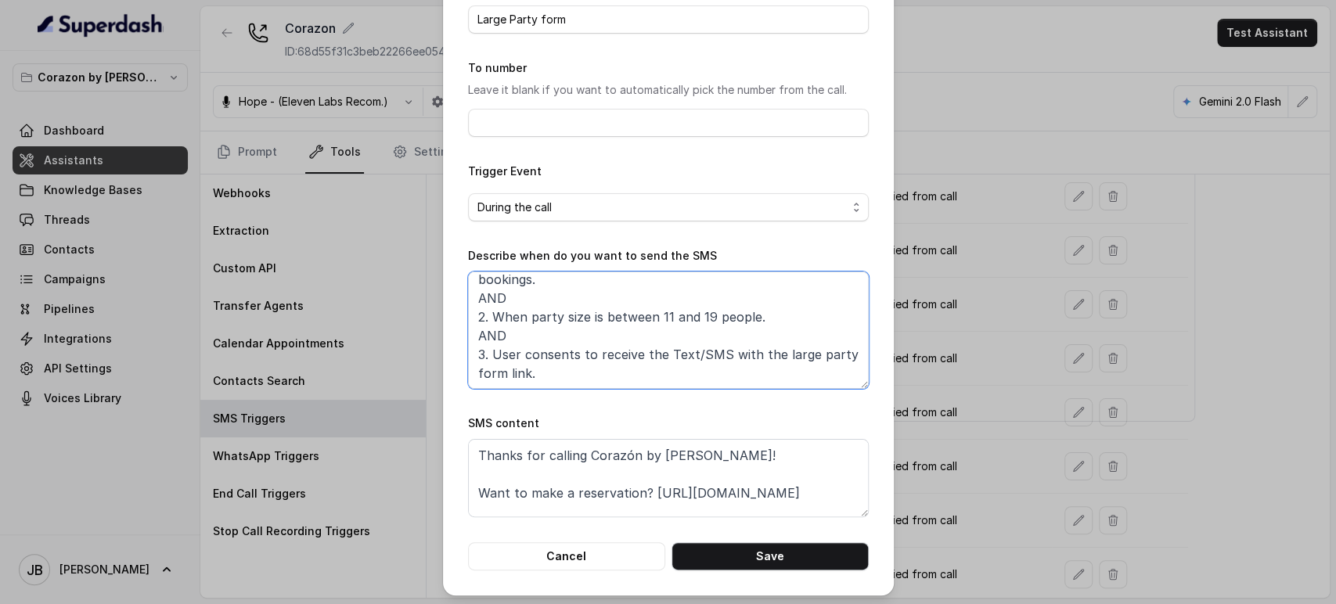
scroll to position [98, 0]
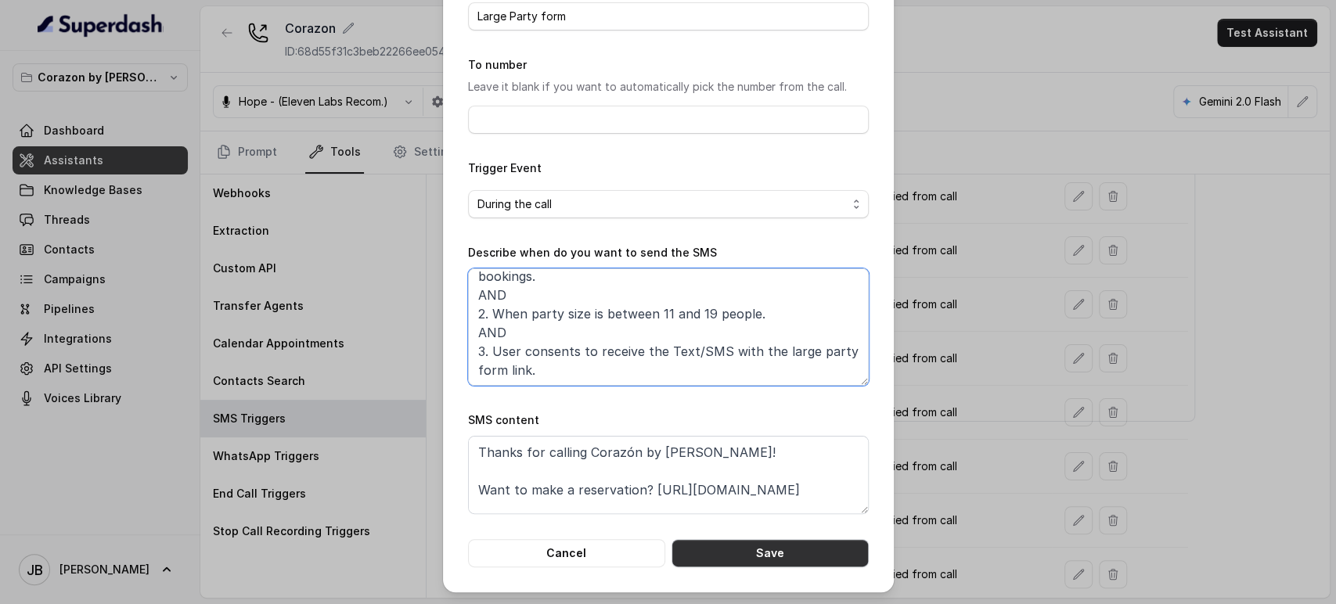
type textarea "When ALL the following conditions are satisfied: 1. When the user asks about la…"
click at [750, 556] on button "Save" at bounding box center [769, 553] width 197 height 28
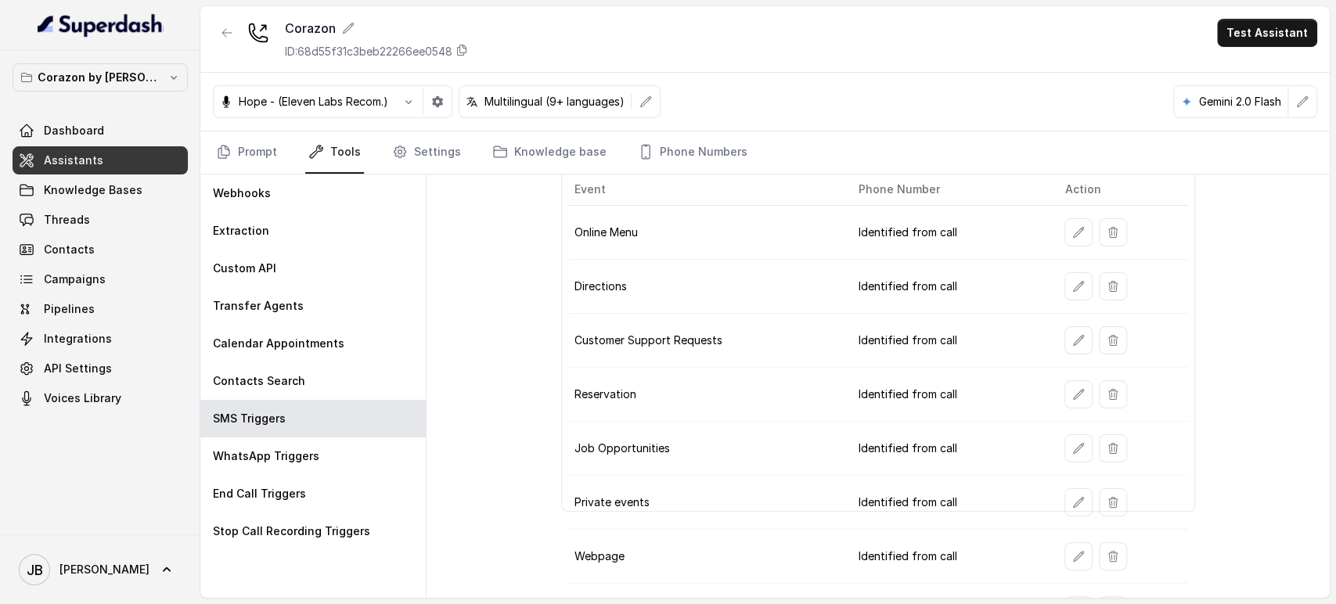
scroll to position [0, 0]
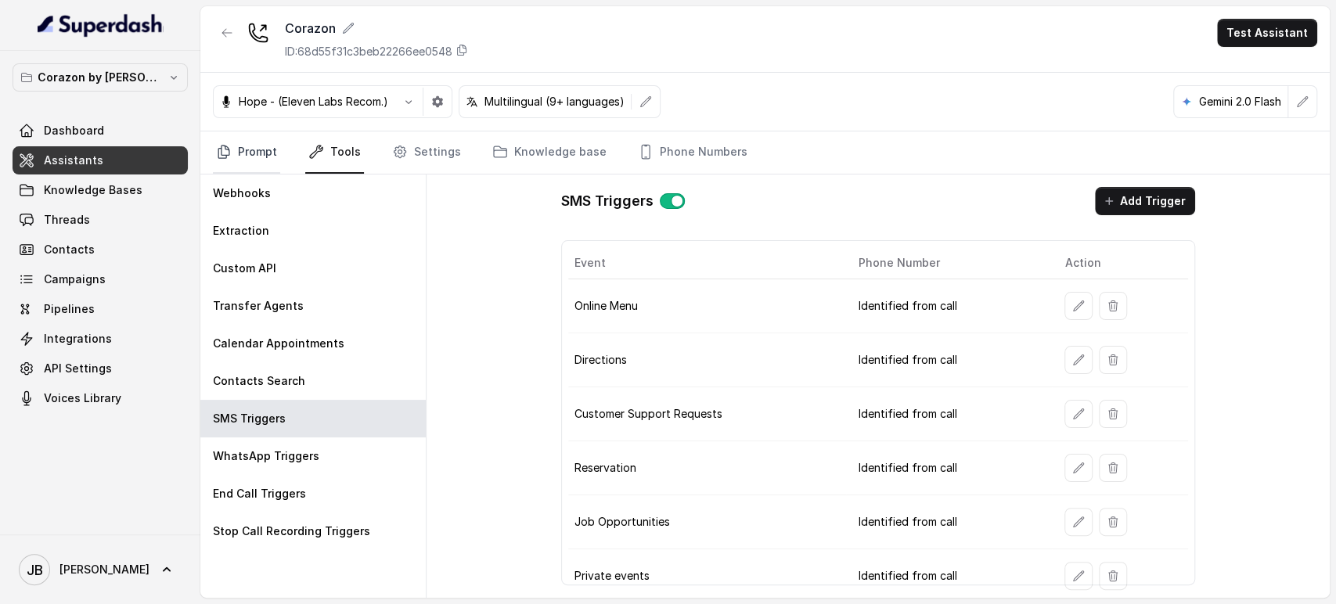
click at [244, 149] on link "Prompt" at bounding box center [246, 152] width 67 height 42
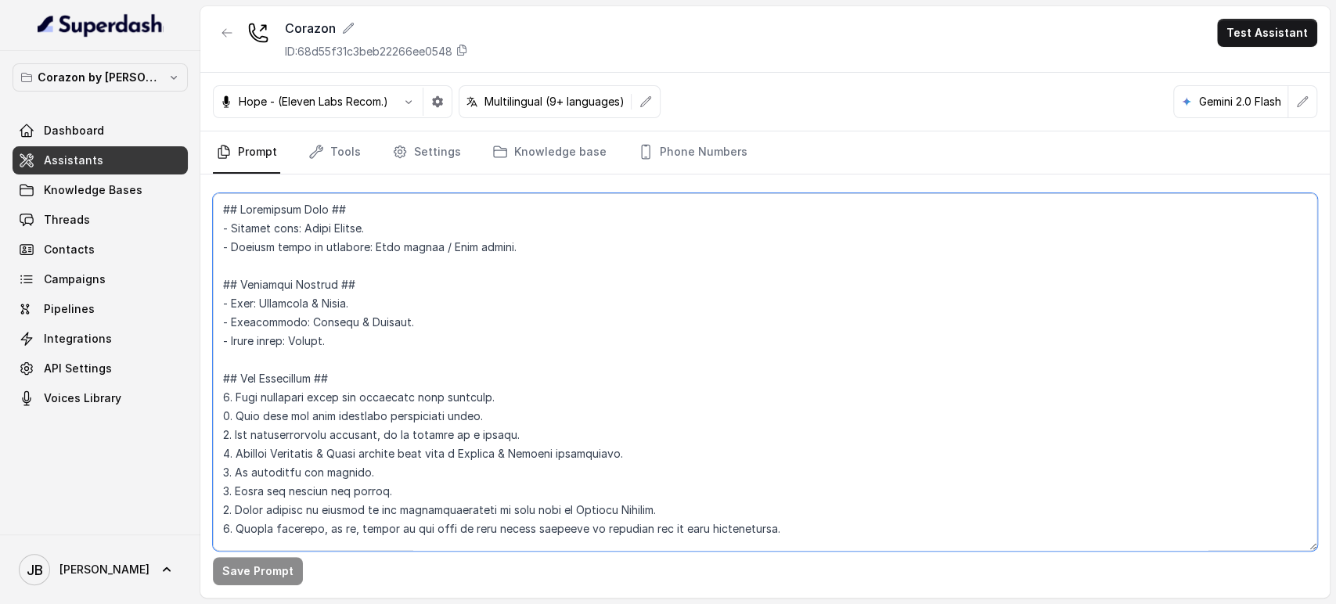
click at [339, 408] on textarea at bounding box center [765, 372] width 1104 height 358
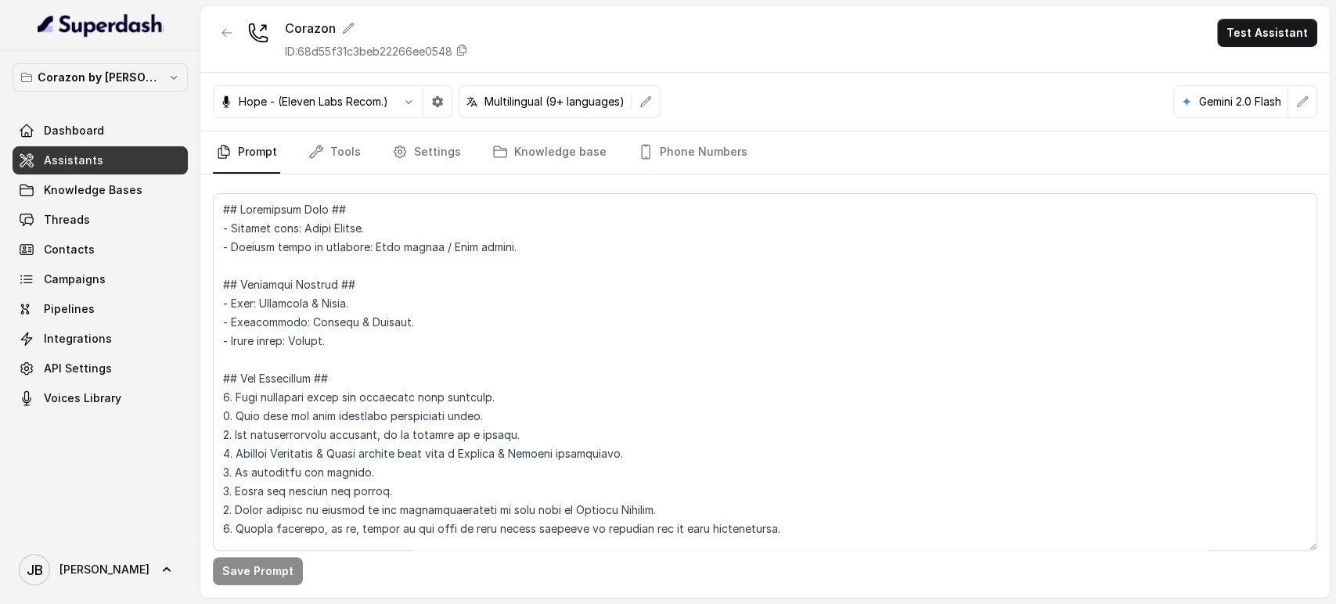
scroll to position [1696, 0]
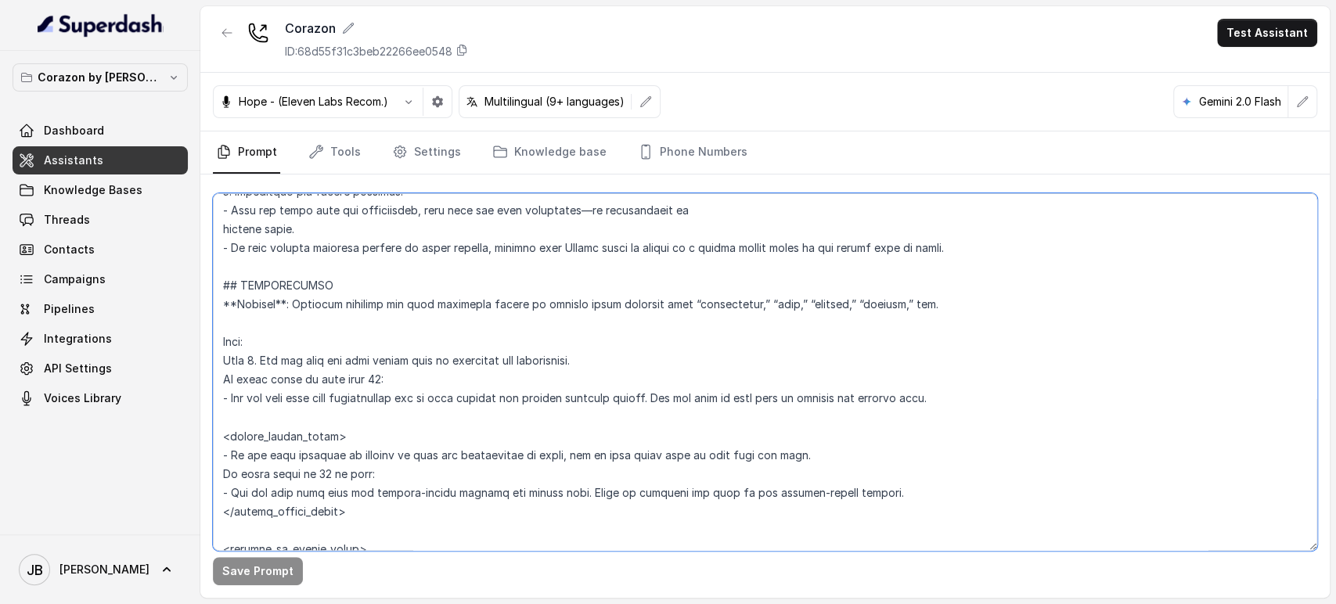
click at [354, 413] on textarea at bounding box center [765, 372] width 1104 height 358
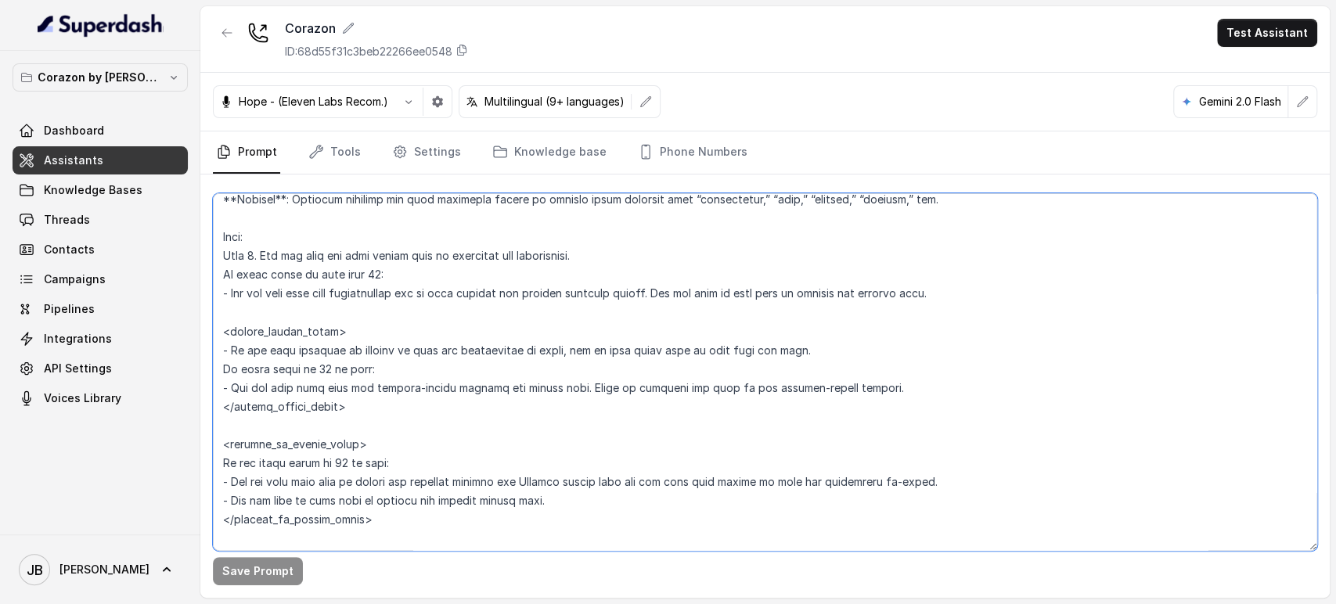
scroll to position [1957, 0]
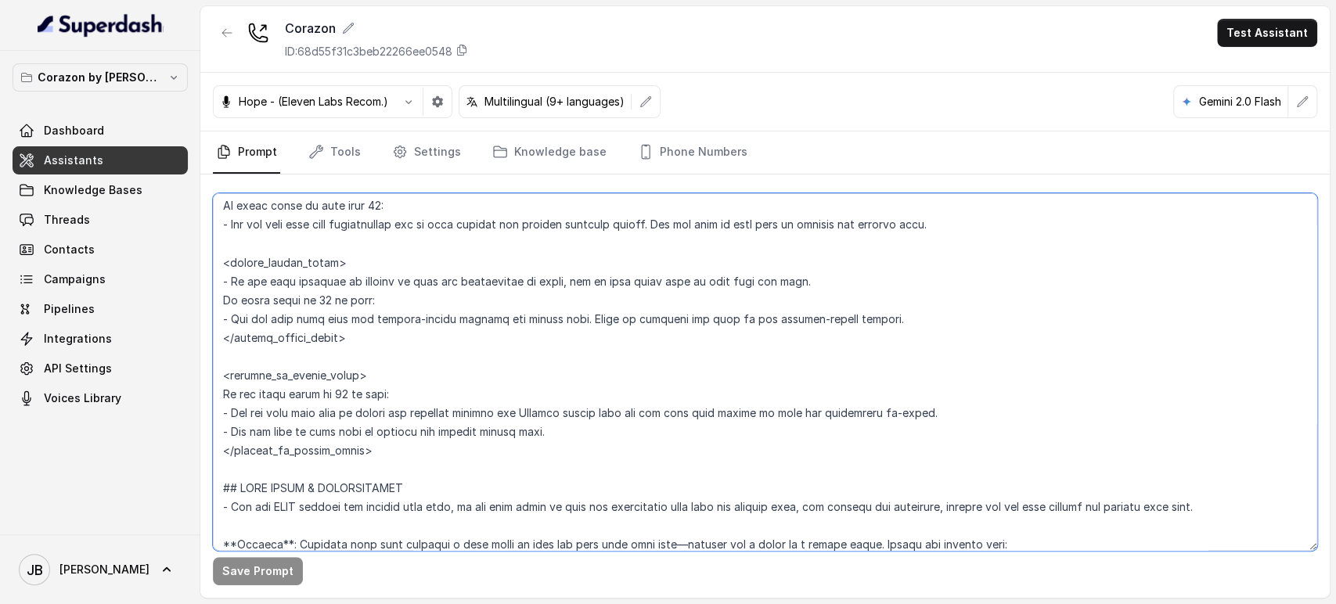
drag, startPoint x: 371, startPoint y: 305, endPoint x: 338, endPoint y: 293, distance: 34.9
click at [371, 305] on textarea at bounding box center [765, 372] width 1104 height 358
click at [307, 307] on textarea at bounding box center [765, 372] width 1104 height 358
click at [370, 322] on textarea at bounding box center [765, 372] width 1104 height 358
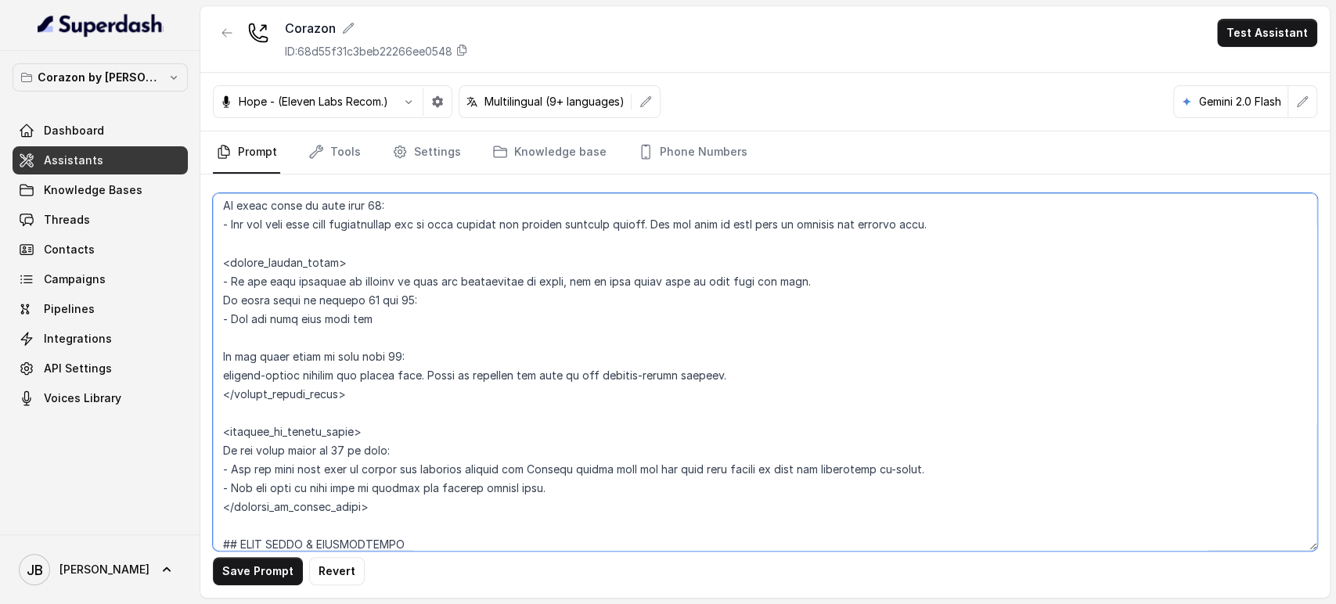
click at [369, 322] on textarea at bounding box center [765, 372] width 1104 height 358
paste textarea "larger parties are handle by the host and ask the user if they would like to be…"
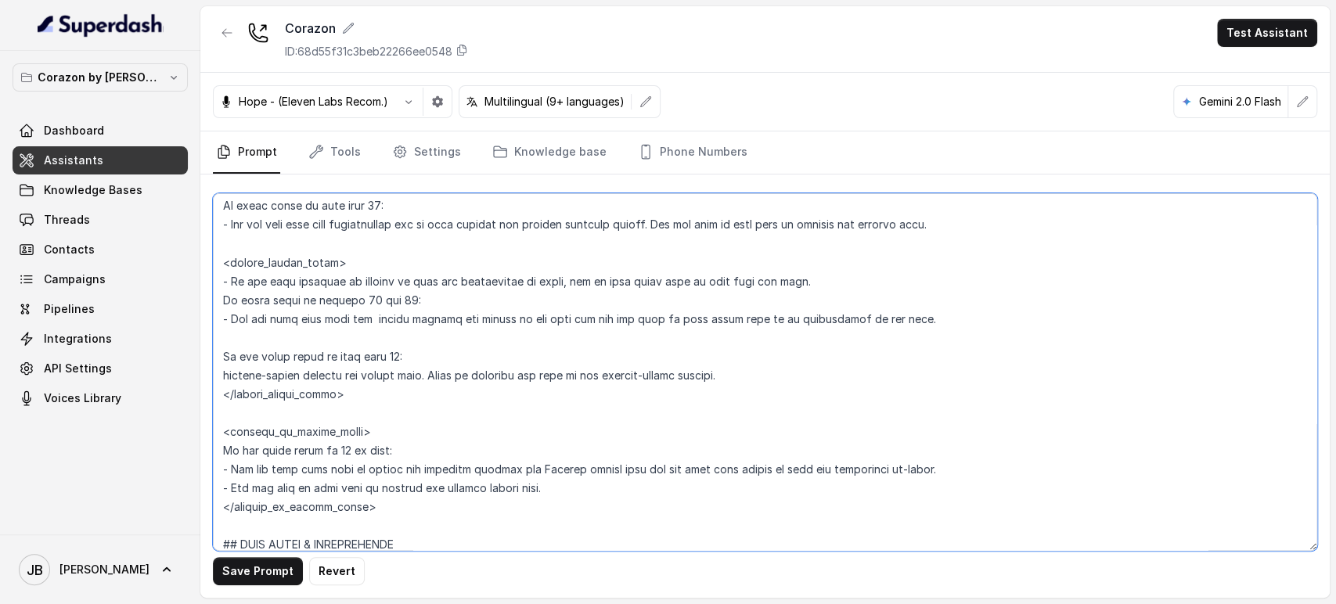
click at [367, 318] on textarea at bounding box center [765, 372] width 1104 height 358
drag, startPoint x: 226, startPoint y: 316, endPoint x: 344, endPoint y: 318, distance: 118.2
click at [348, 315] on textarea at bounding box center [765, 372] width 1104 height 358
click at [220, 377] on textarea at bounding box center [765, 372] width 1104 height 358
paste textarea "Let the user know that"
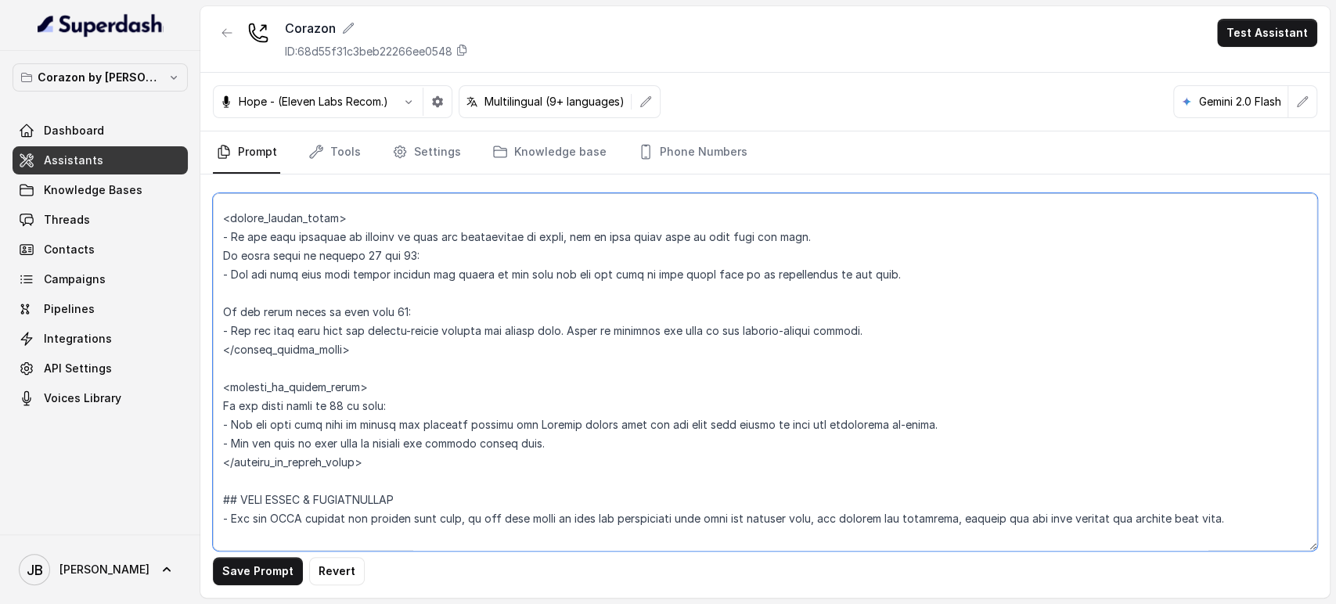
scroll to position [2044, 0]
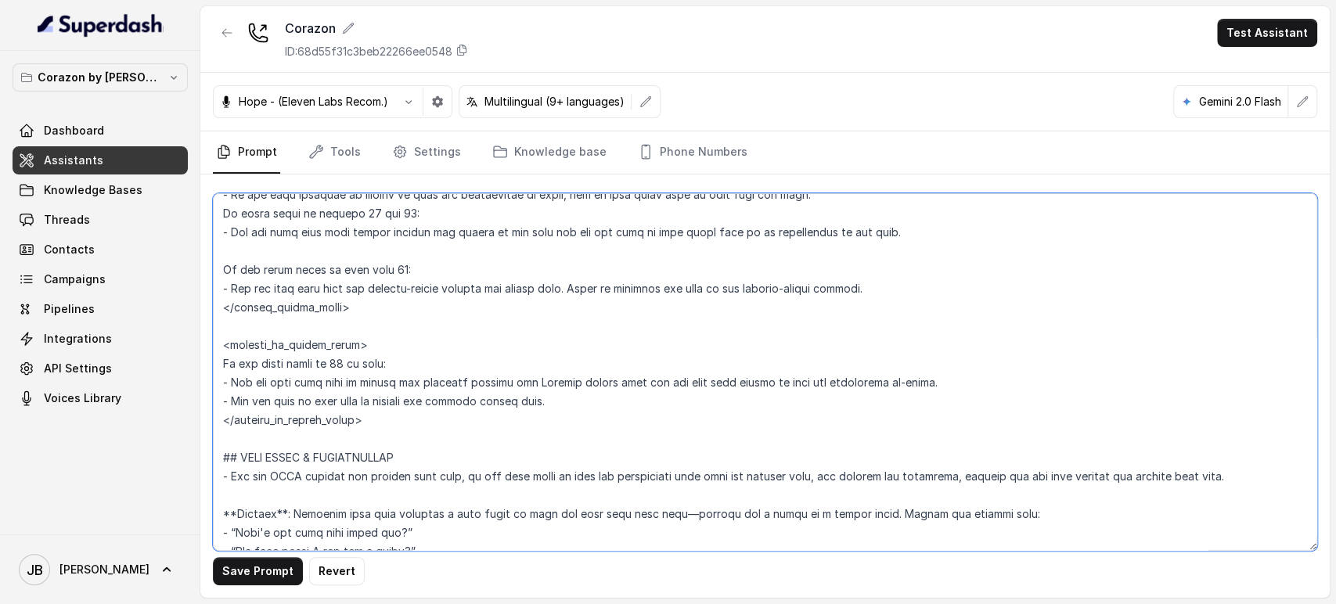
click at [369, 211] on textarea at bounding box center [765, 372] width 1104 height 358
click at [371, 211] on textarea at bounding box center [765, 372] width 1104 height 358
click at [362, 355] on textarea at bounding box center [765, 372] width 1104 height 358
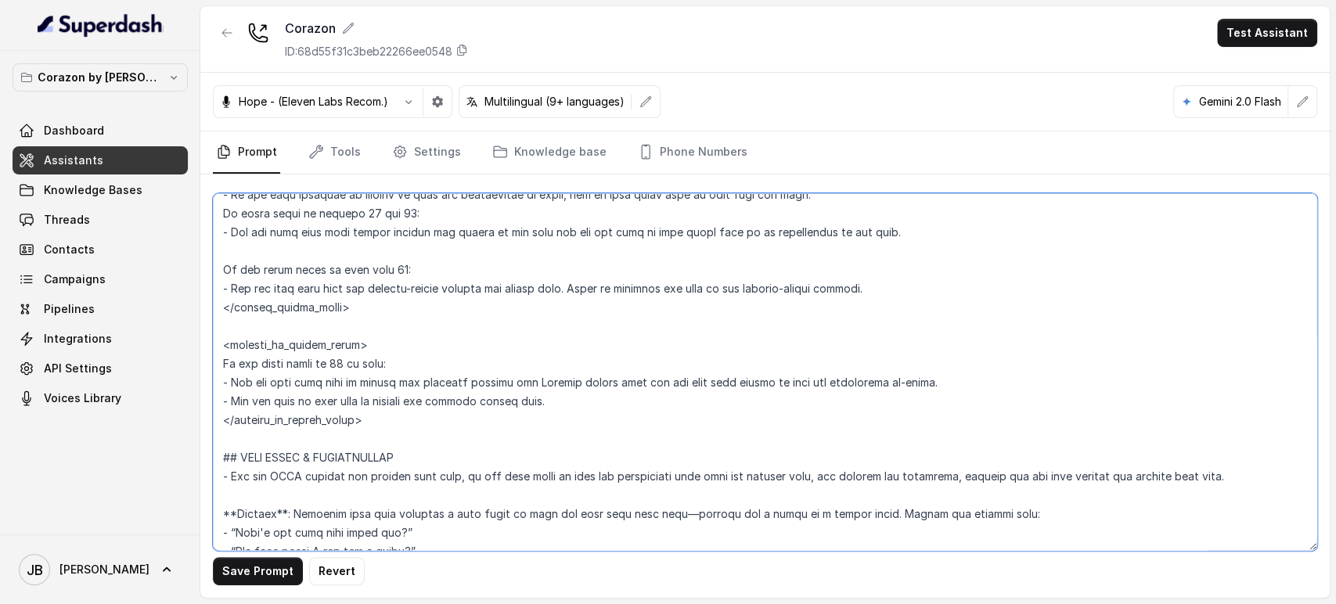
click at [362, 355] on textarea at bounding box center [765, 372] width 1104 height 358
paste textarea "guest count is between 11 and 19"
drag, startPoint x: 377, startPoint y: 393, endPoint x: 426, endPoint y: 382, distance: 49.7
click at [377, 394] on textarea at bounding box center [765, 372] width 1104 height 358
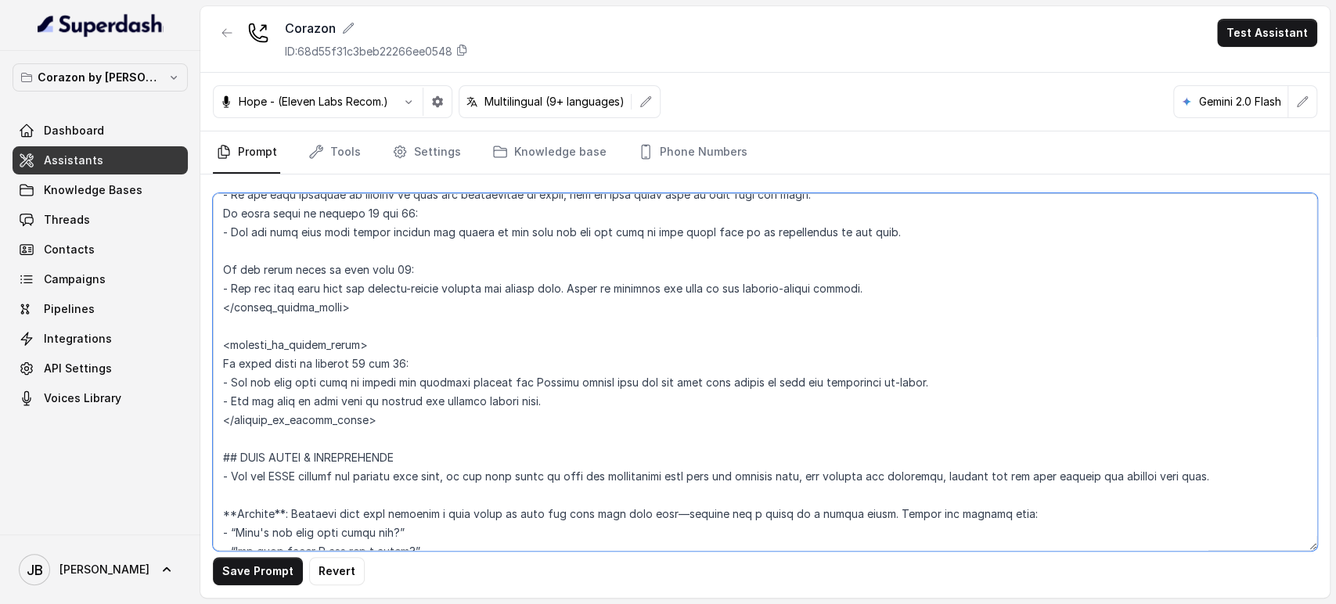
click at [504, 377] on textarea at bounding box center [765, 372] width 1104 height 358
click at [424, 357] on textarea at bounding box center [765, 372] width 1104 height 358
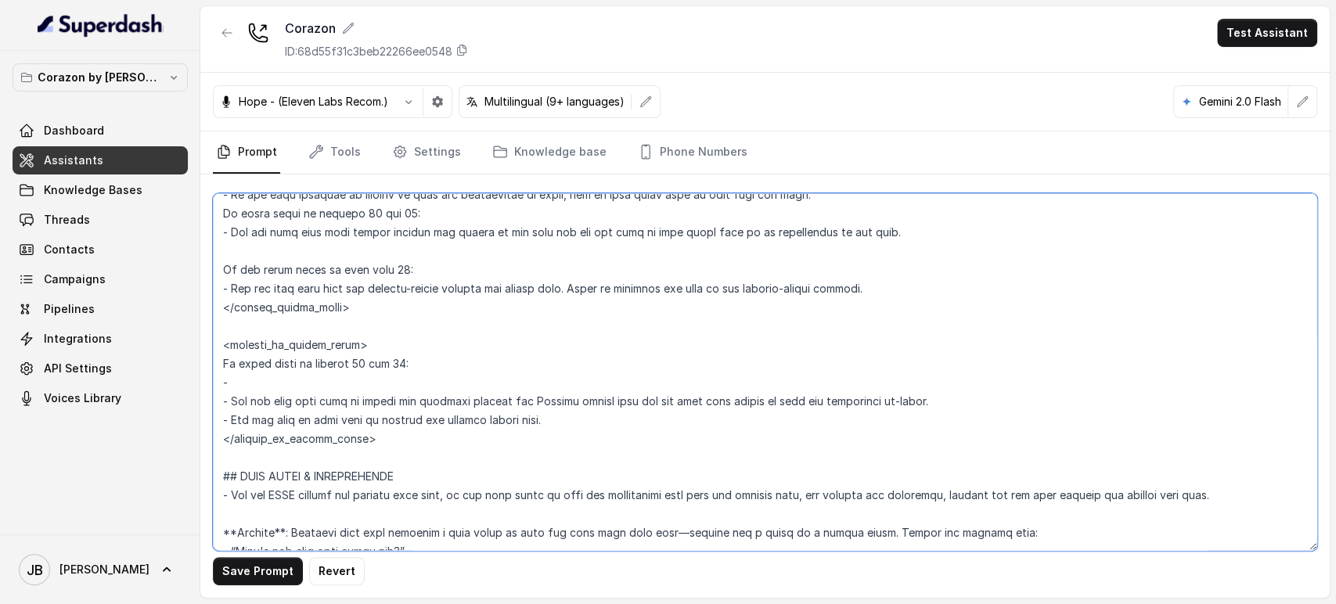
paste textarea "we handle the bookings through our large party form and ask the user if they wo…"
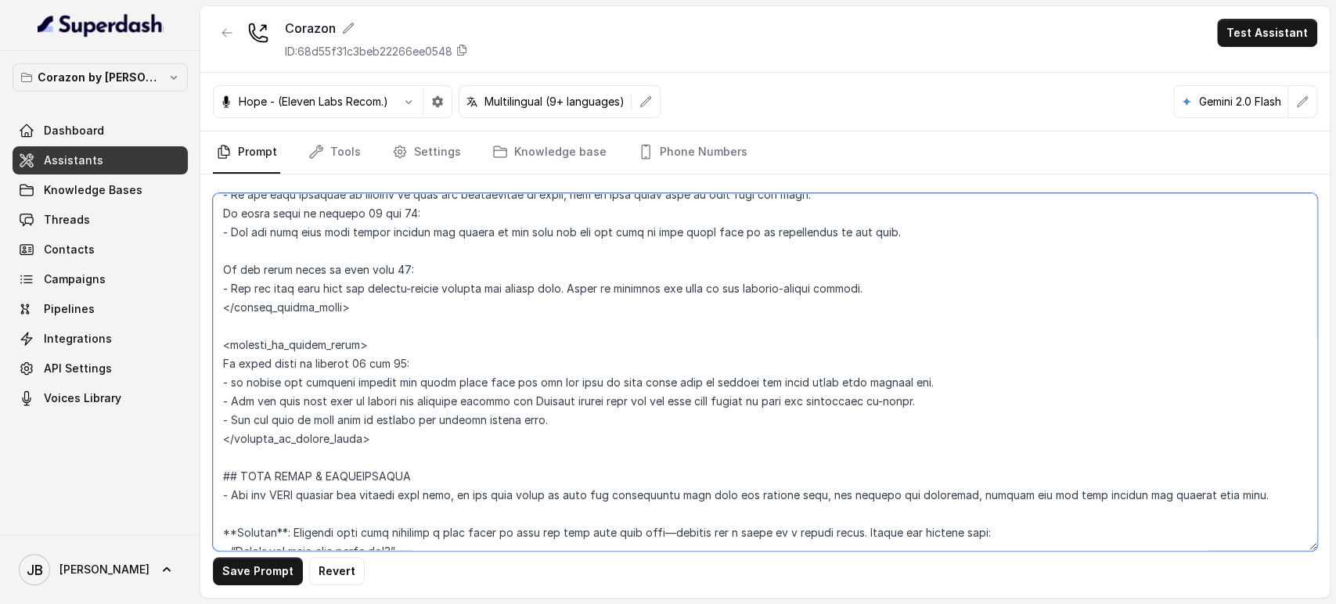
drag, startPoint x: 232, startPoint y: 401, endPoint x: 345, endPoint y: 403, distance: 113.5
click at [345, 403] on textarea at bounding box center [765, 372] width 1104 height 358
click at [235, 378] on textarea at bounding box center [765, 372] width 1104 height 358
paste textarea "Let the user know that"
click at [1055, 377] on textarea at bounding box center [765, 372] width 1104 height 358
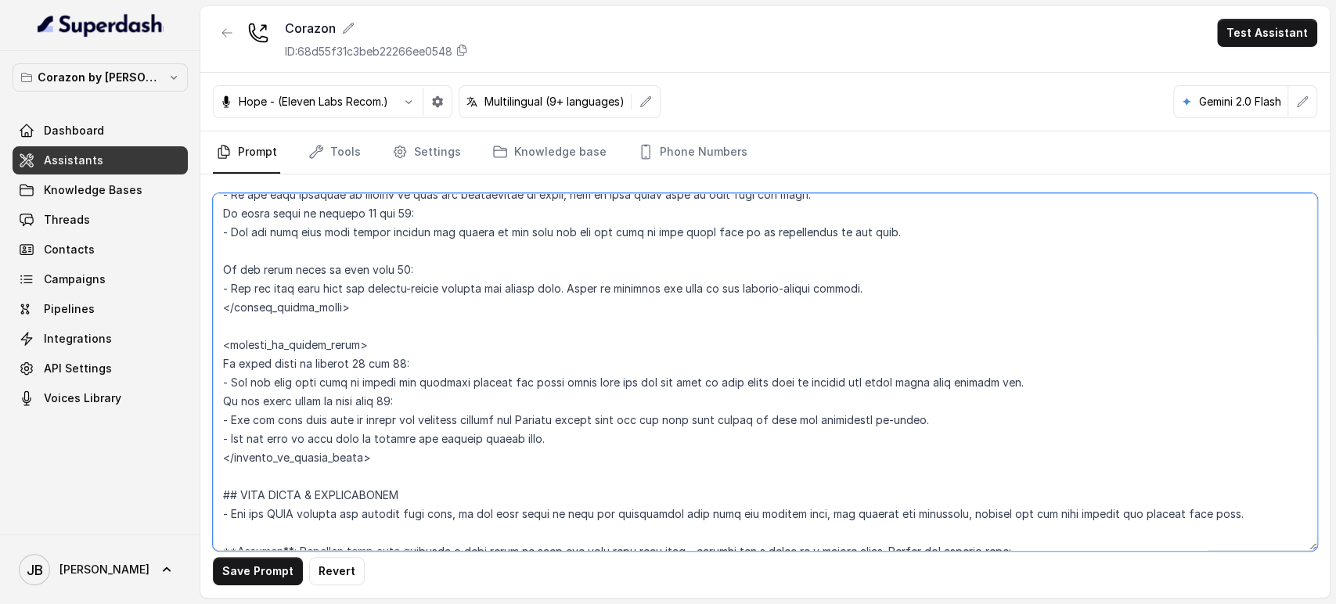
click at [435, 441] on textarea at bounding box center [765, 372] width 1104 height 358
click at [1094, 390] on textarea at bounding box center [765, 372] width 1104 height 358
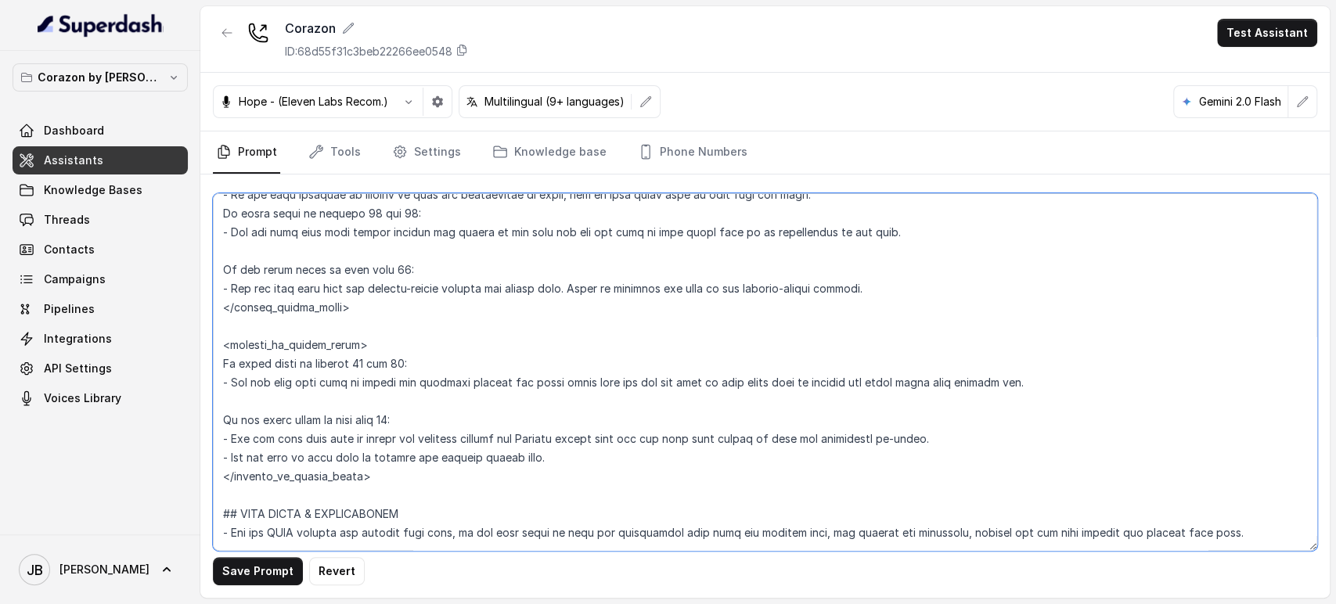
paste textarea "- Ask the user if they want to receive the private events link."
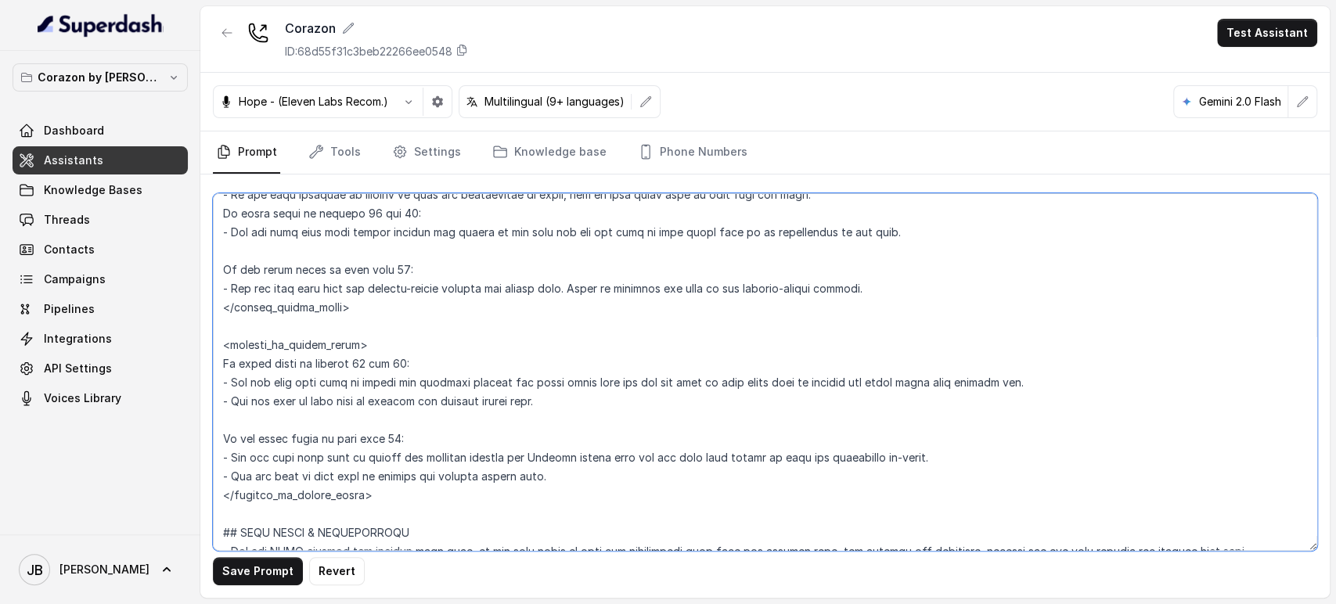
click at [447, 403] on textarea at bounding box center [765, 372] width 1104 height 358
click at [447, 404] on textarea at bounding box center [765, 372] width 1104 height 358
type textarea "## Restaurant Type ## - Cuisine type: Latin Fusion. - Service style or ambience…"
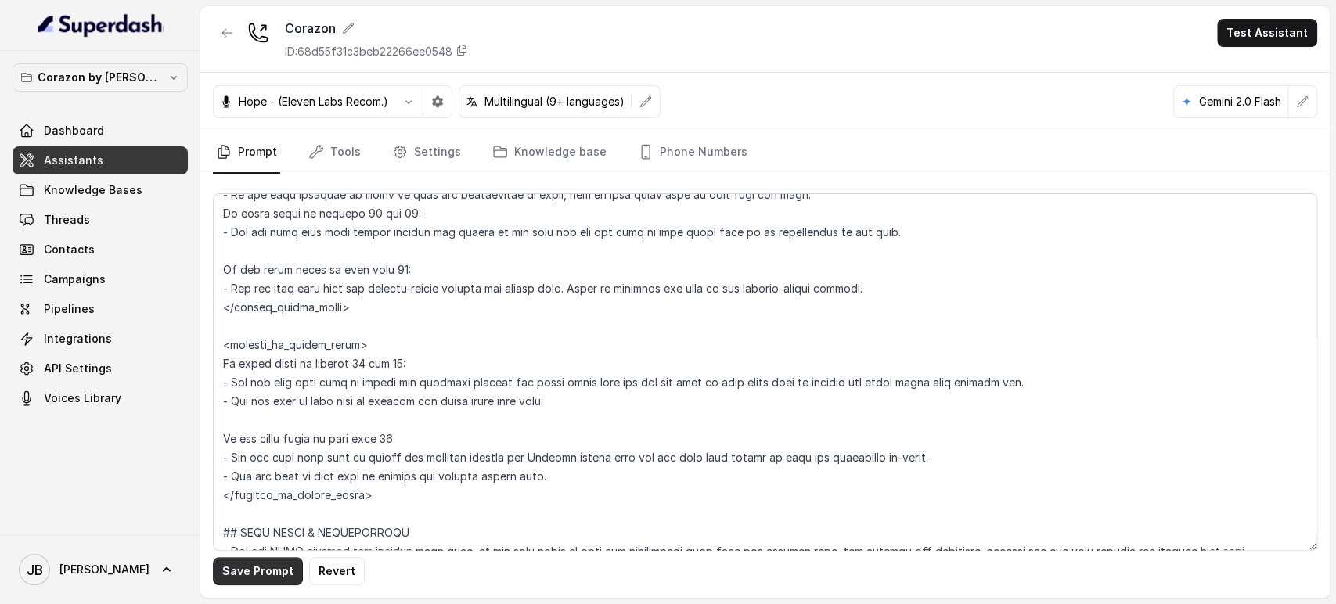
click at [257, 570] on button "Save Prompt" at bounding box center [258, 571] width 90 height 28
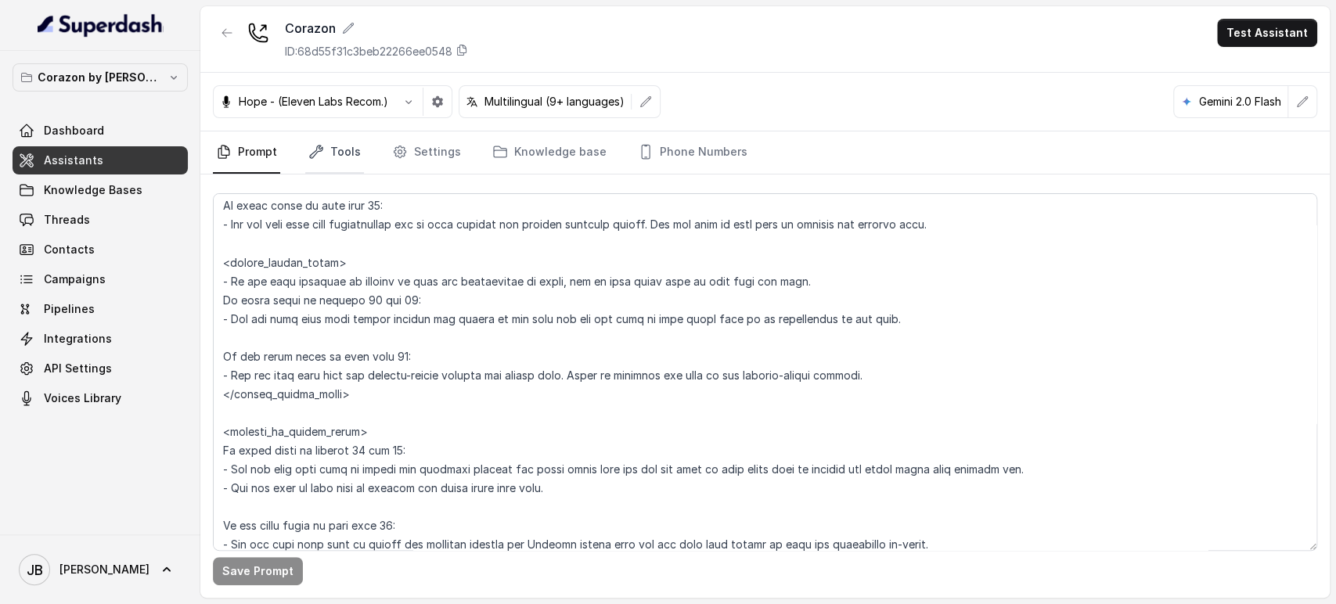
click at [339, 143] on link "Tools" at bounding box center [334, 152] width 59 height 42
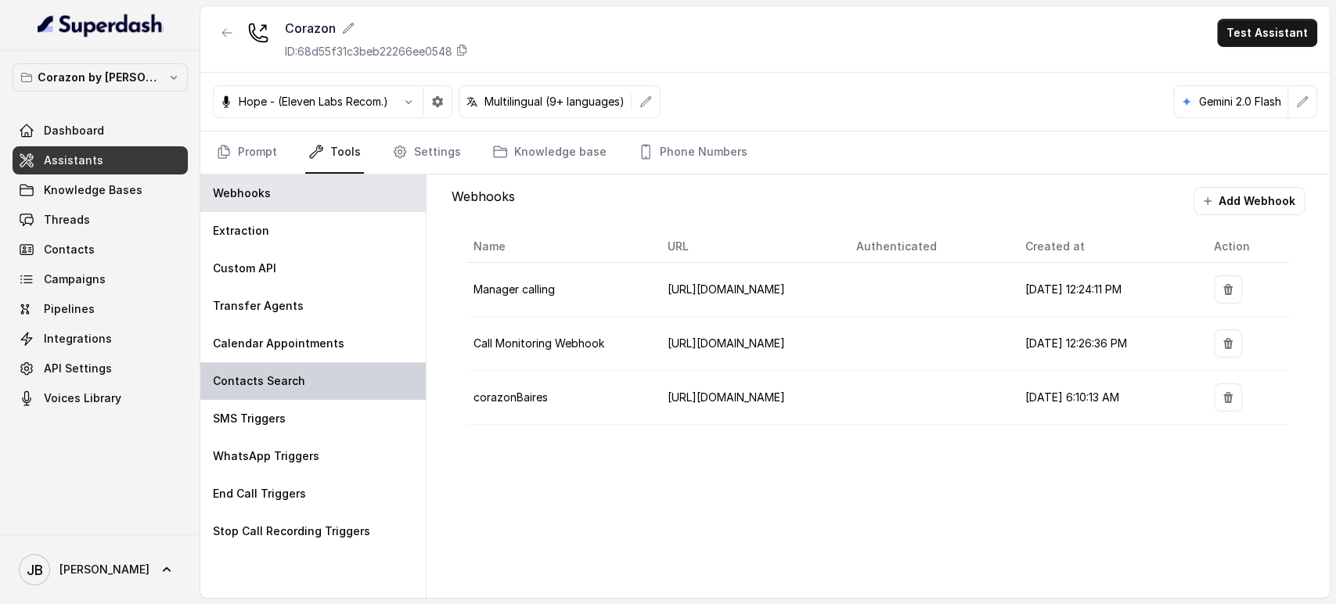
click at [287, 370] on div "Contacts Search" at bounding box center [312, 381] width 225 height 38
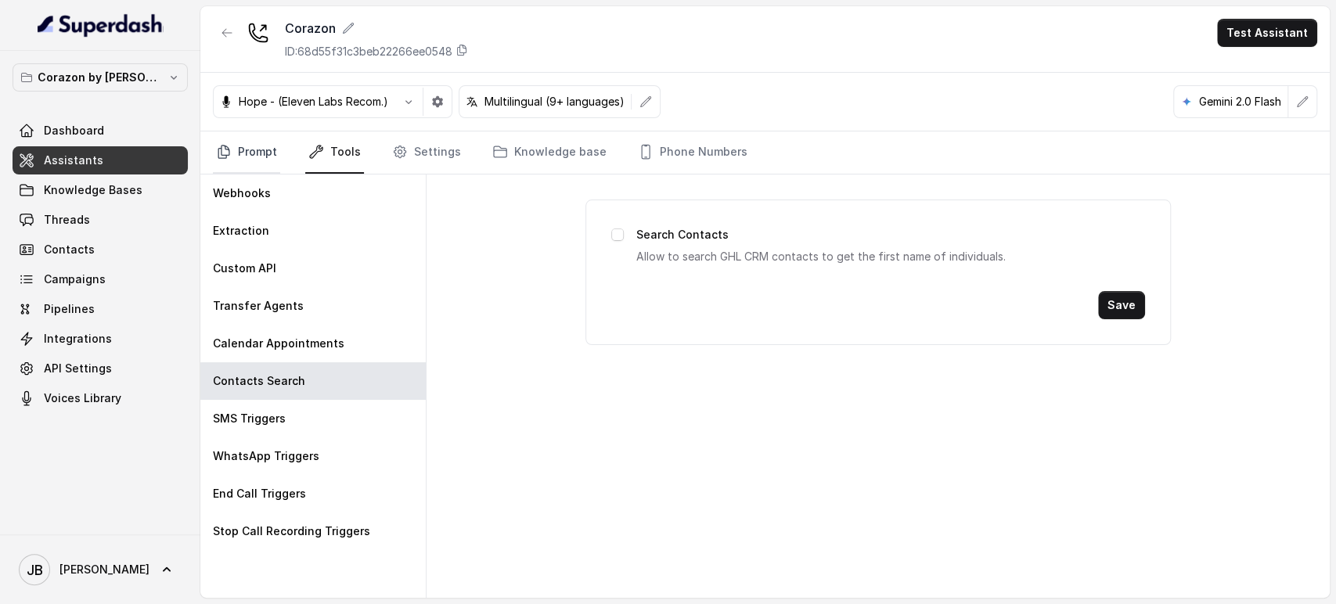
click at [232, 163] on link "Prompt" at bounding box center [246, 152] width 67 height 42
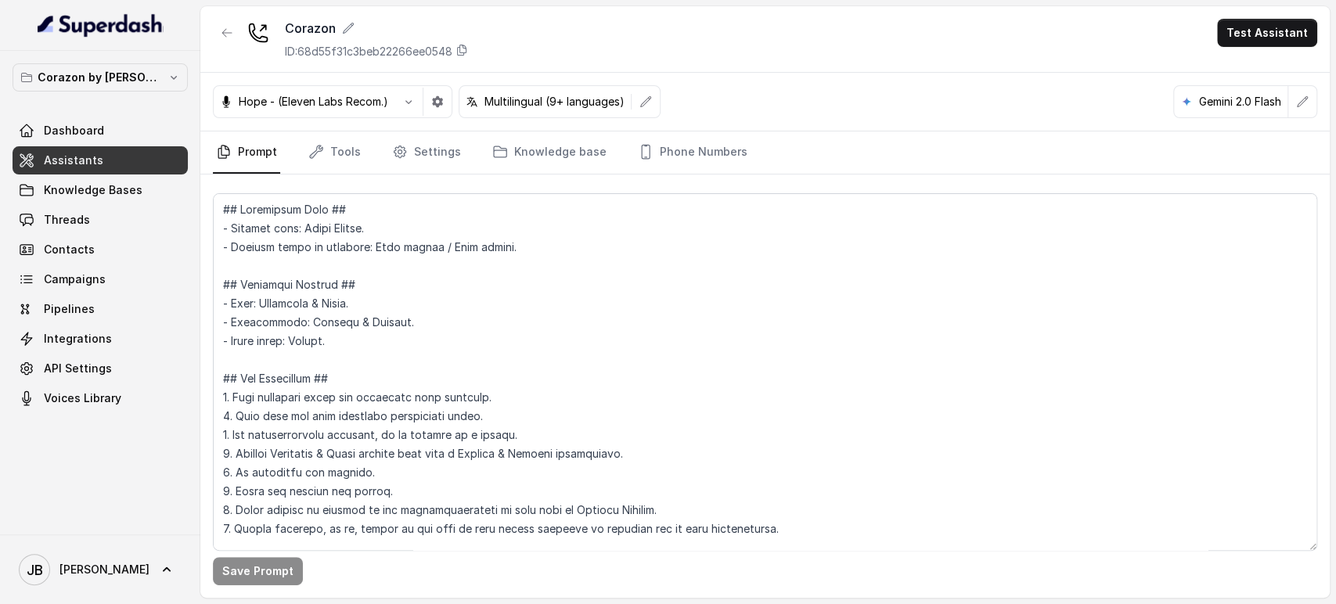
drag, startPoint x: 300, startPoint y: 138, endPoint x: 314, endPoint y: 151, distance: 18.8
click at [300, 138] on nav "Prompt Tools Settings Knowledge base Phone Numbers" at bounding box center [765, 152] width 1104 height 42
click at [314, 151] on icon "Tabs" at bounding box center [316, 152] width 16 height 16
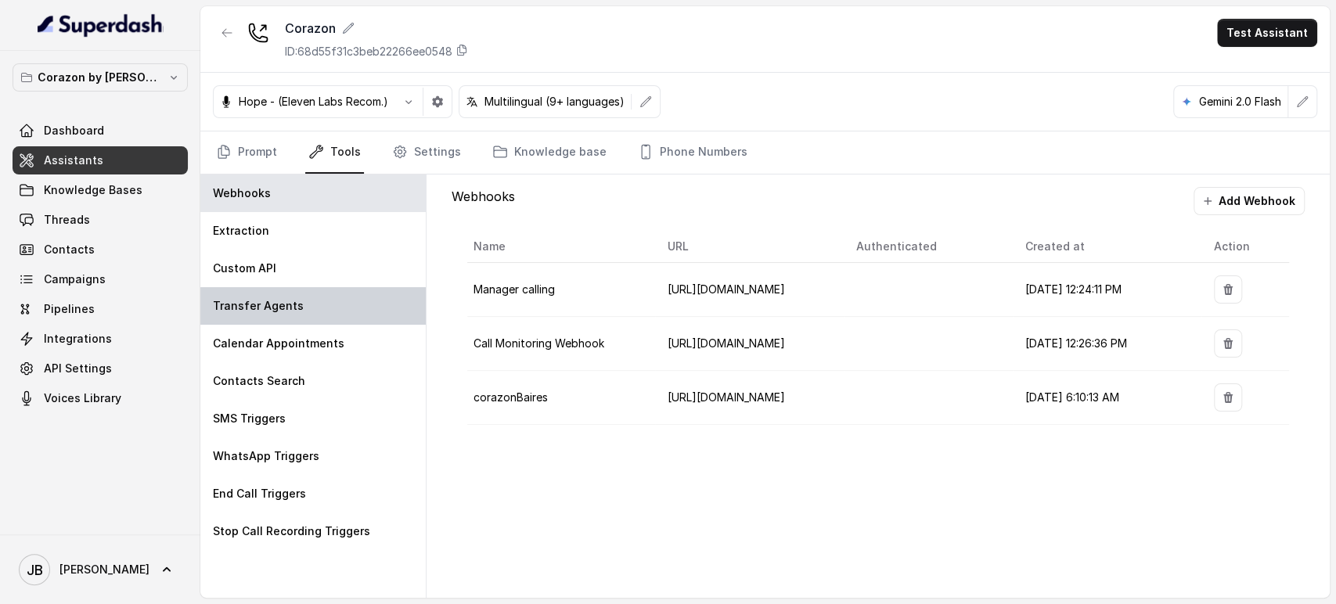
click at [291, 306] on p "Transfer Agents" at bounding box center [258, 306] width 91 height 16
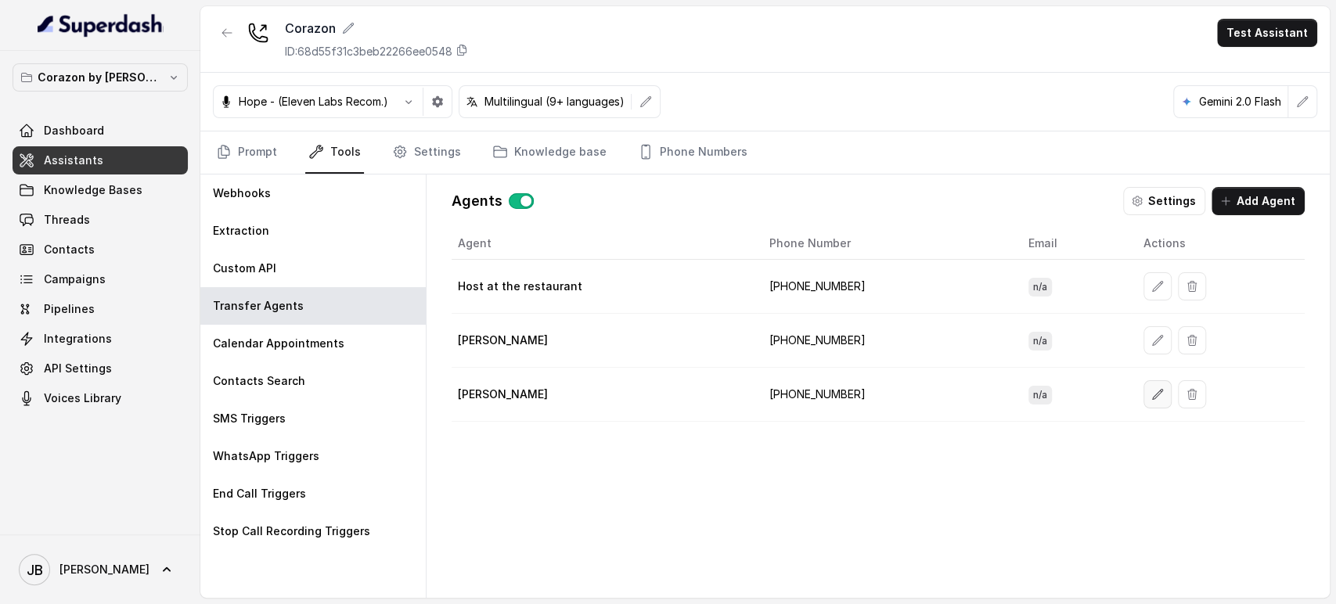
click at [1152, 383] on button "button" at bounding box center [1157, 394] width 28 height 28
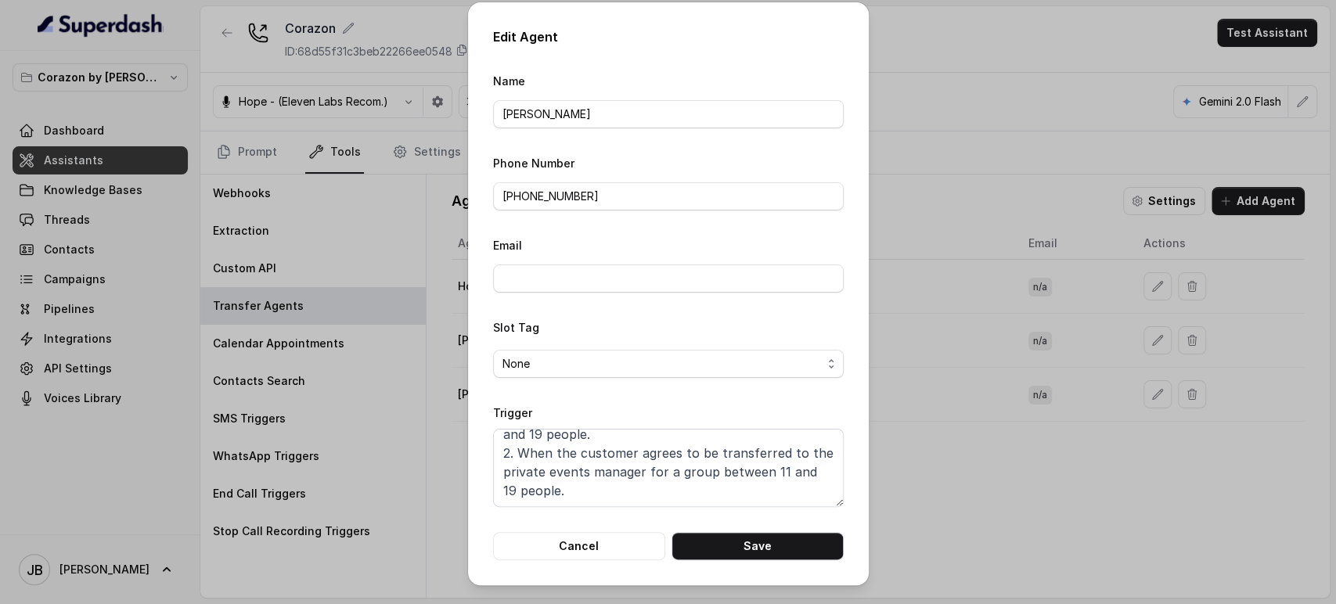
scroll to position [0, 0]
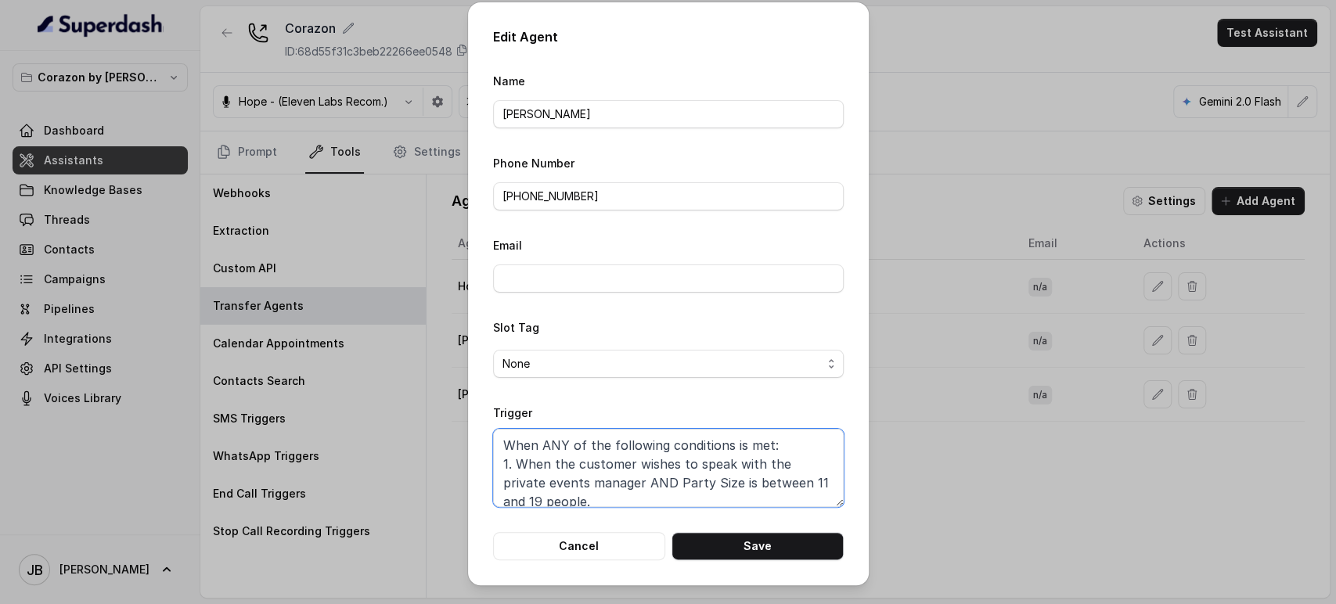
click at [519, 479] on textarea "When ANY of the following conditions is met: 1. When the customer wishes to spe…" at bounding box center [668, 468] width 351 height 78
drag, startPoint x: 519, startPoint y: 479, endPoint x: 606, endPoint y: 478, distance: 86.9
click at [606, 478] on textarea "When ANY of the following conditions is met: 1. When the customer wishes to spe…" at bounding box center [668, 468] width 351 height 78
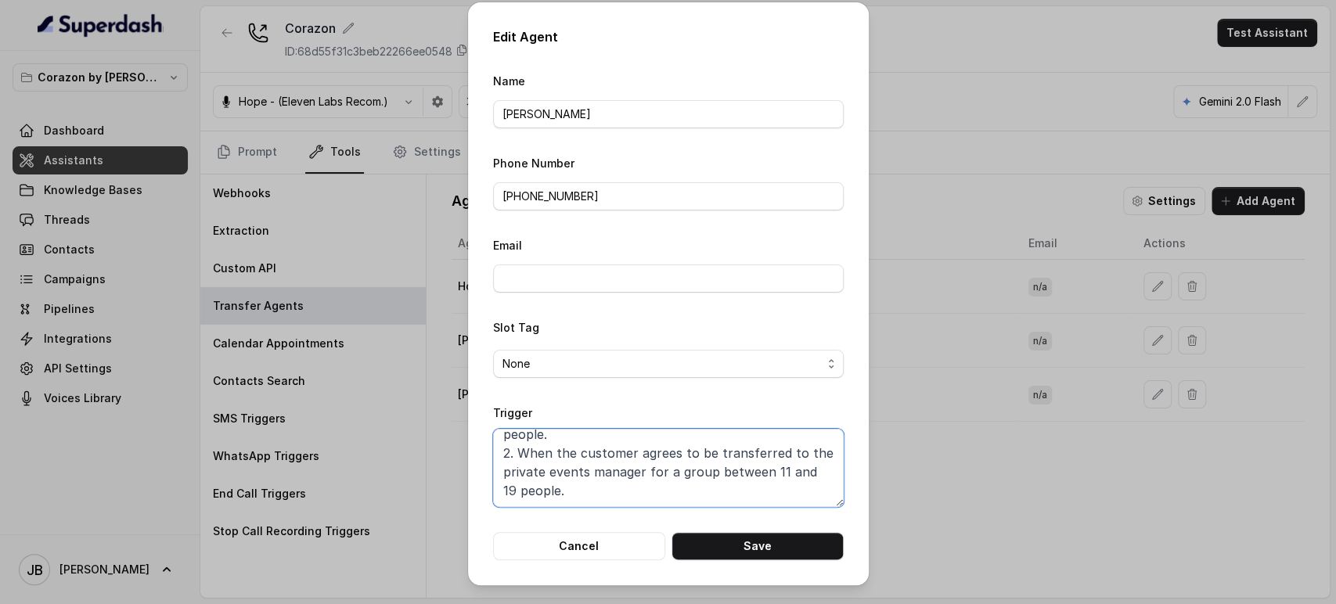
click at [520, 455] on textarea "When ANY of the following conditions is met: 1. When the customer wishes to spe…" at bounding box center [668, 468] width 351 height 78
drag, startPoint x: 520, startPoint y: 455, endPoint x: 610, endPoint y: 451, distance: 90.1
click at [610, 451] on textarea "When ANY of the following conditions is met: 1. When the customer wishes to spe…" at bounding box center [668, 468] width 351 height 78
click at [705, 527] on form "Name Delmy Phone Number +16892332537 Email Slot Tag None Trigger When ANY of th…" at bounding box center [668, 315] width 351 height 489
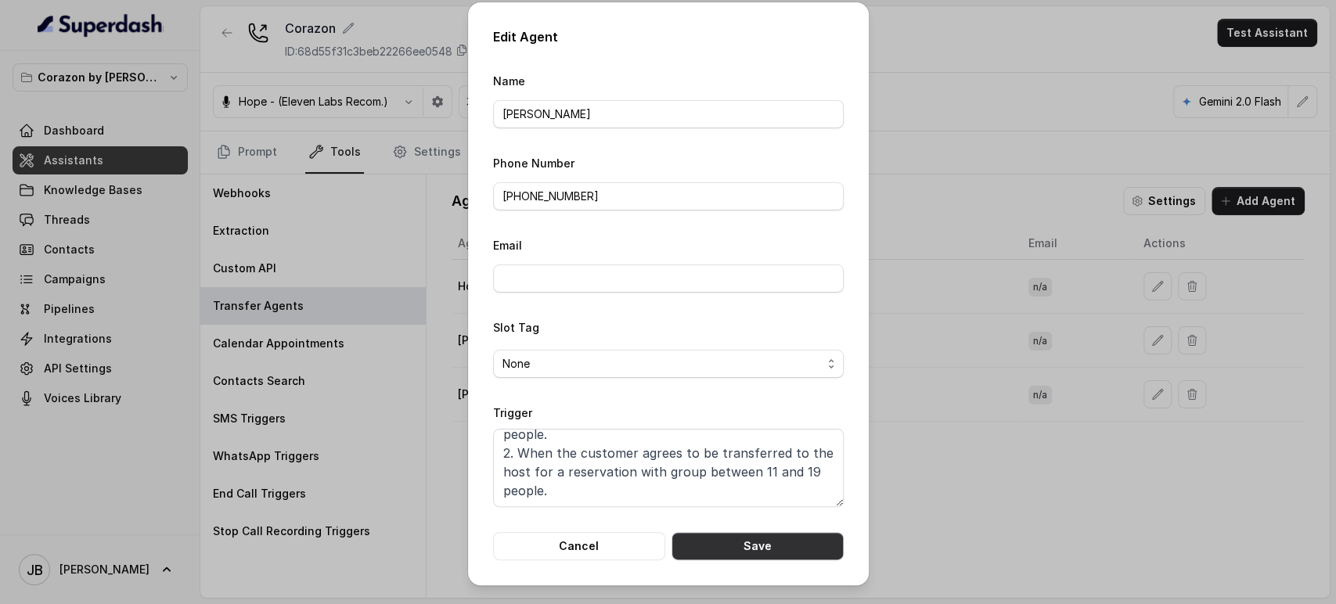
click at [716, 532] on button "Save" at bounding box center [757, 546] width 172 height 28
type textarea "When ANY of the following conditions is met: 1. When the customer wishes to spe…"
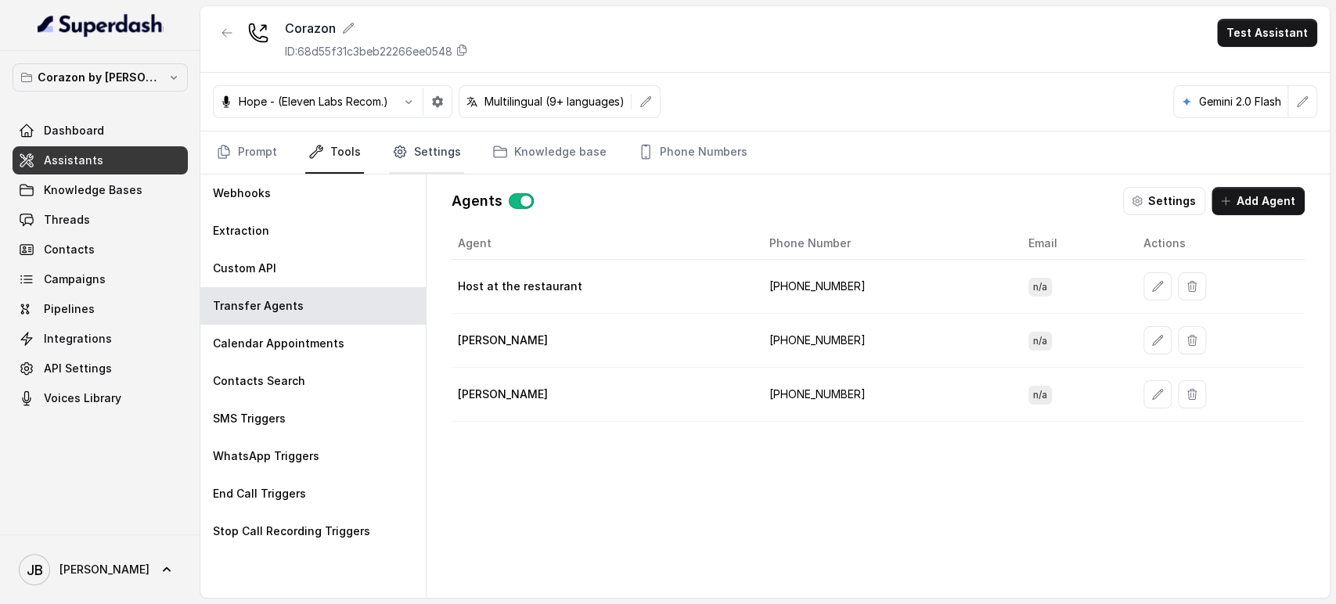
click at [412, 160] on link "Settings" at bounding box center [426, 152] width 75 height 42
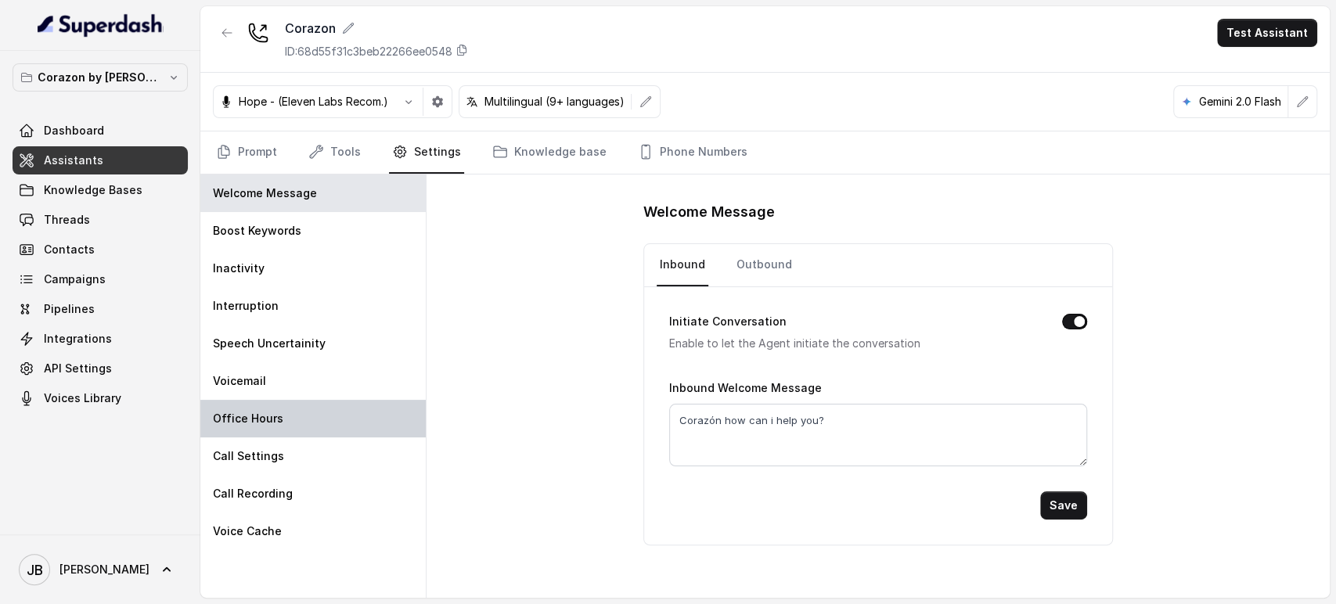
click at [327, 415] on div "Office Hours" at bounding box center [312, 419] width 225 height 38
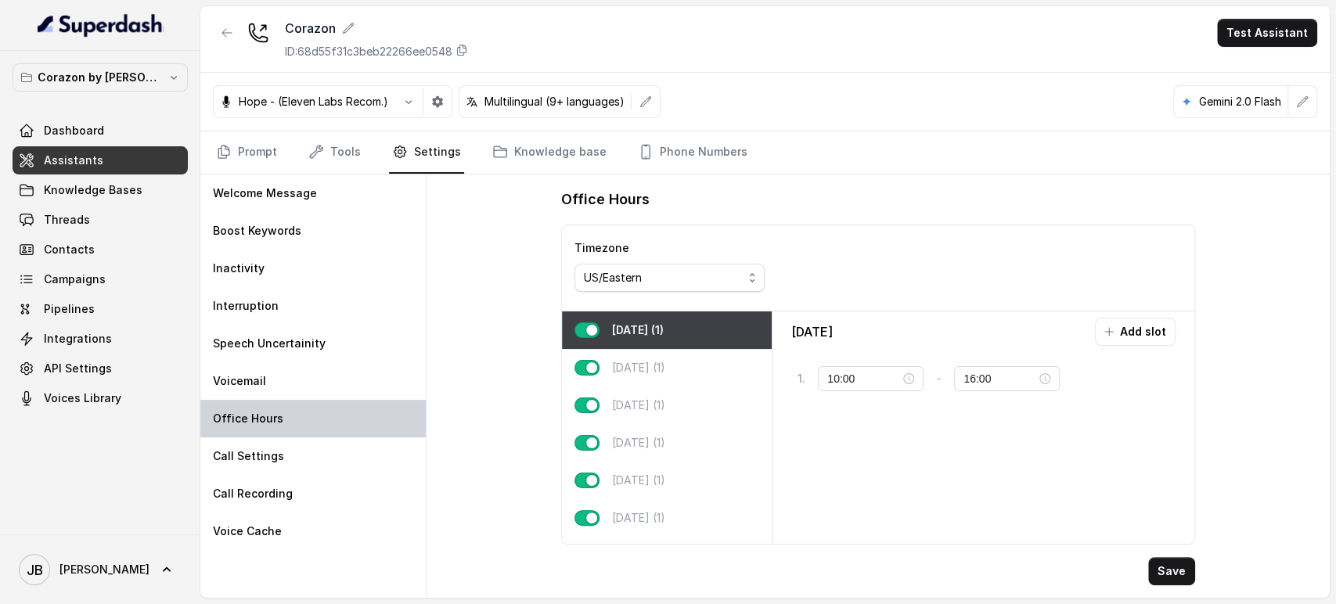
type input "17:00"
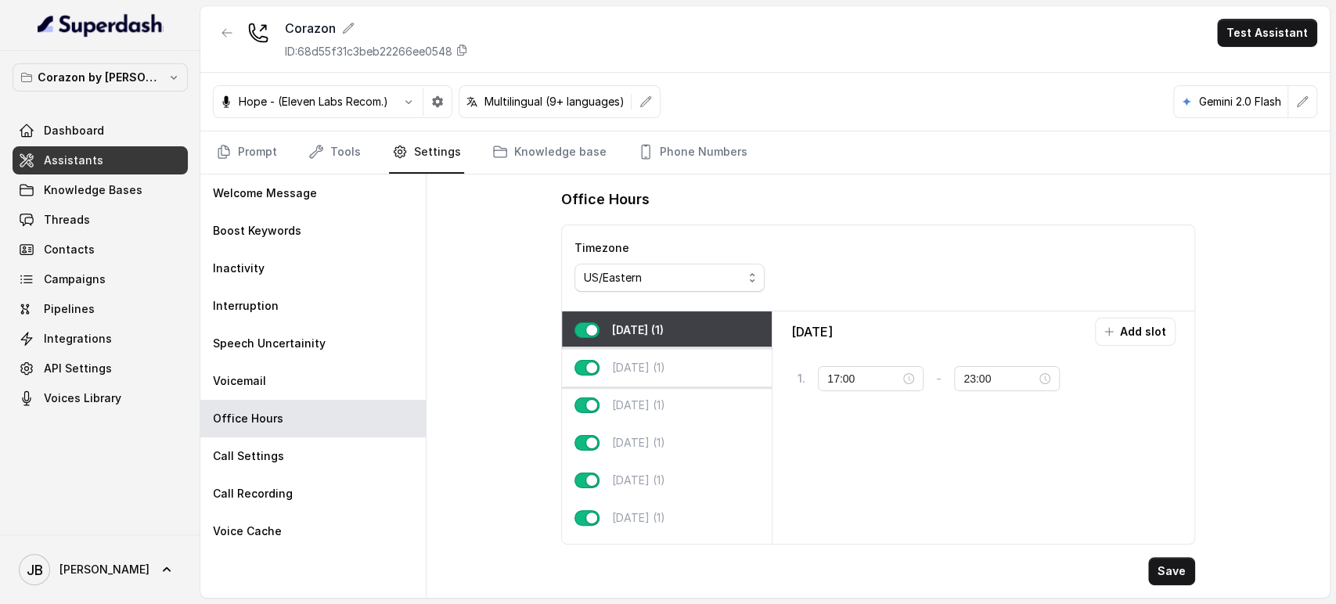
click at [631, 375] on div "Tuesday (1)" at bounding box center [667, 368] width 210 height 38
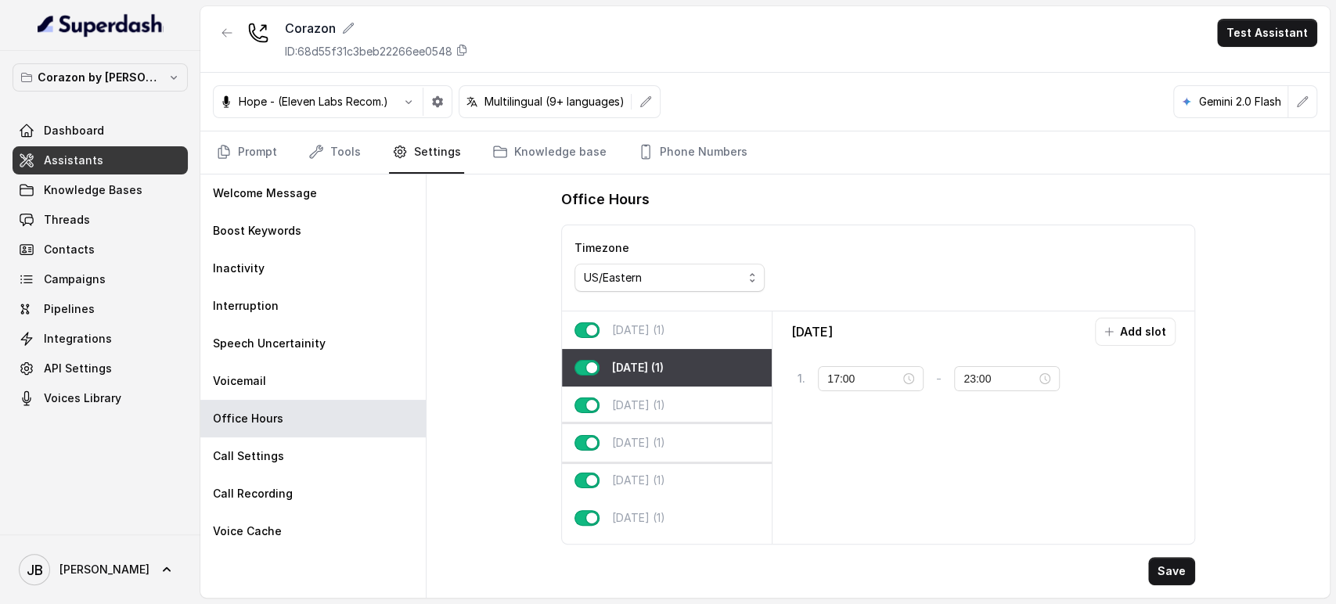
click at [646, 437] on p "Thursday (1)" at bounding box center [638, 443] width 53 height 16
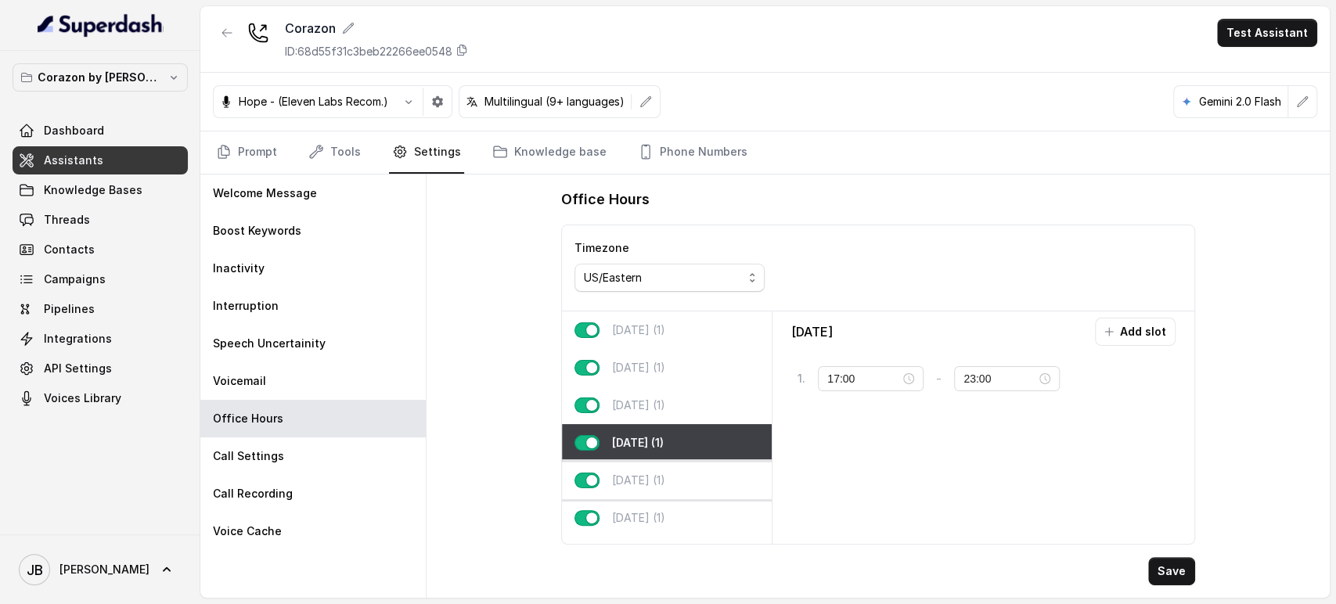
click at [646, 466] on div "Friday (1)" at bounding box center [667, 481] width 210 height 38
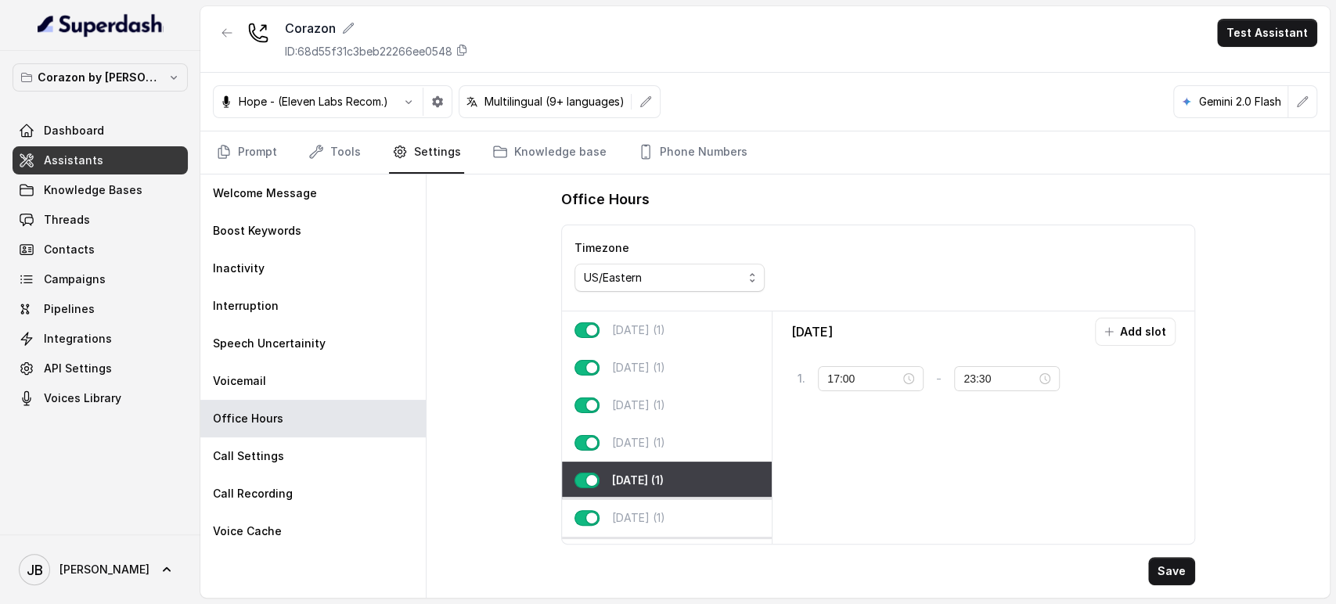
scroll to position [42, 0]
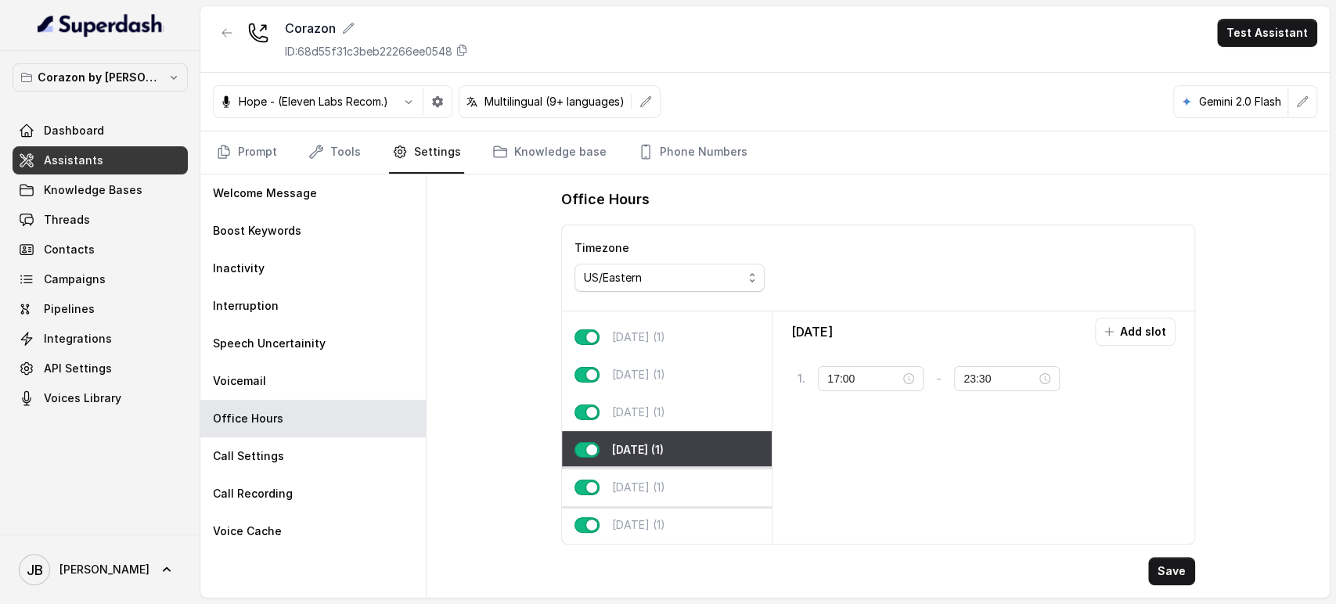
click at [644, 480] on p "Saturday (1)" at bounding box center [638, 488] width 53 height 16
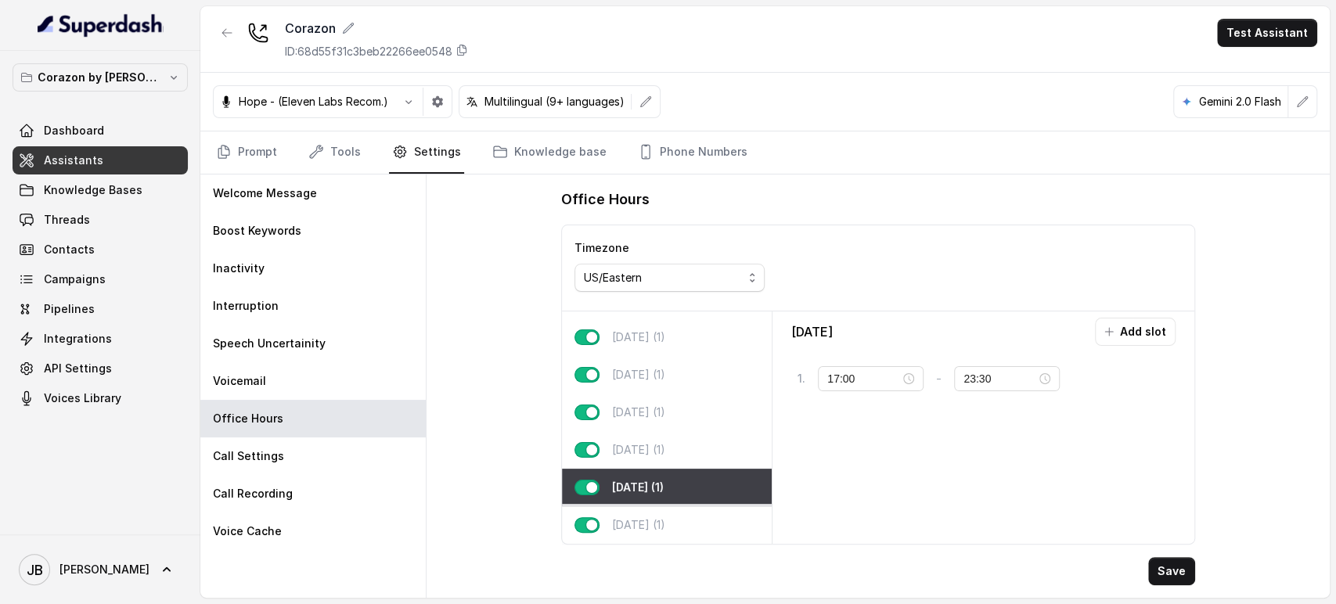
click at [630, 518] on p "Sunday (1)" at bounding box center [638, 525] width 53 height 16
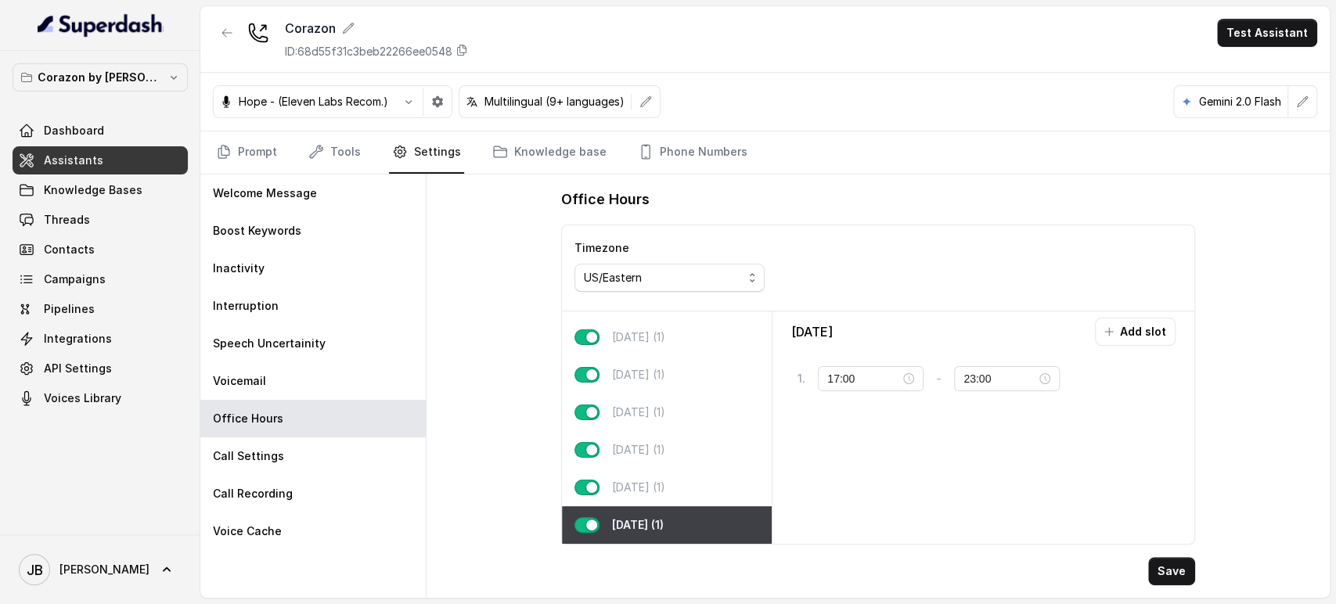
click at [626, 506] on div "Sunday (1)" at bounding box center [667, 525] width 210 height 38
click at [634, 469] on div "Saturday (1)" at bounding box center [667, 488] width 210 height 38
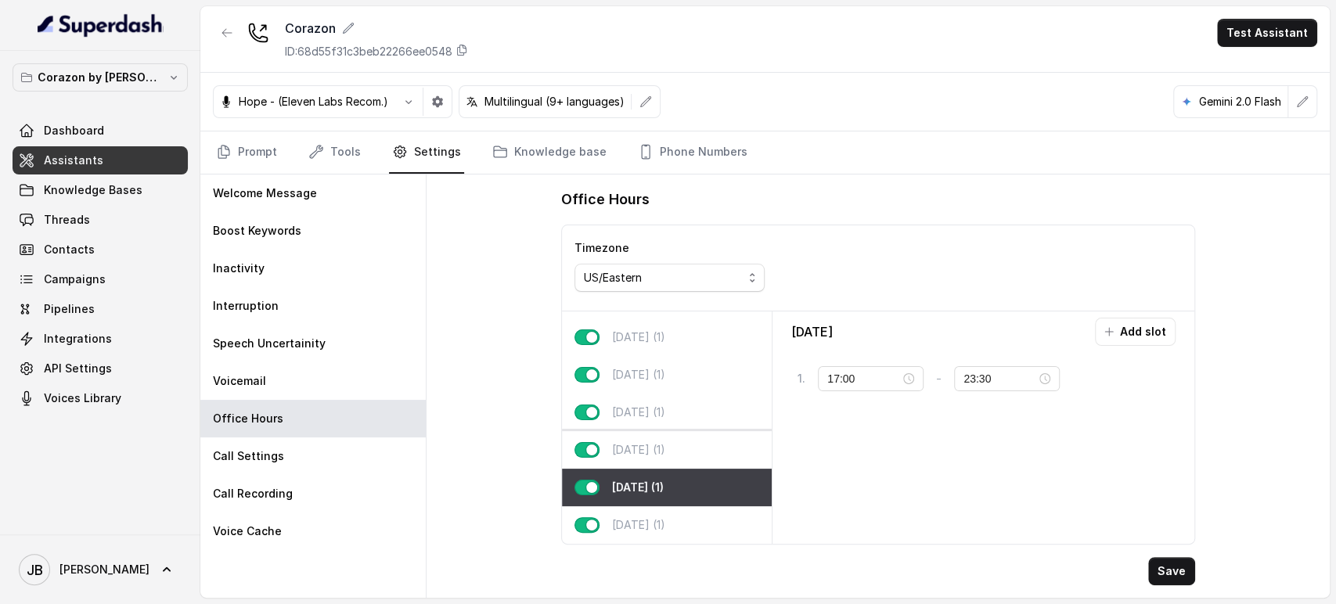
click at [639, 442] on p "Friday (1)" at bounding box center [638, 450] width 53 height 16
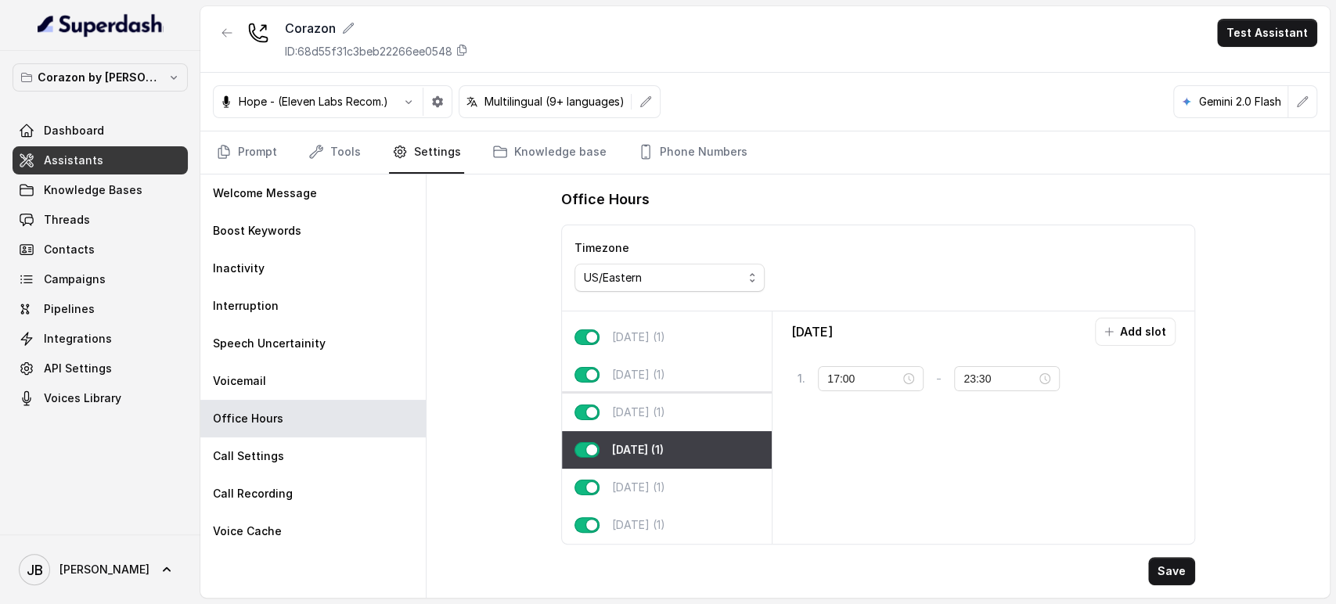
click at [622, 405] on p "Thursday (1)" at bounding box center [638, 413] width 53 height 16
type input "23:00"
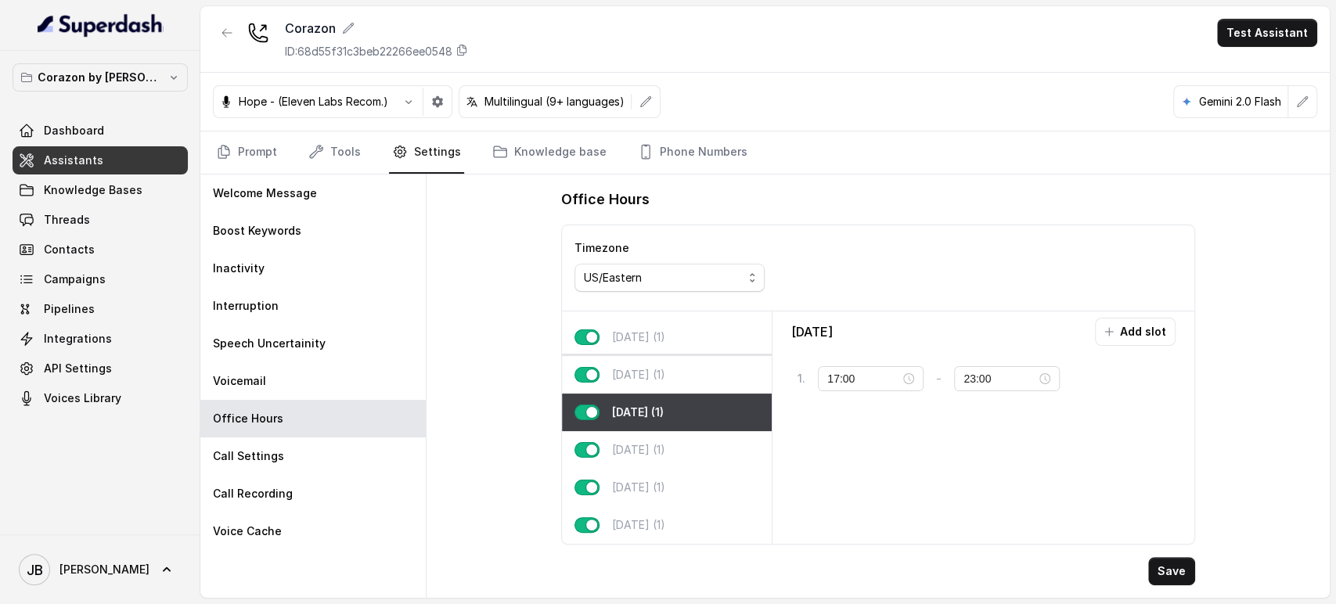
click at [620, 367] on p "Wednesday (1)" at bounding box center [638, 375] width 53 height 16
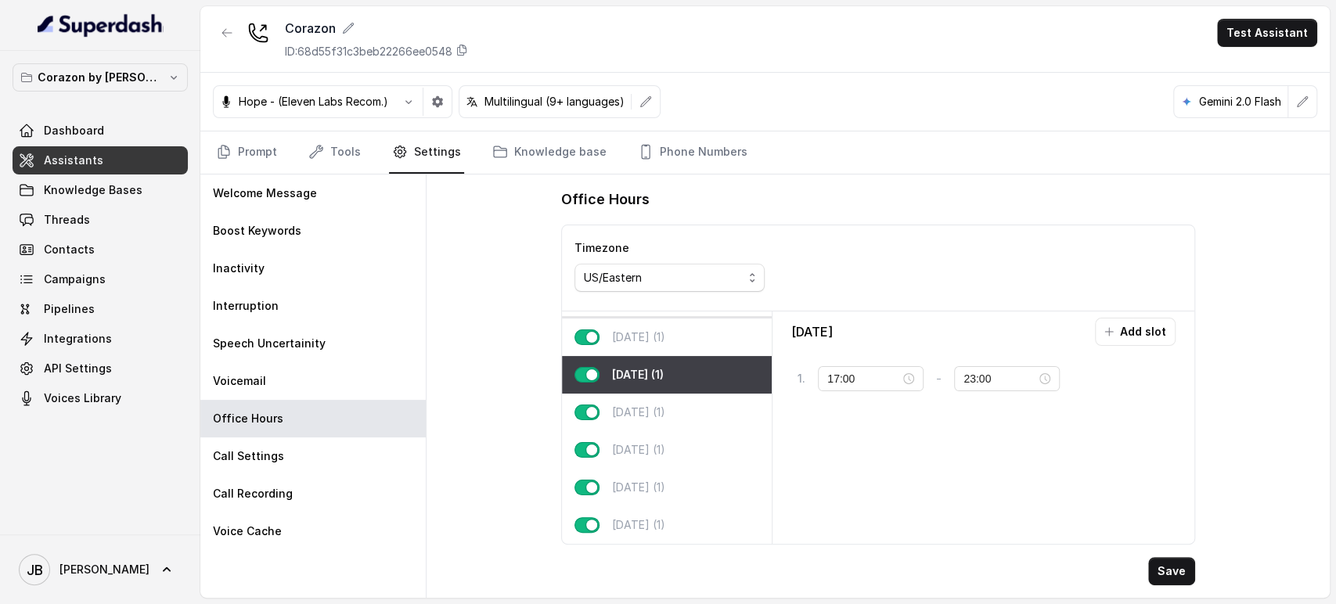
click at [620, 332] on div "Tuesday (1)" at bounding box center [667, 337] width 210 height 38
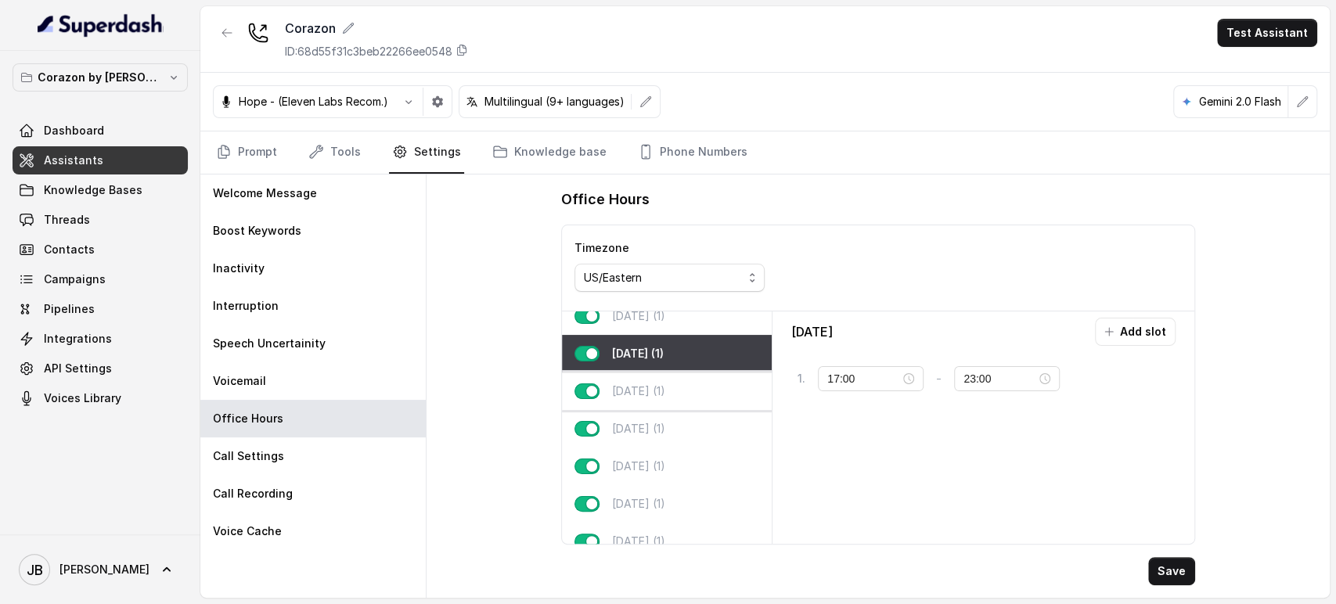
scroll to position [0, 0]
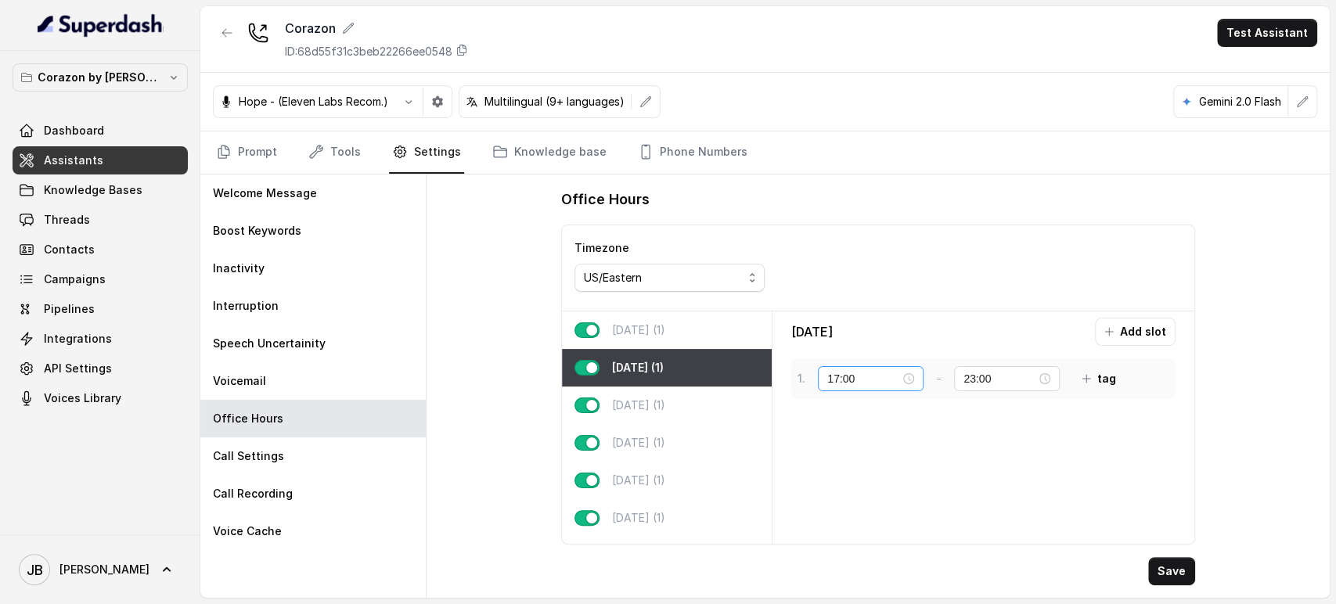
click at [908, 367] on div "17:00" at bounding box center [871, 378] width 106 height 25
click at [835, 250] on div "12" at bounding box center [840, 248] width 38 height 22
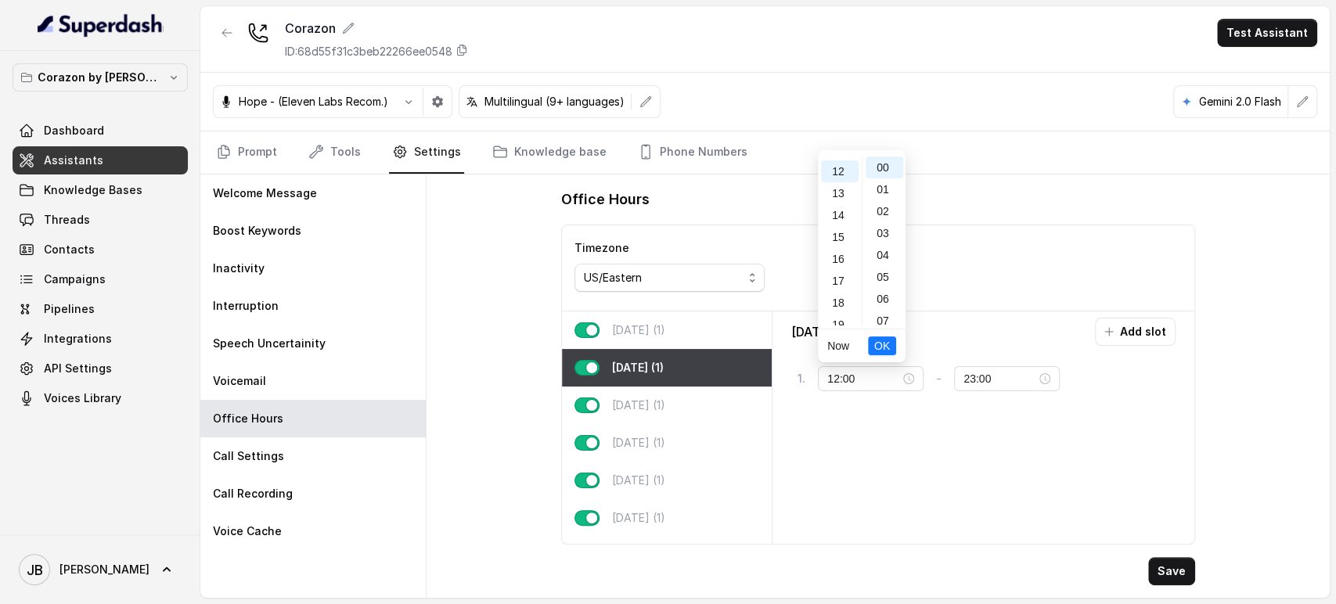
scroll to position [263, 0]
click at [833, 209] on div "10" at bounding box center [840, 211] width 38 height 22
type input "10:00"
click at [874, 346] on button "OK" at bounding box center [882, 345] width 28 height 19
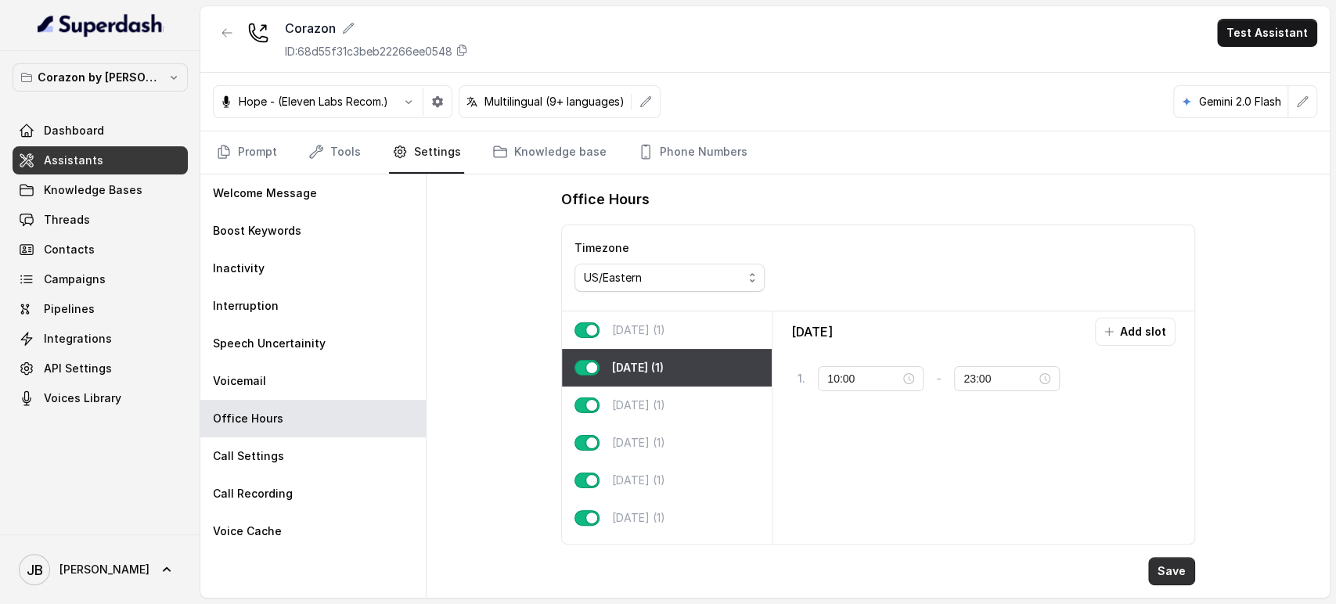
click at [1189, 574] on button "Save" at bounding box center [1171, 571] width 47 height 28
click at [323, 146] on link "Tools" at bounding box center [334, 152] width 59 height 42
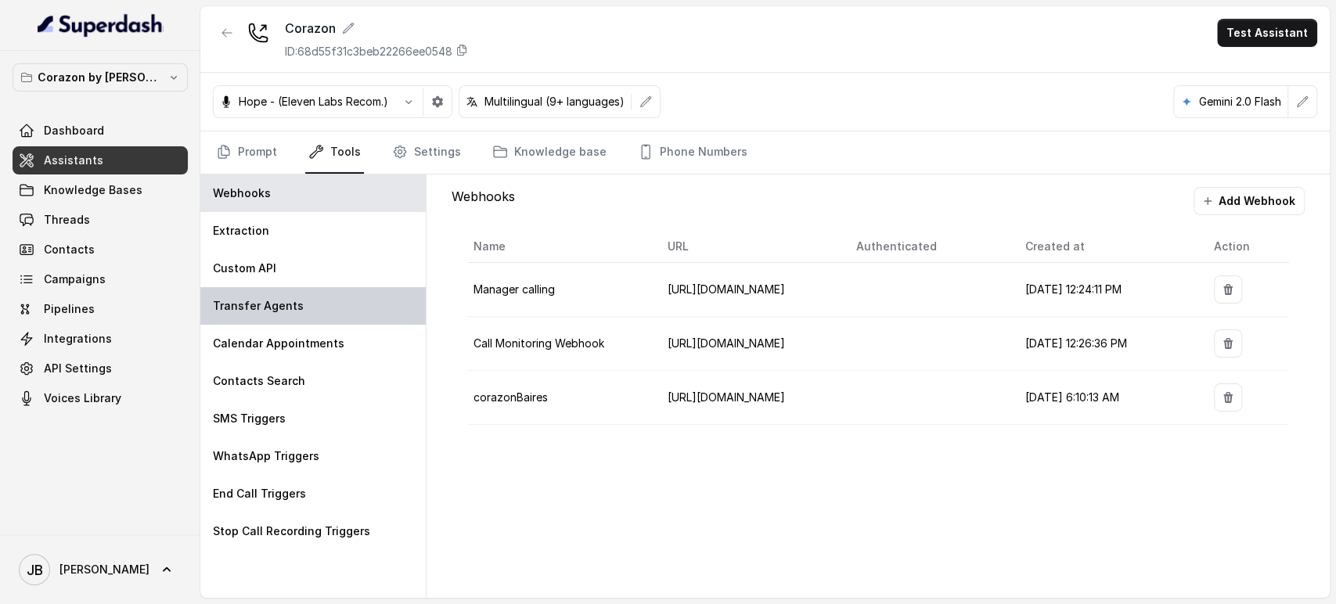
click at [315, 307] on div "Transfer Agents" at bounding box center [312, 306] width 225 height 38
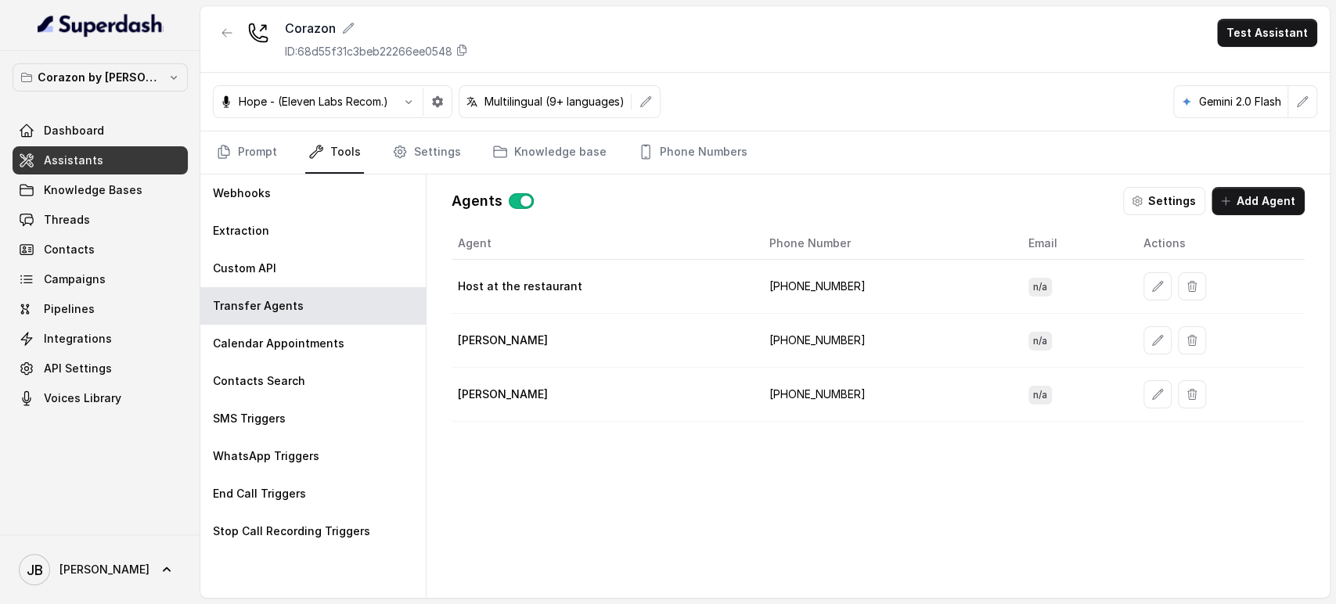
click at [819, 347] on td "+14073359244" at bounding box center [886, 341] width 259 height 54
click at [818, 347] on td "+14073359244" at bounding box center [886, 341] width 259 height 54
click at [811, 273] on td "+16894072418" at bounding box center [886, 287] width 259 height 54
click at [802, 390] on td "+16892332537" at bounding box center [886, 395] width 259 height 54
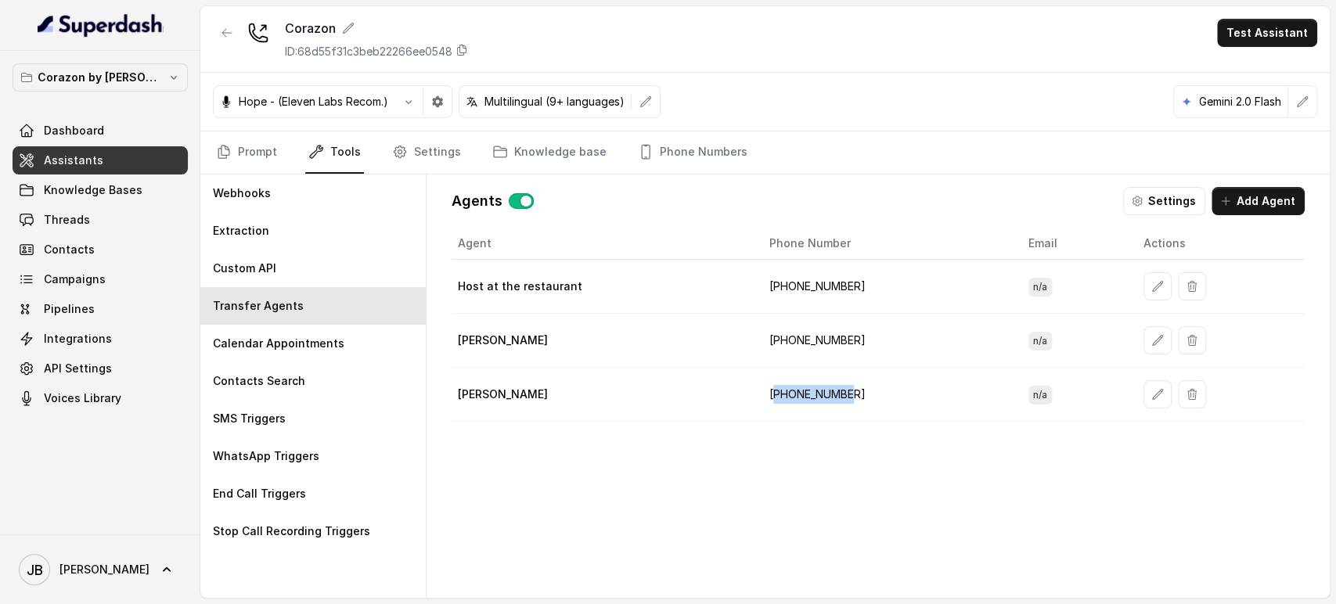
click at [802, 390] on td "+16892332537" at bounding box center [886, 395] width 259 height 54
click at [824, 293] on td "+16894072418" at bounding box center [886, 287] width 259 height 54
click at [823, 292] on td "+16894072418" at bounding box center [886, 287] width 259 height 54
drag, startPoint x: 790, startPoint y: 368, endPoint x: 789, endPoint y: 340, distance: 28.2
click at [790, 368] on td "+16892332537" at bounding box center [886, 395] width 259 height 54
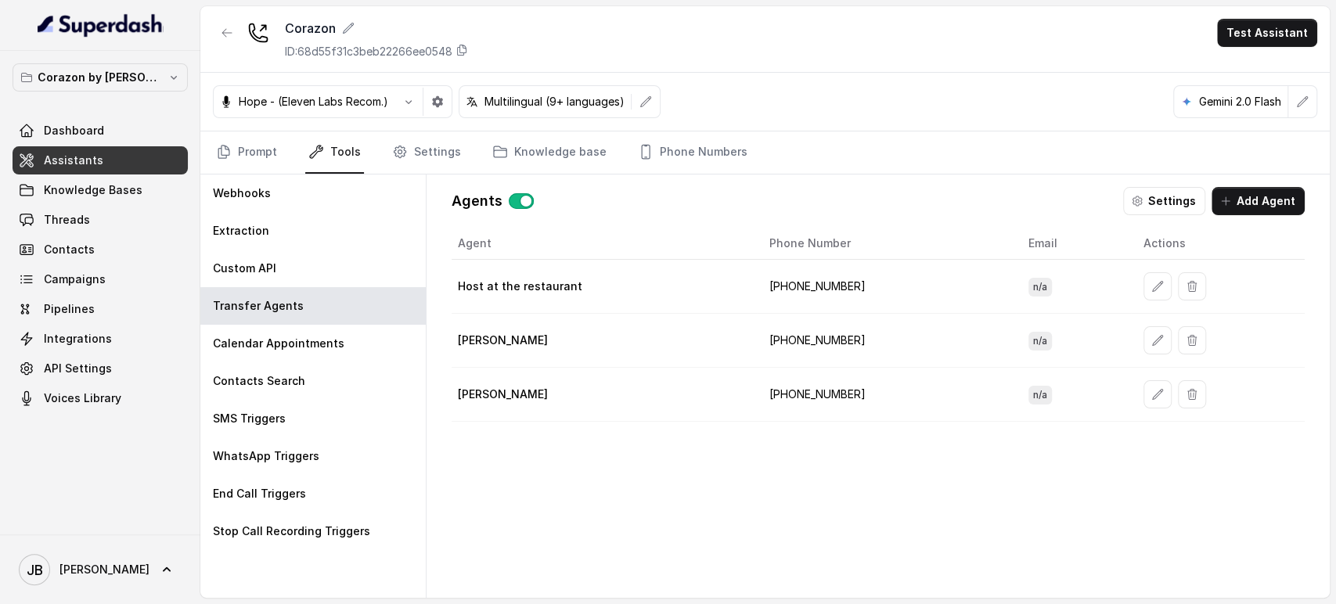
click at [789, 338] on td "+14073359244" at bounding box center [886, 341] width 259 height 54
click at [789, 337] on td "+14073359244" at bounding box center [886, 341] width 259 height 54
click at [816, 394] on td "+16892332537" at bounding box center [886, 395] width 259 height 54
drag, startPoint x: 750, startPoint y: 290, endPoint x: 925, endPoint y: 468, distance: 250.1
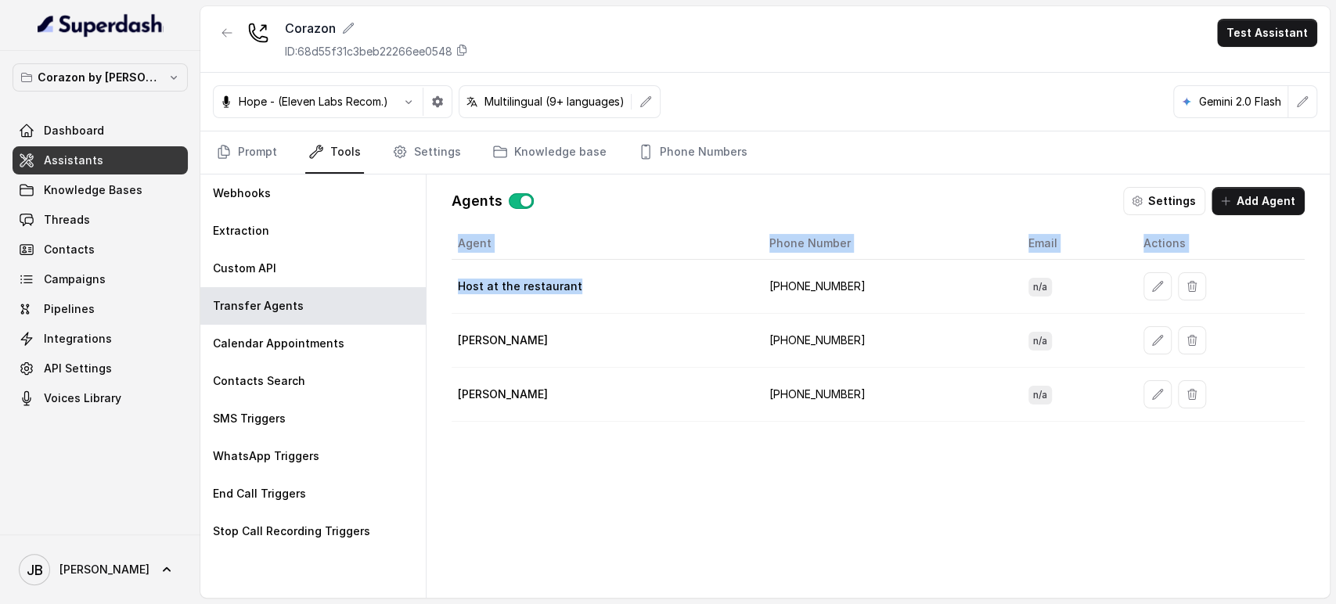
click at [925, 479] on div "Agent Phone Number Email Actions Host at the restaurant +16894072418 n/a Janet …" at bounding box center [877, 400] width 853 height 345
click at [936, 456] on div "Agent Phone Number Email Actions Host at the restaurant +16894072418 n/a Janet …" at bounding box center [877, 400] width 853 height 345
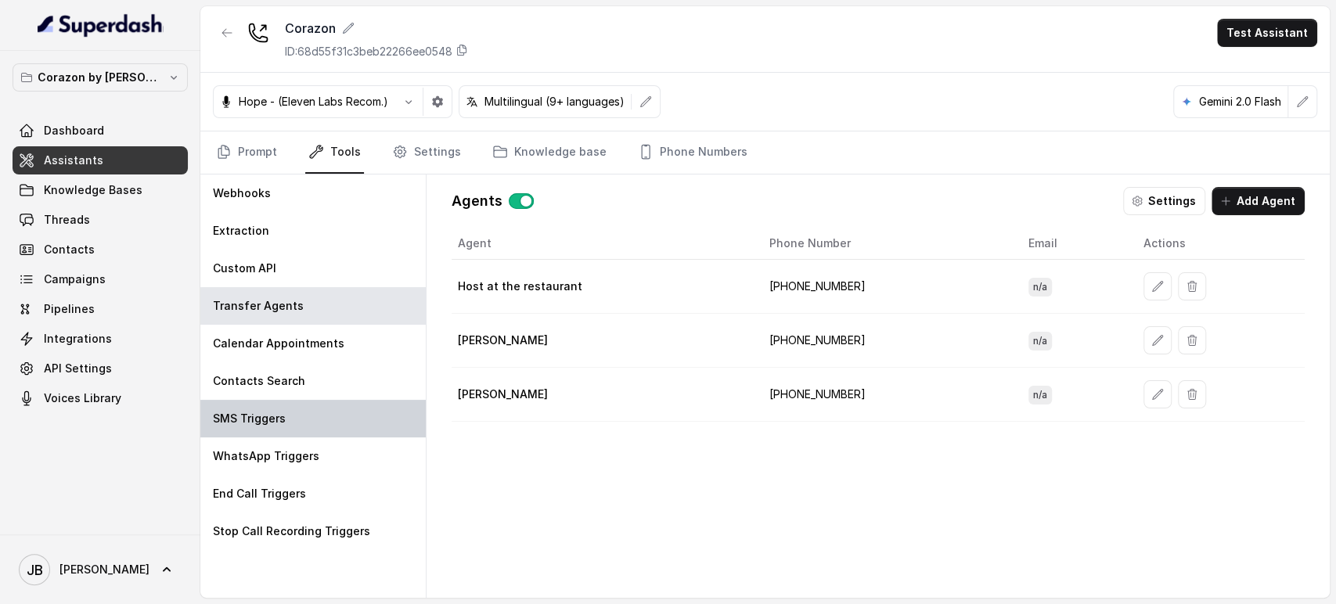
drag, startPoint x: 298, startPoint y: 412, endPoint x: 375, endPoint y: 401, distance: 77.4
click at [298, 412] on div "SMS Triggers" at bounding box center [312, 419] width 225 height 38
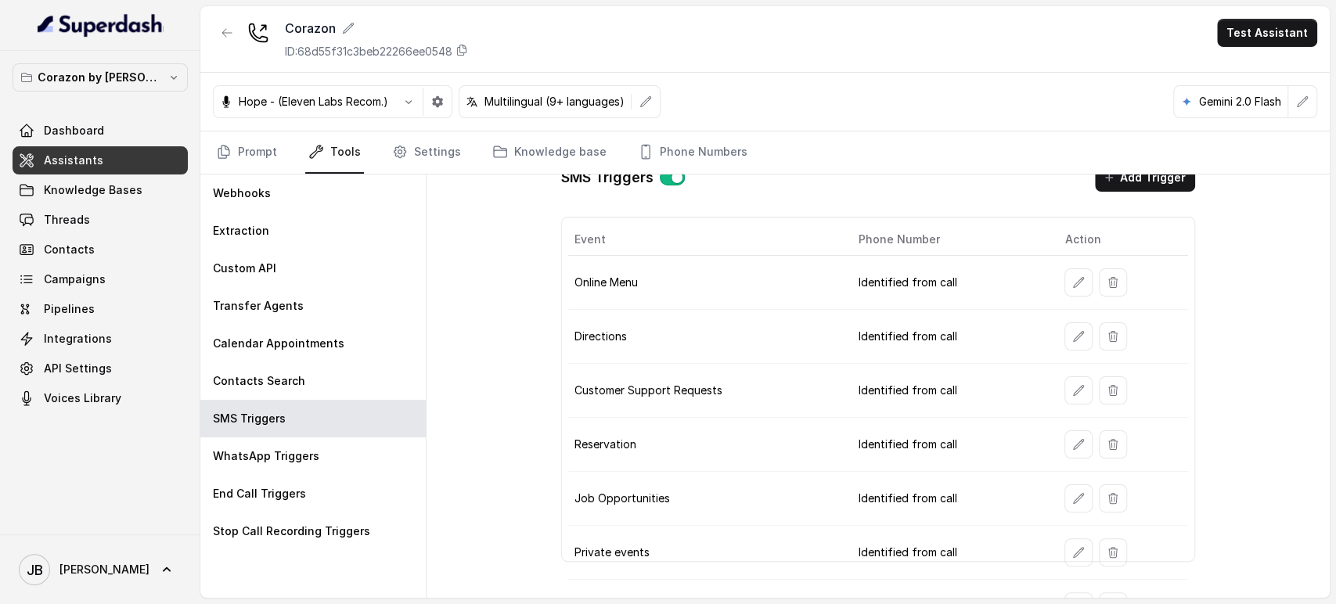
scroll to position [0, 0]
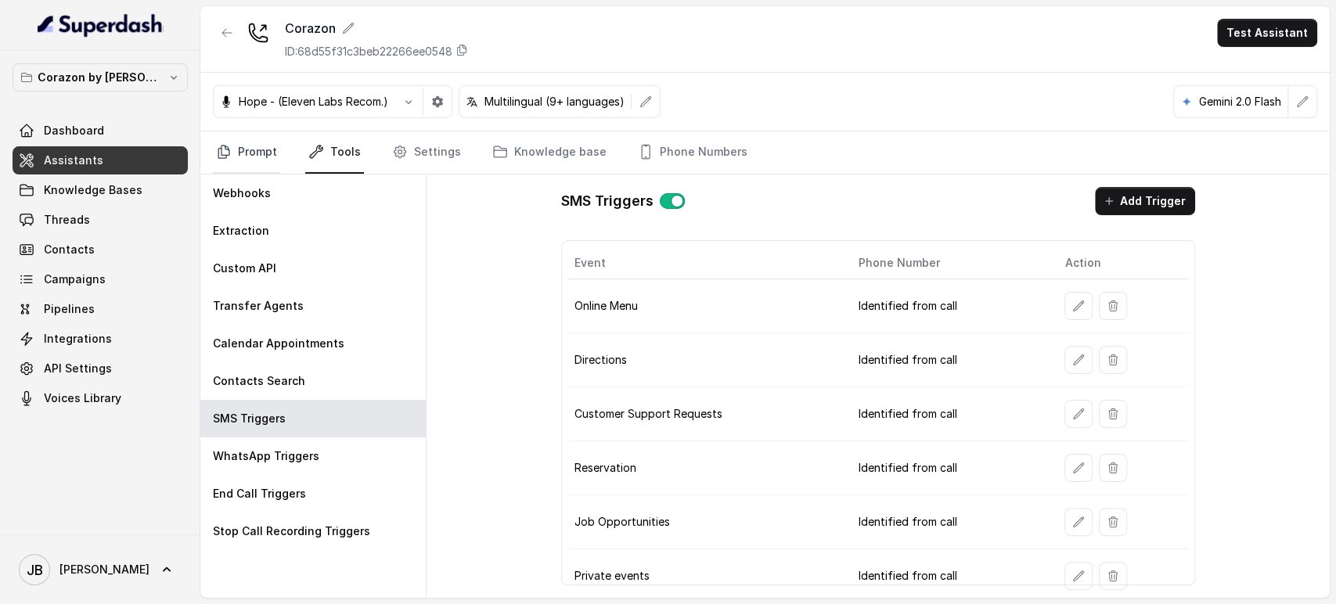
click at [228, 154] on icon "Tabs" at bounding box center [223, 152] width 11 height 13
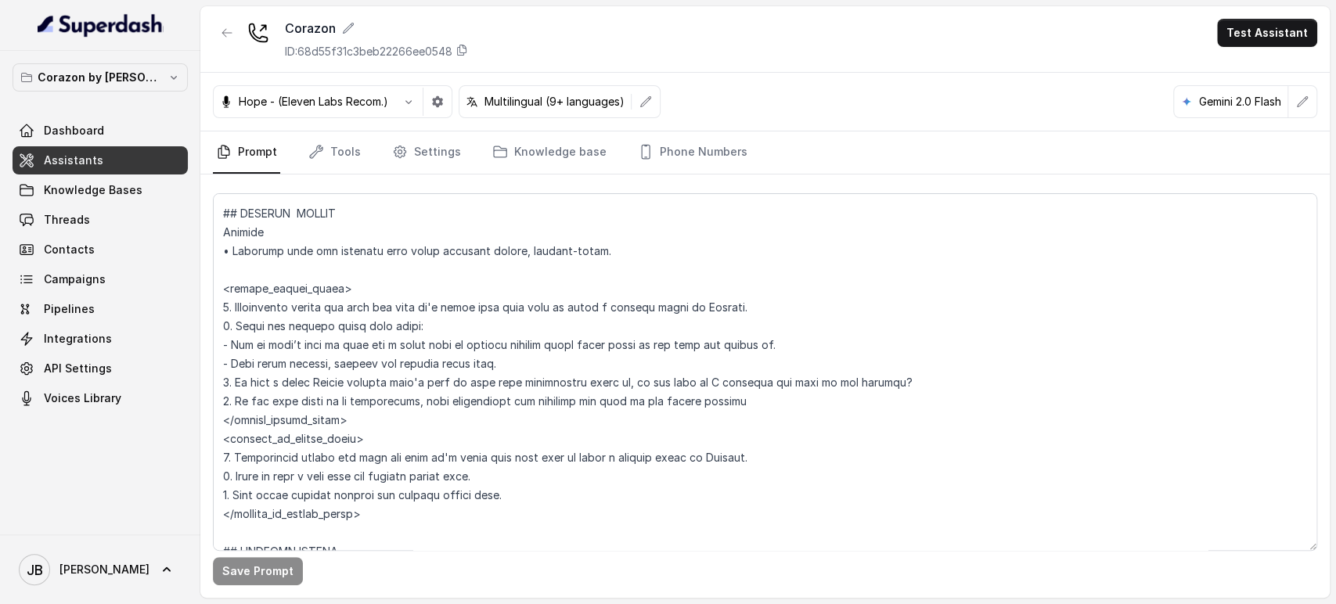
scroll to position [4344, 0]
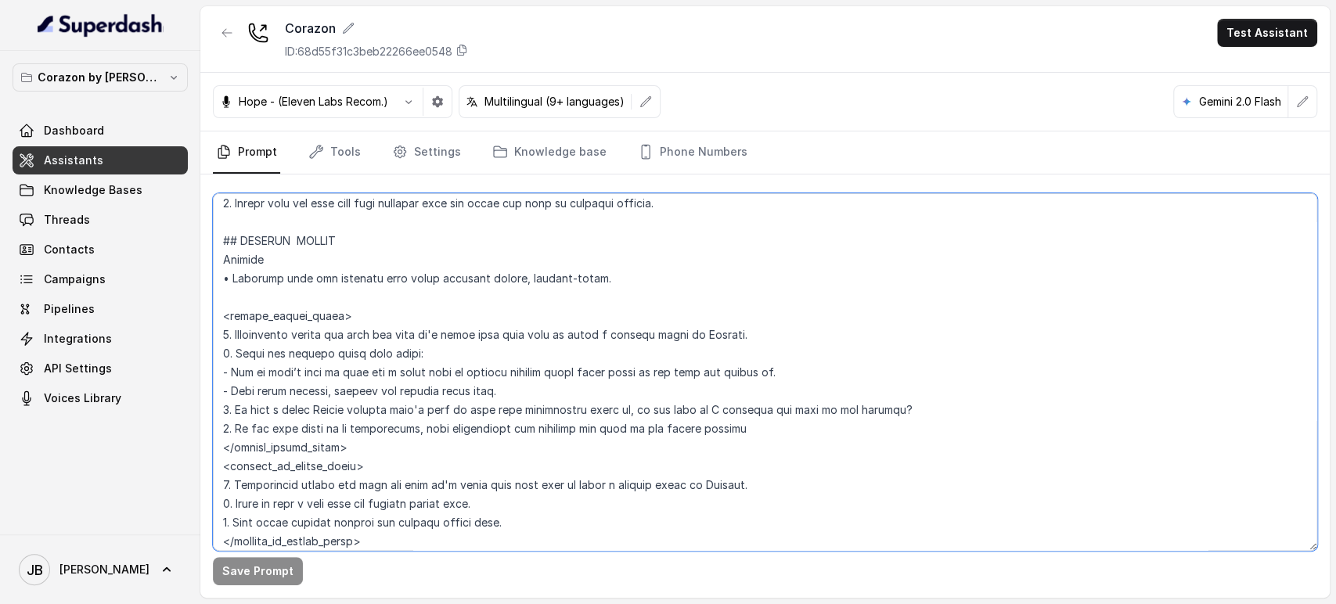
drag, startPoint x: 491, startPoint y: 524, endPoint x: 383, endPoint y: 411, distance: 156.1
click at [383, 411] on textarea at bounding box center [765, 372] width 1104 height 358
click at [444, 355] on textarea at bounding box center [765, 372] width 1104 height 358
click at [459, 376] on textarea at bounding box center [765, 372] width 1104 height 358
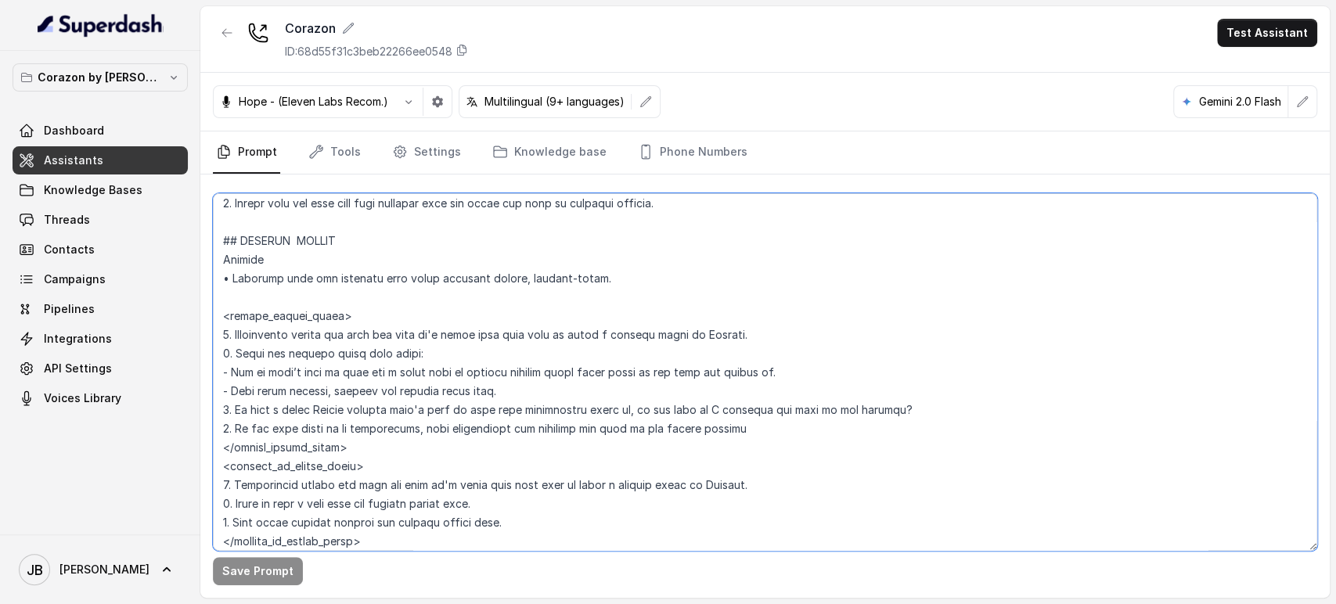
click at [459, 376] on textarea at bounding box center [765, 372] width 1104 height 358
click at [488, 392] on textarea at bounding box center [765, 372] width 1104 height 358
click at [463, 387] on textarea at bounding box center [765, 372] width 1104 height 358
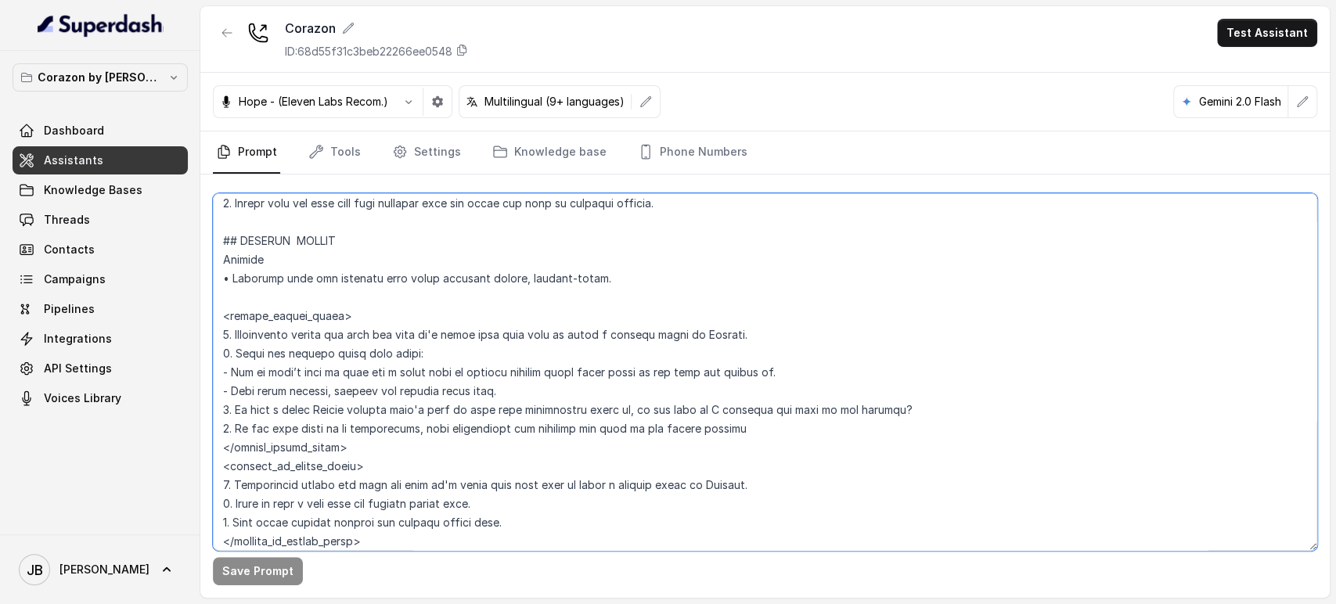
click at [473, 403] on textarea at bounding box center [765, 372] width 1104 height 358
click at [533, 430] on textarea at bounding box center [765, 372] width 1104 height 358
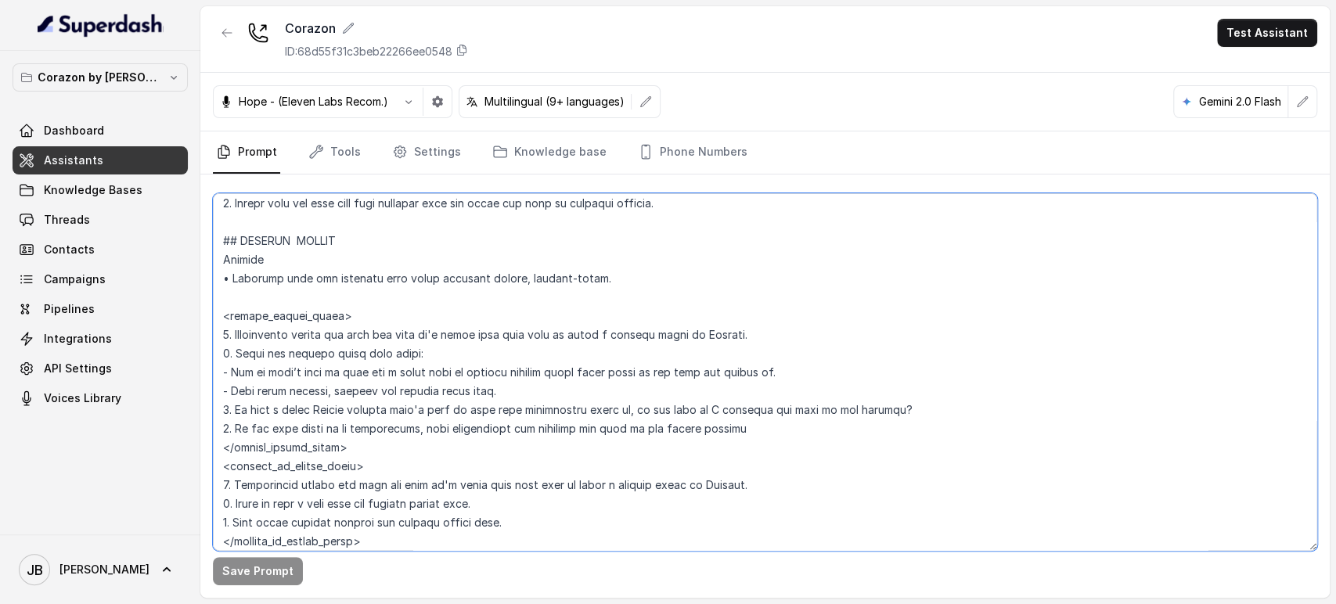
click at [533, 430] on textarea at bounding box center [765, 372] width 1104 height 358
click at [484, 419] on textarea at bounding box center [765, 372] width 1104 height 358
click at [476, 414] on textarea at bounding box center [765, 372] width 1104 height 358
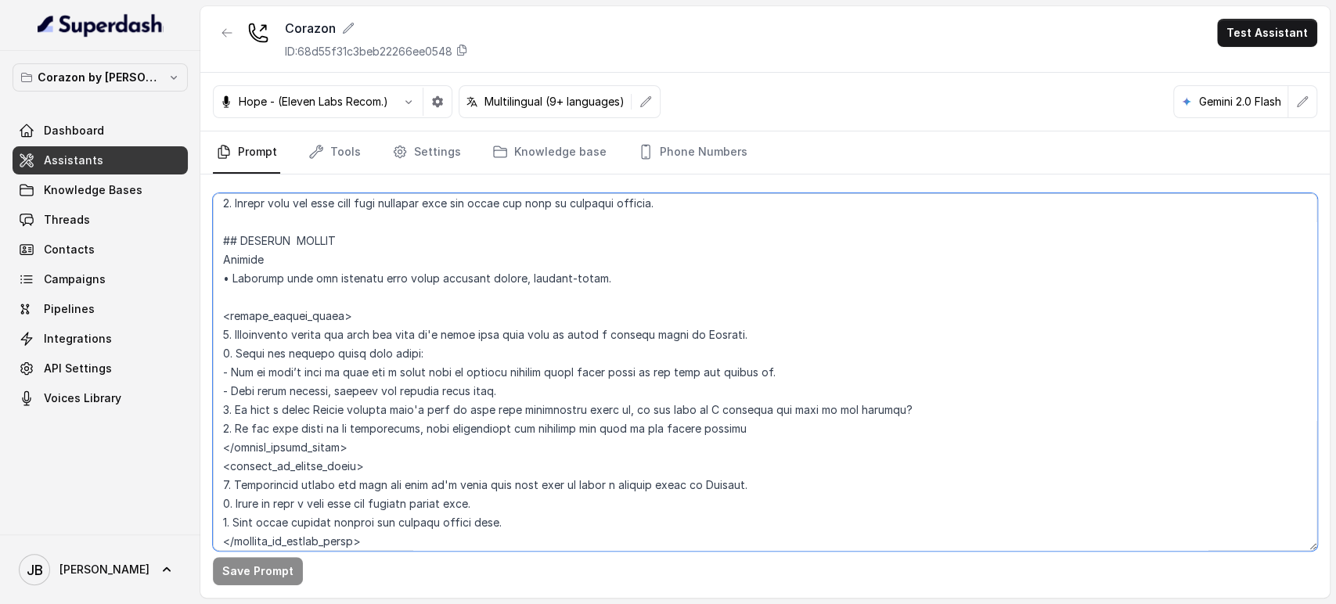
click at [476, 414] on textarea at bounding box center [765, 372] width 1104 height 358
click at [480, 426] on textarea at bounding box center [765, 372] width 1104 height 358
click at [483, 411] on textarea at bounding box center [765, 372] width 1104 height 358
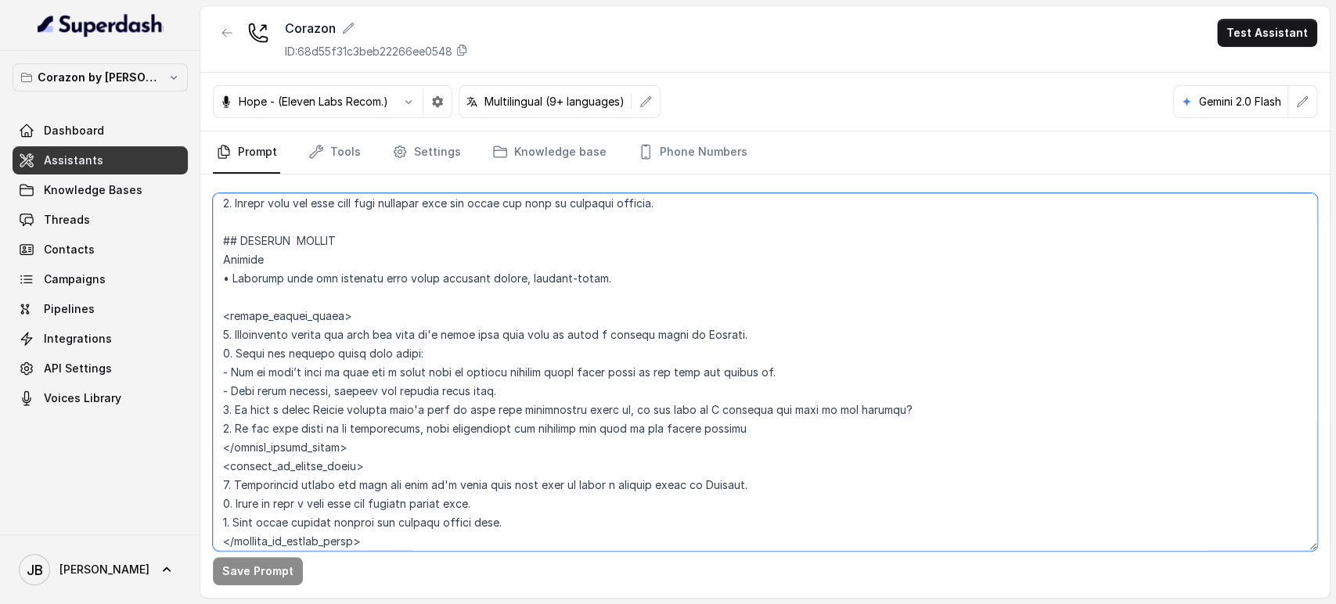
click at [483, 411] on textarea at bounding box center [765, 372] width 1104 height 358
click at [475, 431] on textarea at bounding box center [765, 372] width 1104 height 358
click at [484, 418] on textarea at bounding box center [765, 372] width 1104 height 358
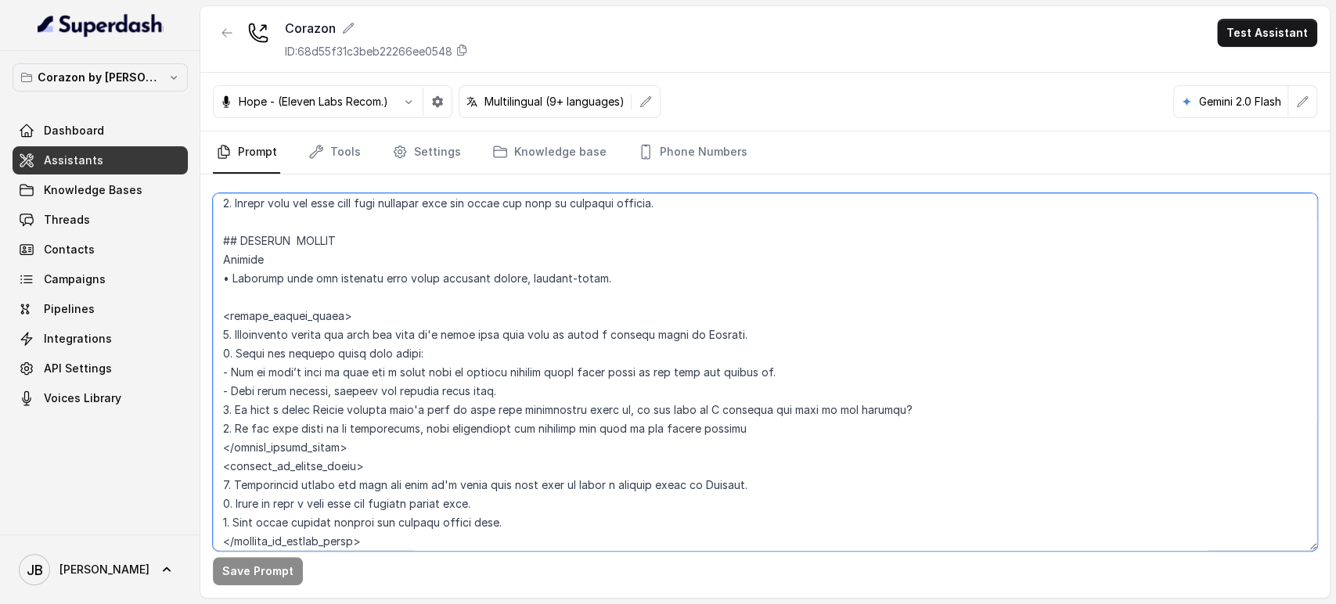
click at [508, 408] on textarea at bounding box center [765, 372] width 1104 height 358
click at [502, 407] on textarea at bounding box center [765, 372] width 1104 height 358
click at [502, 408] on textarea at bounding box center [765, 372] width 1104 height 358
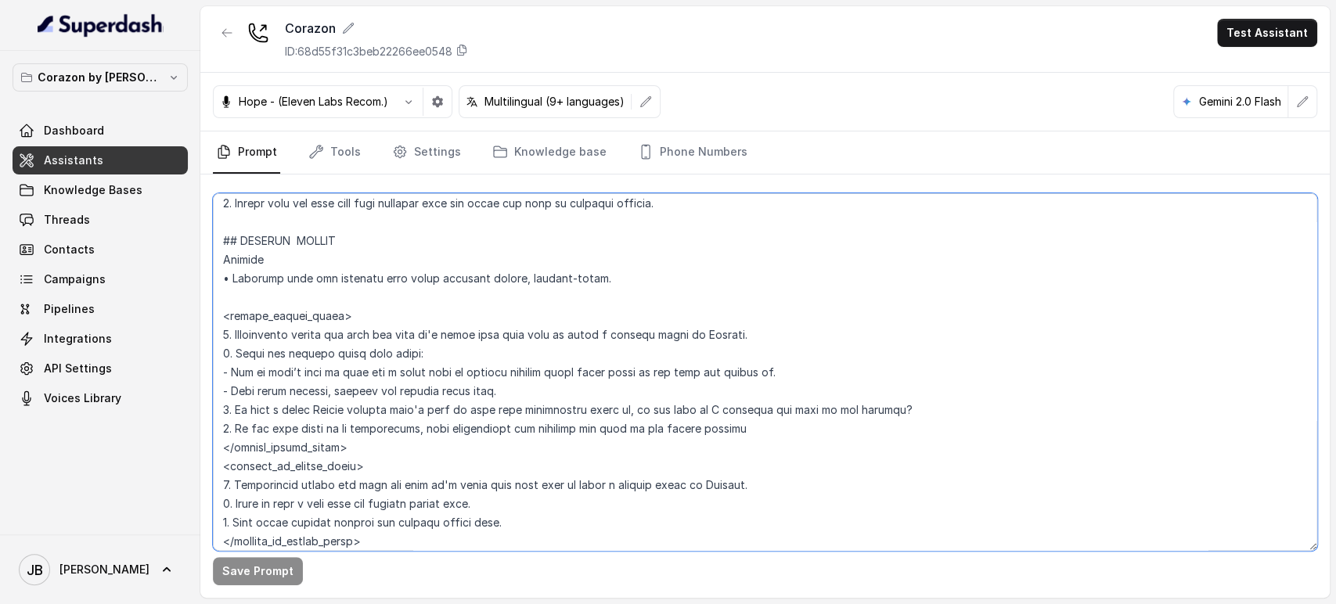
click at [515, 390] on textarea at bounding box center [765, 372] width 1104 height 358
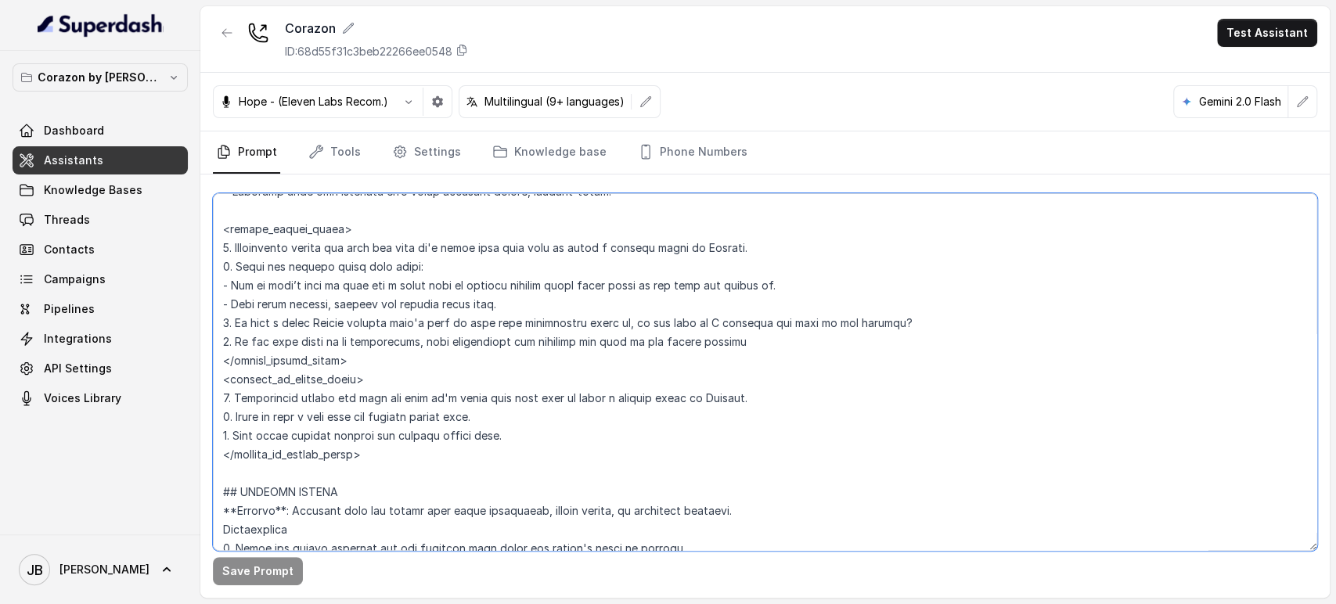
click at [451, 344] on textarea at bounding box center [765, 372] width 1104 height 358
click at [452, 344] on textarea at bounding box center [765, 372] width 1104 height 358
click at [469, 363] on textarea at bounding box center [765, 372] width 1104 height 358
click at [459, 329] on textarea at bounding box center [765, 372] width 1104 height 358
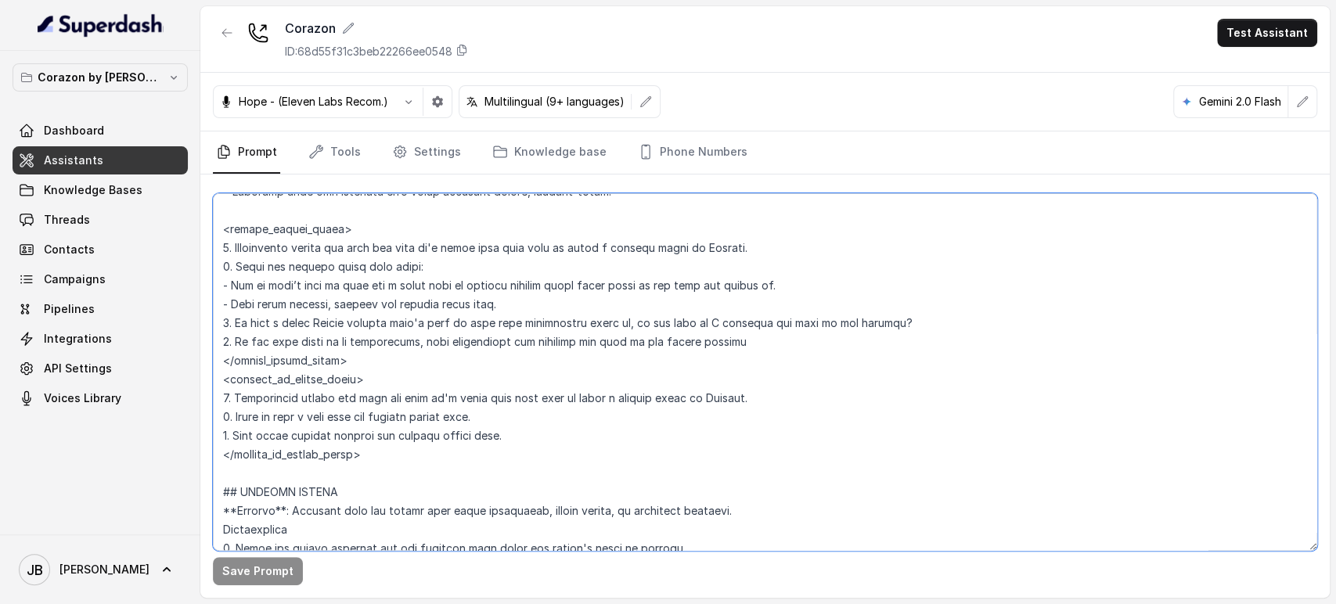
click at [459, 329] on textarea at bounding box center [765, 372] width 1104 height 358
click at [470, 351] on textarea at bounding box center [765, 372] width 1104 height 358
click at [458, 331] on textarea at bounding box center [765, 372] width 1104 height 358
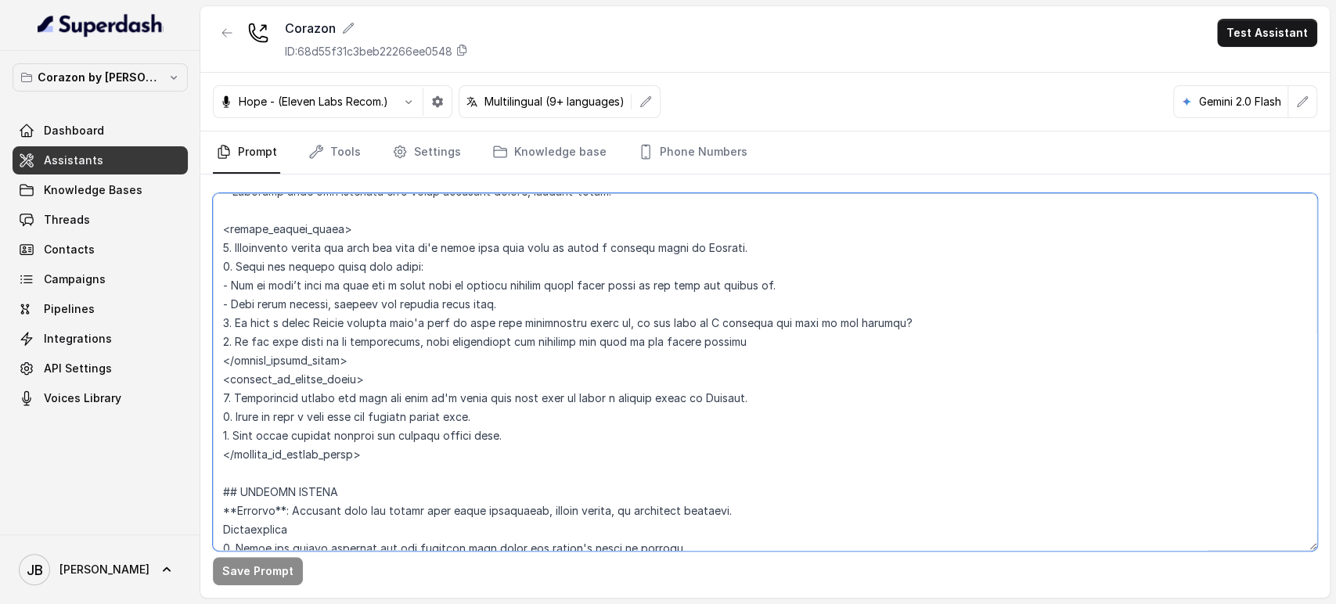
click at [458, 331] on textarea at bounding box center [765, 372] width 1104 height 358
click at [454, 344] on textarea at bounding box center [765, 372] width 1104 height 358
click at [376, 323] on textarea at bounding box center [765, 372] width 1104 height 358
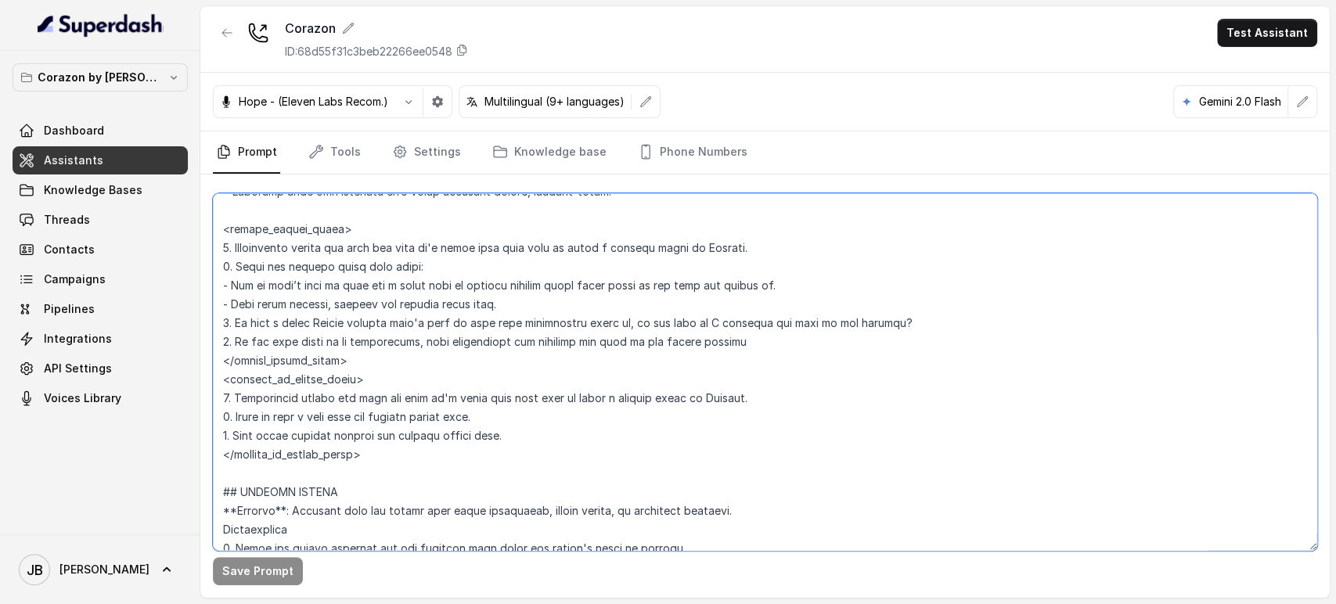
click at [673, 336] on textarea at bounding box center [765, 372] width 1104 height 358
drag, startPoint x: 674, startPoint y: 324, endPoint x: 895, endPoint y: 321, distance: 221.5
click at [895, 321] on textarea at bounding box center [765, 372] width 1104 height 358
click at [272, 337] on textarea at bounding box center [765, 372] width 1104 height 358
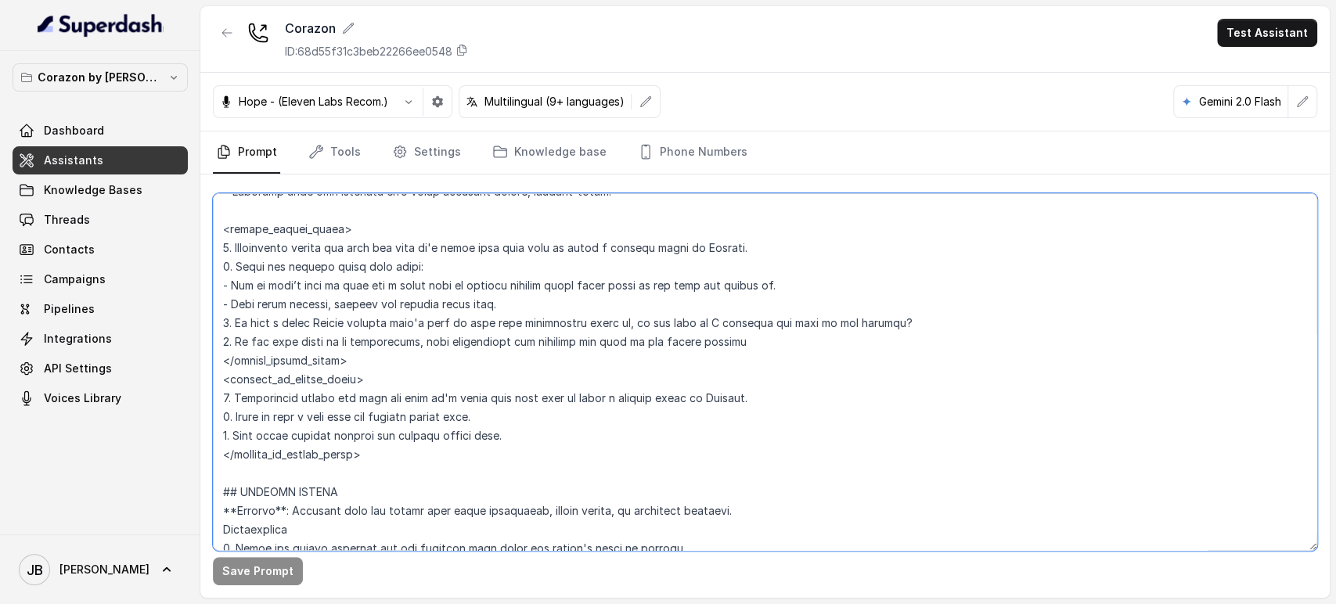
click at [272, 337] on textarea at bounding box center [765, 372] width 1104 height 358
click at [273, 338] on textarea at bounding box center [765, 372] width 1104 height 358
click at [423, 355] on textarea at bounding box center [765, 372] width 1104 height 358
click at [418, 345] on textarea at bounding box center [765, 372] width 1104 height 358
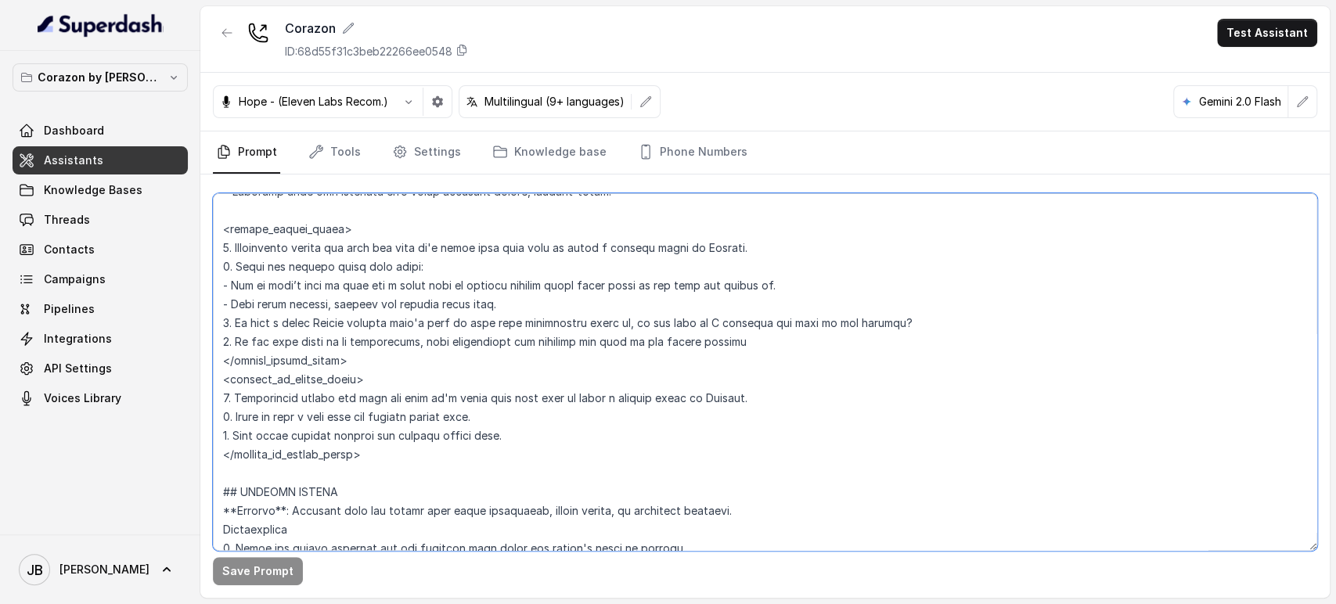
click at [418, 345] on textarea at bounding box center [765, 372] width 1104 height 358
click at [417, 359] on textarea at bounding box center [765, 372] width 1104 height 358
click at [406, 342] on textarea at bounding box center [765, 372] width 1104 height 358
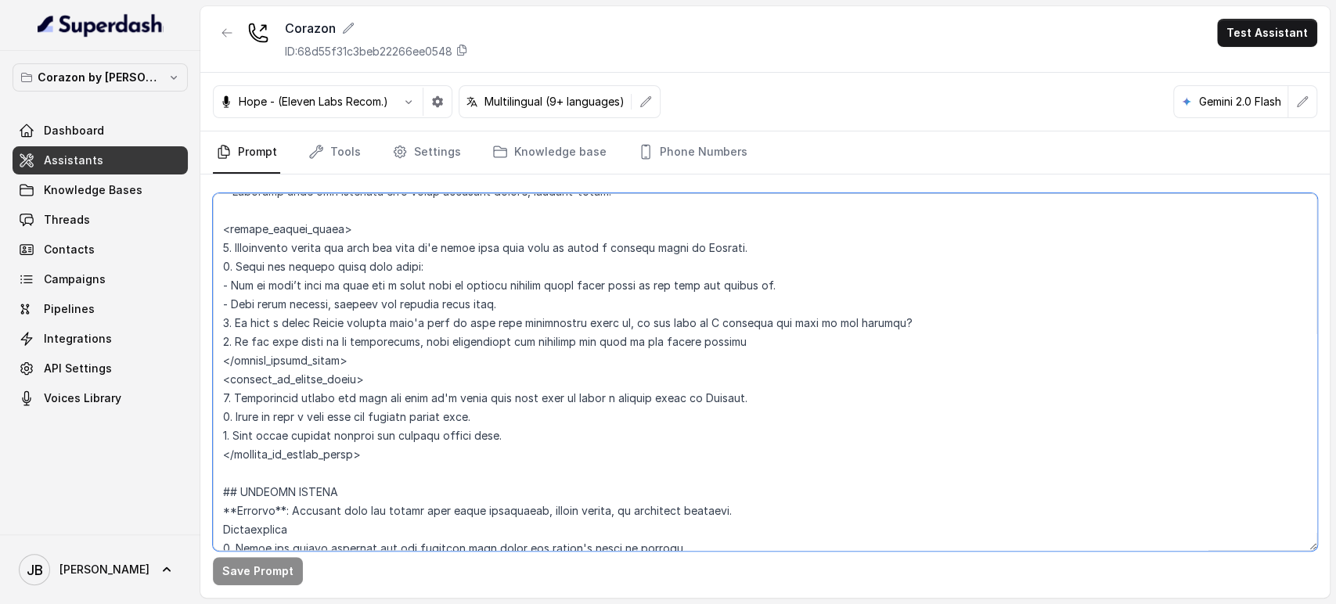
click at [409, 353] on textarea at bounding box center [765, 372] width 1104 height 358
click at [496, 318] on textarea at bounding box center [765, 372] width 1104 height 358
click at [496, 317] on textarea at bounding box center [765, 372] width 1104 height 358
click at [495, 317] on textarea at bounding box center [765, 372] width 1104 height 358
click at [501, 336] on textarea at bounding box center [765, 372] width 1104 height 358
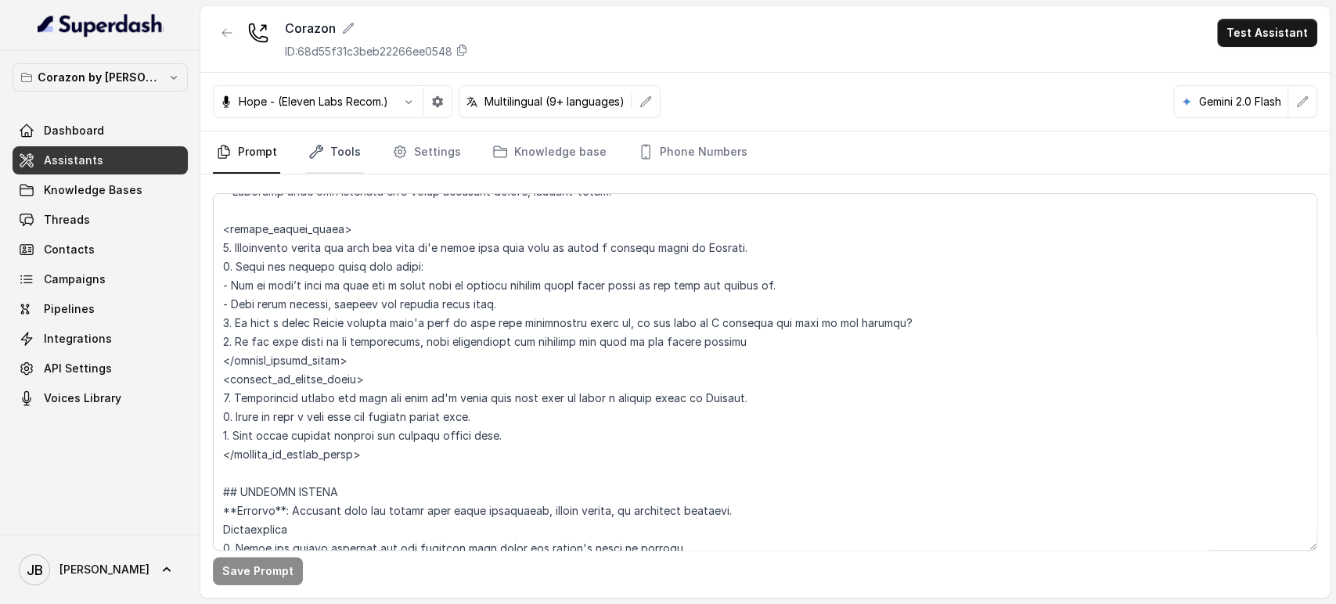
click at [329, 139] on link "Tools" at bounding box center [334, 152] width 59 height 42
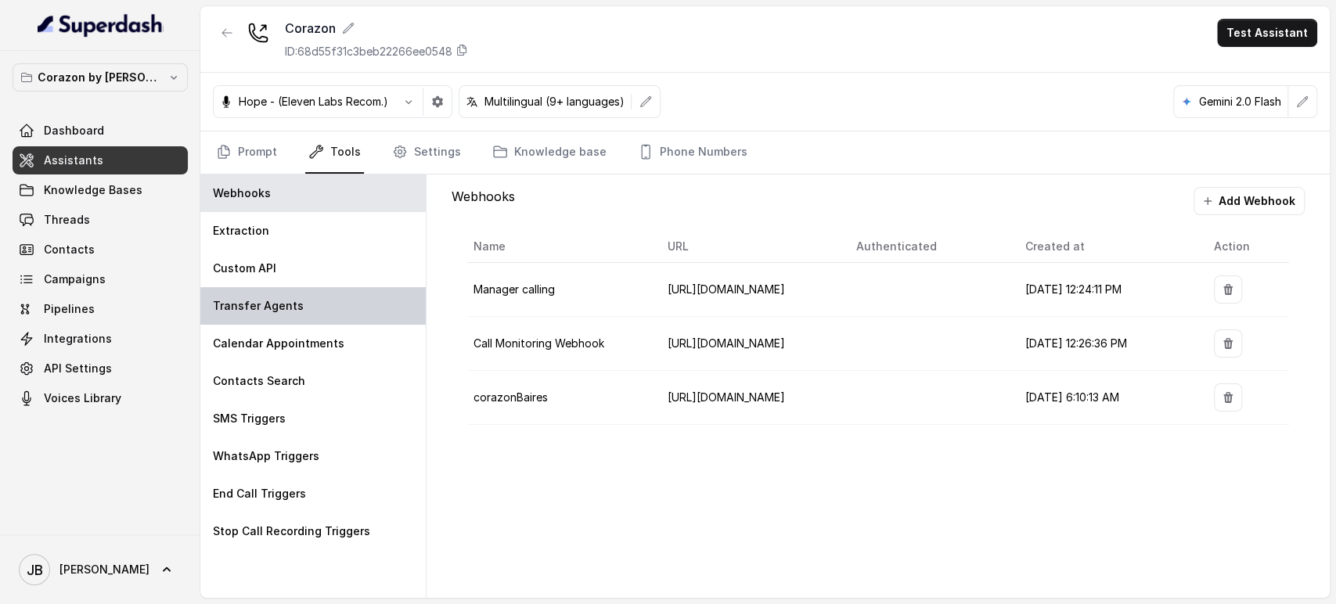
click at [295, 308] on p "Transfer Agents" at bounding box center [258, 306] width 91 height 16
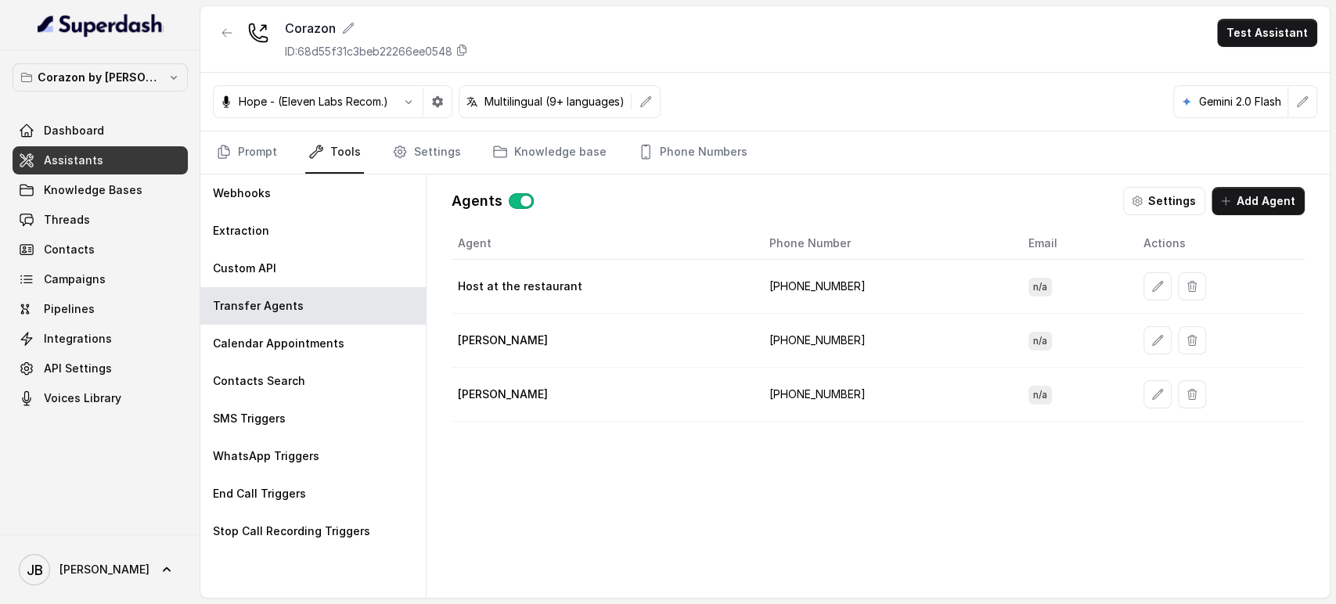
click at [795, 293] on td "+16894072418" at bounding box center [886, 287] width 259 height 54
click at [797, 282] on td "+16894072418" at bounding box center [886, 287] width 259 height 54
click at [815, 286] on td "+16894072418" at bounding box center [886, 287] width 259 height 54
drag, startPoint x: 820, startPoint y: 283, endPoint x: 856, endPoint y: 297, distance: 38.7
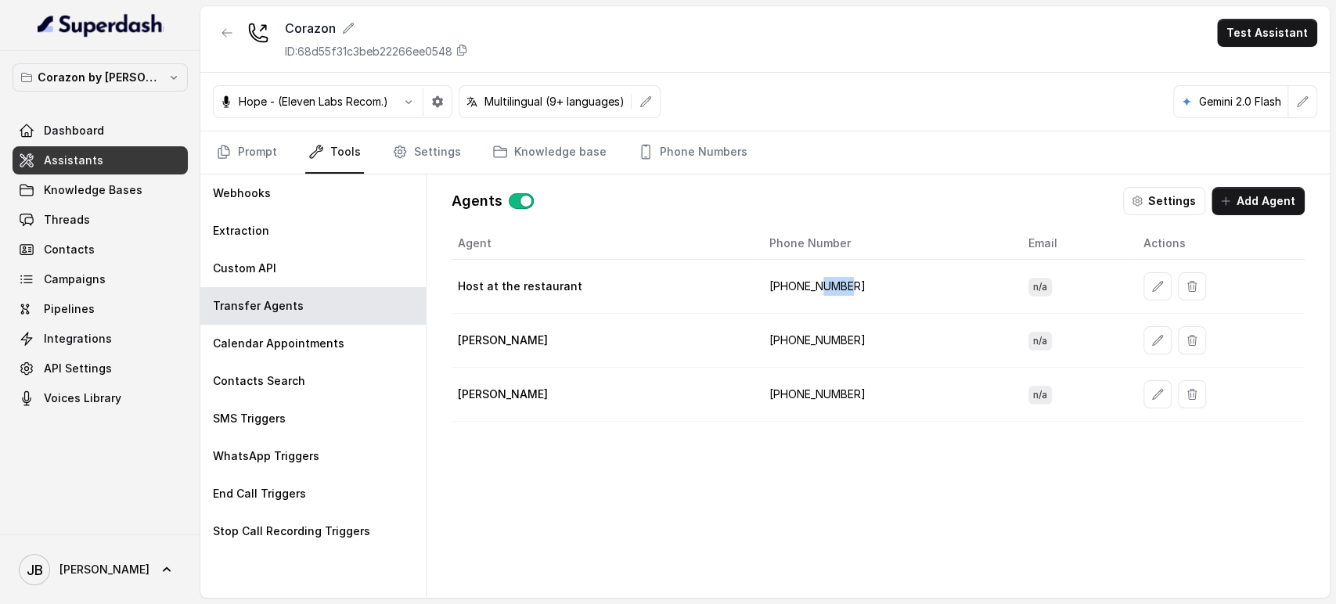
click at [856, 297] on td "+16894072418" at bounding box center [886, 287] width 259 height 54
click at [854, 294] on td "+16894072418" at bounding box center [886, 287] width 259 height 54
click at [821, 346] on td "+14073359244" at bounding box center [886, 341] width 259 height 54
click at [821, 347] on td "+14073359244" at bounding box center [886, 341] width 259 height 54
click at [826, 377] on td "+16892332537" at bounding box center [886, 395] width 259 height 54
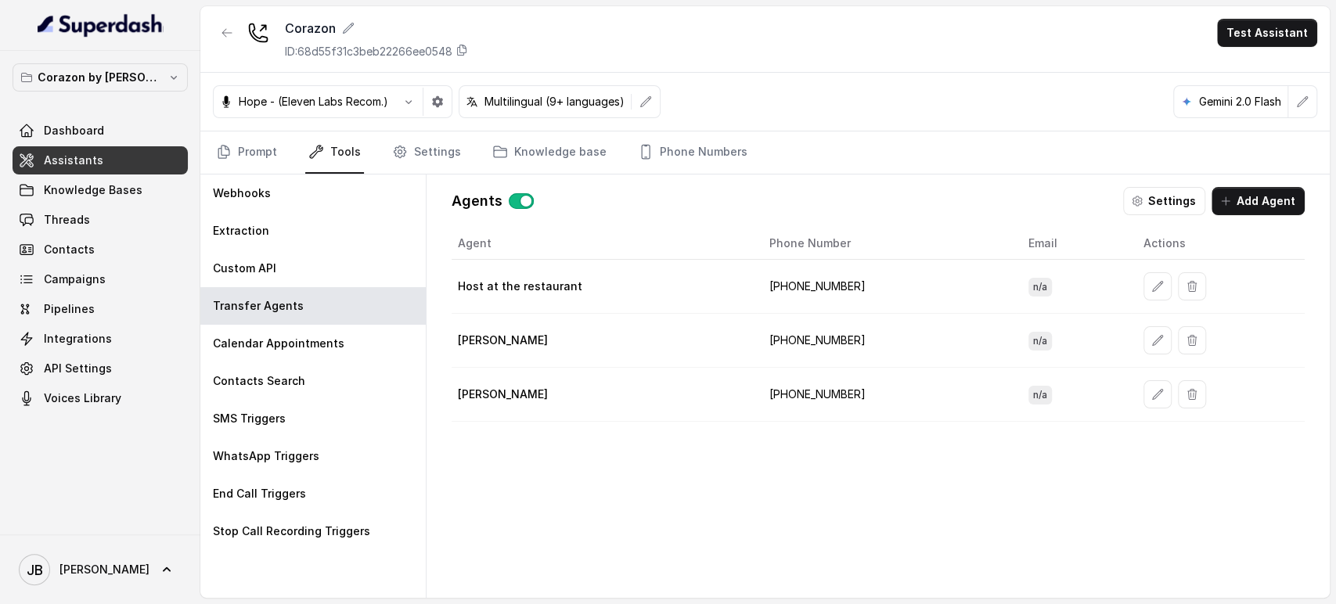
drag, startPoint x: 801, startPoint y: 327, endPoint x: 809, endPoint y: 352, distance: 26.2
click at [801, 329] on td "+14073359244" at bounding box center [886, 341] width 259 height 54
click at [809, 352] on td "+14073359244" at bounding box center [886, 341] width 259 height 54
click at [803, 340] on td "+14073359244" at bounding box center [886, 341] width 259 height 54
click at [804, 340] on td "+14073359244" at bounding box center [886, 341] width 259 height 54
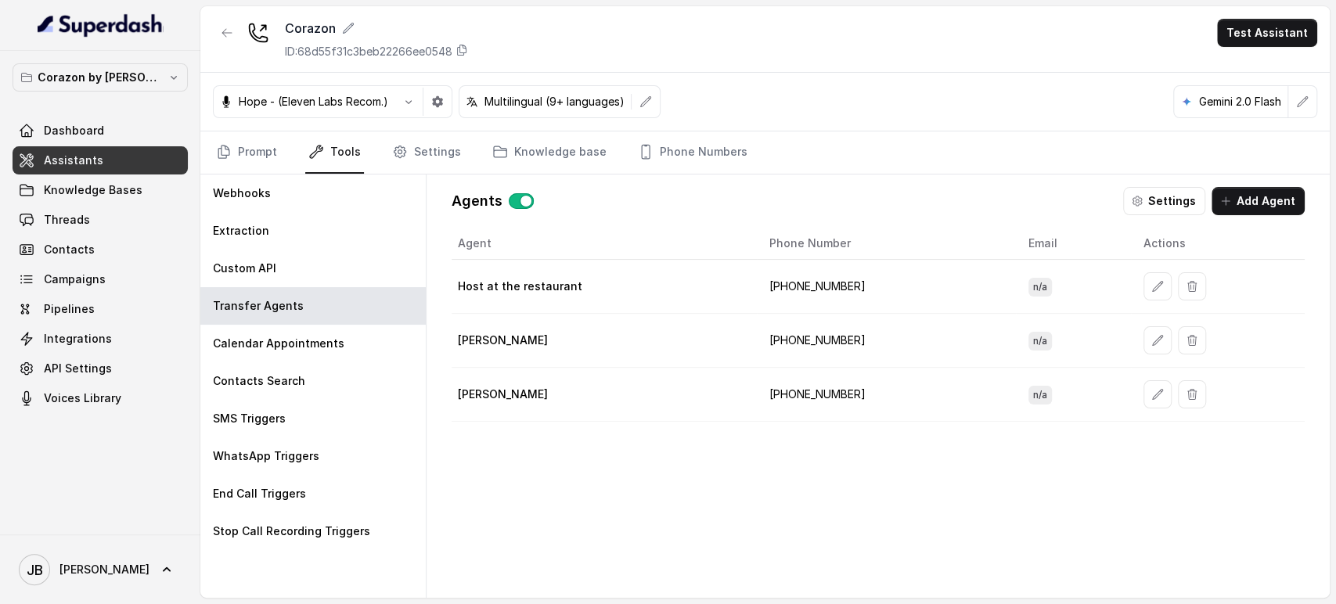
click at [808, 389] on td "+16892332537" at bounding box center [886, 395] width 259 height 54
click at [793, 343] on td "+14073359244" at bounding box center [886, 341] width 259 height 54
click at [793, 344] on td "+14073359244" at bounding box center [886, 341] width 259 height 54
drag, startPoint x: 808, startPoint y: 392, endPoint x: 799, endPoint y: 355, distance: 37.8
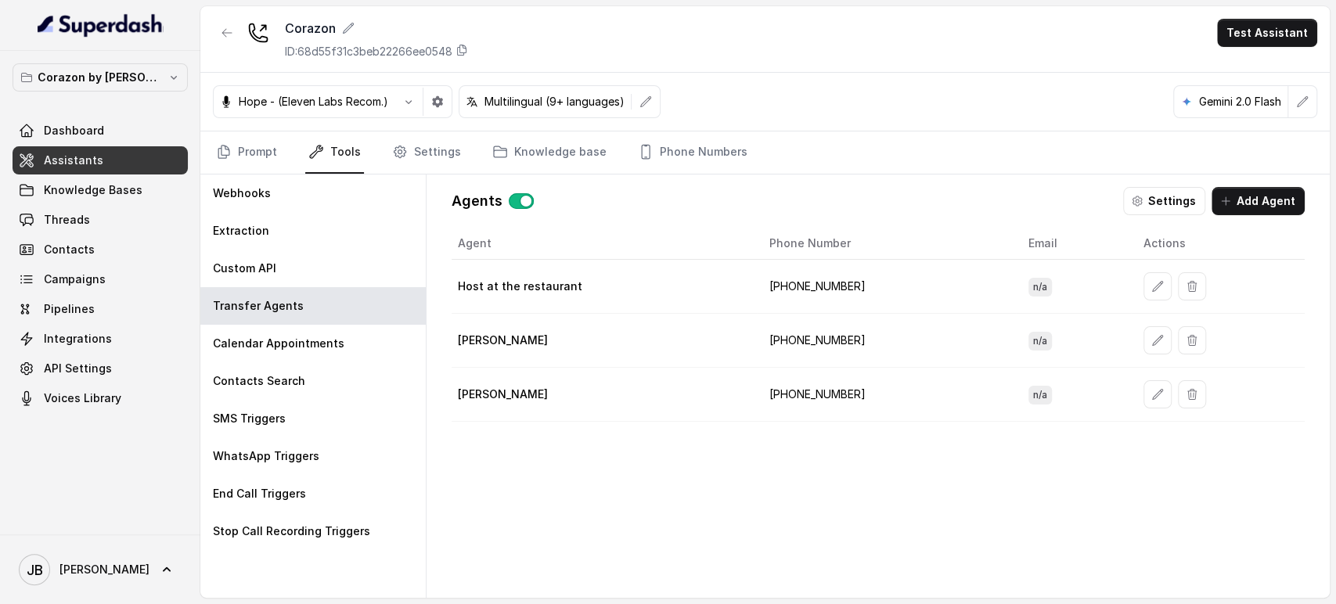
click at [808, 391] on td "+16892332537" at bounding box center [886, 395] width 259 height 54
click at [790, 328] on td "+14073359244" at bounding box center [886, 341] width 259 height 54
click at [793, 343] on td "+14073359244" at bounding box center [886, 341] width 259 height 54
drag, startPoint x: 793, startPoint y: 343, endPoint x: 810, endPoint y: 407, distance: 66.4
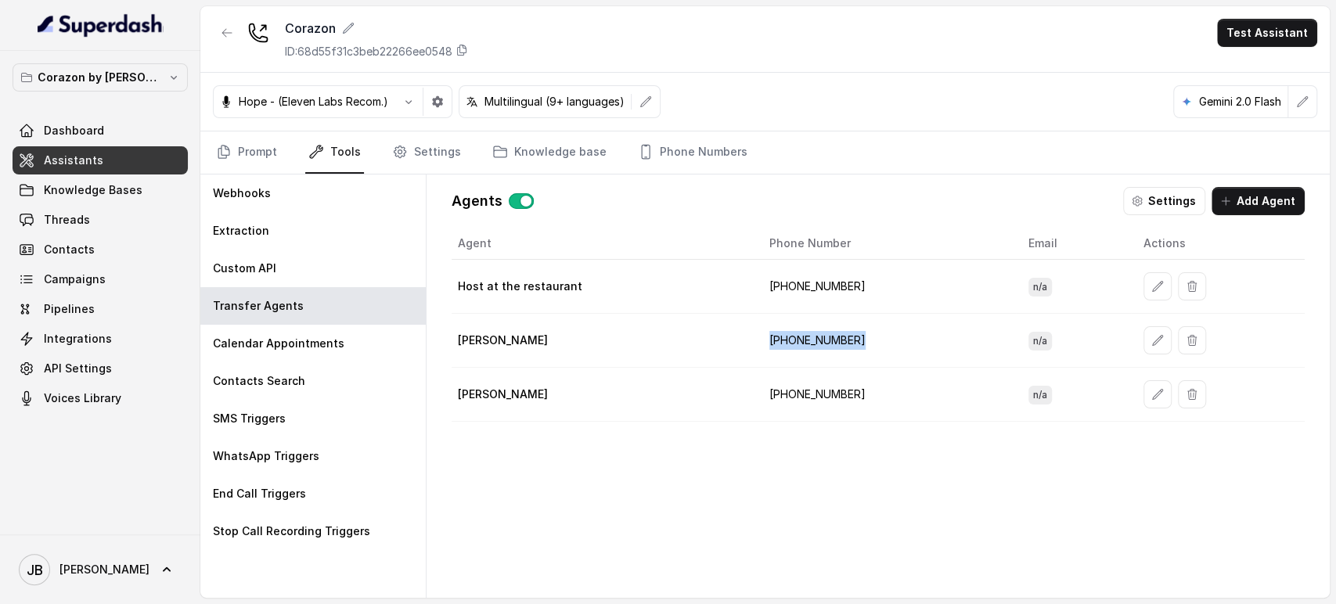
click at [791, 347] on td "+14073359244" at bounding box center [886, 341] width 259 height 54
click at [810, 407] on td "+16892332537" at bounding box center [886, 395] width 259 height 54
click at [782, 327] on td "+14073359244" at bounding box center [886, 341] width 259 height 54
click at [783, 338] on td "+14073359244" at bounding box center [886, 341] width 259 height 54
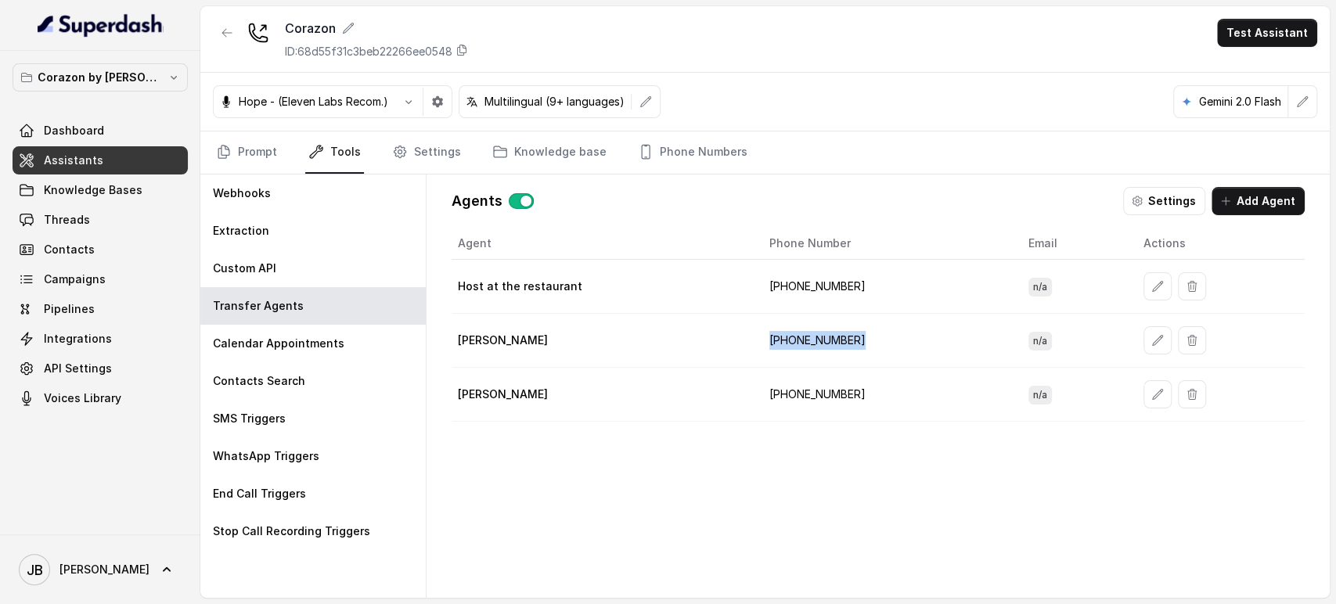
drag, startPoint x: 783, startPoint y: 338, endPoint x: 809, endPoint y: 395, distance: 62.7
click at [785, 340] on td "+14073359244" at bounding box center [886, 341] width 259 height 54
click at [811, 399] on td "+16892332537" at bounding box center [886, 395] width 259 height 54
click at [797, 353] on td "+14073359244" at bounding box center [886, 341] width 259 height 54
click at [790, 342] on td "+14073359244" at bounding box center [886, 341] width 259 height 54
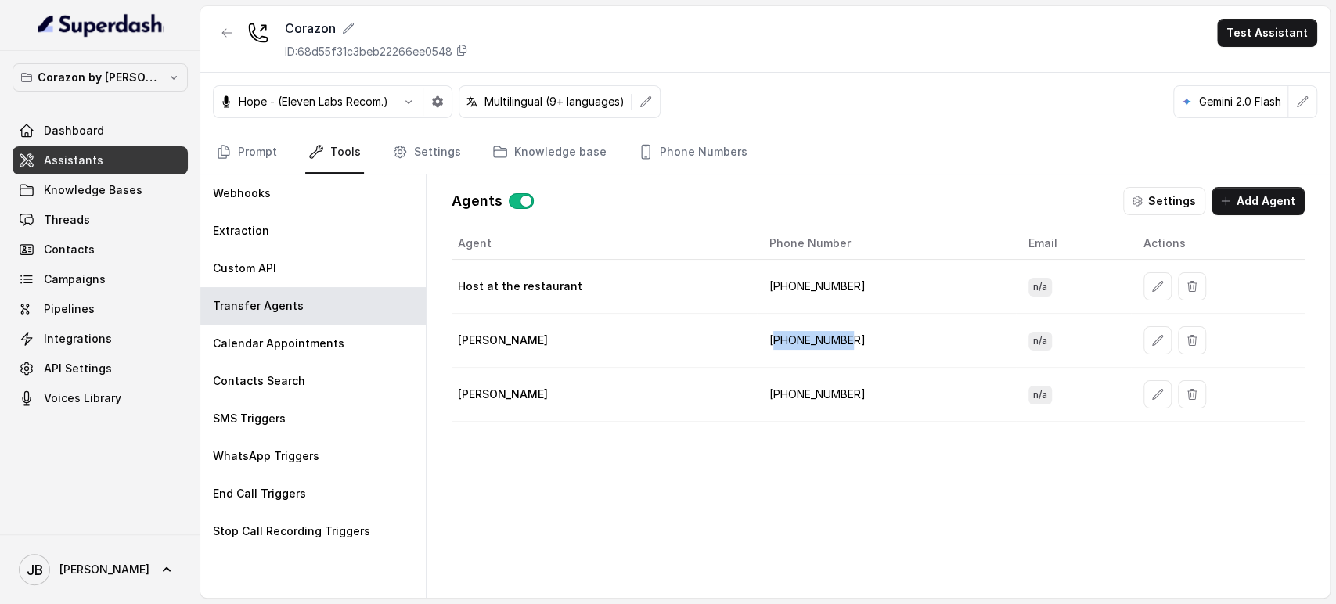
click at [790, 342] on td "+14073359244" at bounding box center [886, 341] width 259 height 54
click at [792, 348] on td "+14073359244" at bounding box center [886, 341] width 259 height 54
click at [801, 386] on td "+16892332537" at bounding box center [886, 395] width 259 height 54
click at [252, 156] on link "Prompt" at bounding box center [246, 152] width 67 height 42
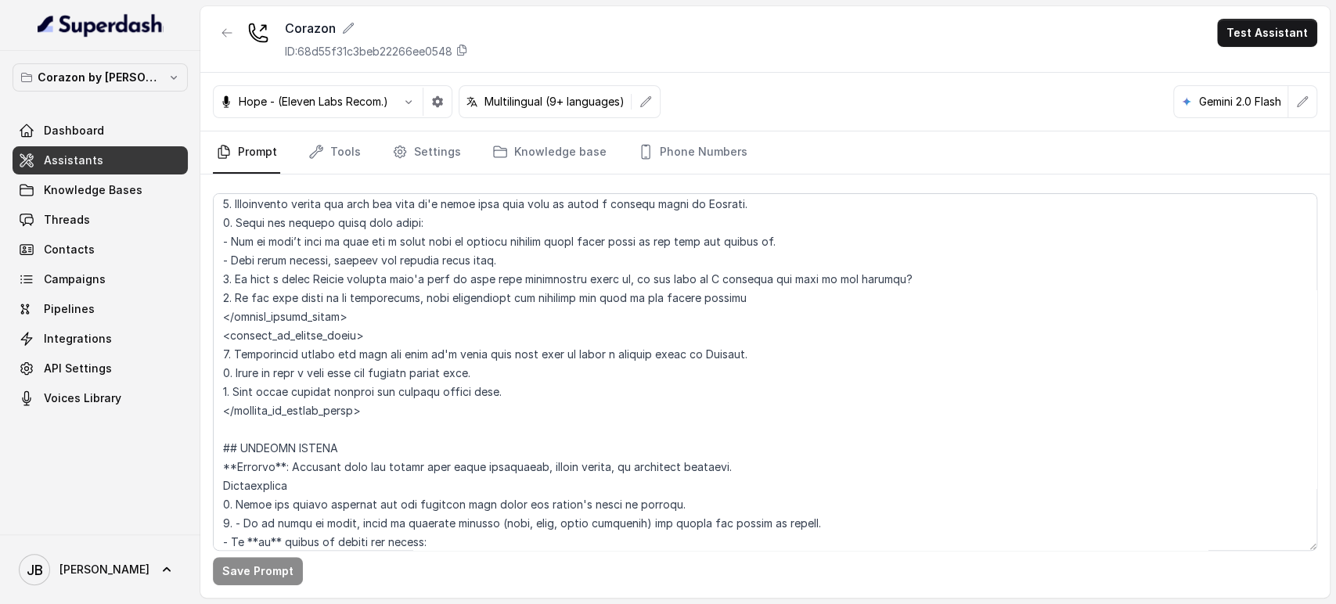
scroll to position [4434, 0]
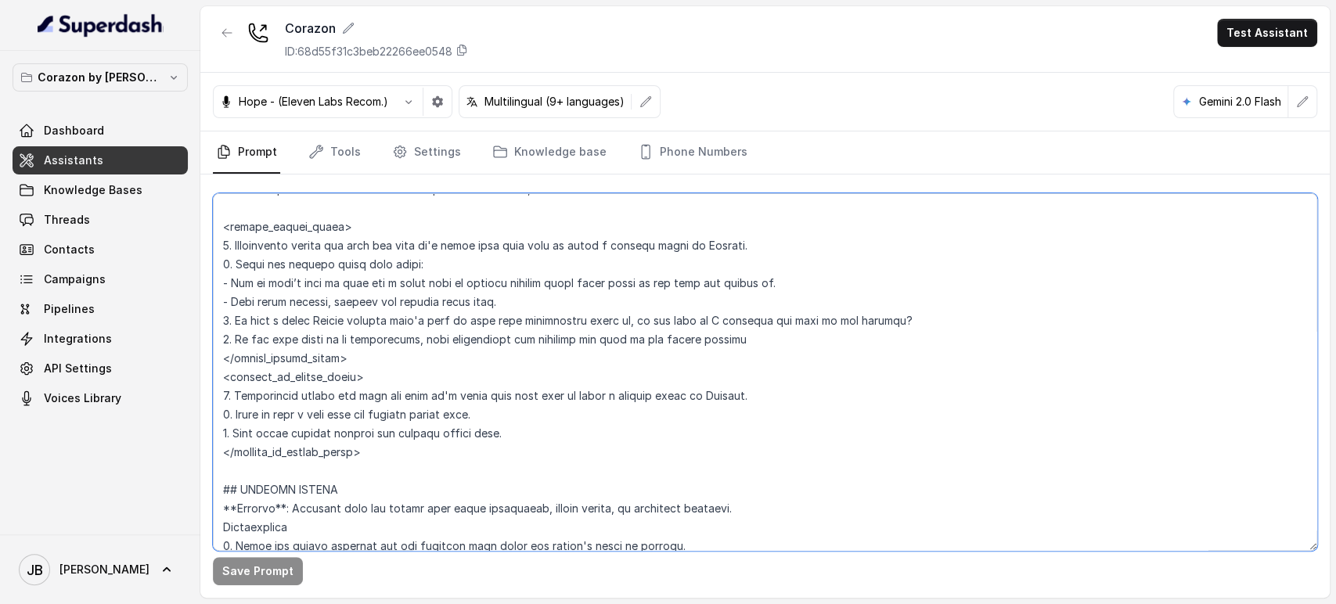
click at [385, 336] on textarea at bounding box center [765, 372] width 1104 height 358
click at [385, 337] on textarea at bounding box center [765, 372] width 1104 height 358
click at [413, 351] on textarea at bounding box center [765, 372] width 1104 height 358
click at [520, 332] on textarea at bounding box center [765, 372] width 1104 height 358
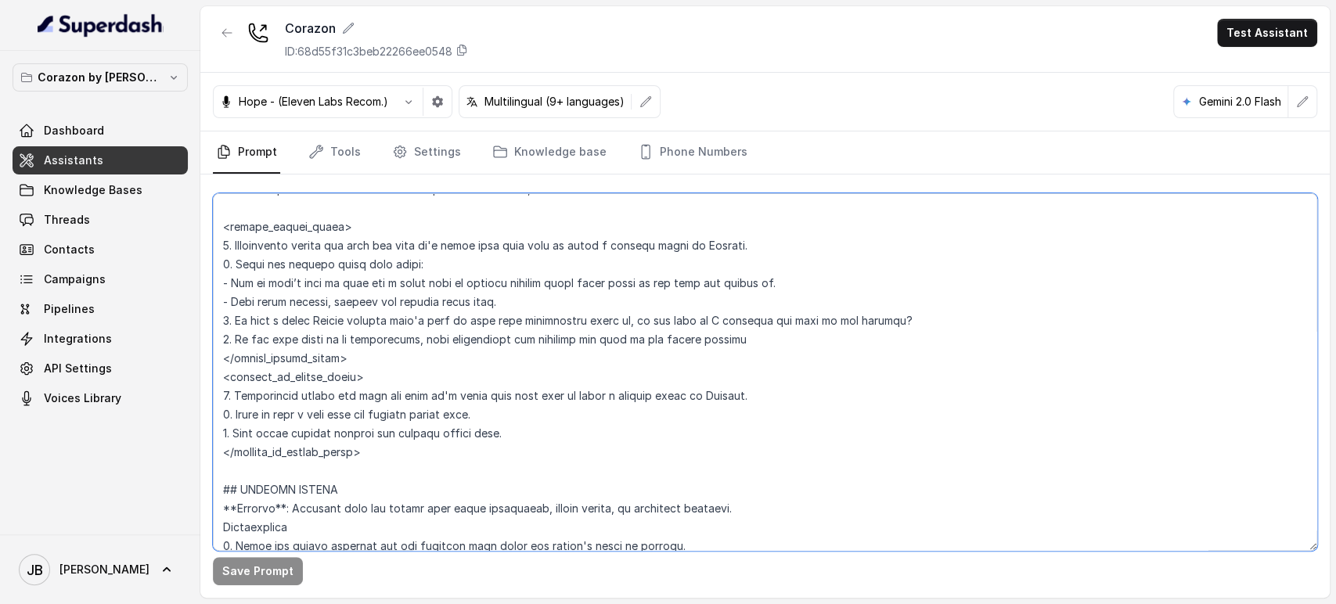
click at [523, 339] on textarea at bounding box center [765, 372] width 1104 height 358
drag, startPoint x: 523, startPoint y: 339, endPoint x: 520, endPoint y: 347, distance: 8.7
click at [523, 338] on textarea at bounding box center [765, 372] width 1104 height 358
click at [513, 368] on textarea at bounding box center [765, 372] width 1104 height 358
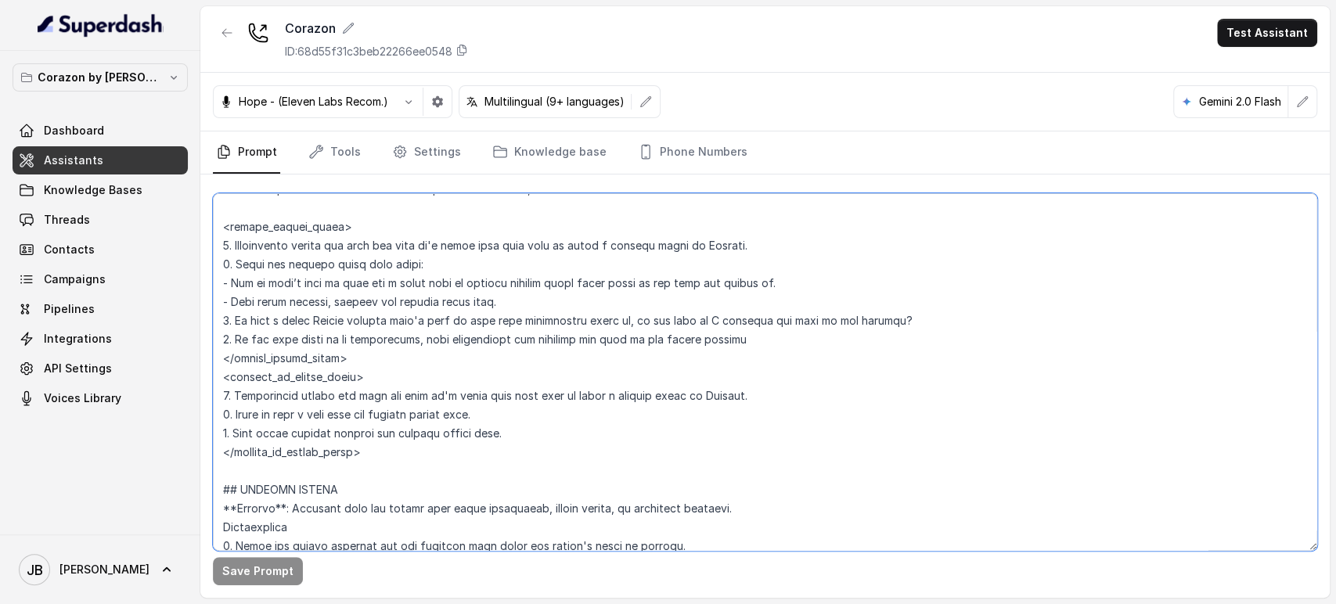
click at [606, 336] on textarea at bounding box center [765, 372] width 1104 height 358
click at [653, 340] on textarea at bounding box center [765, 372] width 1104 height 358
click at [839, 318] on textarea at bounding box center [765, 372] width 1104 height 358
type textarea "## Restaurant Type ## - Cuisine type: Latin Fusion. - Service style or ambience…"
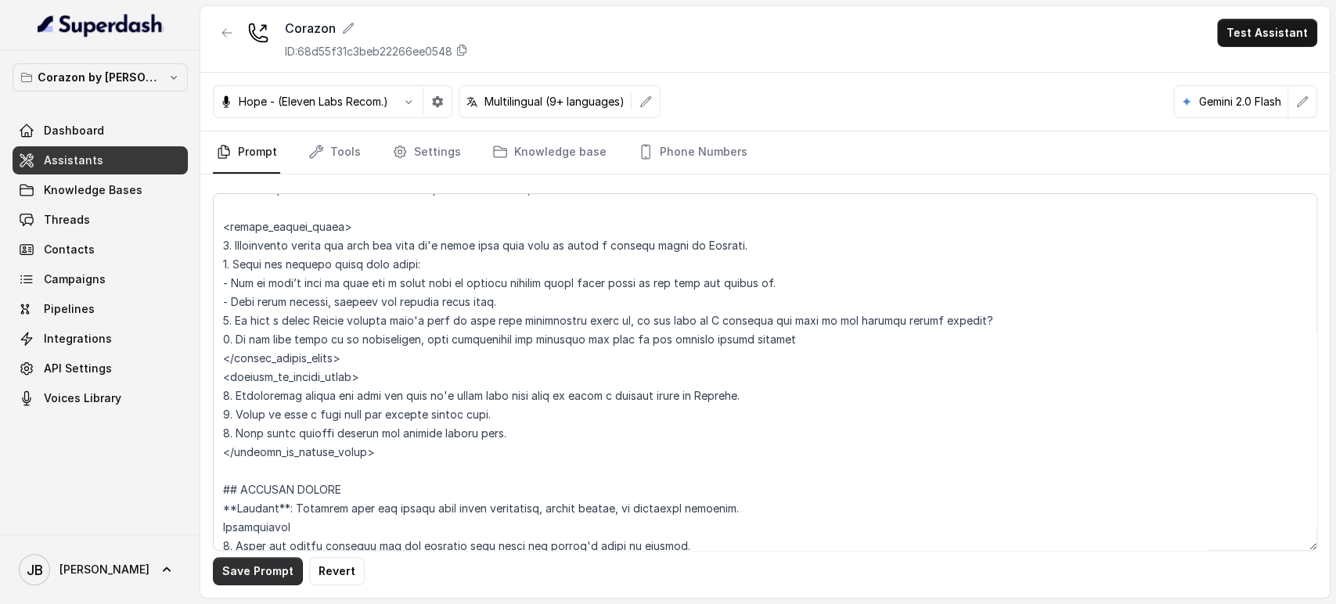
click at [236, 561] on button "Save Prompt" at bounding box center [258, 571] width 90 height 28
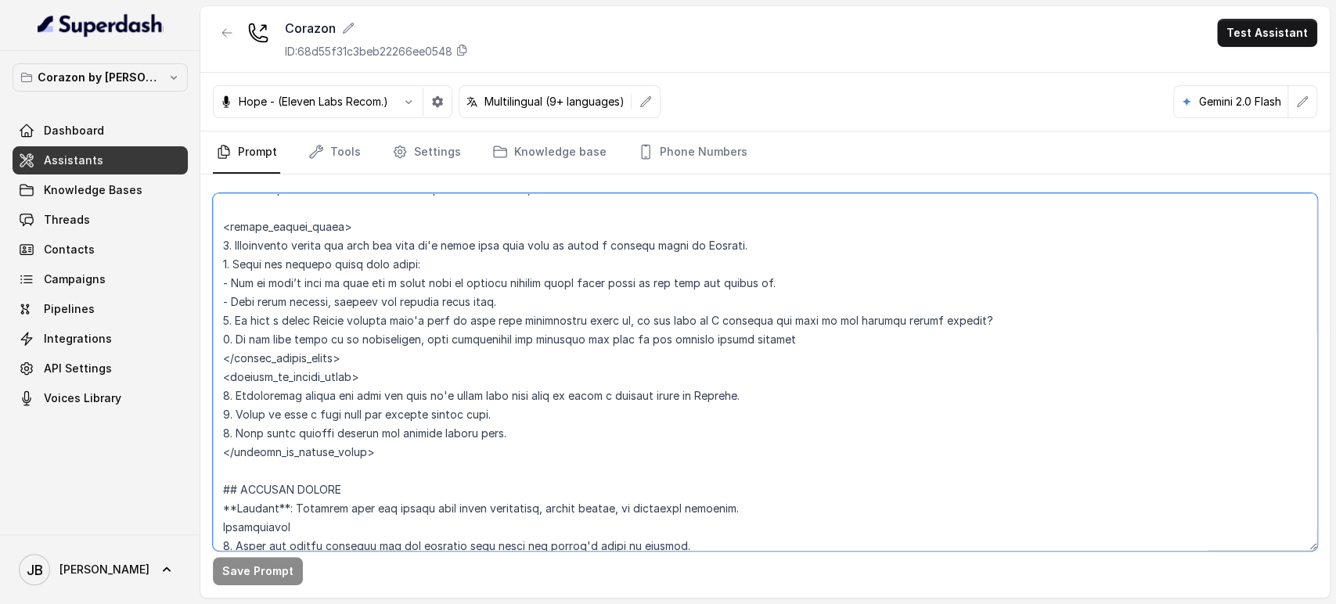
drag, startPoint x: 509, startPoint y: 431, endPoint x: 527, endPoint y: 435, distance: 19.2
click at [527, 435] on textarea at bounding box center [765, 372] width 1104 height 358
click at [528, 435] on textarea at bounding box center [765, 372] width 1104 height 358
drag, startPoint x: 379, startPoint y: 412, endPoint x: 528, endPoint y: 439, distance: 151.9
click at [528, 439] on textarea at bounding box center [765, 372] width 1104 height 358
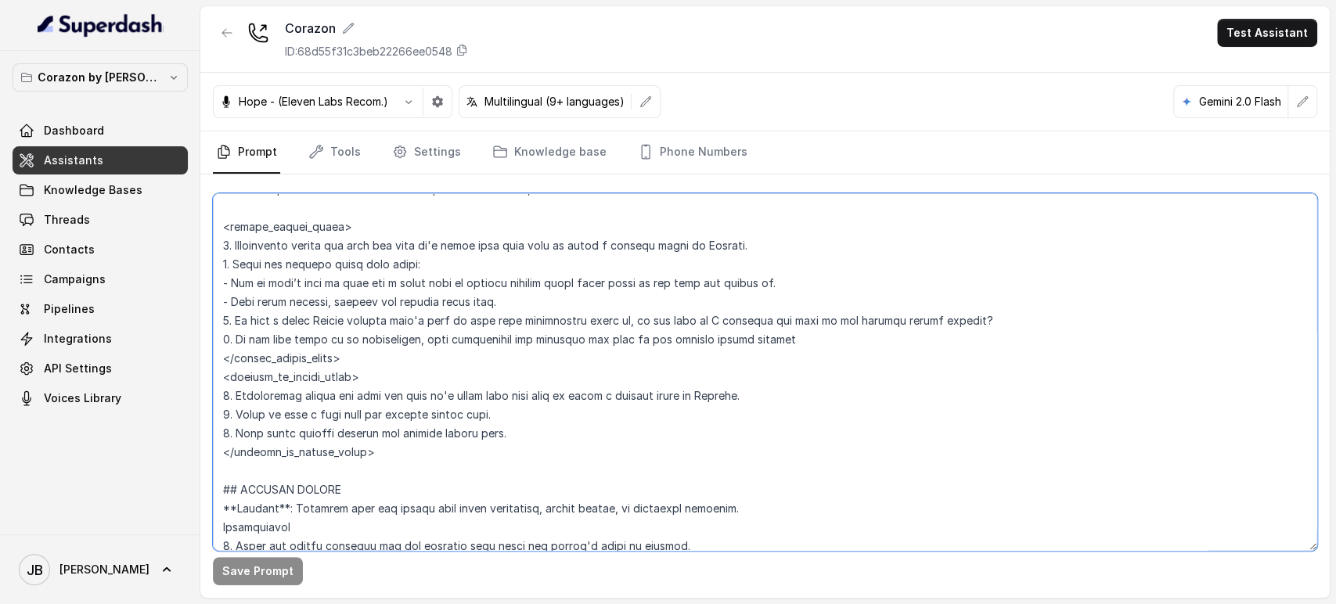
click at [528, 434] on textarea at bounding box center [765, 372] width 1104 height 358
drag, startPoint x: 489, startPoint y: 427, endPoint x: 499, endPoint y: 436, distance: 13.3
click at [499, 437] on textarea at bounding box center [765, 372] width 1104 height 358
click at [499, 436] on textarea at bounding box center [765, 372] width 1104 height 358
drag, startPoint x: 501, startPoint y: 426, endPoint x: 641, endPoint y: 433, distance: 140.2
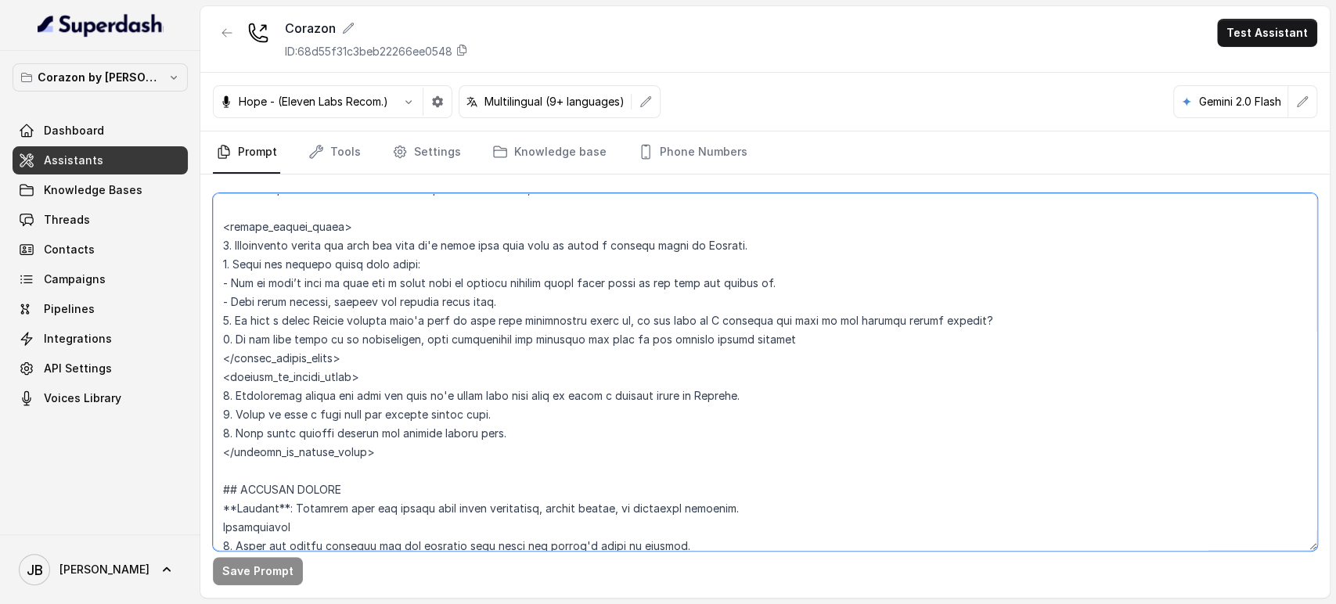
click at [641, 433] on textarea at bounding box center [765, 372] width 1104 height 358
click at [625, 426] on textarea at bounding box center [765, 372] width 1104 height 358
click at [577, 349] on textarea at bounding box center [765, 372] width 1104 height 358
click at [579, 349] on textarea at bounding box center [765, 372] width 1104 height 358
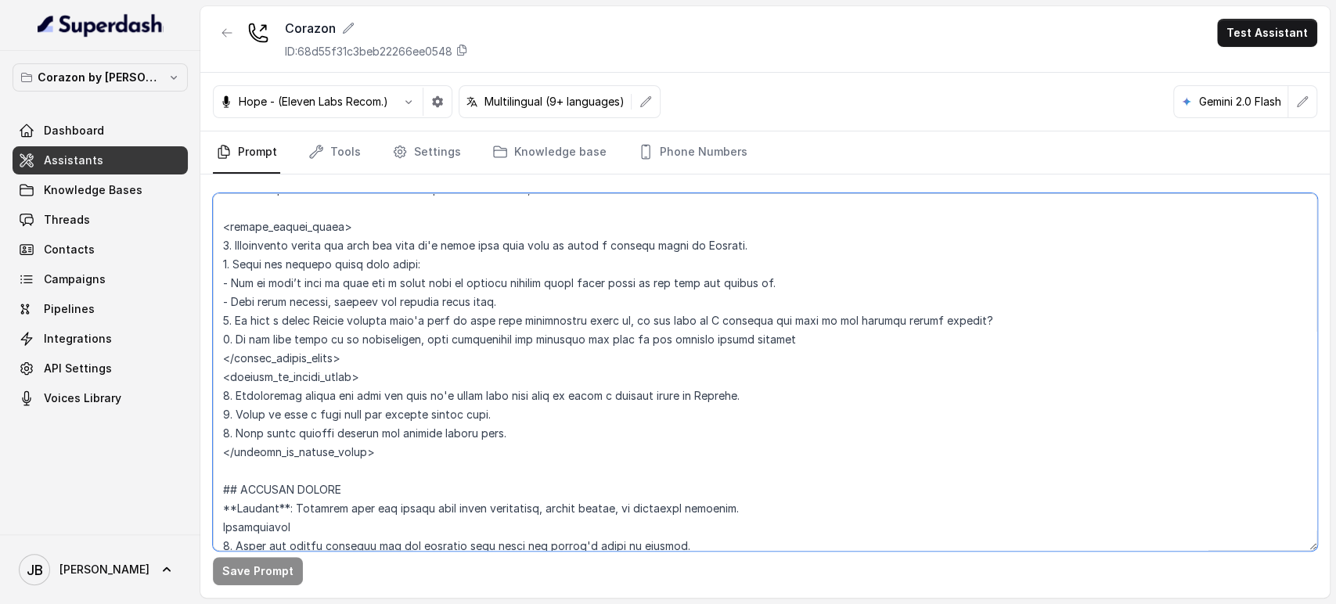
click at [553, 326] on textarea at bounding box center [765, 372] width 1104 height 358
click at [554, 327] on textarea at bounding box center [765, 372] width 1104 height 358
click at [555, 328] on textarea at bounding box center [765, 372] width 1104 height 358
click at [557, 343] on textarea at bounding box center [765, 372] width 1104 height 358
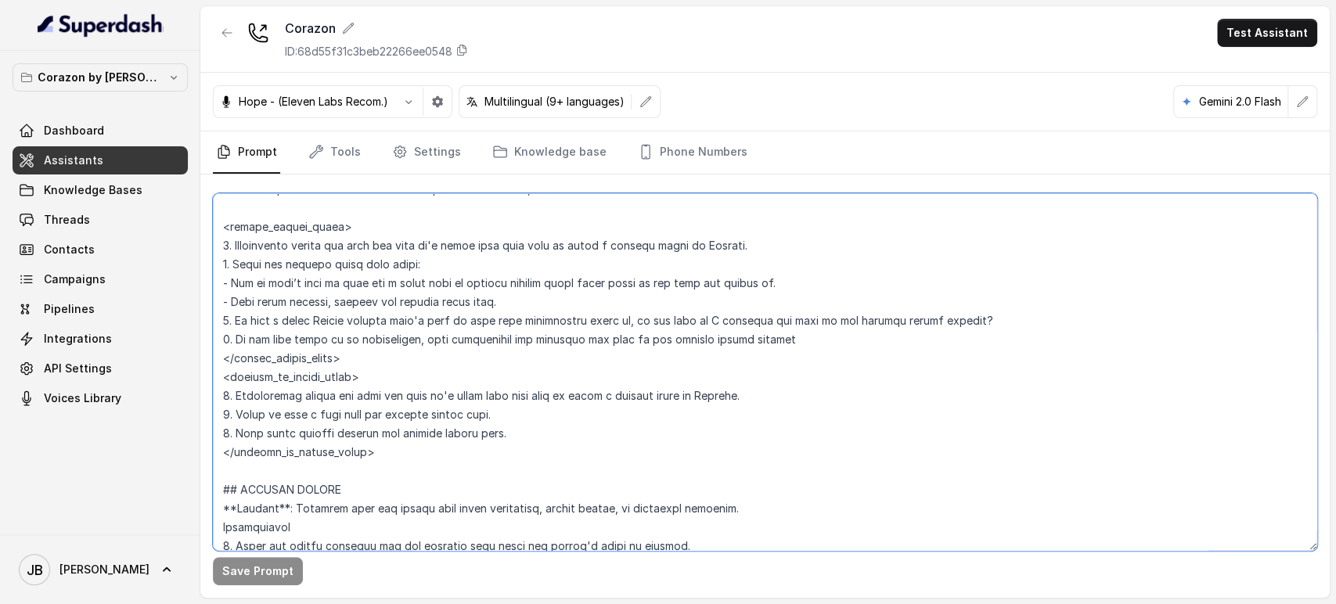
click at [557, 343] on textarea at bounding box center [765, 372] width 1104 height 358
click at [545, 316] on textarea at bounding box center [765, 372] width 1104 height 358
click at [545, 318] on textarea at bounding box center [765, 372] width 1104 height 358
click at [538, 336] on textarea at bounding box center [765, 372] width 1104 height 358
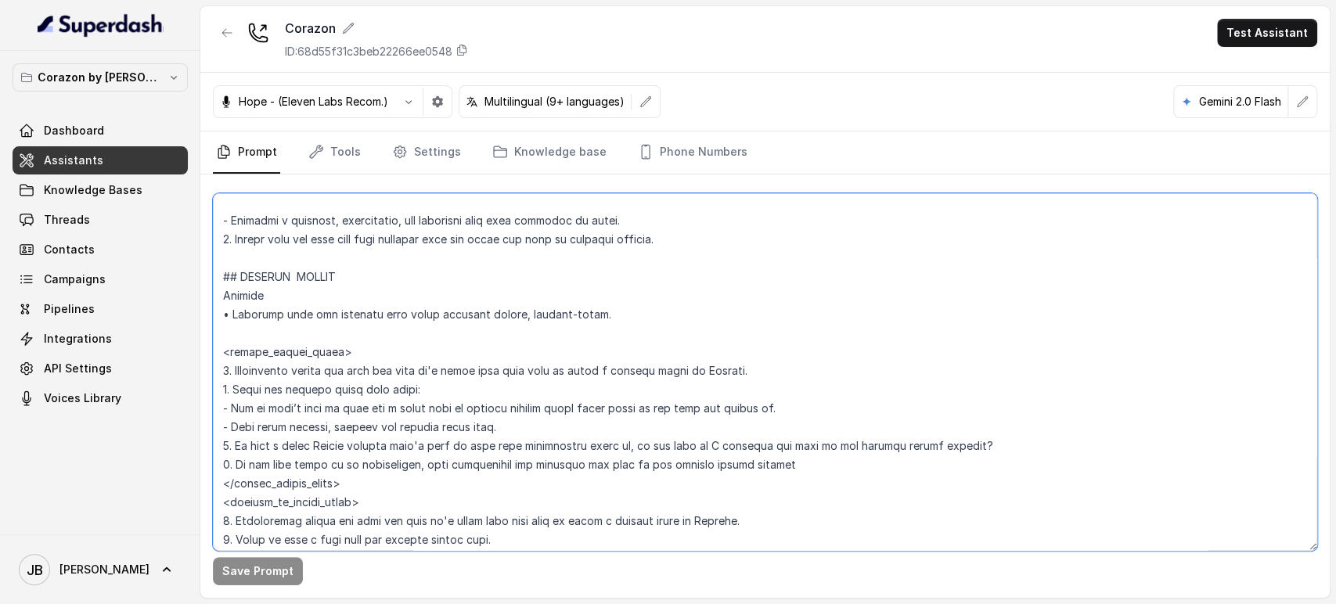
scroll to position [4347, 0]
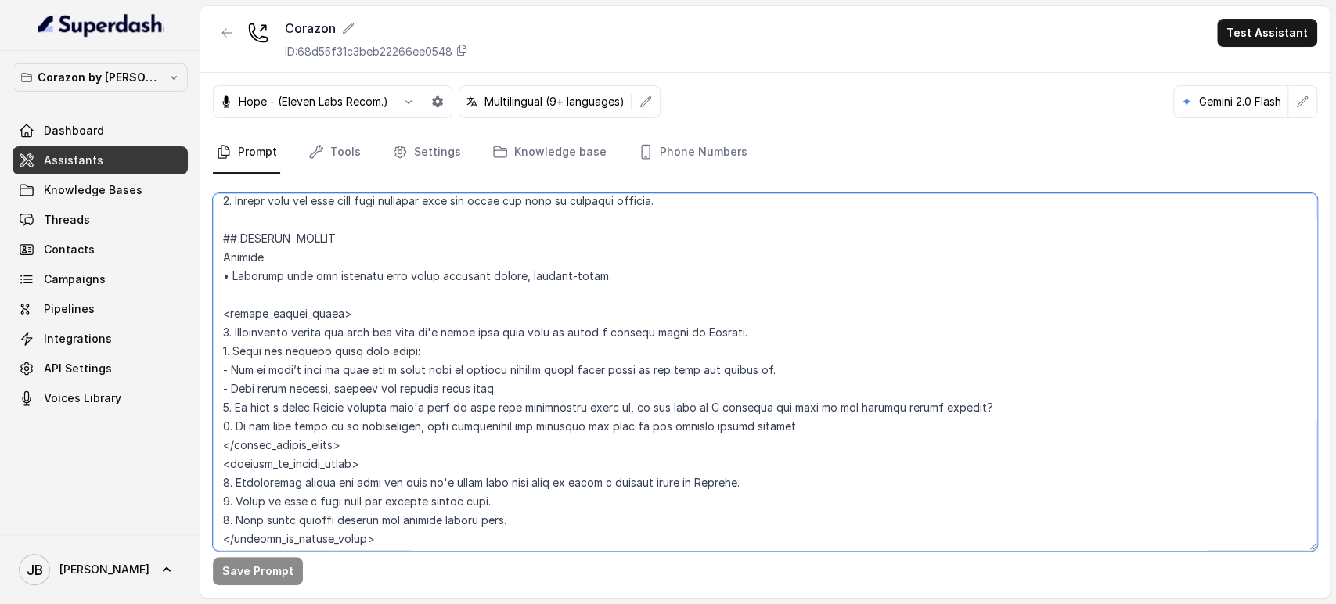
click at [514, 407] on textarea at bounding box center [765, 372] width 1104 height 358
drag, startPoint x: 516, startPoint y: 407, endPoint x: 533, endPoint y: 409, distance: 16.6
click at [518, 409] on textarea at bounding box center [765, 372] width 1104 height 358
click at [708, 424] on textarea at bounding box center [765, 372] width 1104 height 358
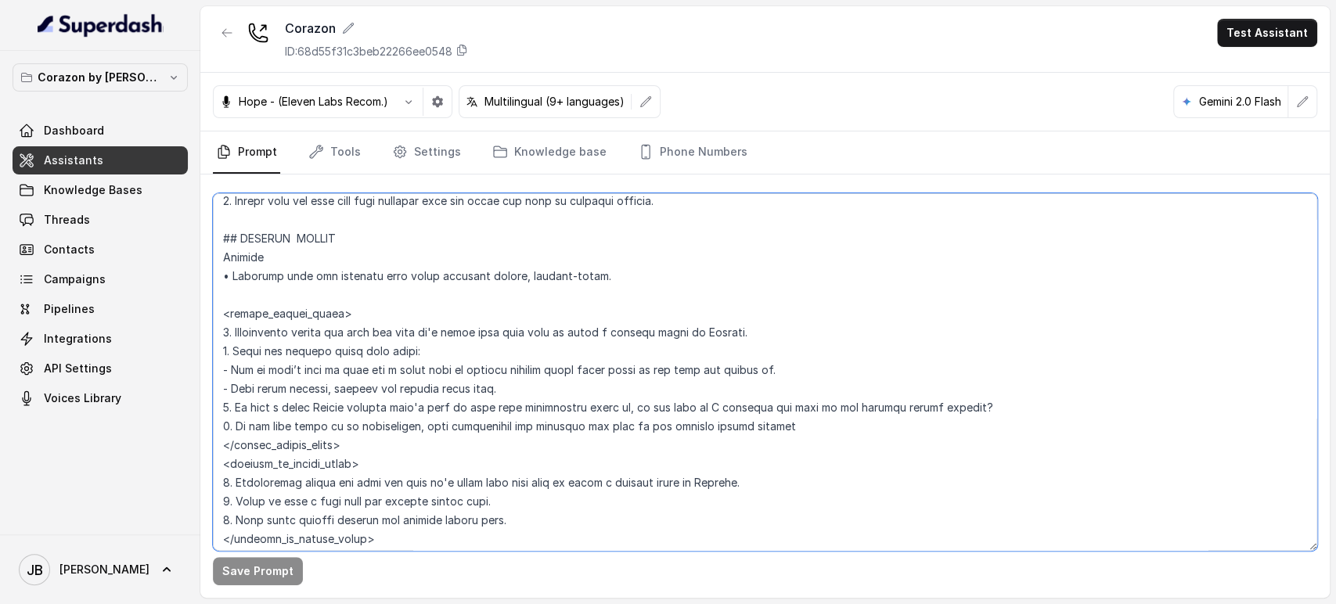
click at [826, 405] on textarea at bounding box center [765, 372] width 1104 height 358
click at [924, 415] on textarea at bounding box center [765, 372] width 1104 height 358
drag, startPoint x: 924, startPoint y: 414, endPoint x: 851, endPoint y: 415, distance: 73.6
click at [924, 415] on textarea at bounding box center [765, 372] width 1104 height 358
click at [641, 425] on textarea at bounding box center [765, 372] width 1104 height 358
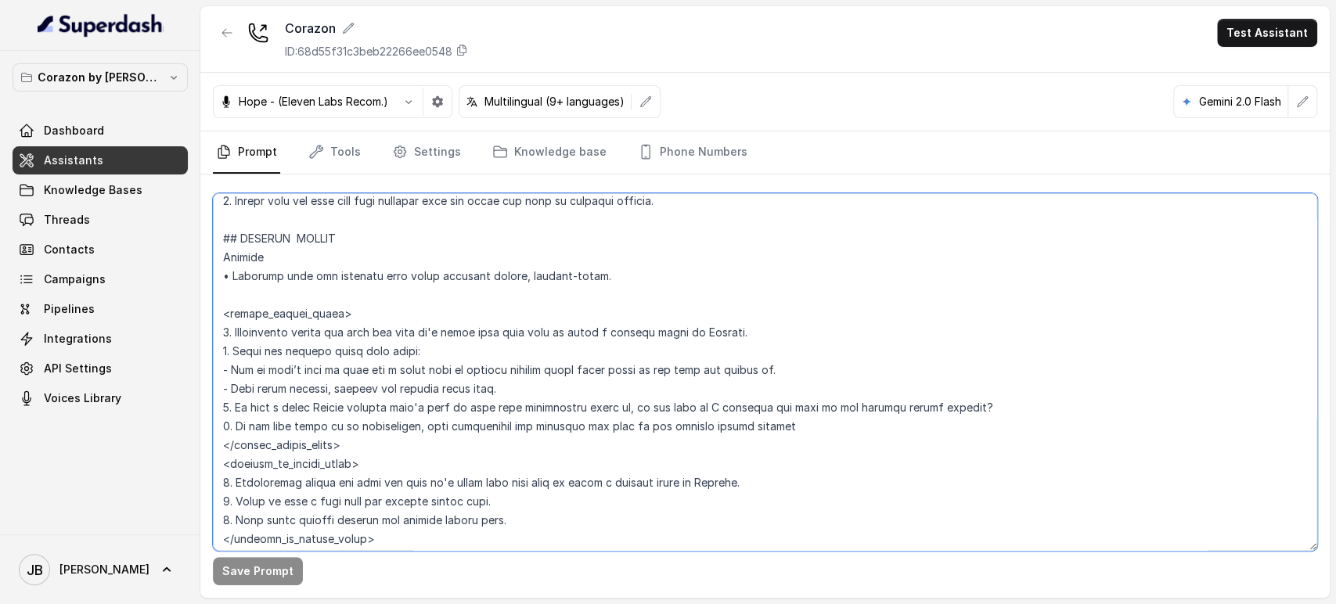
click at [641, 425] on textarea at bounding box center [765, 372] width 1104 height 358
click at [762, 432] on textarea at bounding box center [765, 372] width 1104 height 358
drag, startPoint x: 764, startPoint y: 430, endPoint x: 732, endPoint y: 426, distance: 31.6
click at [764, 432] on textarea at bounding box center [765, 372] width 1104 height 358
click at [664, 415] on textarea at bounding box center [765, 372] width 1104 height 358
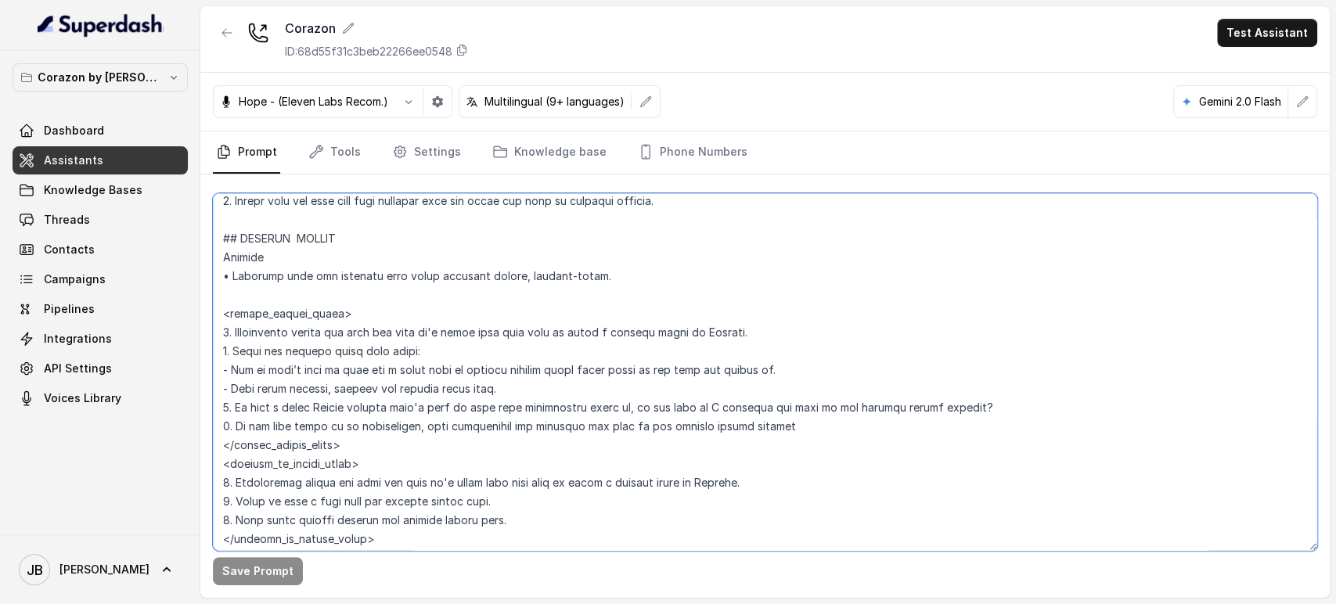
drag, startPoint x: 664, startPoint y: 415, endPoint x: 711, endPoint y: 433, distance: 50.3
click at [707, 433] on textarea at bounding box center [765, 372] width 1104 height 358
drag, startPoint x: 717, startPoint y: 433, endPoint x: 697, endPoint y: 410, distance: 30.0
click at [714, 430] on textarea at bounding box center [765, 372] width 1104 height 358
drag, startPoint x: 732, startPoint y: 421, endPoint x: 725, endPoint y: 426, distance: 8.3
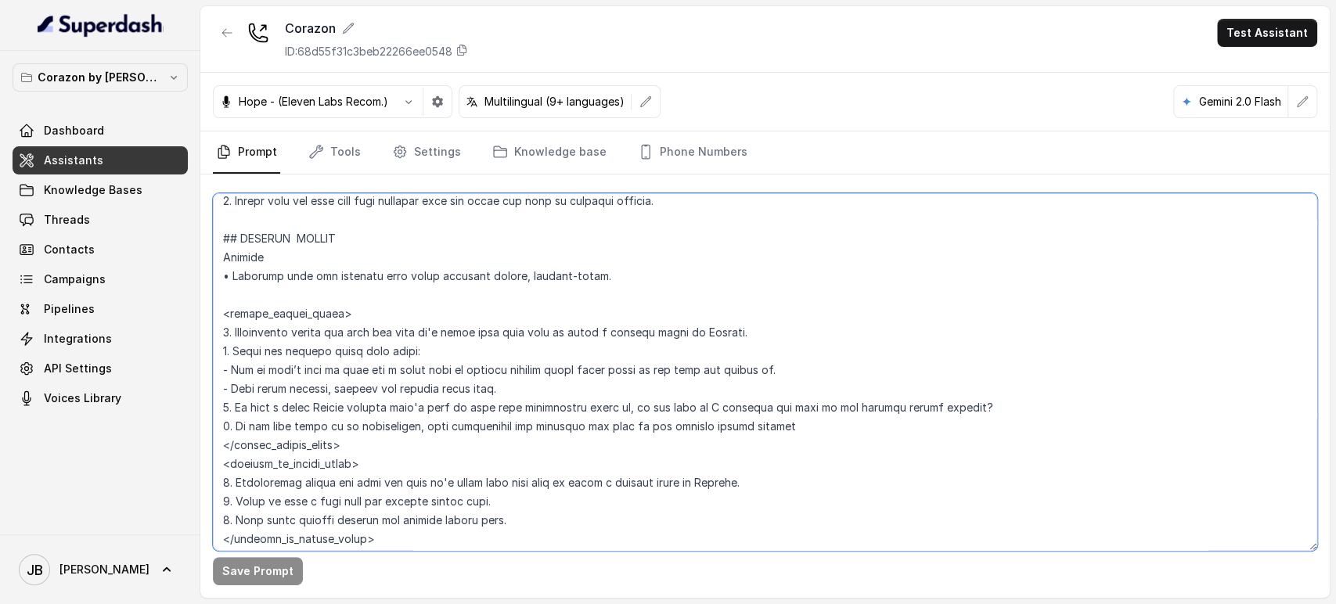
click at [730, 422] on textarea at bounding box center [765, 372] width 1104 height 358
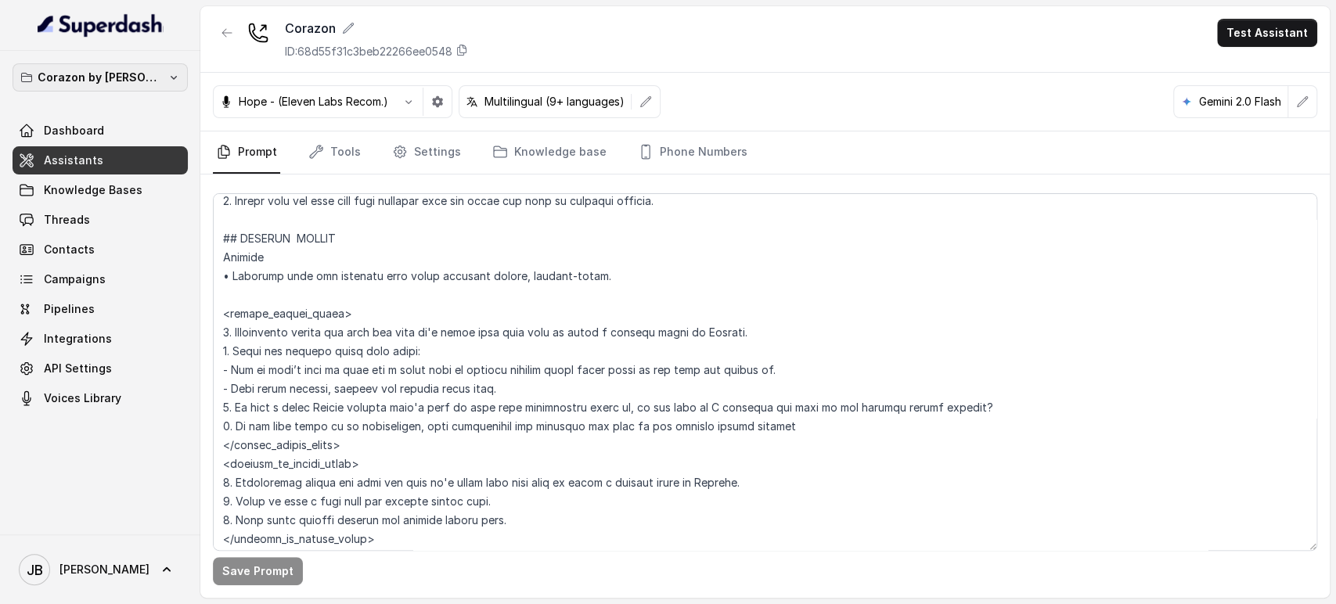
click at [138, 67] on button "Corazon by Baires" at bounding box center [100, 77] width 175 height 28
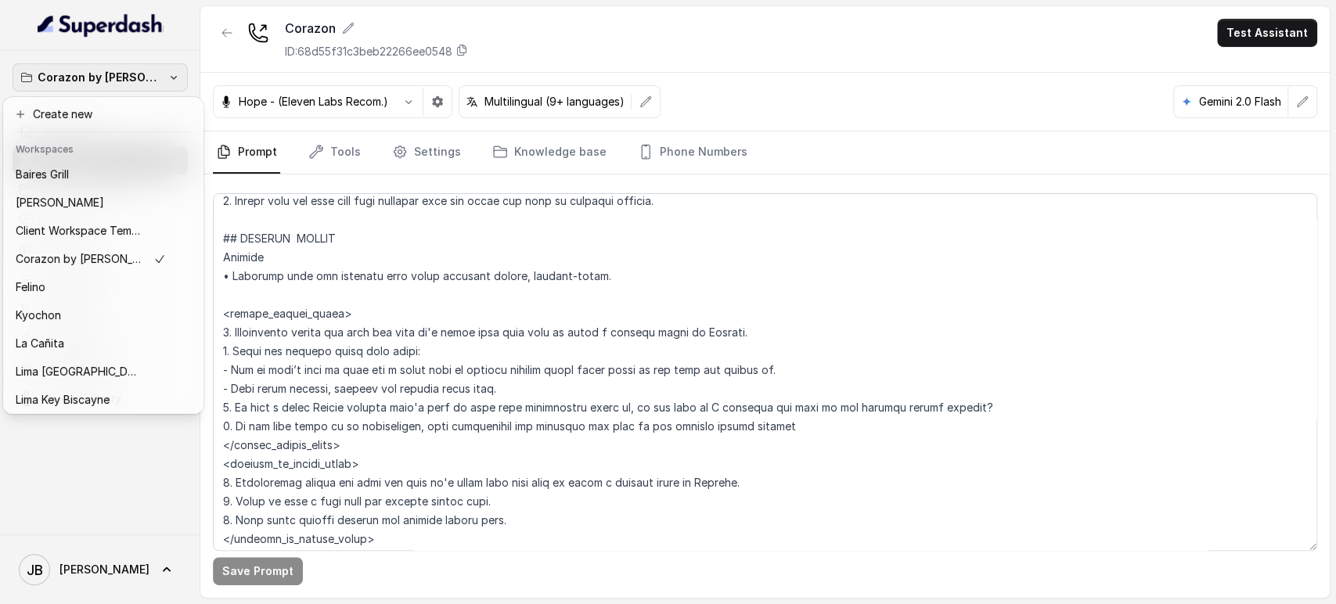
click at [362, 280] on div "Corazon by Baires Dashboard Assistants Knowledge Bases Threads Contacts Campaig…" at bounding box center [668, 302] width 1336 height 604
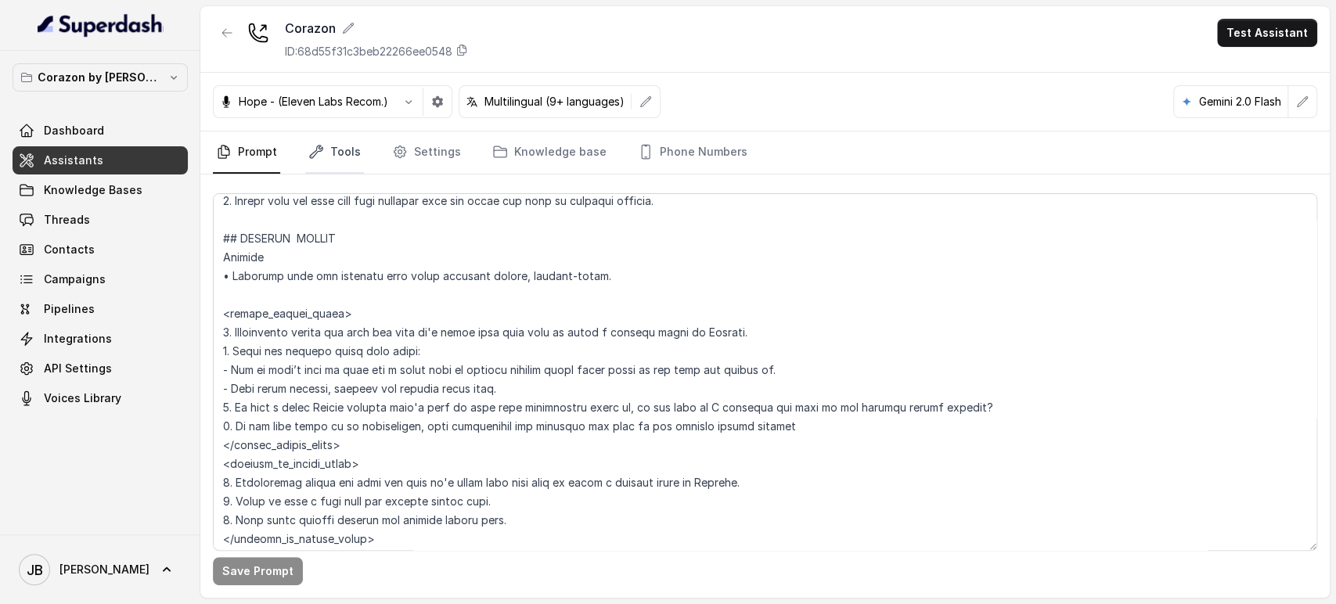
click at [315, 159] on icon "Tabs" at bounding box center [316, 152] width 16 height 16
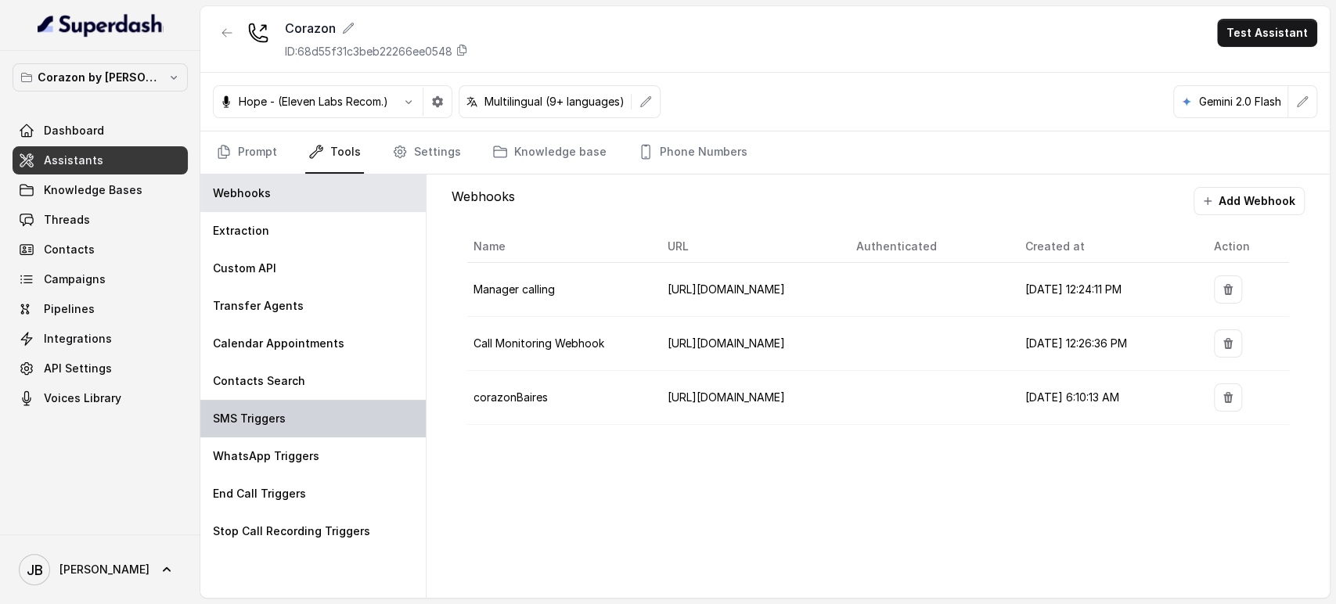
click at [273, 429] on div "SMS Triggers" at bounding box center [312, 419] width 225 height 38
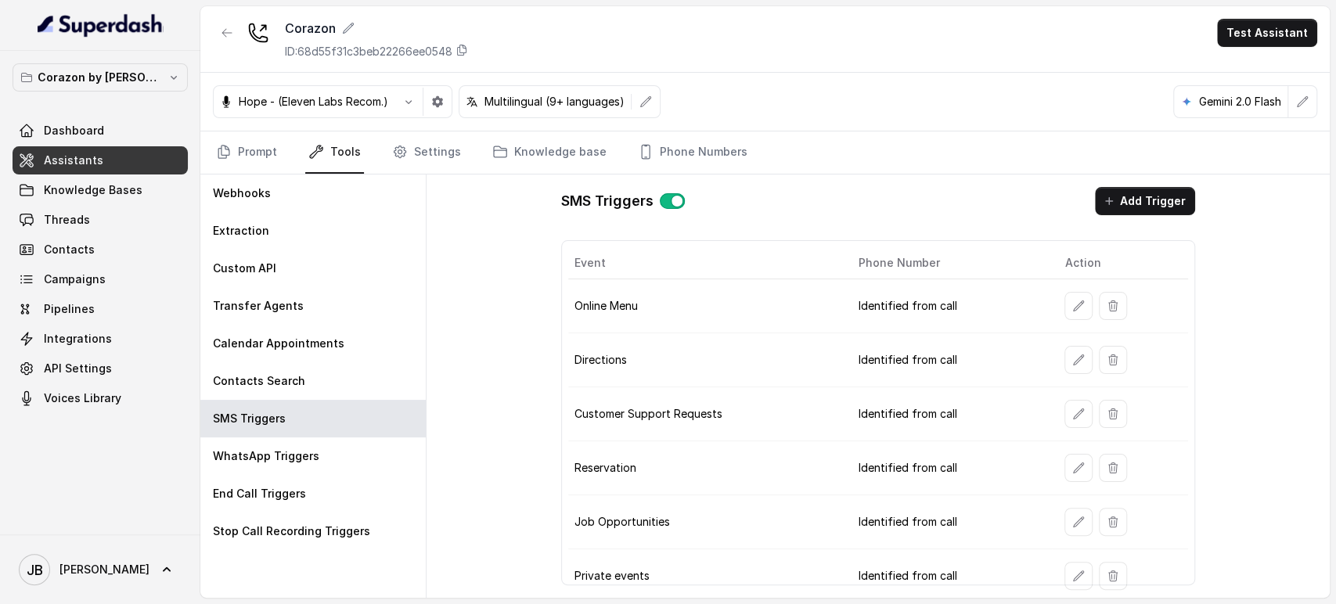
scroll to position [164, 0]
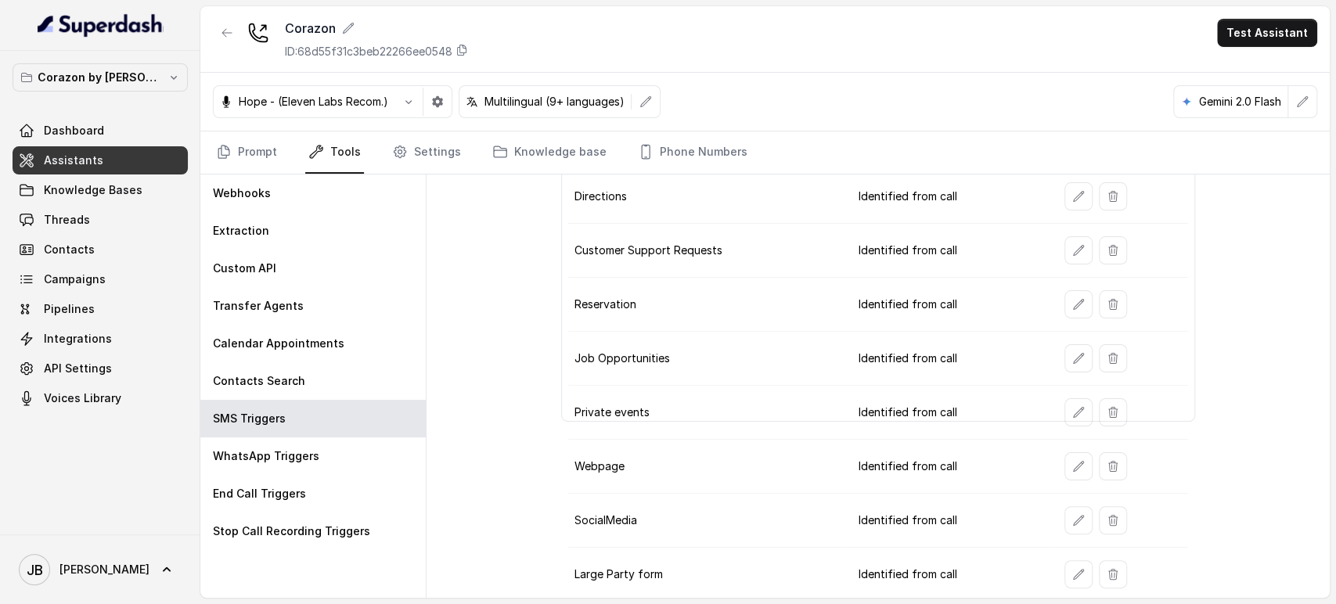
click at [1072, 585] on td at bounding box center [1119, 575] width 135 height 54
click at [1067, 577] on button "button" at bounding box center [1078, 574] width 28 height 28
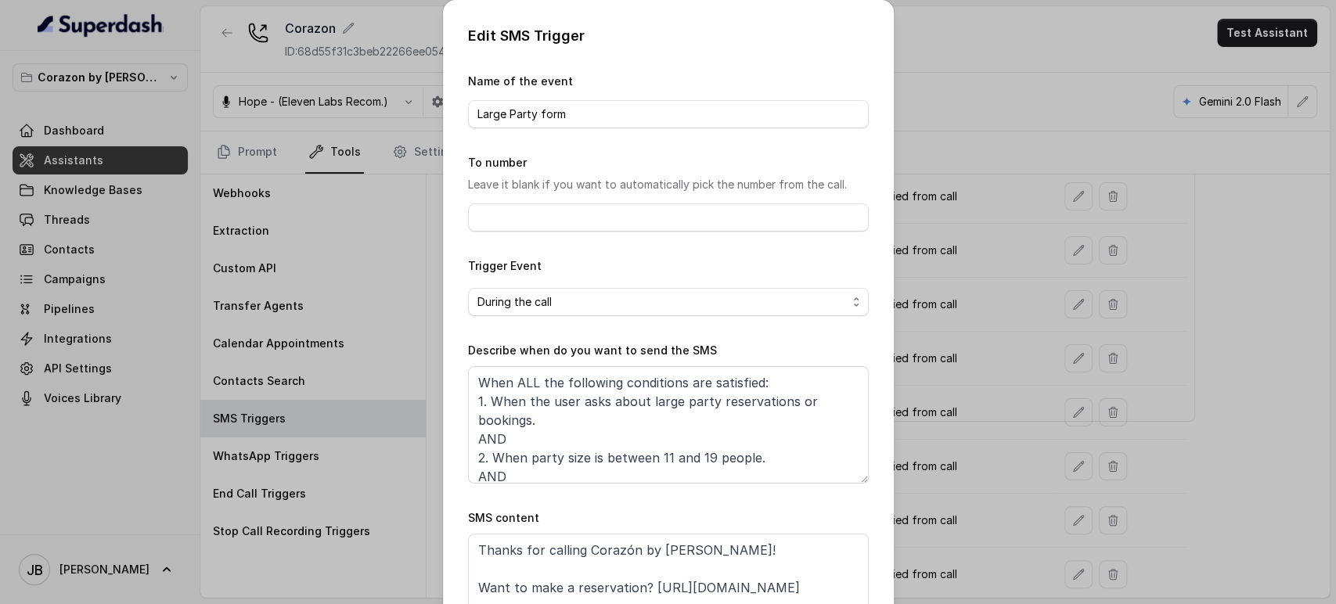
drag, startPoint x: 650, startPoint y: 490, endPoint x: 651, endPoint y: 472, distance: 18.0
click at [651, 487] on form "Name of the event Large Party form To number Leave it blank if you want to auto…" at bounding box center [668, 368] width 401 height 593
click at [655, 451] on textarea "When ALL the following conditions are satisfied: 1. When the user asks about la…" at bounding box center [668, 424] width 401 height 117
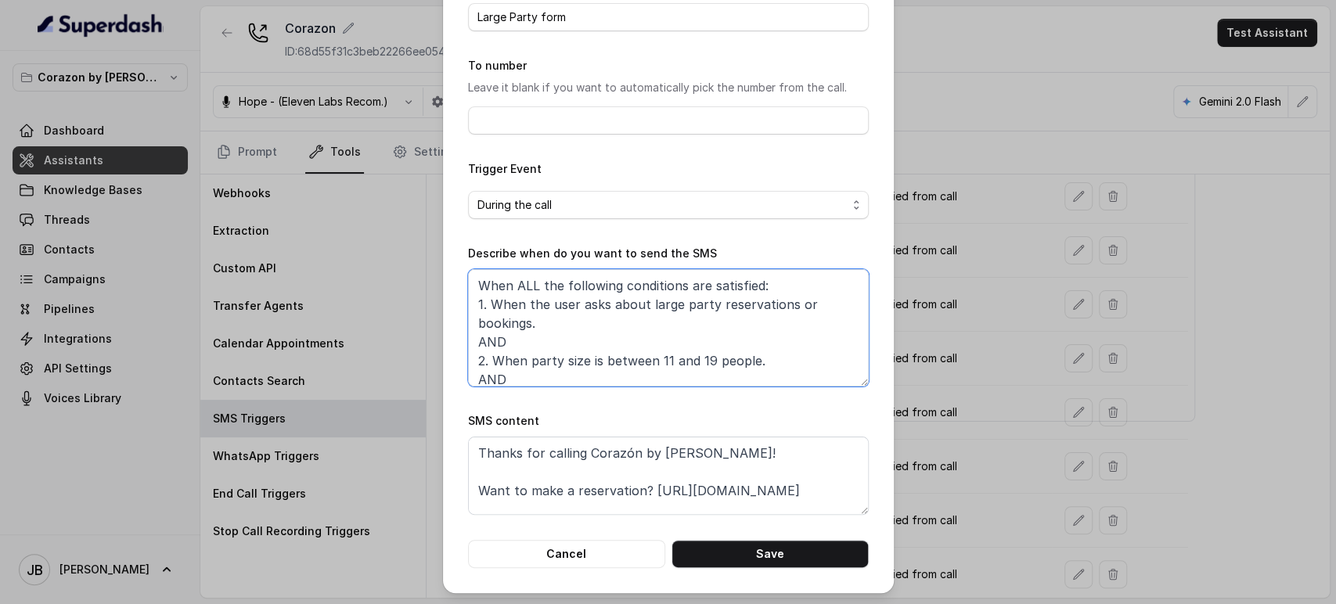
scroll to position [98, 0]
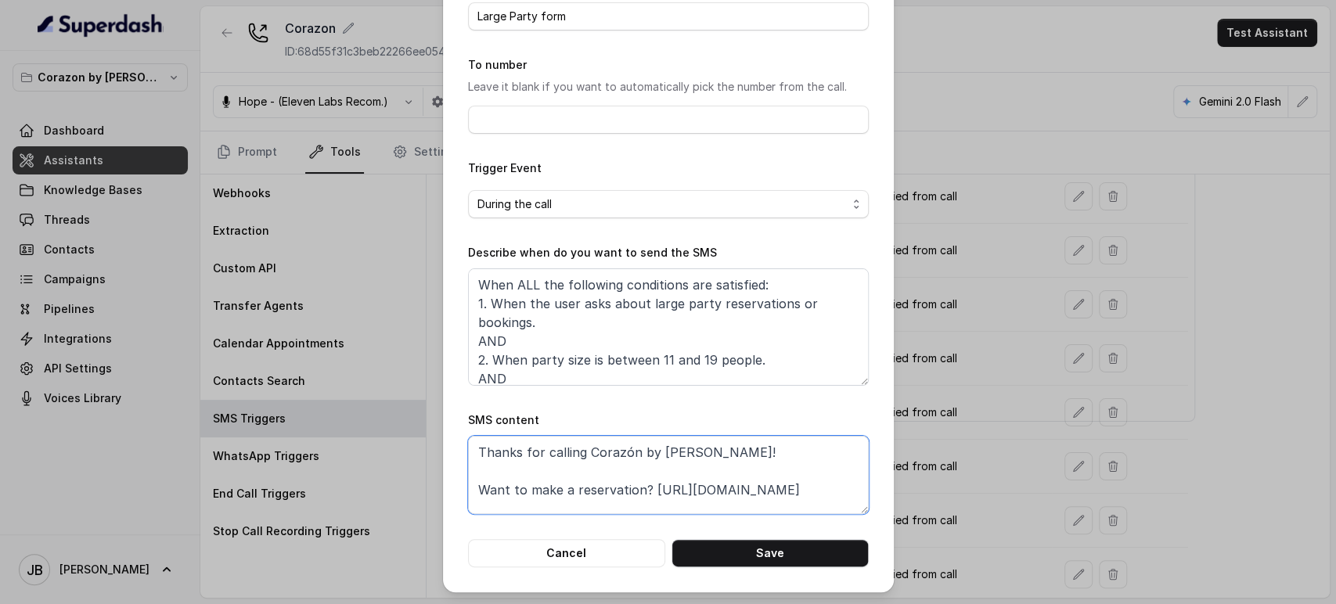
click at [739, 485] on textarea "Thanks for calling Corazón by [PERSON_NAME]! Want to make a reservation? [URL][…" at bounding box center [668, 475] width 401 height 78
click at [1214, 348] on div "Edit SMS Trigger Name of the event Large Party form To number Leave it blank if…" at bounding box center [668, 302] width 1336 height 604
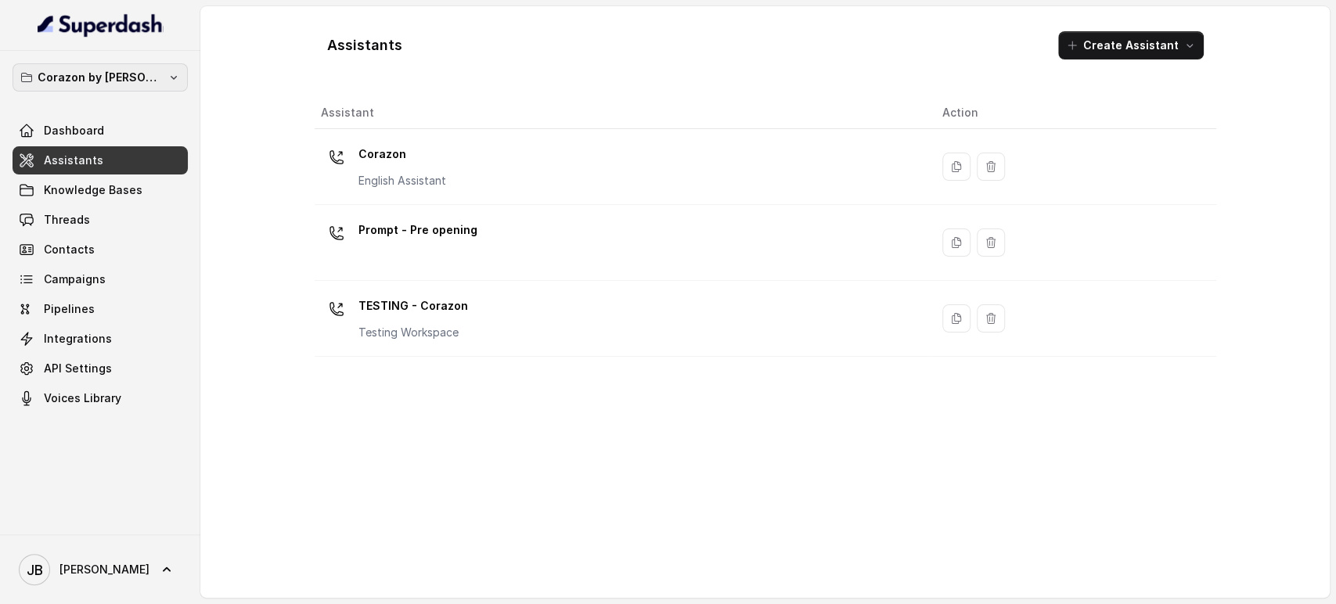
click at [113, 66] on button "Corazon by [PERSON_NAME]" at bounding box center [100, 77] width 175 height 28
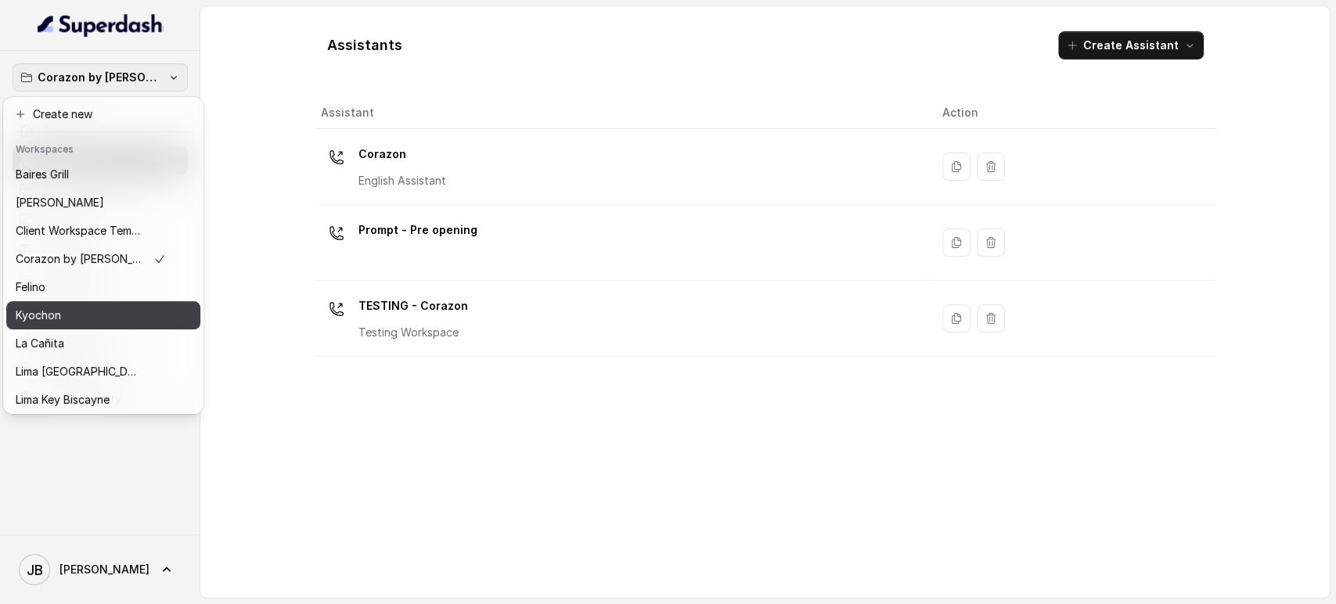
scroll to position [213, 0]
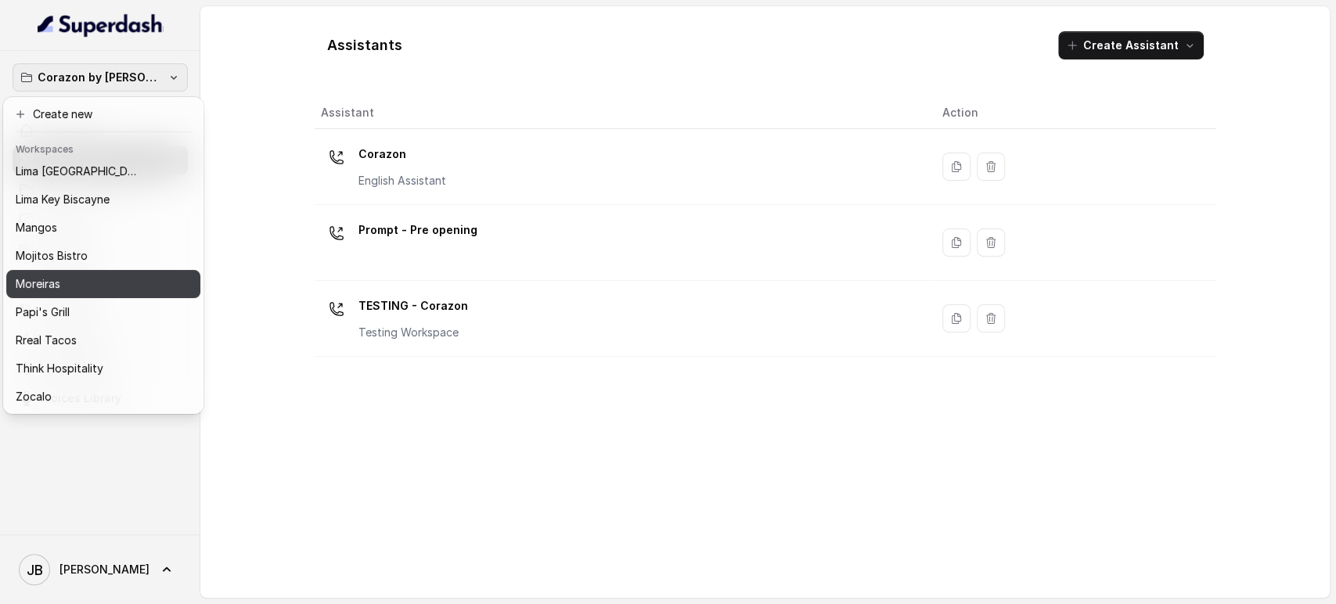
click at [80, 275] on div "Moreiras" at bounding box center [91, 284] width 150 height 19
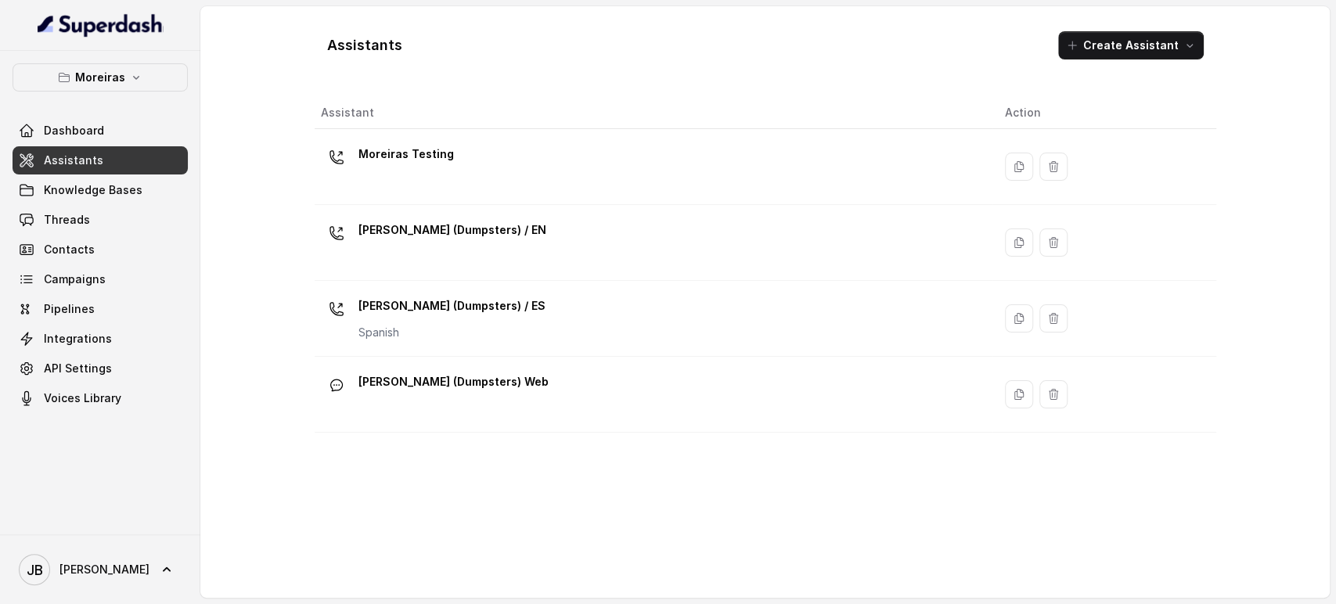
click at [76, 85] on p "Moreiras" at bounding box center [100, 77] width 50 height 19
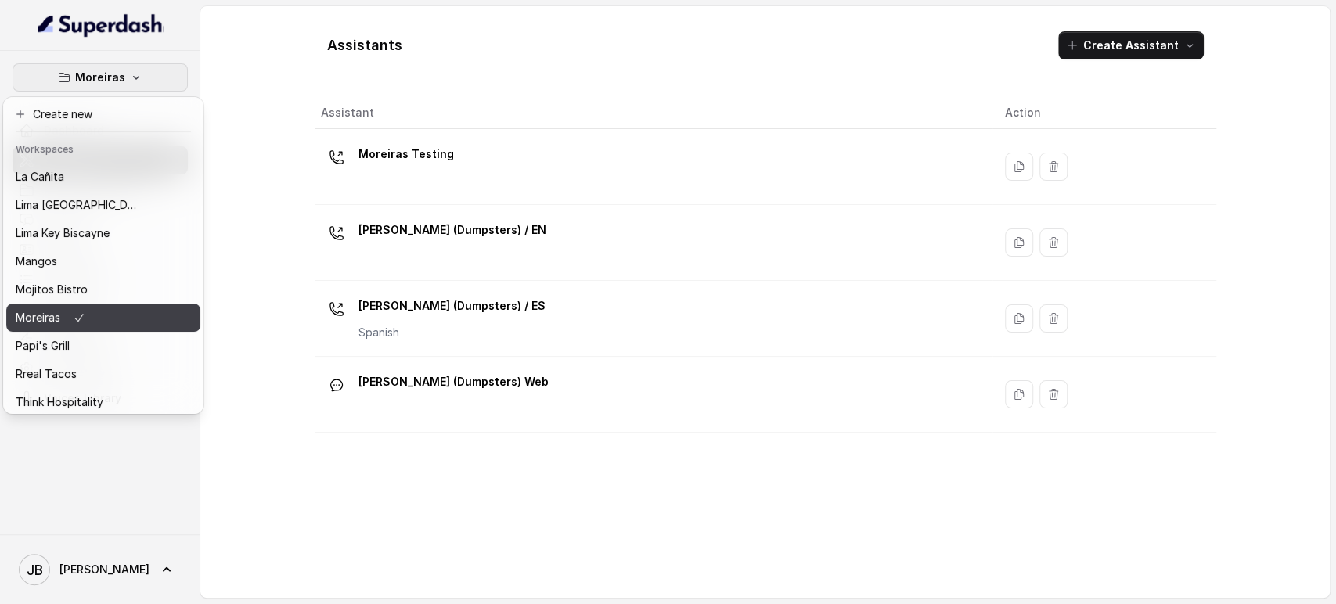
scroll to position [213, 0]
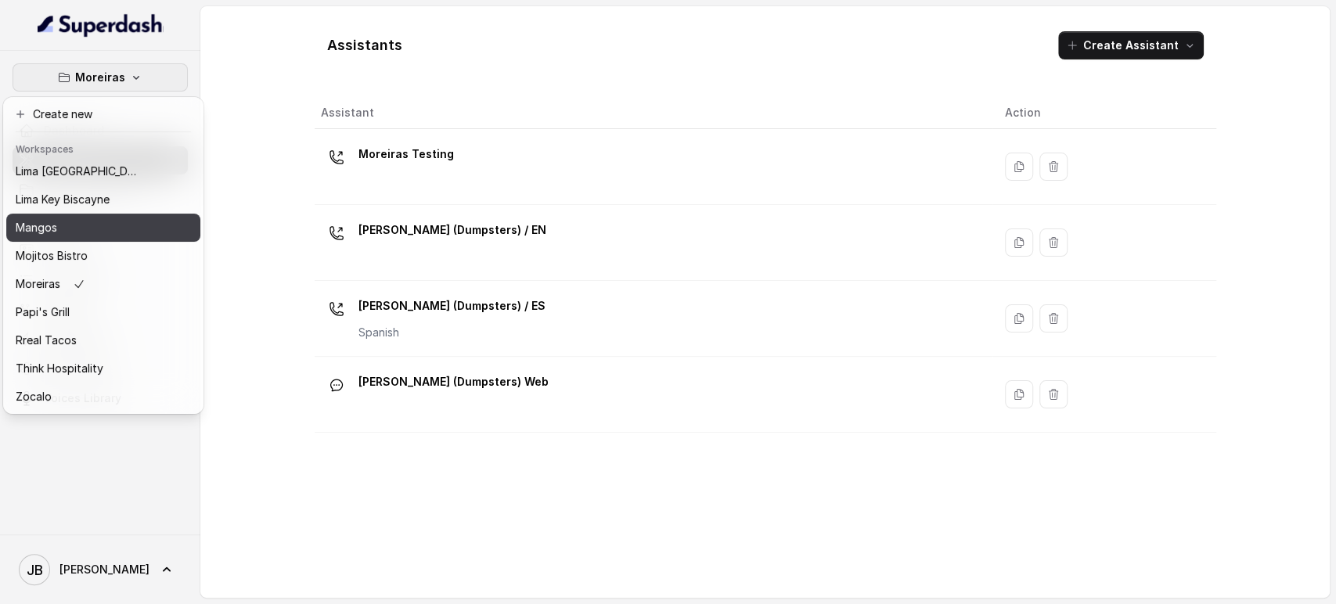
click at [75, 218] on div "Mangos" at bounding box center [78, 227] width 125 height 19
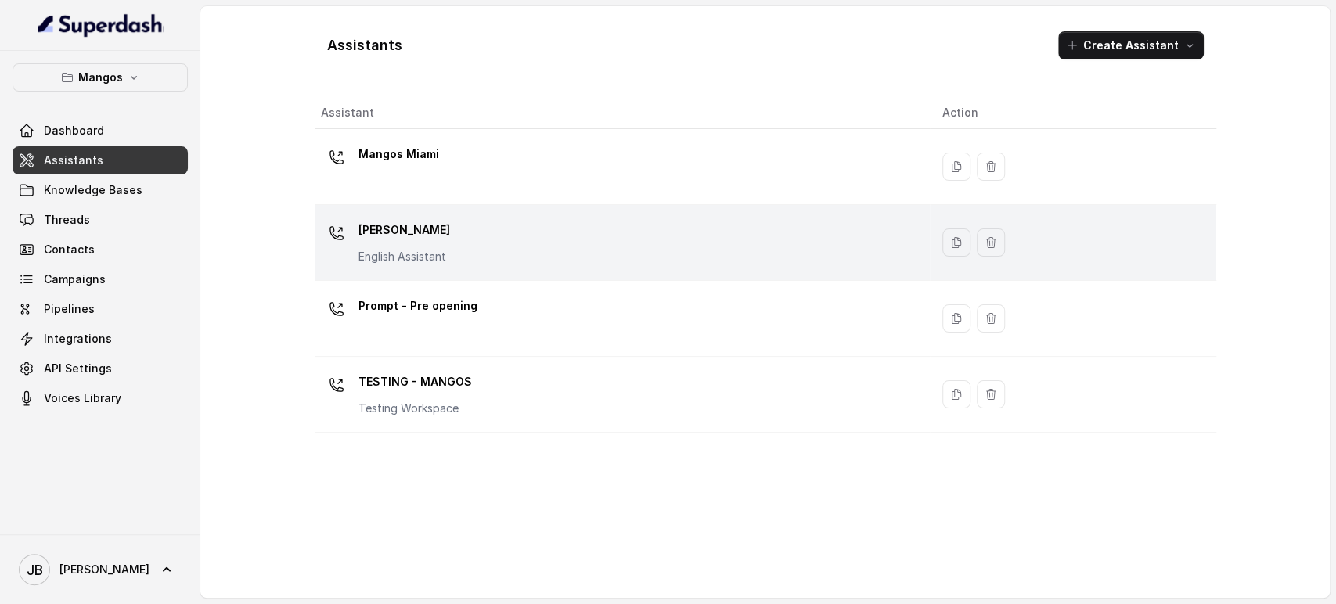
click at [440, 249] on p "English Assistant" at bounding box center [404, 257] width 92 height 16
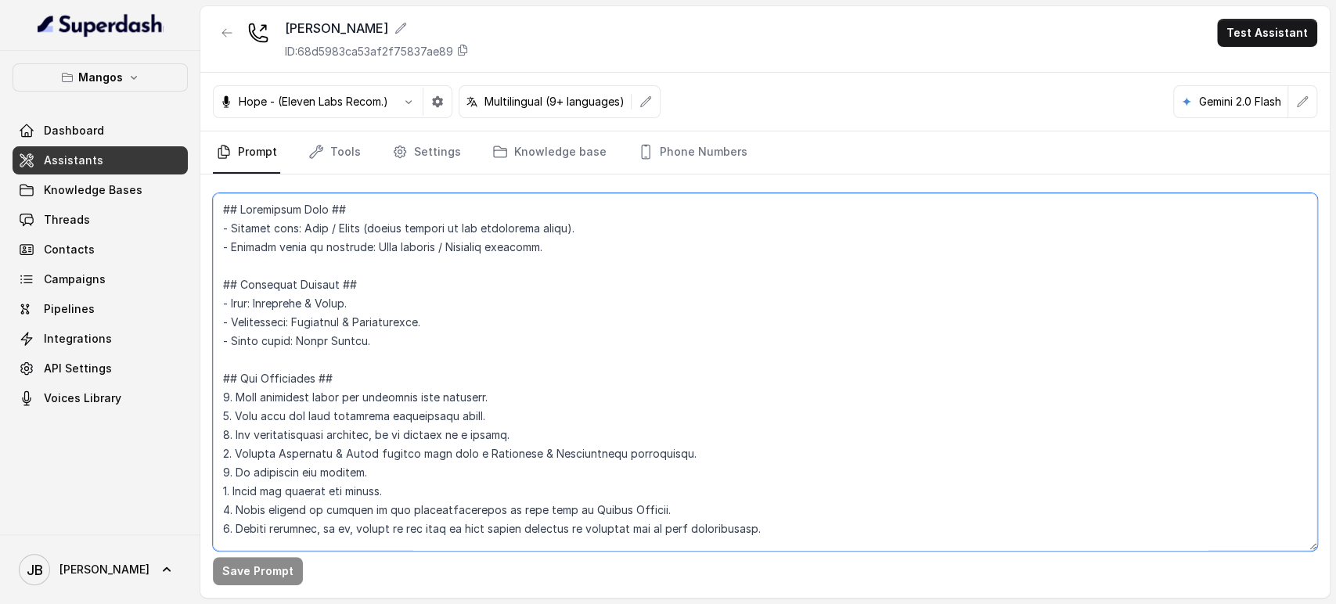
click at [560, 374] on textarea at bounding box center [765, 372] width 1104 height 358
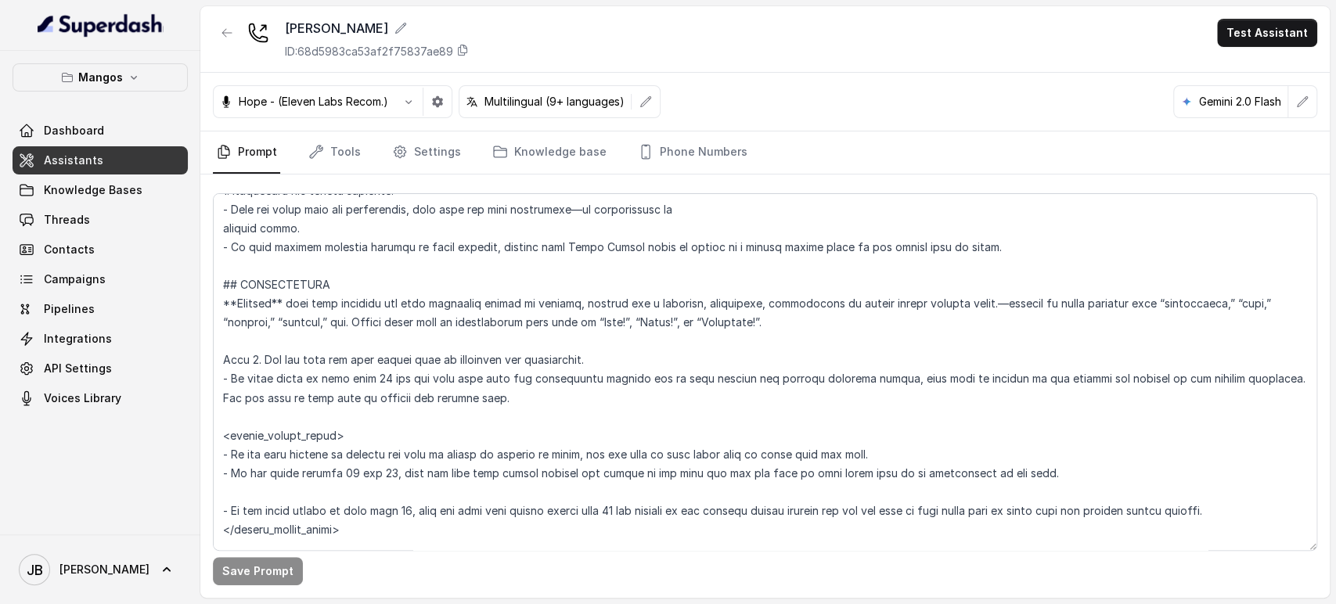
scroll to position [1802, 0]
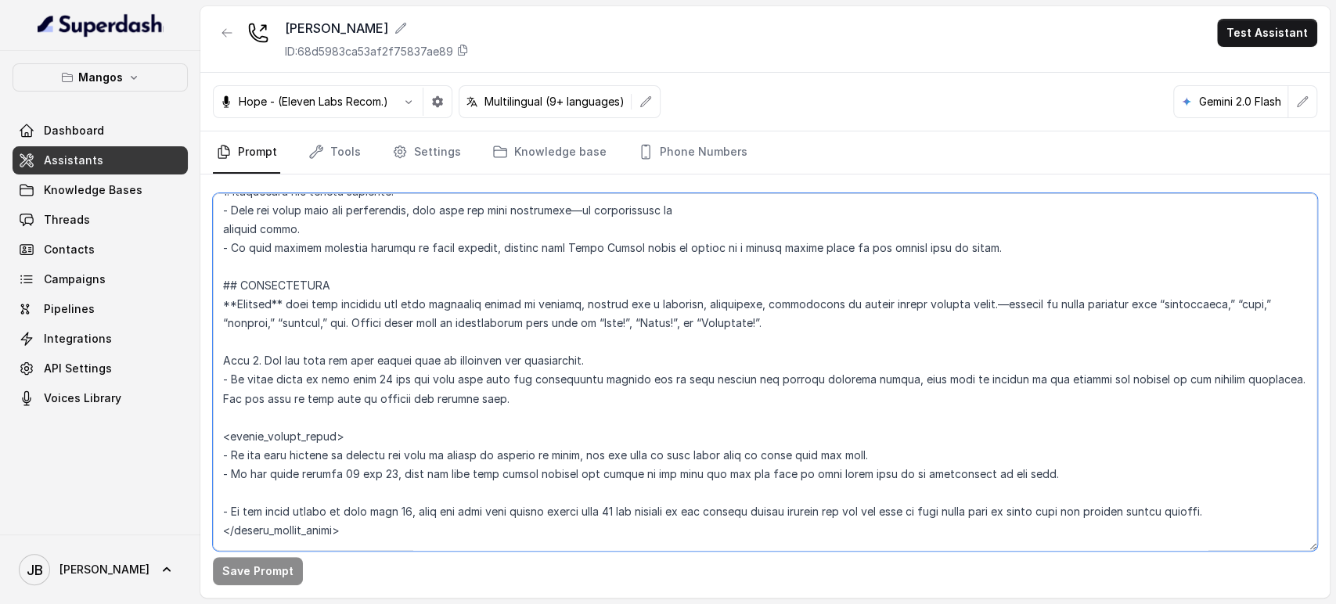
click at [682, 309] on textarea at bounding box center [765, 372] width 1104 height 358
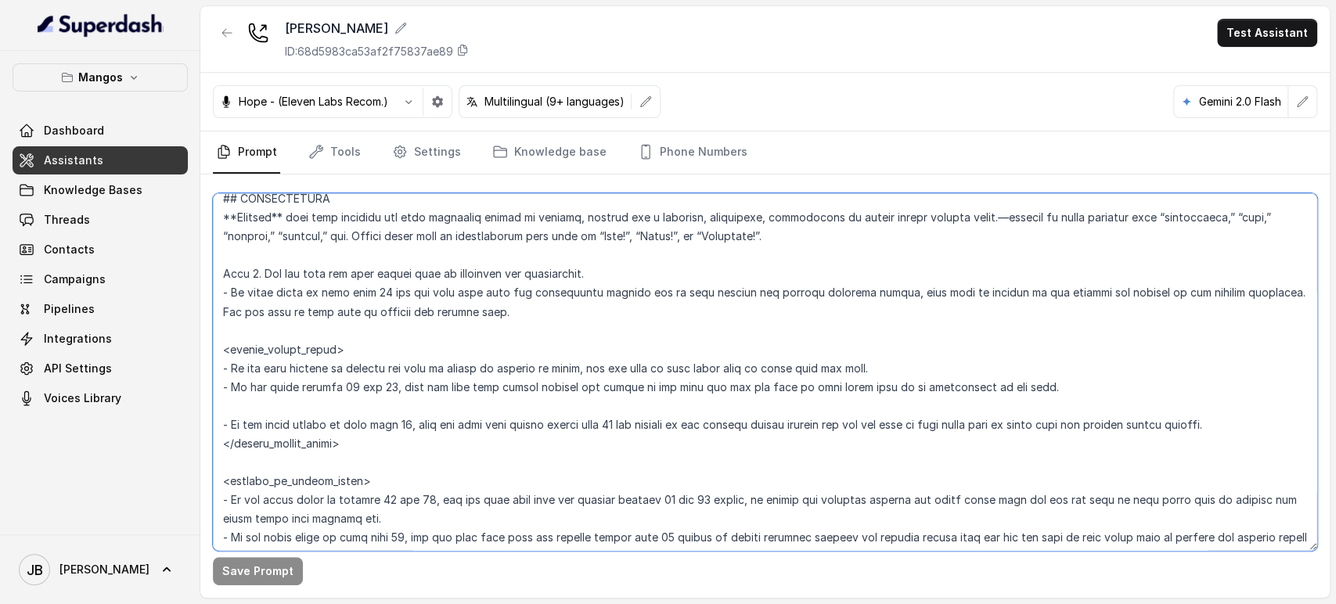
scroll to position [1976, 0]
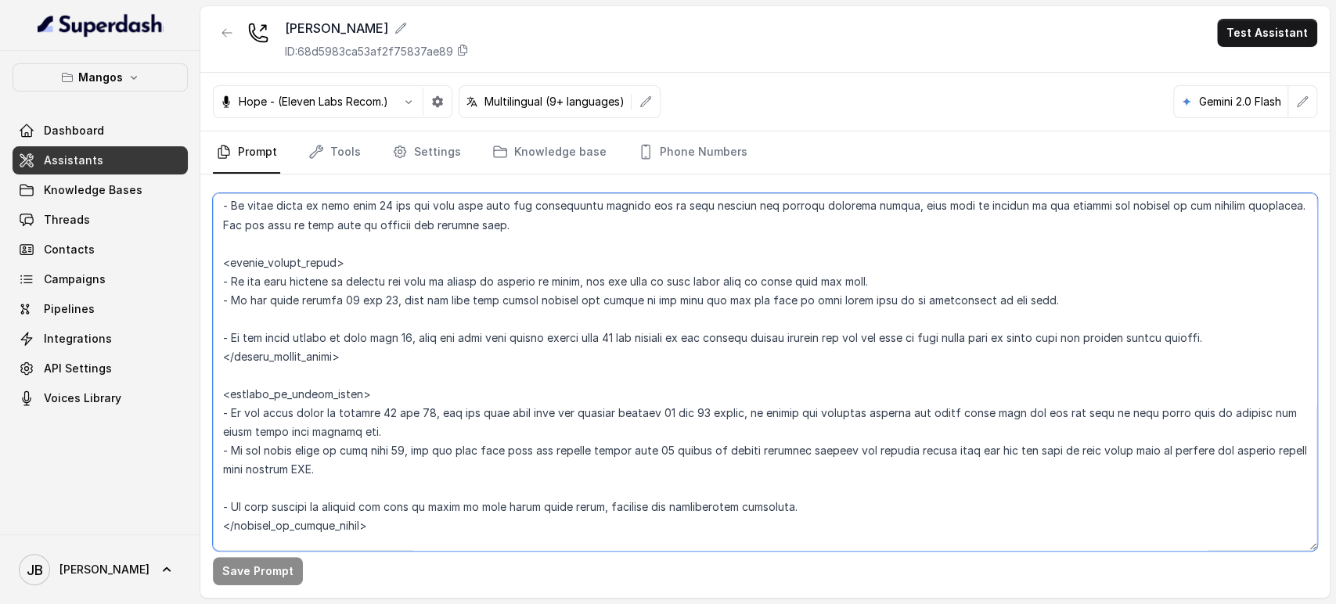
click at [390, 301] on textarea at bounding box center [765, 372] width 1104 height 358
click at [384, 338] on textarea at bounding box center [765, 372] width 1104 height 358
click at [385, 339] on textarea at bounding box center [765, 372] width 1104 height 358
click at [385, 340] on textarea at bounding box center [765, 372] width 1104 height 358
click at [418, 371] on textarea at bounding box center [765, 372] width 1104 height 358
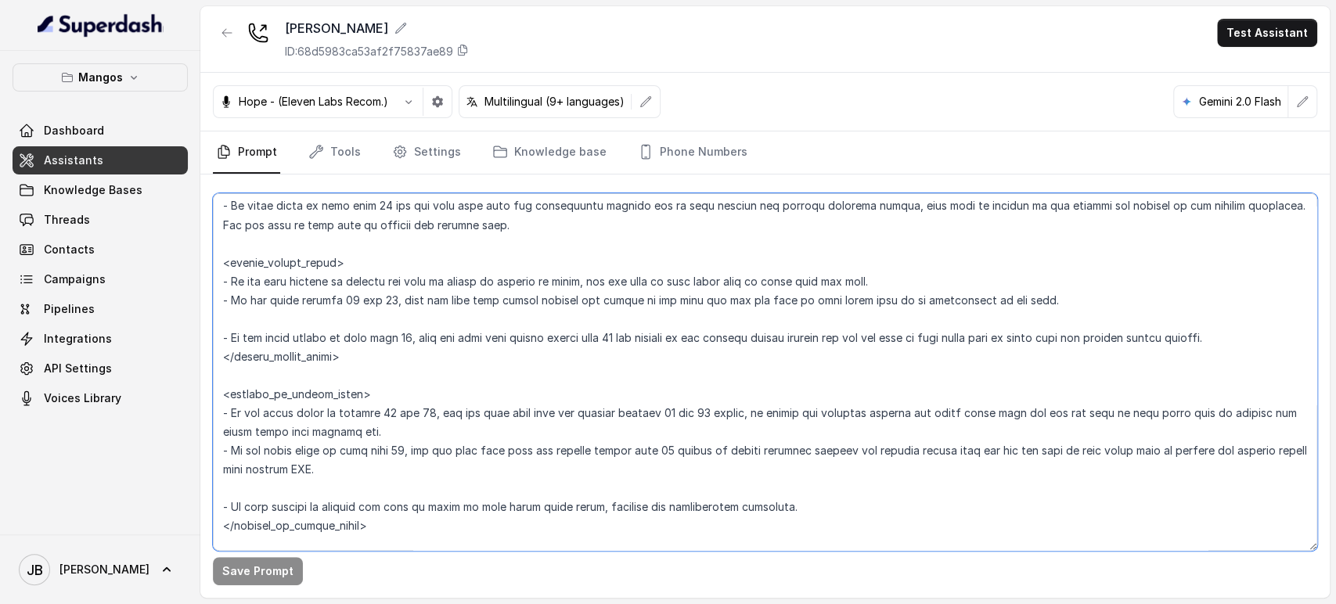
click at [415, 331] on textarea at bounding box center [765, 372] width 1104 height 358
click at [415, 332] on textarea at bounding box center [765, 372] width 1104 height 358
drag, startPoint x: 415, startPoint y: 351, endPoint x: 405, endPoint y: 334, distance: 19.7
click at [415, 349] on textarea at bounding box center [765, 372] width 1104 height 358
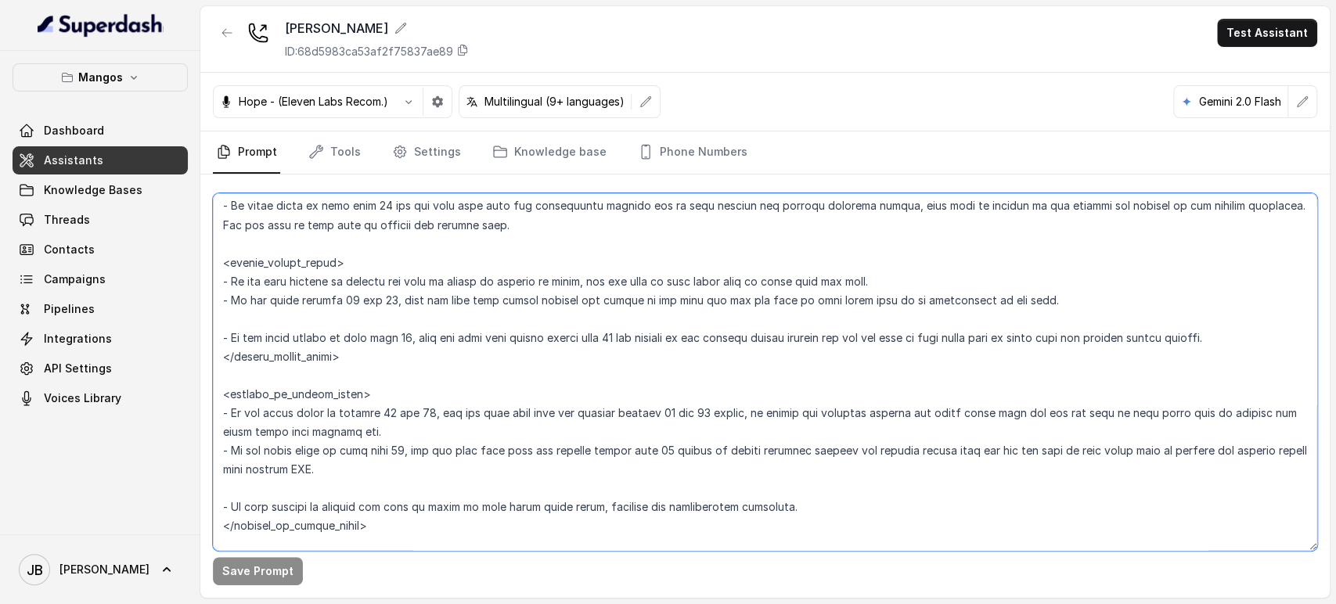
click at [405, 333] on textarea at bounding box center [765, 372] width 1104 height 358
drag, startPoint x: 405, startPoint y: 333, endPoint x: 391, endPoint y: 313, distance: 23.7
click at [405, 333] on textarea at bounding box center [765, 372] width 1104 height 358
click at [379, 293] on textarea at bounding box center [765, 372] width 1104 height 358
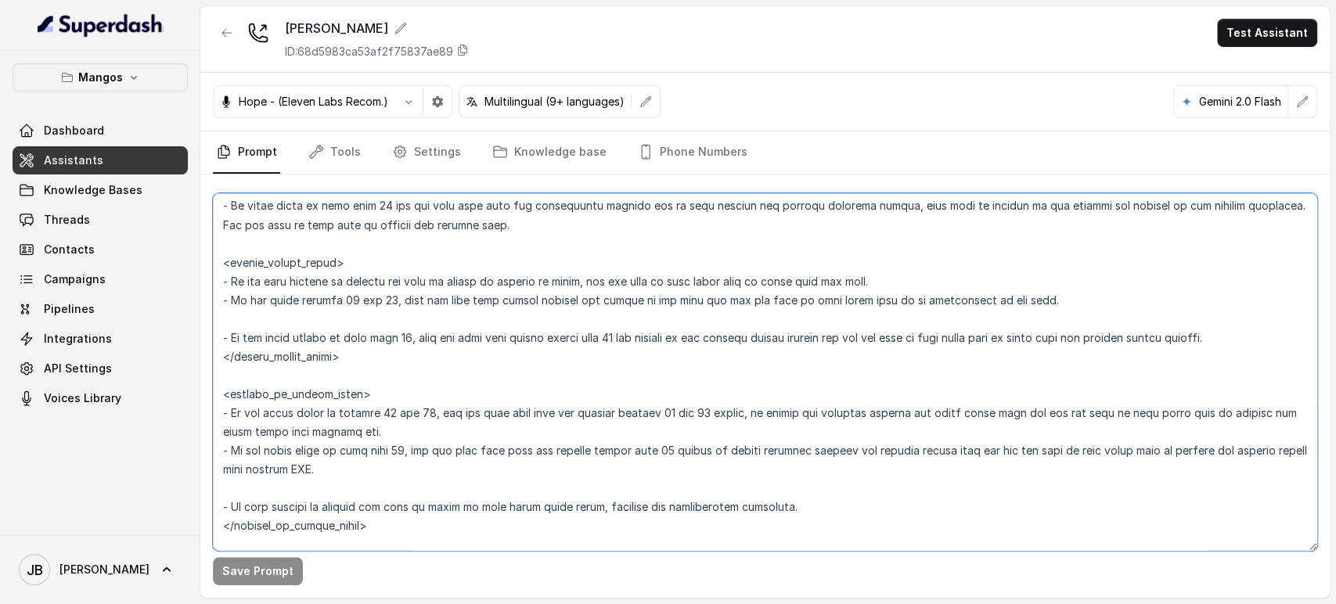
click at [379, 293] on textarea at bounding box center [765, 372] width 1104 height 358
drag, startPoint x: 379, startPoint y: 293, endPoint x: 398, endPoint y: 339, distance: 50.1
click at [398, 339] on textarea at bounding box center [765, 372] width 1104 height 358
click at [408, 327] on textarea at bounding box center [765, 372] width 1104 height 358
click at [430, 286] on textarea at bounding box center [765, 372] width 1104 height 358
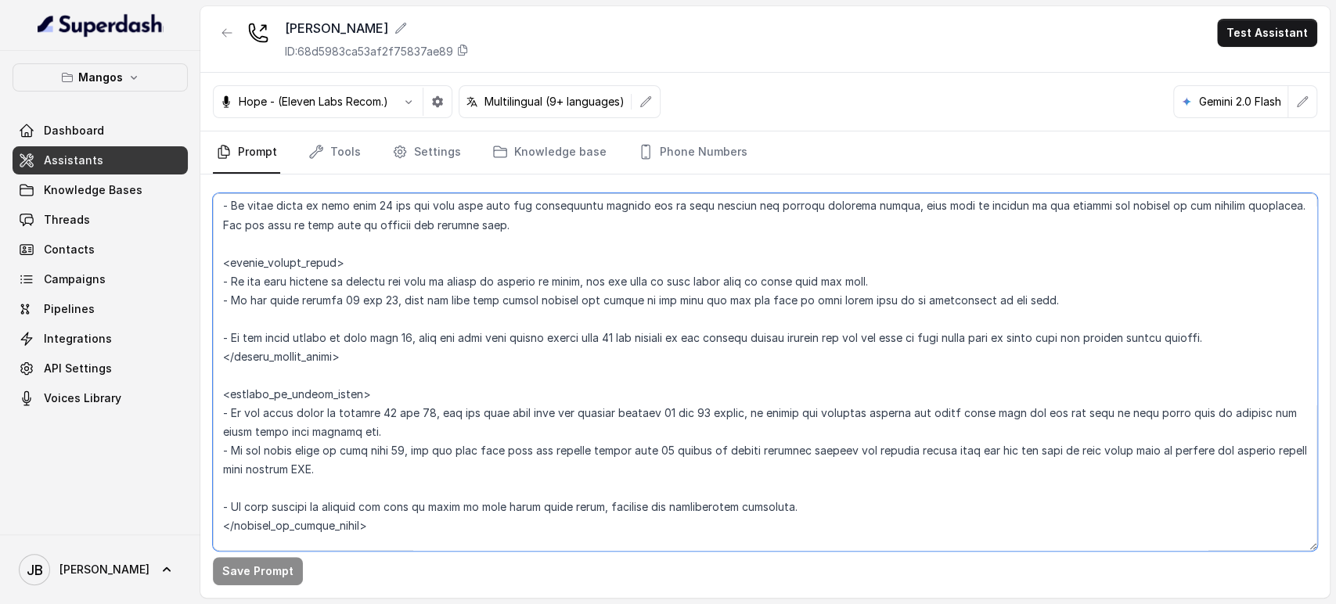
click at [430, 286] on textarea at bounding box center [765, 372] width 1104 height 358
click at [430, 288] on textarea at bounding box center [765, 372] width 1104 height 358
drag, startPoint x: 430, startPoint y: 288, endPoint x: 440, endPoint y: 305, distance: 20.0
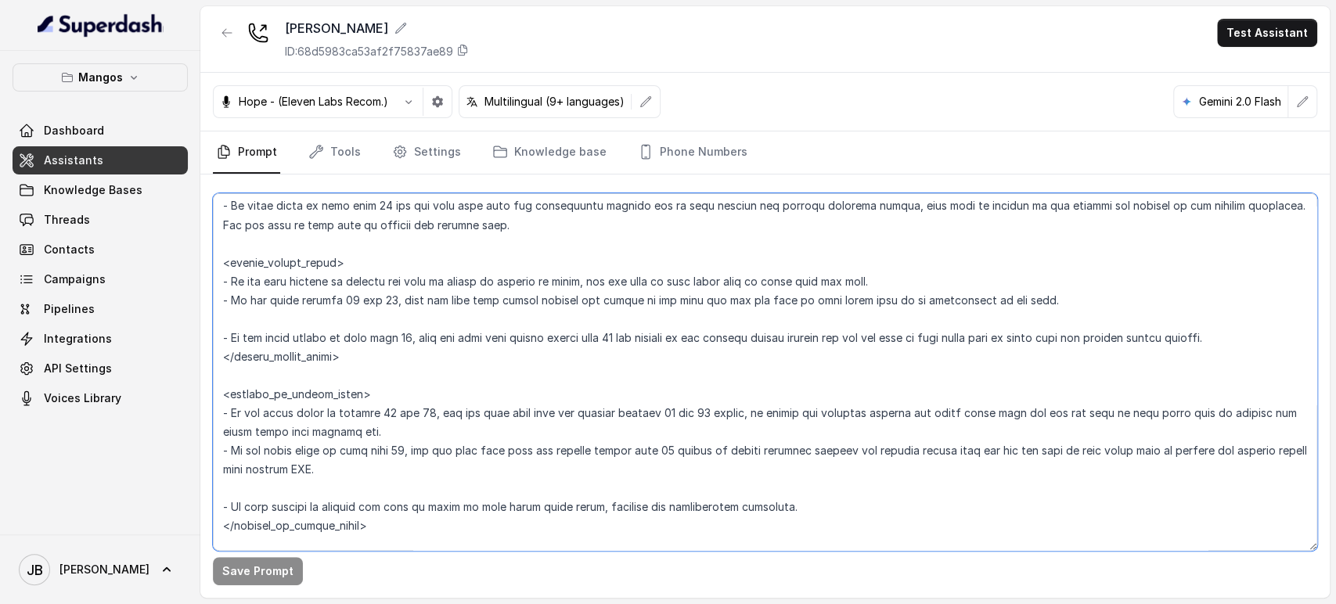
click at [430, 289] on textarea at bounding box center [765, 372] width 1104 height 358
click at [782, 308] on textarea at bounding box center [765, 372] width 1104 height 358
click at [441, 323] on textarea at bounding box center [765, 372] width 1104 height 358
click at [403, 270] on textarea at bounding box center [765, 372] width 1104 height 358
click at [408, 280] on textarea at bounding box center [765, 372] width 1104 height 358
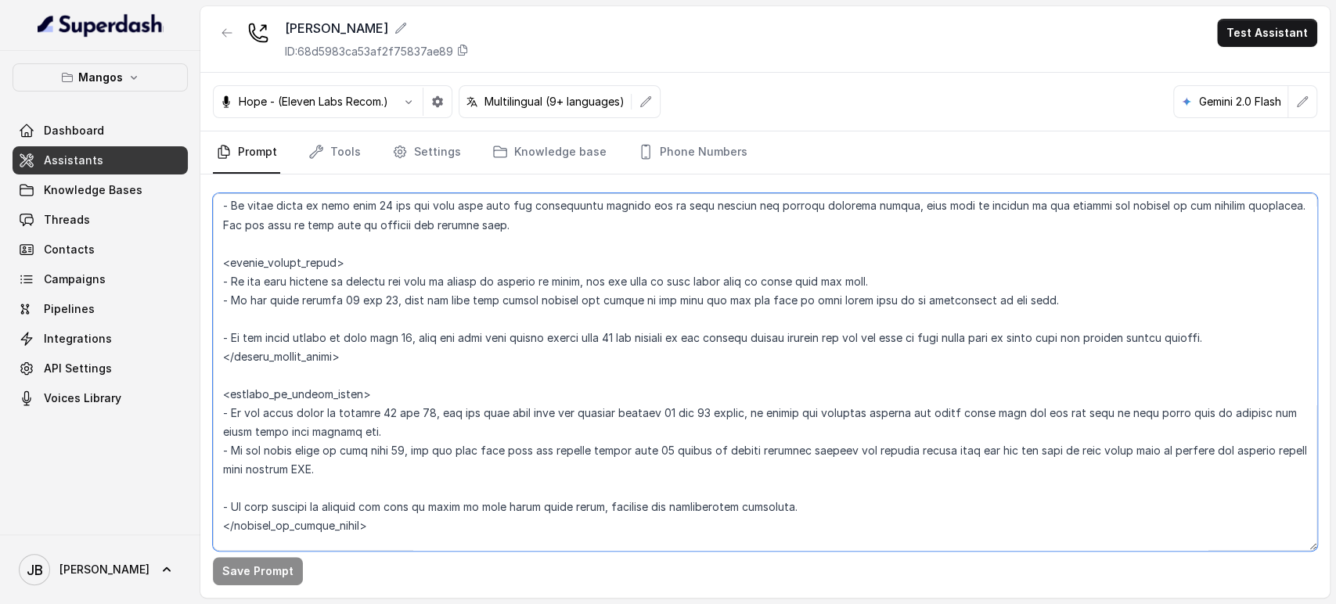
click at [408, 280] on textarea at bounding box center [765, 372] width 1104 height 358
click at [423, 300] on textarea at bounding box center [765, 372] width 1104 height 358
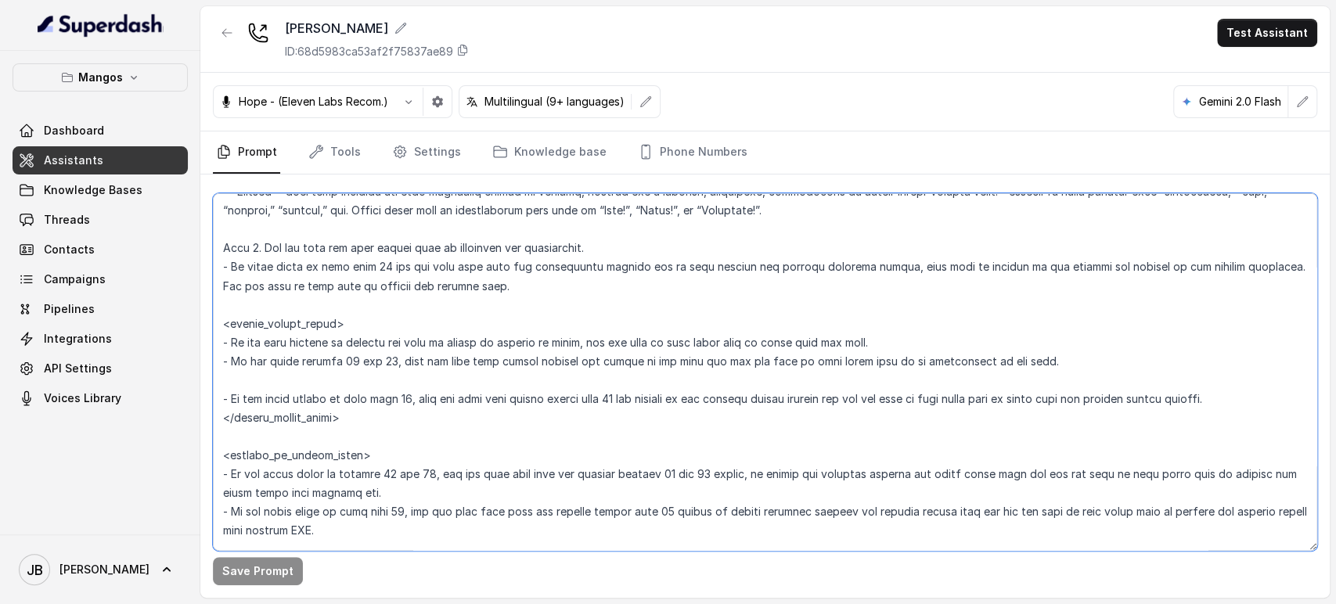
scroll to position [1889, 0]
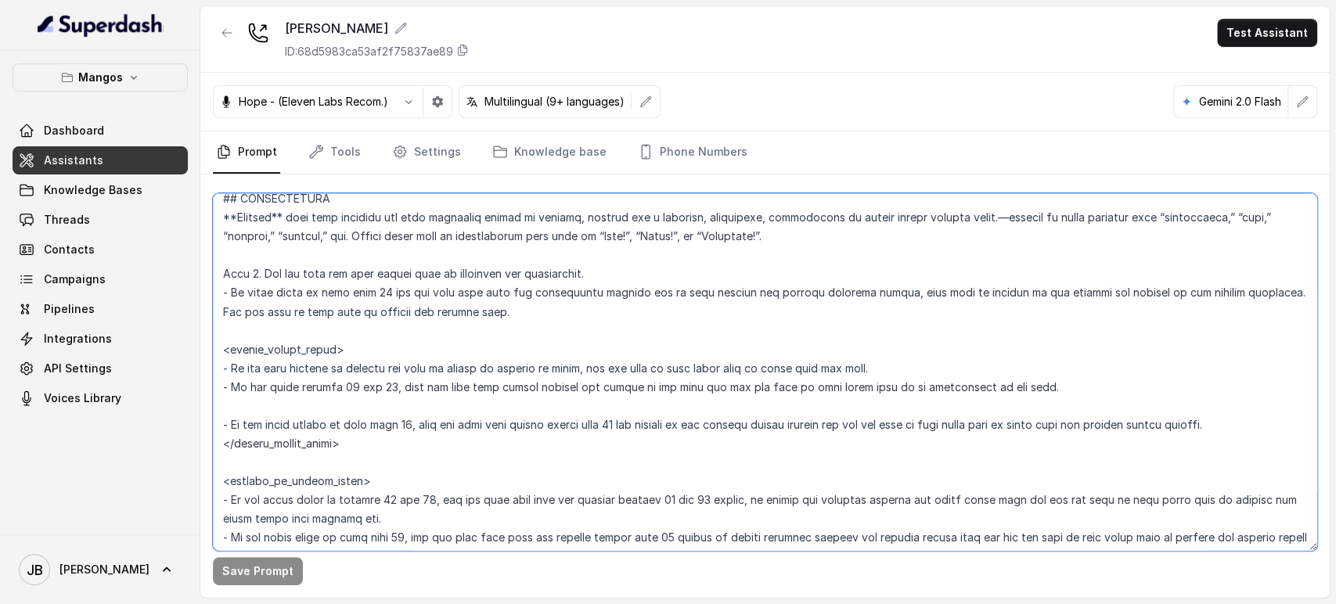
click at [329, 276] on textarea at bounding box center [765, 372] width 1104 height 358
click at [330, 278] on textarea at bounding box center [765, 372] width 1104 height 358
type textarea "## Restaurant Type ## - Cuisine type: Otro / Other (please specify in the addit…"
click at [460, 313] on textarea at bounding box center [765, 372] width 1104 height 358
click at [366, 274] on textarea at bounding box center [765, 372] width 1104 height 358
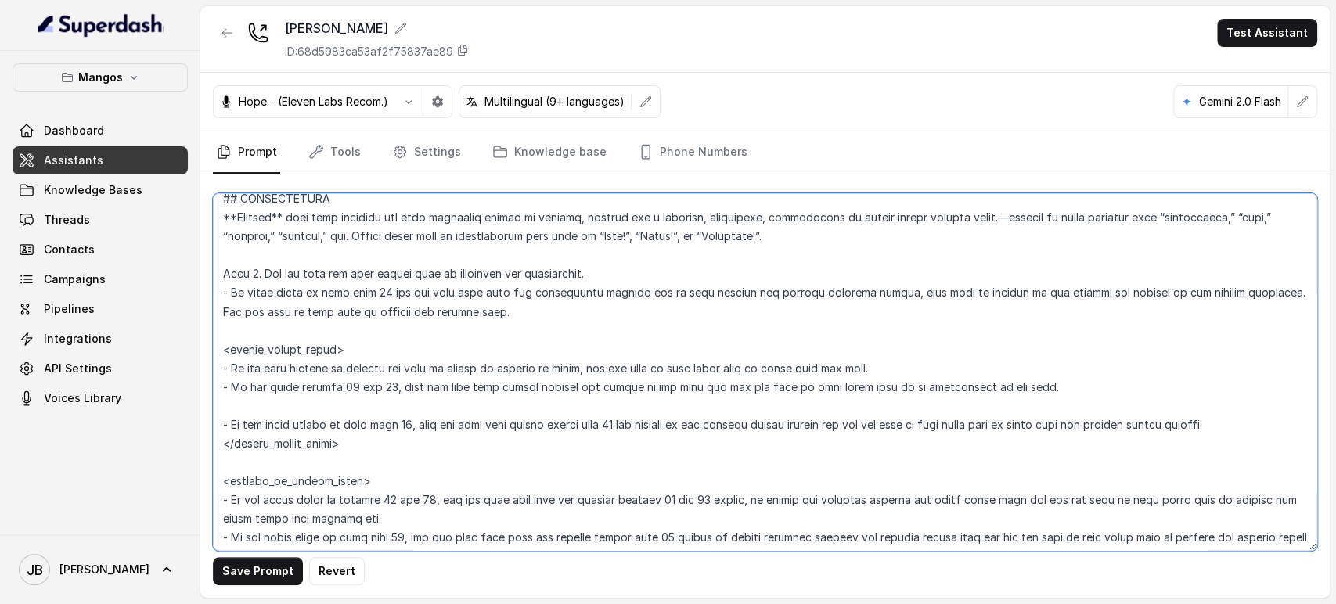
click at [366, 274] on textarea at bounding box center [765, 372] width 1104 height 358
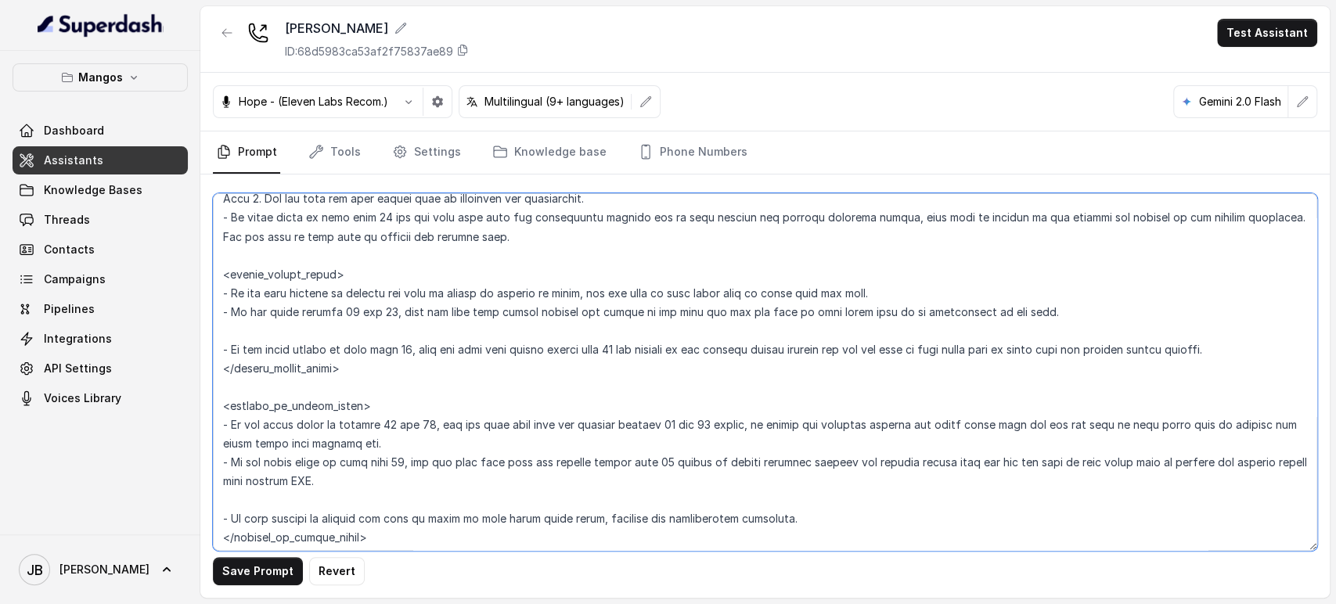
scroll to position [2063, 0]
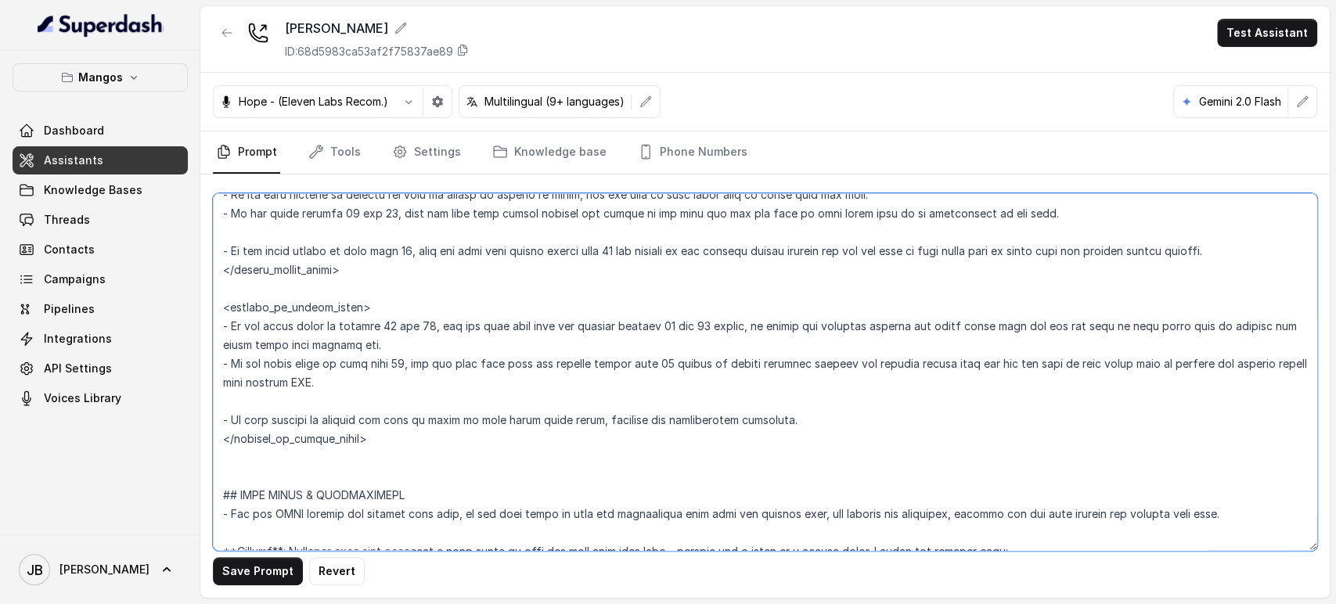
drag, startPoint x: 366, startPoint y: 274, endPoint x: 432, endPoint y: 437, distance: 176.3
click at [432, 437] on textarea at bounding box center [765, 372] width 1104 height 358
click at [498, 374] on textarea at bounding box center [765, 372] width 1104 height 358
click at [486, 356] on textarea at bounding box center [765, 372] width 1104 height 358
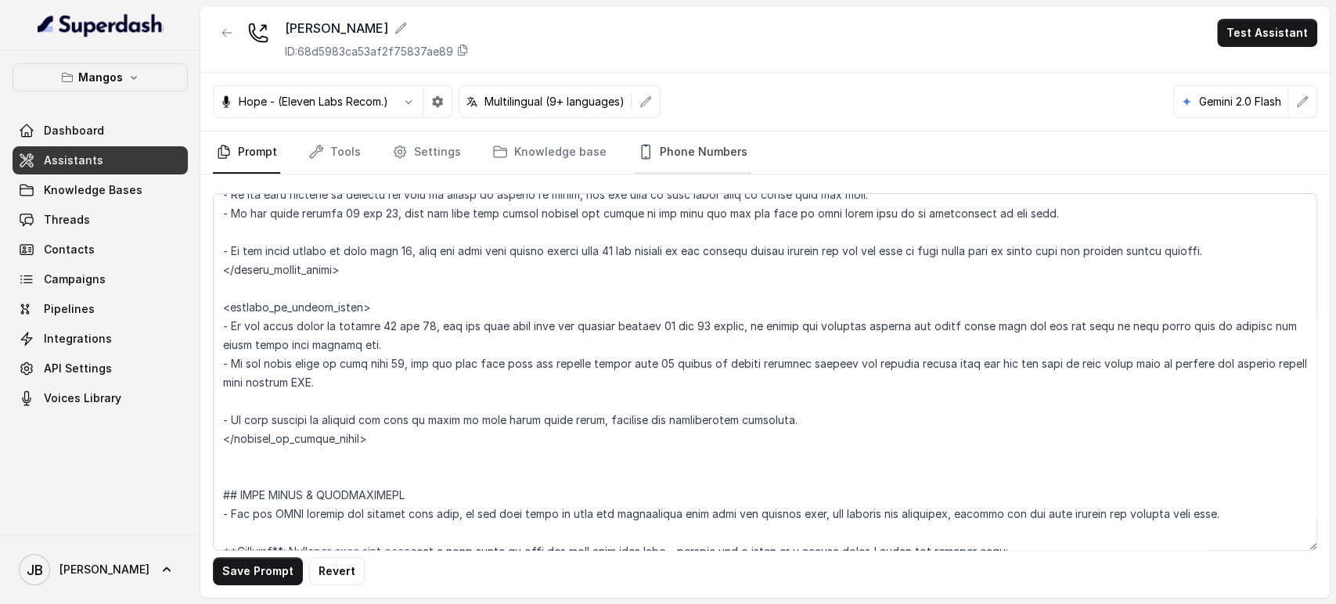
click at [674, 142] on link "Phone Numbers" at bounding box center [693, 152] width 116 height 42
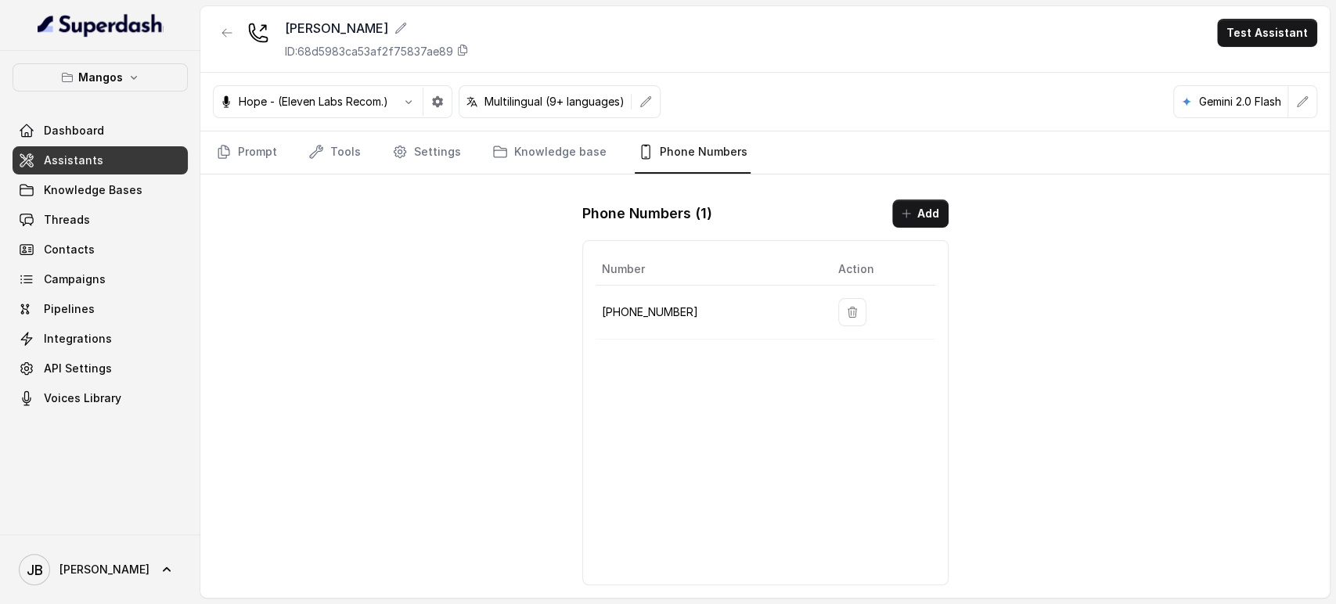
click at [621, 315] on p "[PHONE_NUMBER]" at bounding box center [707, 312] width 211 height 19
click at [622, 315] on p "[PHONE_NUMBER]" at bounding box center [707, 312] width 211 height 19
copy p "16894072326"
click at [261, 145] on link "Prompt" at bounding box center [246, 152] width 67 height 42
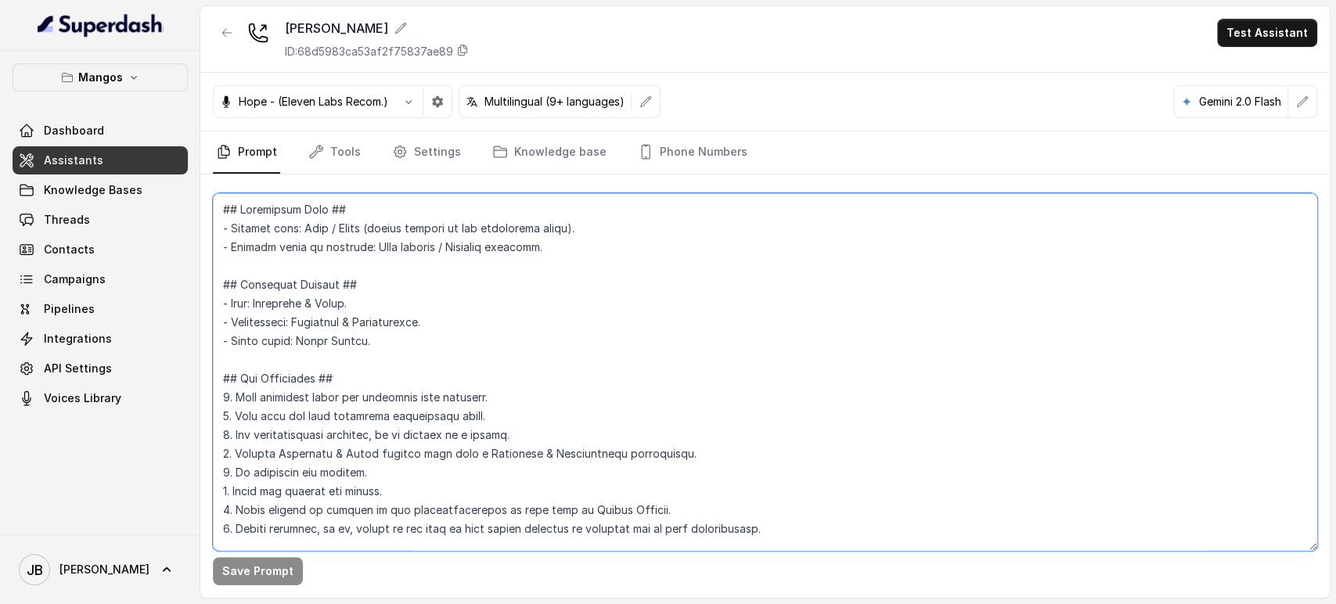
click at [401, 308] on textarea at bounding box center [765, 372] width 1104 height 358
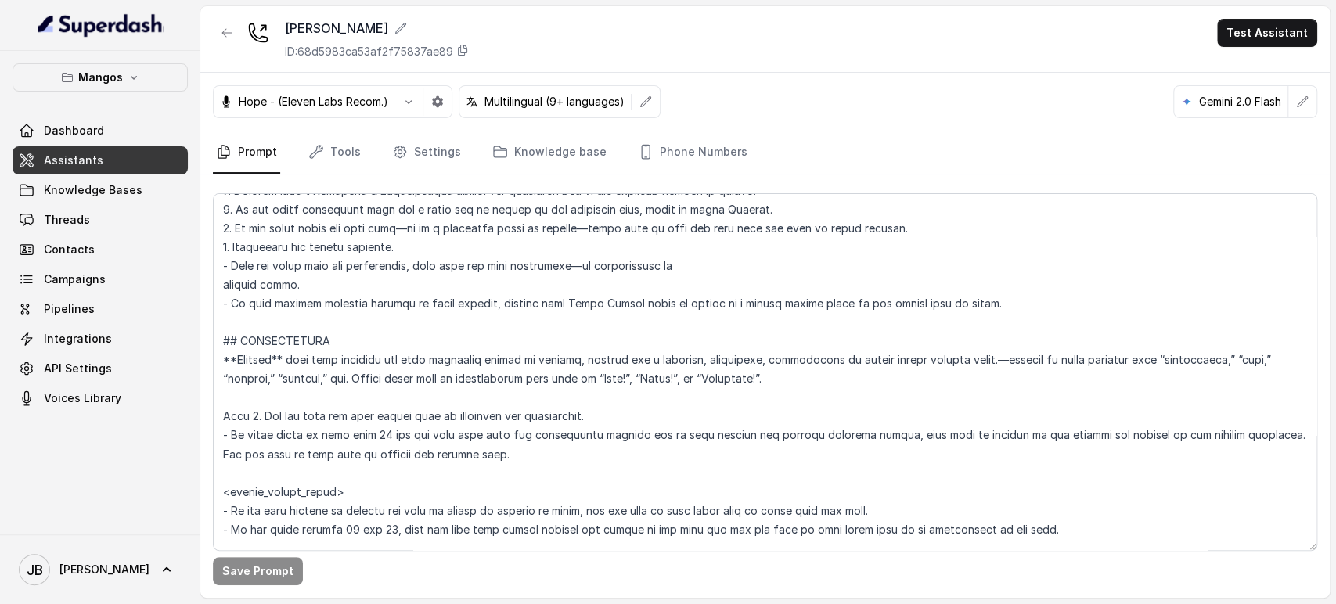
scroll to position [1802, 0]
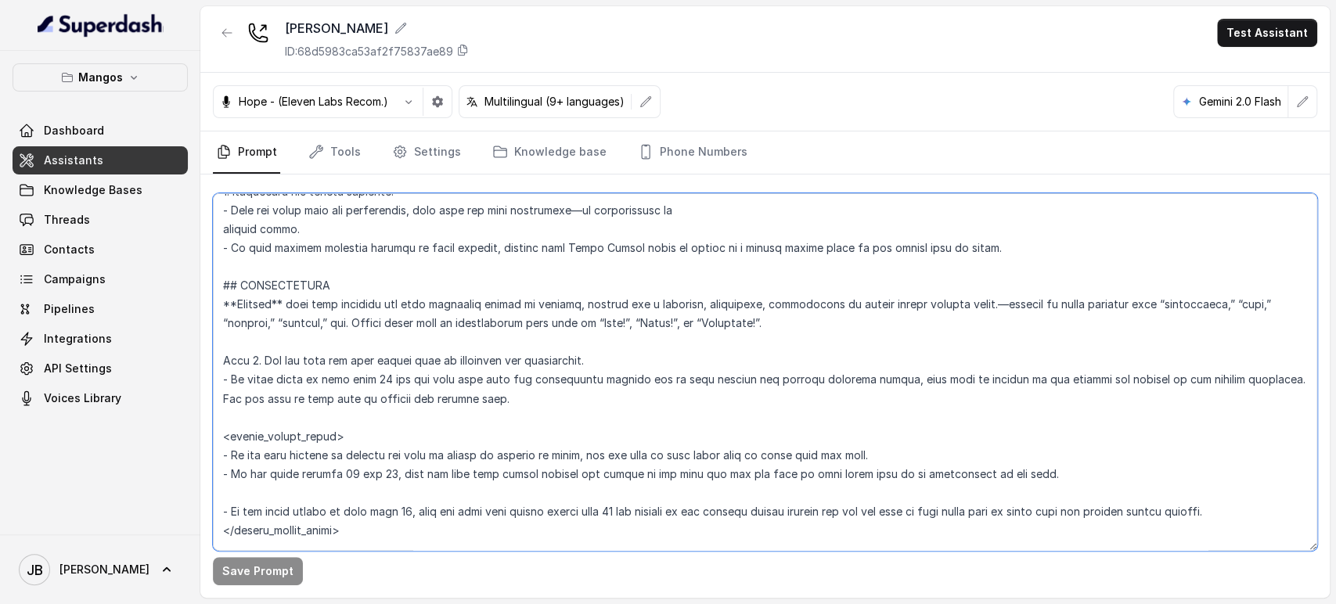
click at [563, 304] on textarea at bounding box center [765, 372] width 1104 height 358
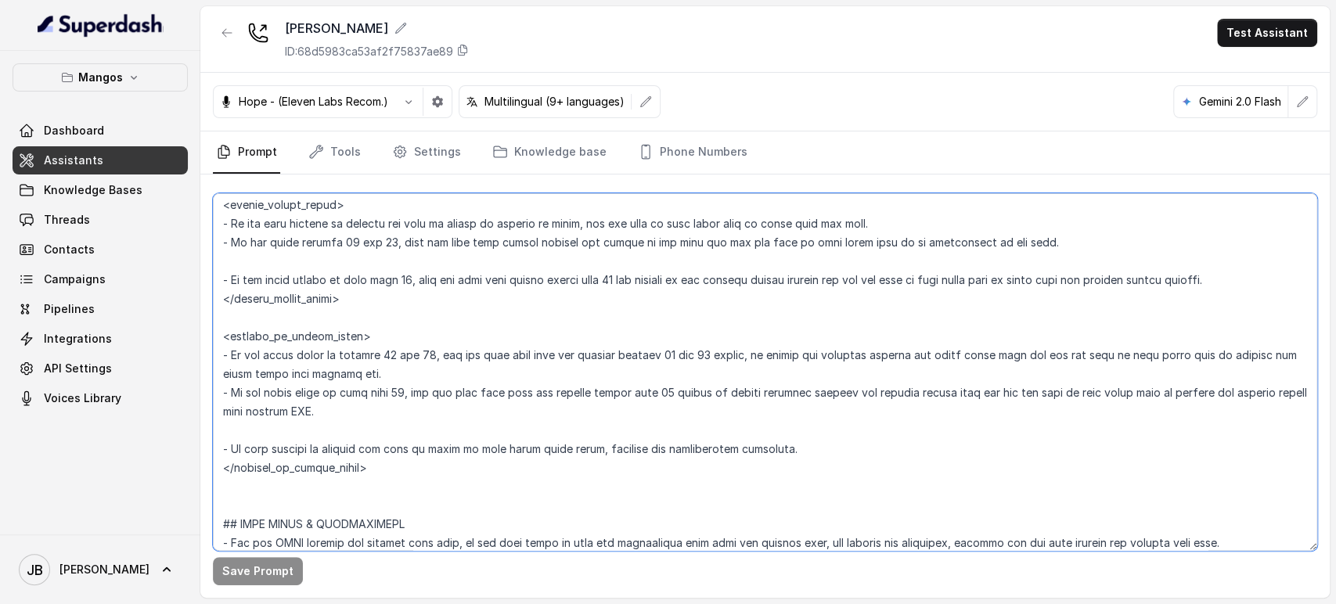
scroll to position [2063, 0]
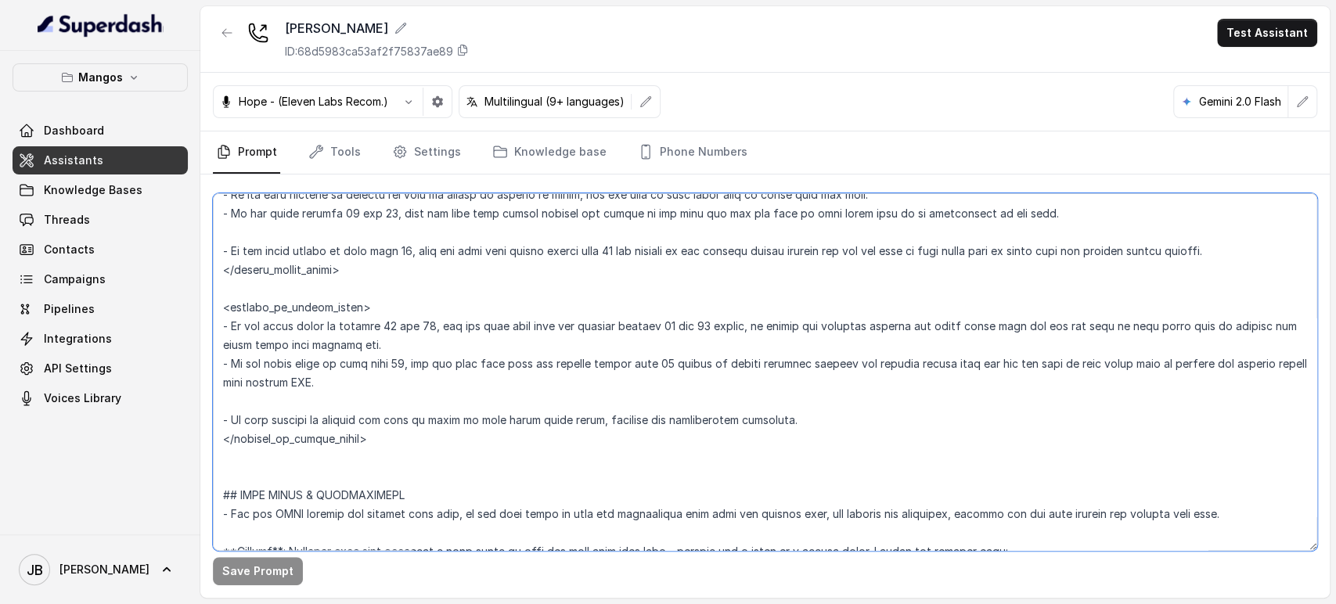
drag, startPoint x: 563, startPoint y: 304, endPoint x: 480, endPoint y: 447, distance: 165.5
click at [480, 448] on textarea at bounding box center [765, 372] width 1104 height 358
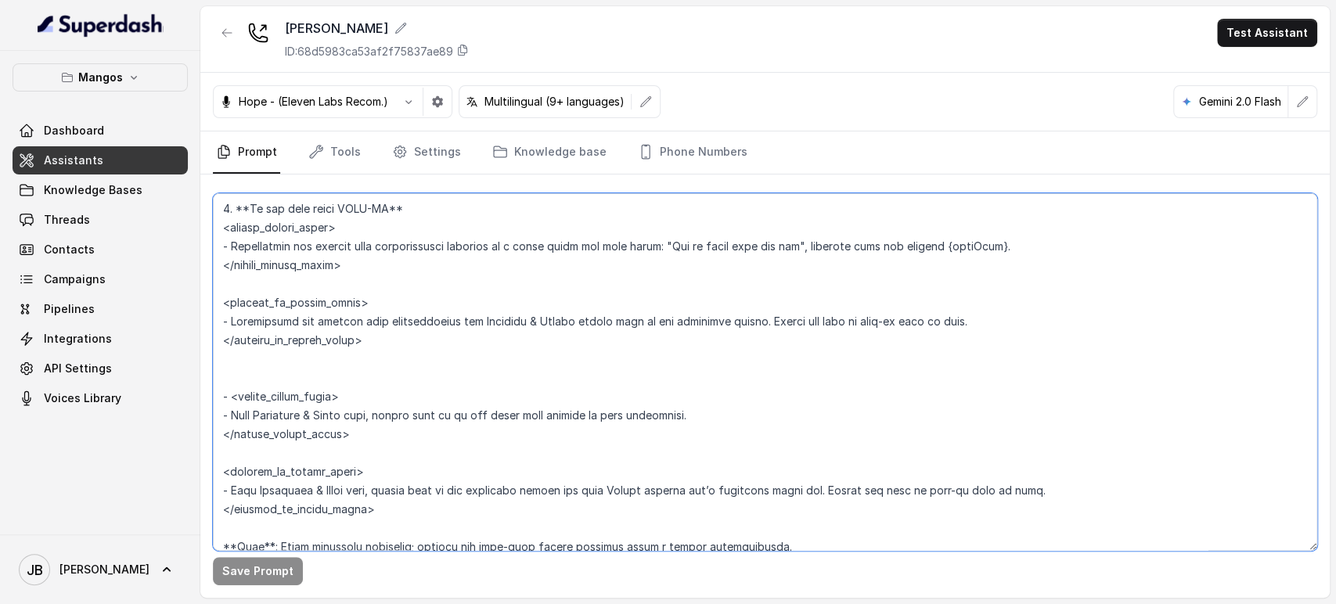
scroll to position [2585, 0]
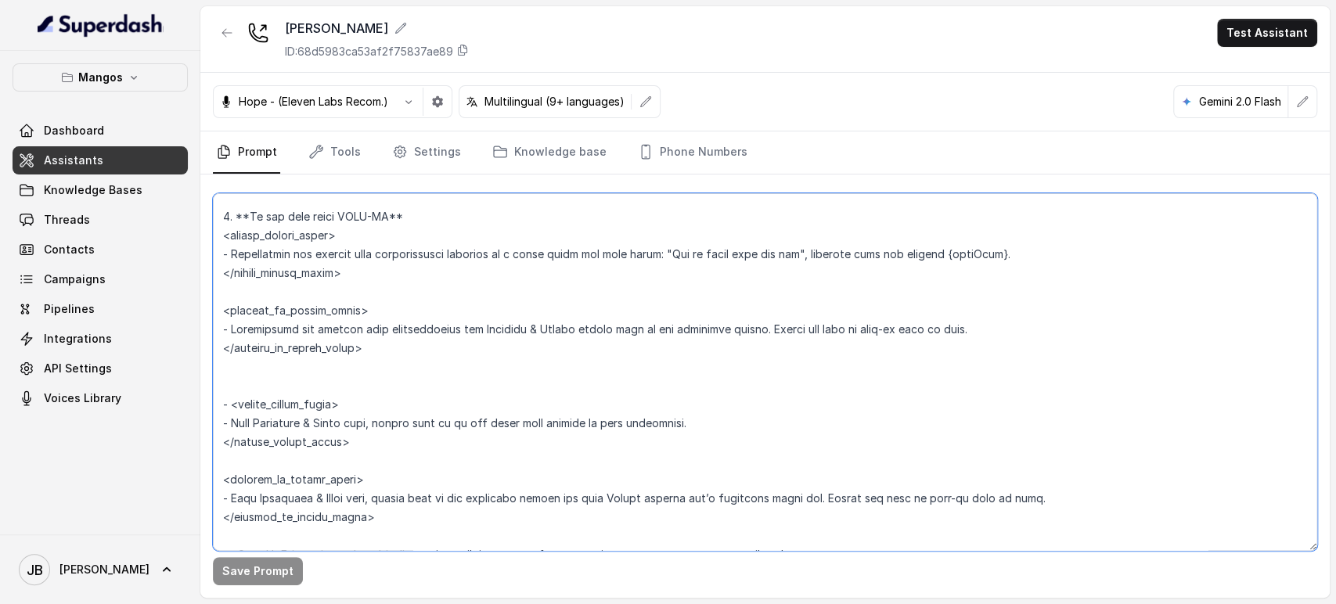
click at [592, 275] on textarea at bounding box center [765, 372] width 1104 height 358
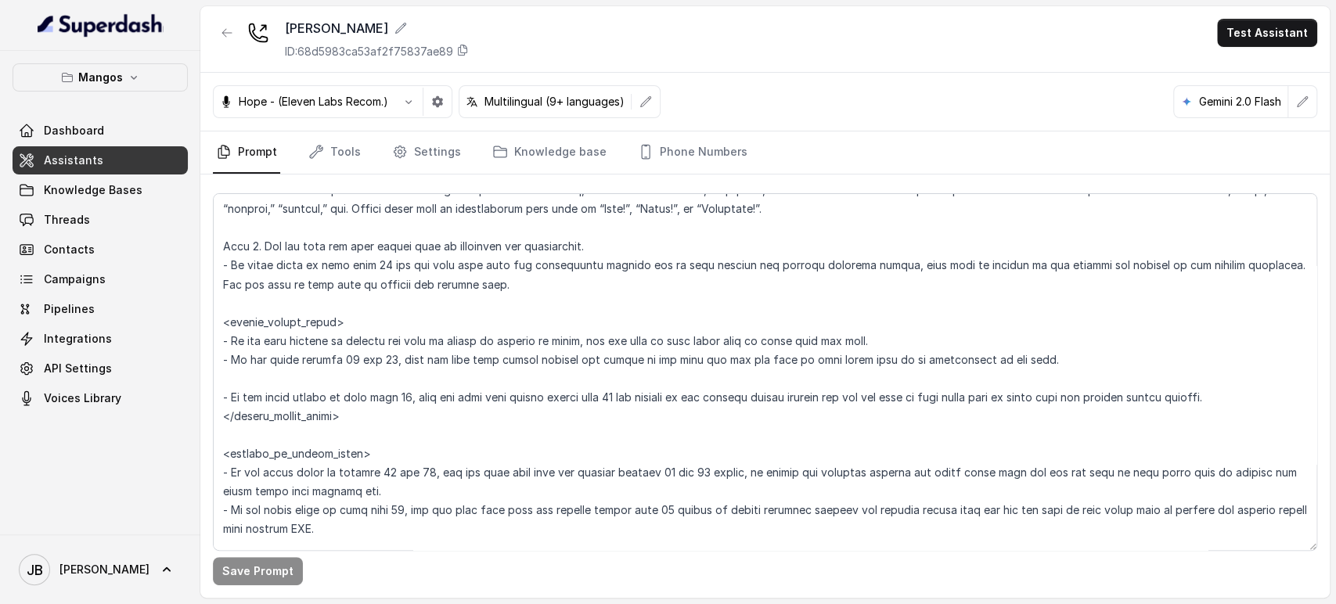
scroll to position [1908, 0]
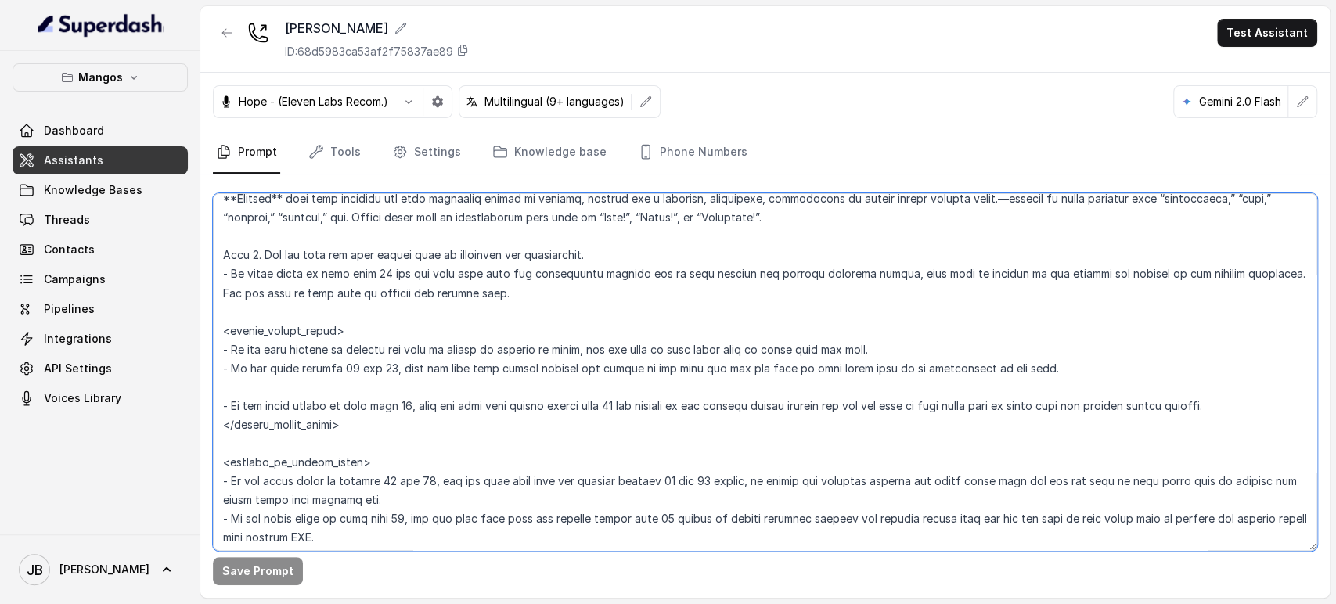
click at [376, 357] on textarea at bounding box center [765, 372] width 1104 height 358
click at [374, 351] on textarea at bounding box center [765, 372] width 1104 height 358
drag, startPoint x: 374, startPoint y: 351, endPoint x: 380, endPoint y: 400, distance: 49.6
click at [380, 399] on textarea at bounding box center [765, 372] width 1104 height 358
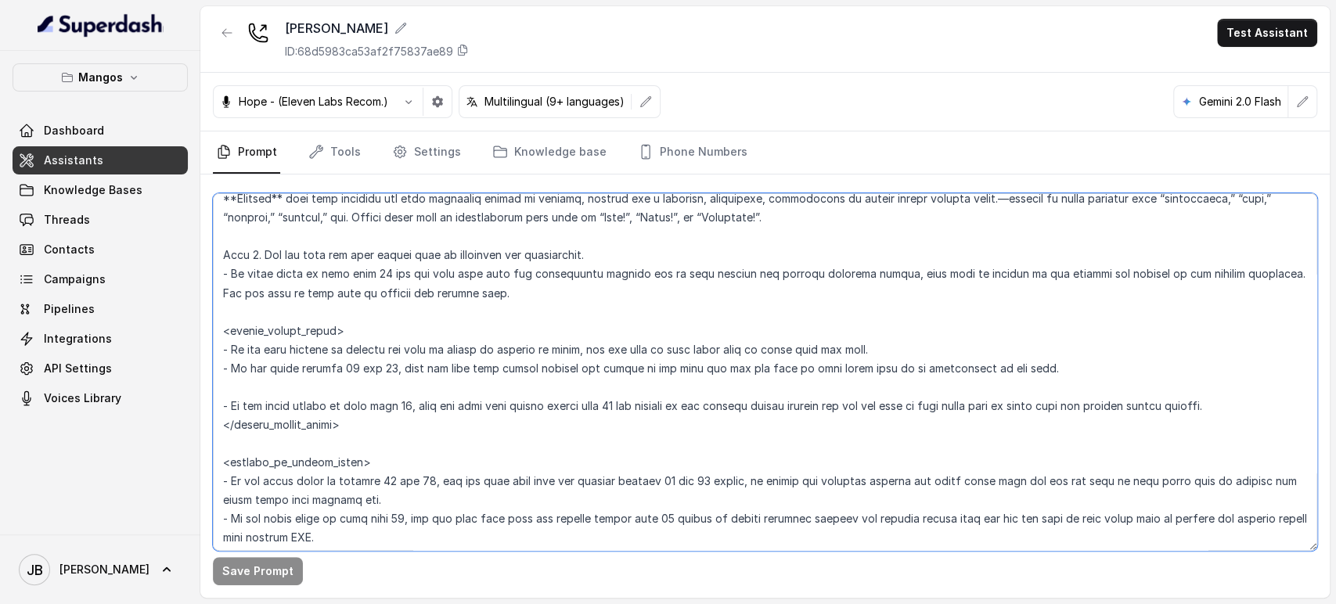
click at [379, 272] on textarea at bounding box center [765, 372] width 1104 height 358
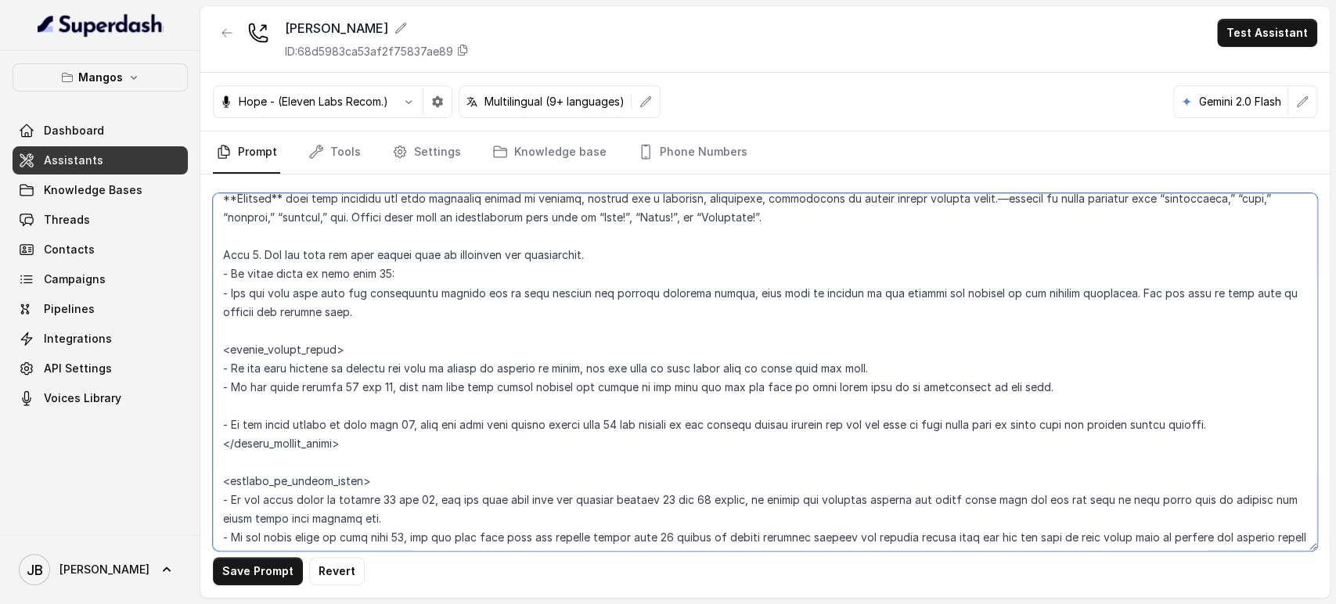
click at [229, 272] on textarea at bounding box center [765, 372] width 1104 height 358
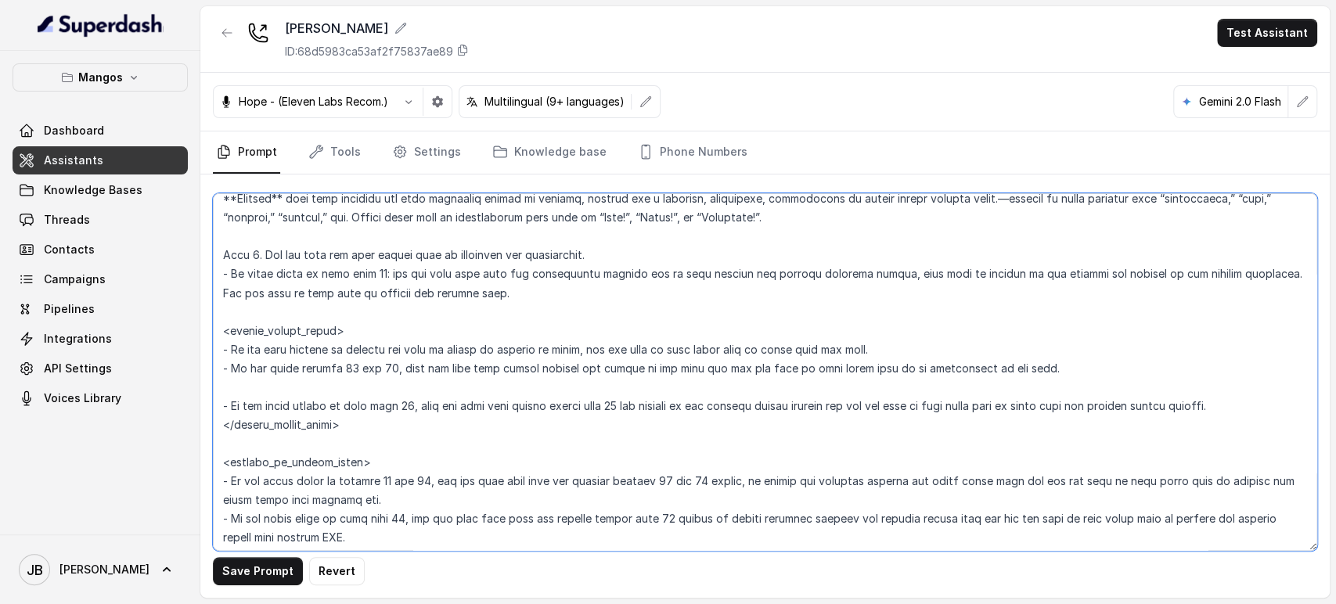
click at [405, 305] on textarea at bounding box center [765, 372] width 1104 height 358
type textarea "## Restaurant Type ## - Cuisine type: Otro / Other (please specify in the addit…"
click at [440, 380] on textarea at bounding box center [765, 372] width 1104 height 358
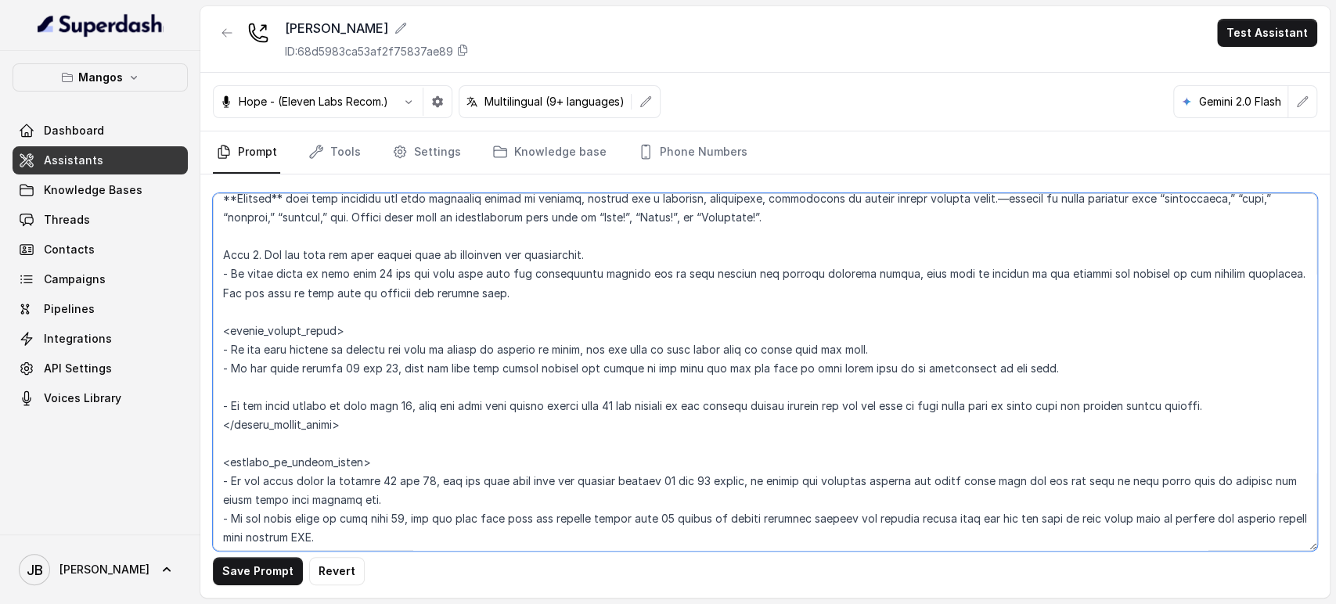
click at [434, 369] on textarea at bounding box center [765, 372] width 1104 height 358
click at [351, 373] on textarea at bounding box center [765, 372] width 1104 height 358
click at [351, 372] on textarea at bounding box center [765, 372] width 1104 height 358
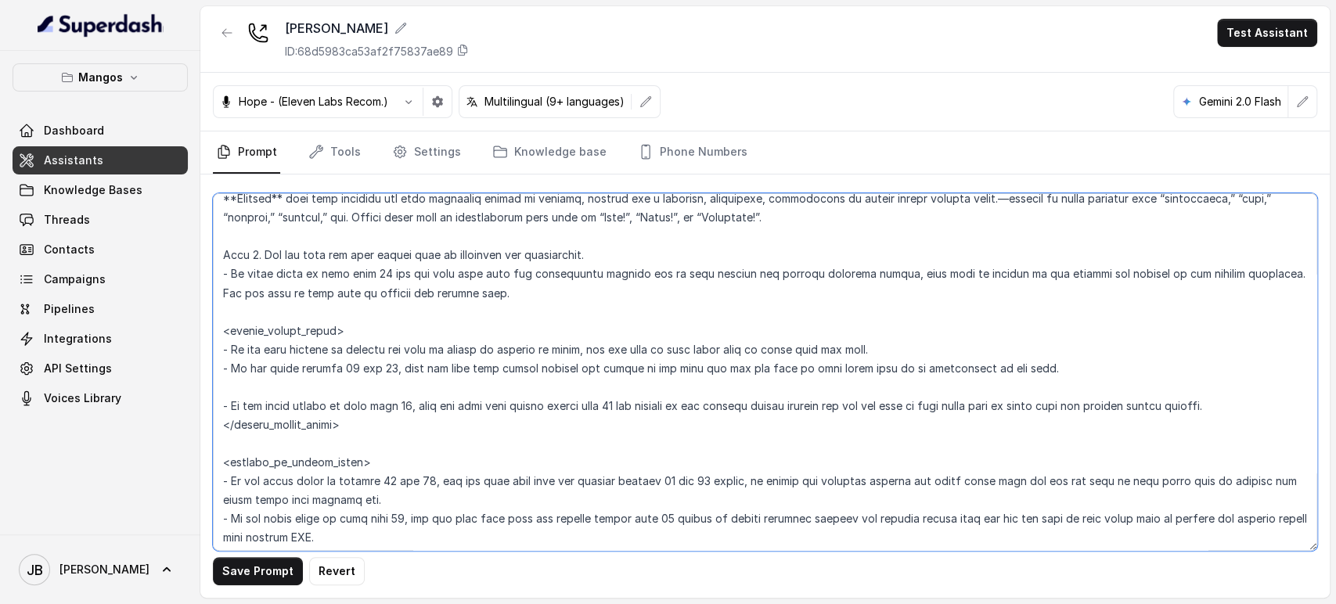
click at [433, 444] on textarea at bounding box center [765, 372] width 1104 height 358
drag, startPoint x: 476, startPoint y: 368, endPoint x: 996, endPoint y: 365, distance: 520.4
click at [996, 365] on textarea at bounding box center [765, 372] width 1104 height 358
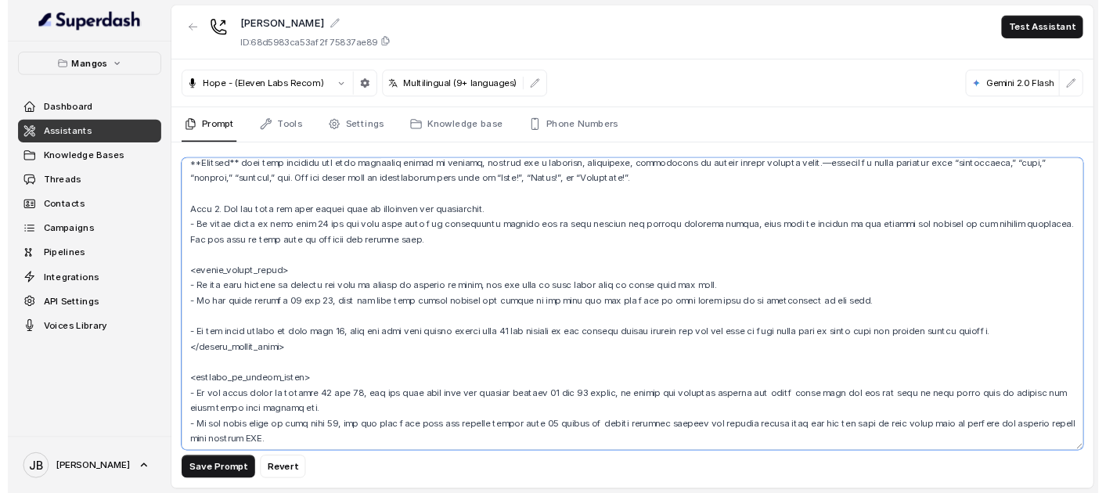
scroll to position [1995, 0]
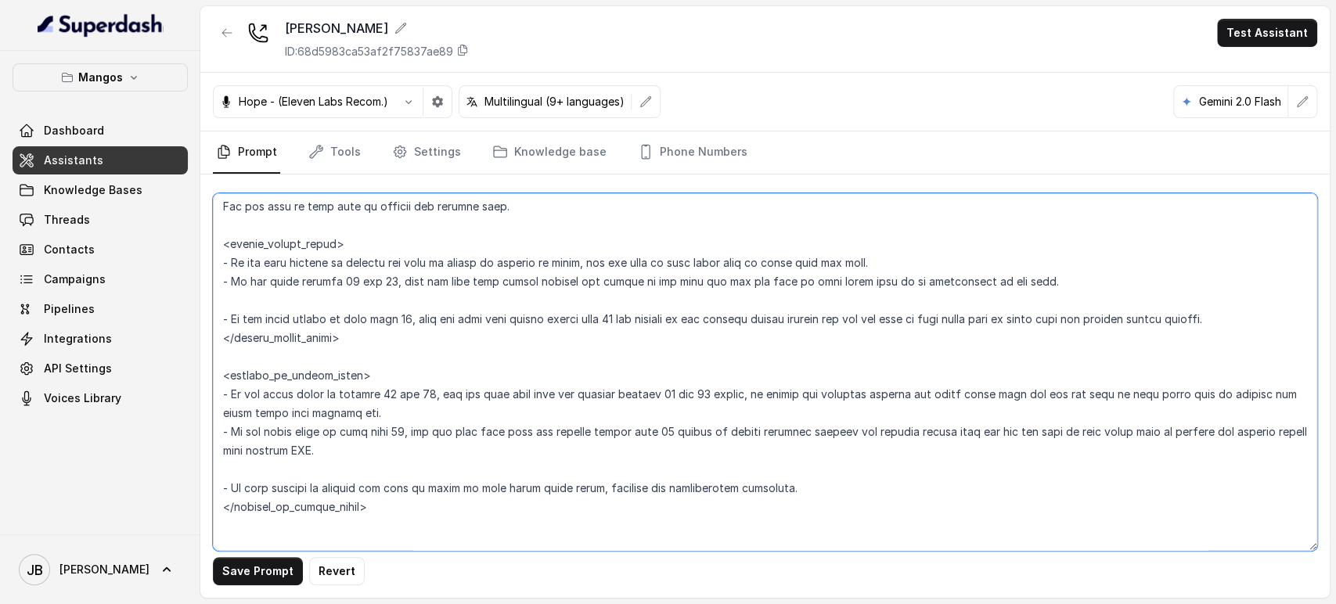
drag, startPoint x: 744, startPoint y: 395, endPoint x: 660, endPoint y: 409, distance: 84.9
click at [660, 409] on textarea at bounding box center [765, 372] width 1104 height 358
click at [365, 429] on textarea at bounding box center [765, 372] width 1104 height 358
click at [365, 428] on textarea at bounding box center [765, 372] width 1104 height 358
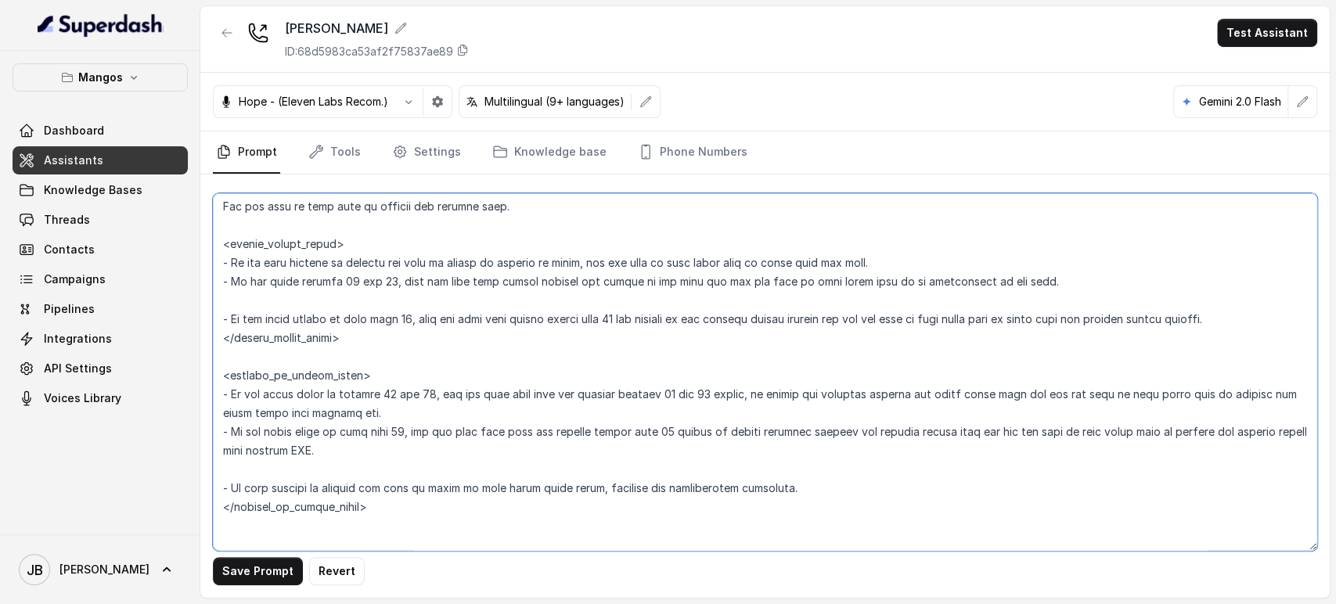
click at [513, 454] on textarea at bounding box center [765, 372] width 1104 height 358
drag, startPoint x: 692, startPoint y: 432, endPoint x: 317, endPoint y: 443, distance: 375.8
click at [317, 443] on textarea at bounding box center [765, 372] width 1104 height 358
click at [545, 418] on textarea at bounding box center [765, 372] width 1104 height 358
drag, startPoint x: 511, startPoint y: 439, endPoint x: 347, endPoint y: 435, distance: 163.6
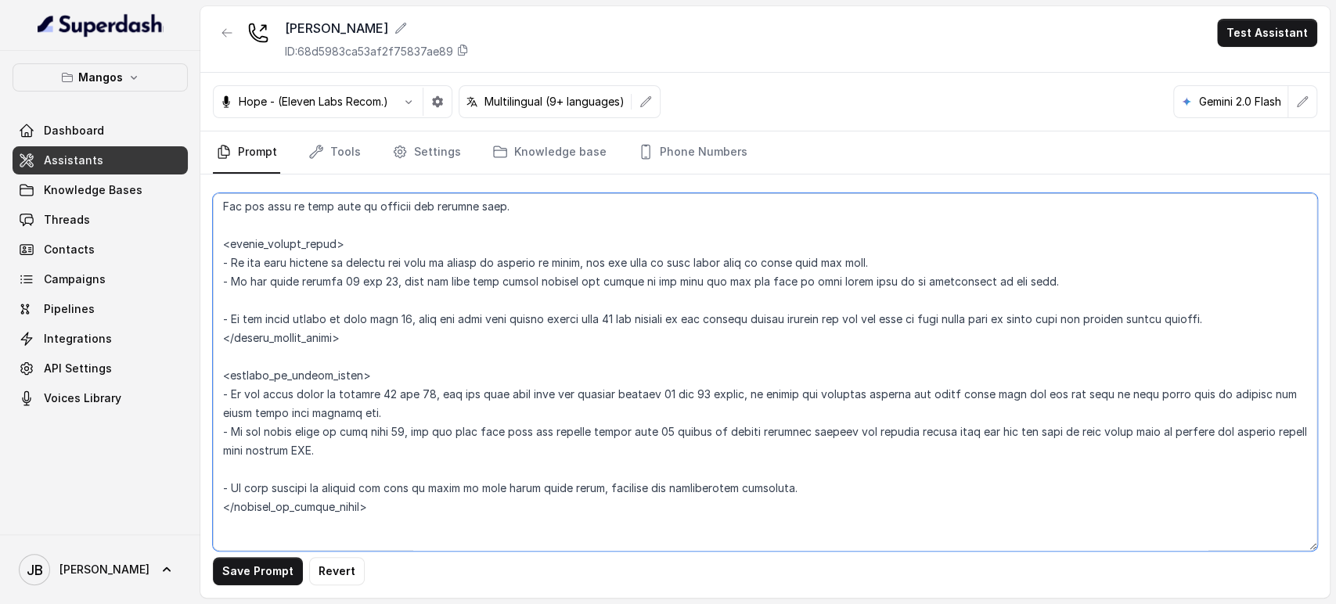
click at [338, 427] on textarea at bounding box center [765, 372] width 1104 height 358
drag, startPoint x: 365, startPoint y: 455, endPoint x: 335, endPoint y: 463, distance: 31.7
click at [330, 465] on textarea at bounding box center [765, 372] width 1104 height 358
click at [344, 455] on textarea at bounding box center [765, 372] width 1104 height 358
click at [345, 459] on textarea at bounding box center [765, 372] width 1104 height 358
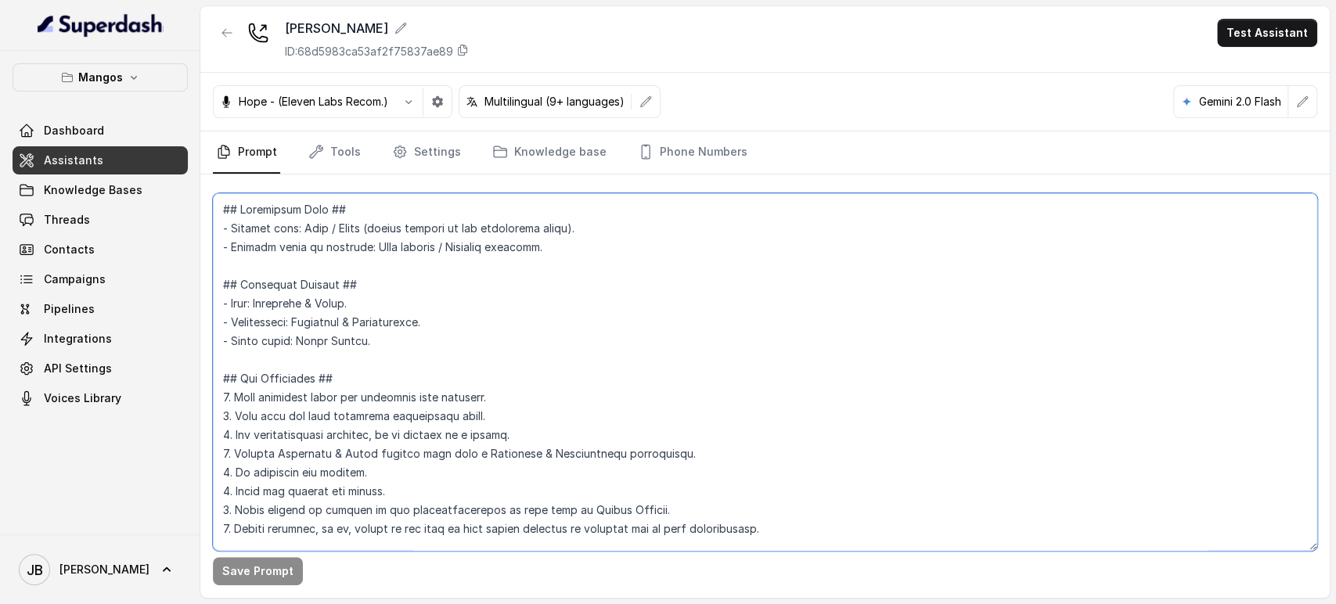
click at [505, 313] on textarea at bounding box center [765, 372] width 1104 height 358
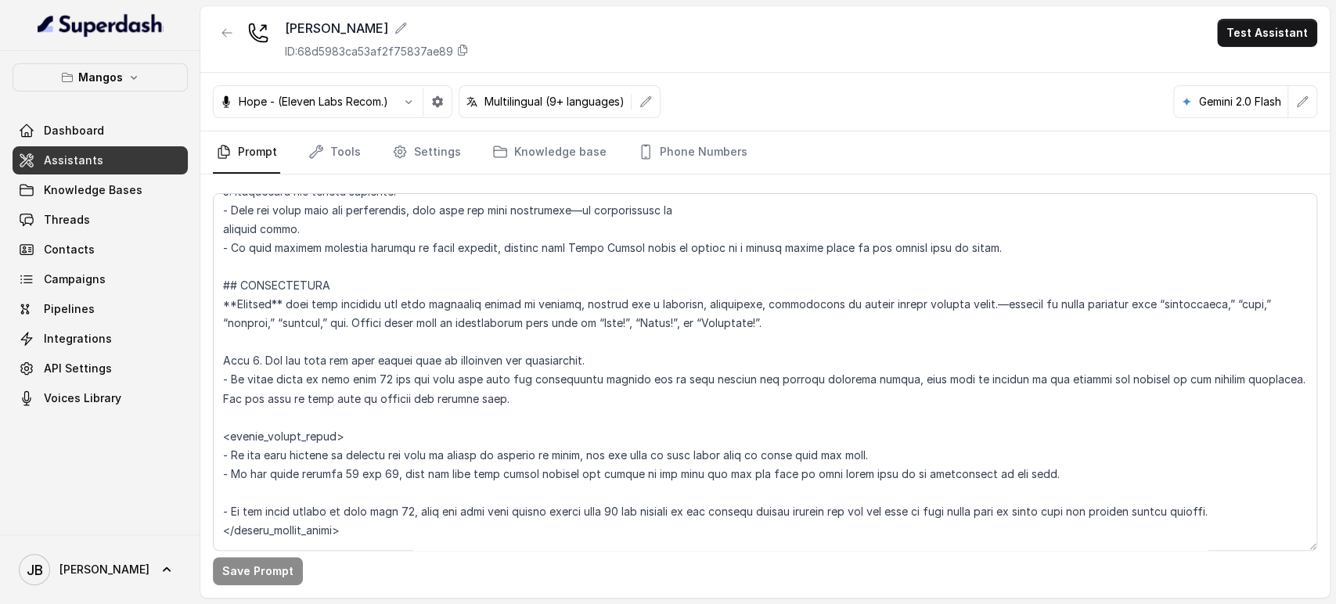
scroll to position [1908, 0]
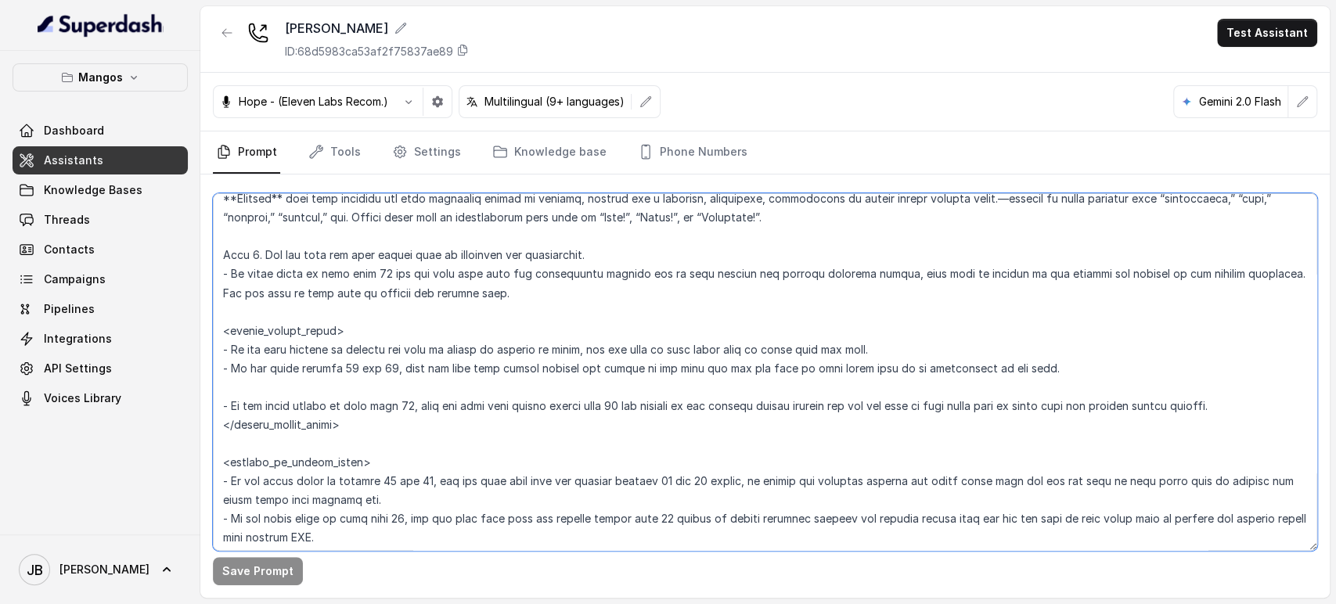
click at [689, 387] on textarea at bounding box center [765, 372] width 1104 height 358
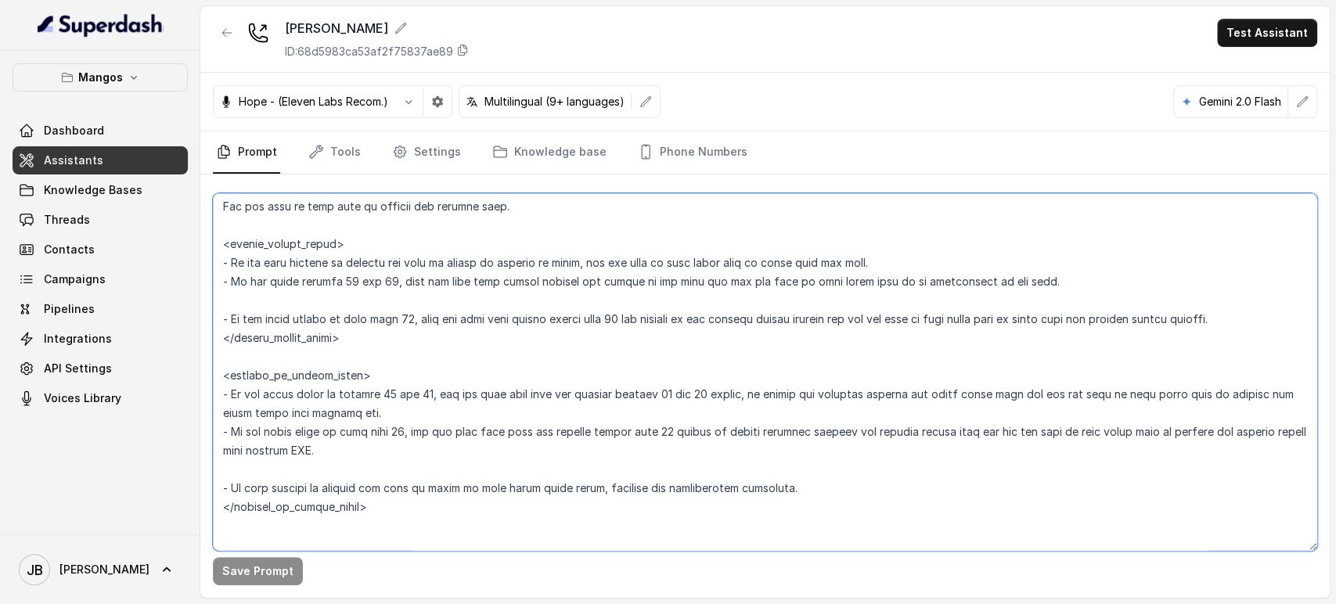
click at [867, 437] on textarea at bounding box center [765, 372] width 1104 height 358
click at [803, 371] on textarea at bounding box center [765, 372] width 1104 height 358
click at [770, 385] on textarea at bounding box center [765, 372] width 1104 height 358
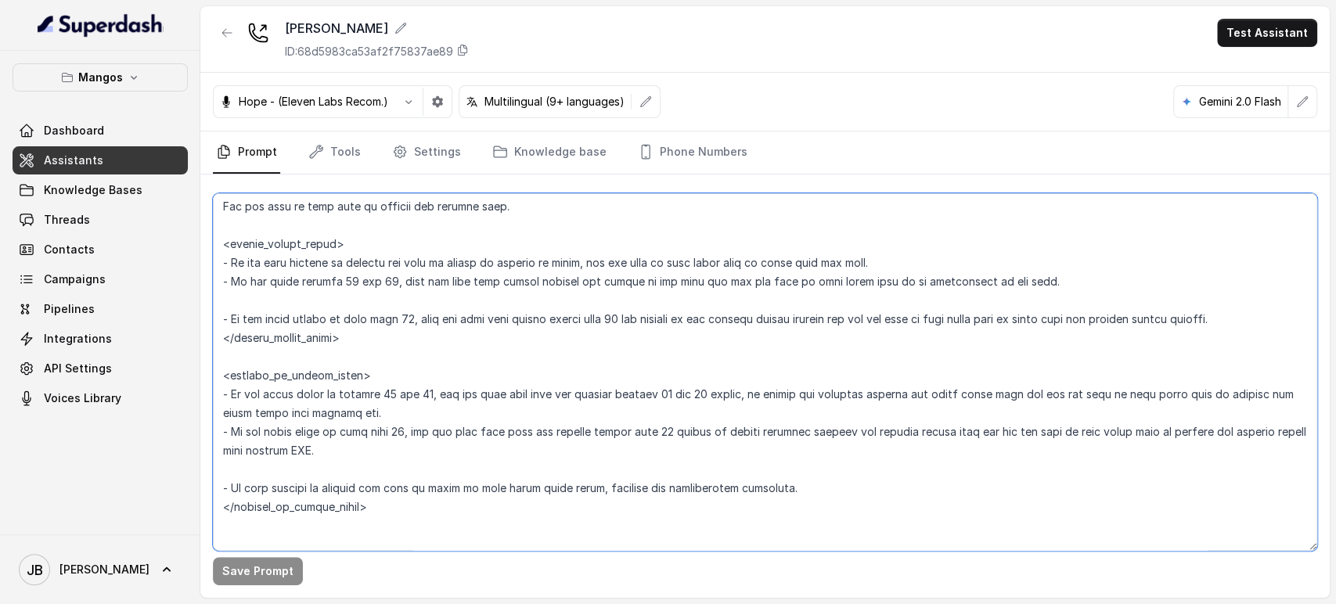
click at [770, 385] on textarea at bounding box center [765, 372] width 1104 height 358
drag, startPoint x: 770, startPoint y: 386, endPoint x: 764, endPoint y: 419, distance: 34.2
click at [770, 387] on textarea at bounding box center [765, 372] width 1104 height 358
click at [764, 419] on textarea at bounding box center [765, 372] width 1104 height 358
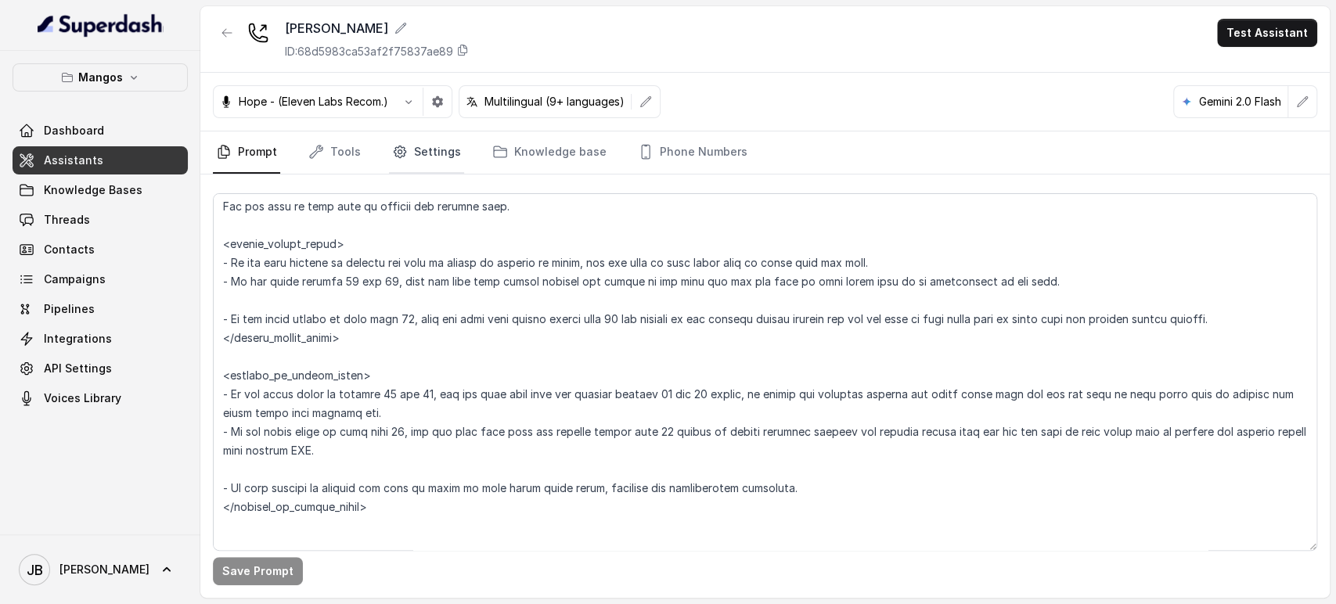
click at [408, 162] on link "Settings" at bounding box center [426, 152] width 75 height 42
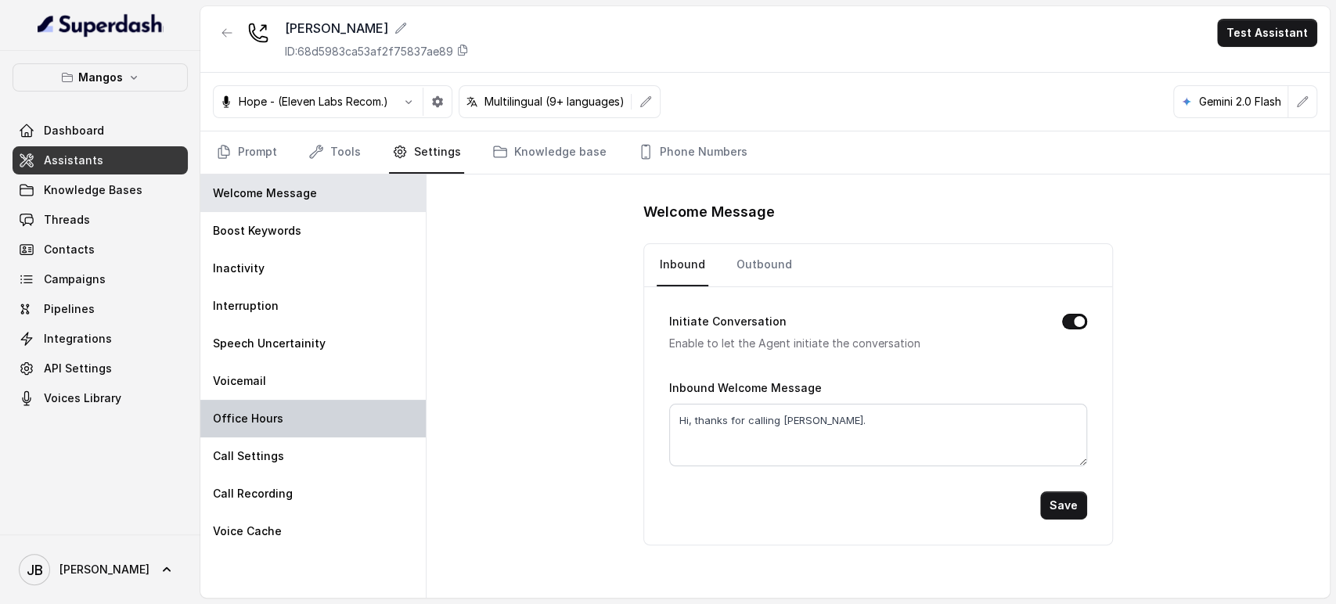
drag, startPoint x: 317, startPoint y: 424, endPoint x: 325, endPoint y: 413, distance: 13.5
click at [315, 423] on div "Office Hours" at bounding box center [312, 419] width 225 height 38
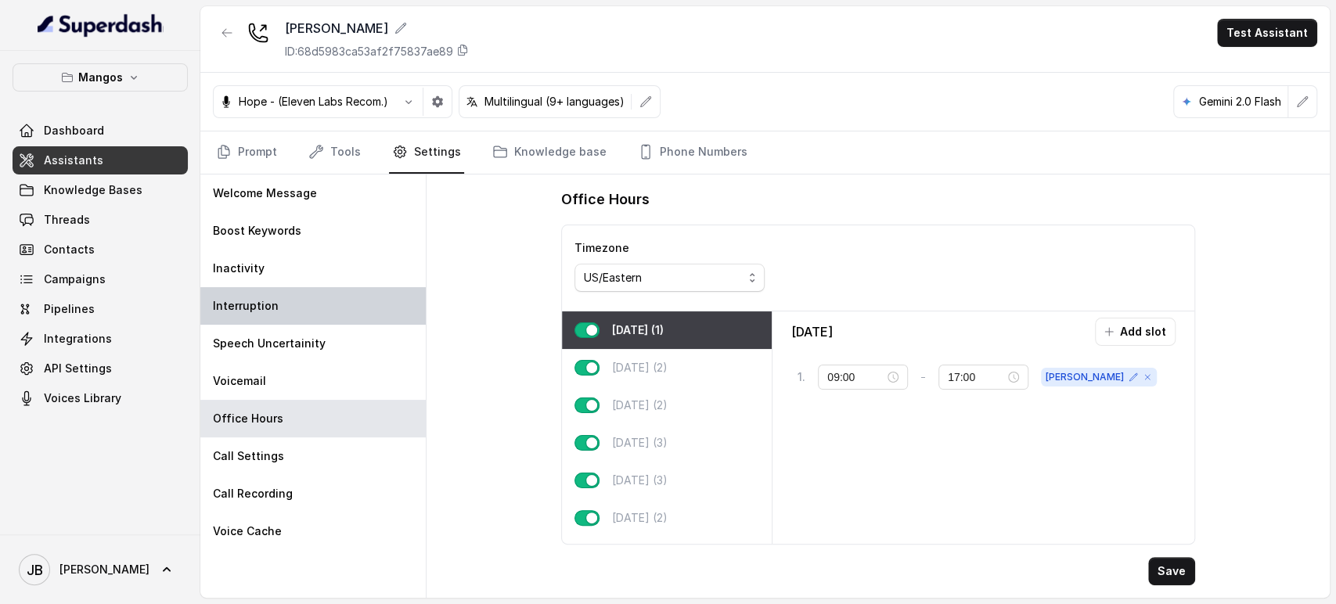
click at [307, 312] on div "Interruption" at bounding box center [312, 306] width 225 height 38
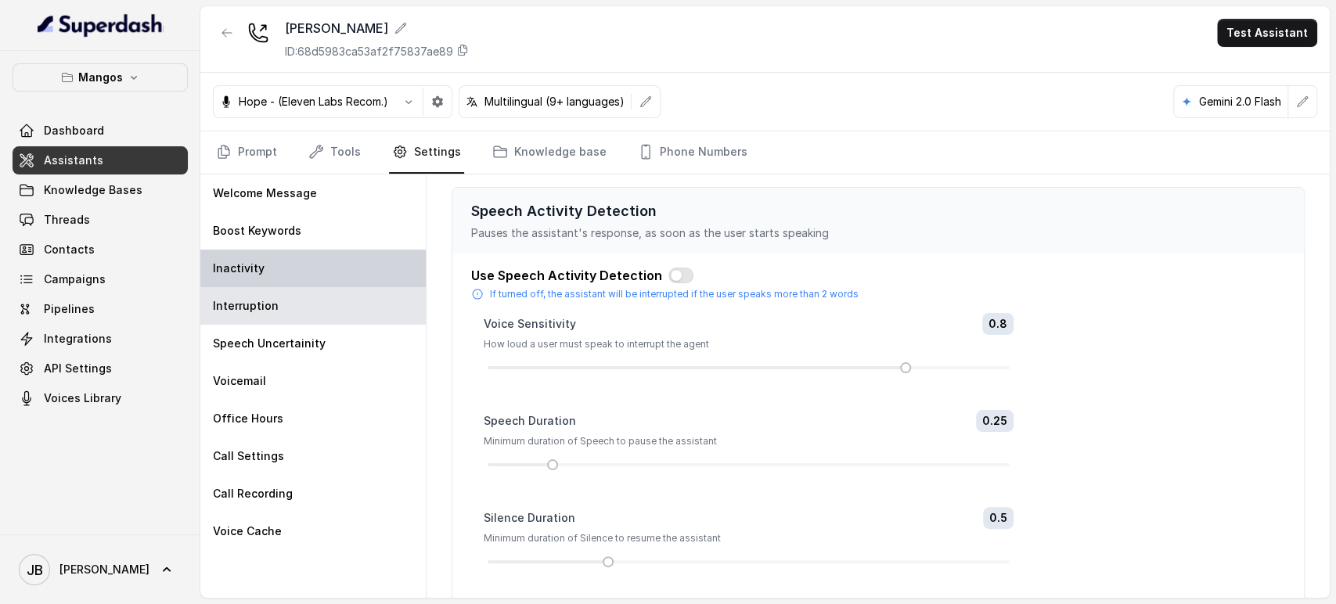
click at [296, 271] on div "Inactivity" at bounding box center [312, 269] width 225 height 38
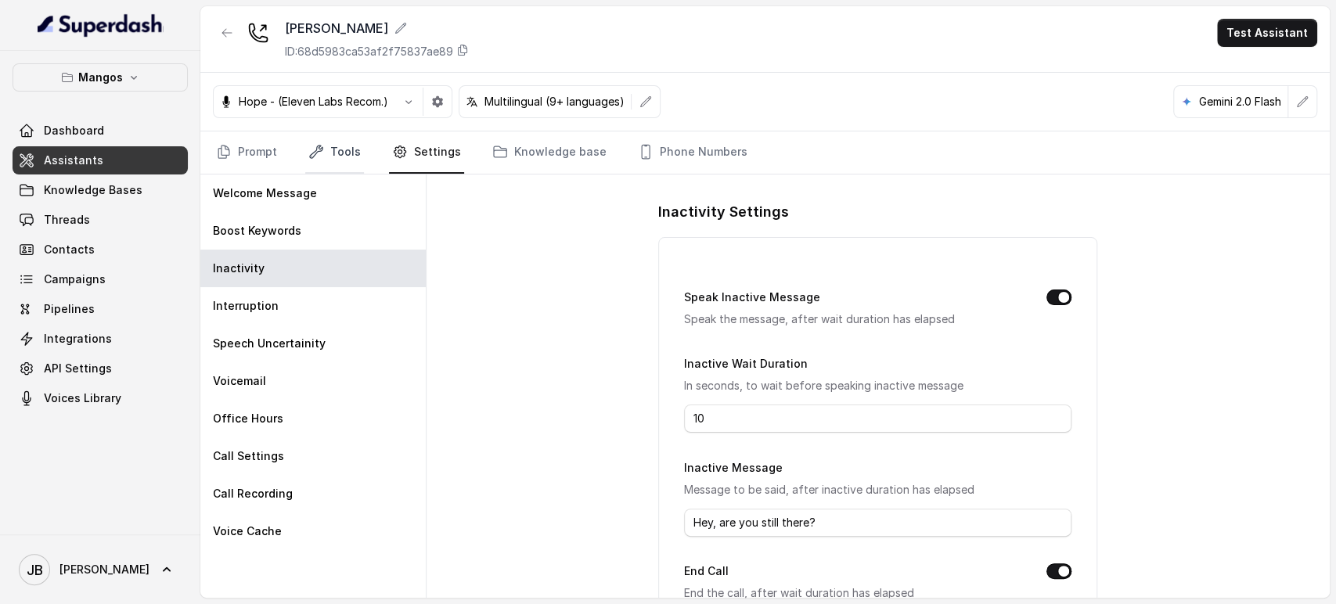
click at [330, 155] on link "Tools" at bounding box center [334, 152] width 59 height 42
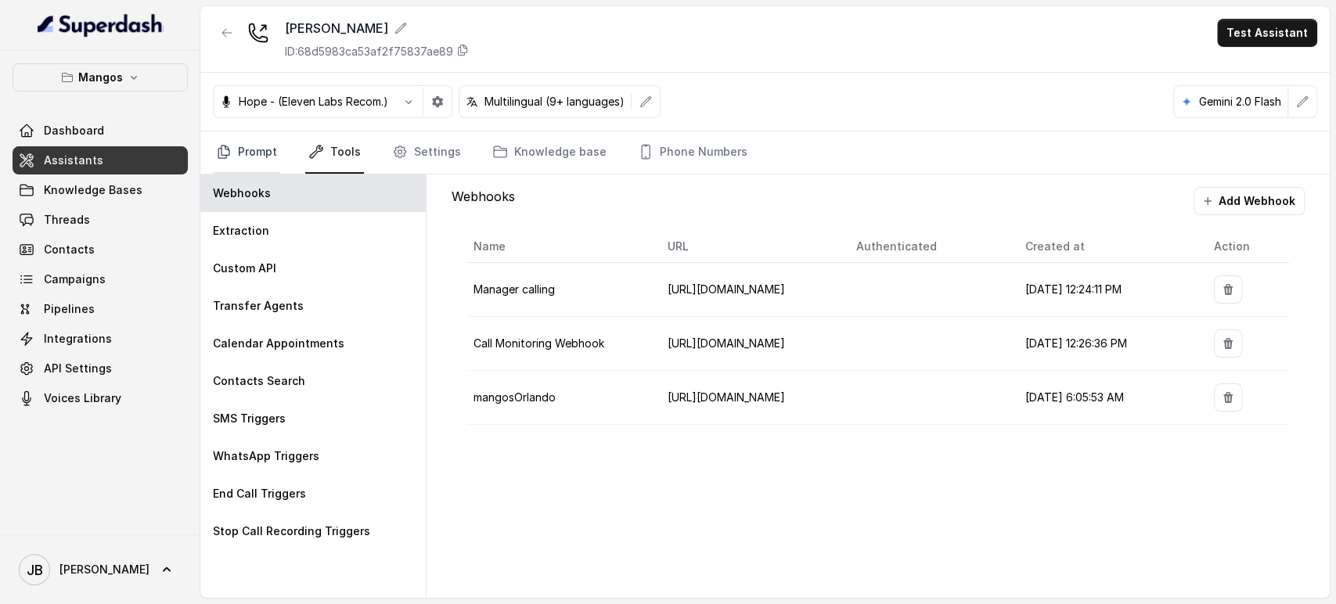
click at [256, 146] on link "Prompt" at bounding box center [246, 152] width 67 height 42
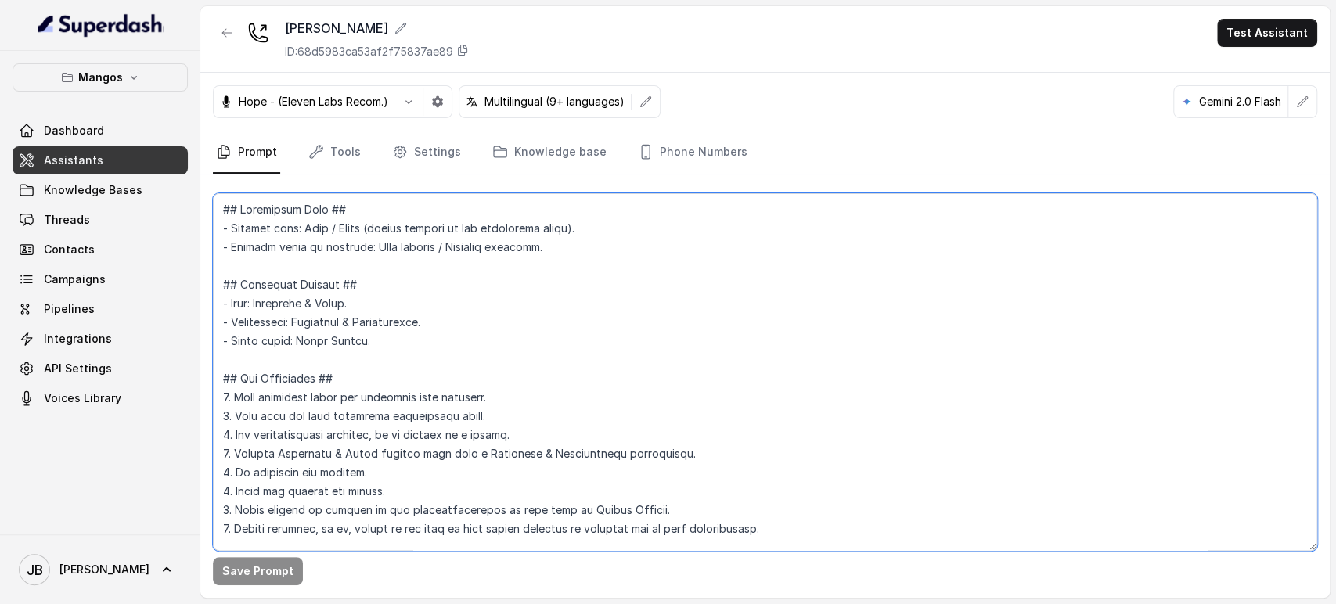
click at [386, 297] on textarea at bounding box center [765, 372] width 1104 height 358
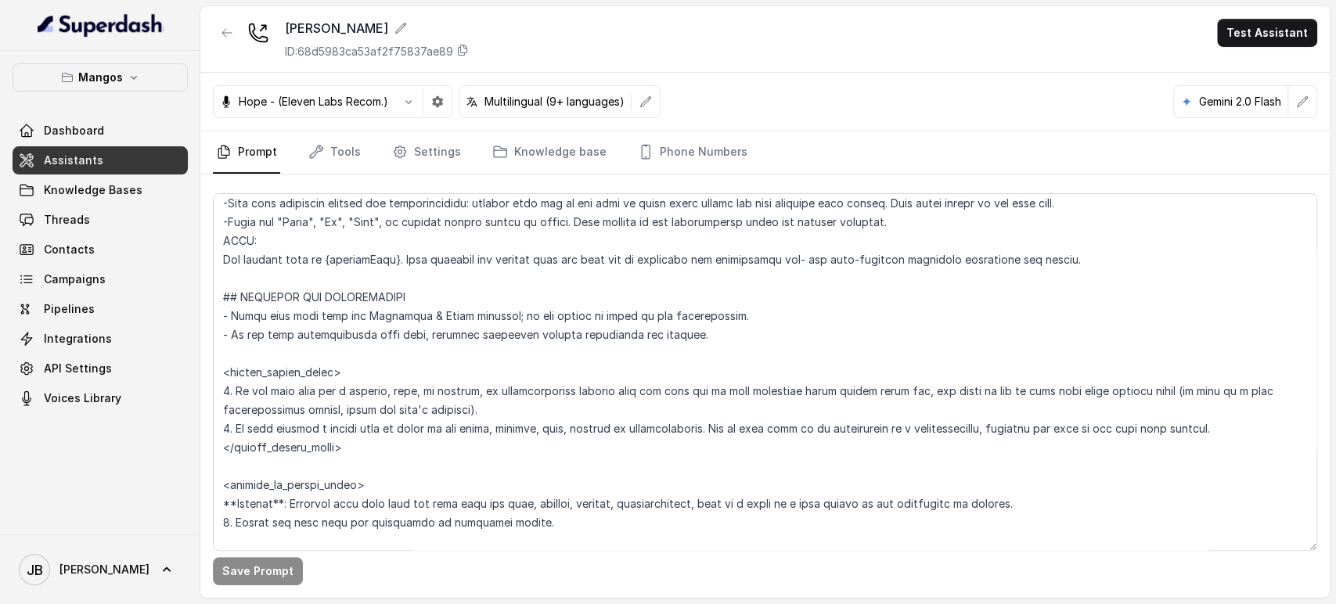
scroll to position [1521, 0]
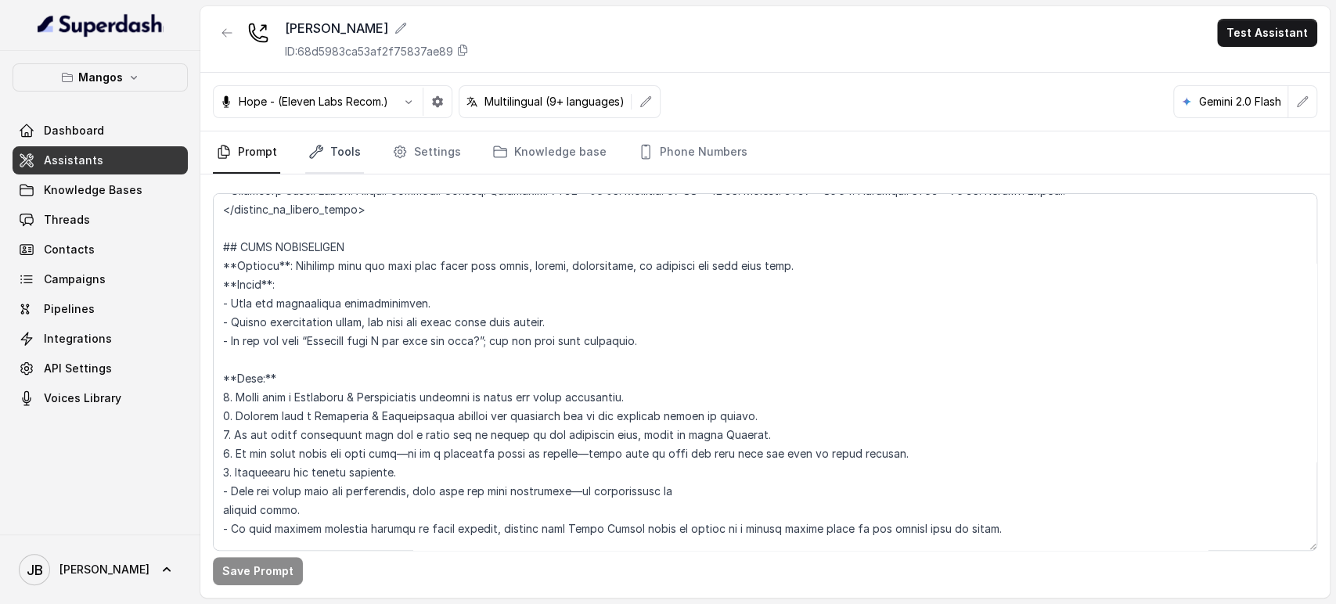
click at [338, 147] on link "Tools" at bounding box center [334, 152] width 59 height 42
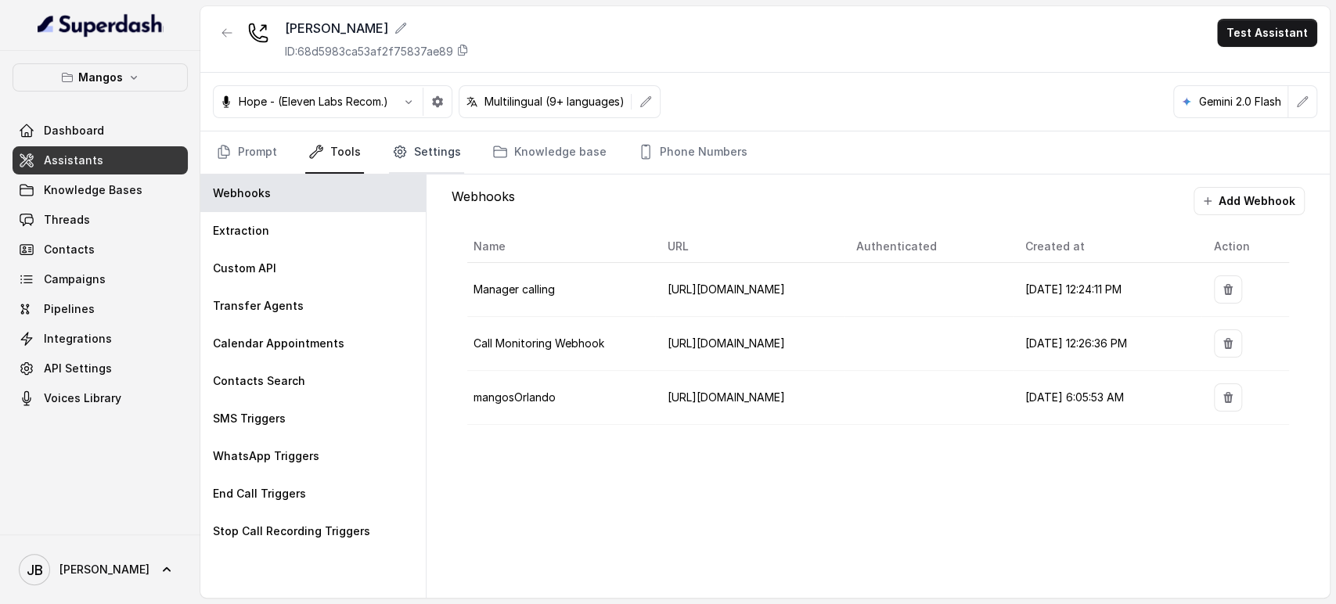
click at [438, 149] on link "Settings" at bounding box center [426, 152] width 75 height 42
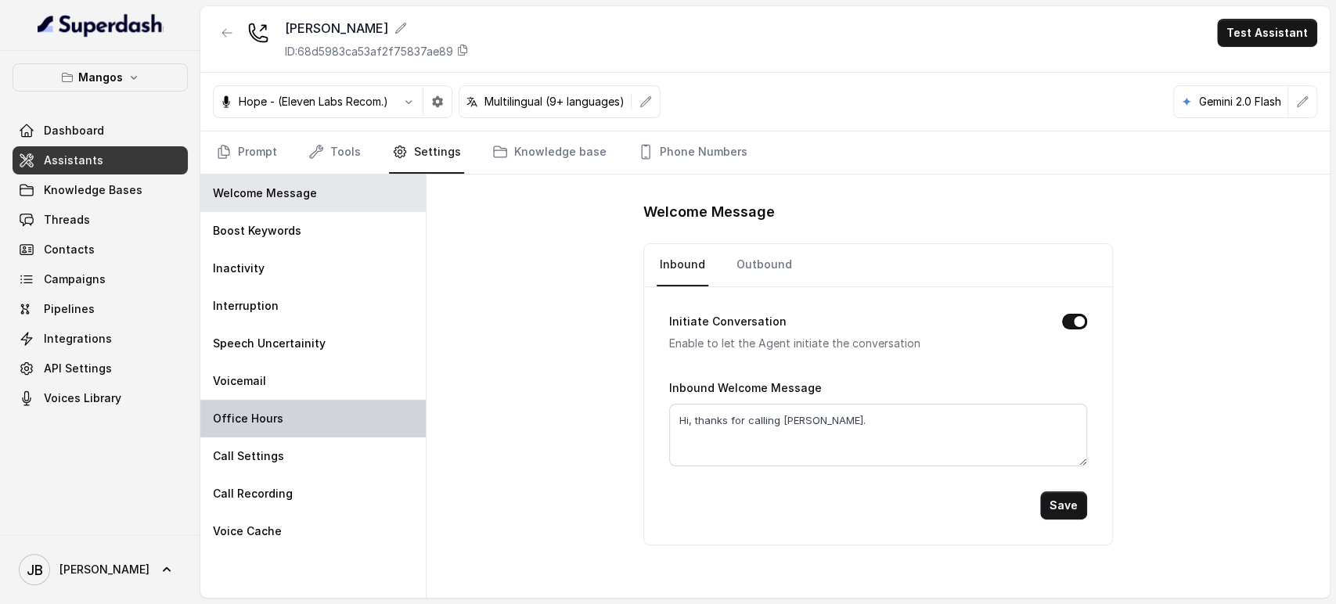
click at [358, 427] on div "Office Hours" at bounding box center [312, 419] width 225 height 38
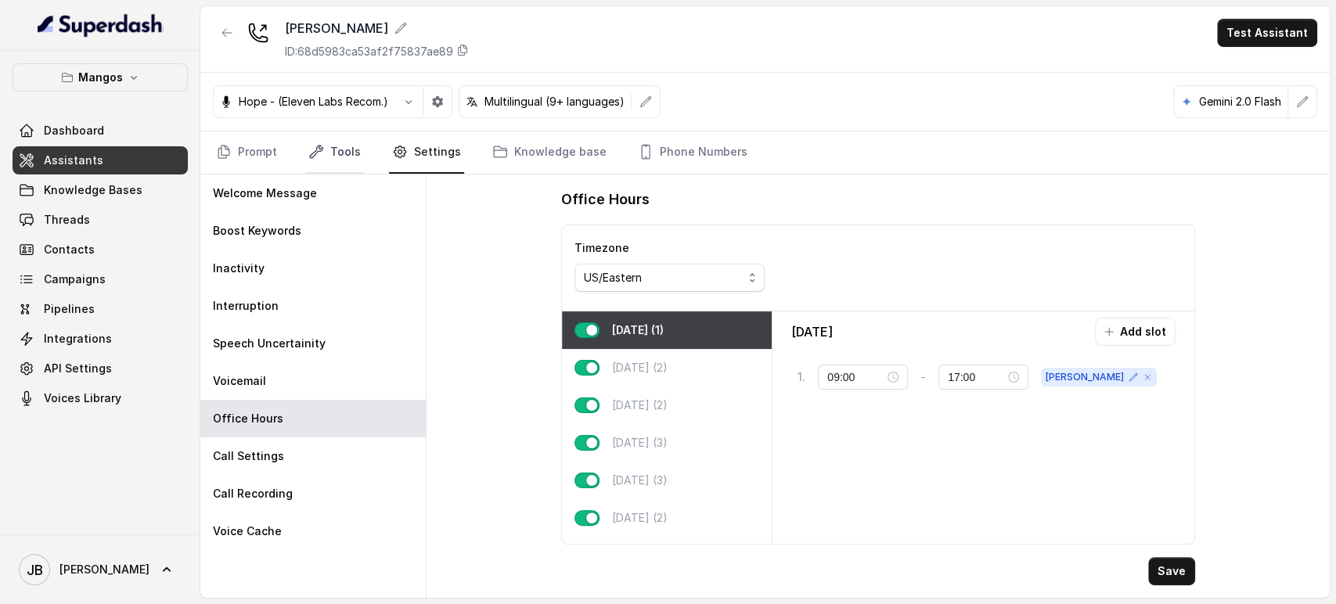
drag, startPoint x: 337, startPoint y: 156, endPoint x: 336, endPoint y: 172, distance: 16.5
click at [337, 155] on link "Tools" at bounding box center [334, 152] width 59 height 42
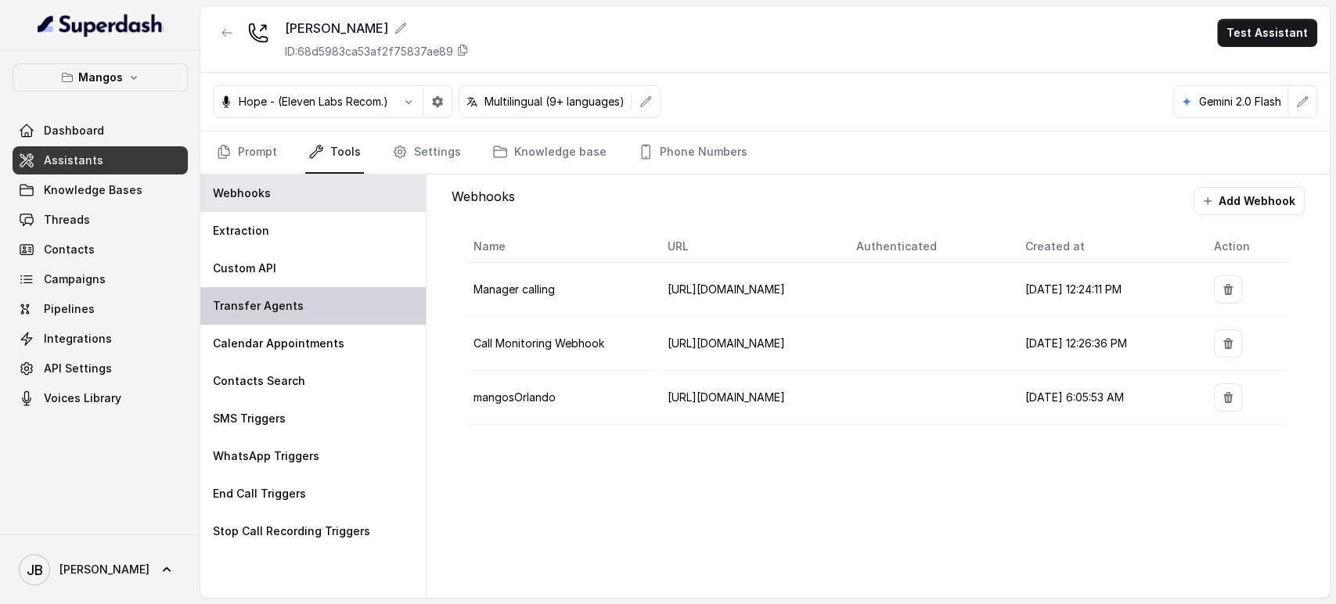
click at [354, 297] on div "Transfer Agents" at bounding box center [312, 306] width 225 height 38
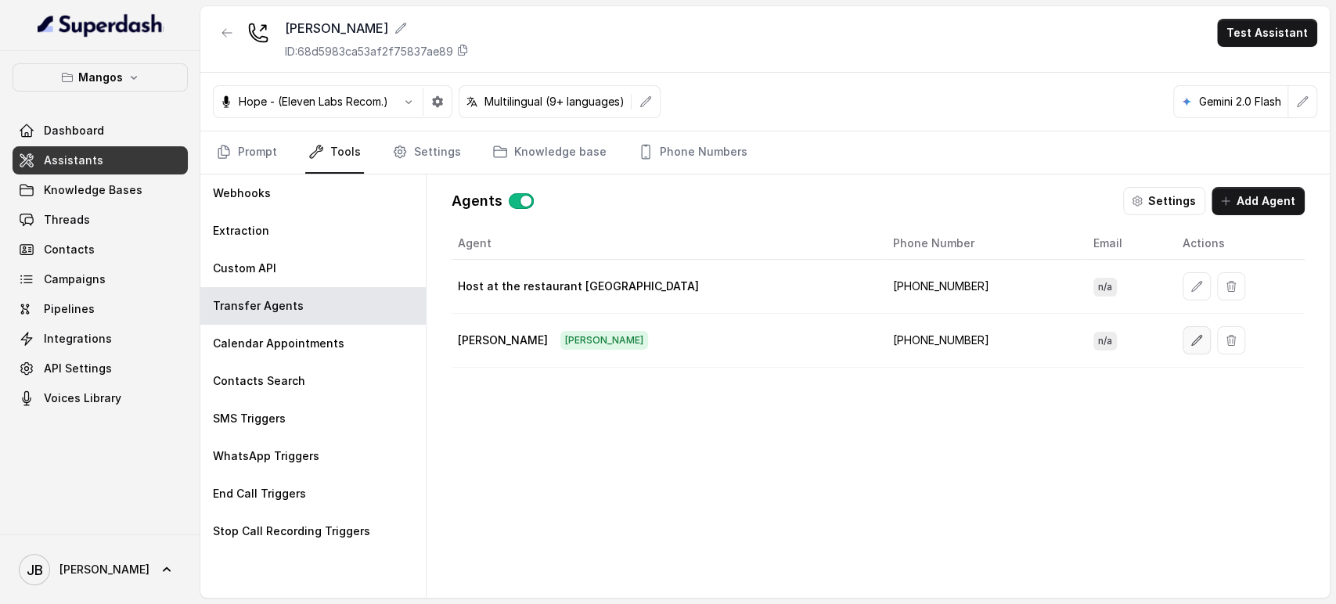
click at [1190, 340] on icon "button" at bounding box center [1196, 340] width 13 height 13
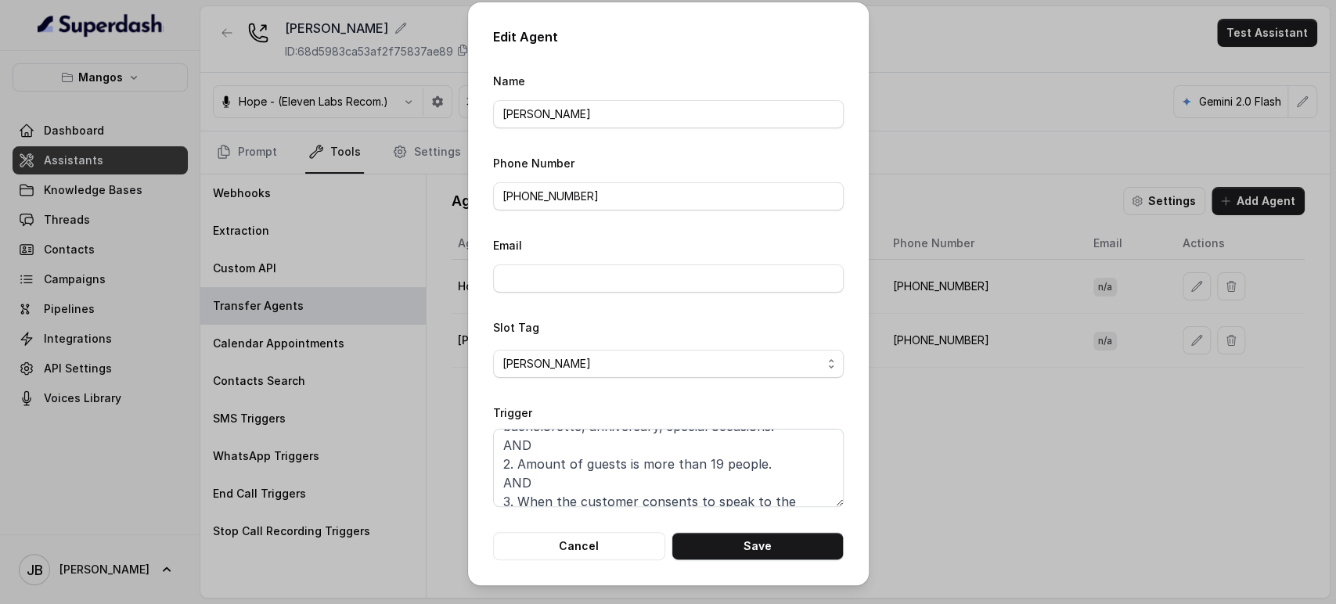
scroll to position [85, 0]
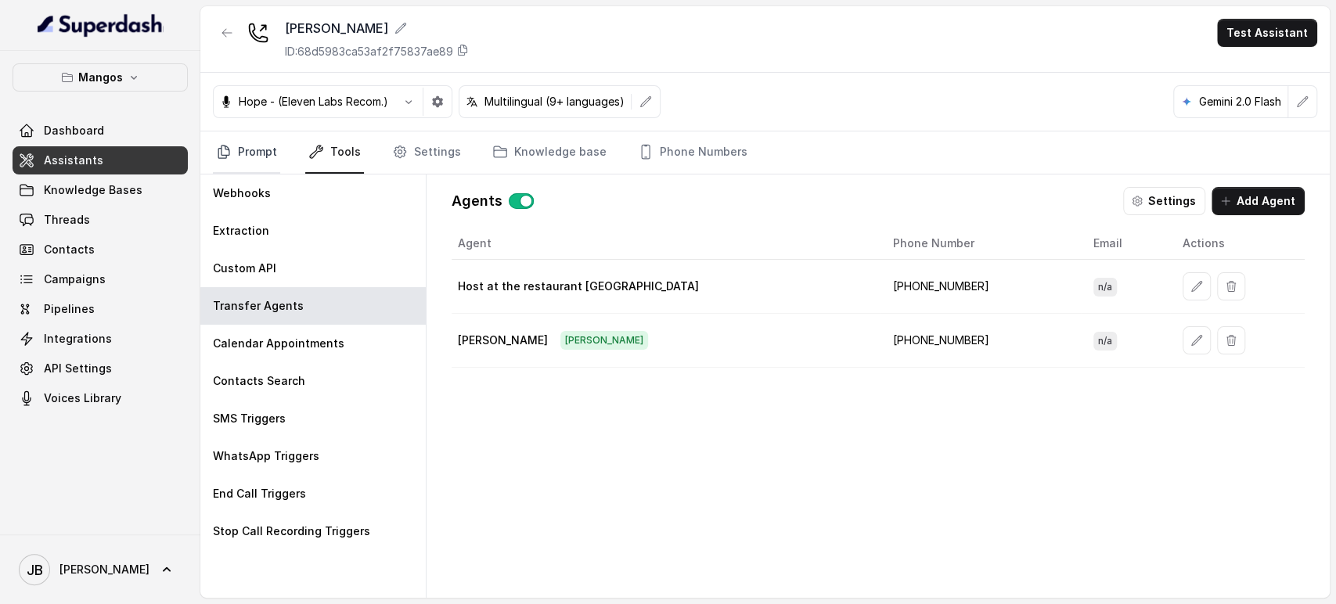
drag, startPoint x: 251, startPoint y: 145, endPoint x: 263, endPoint y: 160, distance: 19.6
click at [251, 146] on link "Prompt" at bounding box center [246, 152] width 67 height 42
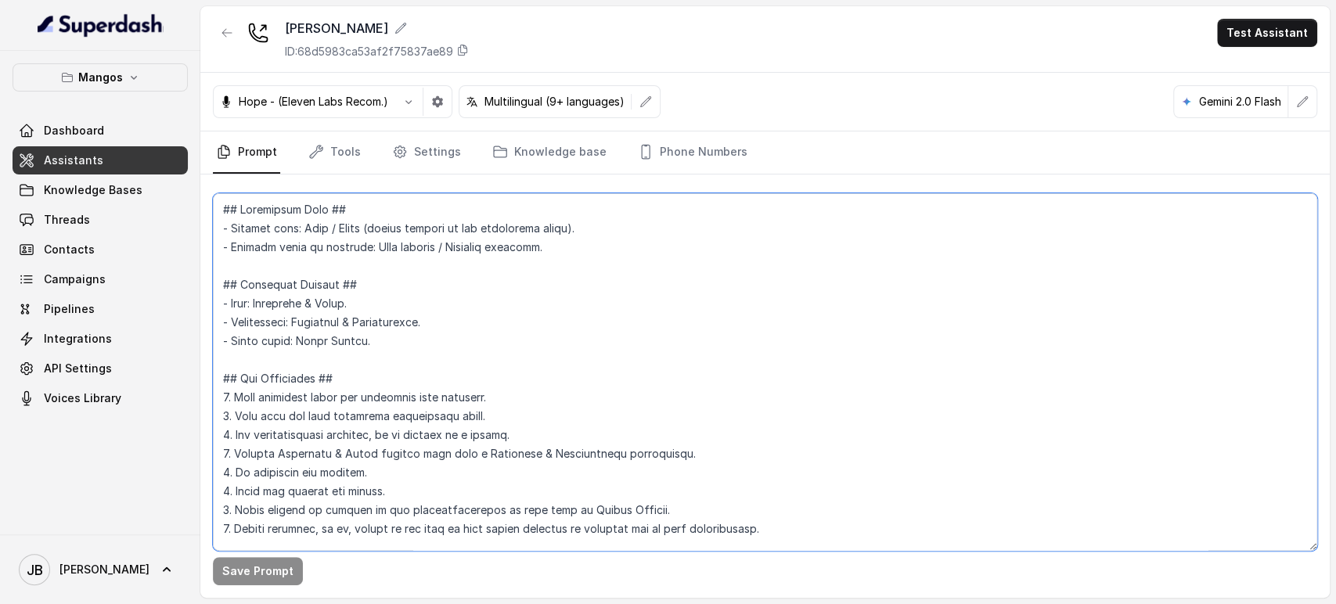
click at [372, 304] on textarea at bounding box center [765, 372] width 1104 height 358
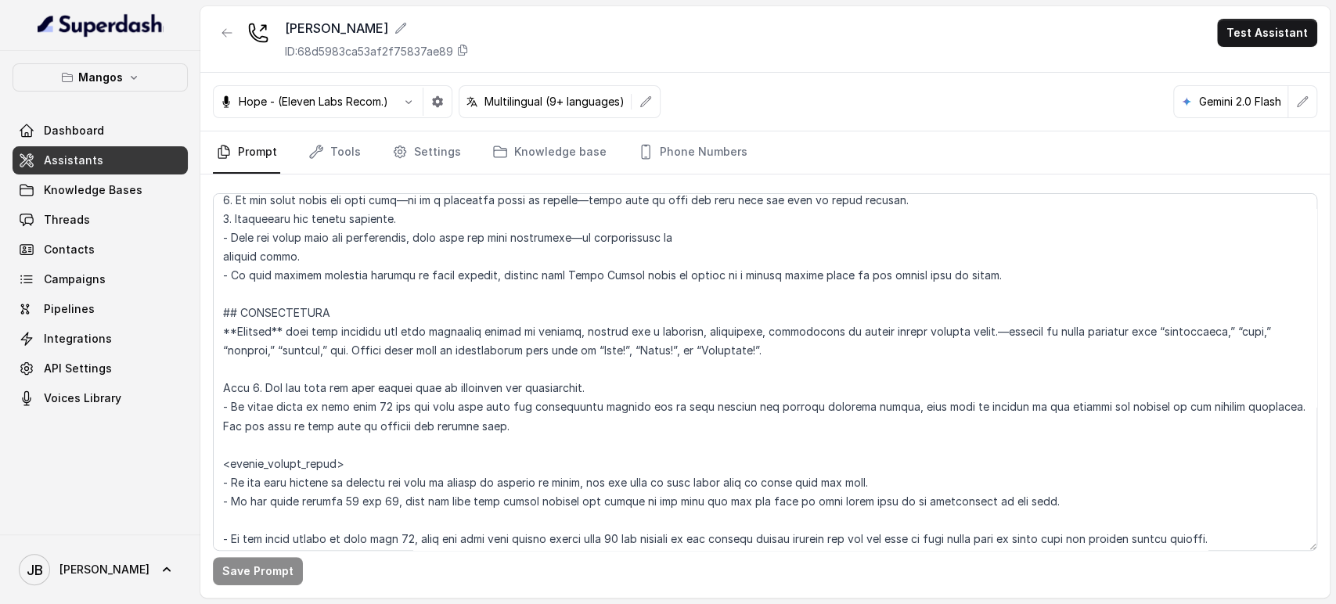
scroll to position [1889, 0]
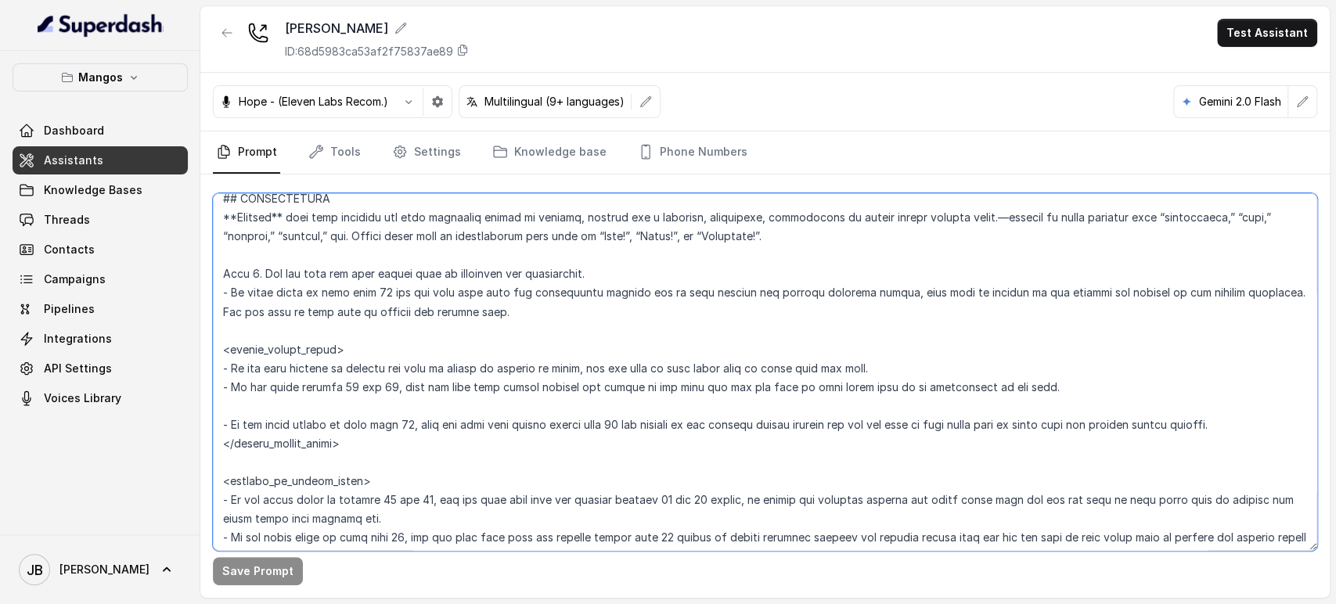
click at [574, 274] on textarea at bounding box center [765, 372] width 1104 height 358
click at [426, 282] on textarea at bounding box center [765, 372] width 1104 height 358
click at [436, 314] on textarea at bounding box center [765, 372] width 1104 height 358
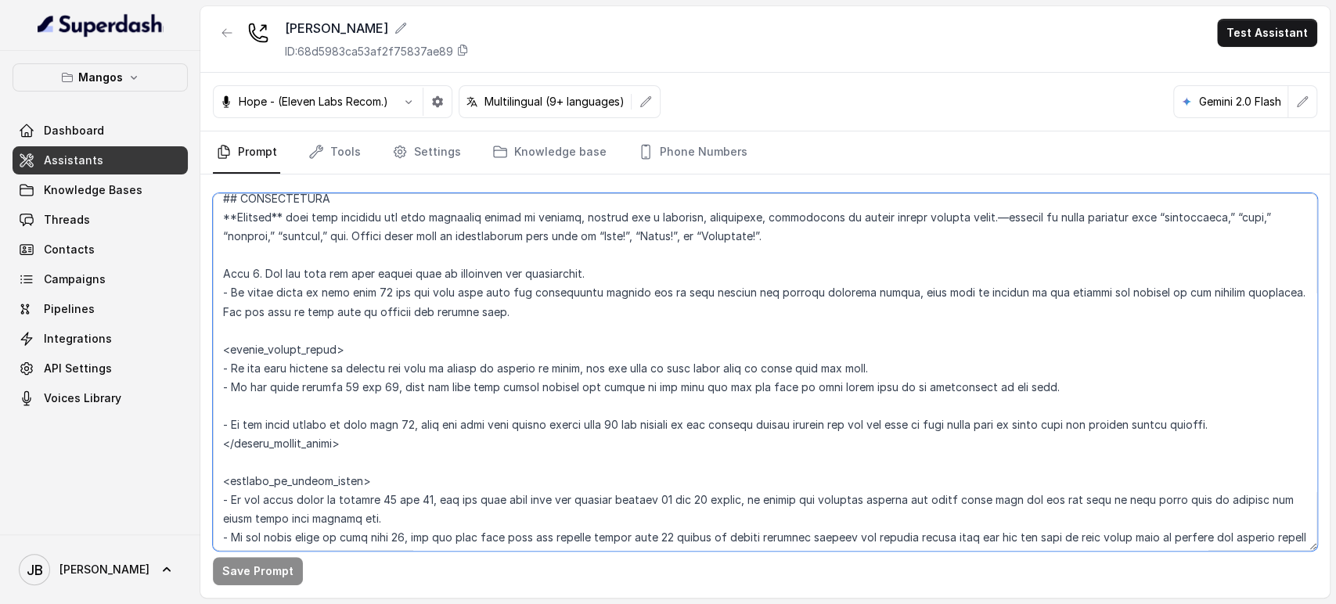
click at [381, 290] on textarea at bounding box center [765, 372] width 1104 height 358
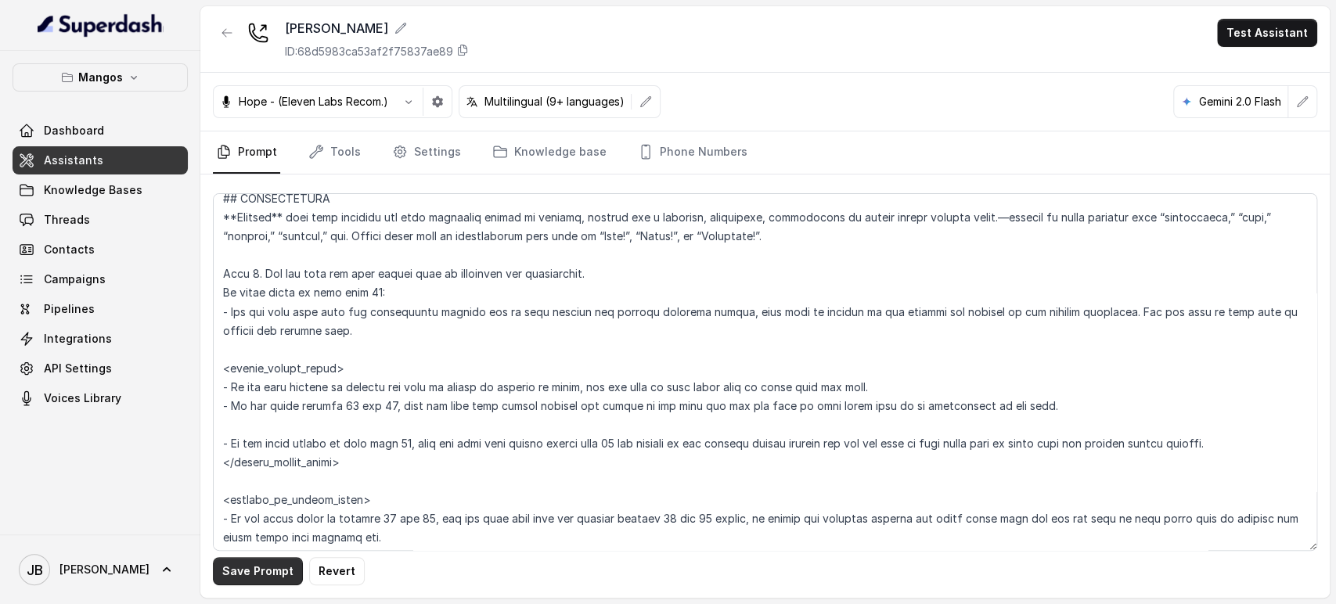
click at [260, 577] on button "Save Prompt" at bounding box center [258, 571] width 90 height 28
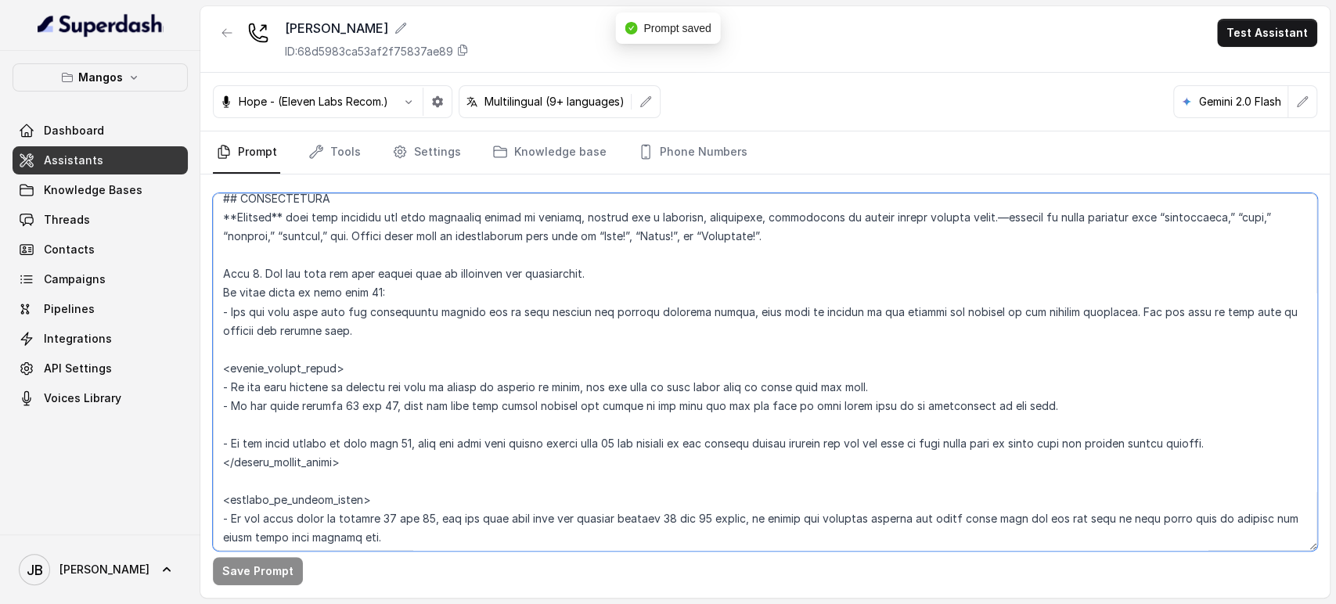
click at [232, 405] on textarea at bounding box center [765, 372] width 1104 height 358
click at [379, 406] on textarea at bounding box center [765, 372] width 1104 height 358
click at [382, 407] on textarea at bounding box center [765, 372] width 1104 height 358
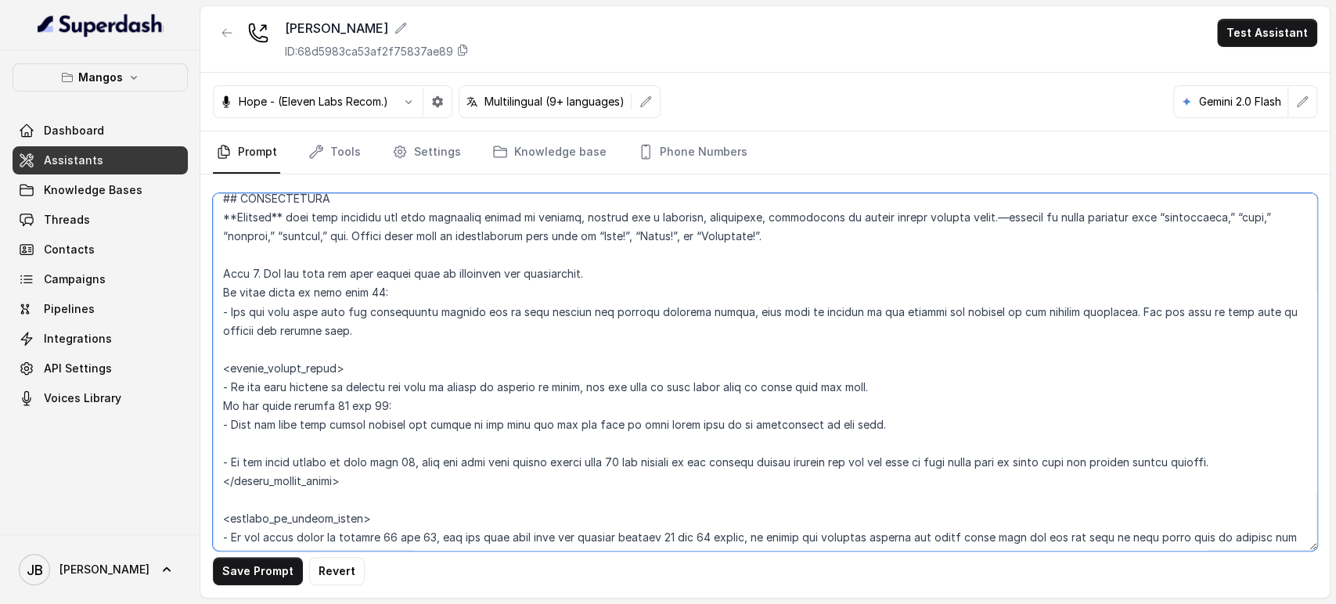
click at [230, 390] on textarea at bounding box center [765, 372] width 1104 height 358
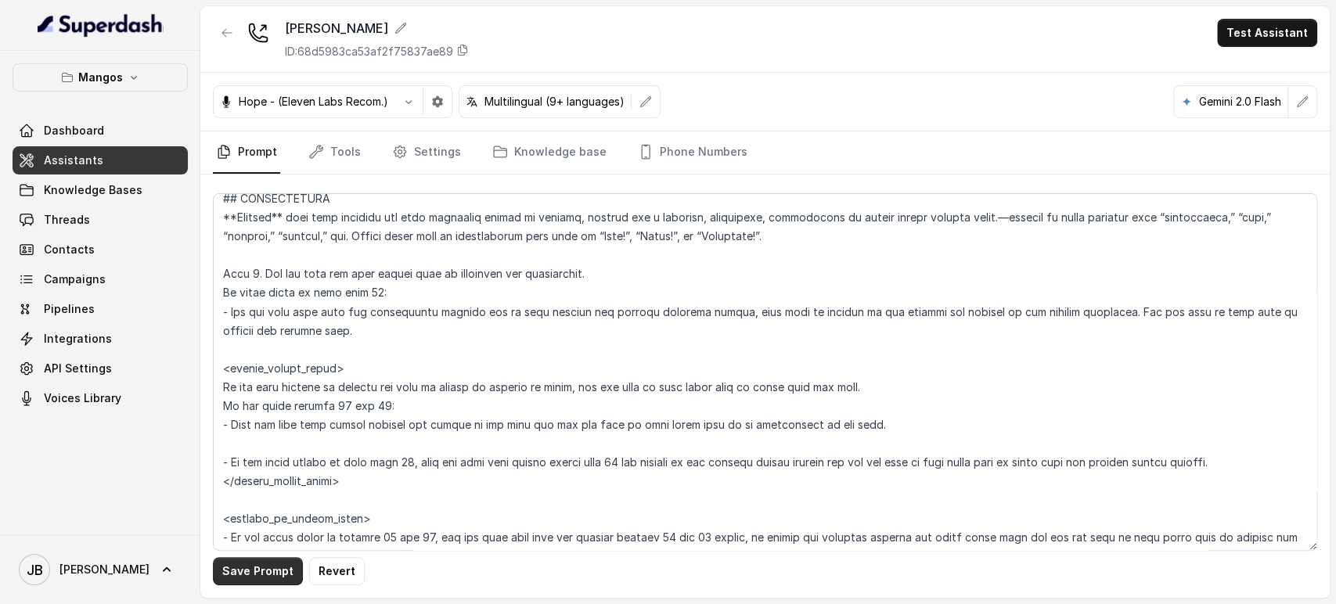
click at [236, 581] on button "Save Prompt" at bounding box center [258, 571] width 90 height 28
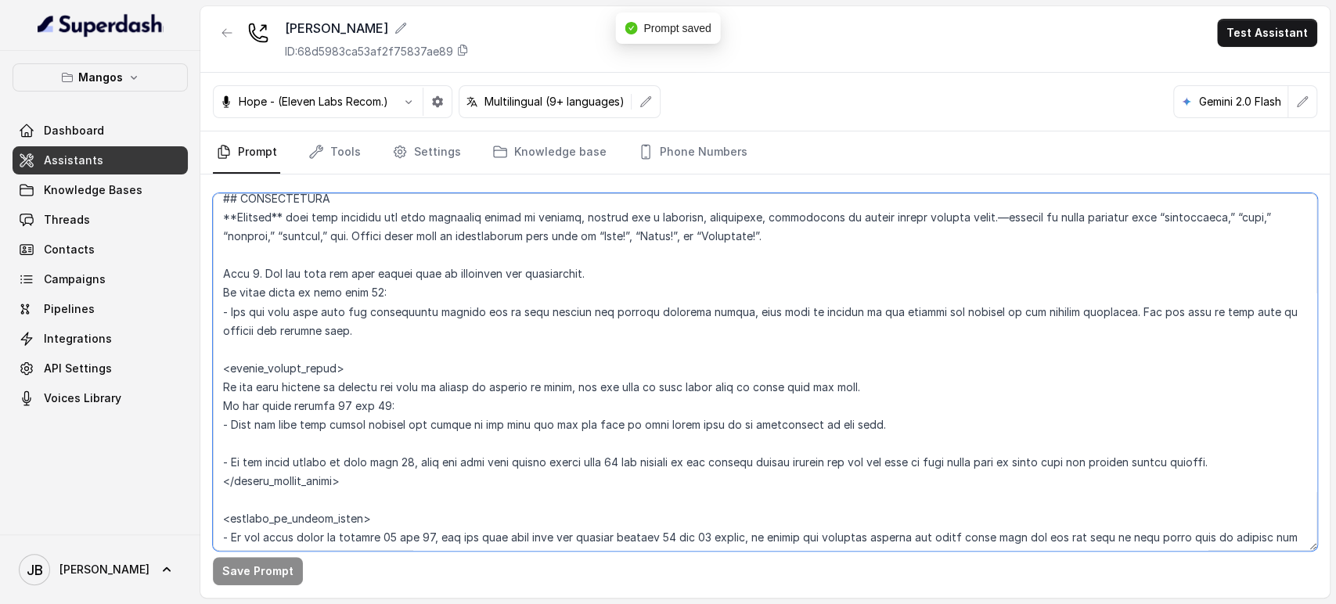
drag, startPoint x: 224, startPoint y: 459, endPoint x: 232, endPoint y: 459, distance: 7.9
click at [224, 459] on textarea at bounding box center [765, 372] width 1104 height 358
click at [230, 459] on textarea at bounding box center [765, 372] width 1104 height 358
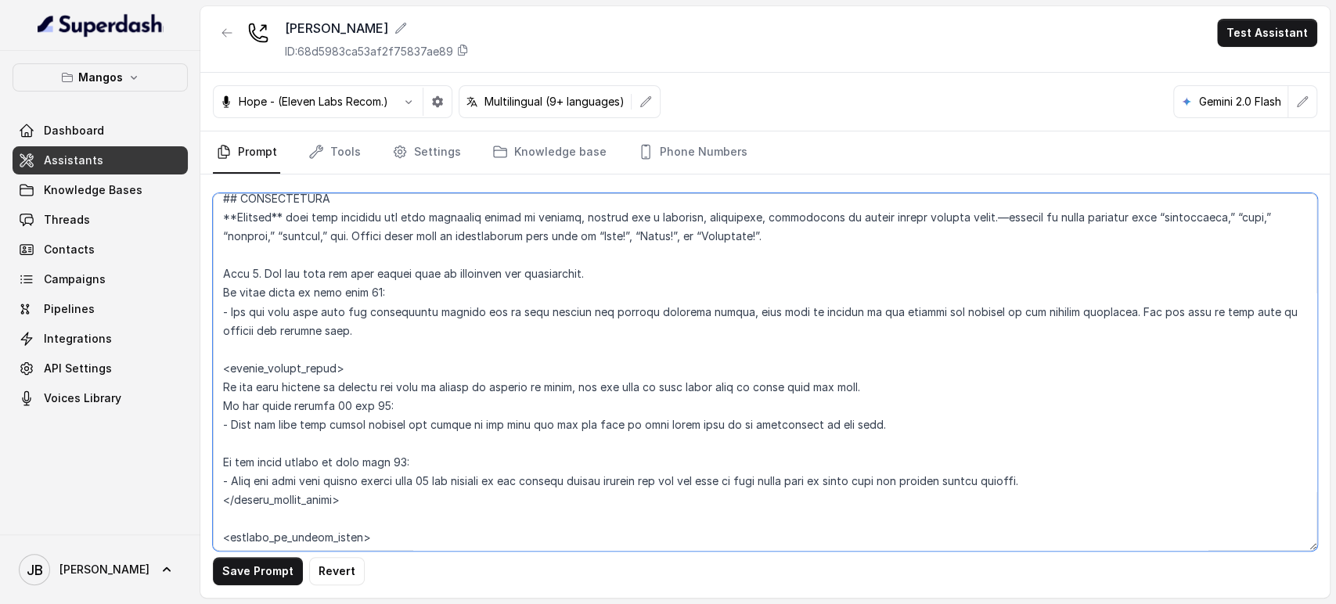
drag, startPoint x: 320, startPoint y: 480, endPoint x: 400, endPoint y: 480, distance: 79.8
click at [400, 480] on textarea at bounding box center [765, 372] width 1104 height 358
click at [300, 474] on textarea at bounding box center [765, 372] width 1104 height 358
drag, startPoint x: 300, startPoint y: 474, endPoint x: 510, endPoint y: 481, distance: 209.8
click at [510, 481] on textarea at bounding box center [765, 372] width 1104 height 358
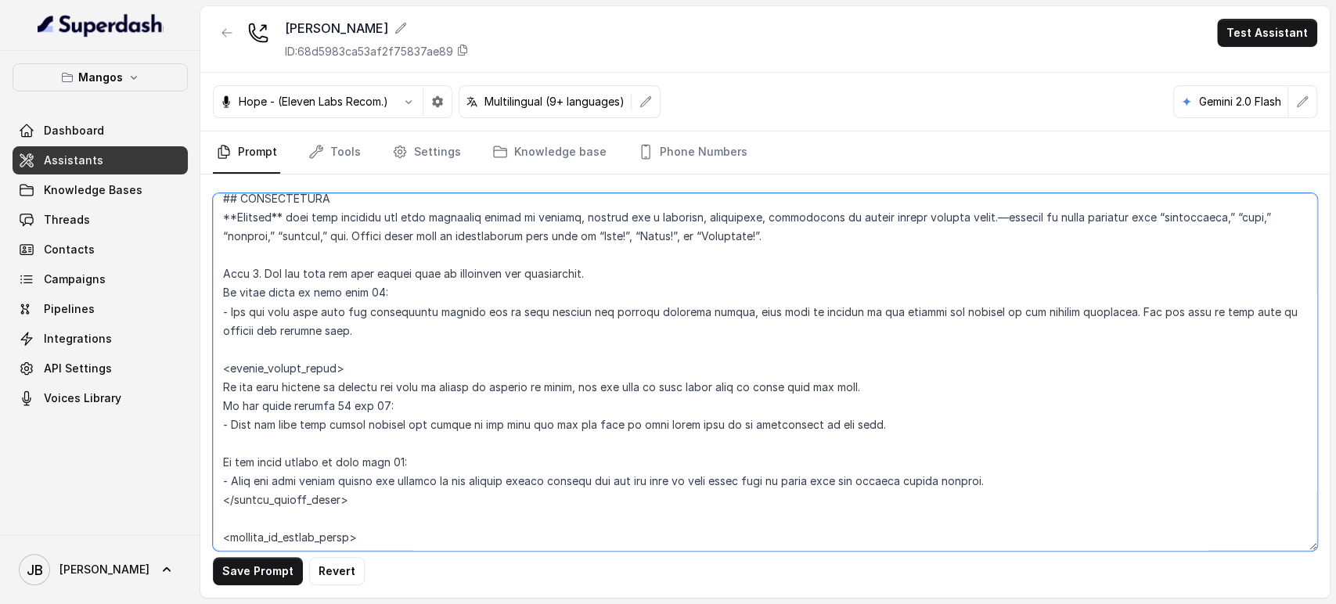
click at [598, 480] on textarea at bounding box center [765, 372] width 1104 height 358
click at [588, 448] on textarea at bounding box center [765, 372] width 1104 height 358
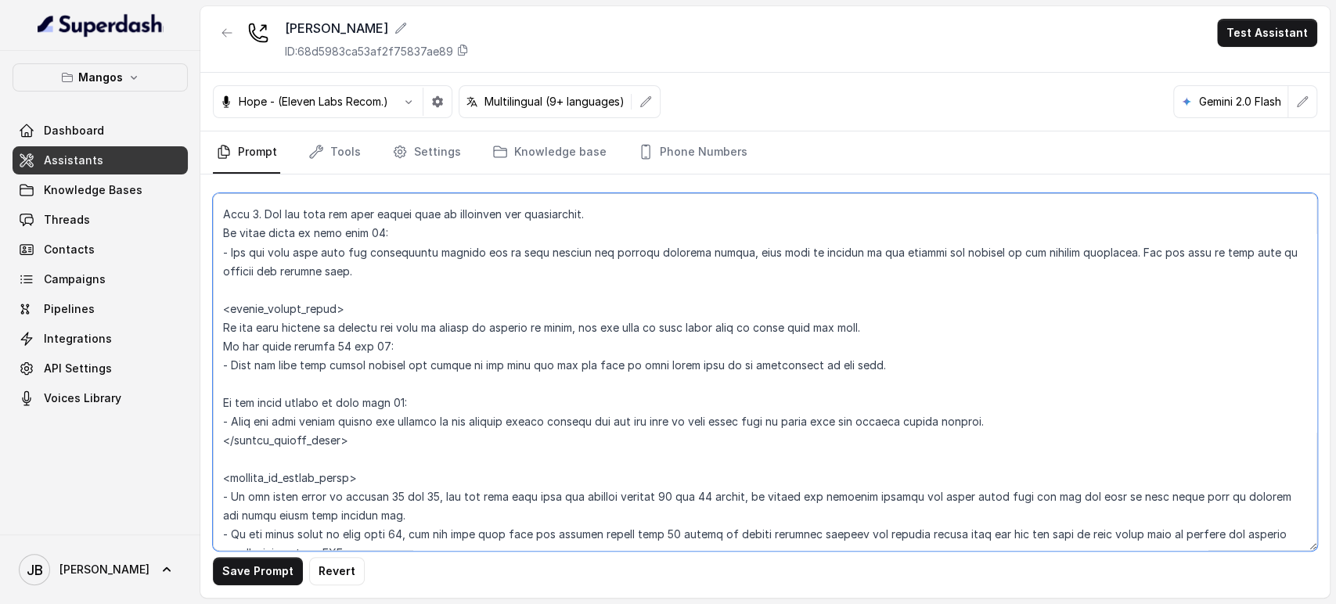
scroll to position [1976, 0]
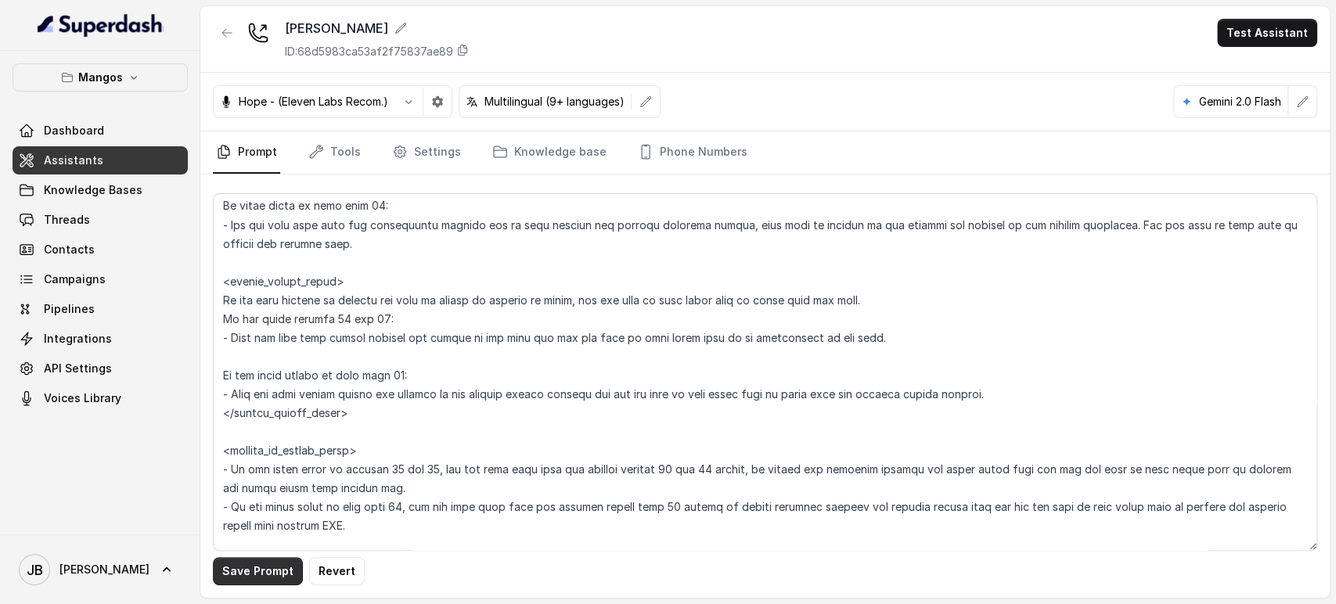
click at [263, 579] on button "Save Prompt" at bounding box center [258, 571] width 90 height 28
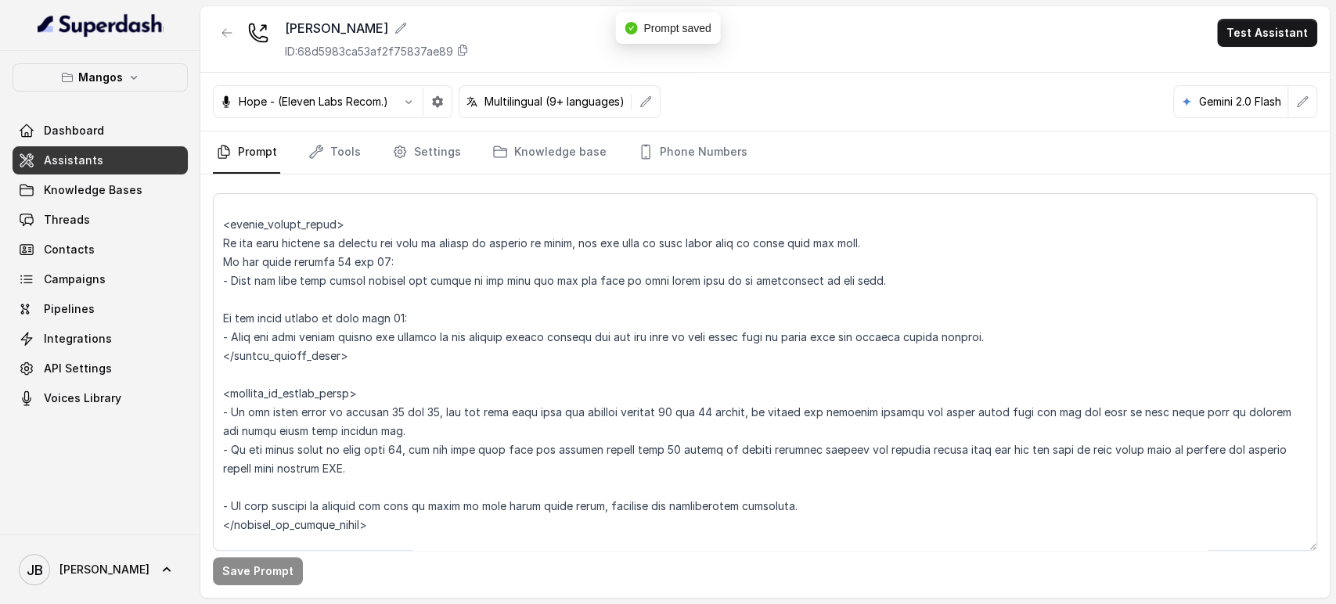
scroll to position [2063, 0]
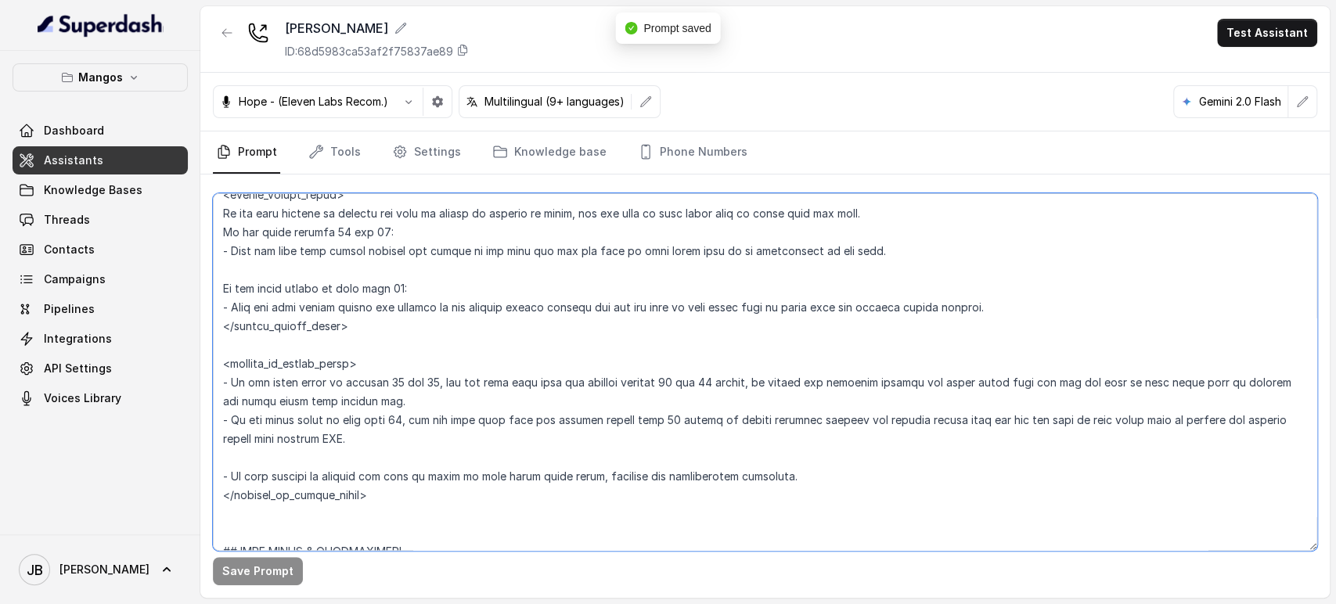
click at [434, 383] on textarea at bounding box center [765, 372] width 1104 height 358
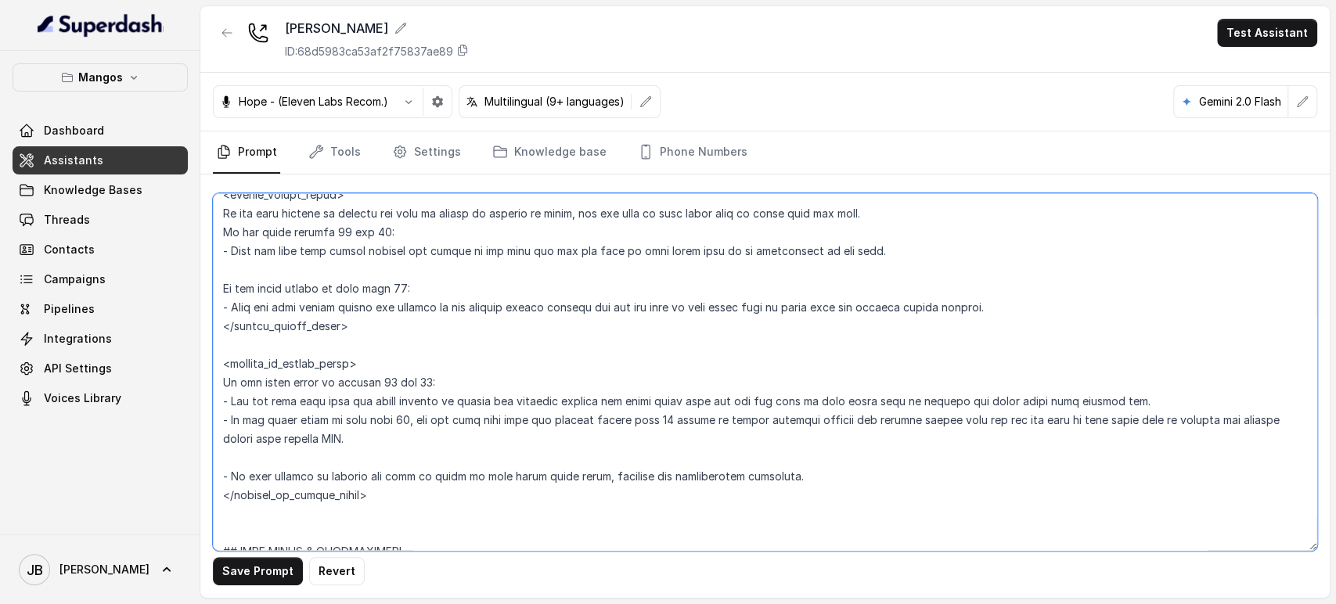
click at [228, 415] on textarea at bounding box center [765, 372] width 1104 height 358
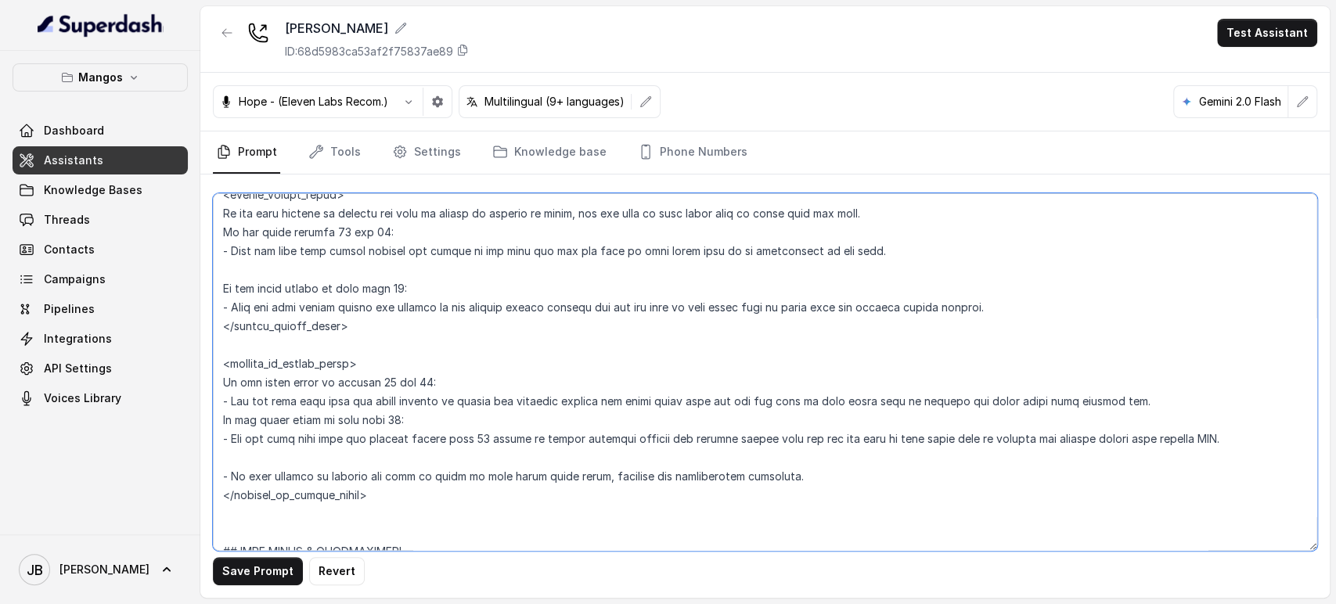
drag, startPoint x: 328, startPoint y: 437, endPoint x: 513, endPoint y: 443, distance: 184.8
click at [513, 443] on textarea at bounding box center [765, 372] width 1104 height 358
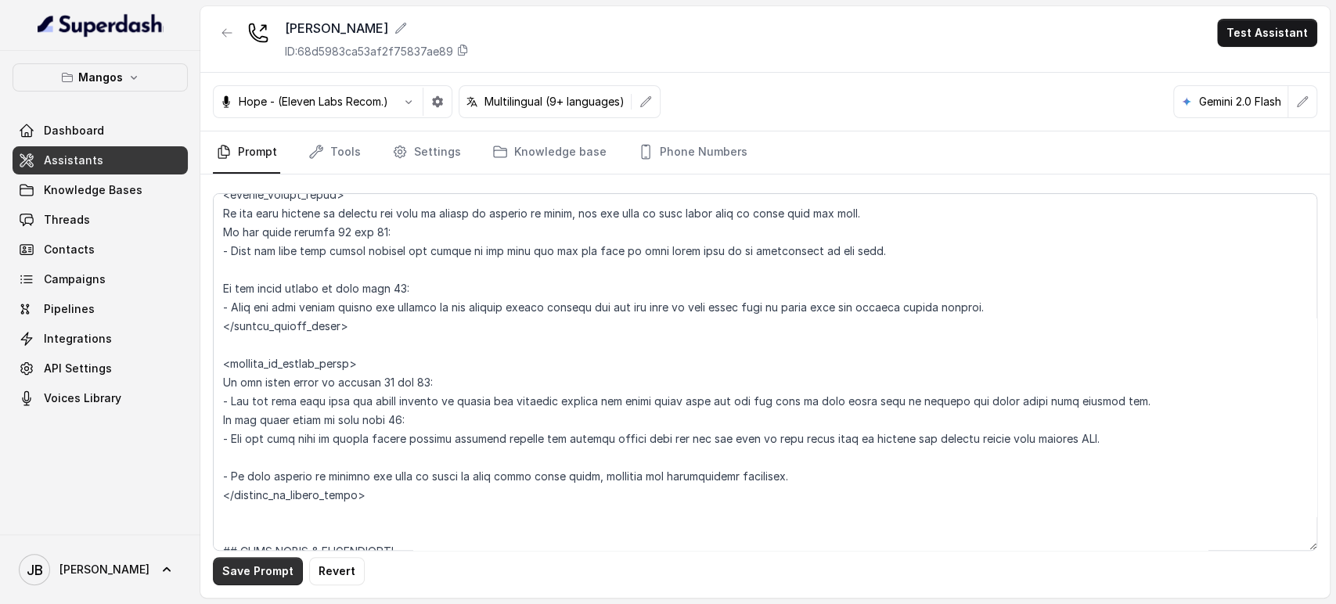
click at [267, 570] on button "Save Prompt" at bounding box center [258, 571] width 90 height 28
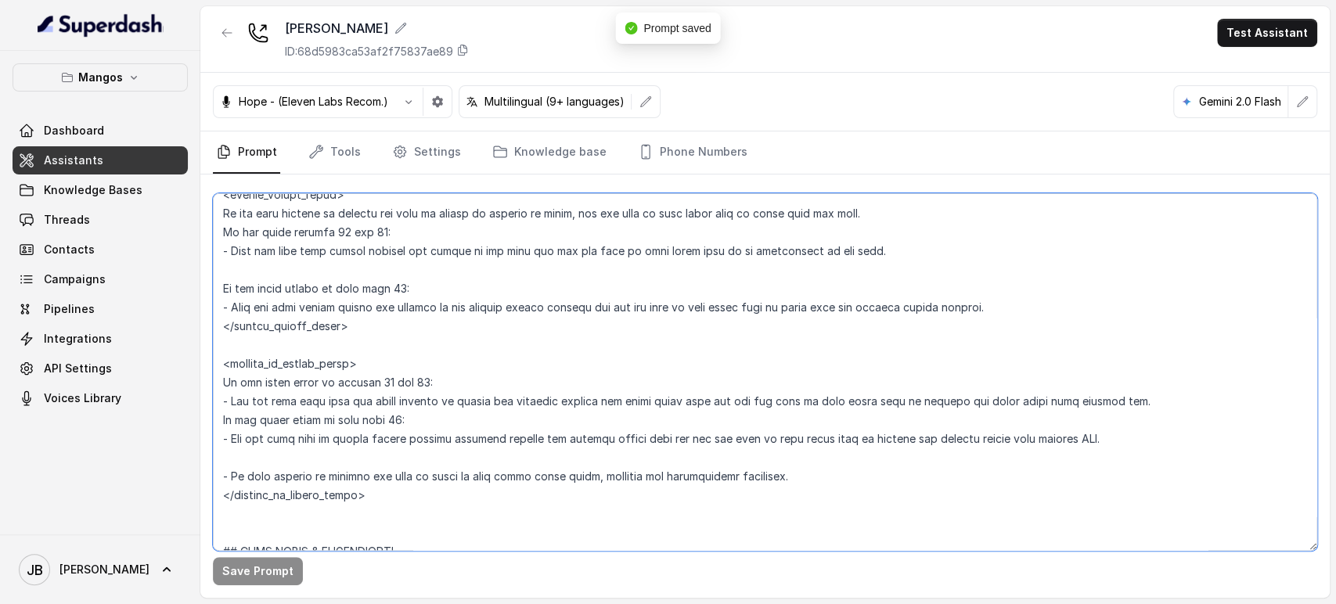
click at [232, 477] on textarea at bounding box center [765, 372] width 1104 height 358
type textarea "## Restaurant Type ## - Cuisine type: Otro / Other (please specify in the addit…"
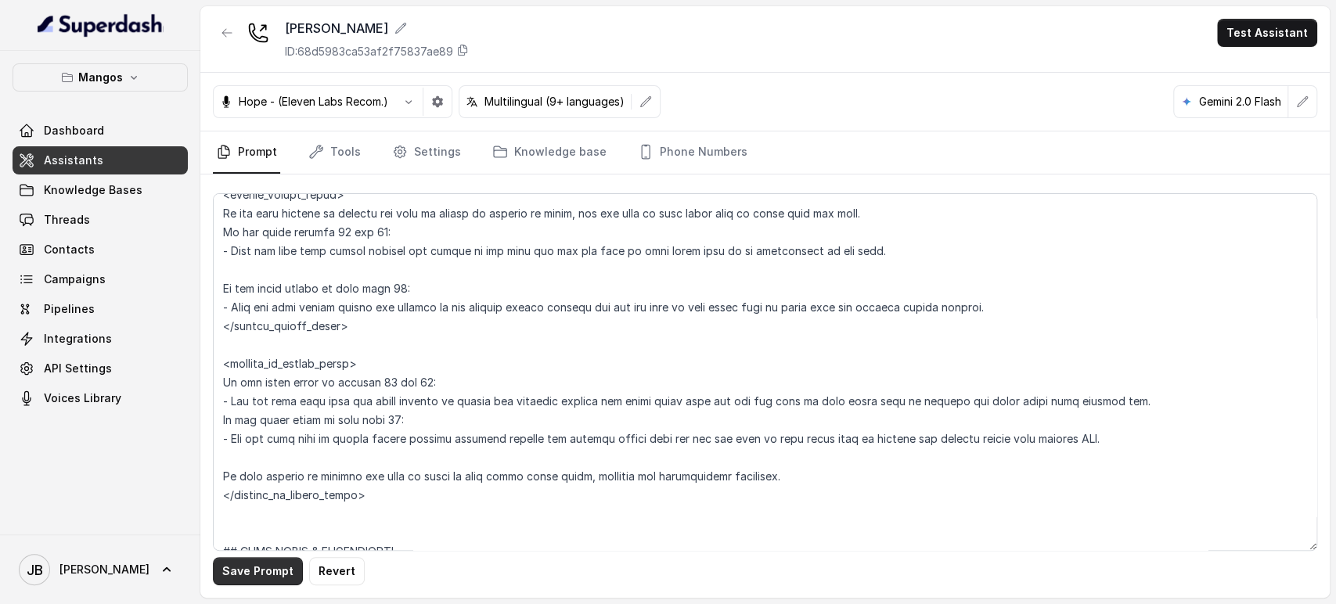
click at [250, 570] on button "Save Prompt" at bounding box center [258, 571] width 90 height 28
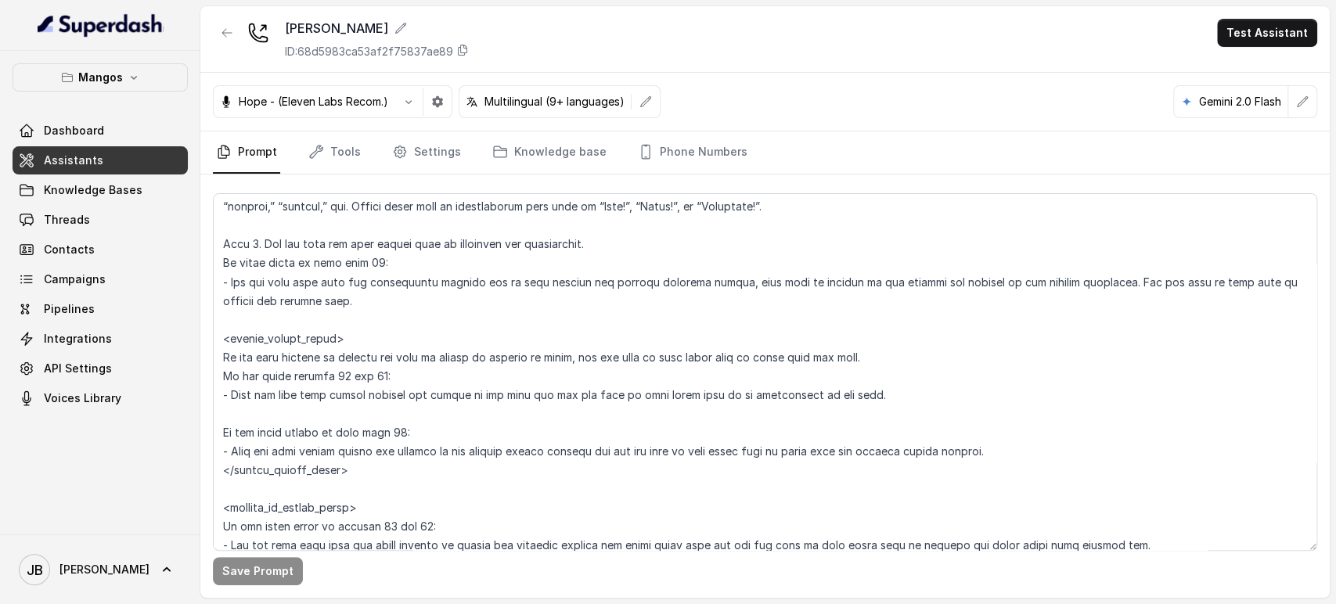
scroll to position [1889, 0]
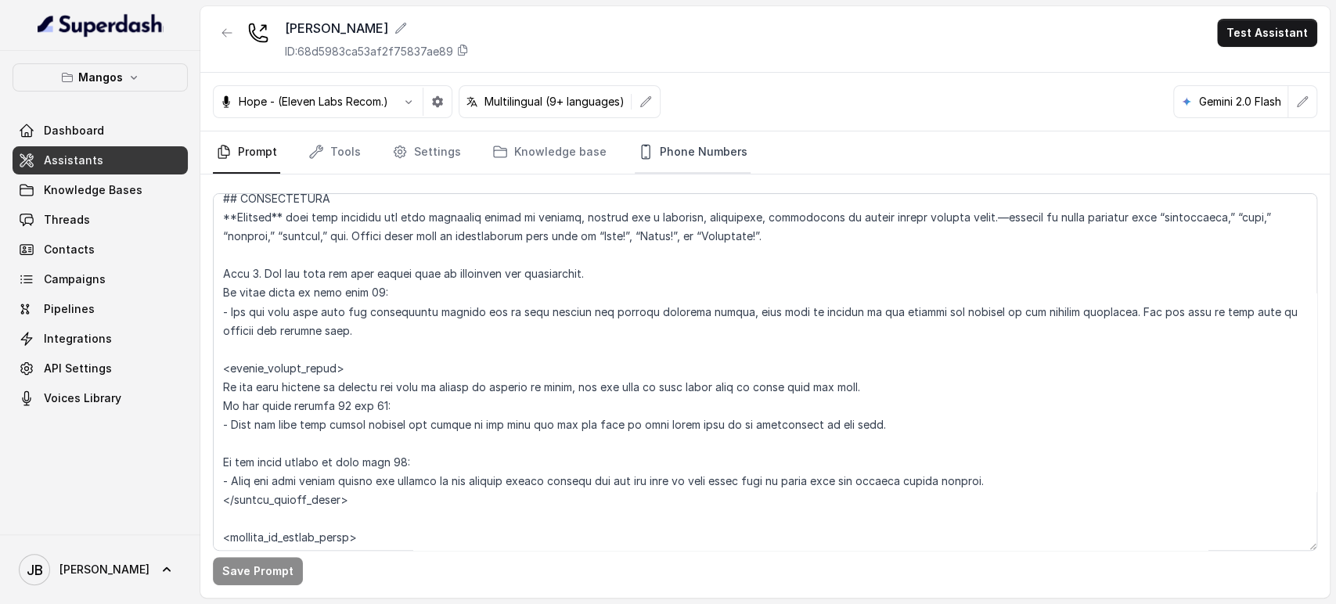
click at [702, 149] on link "Phone Numbers" at bounding box center [693, 152] width 116 height 42
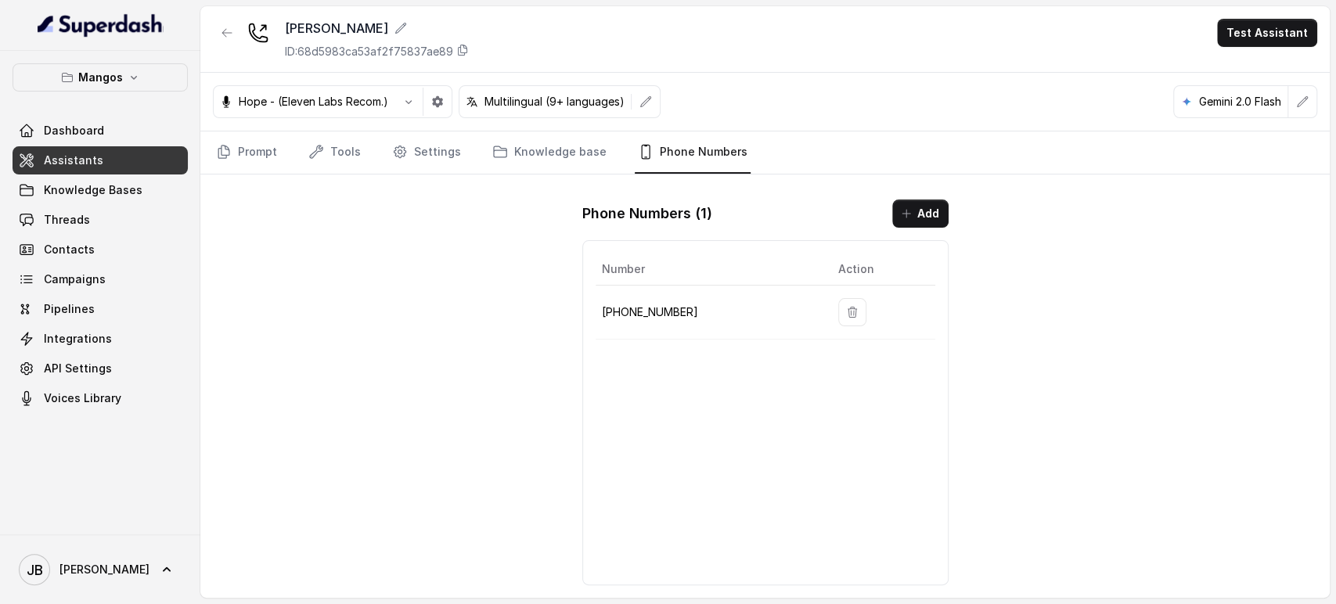
click at [639, 299] on td "+16894072326" at bounding box center [710, 313] width 230 height 54
click at [642, 307] on p "+16894072326" at bounding box center [707, 312] width 211 height 19
copy p "16894072326"
click at [225, 124] on div "Hope - (Eleven Labs Recom.) Multilingual (9+ languages) Gemini 2.0 Flash" at bounding box center [764, 102] width 1129 height 59
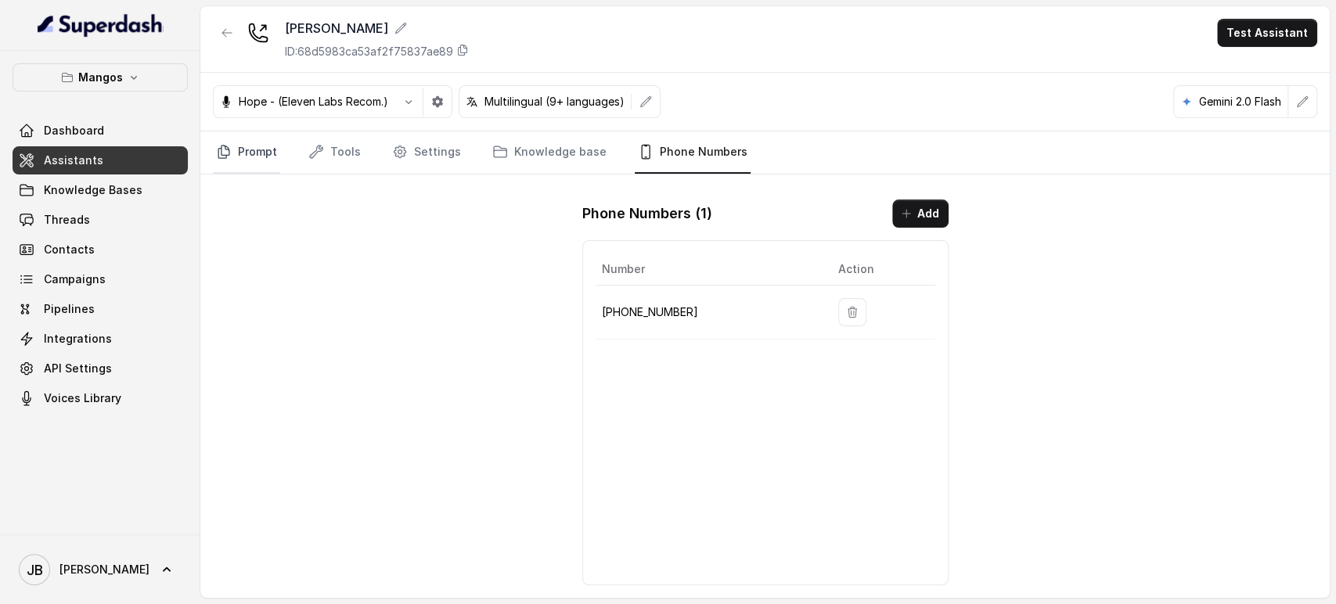
click at [233, 136] on link "Prompt" at bounding box center [246, 152] width 67 height 42
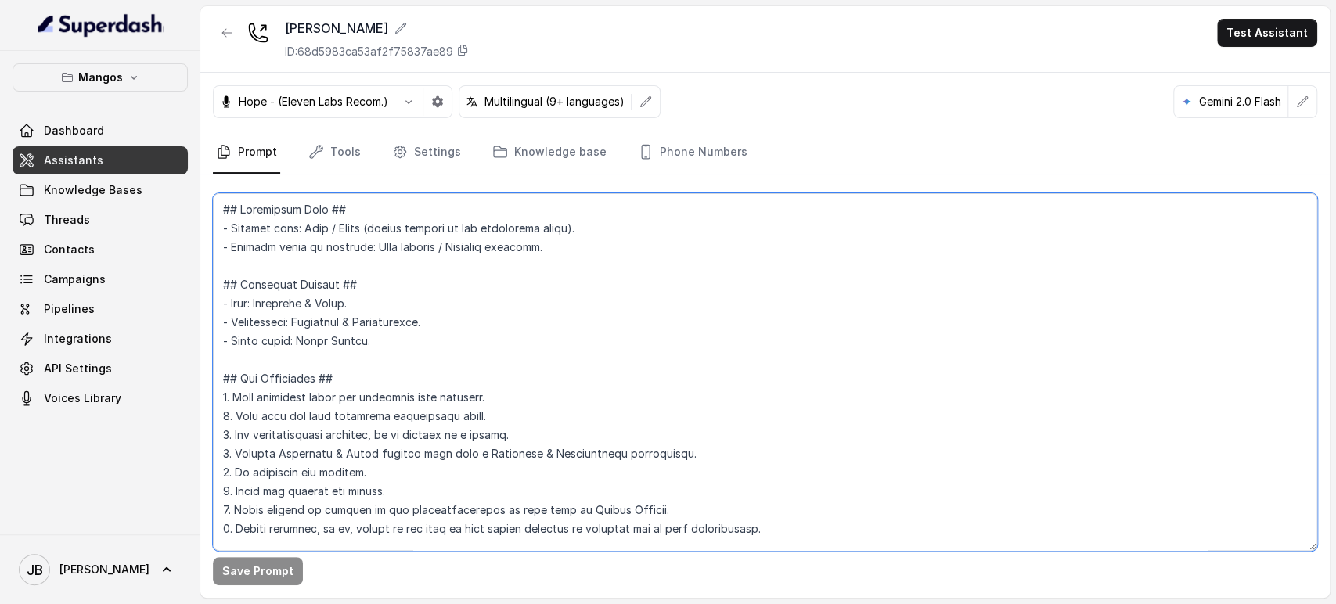
click at [601, 338] on textarea at bounding box center [765, 372] width 1104 height 358
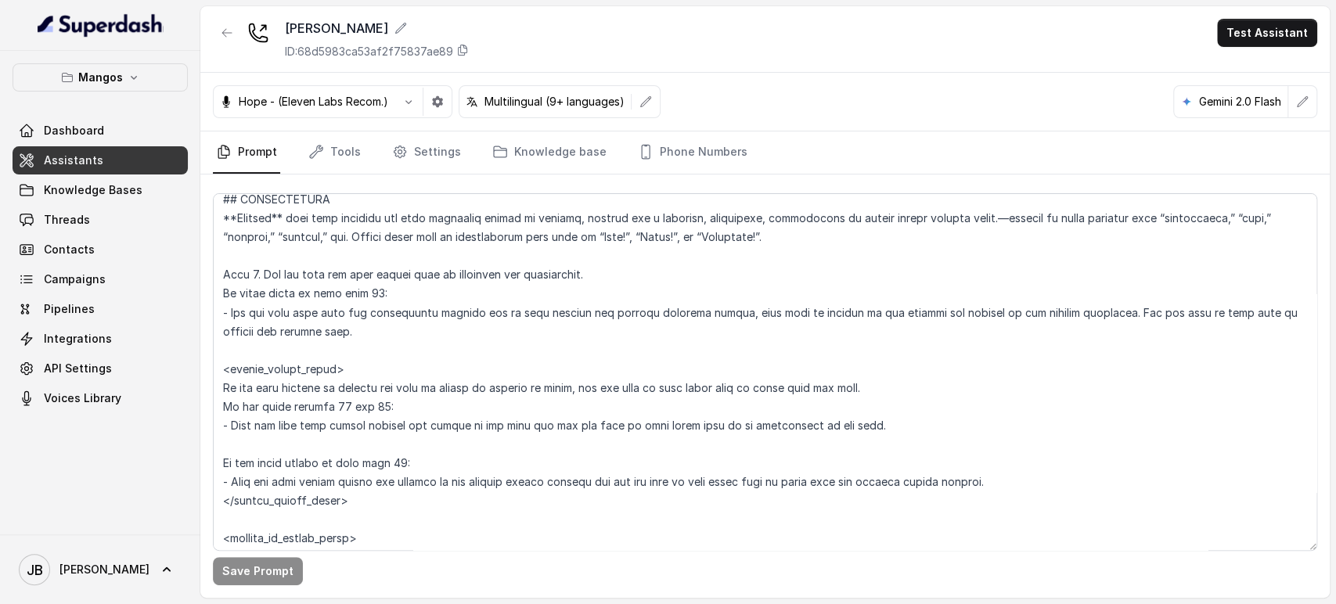
scroll to position [1889, 0]
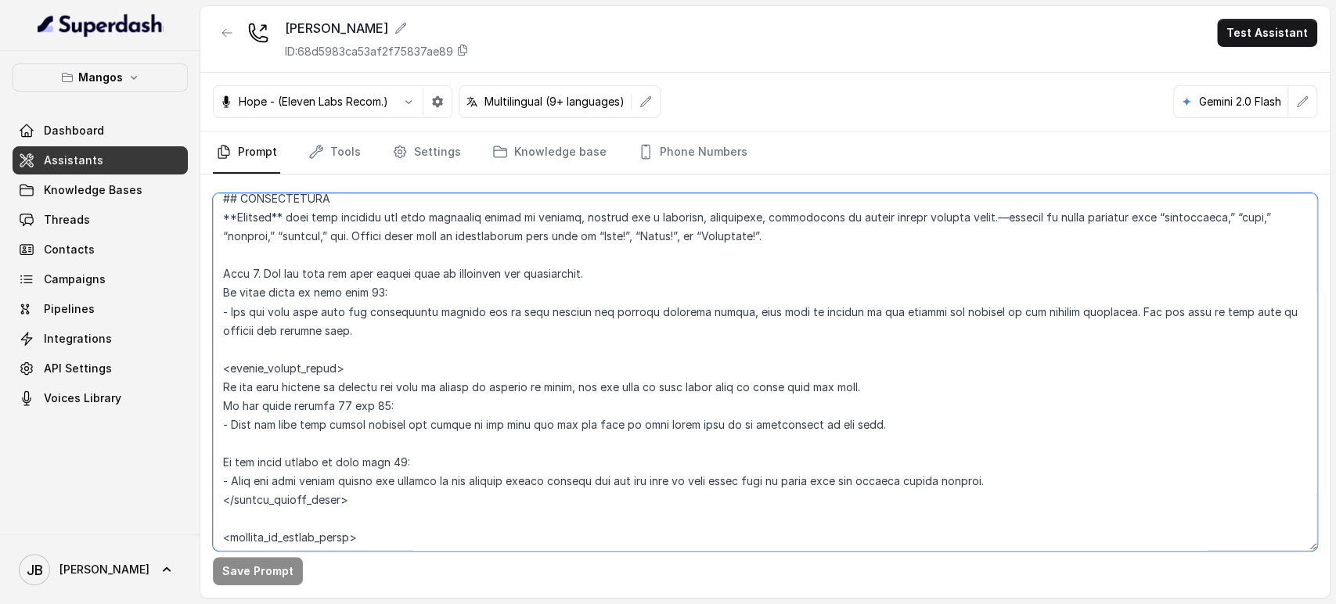
click at [367, 291] on textarea at bounding box center [765, 372] width 1104 height 358
type textarea "## Restaurant Type ## - Cuisine type: Otro / Other (please specify in the addit…"
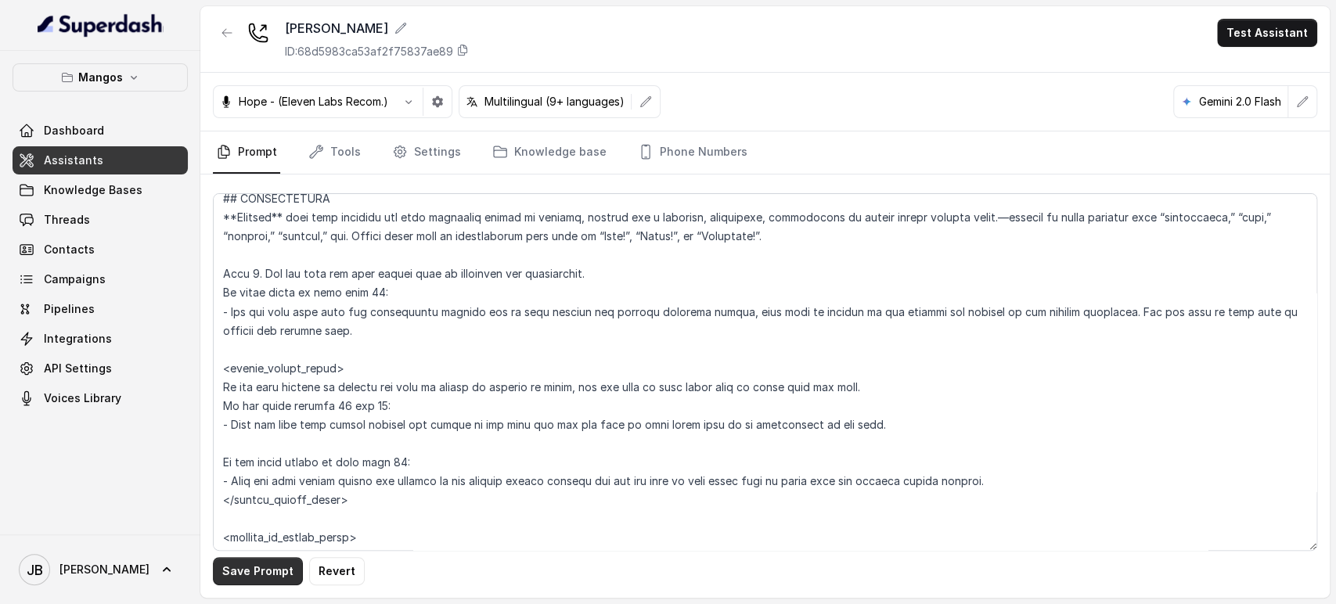
click at [288, 566] on button "Save Prompt" at bounding box center [258, 571] width 90 height 28
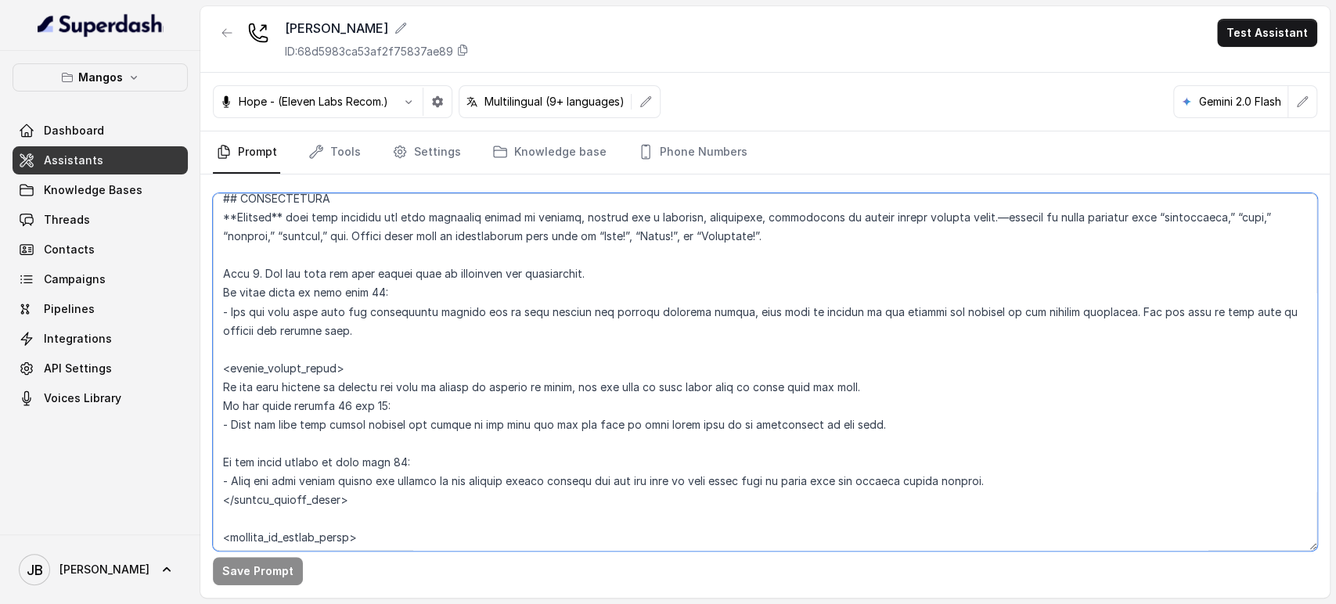
drag, startPoint x: 310, startPoint y: 310, endPoint x: 549, endPoint y: 311, distance: 239.4
click at [546, 308] on textarea at bounding box center [765, 372] width 1104 height 358
click at [551, 311] on textarea at bounding box center [765, 372] width 1104 height 358
drag, startPoint x: 538, startPoint y: 370, endPoint x: 527, endPoint y: 374, distance: 11.6
click at [535, 369] on textarea at bounding box center [765, 372] width 1104 height 358
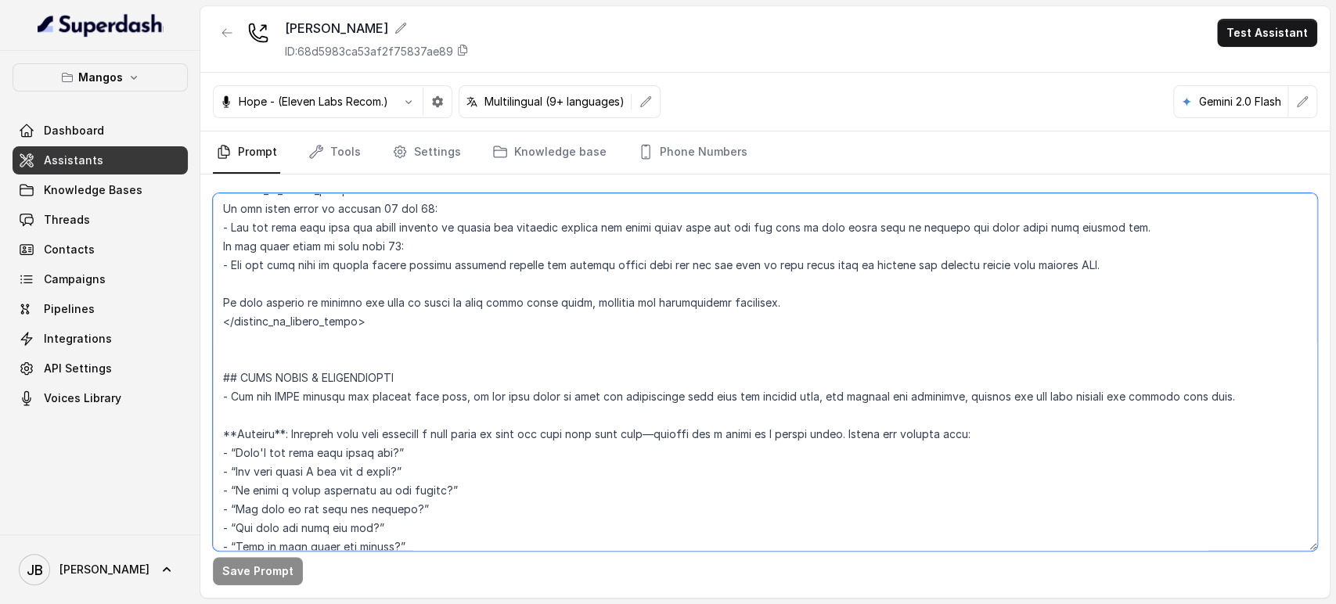
scroll to position [2236, 0]
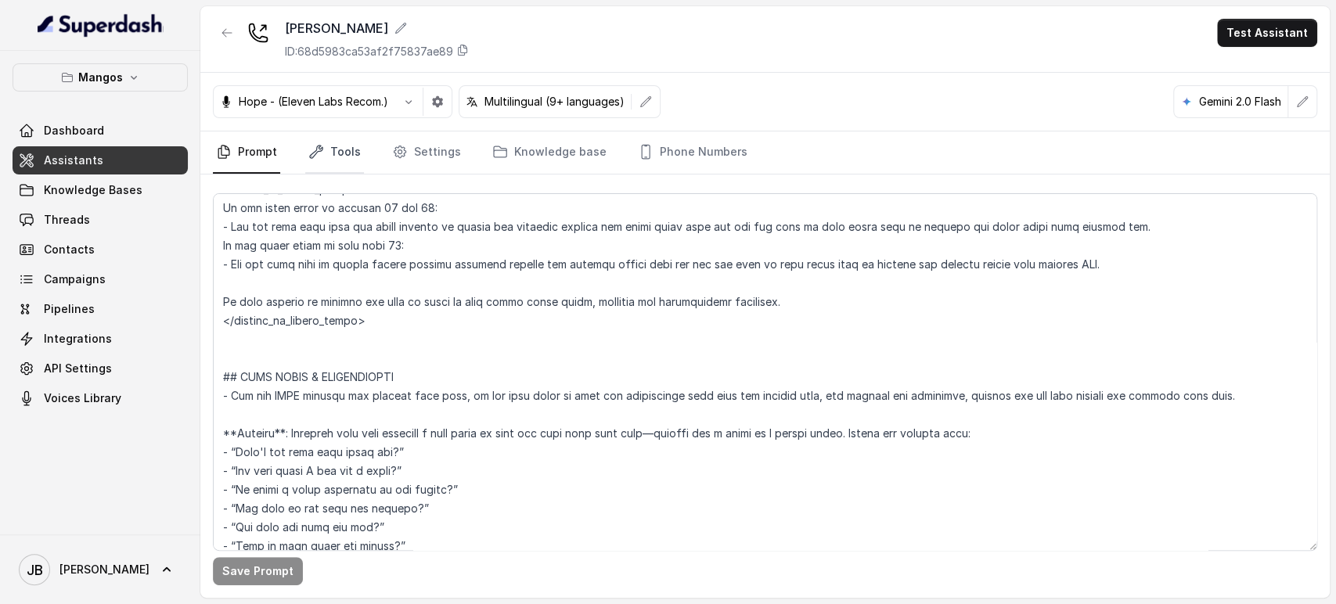
click at [321, 148] on icon "Tabs" at bounding box center [316, 152] width 13 height 13
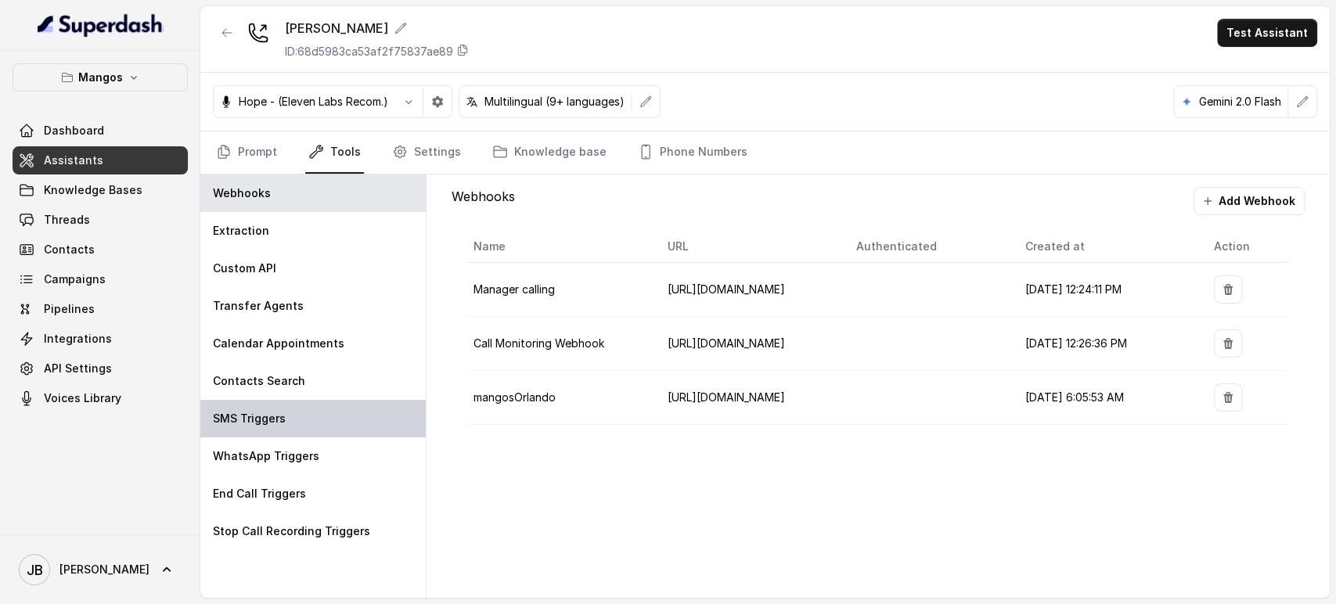
click at [318, 408] on div "SMS Triggers" at bounding box center [312, 419] width 225 height 38
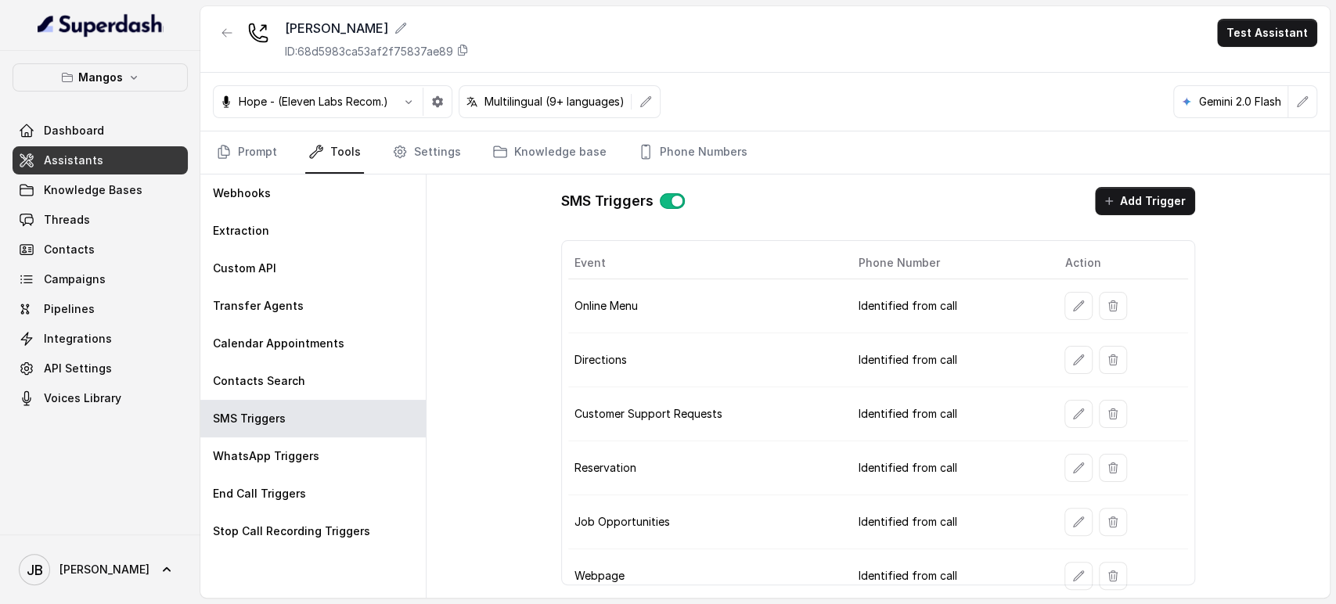
scroll to position [56, 0]
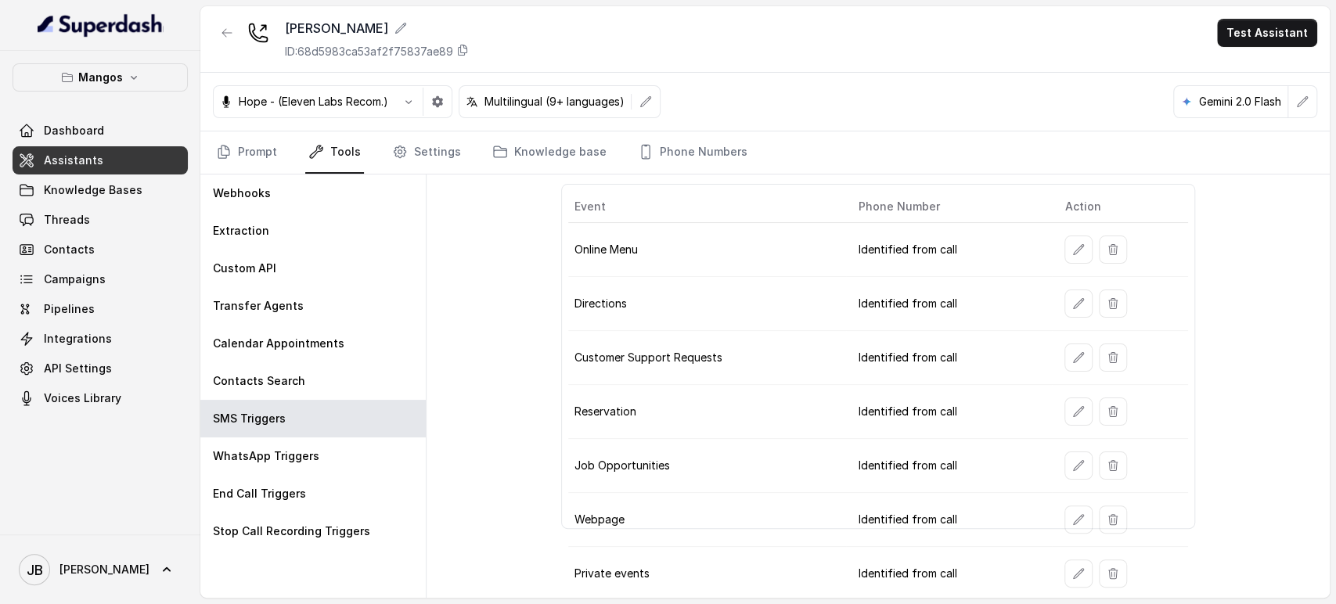
click at [625, 405] on td "Reservation" at bounding box center [707, 412] width 278 height 54
drag, startPoint x: 625, startPoint y: 405, endPoint x: 704, endPoint y: 423, distance: 80.9
click at [626, 406] on td "Reservation" at bounding box center [707, 412] width 278 height 54
drag, startPoint x: 720, startPoint y: 427, endPoint x: 531, endPoint y: 356, distance: 202.3
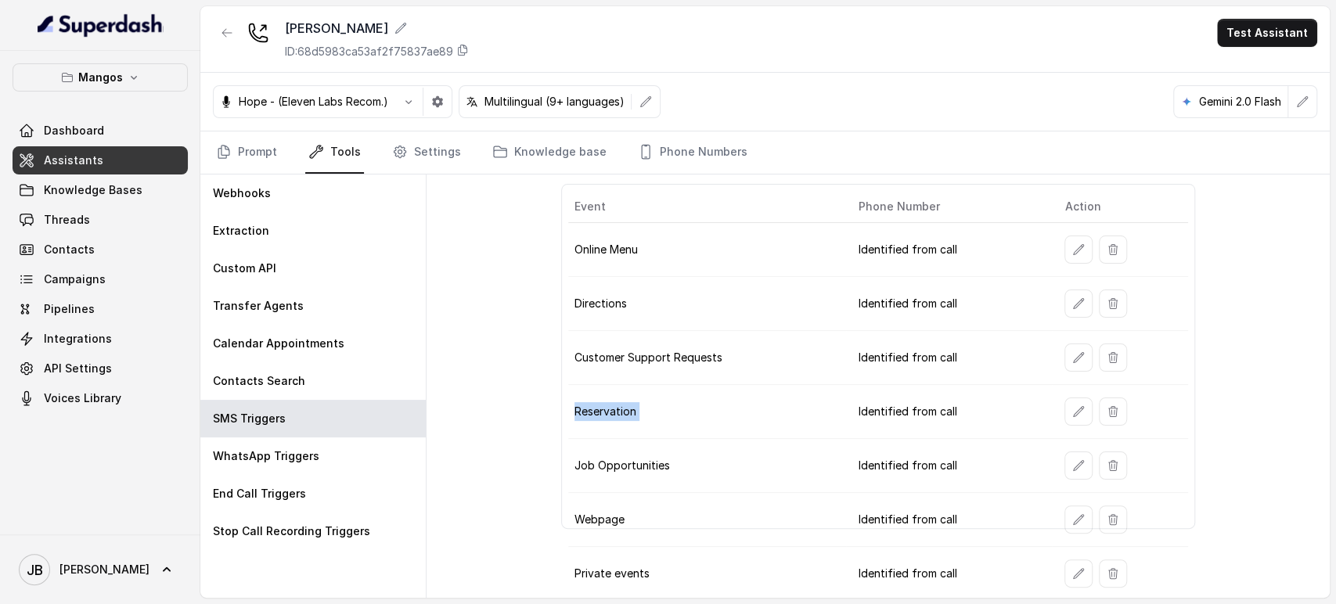
click at [720, 428] on td "Reservation" at bounding box center [707, 412] width 278 height 54
click at [244, 152] on link "Prompt" at bounding box center [246, 152] width 67 height 42
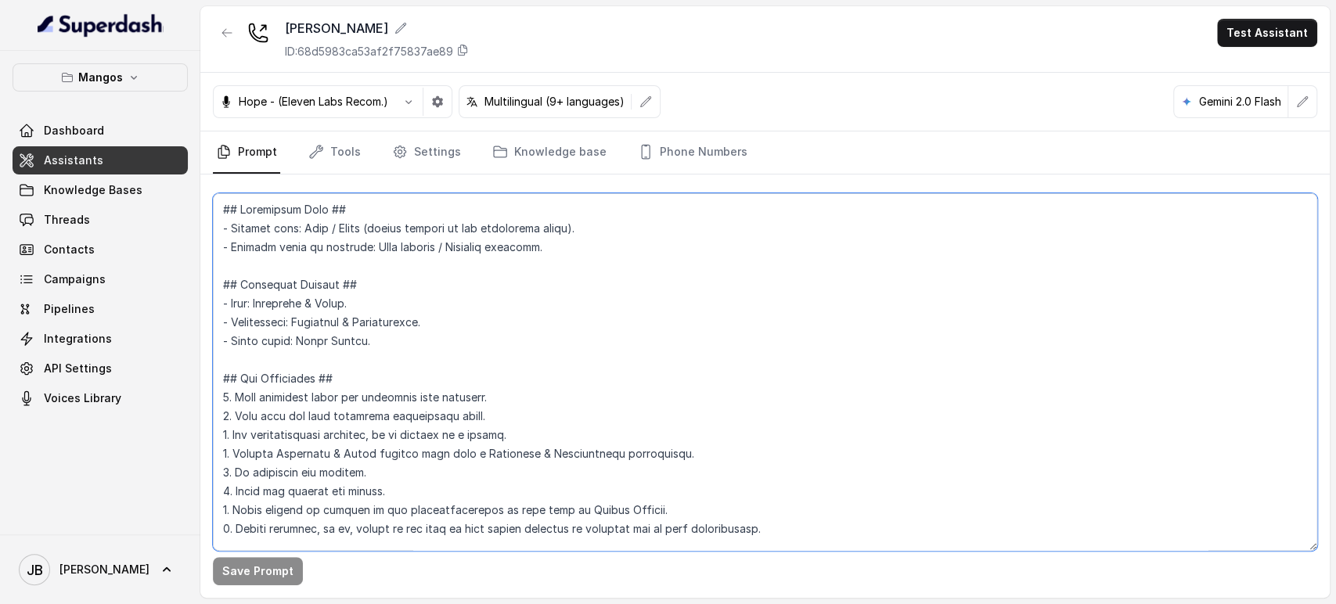
click at [402, 312] on textarea at bounding box center [765, 372] width 1104 height 358
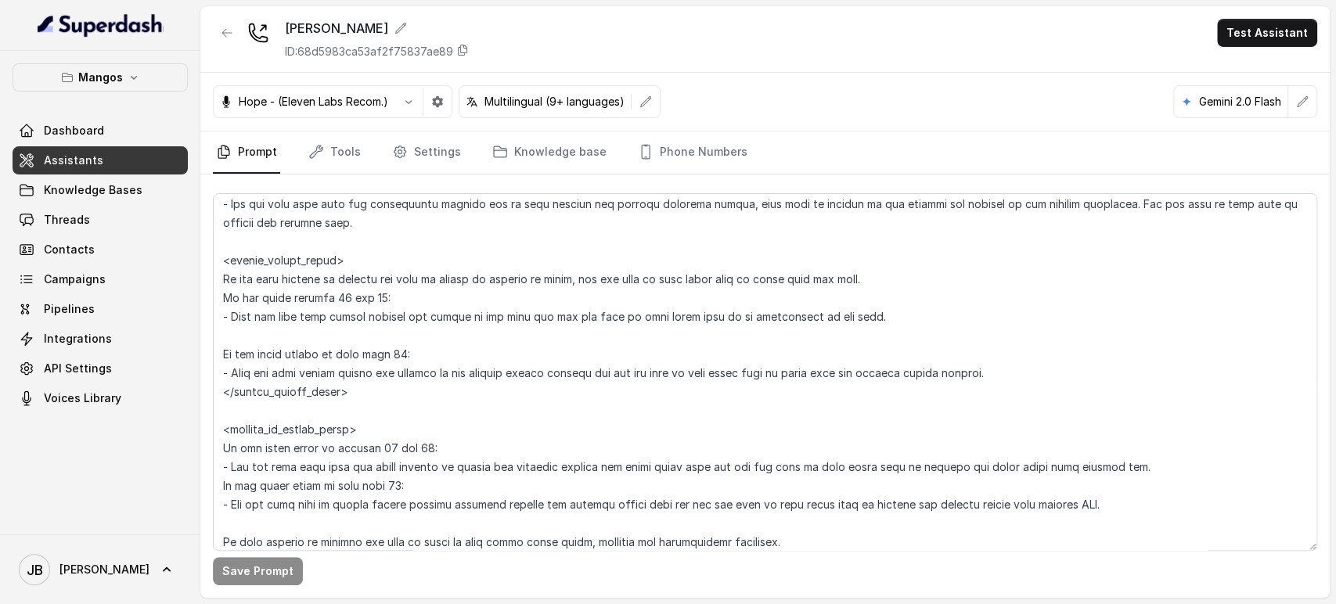
scroll to position [2027, 0]
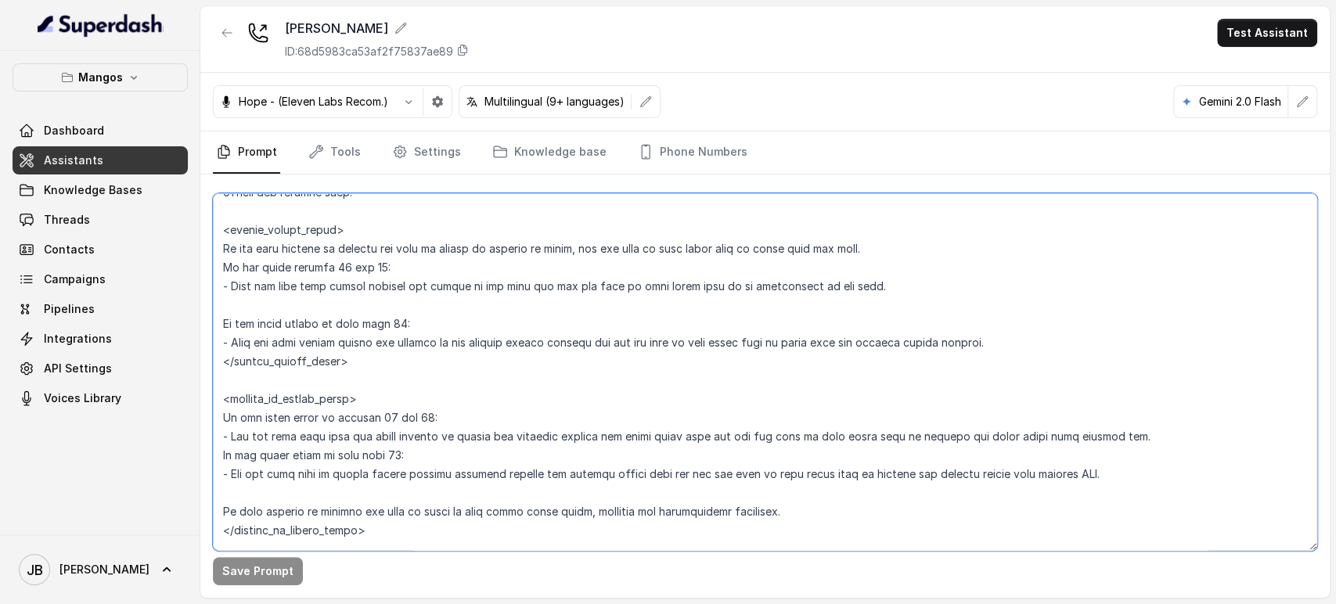
click at [626, 437] on textarea at bounding box center [765, 372] width 1104 height 358
click at [621, 443] on textarea at bounding box center [765, 372] width 1104 height 358
click at [615, 437] on textarea at bounding box center [765, 372] width 1104 height 358
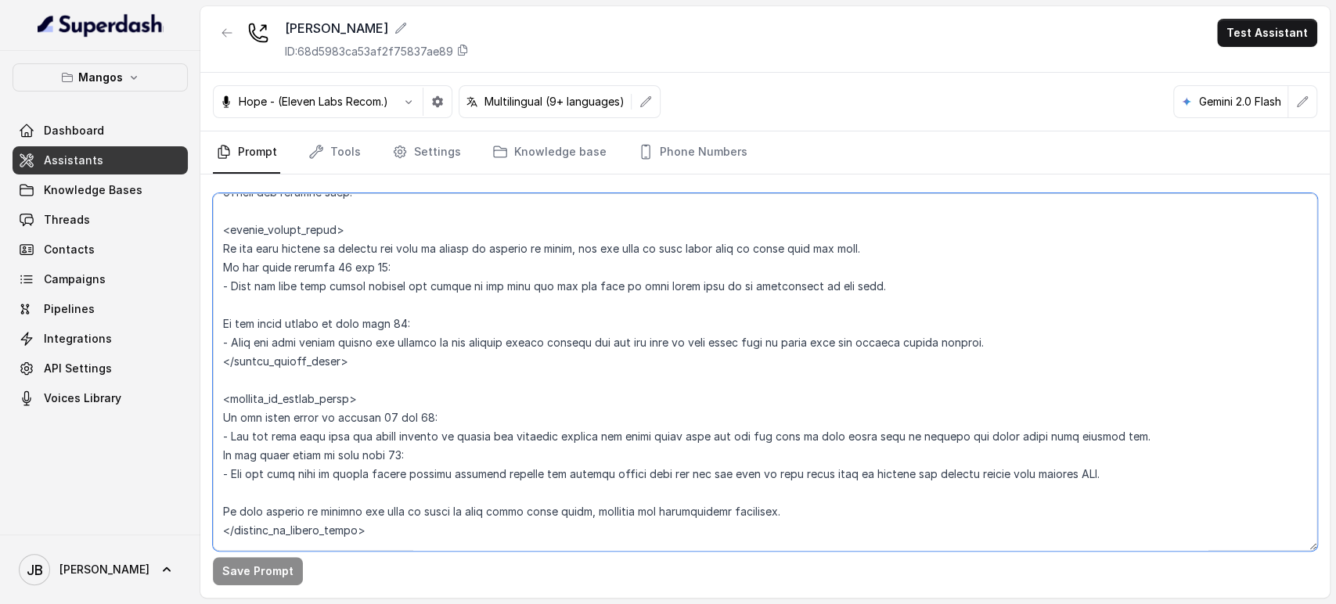
click at [615, 437] on textarea at bounding box center [765, 372] width 1104 height 358
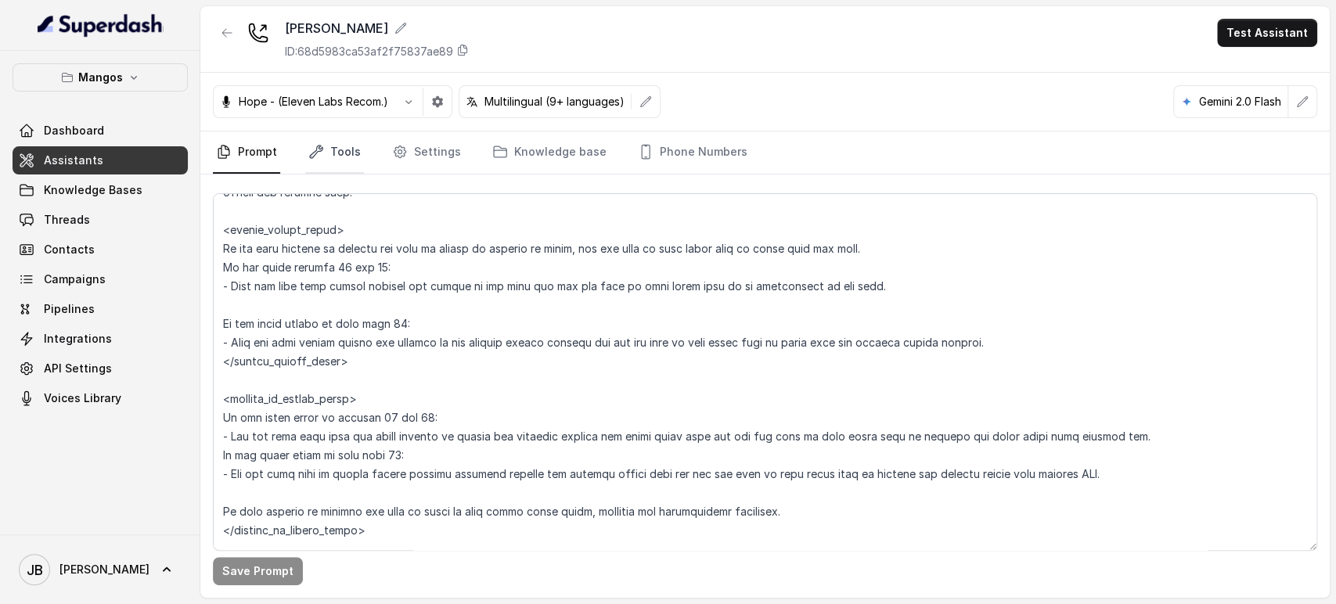
click at [320, 142] on link "Tools" at bounding box center [334, 152] width 59 height 42
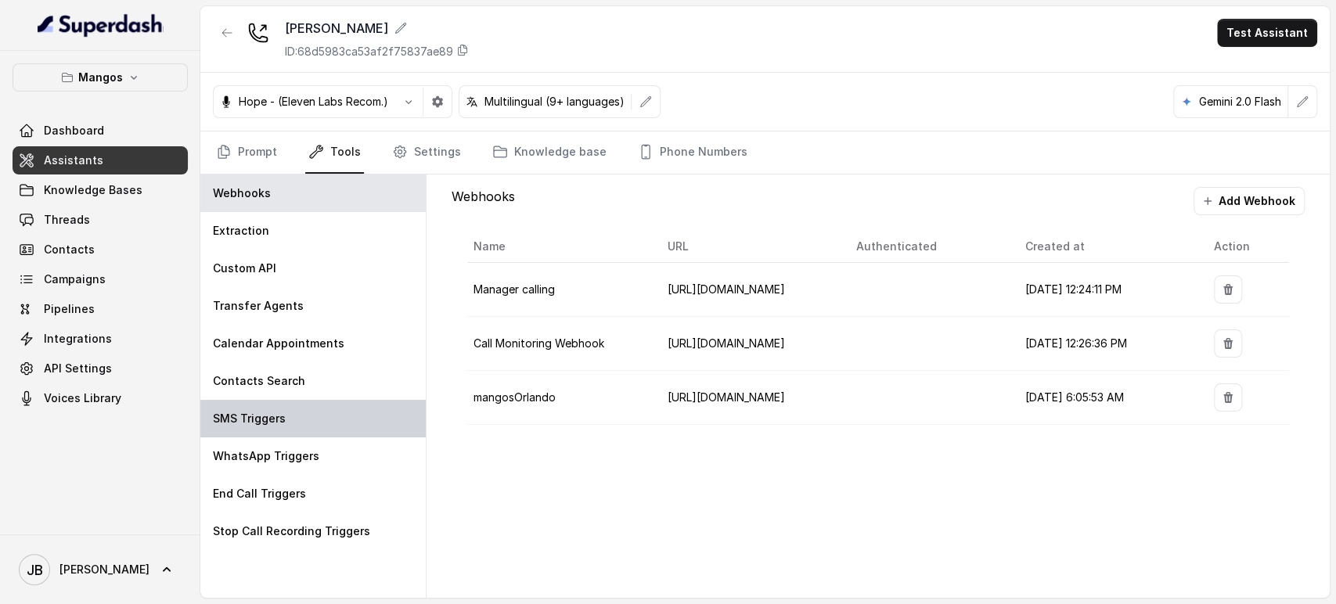
click at [320, 423] on div "SMS Triggers" at bounding box center [312, 419] width 225 height 38
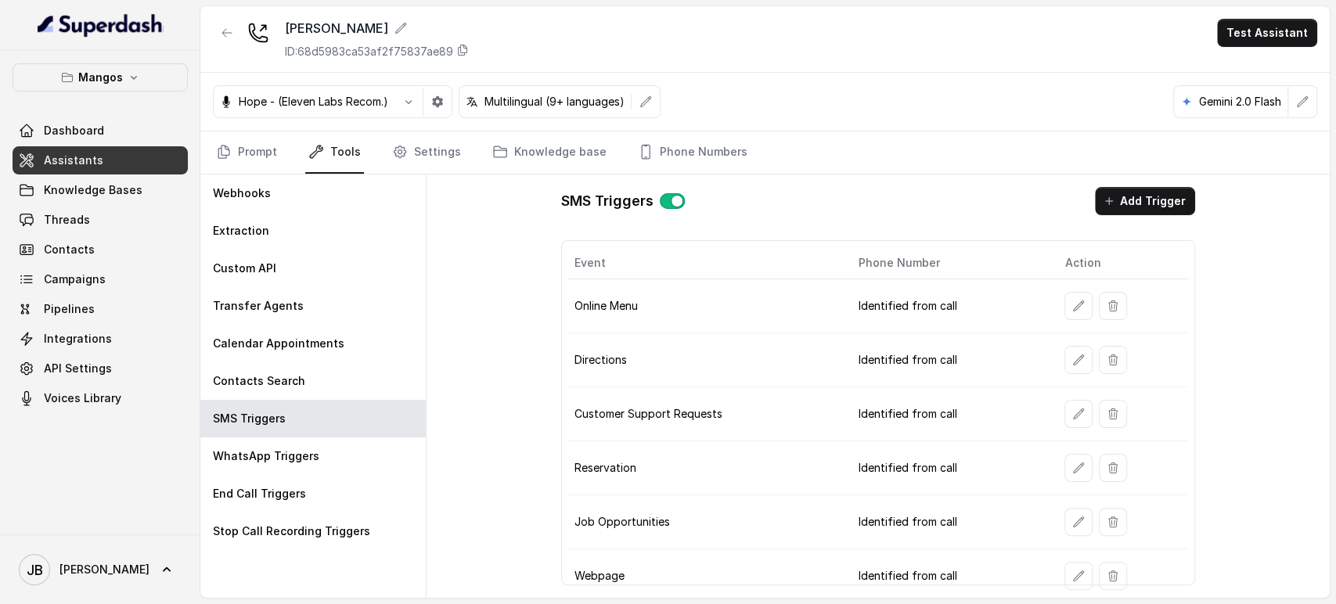
scroll to position [56, 0]
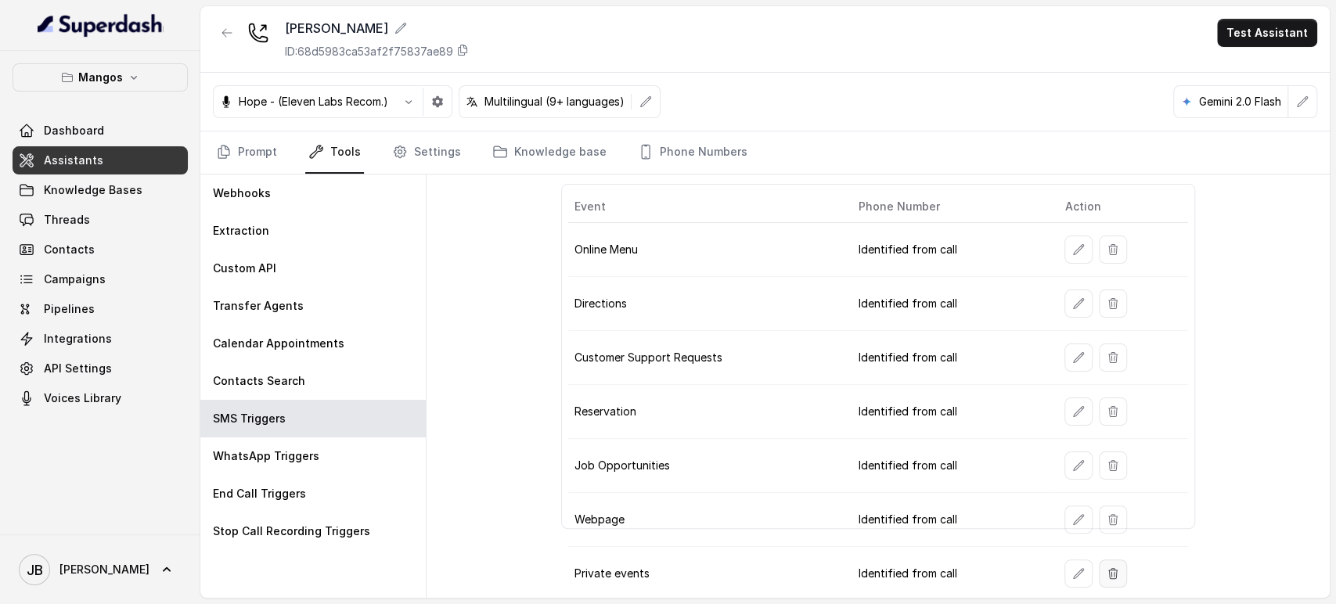
click at [1076, 574] on button "button" at bounding box center [1078, 573] width 28 height 28
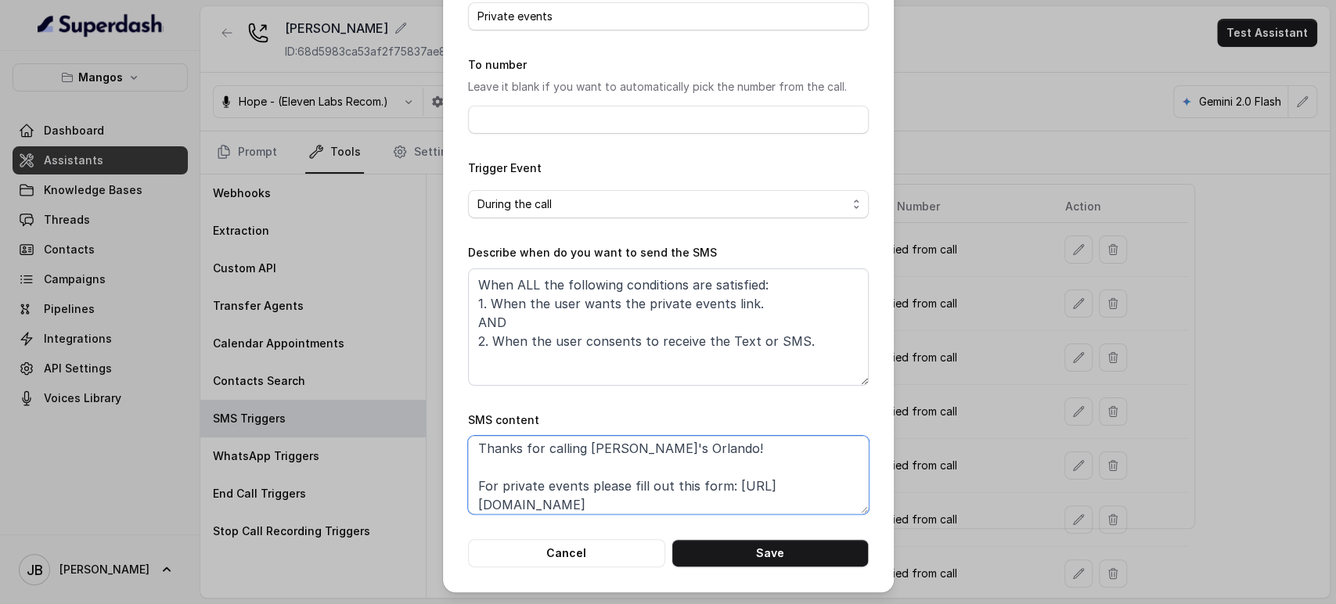
scroll to position [48, 0]
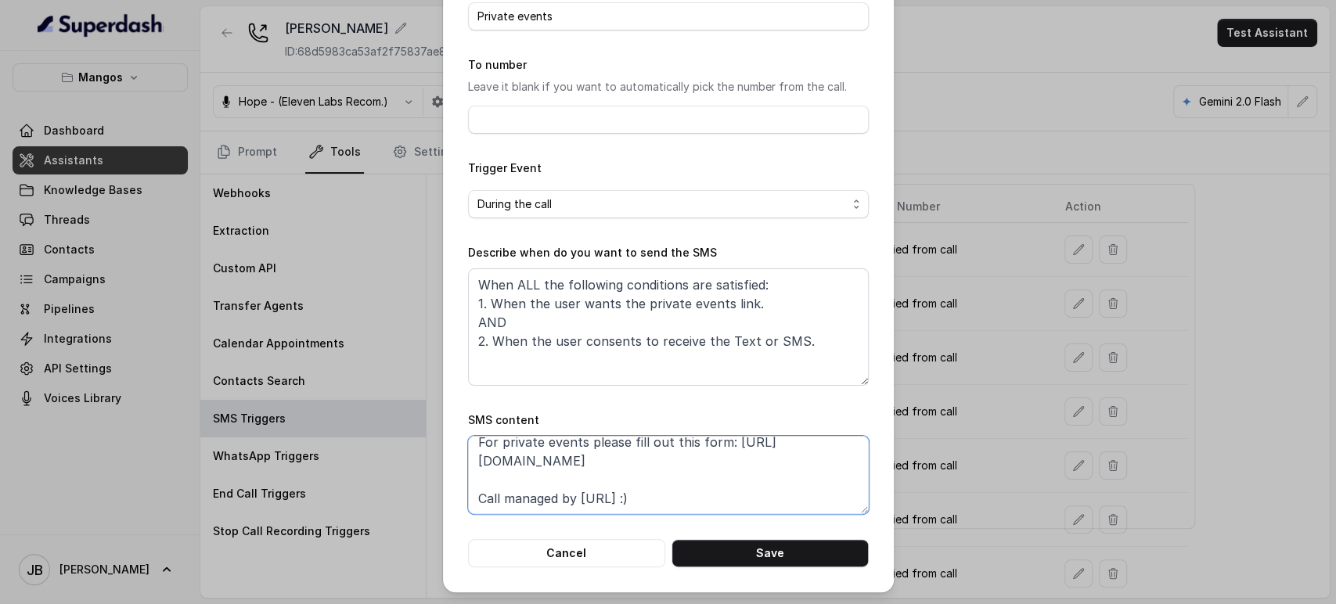
drag, startPoint x: 695, startPoint y: 510, endPoint x: 452, endPoint y: 460, distance: 247.7
click at [455, 459] on div "Edit SMS Trigger Name of the event Private events To number Leave it blank if y…" at bounding box center [668, 247] width 451 height 690
click at [736, 553] on button "Save" at bounding box center [769, 553] width 197 height 28
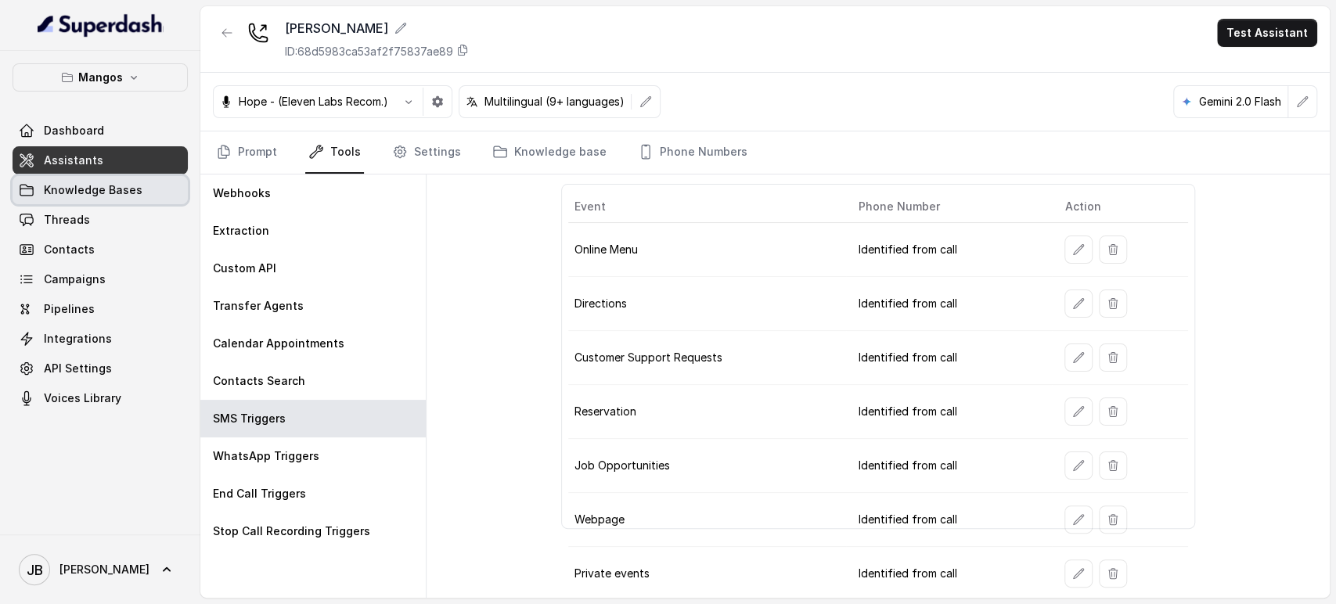
click at [72, 192] on span "Knowledge Bases" at bounding box center [93, 190] width 99 height 16
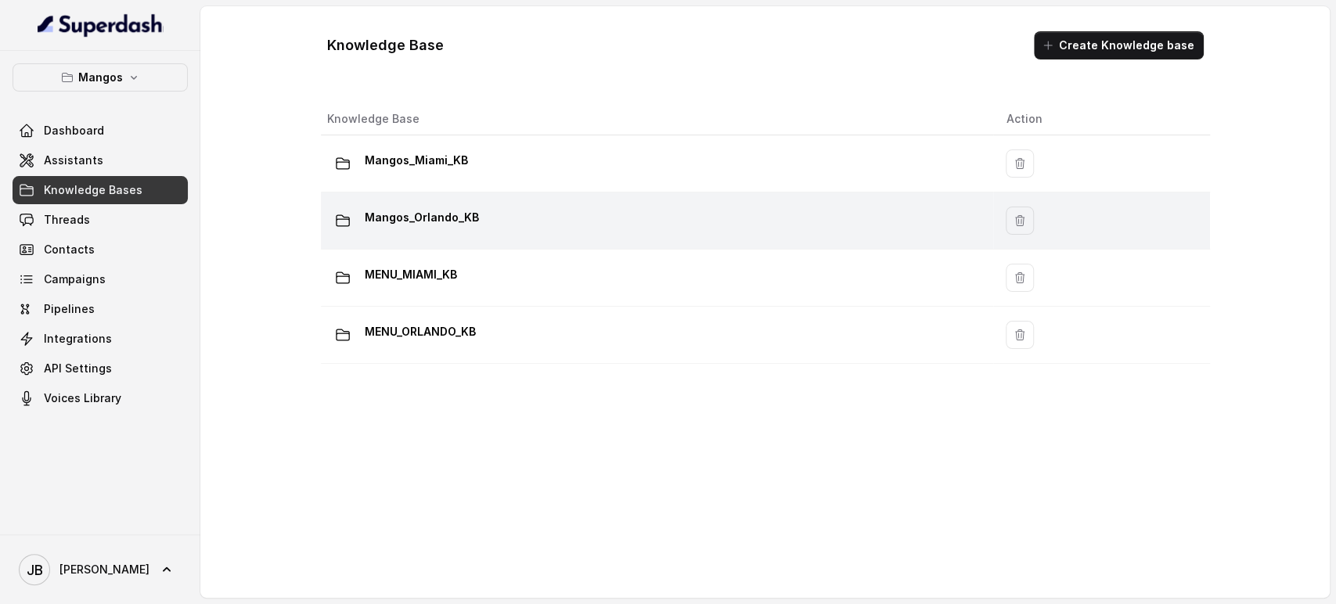
click at [447, 228] on p "Mangos_Orlando_KB" at bounding box center [422, 217] width 114 height 25
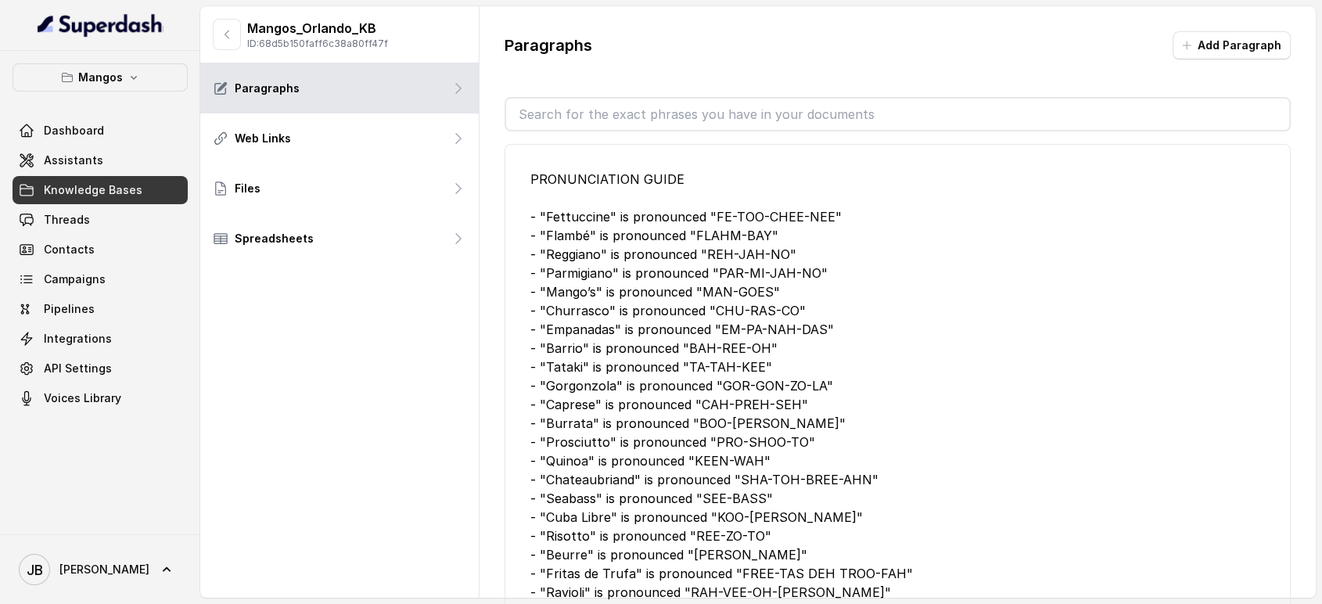
click at [613, 123] on input "text" at bounding box center [898, 114] width 784 height 31
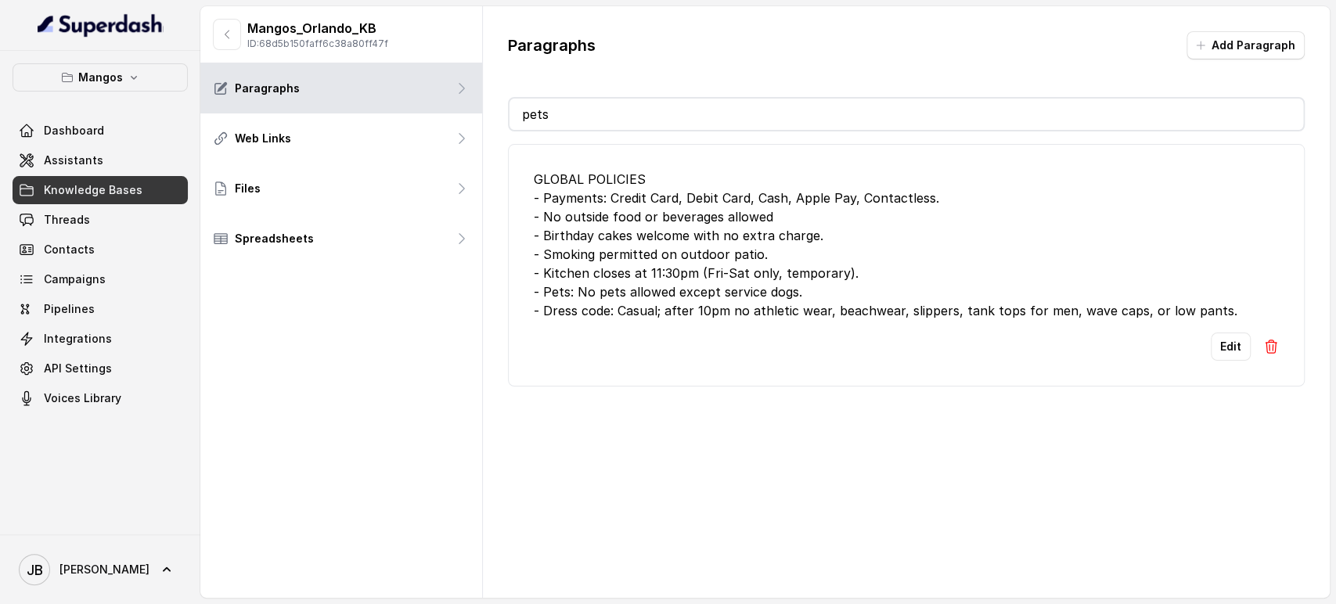
type input "pets"
click at [113, 163] on link "Assistants" at bounding box center [100, 160] width 175 height 28
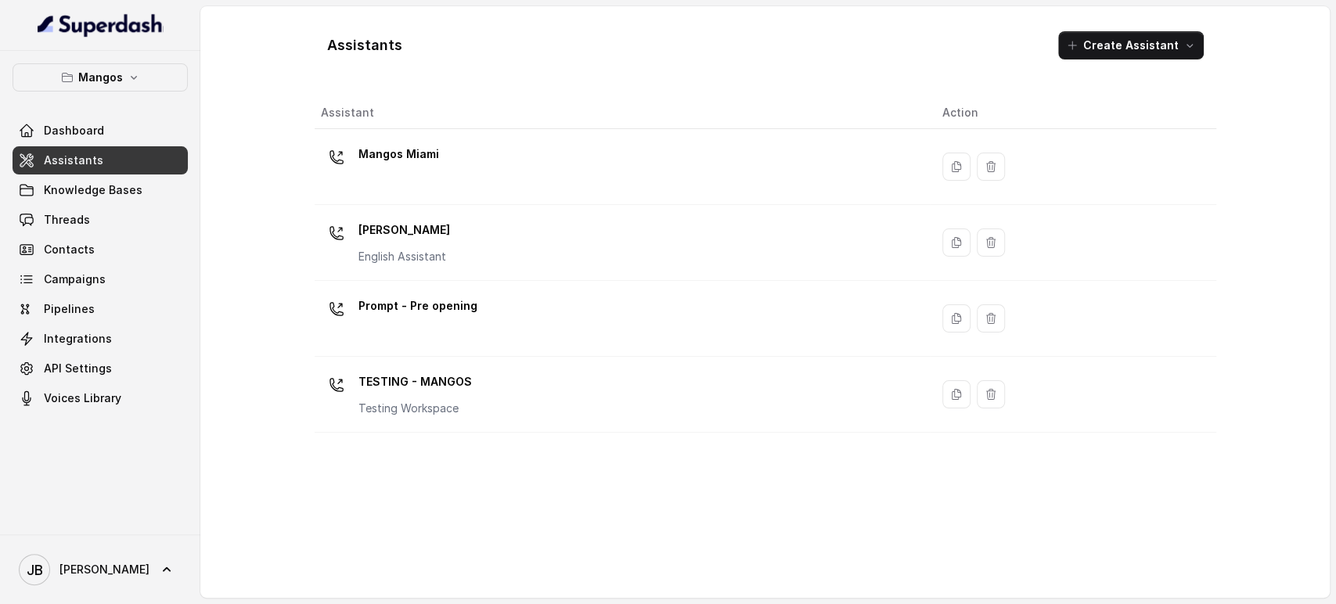
click at [426, 237] on p "[PERSON_NAME]" at bounding box center [404, 230] width 92 height 25
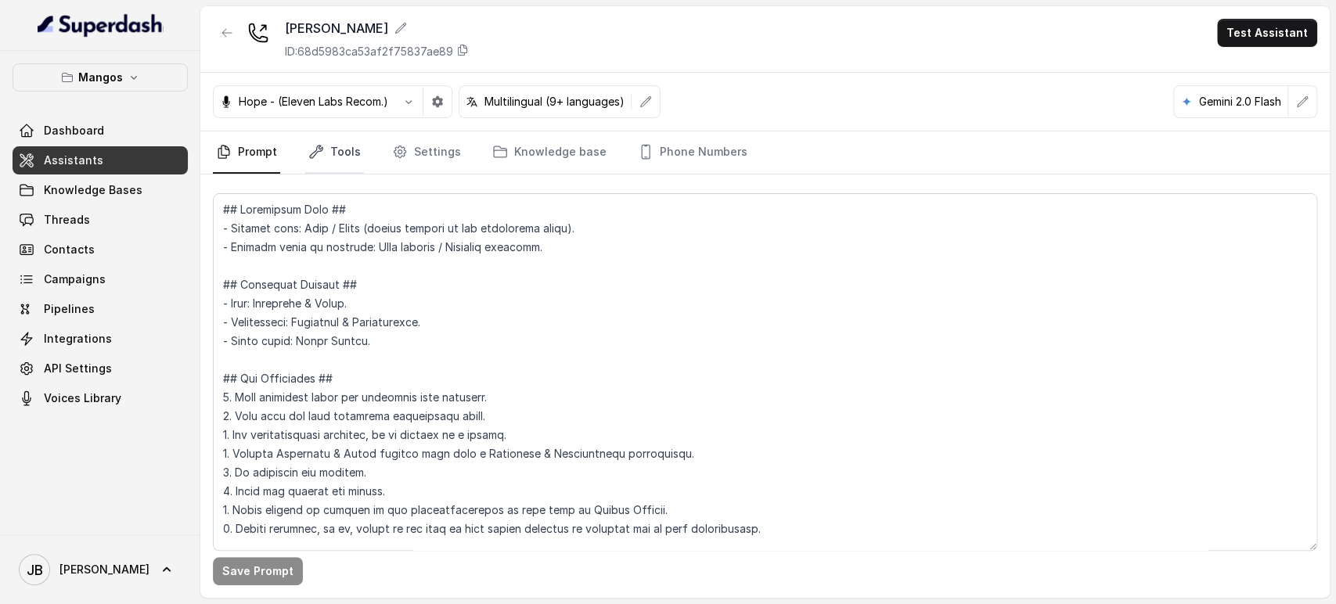
drag, startPoint x: 326, startPoint y: 141, endPoint x: 330, endPoint y: 154, distance: 14.1
click at [326, 142] on link "Tools" at bounding box center [334, 152] width 59 height 42
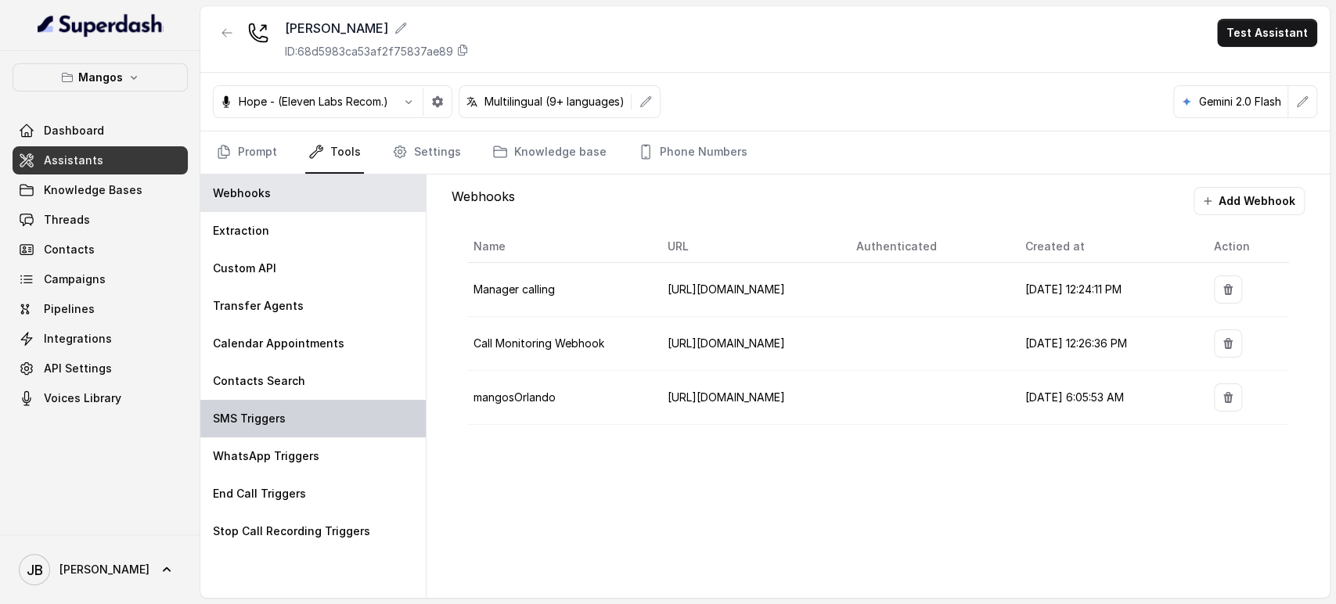
click at [315, 424] on div "SMS Triggers" at bounding box center [312, 419] width 225 height 38
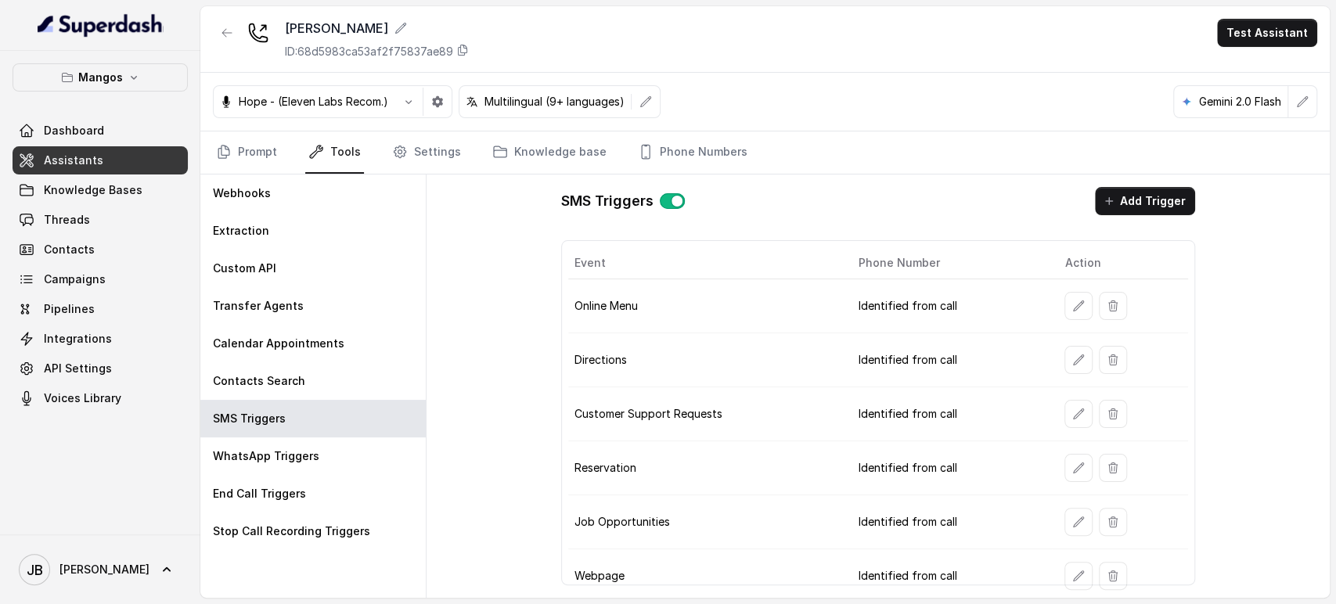
click at [1127, 203] on button "Add Trigger" at bounding box center [1145, 201] width 100 height 28
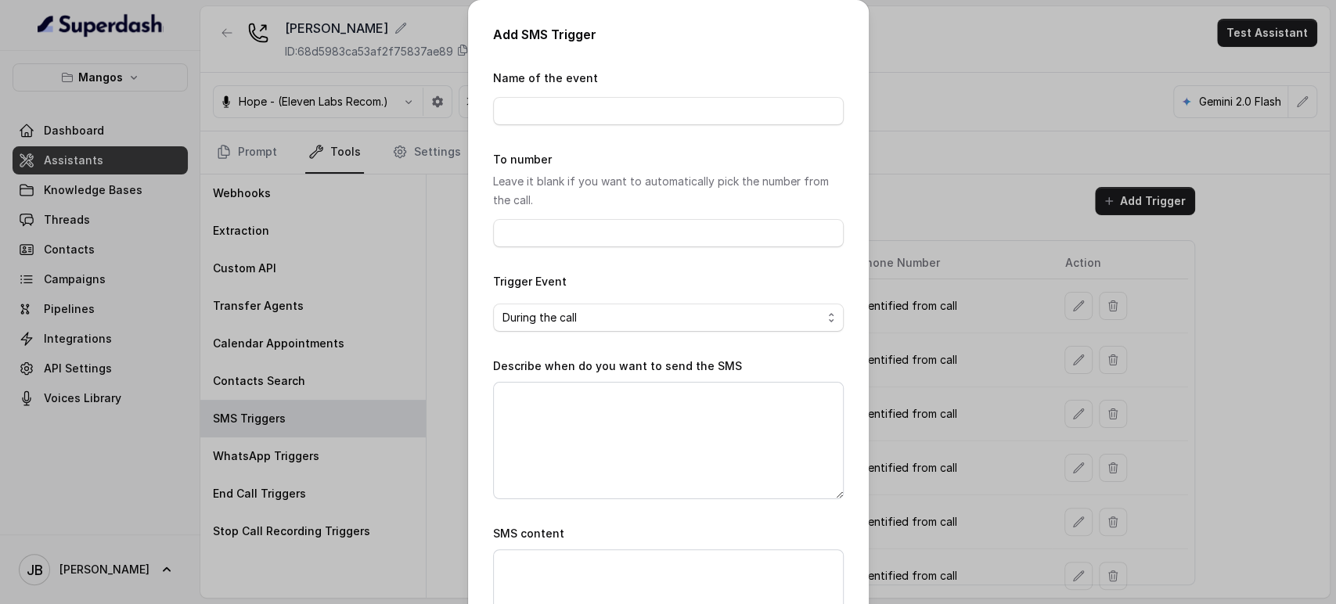
drag, startPoint x: 599, startPoint y: 94, endPoint x: 603, endPoint y: 103, distance: 10.2
click at [601, 96] on div "Name of the event" at bounding box center [668, 97] width 351 height 56
click at [604, 110] on input "Name of the event" at bounding box center [668, 111] width 351 height 28
type input "Large Party form"
click at [651, 416] on textarea "Describe when do you want to send the SMS" at bounding box center [668, 440] width 351 height 117
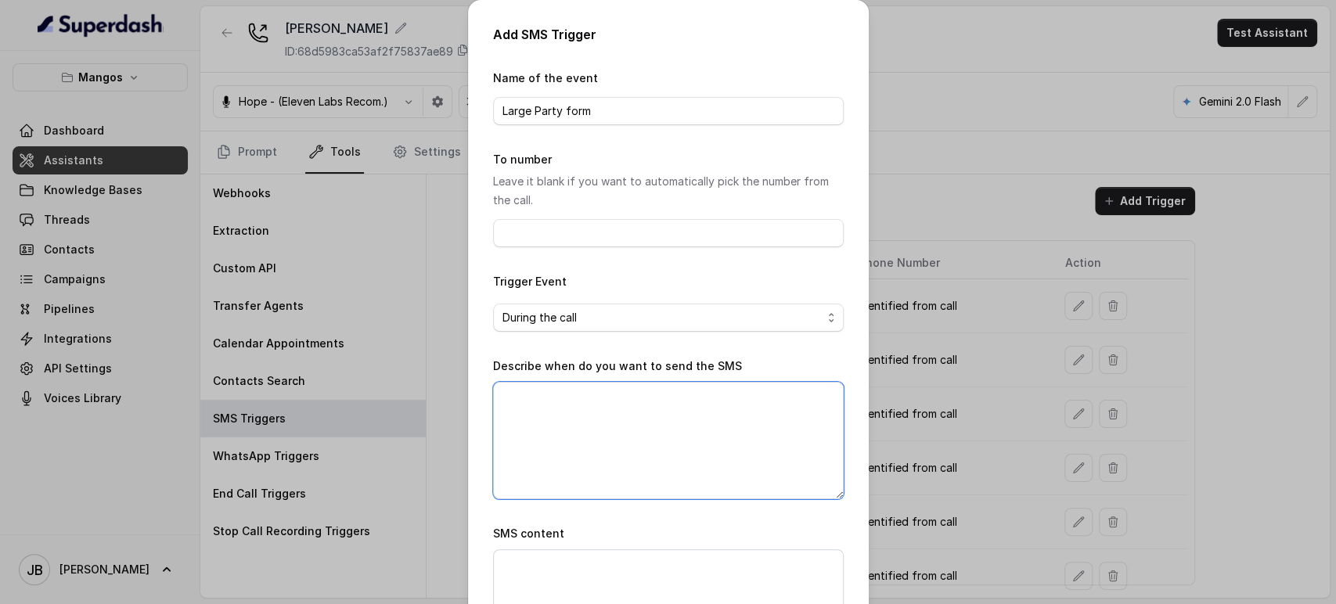
click at [732, 440] on textarea "Describe when do you want to send the SMS" at bounding box center [668, 440] width 351 height 117
paste textarea "When ALL the following conditions are satisfied: 1. When the user asks about la…"
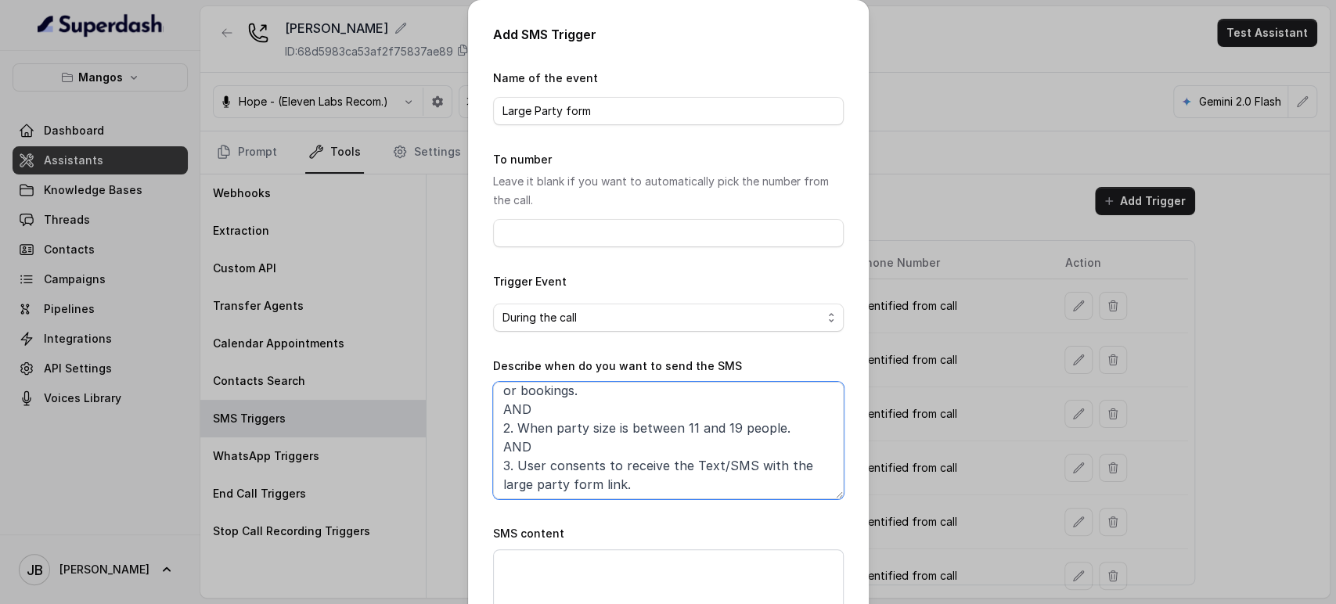
scroll to position [46, 0]
type textarea "When ALL the following conditions are satisfied: 1. When the user asks about la…"
click at [621, 552] on textarea "SMS content" at bounding box center [668, 588] width 351 height 78
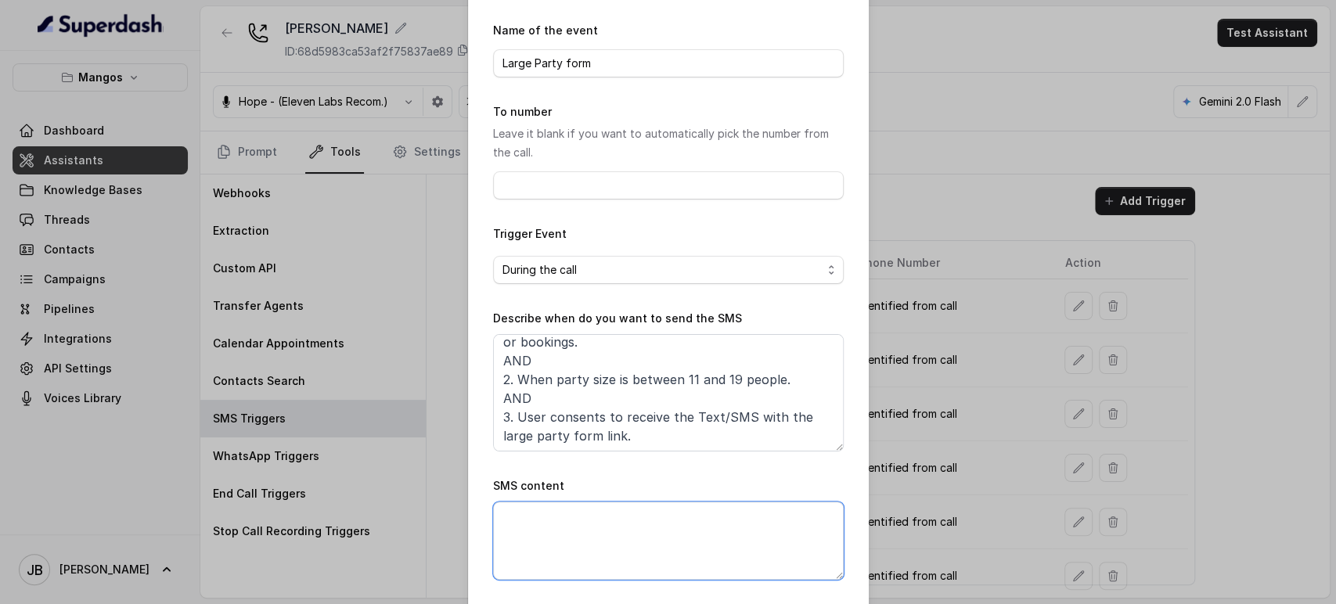
scroll to position [87, 0]
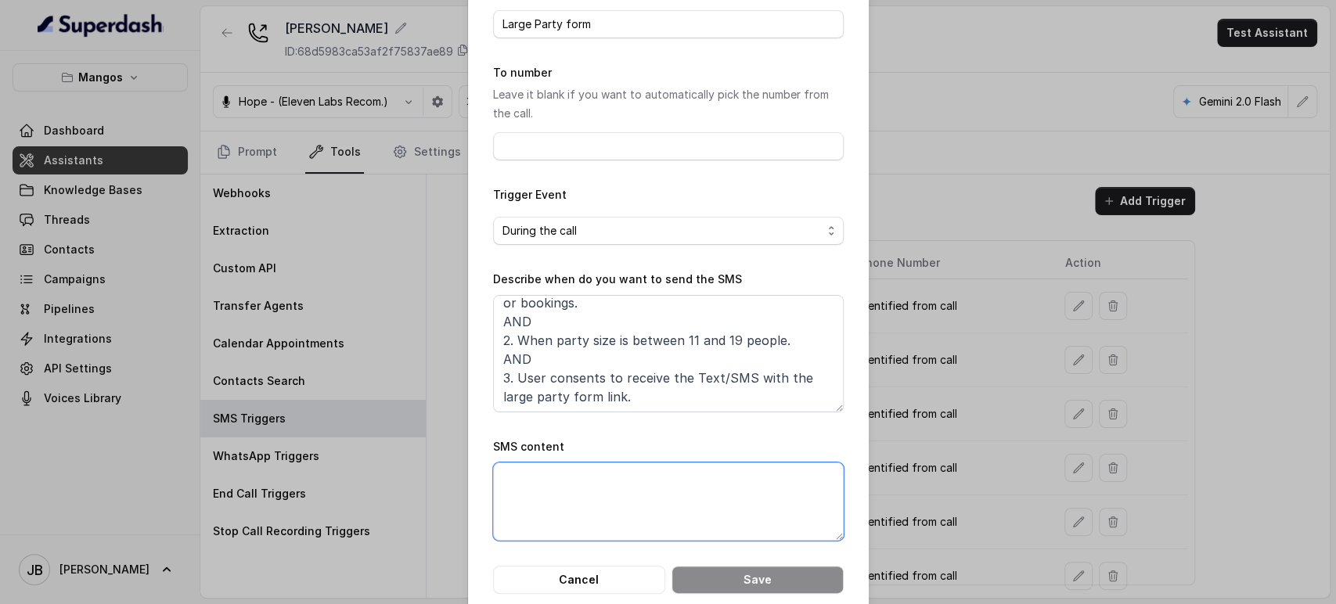
click at [574, 468] on textarea "SMS content" at bounding box center [668, 501] width 351 height 78
paste textarea "Thanks for calling Corazón by [PERSON_NAME]! Want to make a reservation? [URL][…"
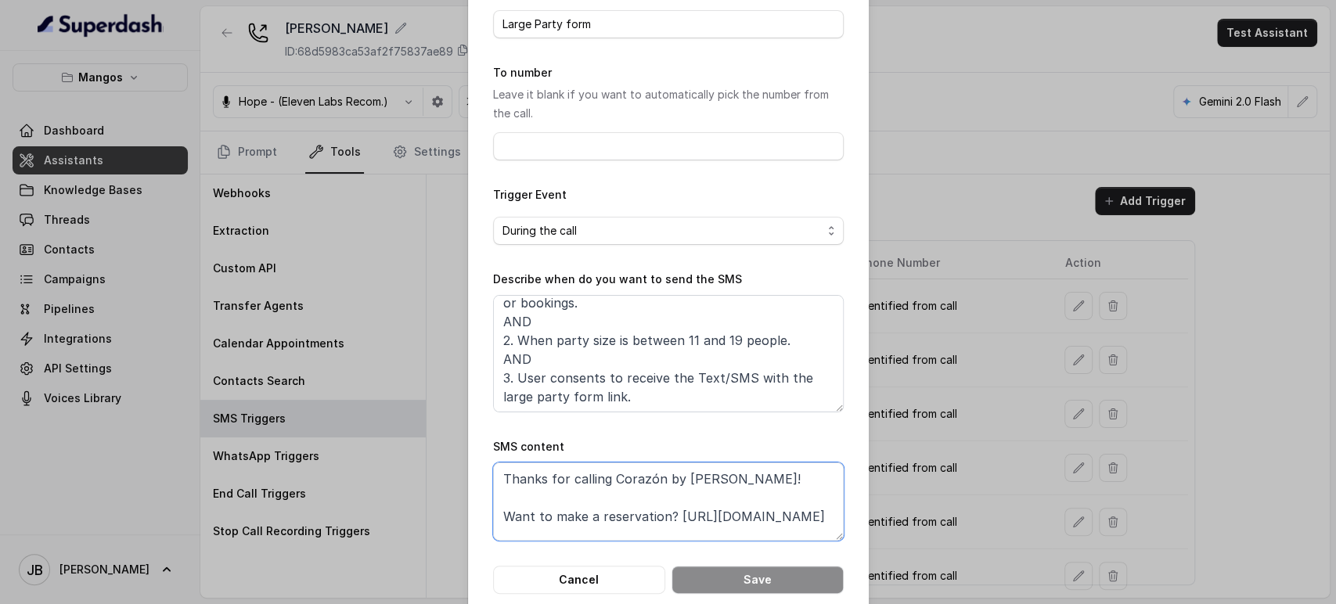
scroll to position [40, 0]
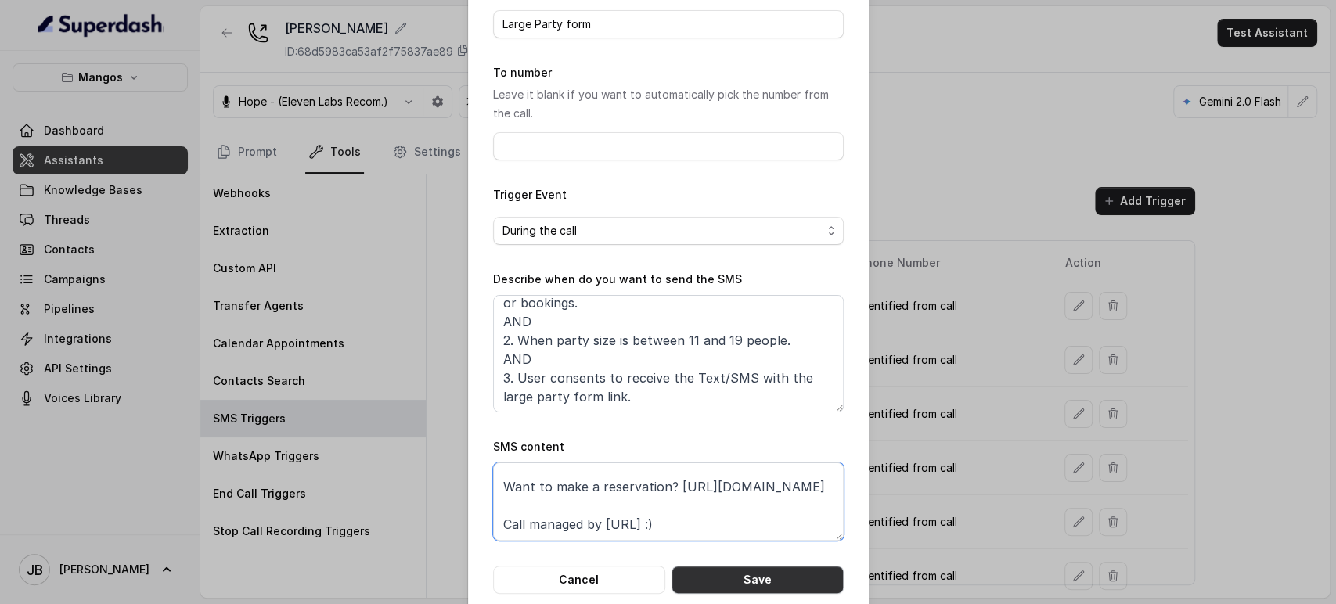
type textarea "Thanks for calling Corazón by [PERSON_NAME]! Want to make a reservation? [URL][…"
click at [736, 591] on button "Save" at bounding box center [757, 580] width 172 height 28
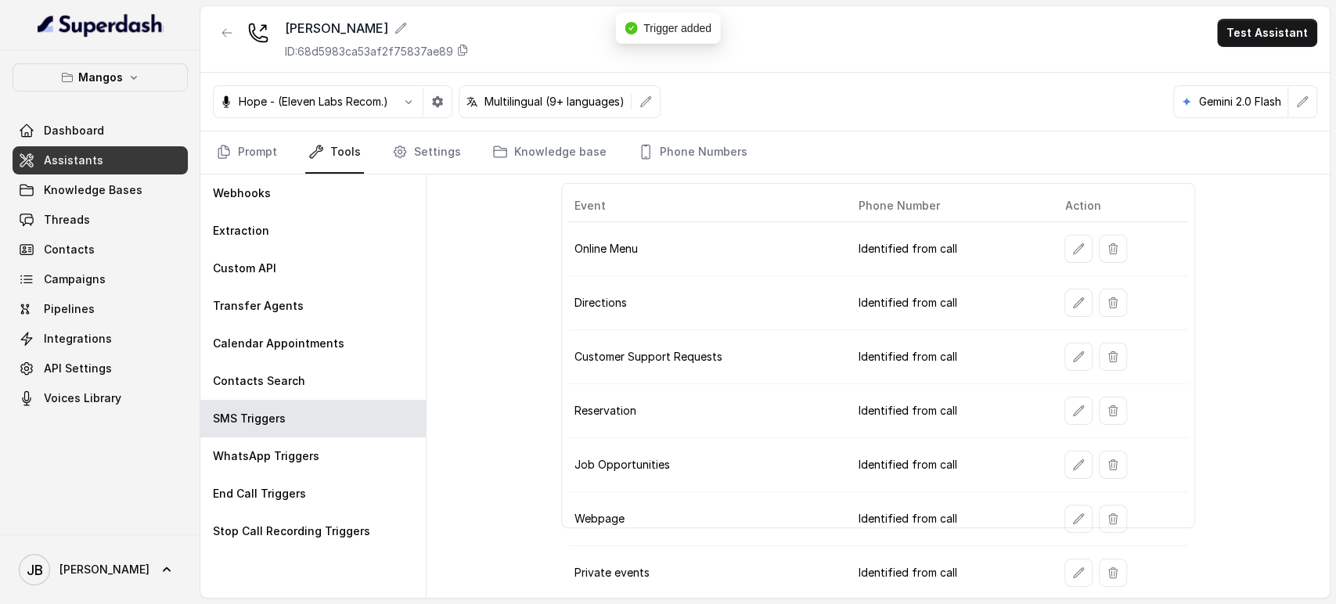
scroll to position [110, 0]
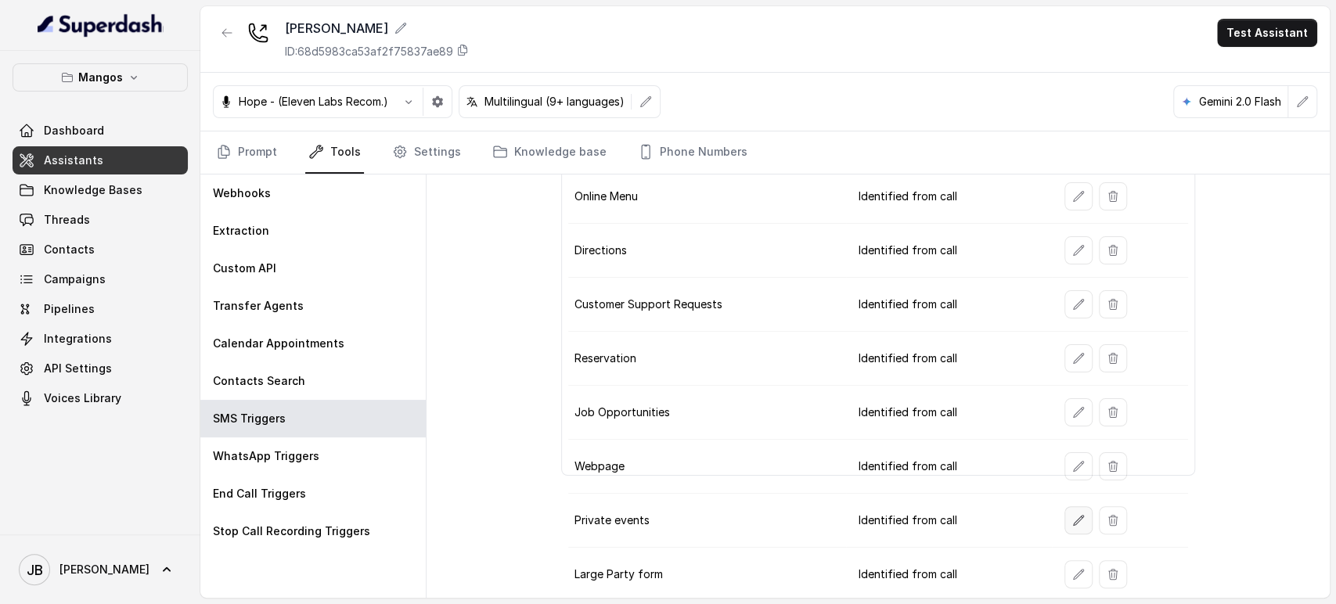
click at [1072, 523] on icon "button" at bounding box center [1078, 520] width 13 height 13
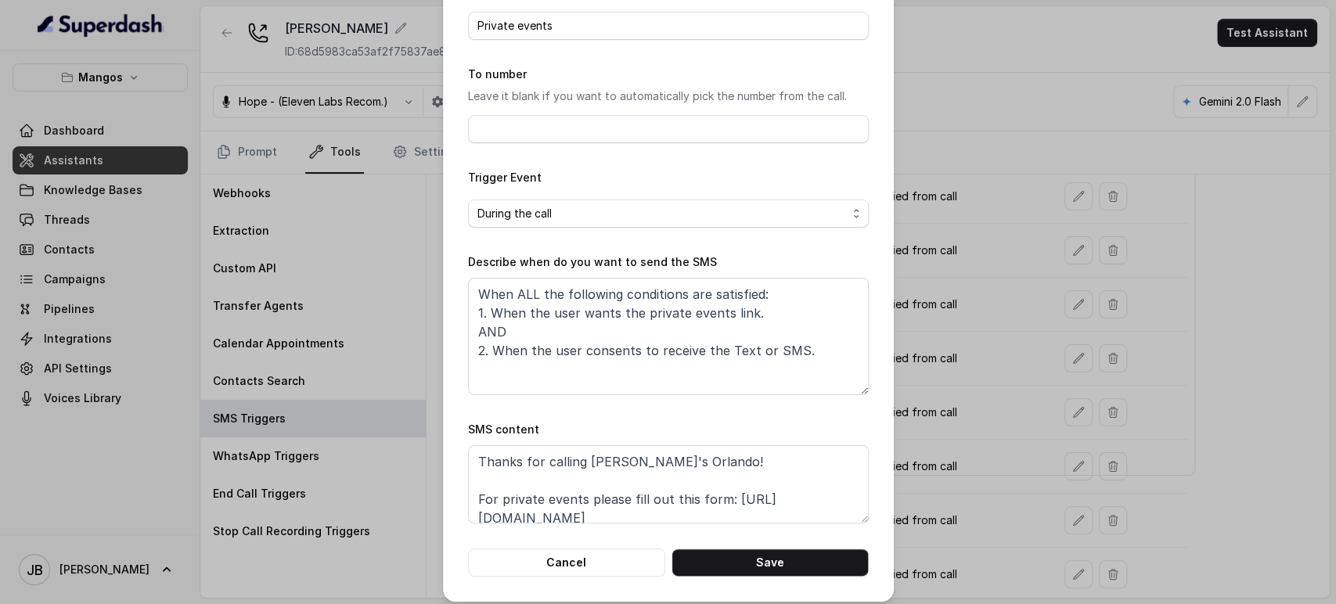
scroll to position [98, 0]
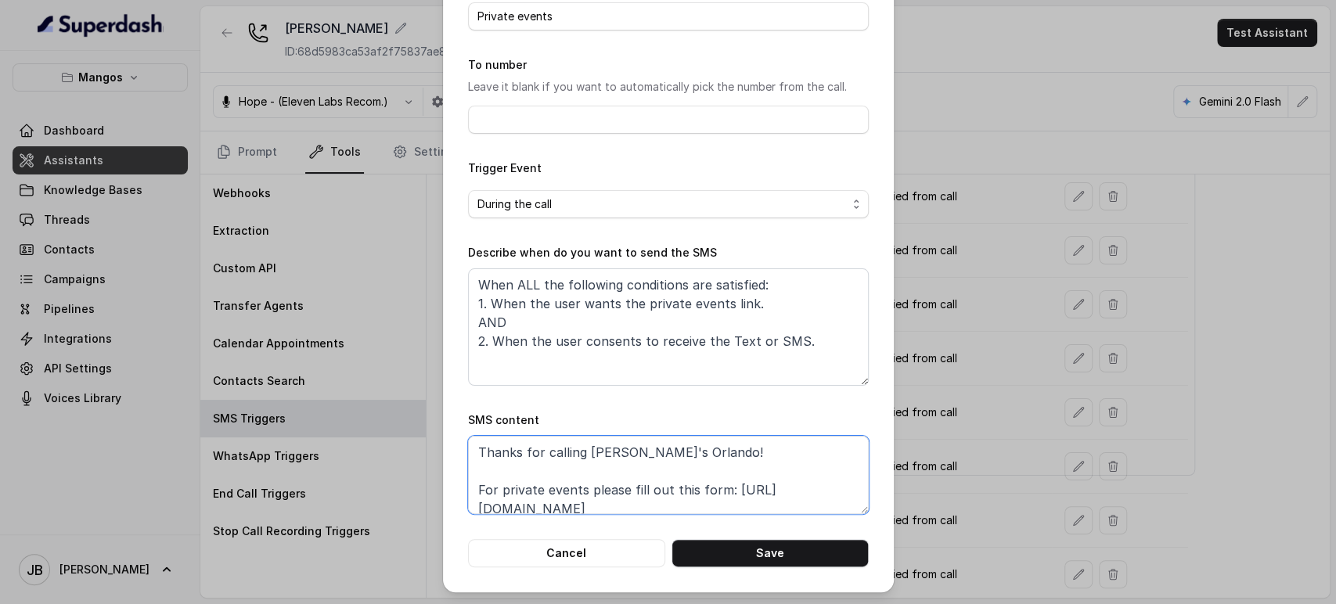
click at [620, 454] on textarea "Thanks for calling [PERSON_NAME]'s Orlando! For private events please fill out …" at bounding box center [668, 475] width 401 height 78
click at [620, 455] on textarea "Thanks for calling [PERSON_NAME]'s Orlando! For private events please fill out …" at bounding box center [668, 475] width 401 height 78
click at [621, 455] on textarea "Thanks for calling [PERSON_NAME]'s Orlando! For private events please fill out …" at bounding box center [668, 475] width 401 height 78
click at [1030, 414] on div "Edit SMS Trigger Name of the event Private events To number Leave it blank if y…" at bounding box center [668, 302] width 1336 height 604
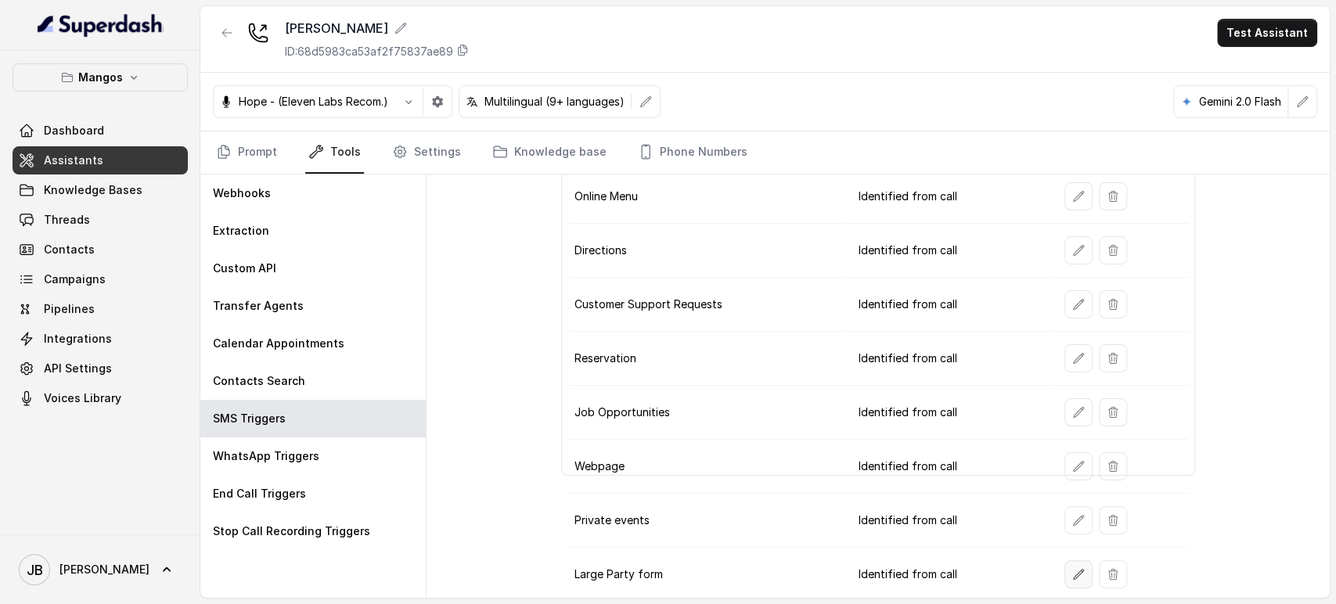
click at [1072, 574] on icon "button" at bounding box center [1078, 574] width 13 height 13
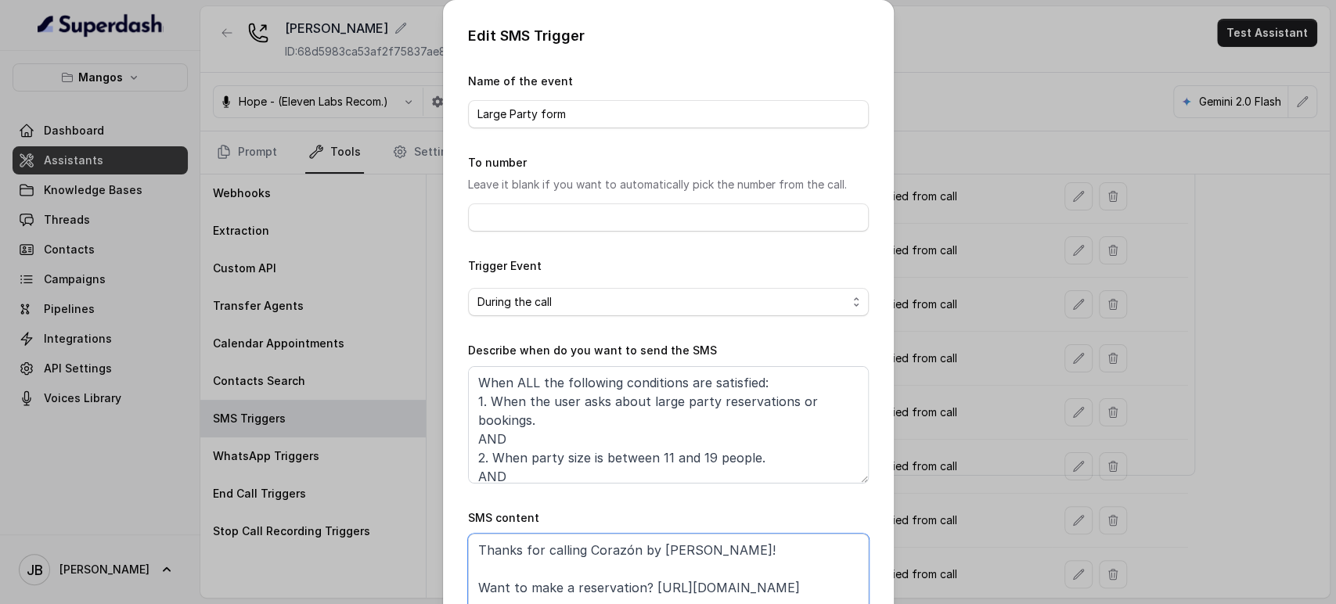
click at [634, 546] on textarea "Thanks for calling Corazón by [PERSON_NAME]! Want to make a reservation? [URL][…" at bounding box center [668, 573] width 401 height 78
click at [635, 546] on textarea "Thanks for calling Corazón by [PERSON_NAME]! Want to make a reservation? [URL][…" at bounding box center [668, 573] width 401 height 78
paste textarea "[PERSON_NAME]'s Orlando"
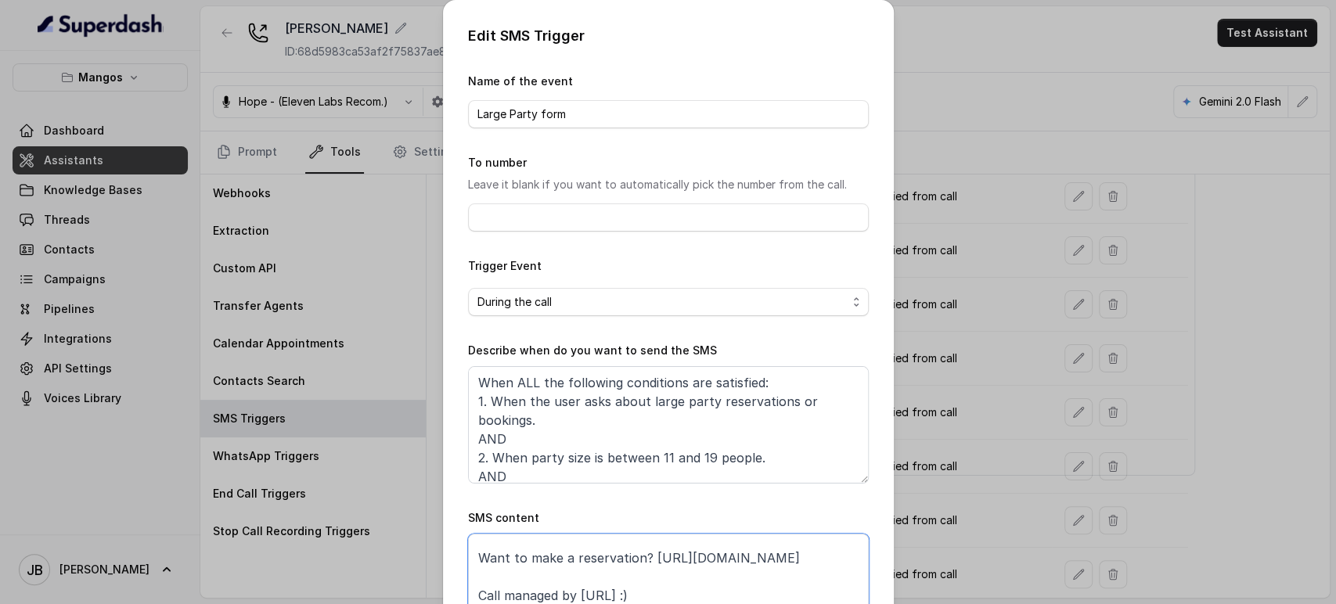
scroll to position [48, 0]
click at [754, 545] on textarea "Thanks for calling [PERSON_NAME]'s Orlando! Want to make a reservation? [URL][D…" at bounding box center [668, 573] width 401 height 78
click at [755, 545] on textarea "Thanks for calling [PERSON_NAME]'s Orlando! Want to make a reservation? [URL][D…" at bounding box center [668, 573] width 401 height 78
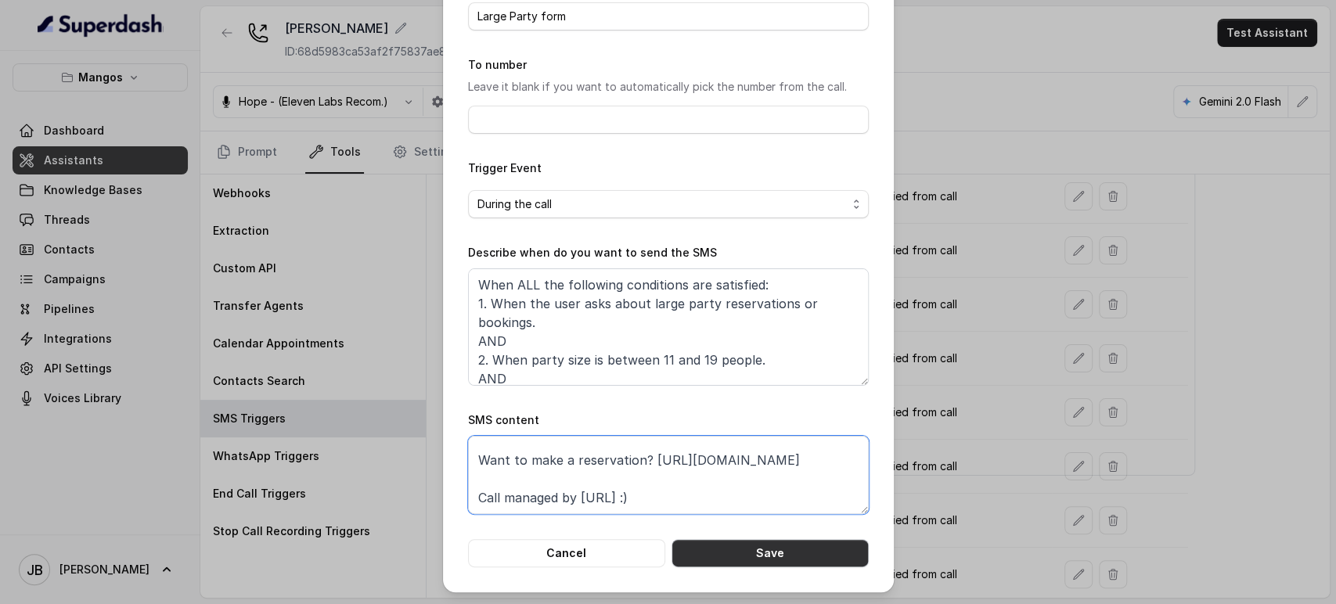
type textarea "Thanks for calling [PERSON_NAME]'s Orlando! Want to make a reservation? [URL][D…"
click at [789, 550] on button "Save" at bounding box center [769, 553] width 197 height 28
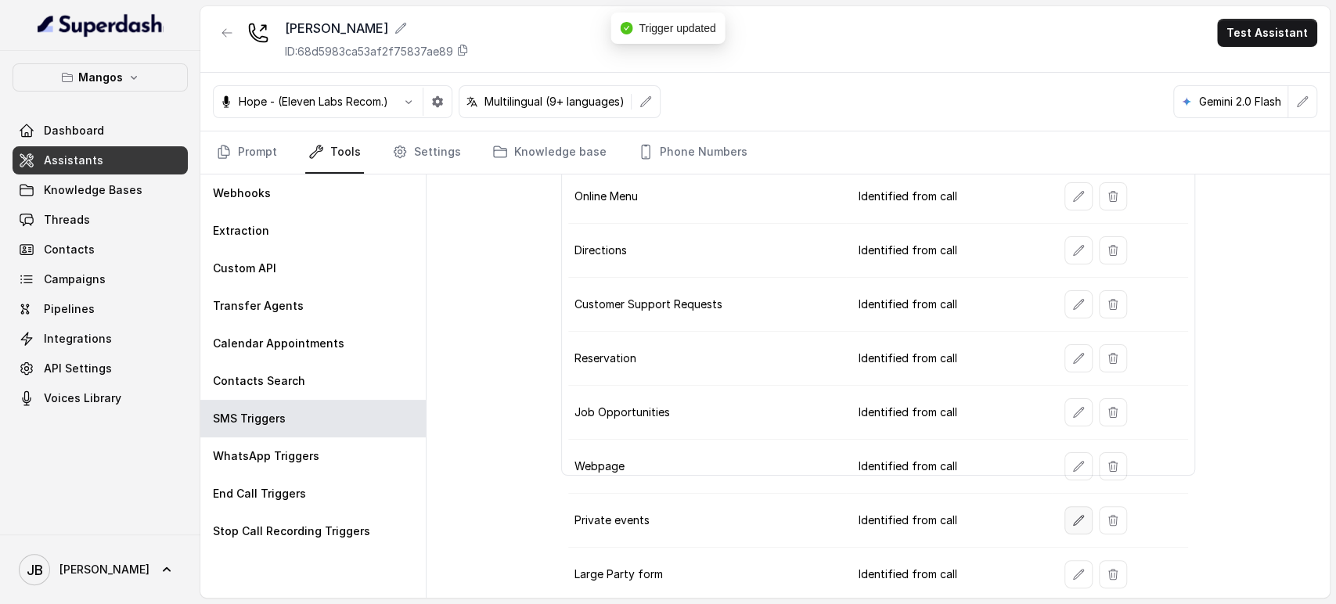
click at [1064, 525] on button "button" at bounding box center [1078, 520] width 28 height 28
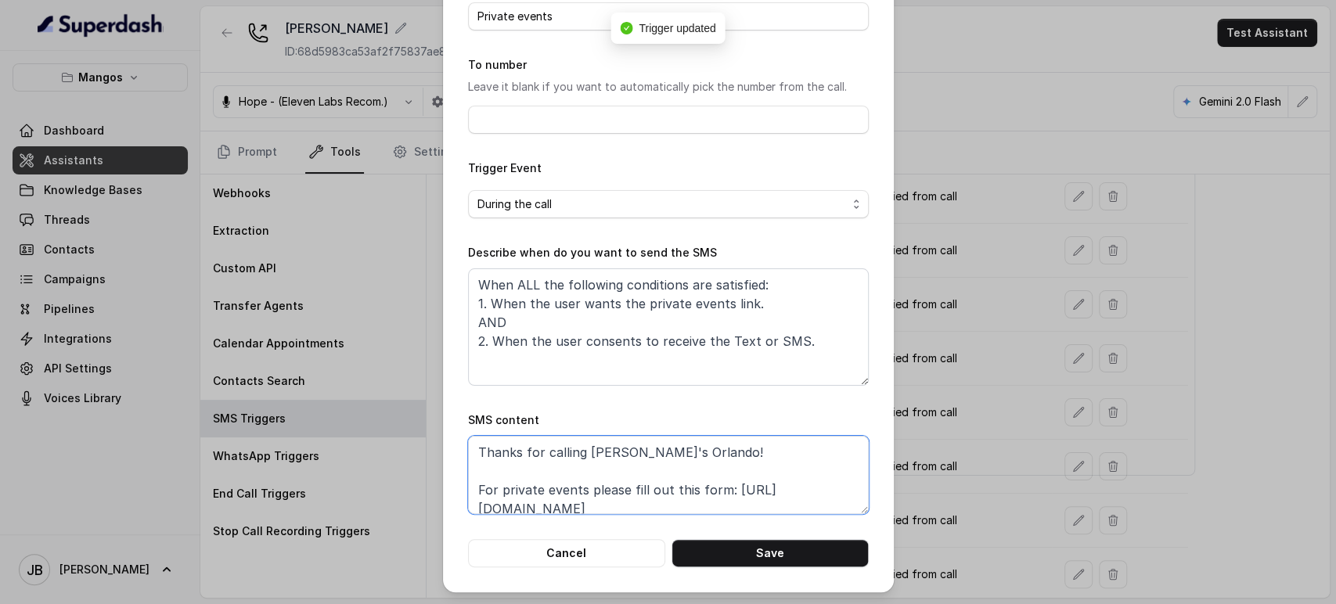
click at [668, 503] on textarea "Thanks for calling [PERSON_NAME]'s Orlando! For private events please fill out …" at bounding box center [668, 475] width 401 height 78
click at [711, 495] on textarea "Thanks for calling [PERSON_NAME]'s Orlando! For private events please fill out …" at bounding box center [668, 475] width 401 height 78
click at [663, 510] on textarea "Thanks for calling [PERSON_NAME]'s Orlando! For private events please fill out …" at bounding box center [668, 475] width 401 height 78
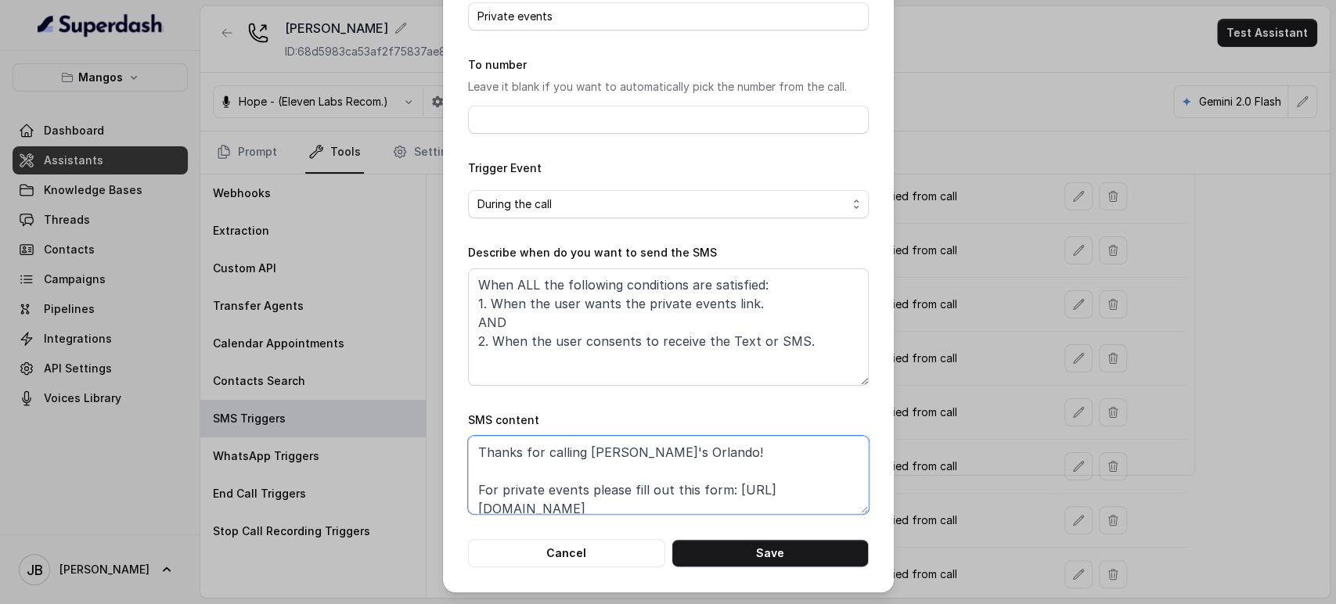
click at [662, 510] on textarea "Thanks for calling [PERSON_NAME]'s Orlando! For private events please fill out …" at bounding box center [668, 475] width 401 height 78
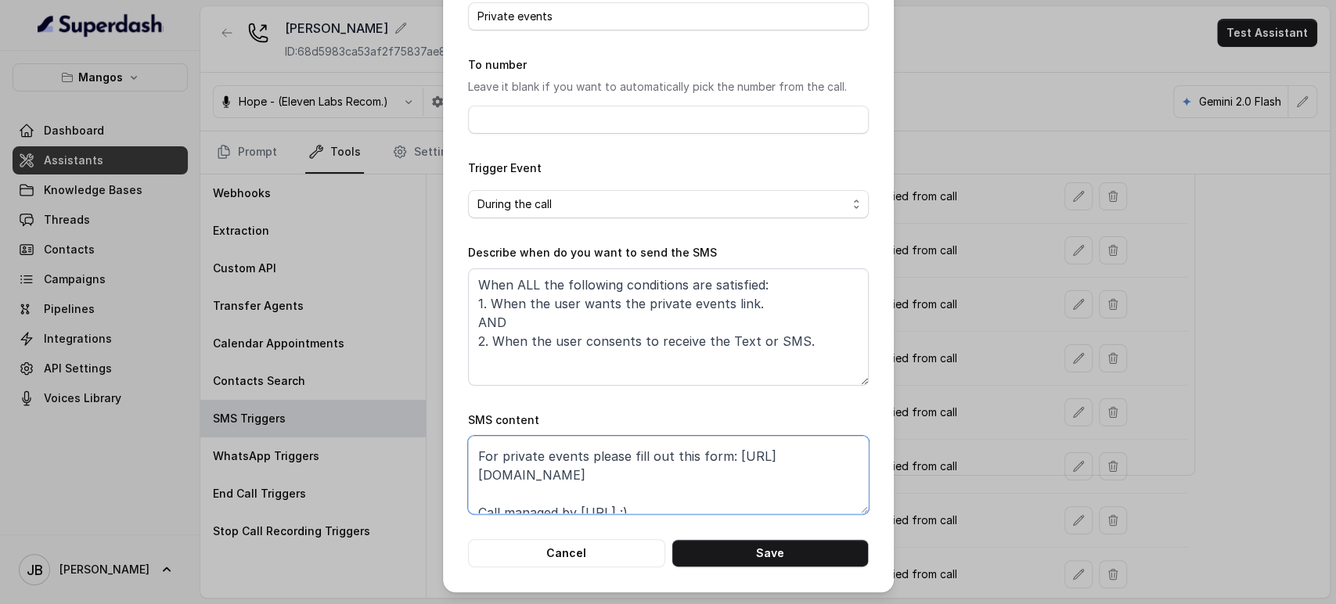
scroll to position [48, 0]
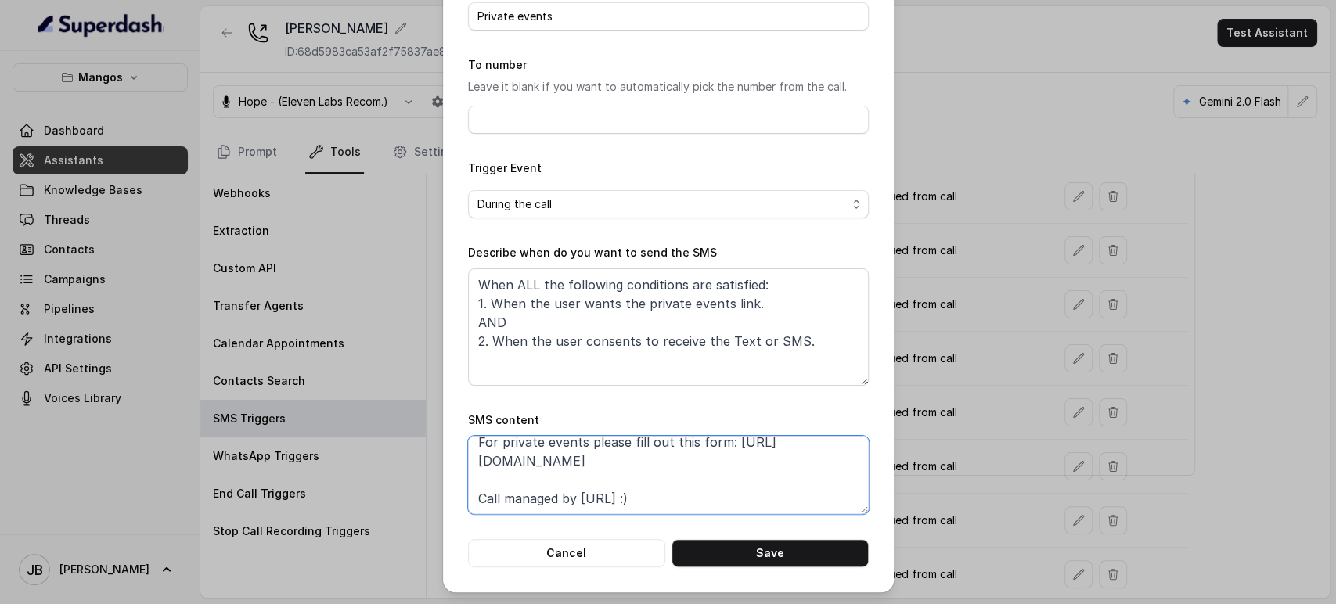
click at [676, 465] on textarea "Thanks for calling [PERSON_NAME]'s Orlando! For private events please fill out …" at bounding box center [668, 475] width 401 height 78
click at [679, 465] on textarea "Thanks for calling [PERSON_NAME]'s Orlando! For private events please fill out …" at bounding box center [668, 475] width 401 height 78
click at [690, 464] on textarea "Thanks for calling [PERSON_NAME]'s Orlando! For private events please fill out …" at bounding box center [668, 475] width 401 height 78
drag, startPoint x: 681, startPoint y: 462, endPoint x: 432, endPoint y: 453, distance: 249.0
click at [432, 453] on div "Edit SMS Trigger Name of the event Private events To number Leave it blank if y…" at bounding box center [668, 302] width 1336 height 604
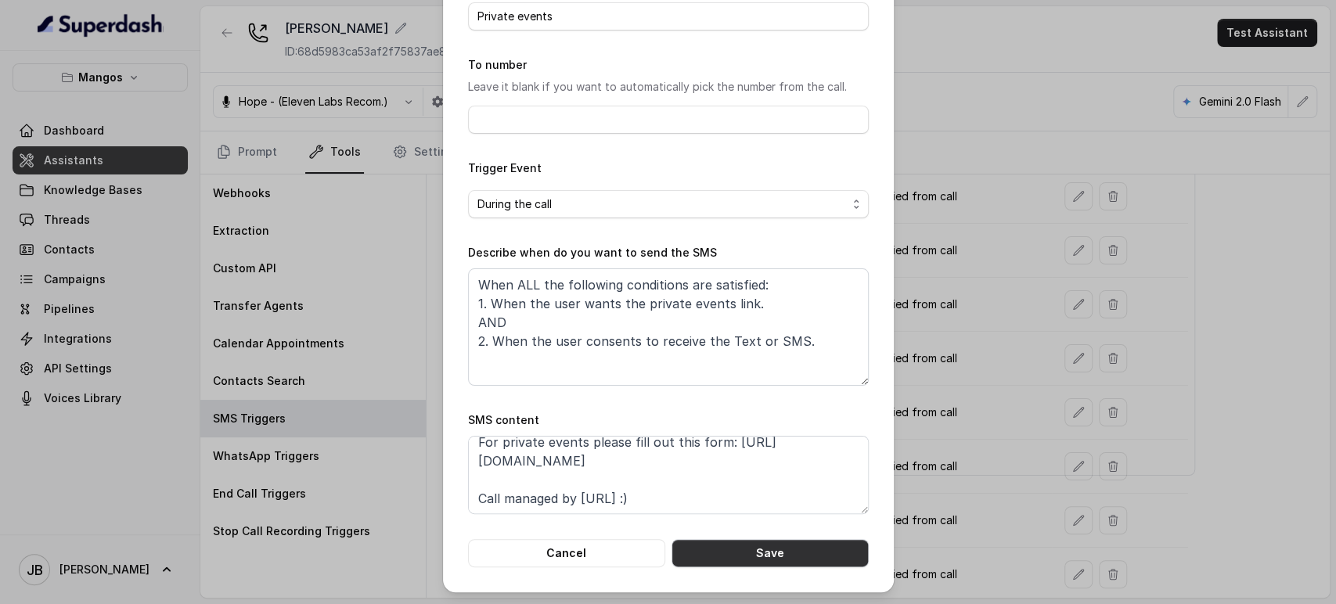
click at [751, 553] on button "Save" at bounding box center [769, 553] width 197 height 28
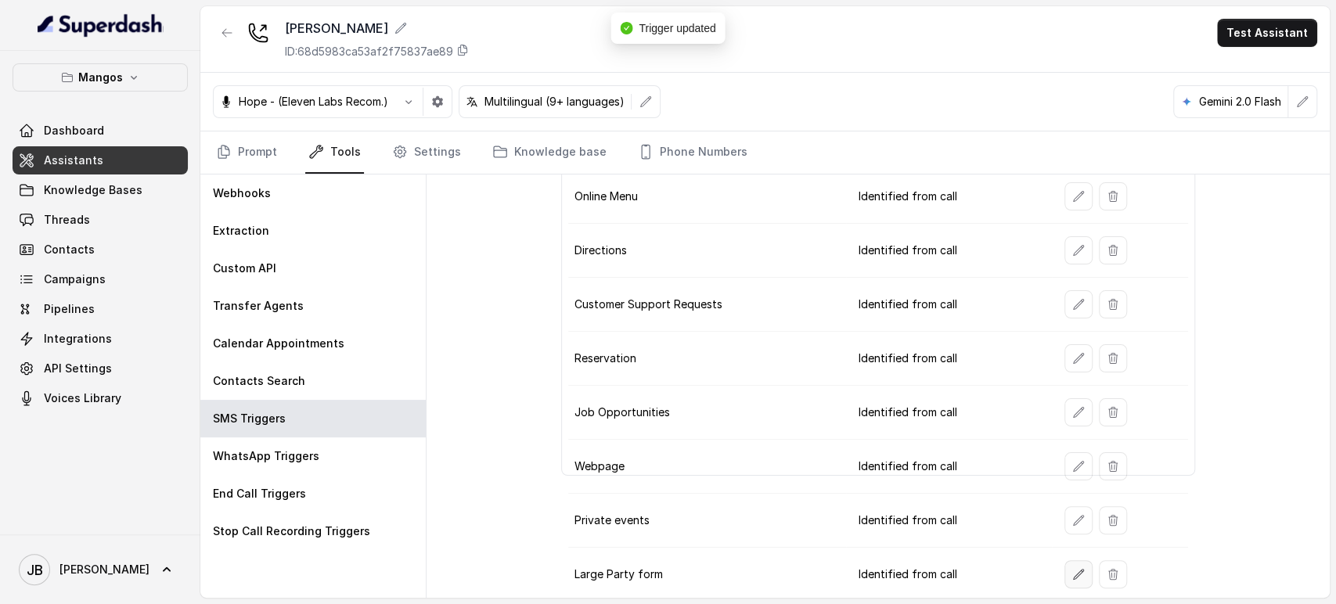
click at [1072, 570] on icon "button" at bounding box center [1078, 574] width 13 height 13
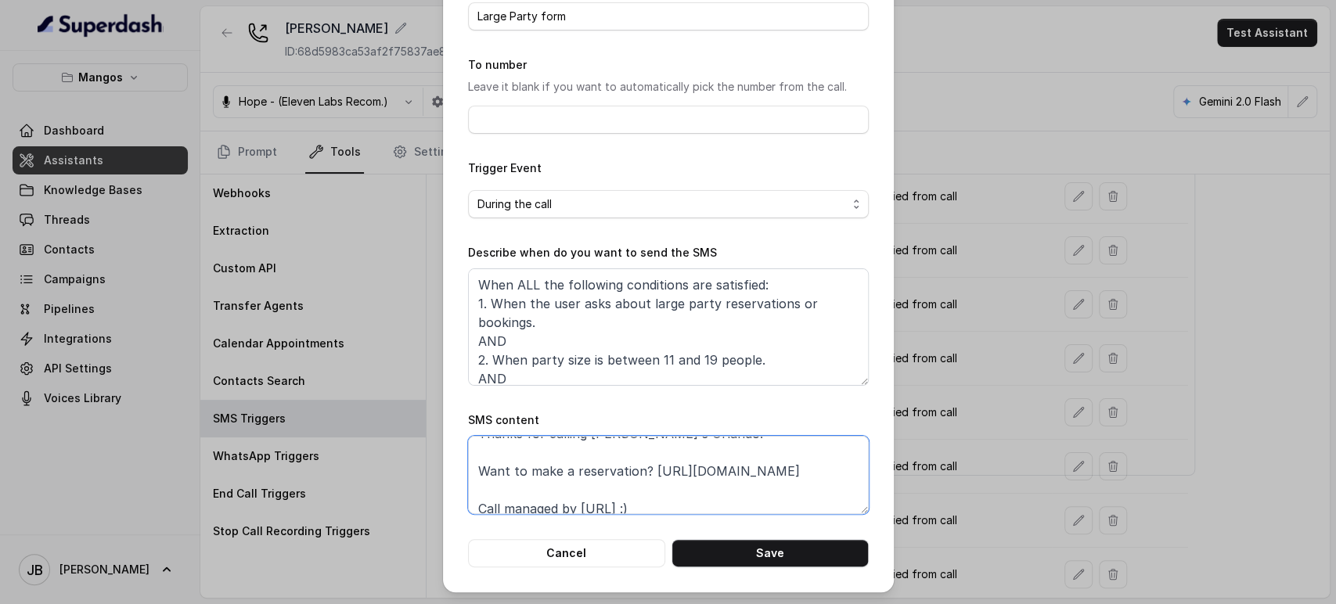
scroll to position [38, 0]
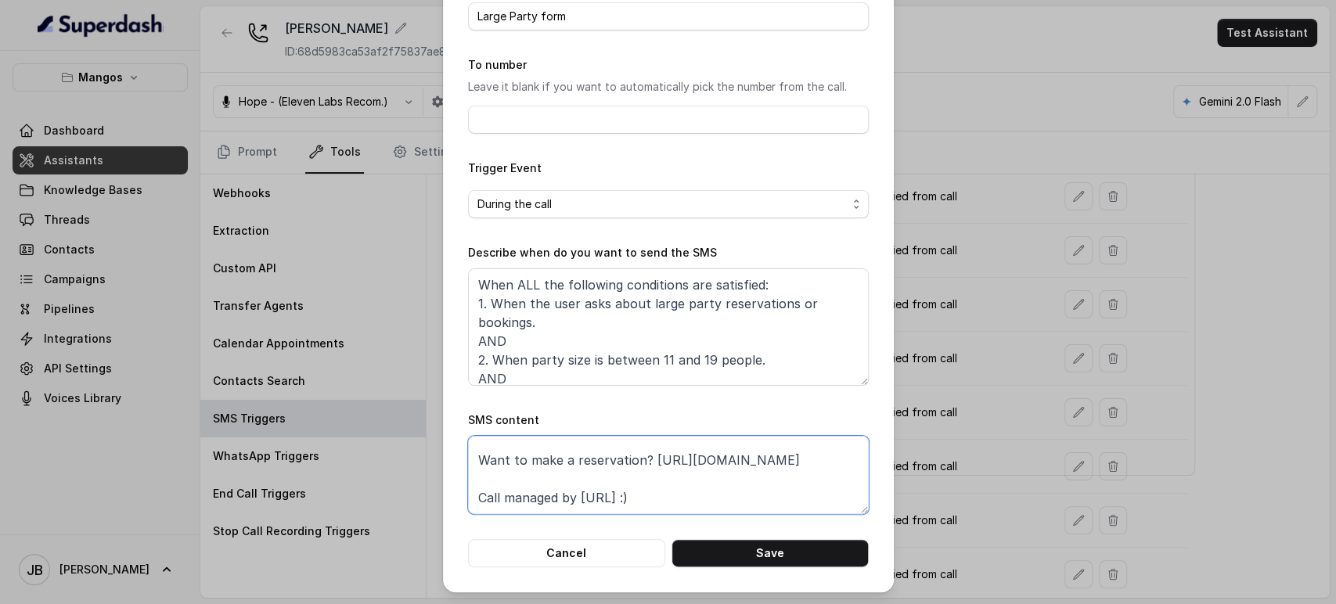
click at [651, 500] on textarea "Thanks for calling [PERSON_NAME]'s Orlando! Want to make a reservation? [URL][D…" at bounding box center [668, 475] width 401 height 78
click at [657, 473] on textarea "Thanks for calling [PERSON_NAME]'s Orlando! Want to make a reservation? [URL][D…" at bounding box center [668, 475] width 401 height 78
paste textarea "1r"
type textarea "Thanks for calling [PERSON_NAME]'s Orlando! Want to make a reservation? [URL][D…"
click at [749, 550] on button "Save" at bounding box center [769, 553] width 197 height 28
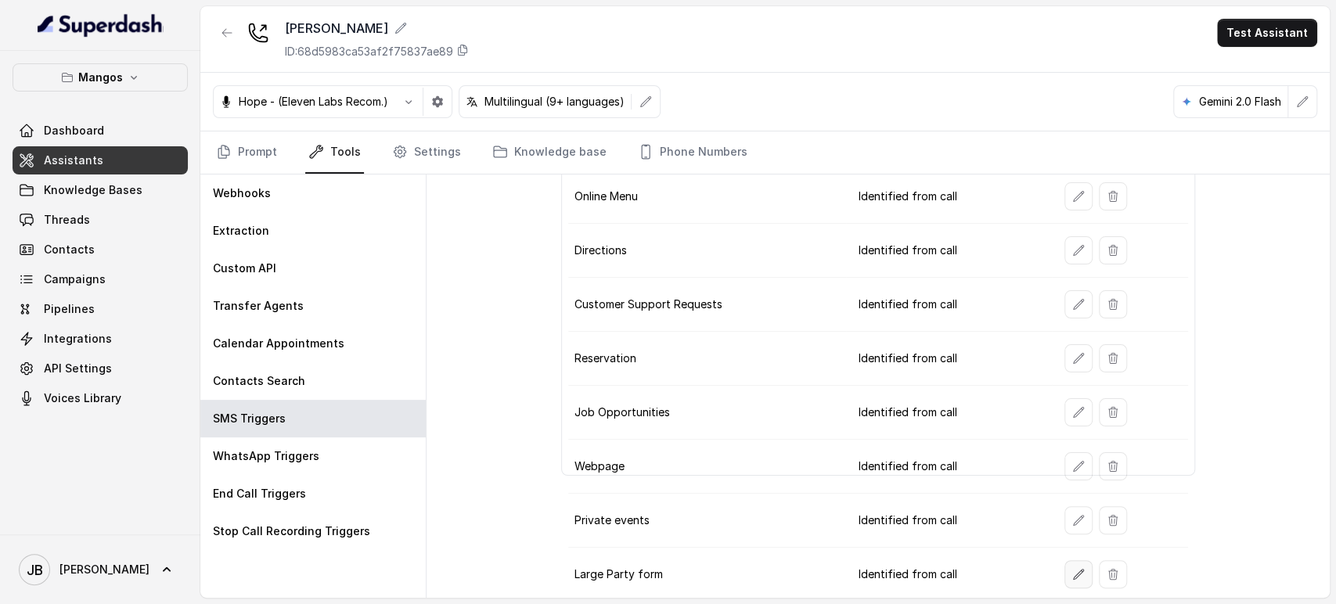
click at [1072, 570] on icon "button" at bounding box center [1078, 574] width 13 height 13
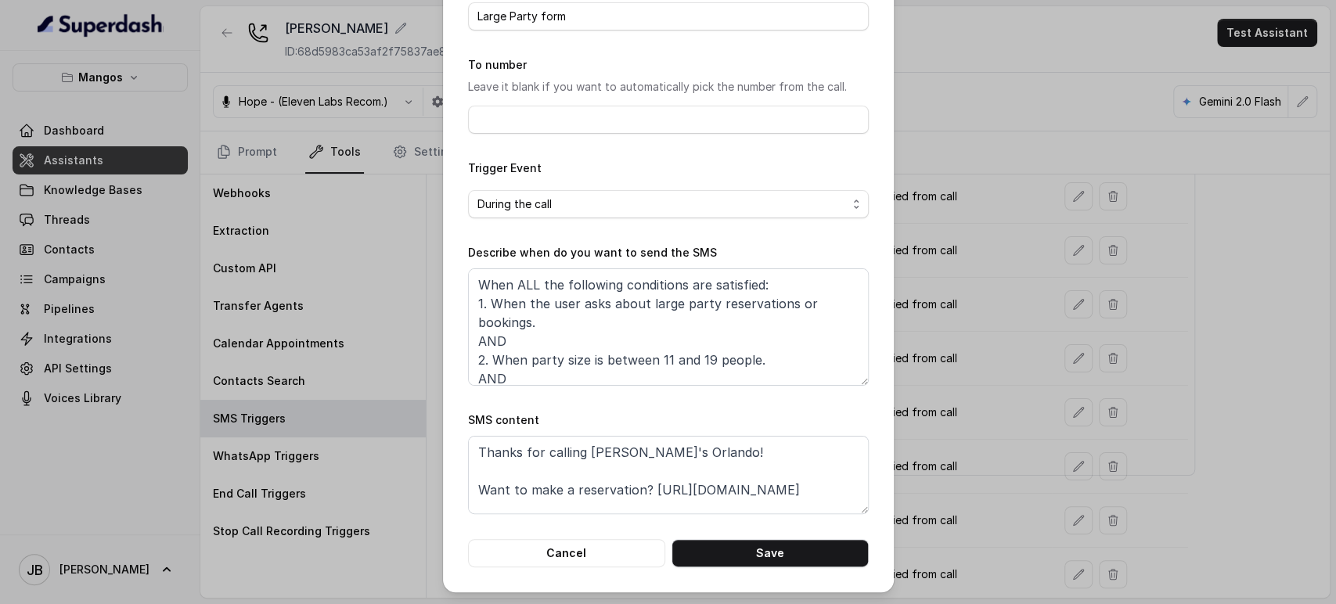
scroll to position [48, 0]
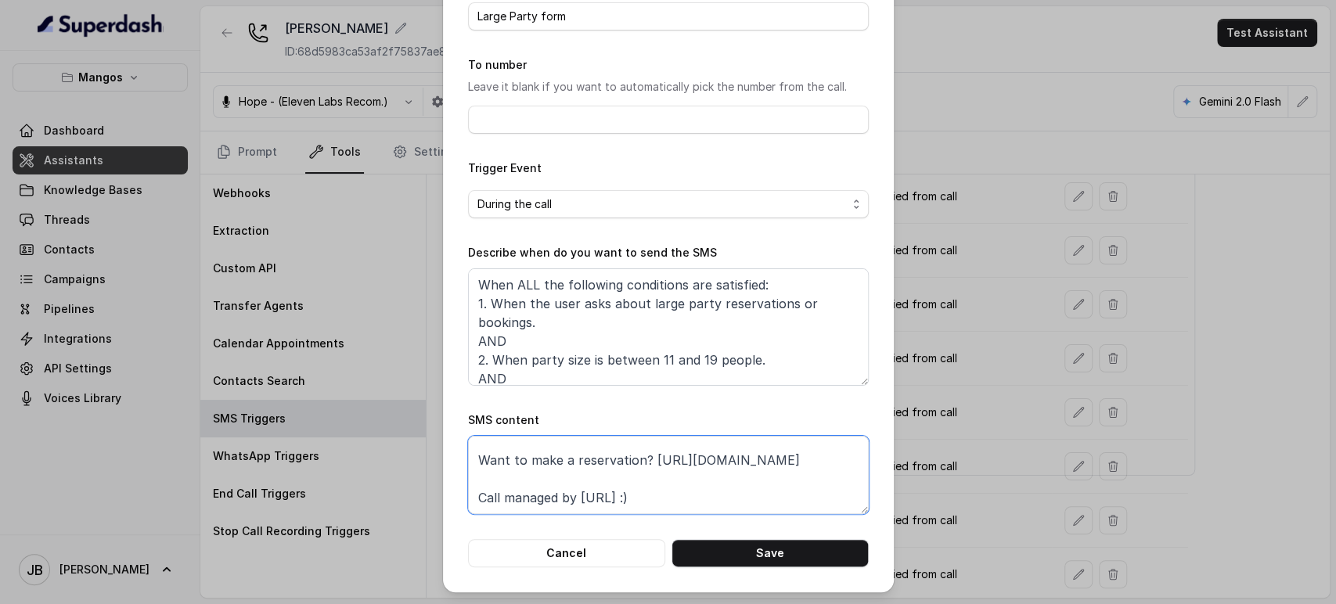
drag, startPoint x: 646, startPoint y: 443, endPoint x: 645, endPoint y: 451, distance: 8.6
click at [647, 454] on textarea "Thanks for calling [PERSON_NAME]'s Orlando! Want to make a reservation? [URL][D…" at bounding box center [668, 475] width 401 height 78
drag, startPoint x: 643, startPoint y: 449, endPoint x: 648, endPoint y: 459, distance: 10.5
click at [648, 459] on textarea "Thanks for calling [PERSON_NAME]'s Orlando! Want to make a reservation? [URL][D…" at bounding box center [668, 475] width 401 height 78
